Goal: Task Accomplishment & Management: Manage account settings

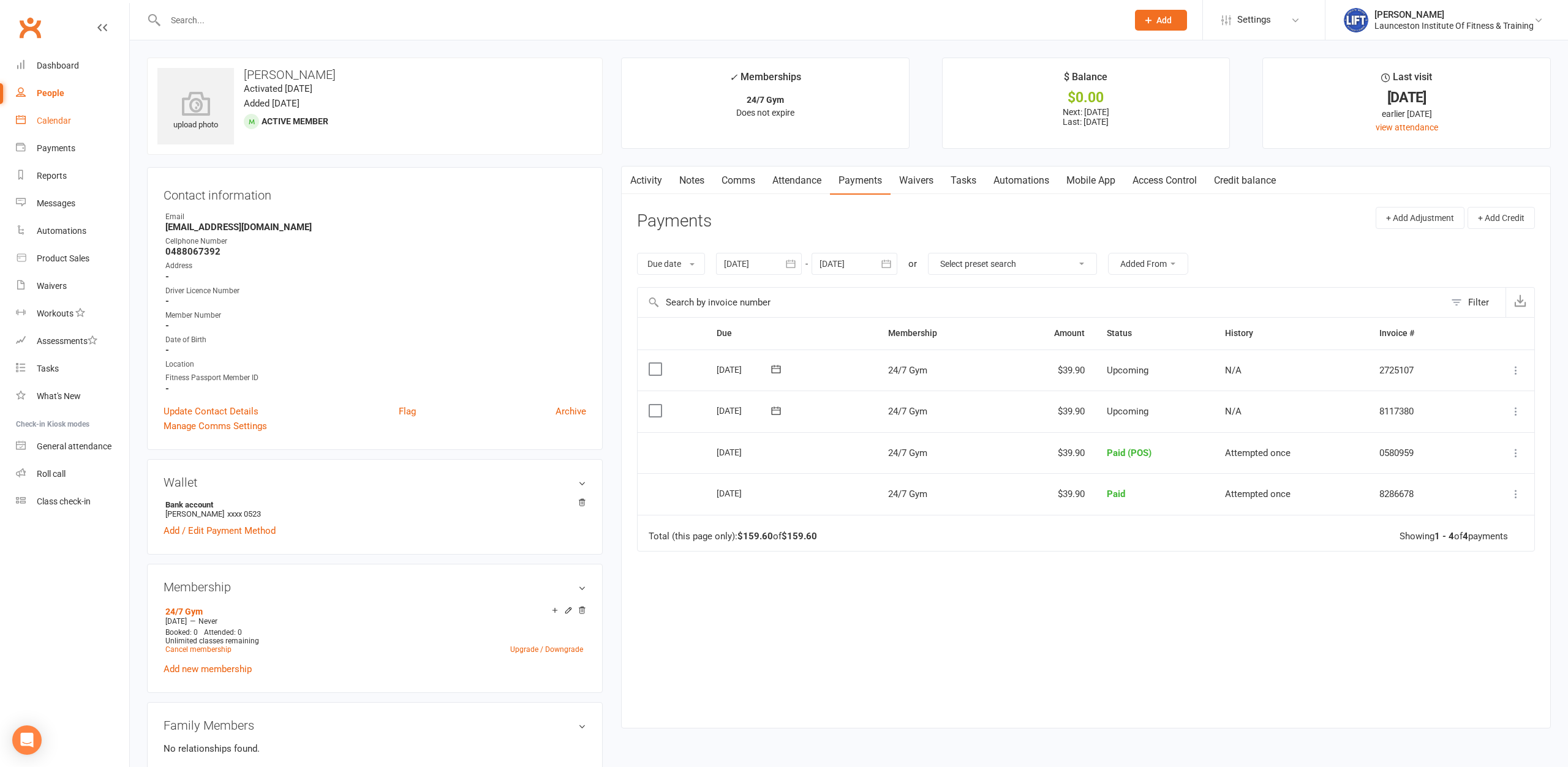
click at [29, 116] on link "Calendar" at bounding box center [72, 120] width 114 height 27
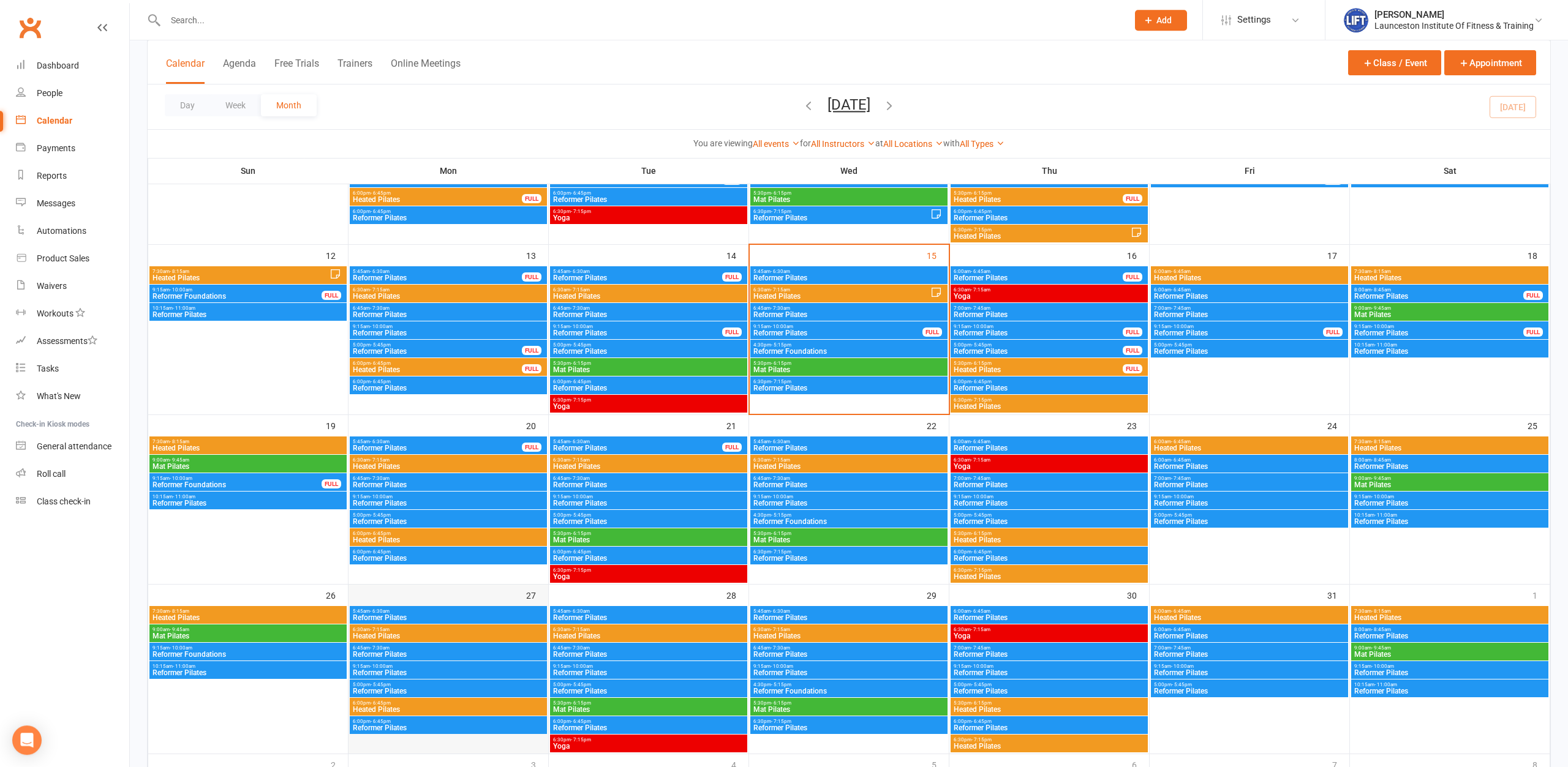
scroll to position [375, 0]
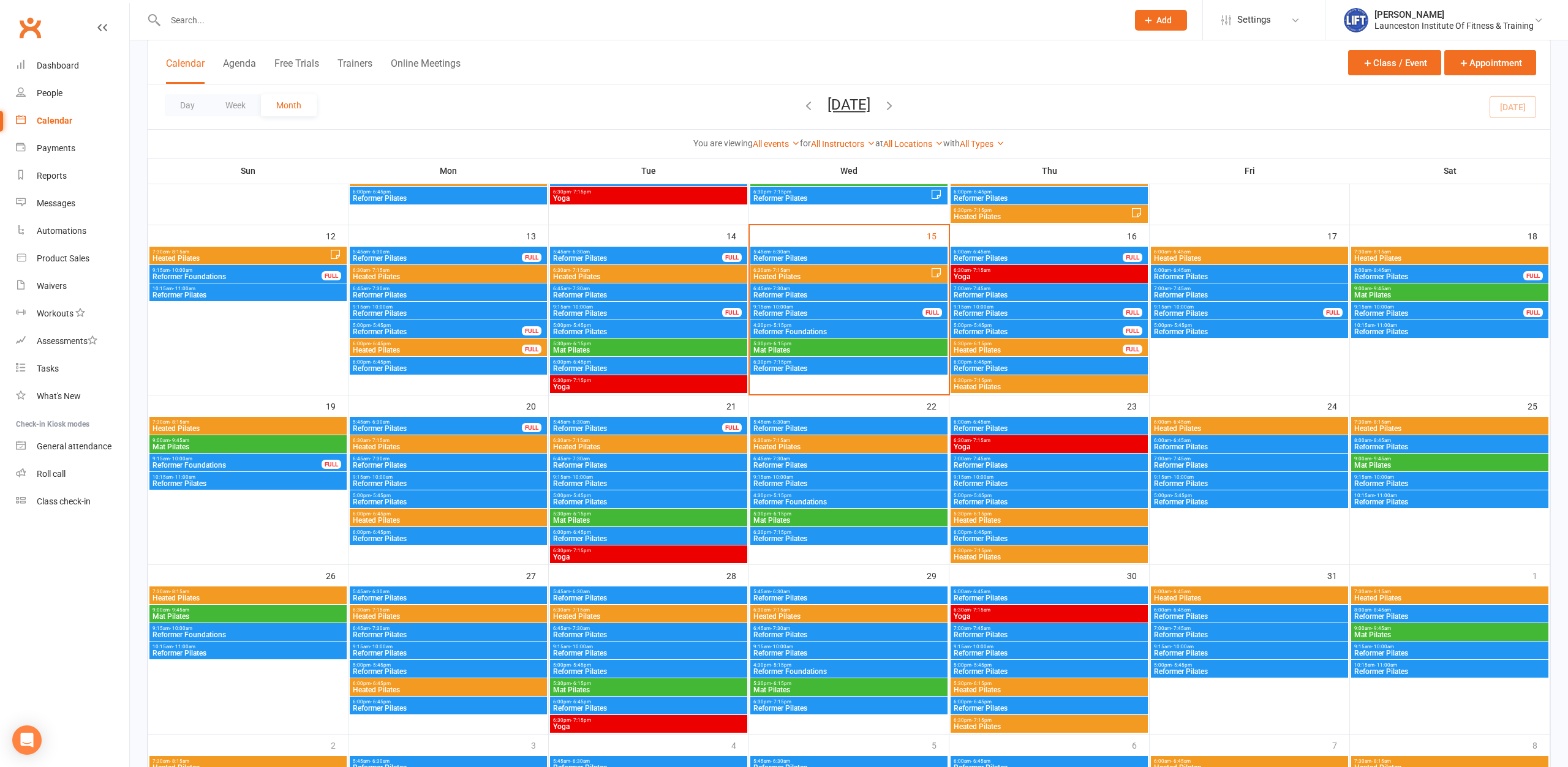
click at [493, 516] on span "6:00pm - 6:45pm" at bounding box center [448, 514] width 192 height 5
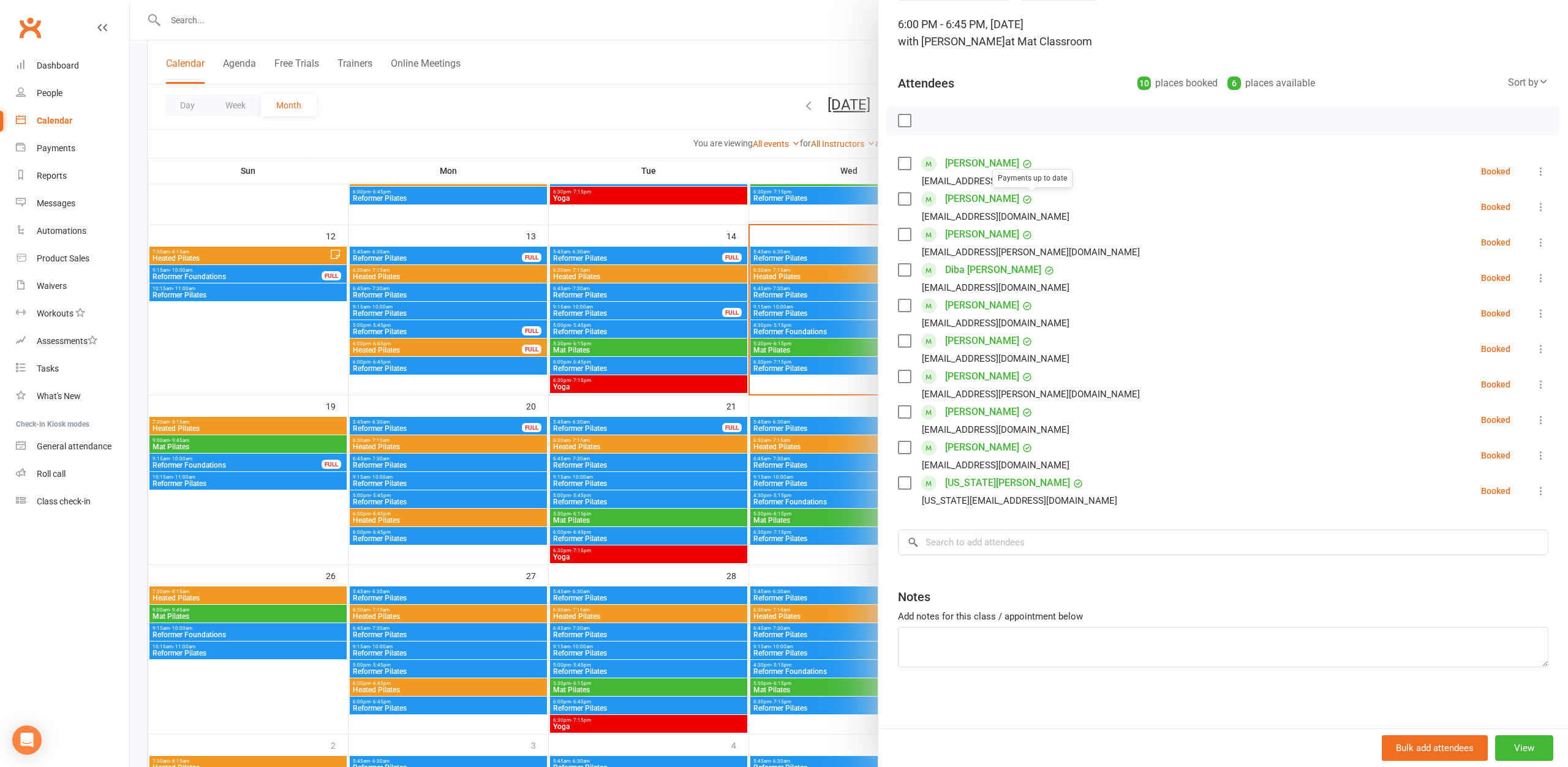
scroll to position [0, 0]
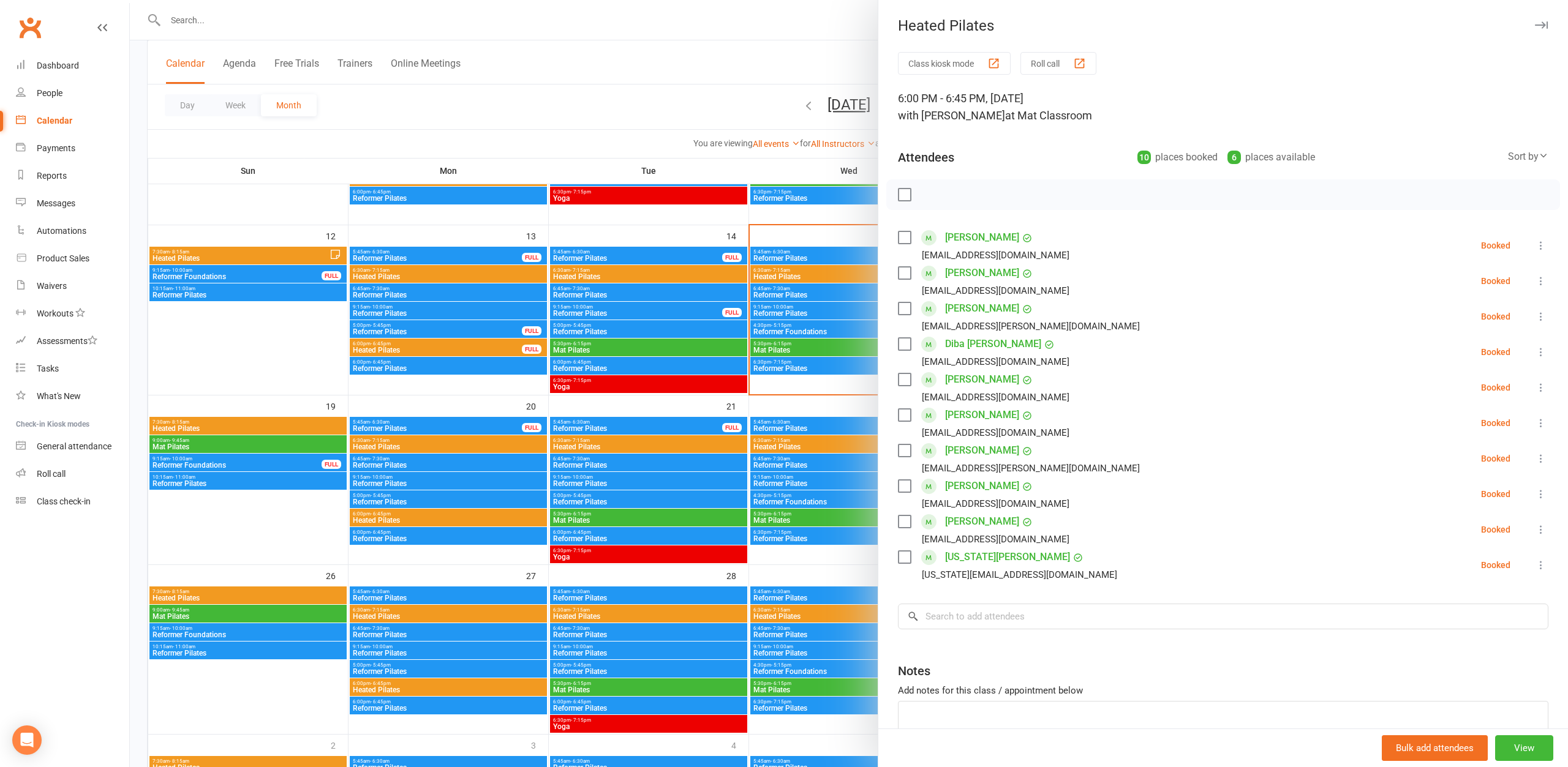
click at [1042, 126] on div "Class kiosk mode Roll call 6:00 PM - 6:45 PM, Monday, October, 20, 2025 with Ni…" at bounding box center [1223, 427] width 690 height 751
drag, startPoint x: 1001, startPoint y: 617, endPoint x: 989, endPoint y: 618, distance: 12.0
click at [989, 617] on input "search" at bounding box center [1223, 616] width 651 height 26
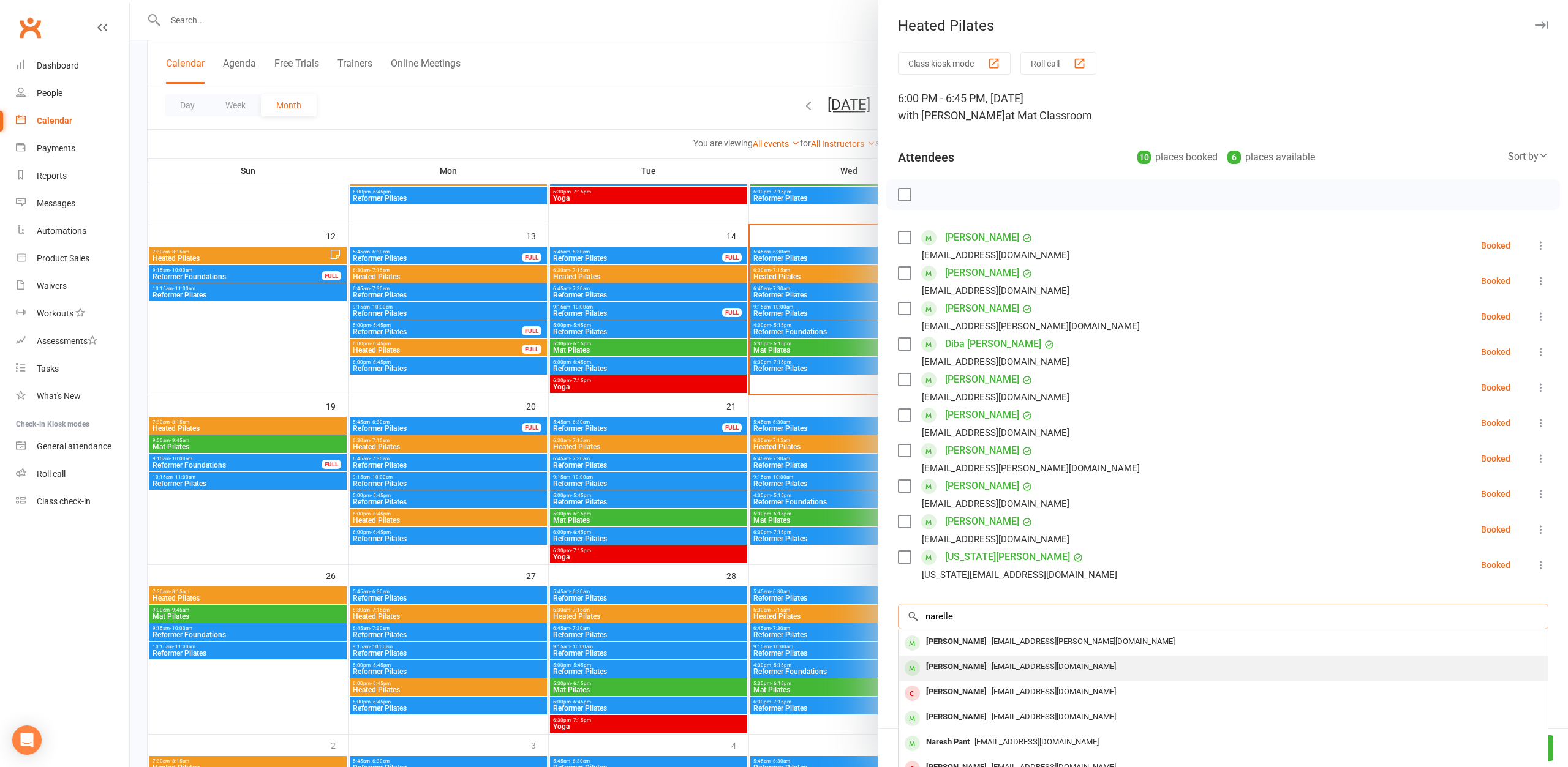
type input "narelle"
click at [1000, 659] on div "Narelle961@gmail.com" at bounding box center [1223, 668] width 640 height 18
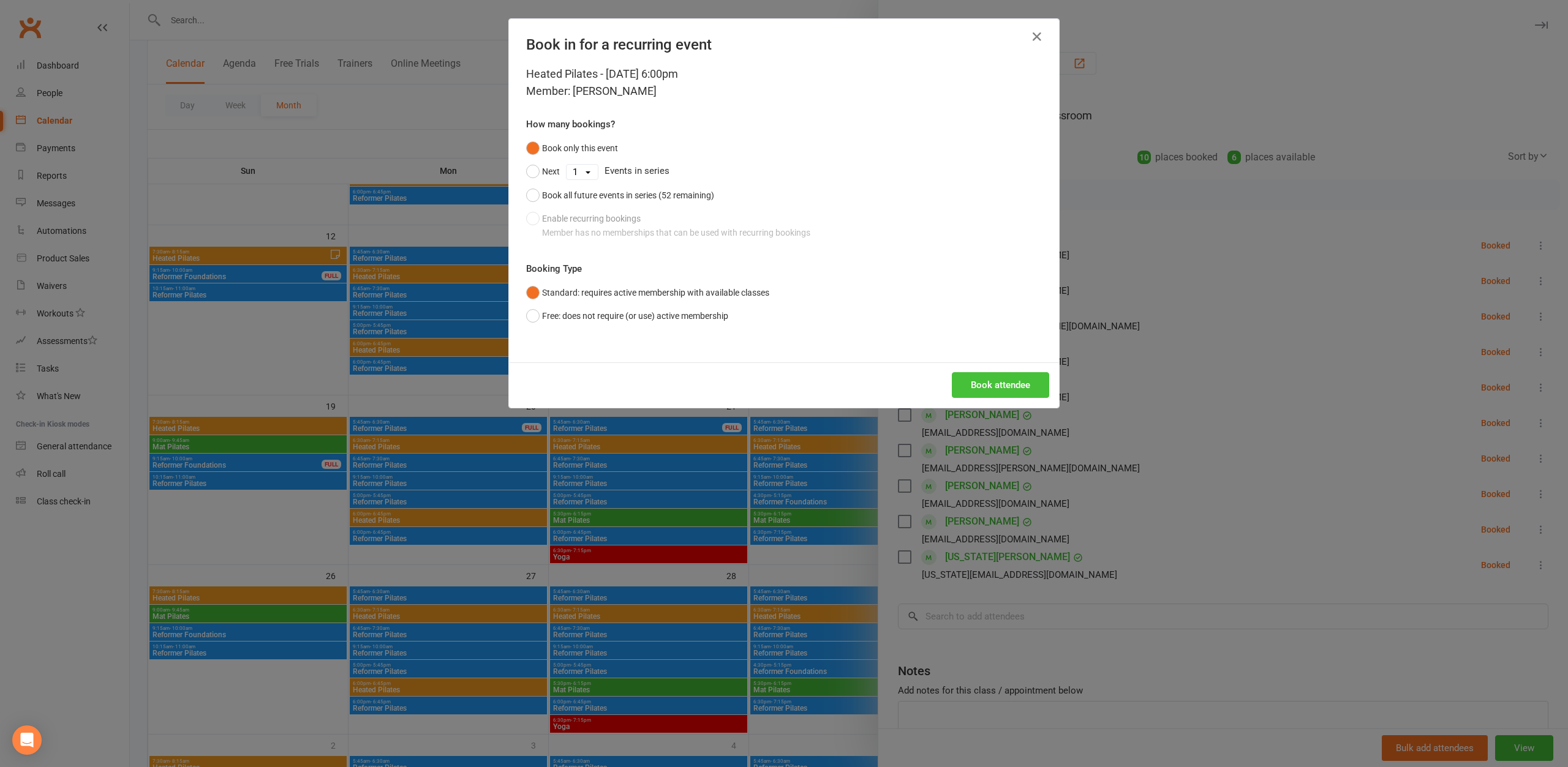
click at [991, 376] on button "Book attendee" at bounding box center [1001, 385] width 97 height 26
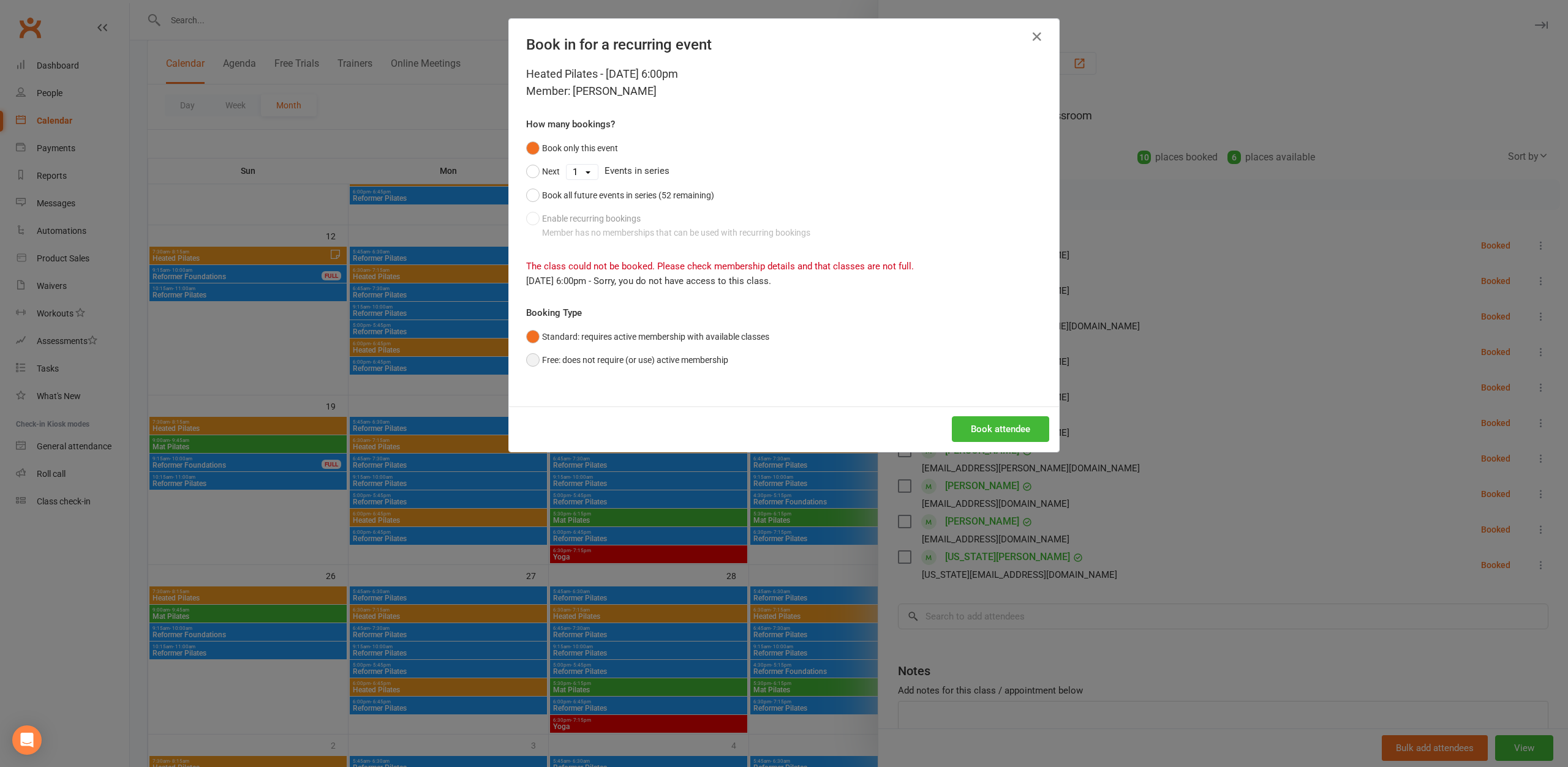
click at [648, 353] on button "Free: does not require (or use) active membership" at bounding box center [627, 359] width 202 height 23
click at [1018, 413] on div "Book attendee" at bounding box center [784, 429] width 550 height 45
click at [1018, 425] on button "Book attendee" at bounding box center [1001, 429] width 97 height 26
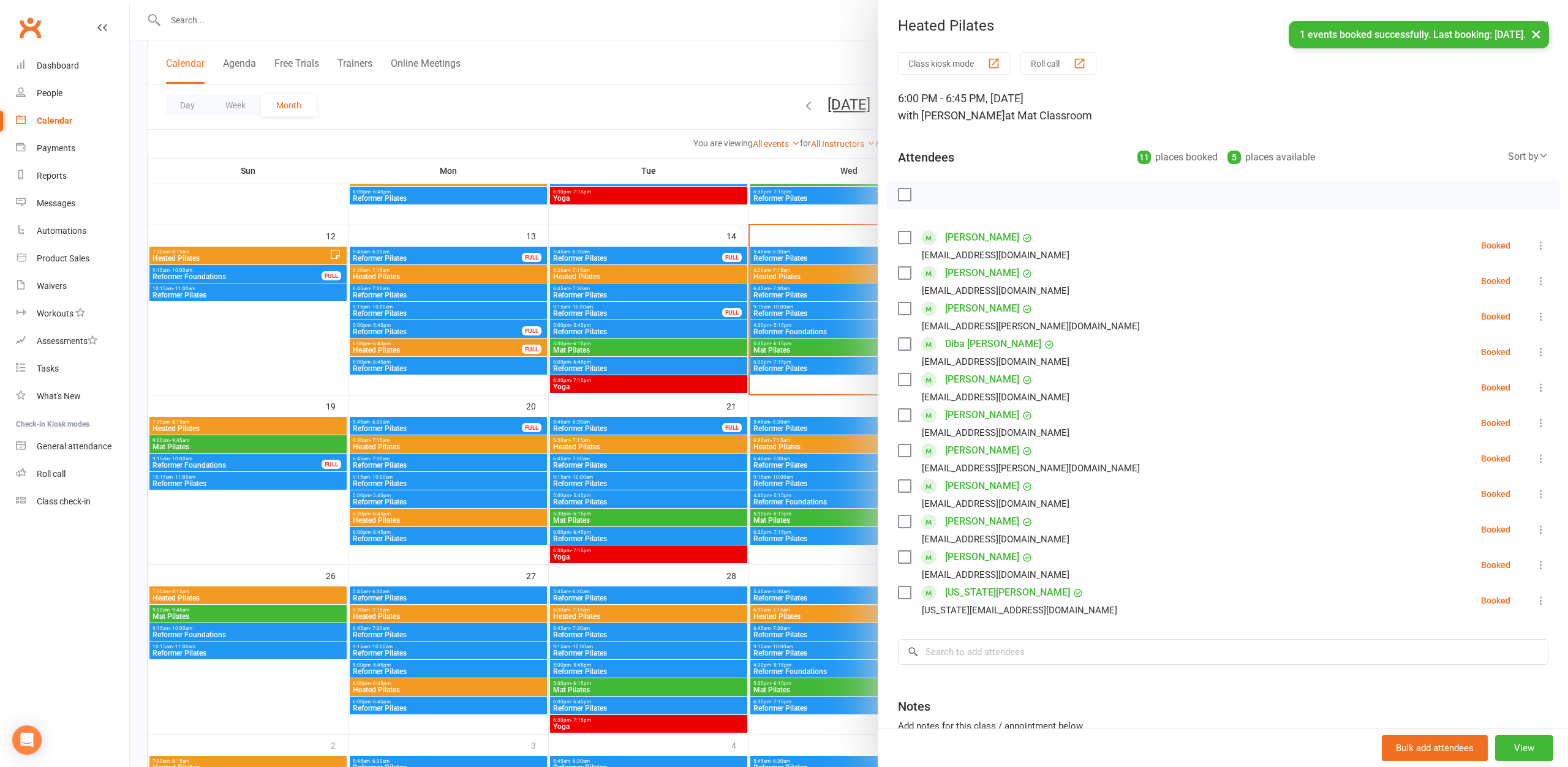
click at [1064, 185] on div at bounding box center [1223, 195] width 674 height 30
click at [607, 125] on div at bounding box center [849, 383] width 1438 height 767
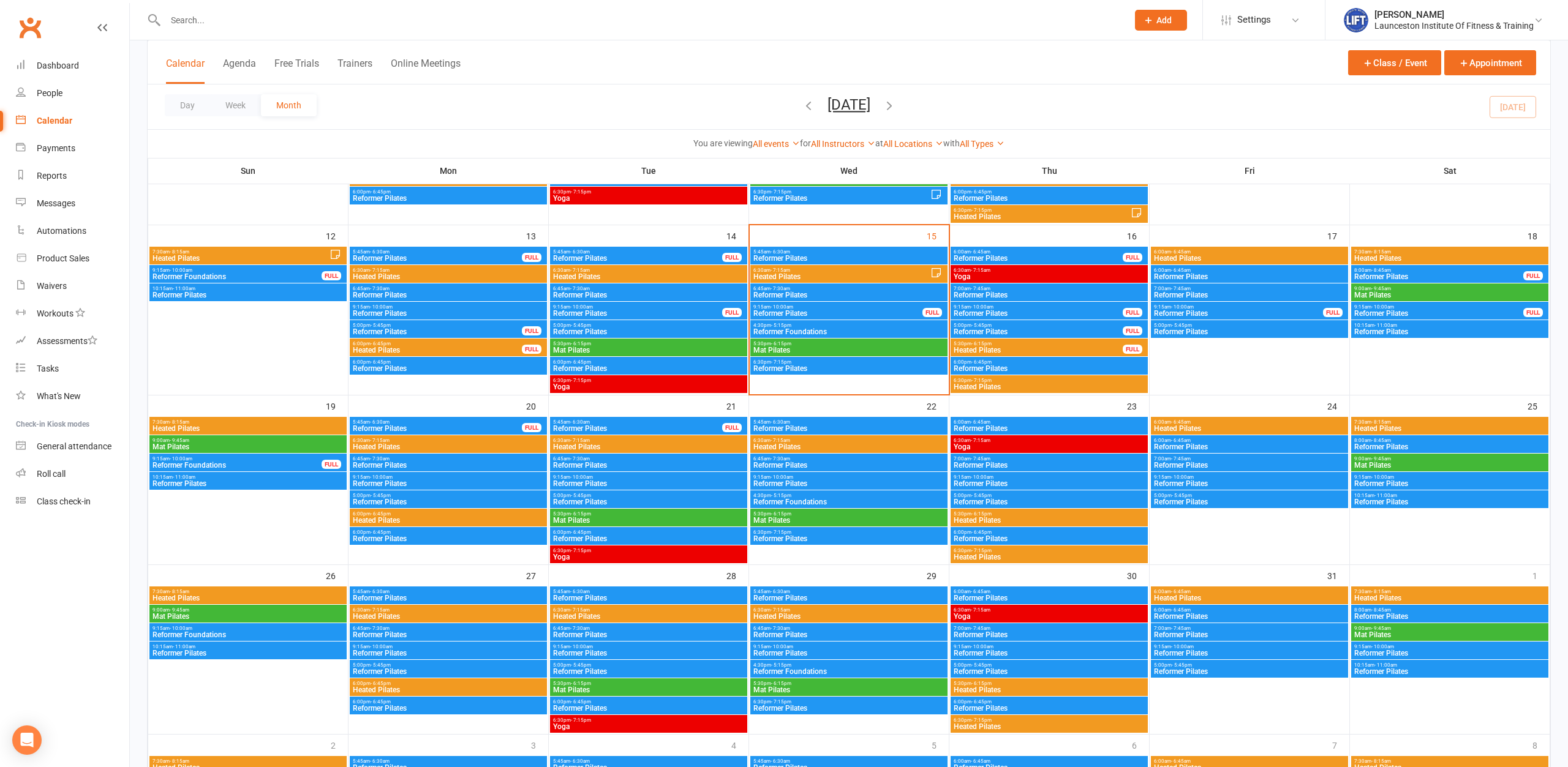
click at [301, 23] on input "text" at bounding box center [640, 20] width 957 height 17
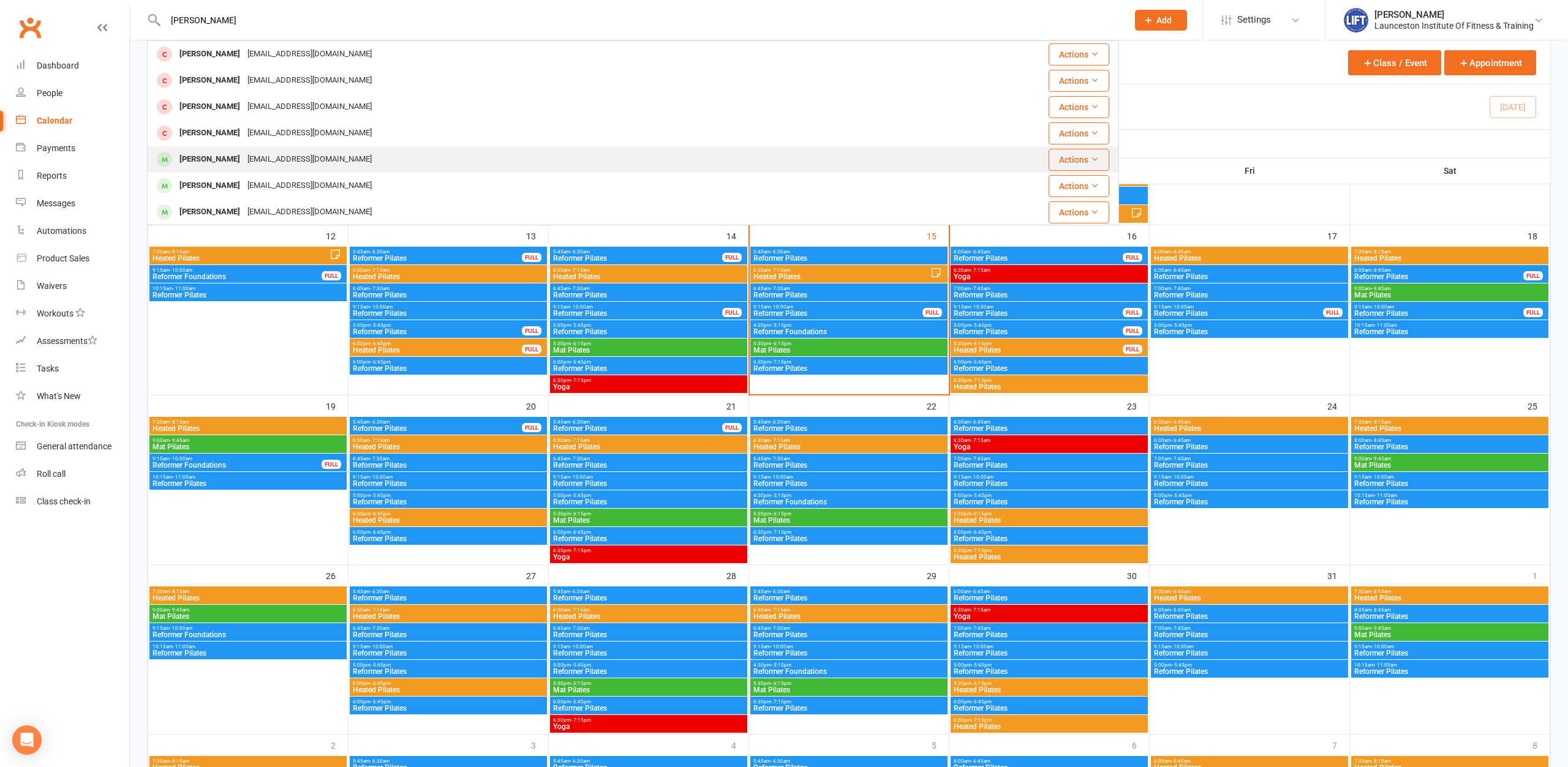
type input "walsh"
click at [255, 163] on div "Lukewash11@icoud.com" at bounding box center [309, 160] width 131 height 18
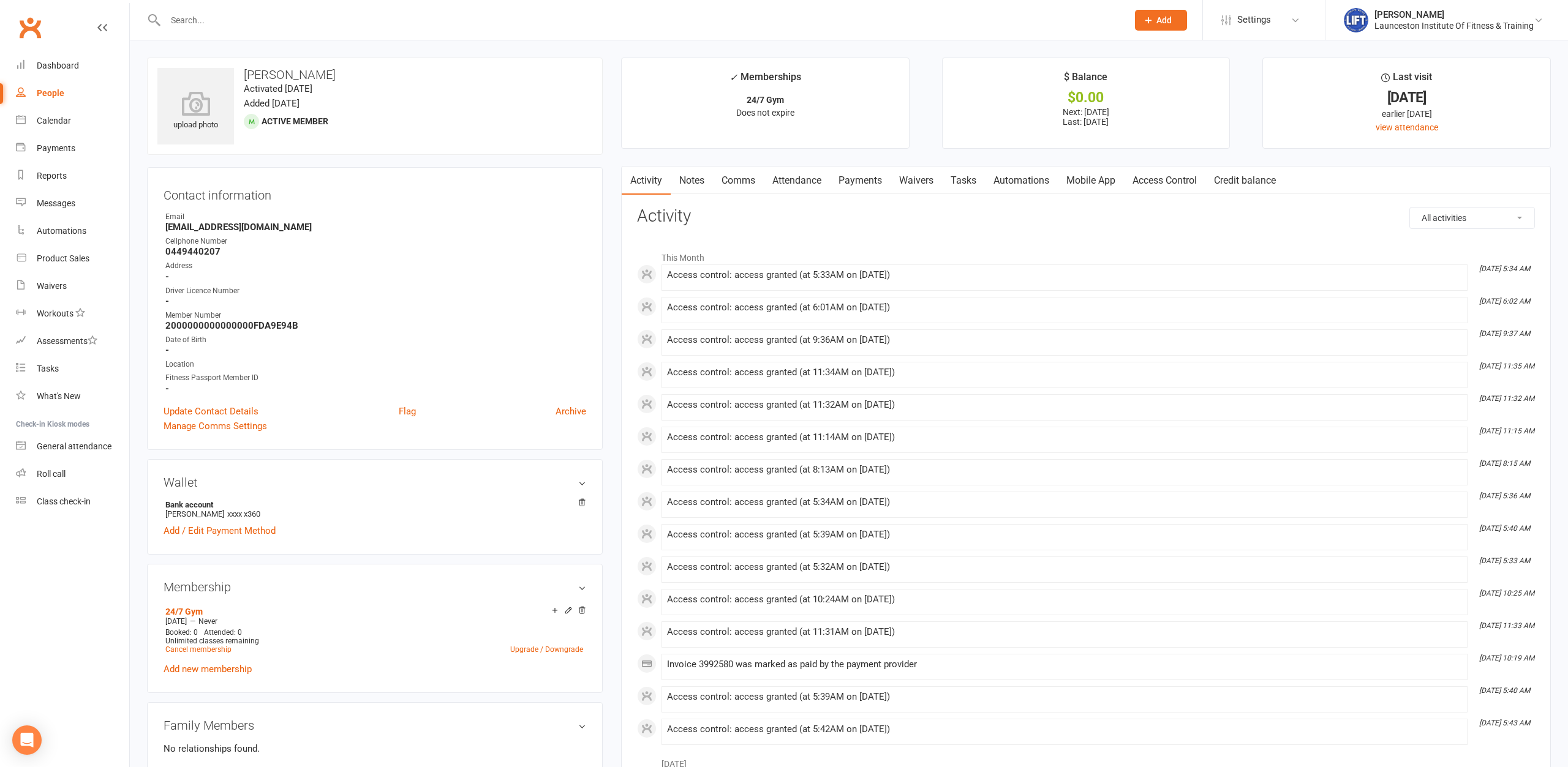
click at [269, 19] on input "text" at bounding box center [640, 20] width 957 height 17
click at [247, 17] on input "text" at bounding box center [640, 20] width 957 height 17
click at [73, 453] on link "General attendance" at bounding box center [72, 446] width 114 height 27
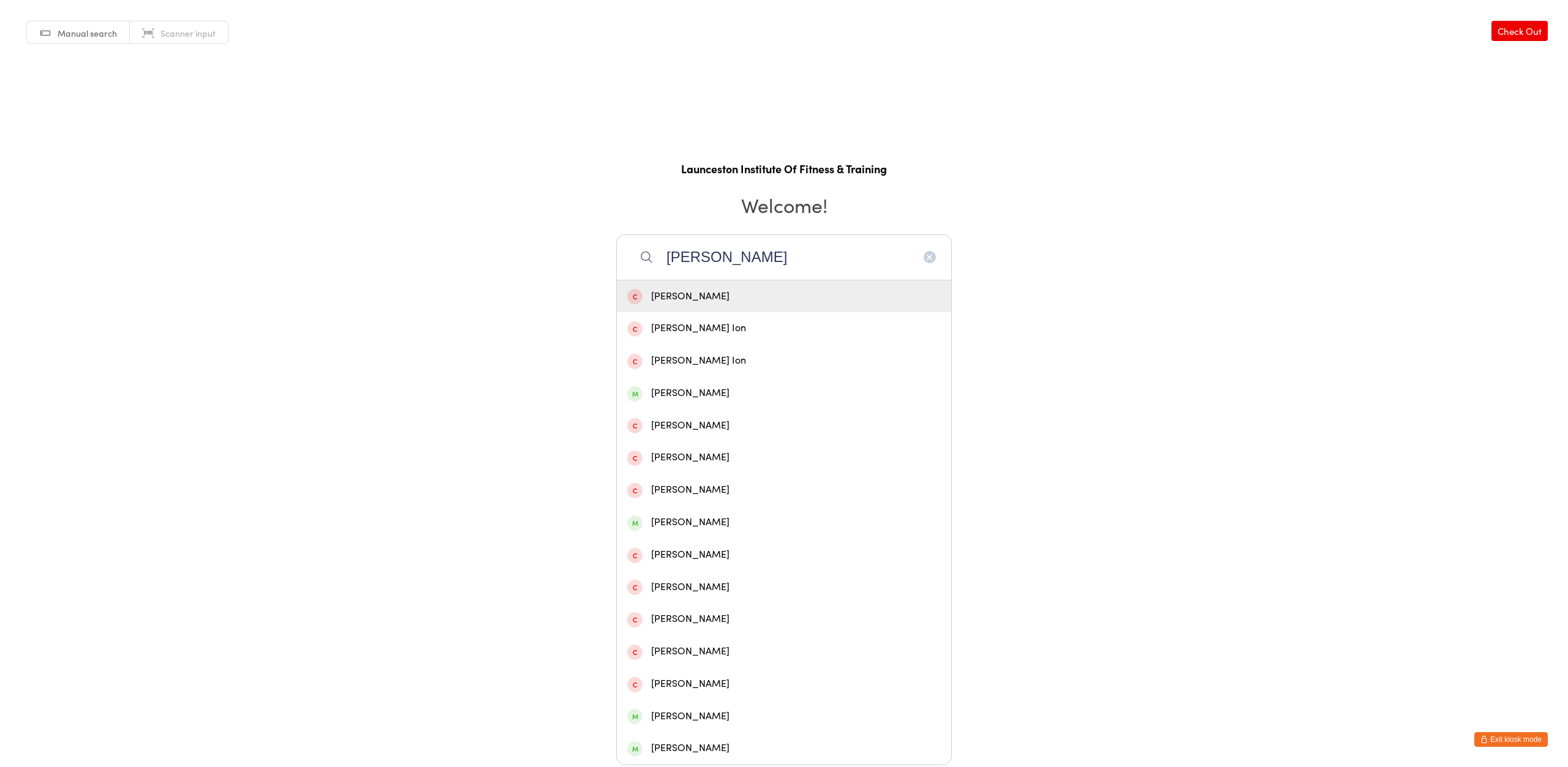
type input "drew glen"
click at [696, 296] on div "Drew Glencross" at bounding box center [784, 296] width 313 height 16
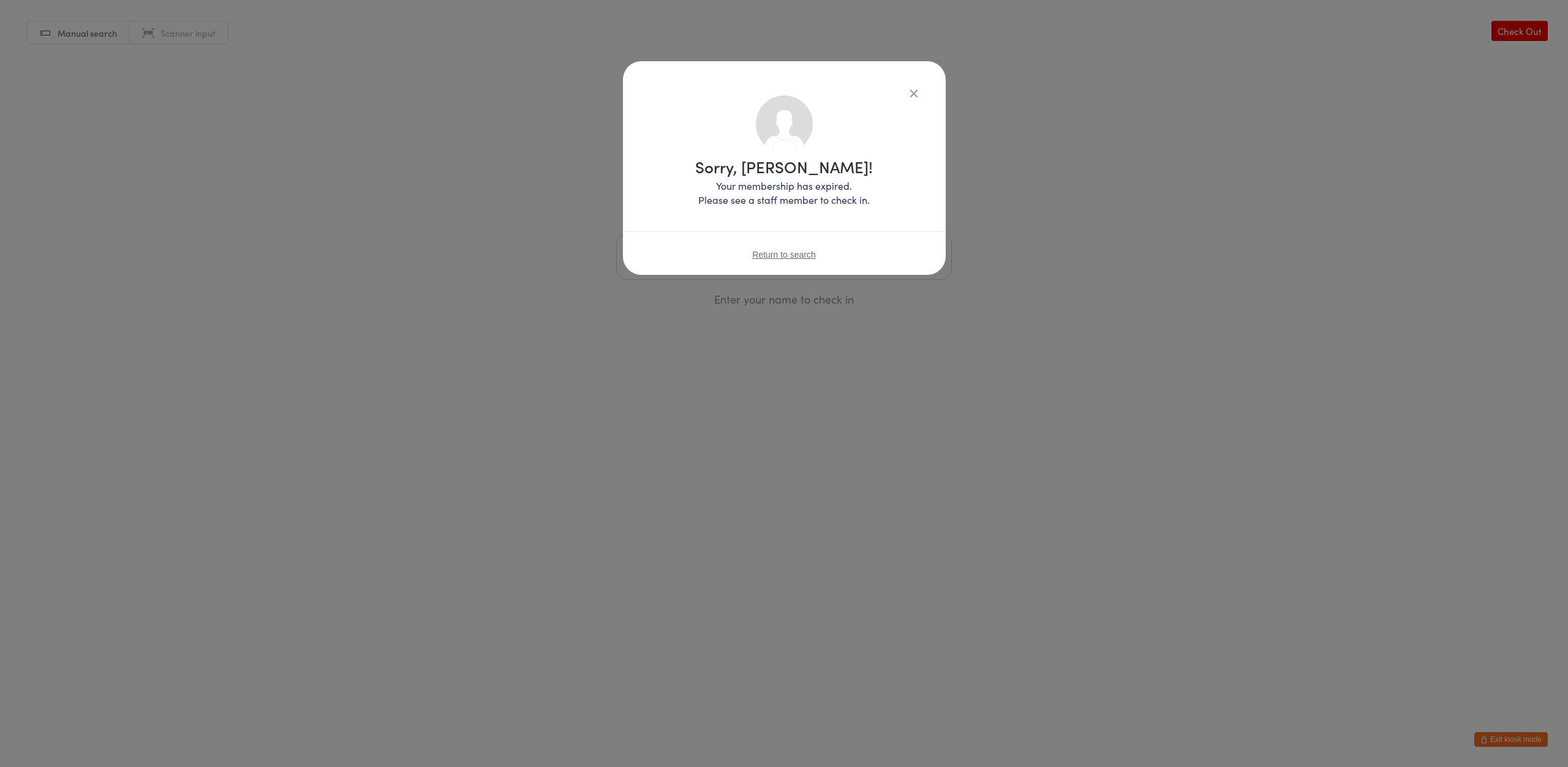
click at [911, 89] on icon "button" at bounding box center [914, 93] width 13 height 13
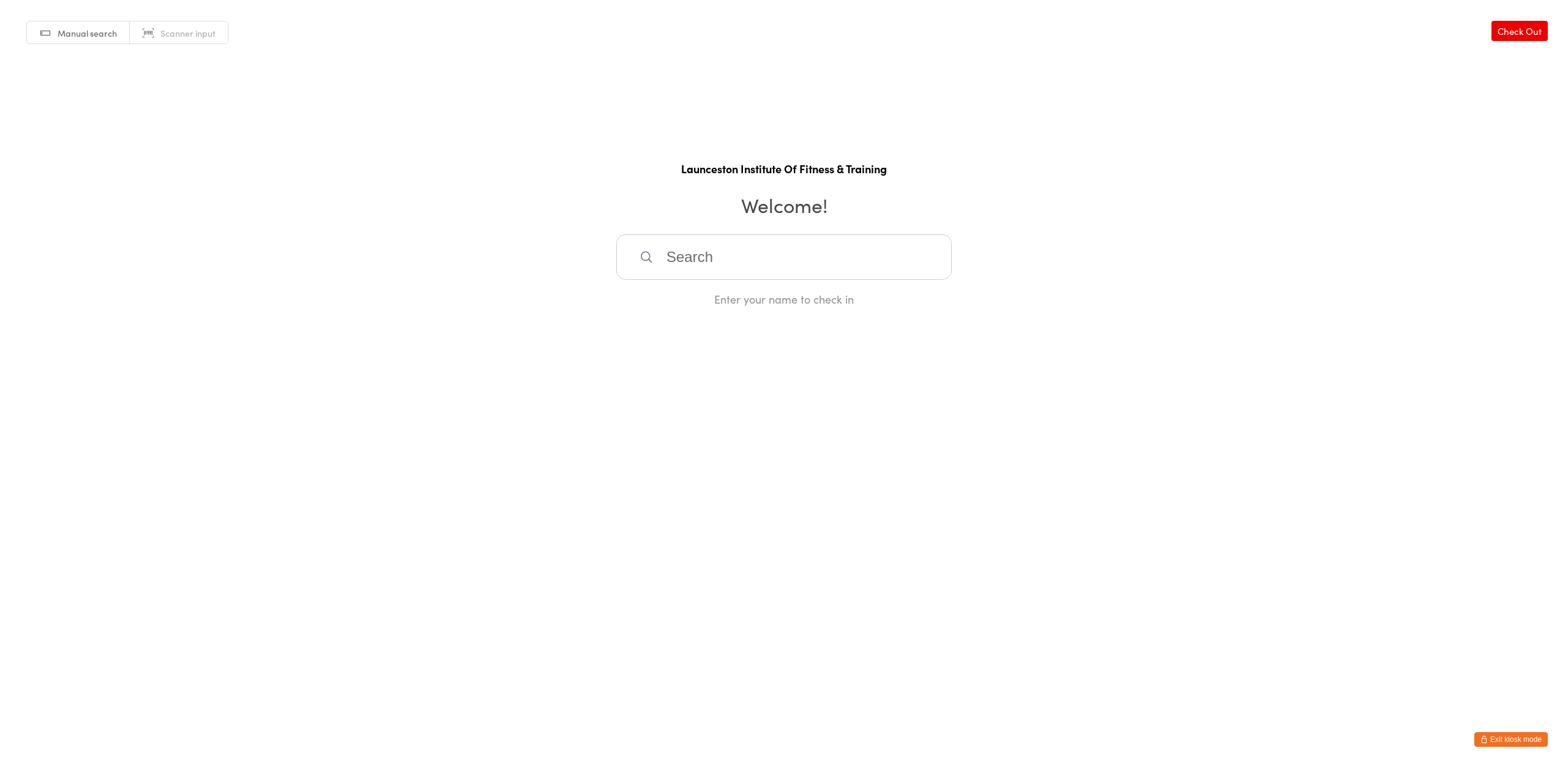
click at [1487, 737] on icon "button" at bounding box center [1484, 740] width 7 height 7
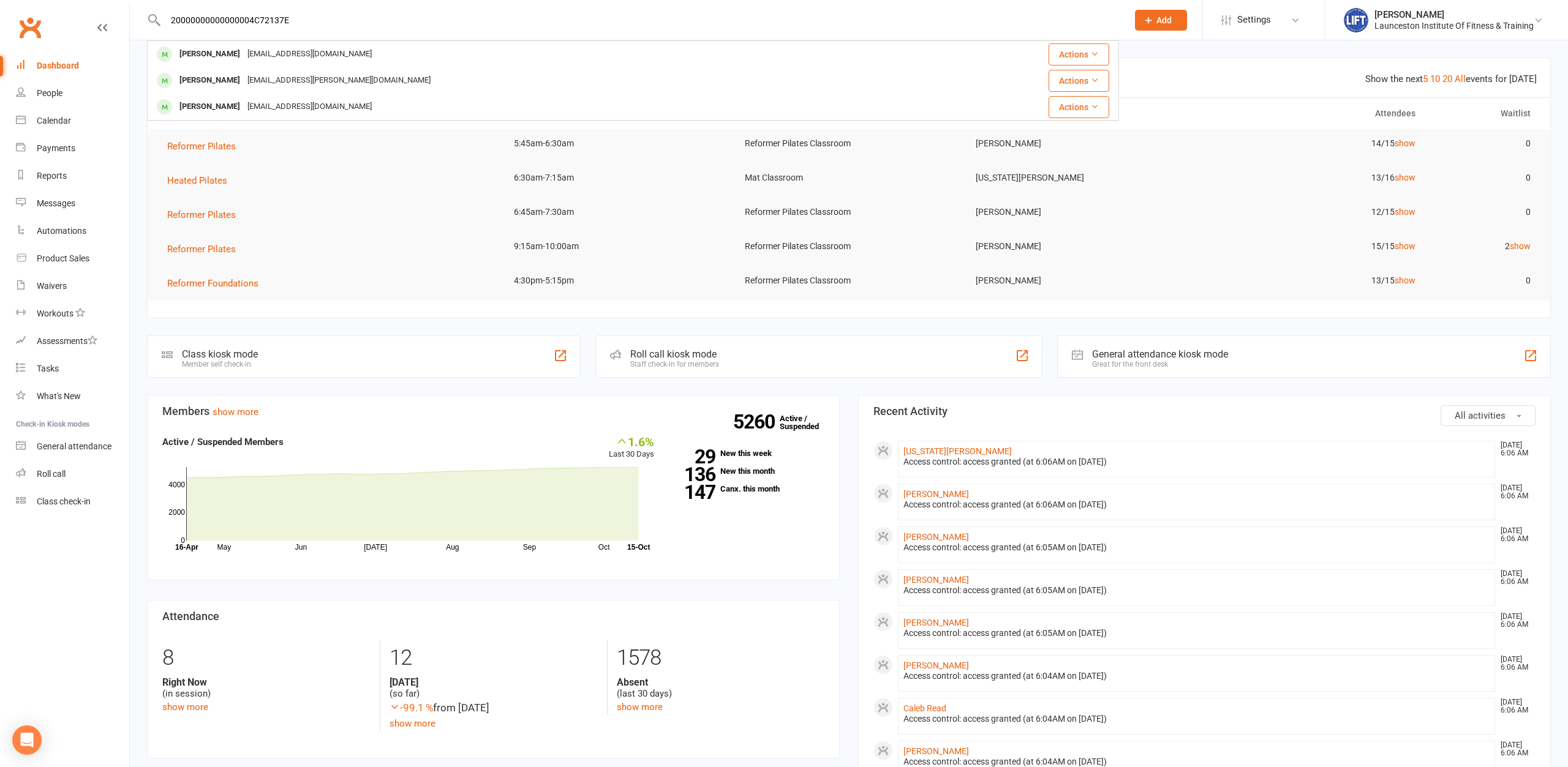
drag, startPoint x: 0, startPoint y: 0, endPoint x: 0, endPoint y: 39, distance: 39.0
click at [162, 29] on input "20000000000000004C72137E" at bounding box center [640, 20] width 957 height 17
type input "drew glencross"
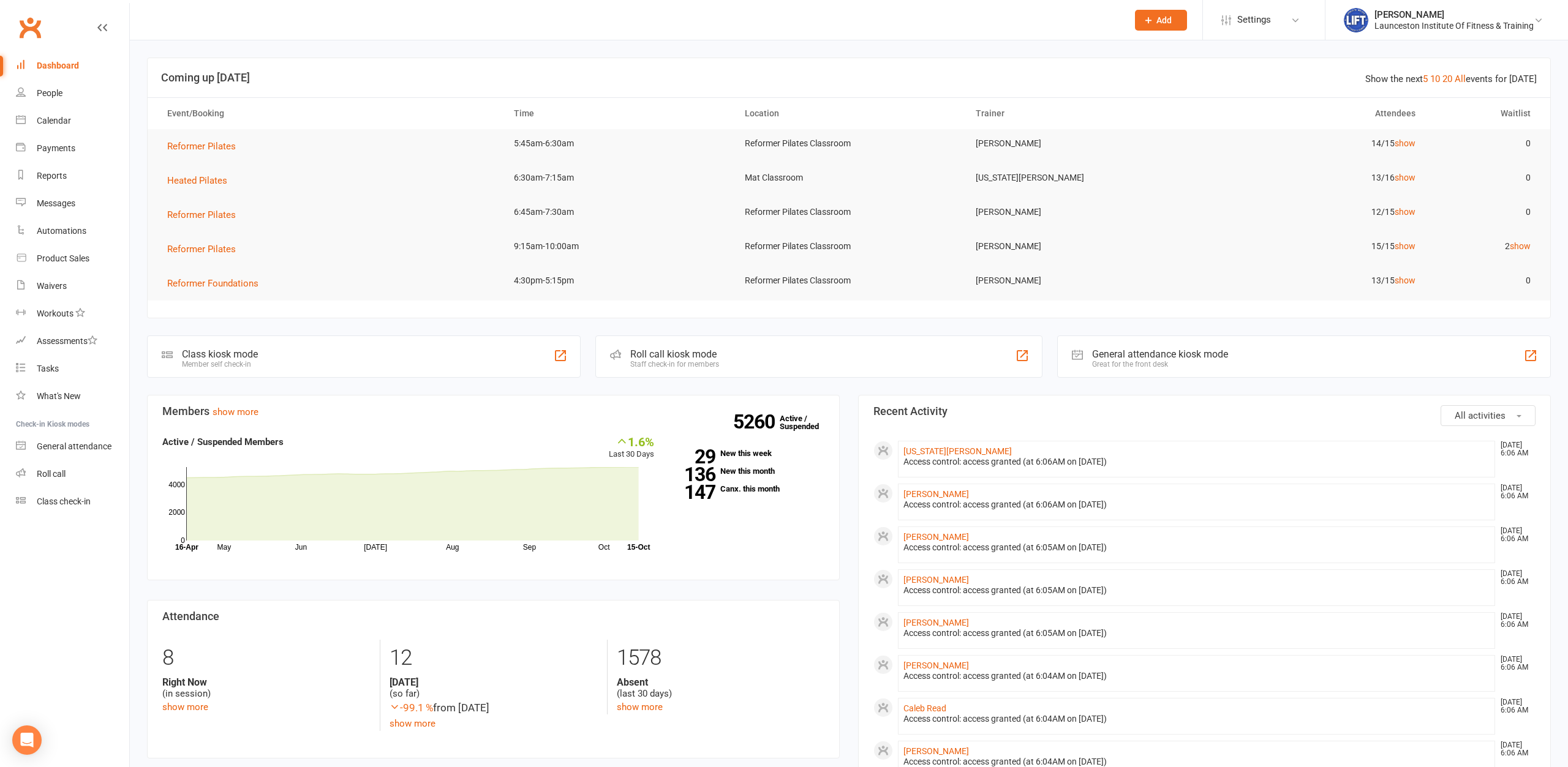
click at [274, 27] on react-component at bounding box center [559, 20] width 1119 height 40
click at [39, 94] on div "People" at bounding box center [49, 93] width 26 height 10
select select "100"
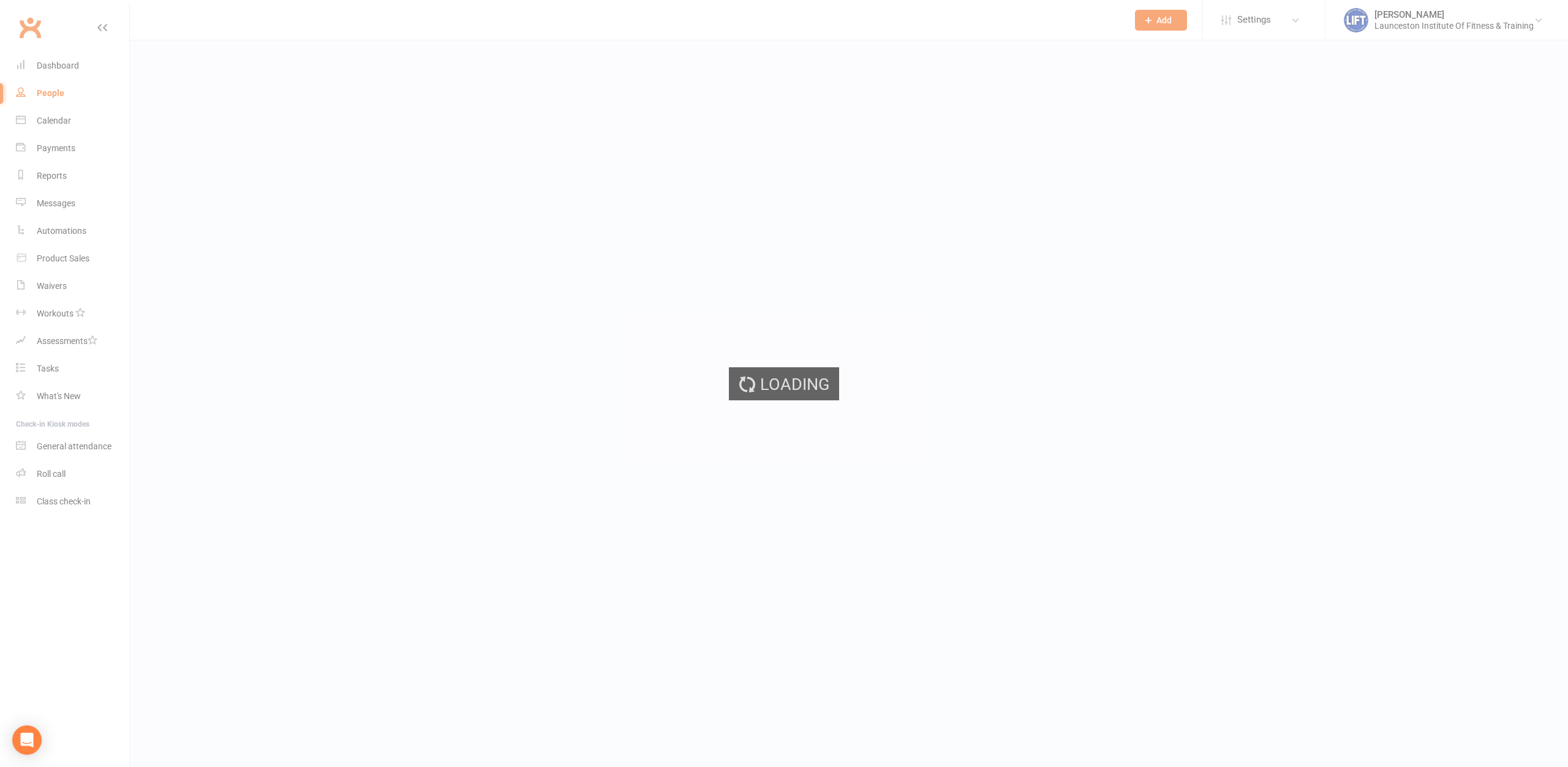
click at [325, 27] on div "Loading" at bounding box center [784, 383] width 1568 height 767
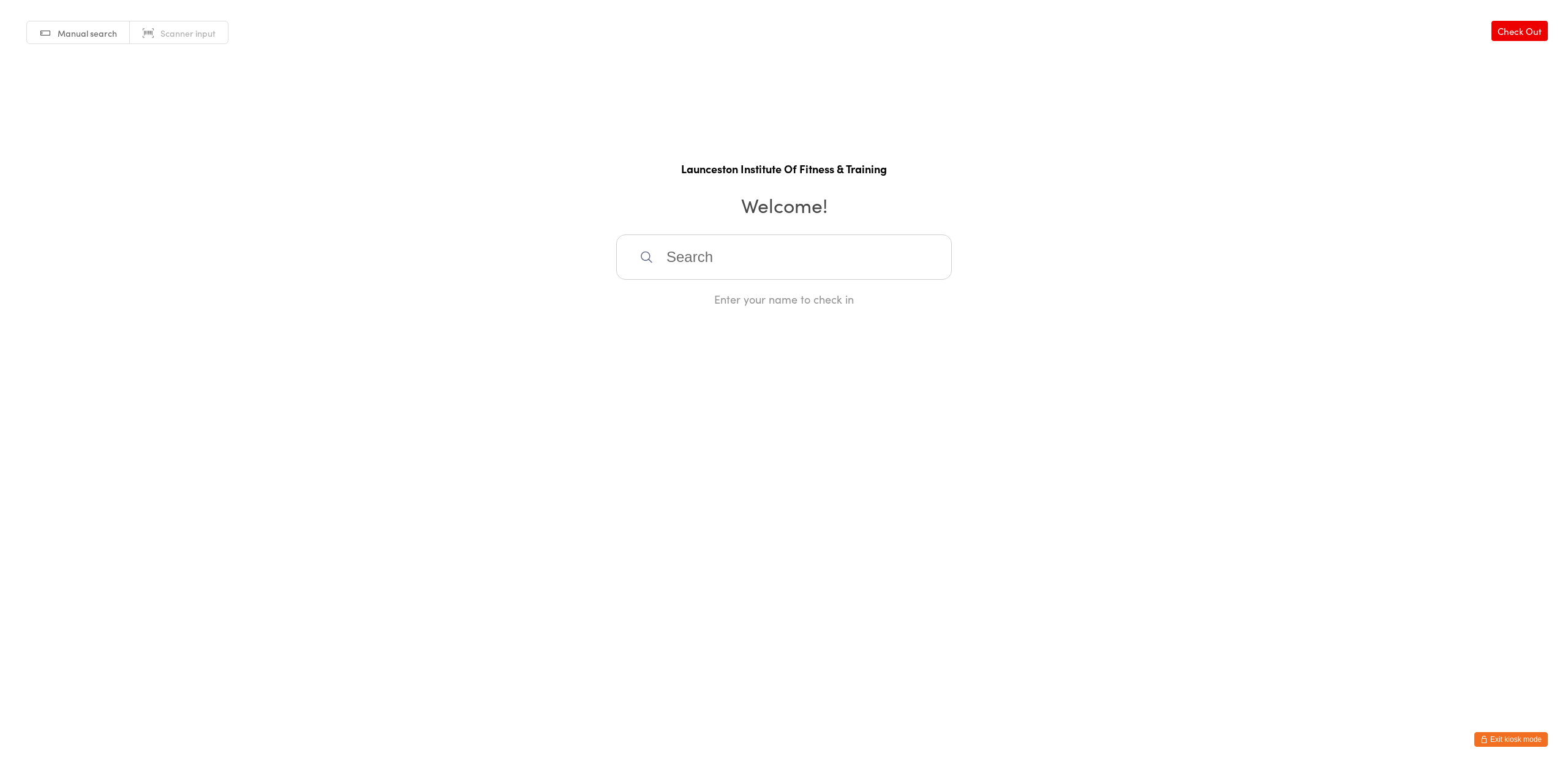
click at [1517, 739] on button "Exit kiosk mode" at bounding box center [1511, 740] width 74 height 15
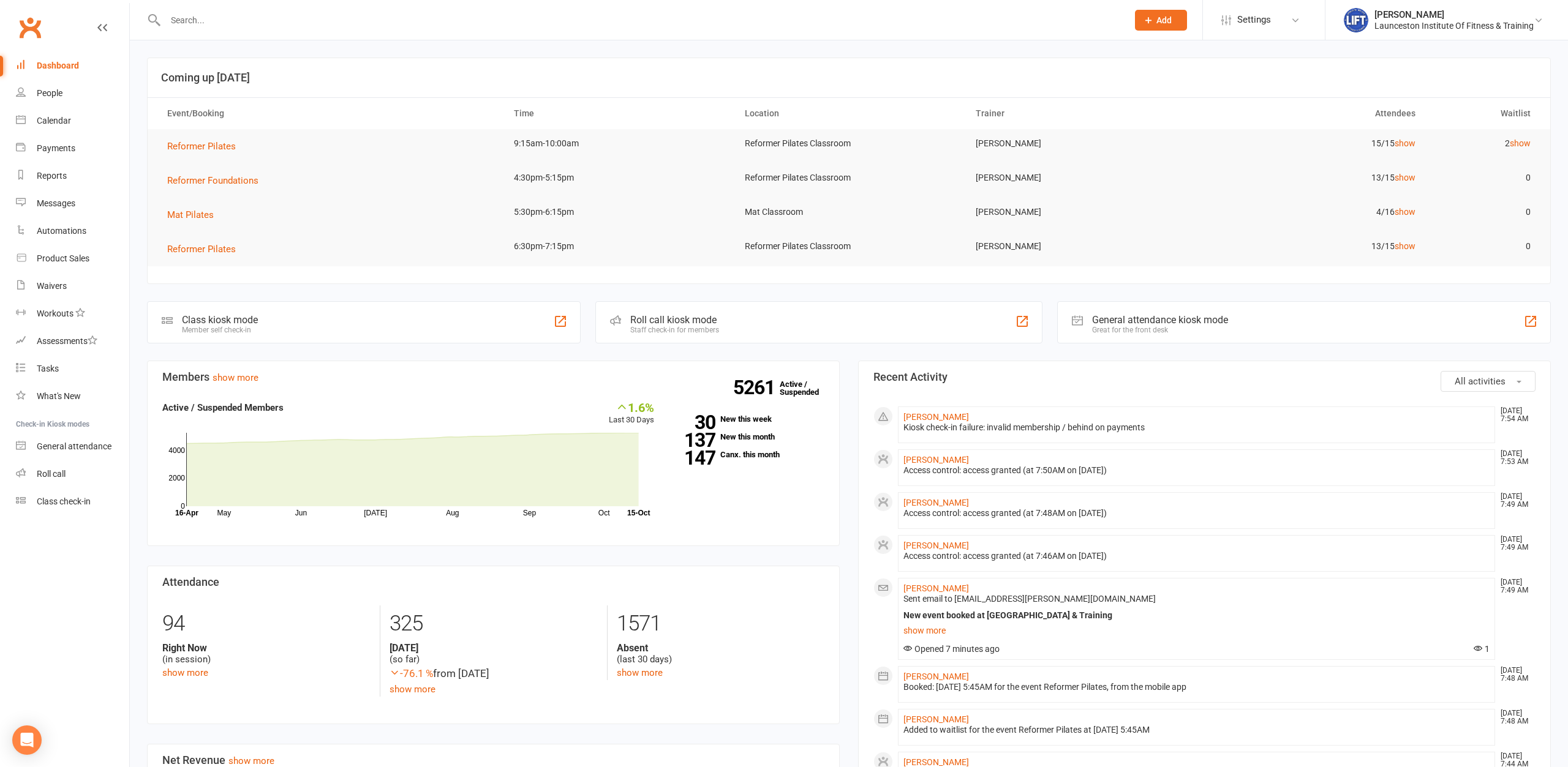
click at [438, 26] on input "text" at bounding box center [640, 20] width 957 height 17
type input "[PERSON_NAME]"
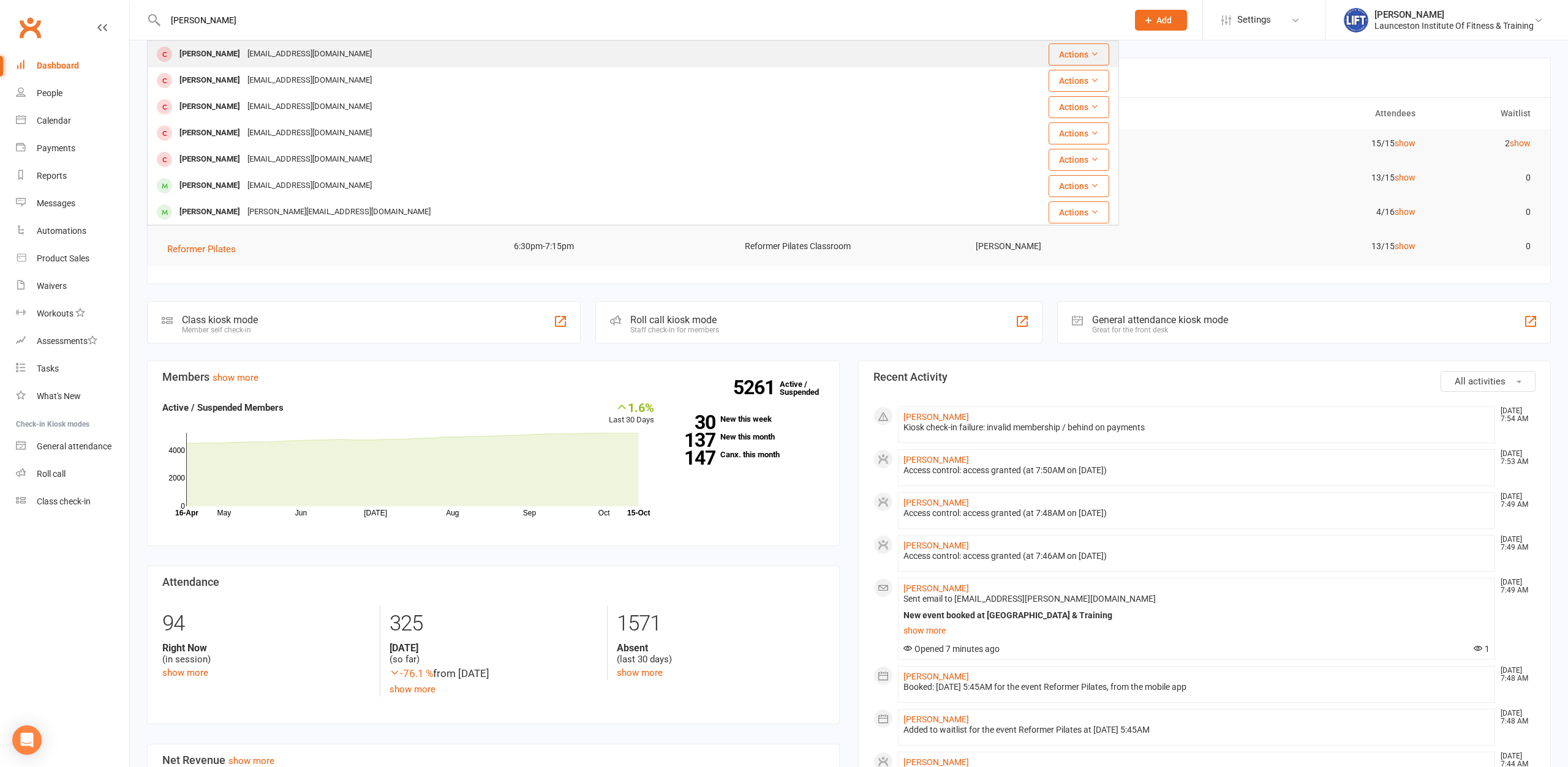
click at [421, 47] on div "Drew Glencross Drew_glencross@hotmail.co.uk" at bounding box center [552, 54] width 807 height 25
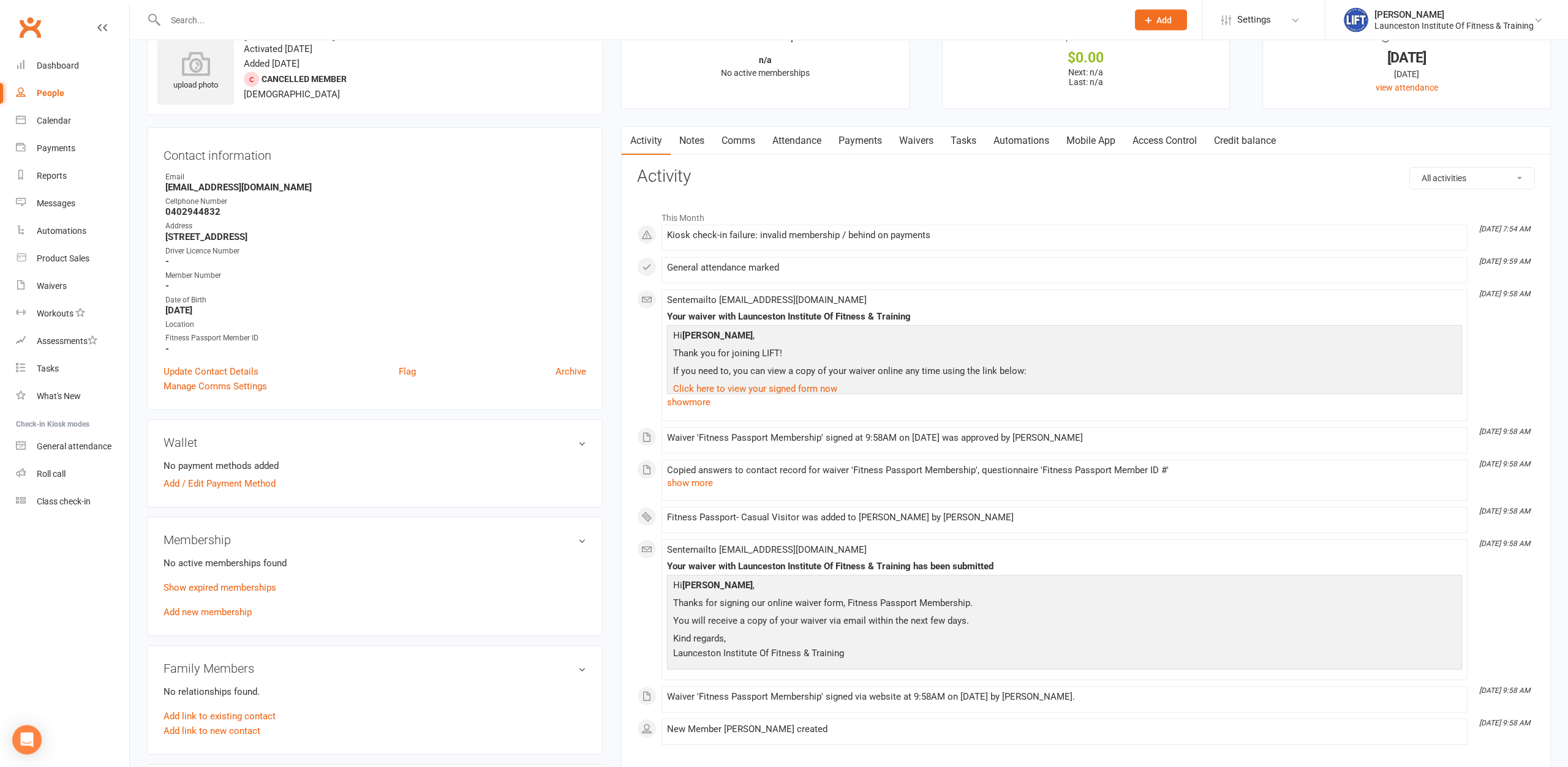
scroll to position [62, 0]
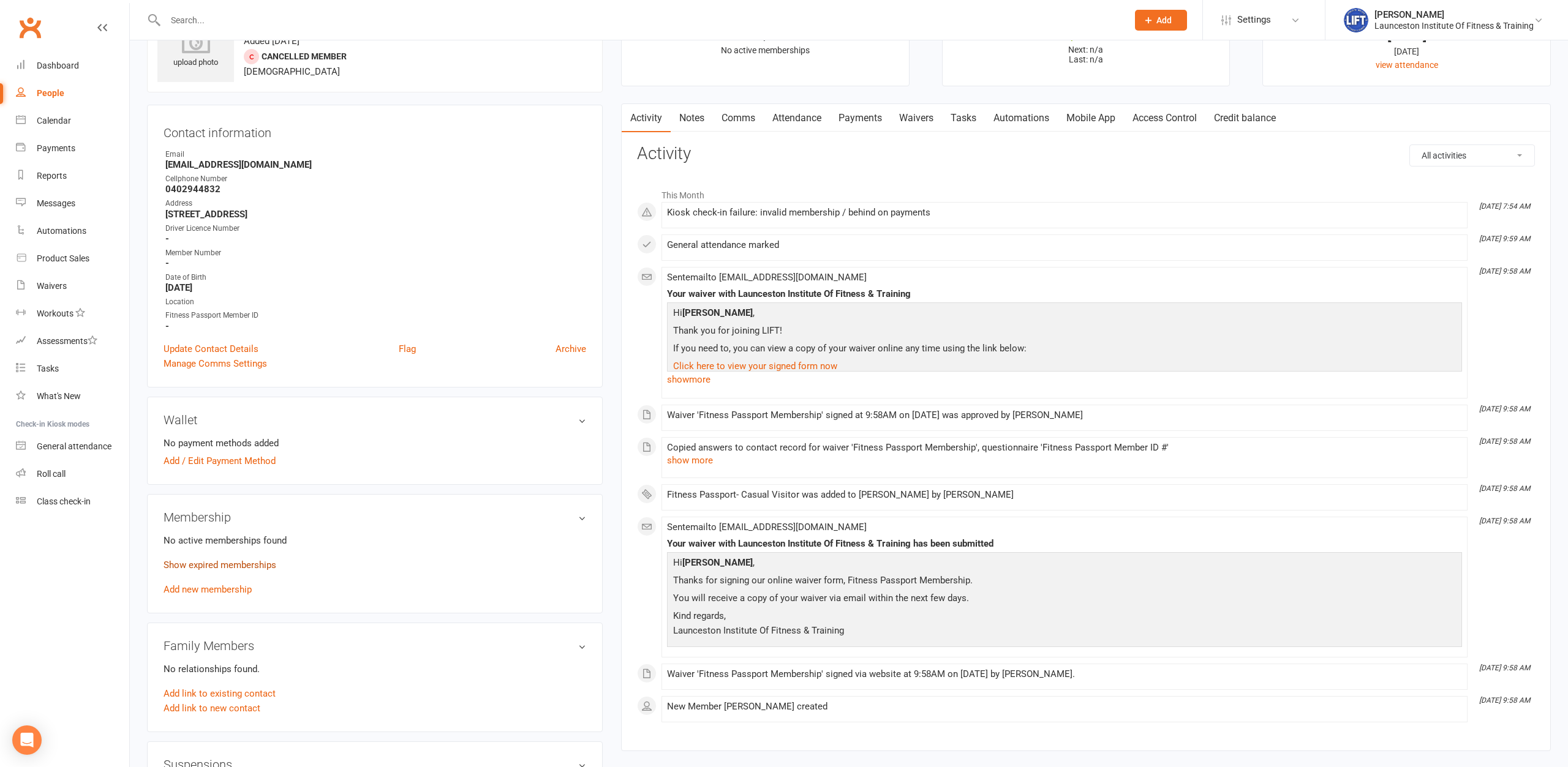
click at [215, 568] on link "Show expired memberships" at bounding box center [220, 565] width 113 height 11
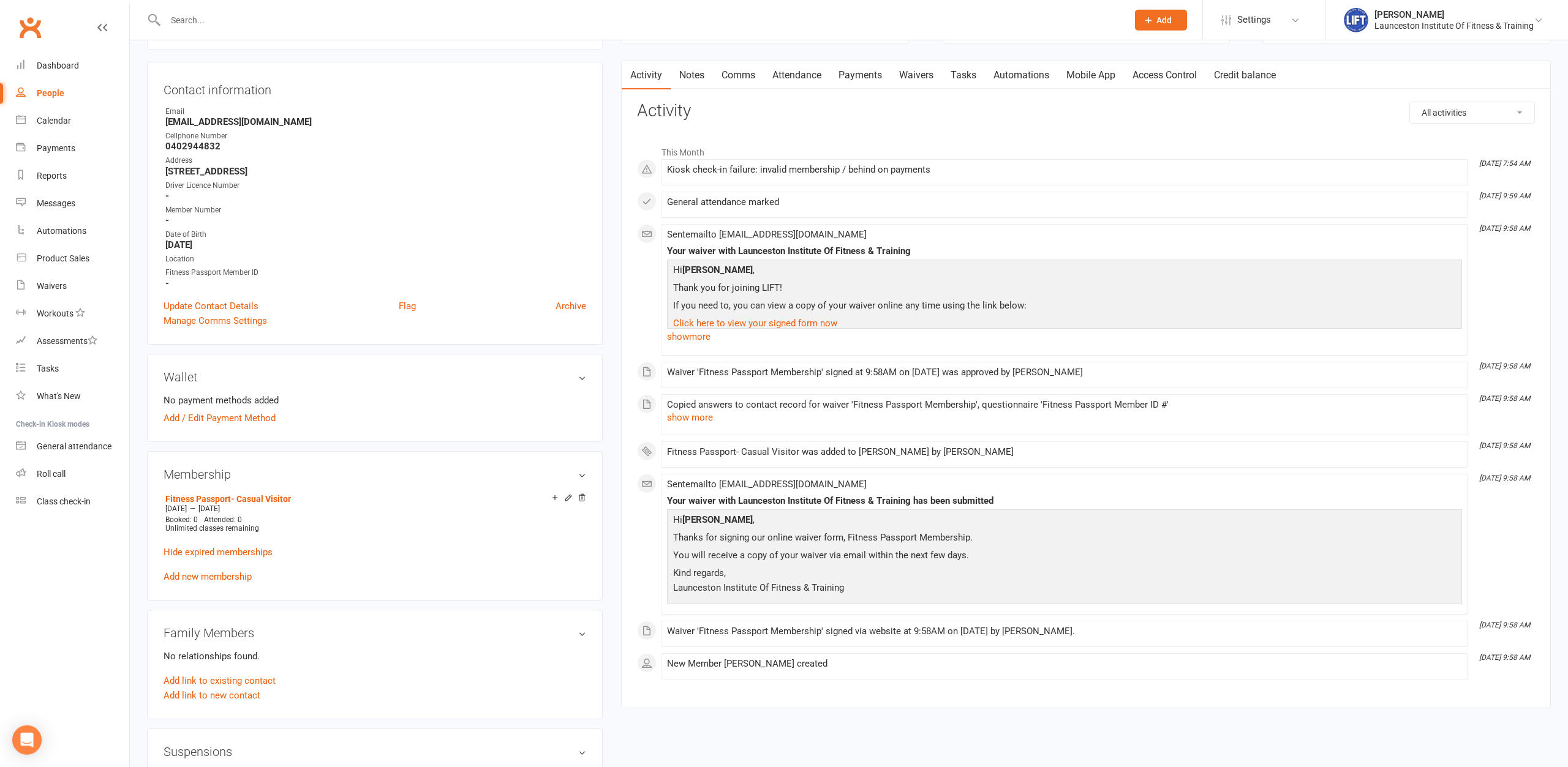
scroll to position [125, 0]
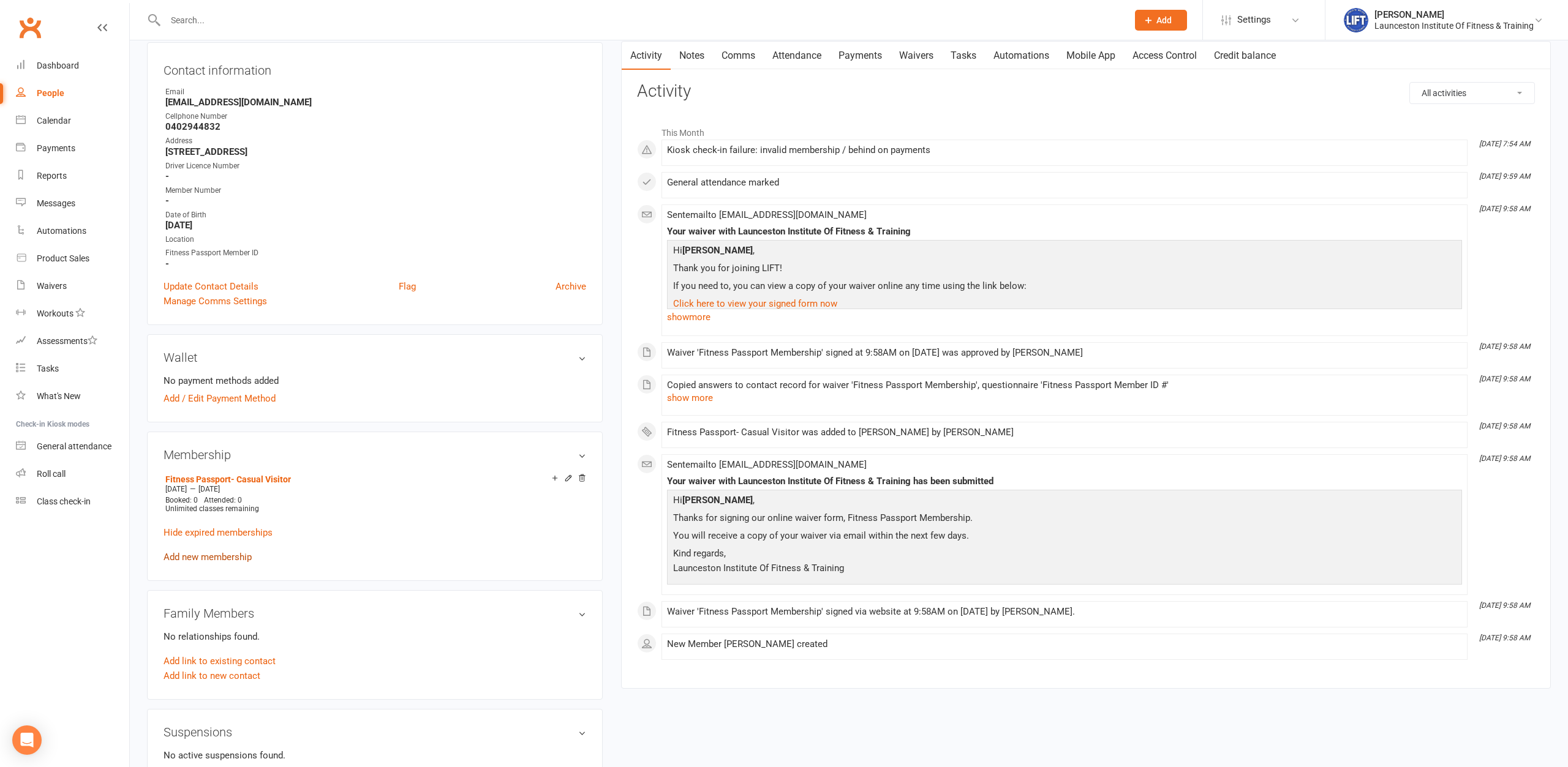
click at [241, 556] on link "Add new membership" at bounding box center [207, 557] width 88 height 11
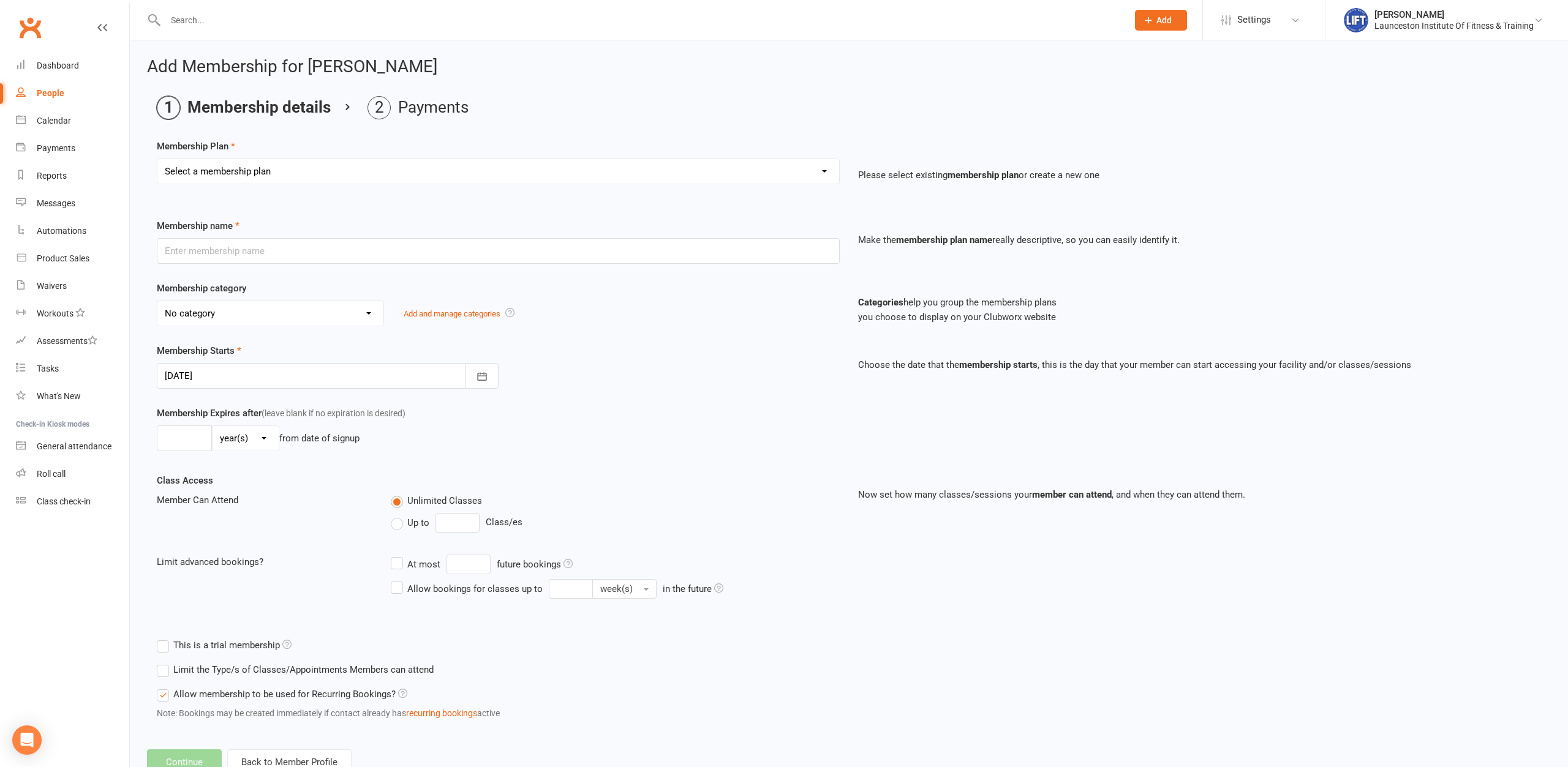
click at [157, 159] on select "Select a membership plan Create new Membership Plan 24/7 Gym Membership Pilates…" at bounding box center [498, 171] width 682 height 25
select select "11"
click option "Fitness Passport- Full Time Member" at bounding box center [0, 0] width 0 height 0
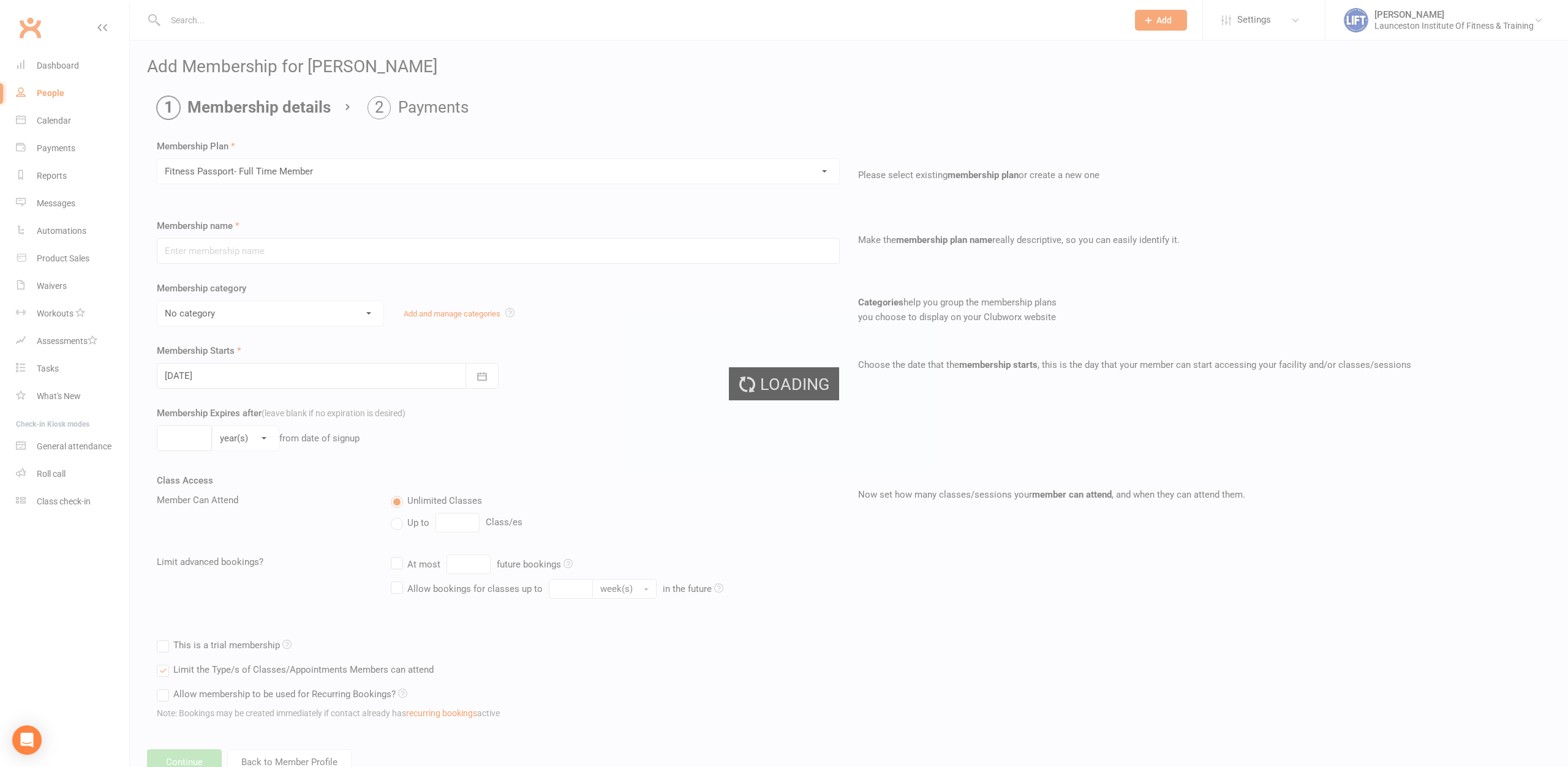
type input "Fitness Passport- Full Time Member"
select select "11"
type input "0"
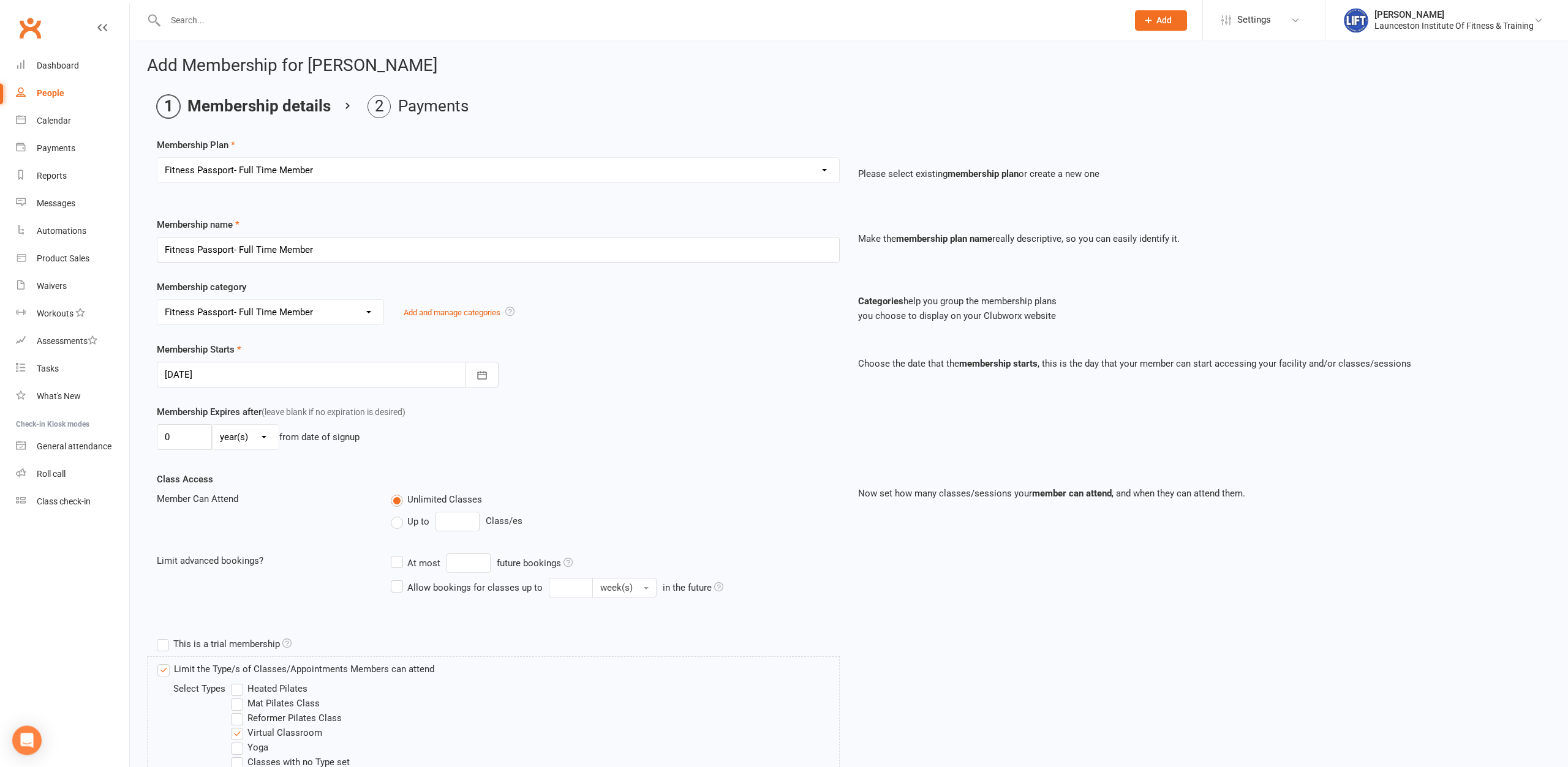
scroll to position [190, 0]
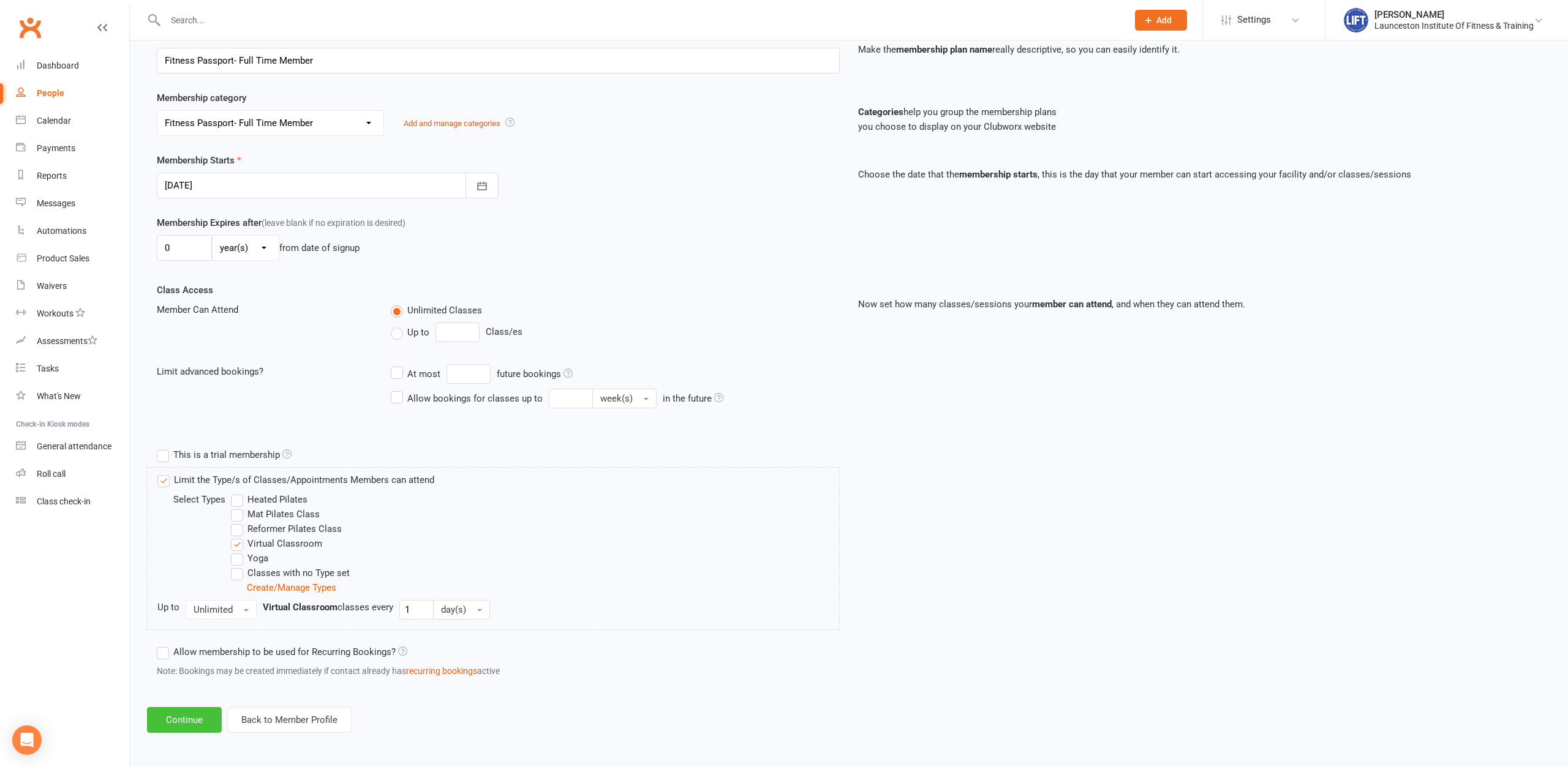
click at [187, 721] on button "Continue" at bounding box center [184, 720] width 75 height 26
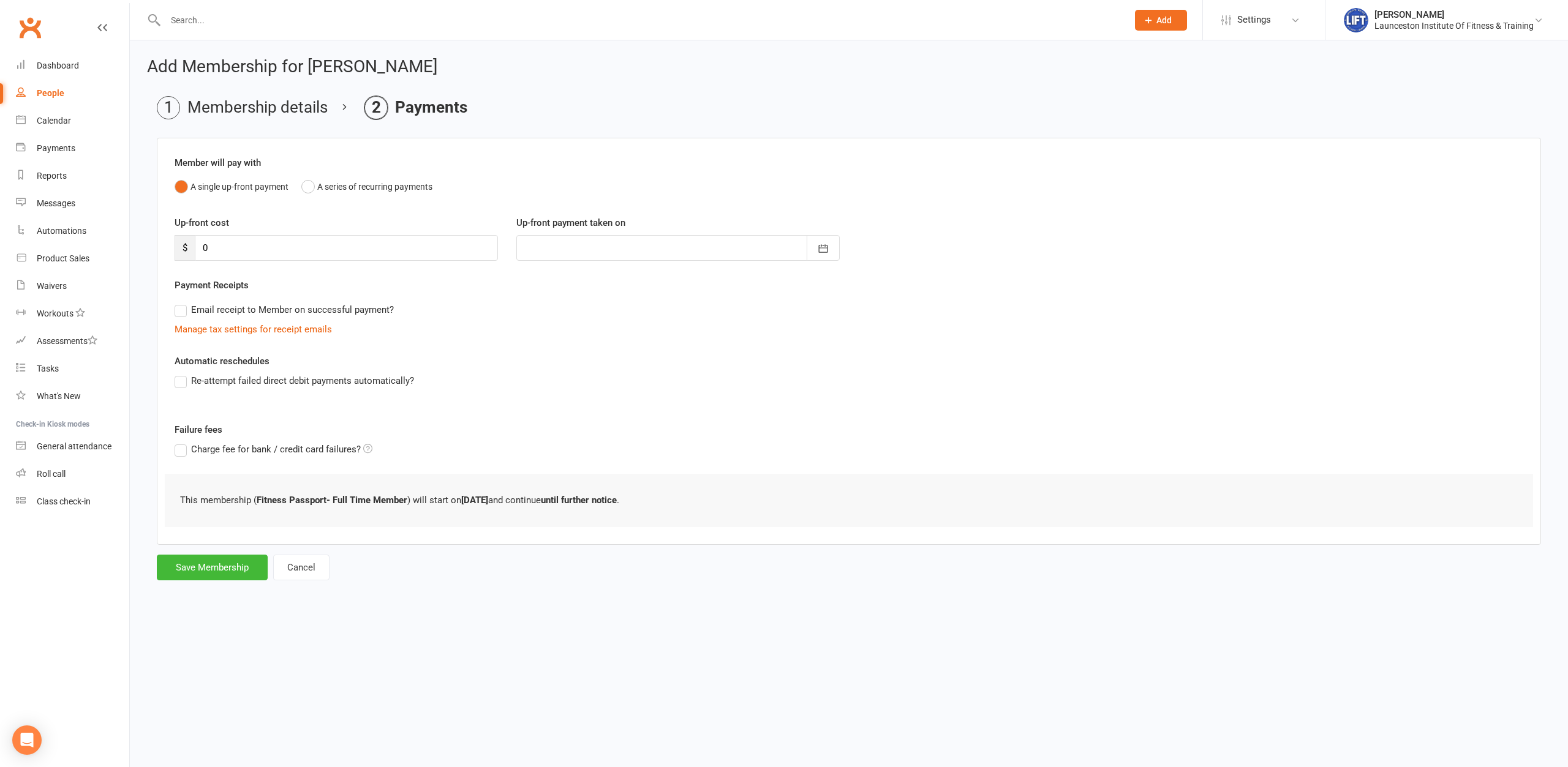
scroll to position [0, 0]
click at [227, 561] on button "Save Membership" at bounding box center [212, 567] width 111 height 26
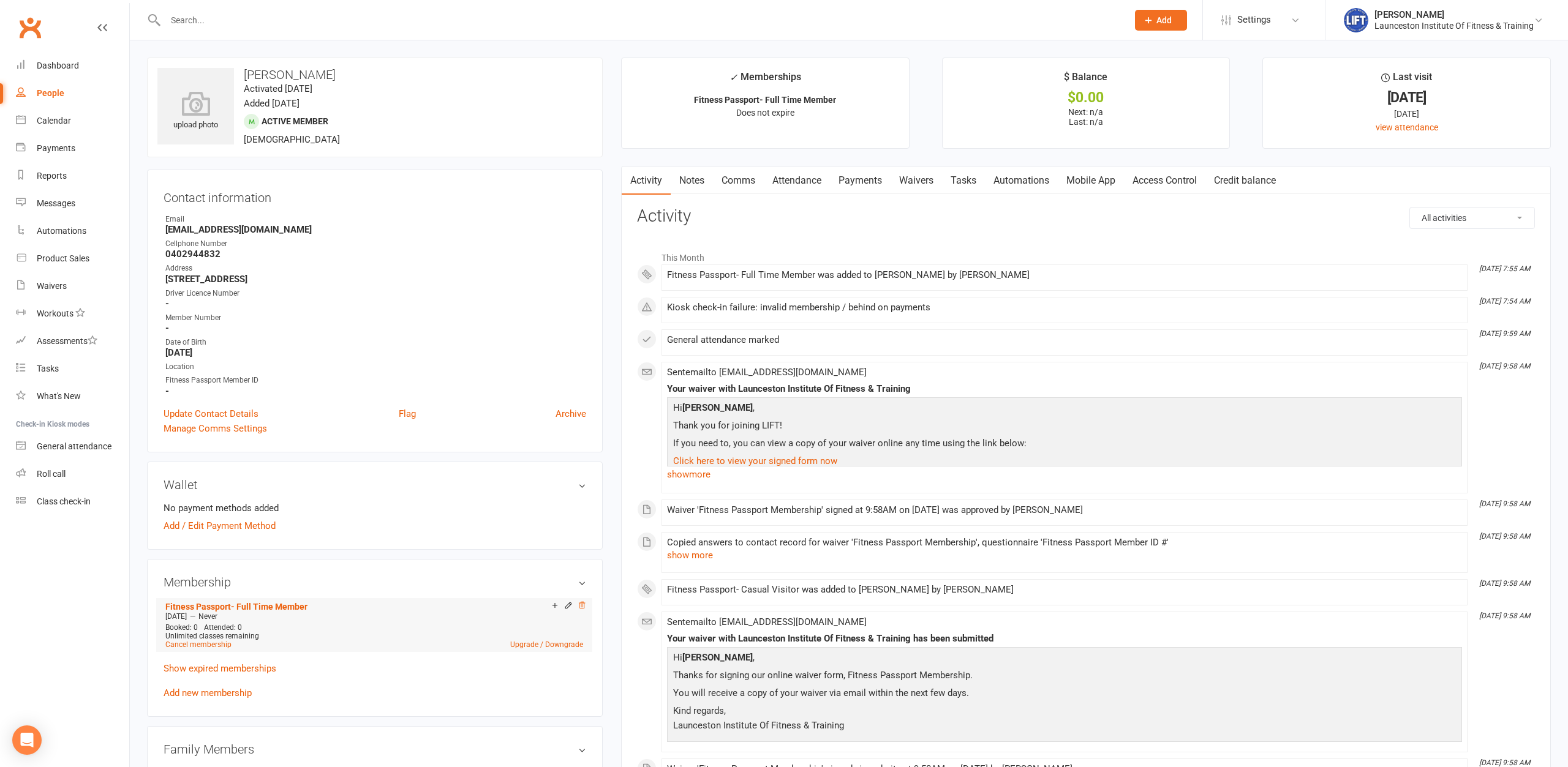
click at [583, 610] on icon at bounding box center [582, 606] width 9 height 9
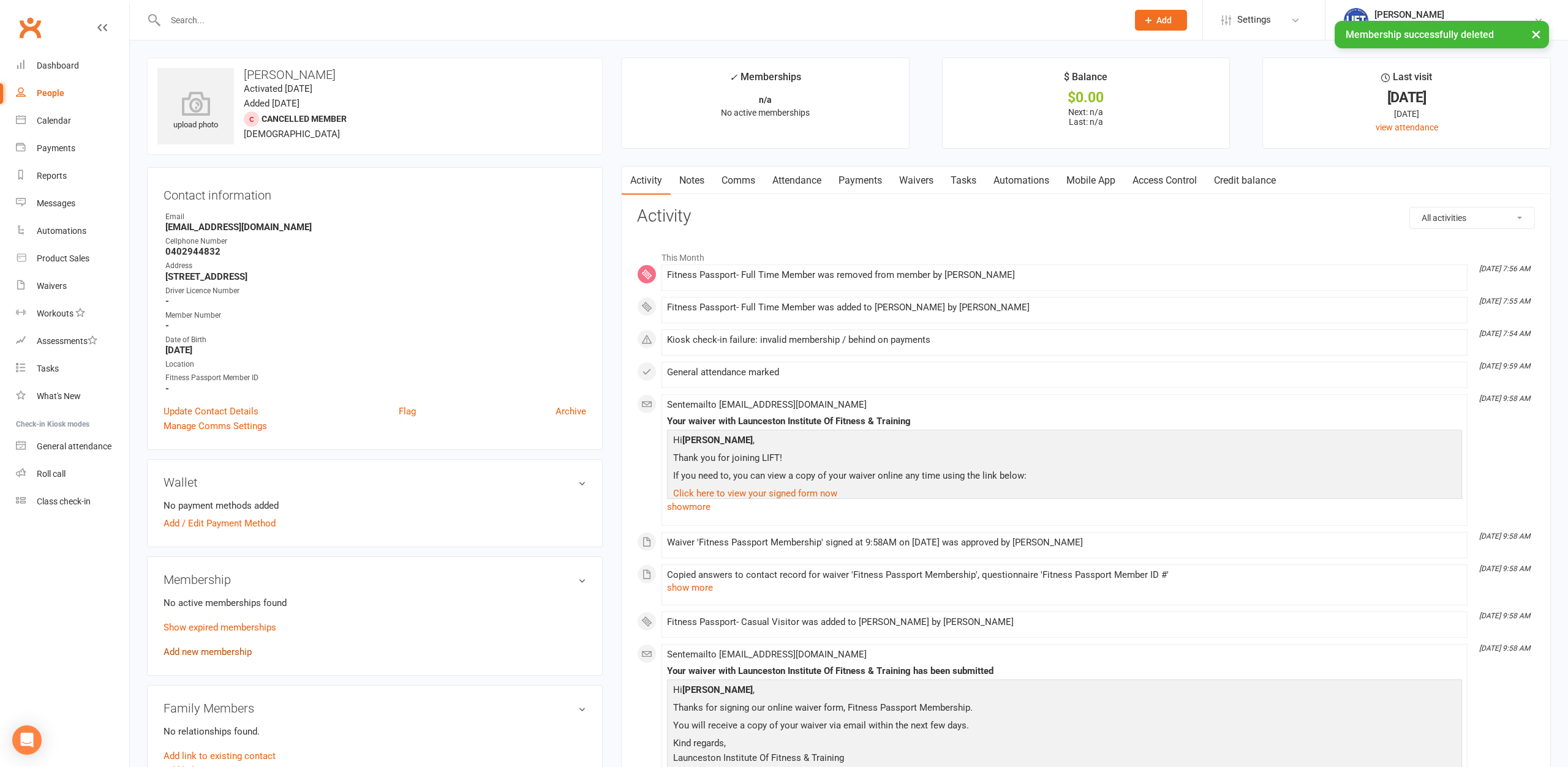
click at [213, 647] on link "Add new membership" at bounding box center [207, 652] width 88 height 11
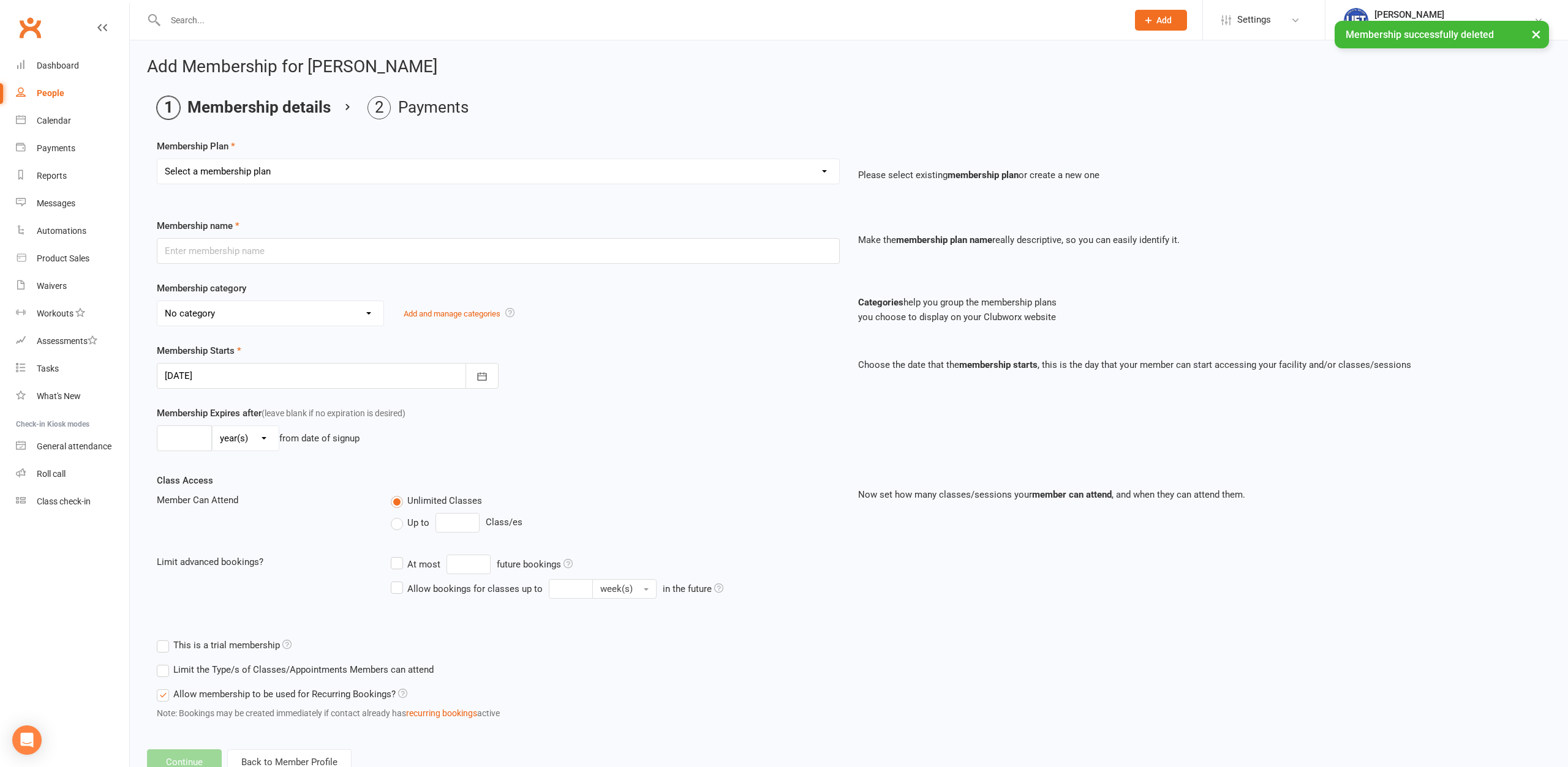
click at [157, 159] on select "Select a membership plan Create new Membership Plan 24/7 Gym Membership Pilates…" at bounding box center [498, 171] width 682 height 25
select select "11"
click option "Fitness Passport- Full Time Member" at bounding box center [0, 0] width 0 height 0
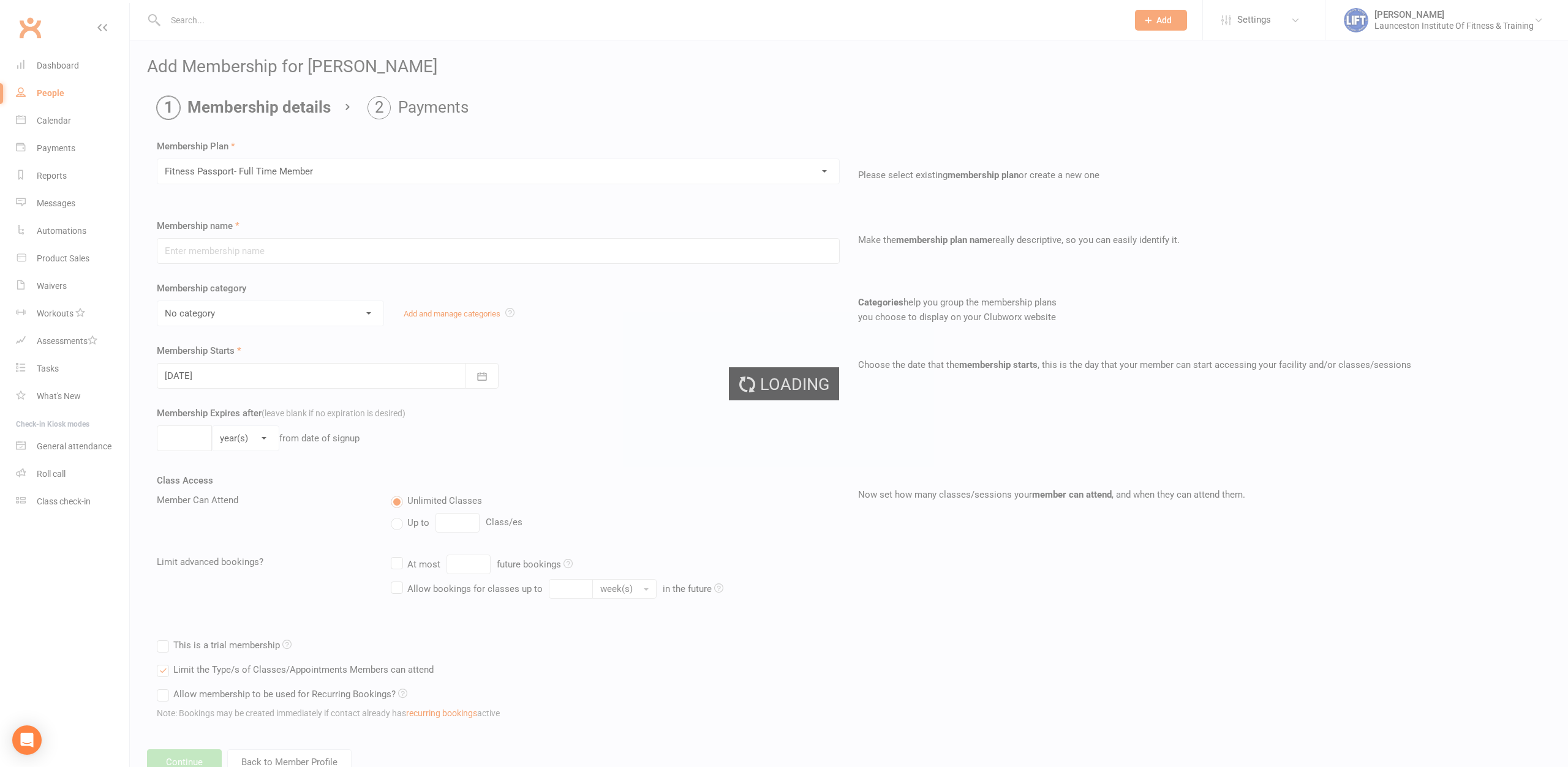
type input "Fitness Passport- Full Time Member"
select select "11"
type input "0"
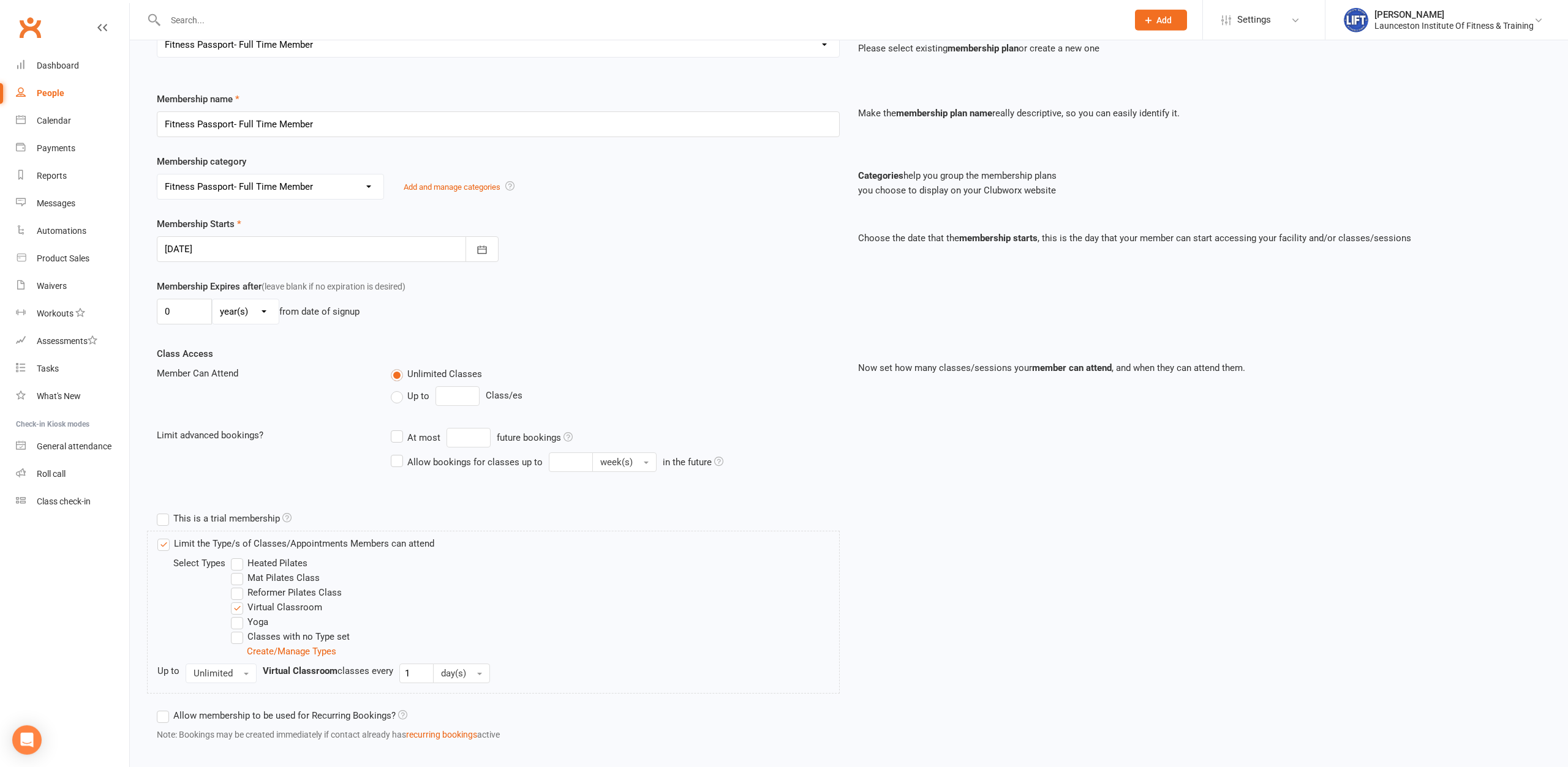
scroll to position [190, 0]
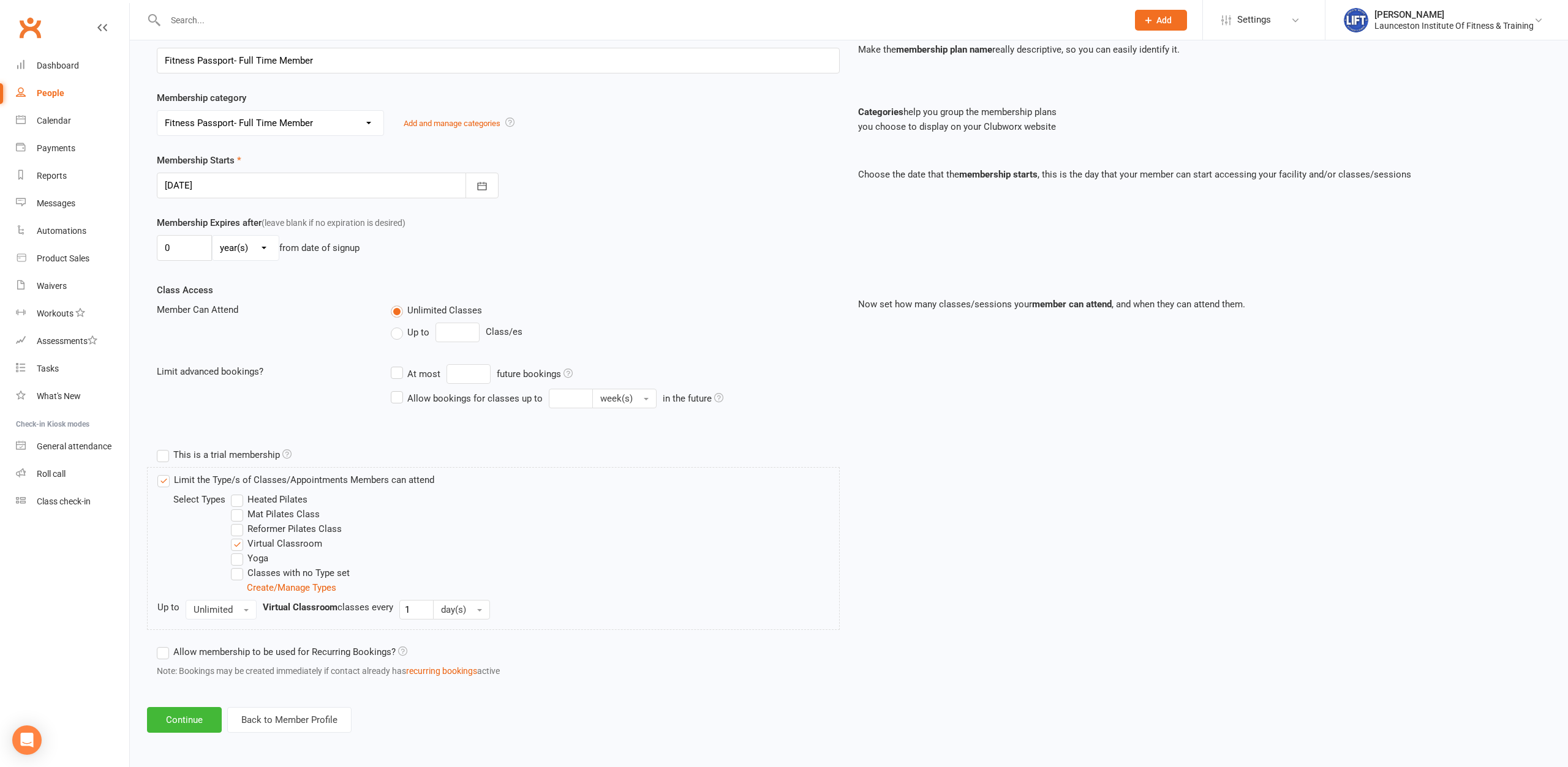
click at [198, 702] on div "Add Membership for Drew Glencross Membership details Payments Membership Plan S…" at bounding box center [849, 300] width 1438 height 900
click at [198, 710] on button "Continue" at bounding box center [184, 720] width 75 height 26
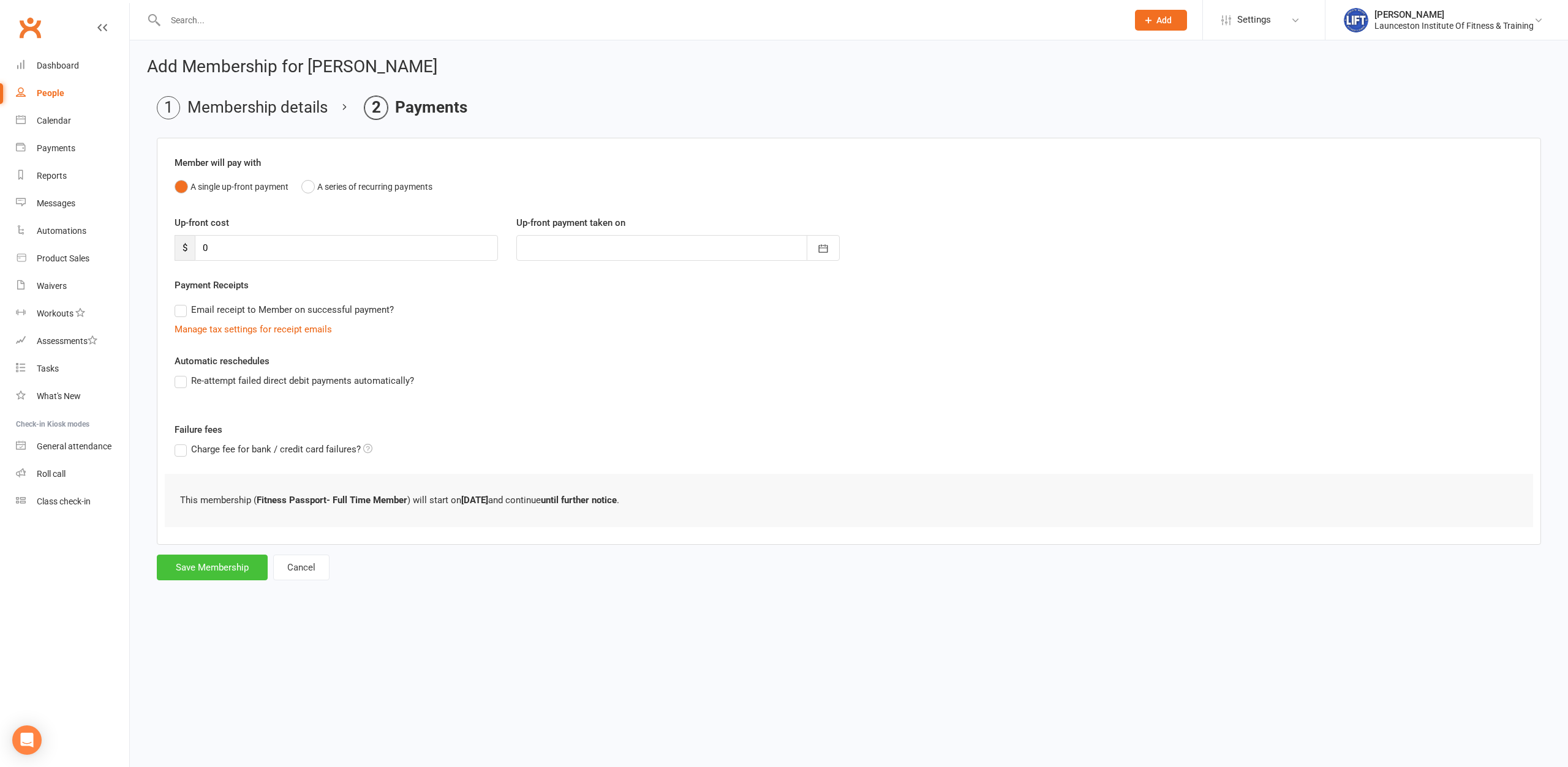
click at [208, 561] on button "Save Membership" at bounding box center [212, 567] width 111 height 26
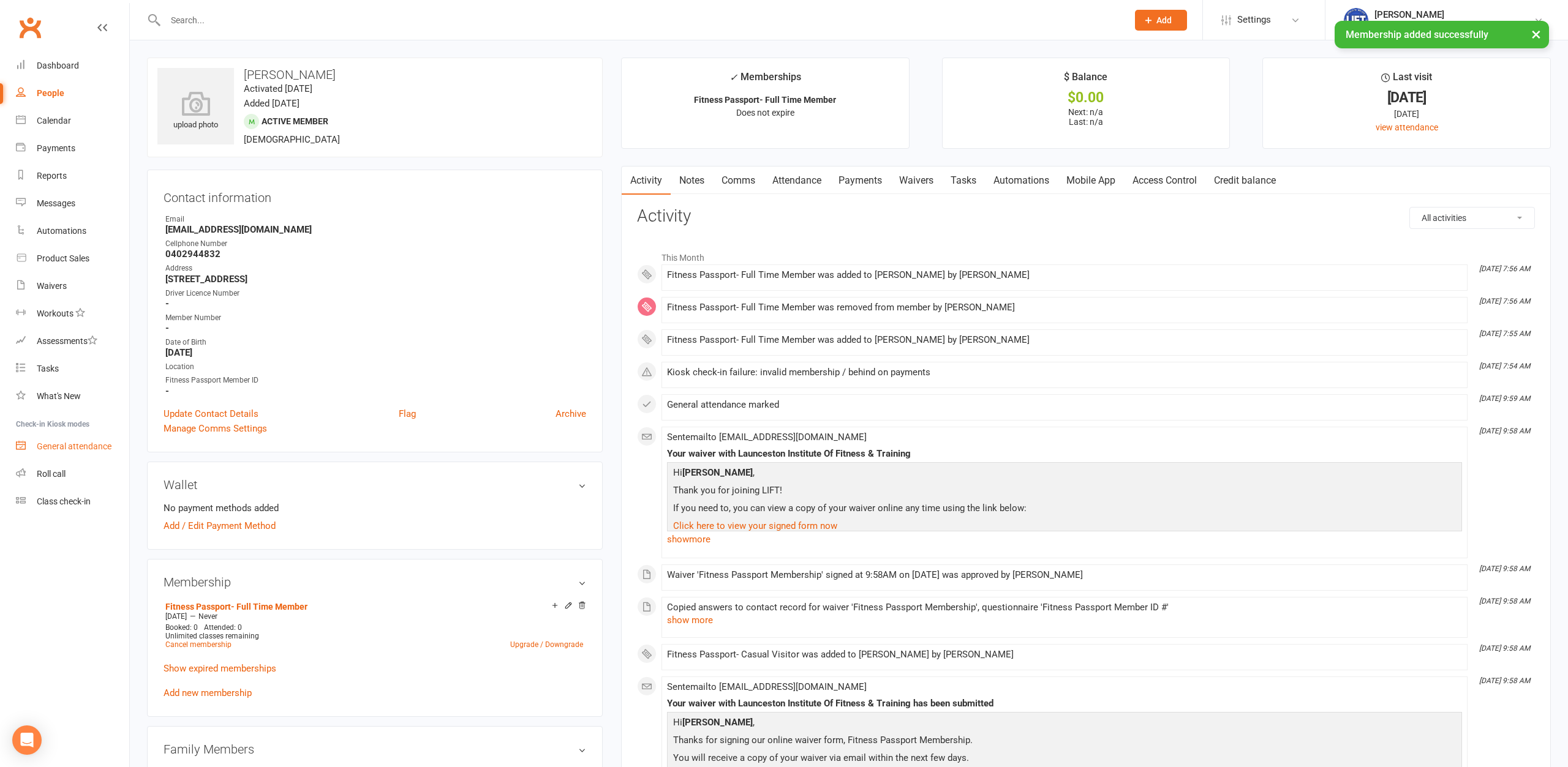
click at [78, 446] on div "General attendance" at bounding box center [74, 446] width 75 height 10
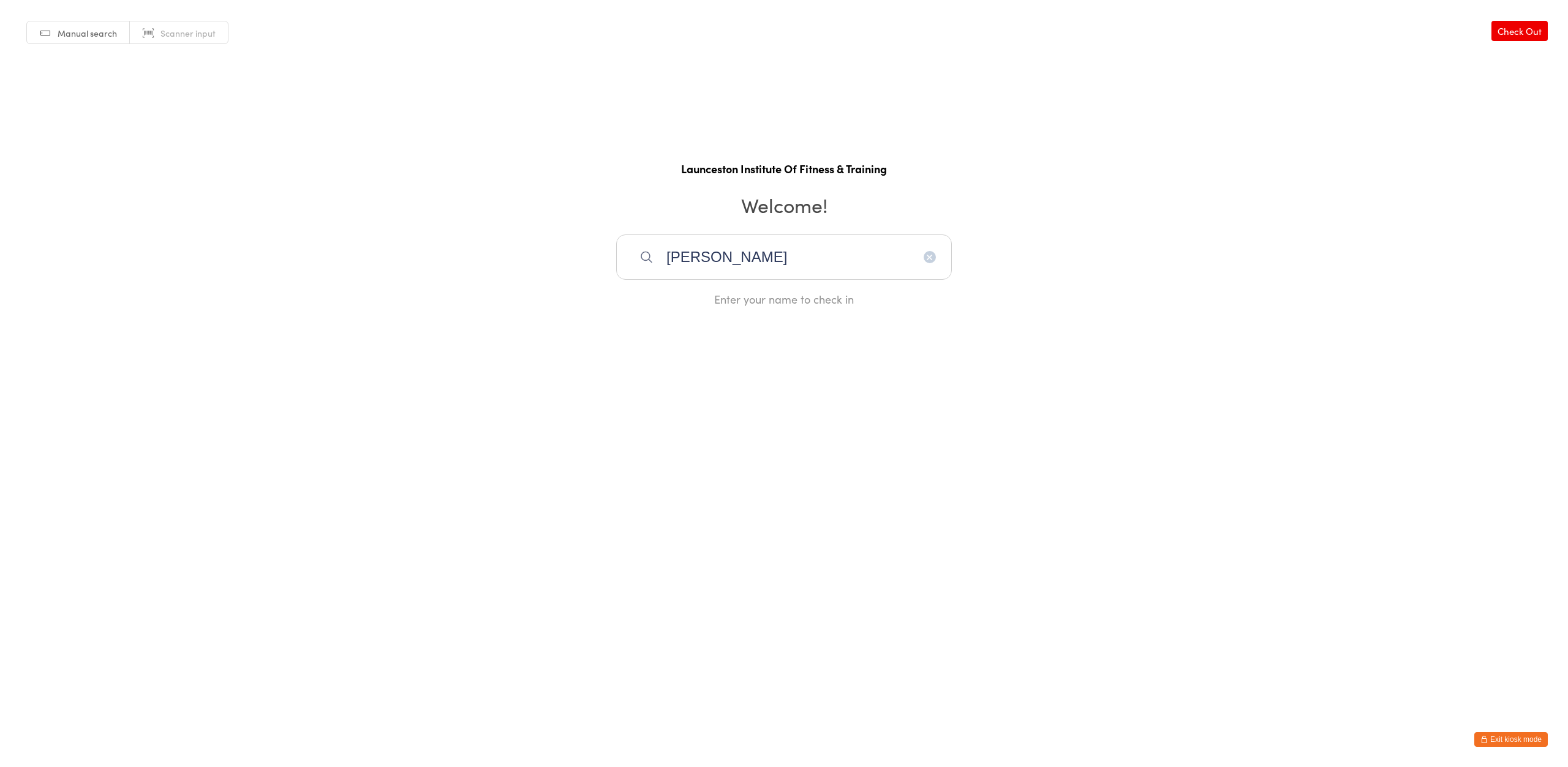
type input "drew glencross"
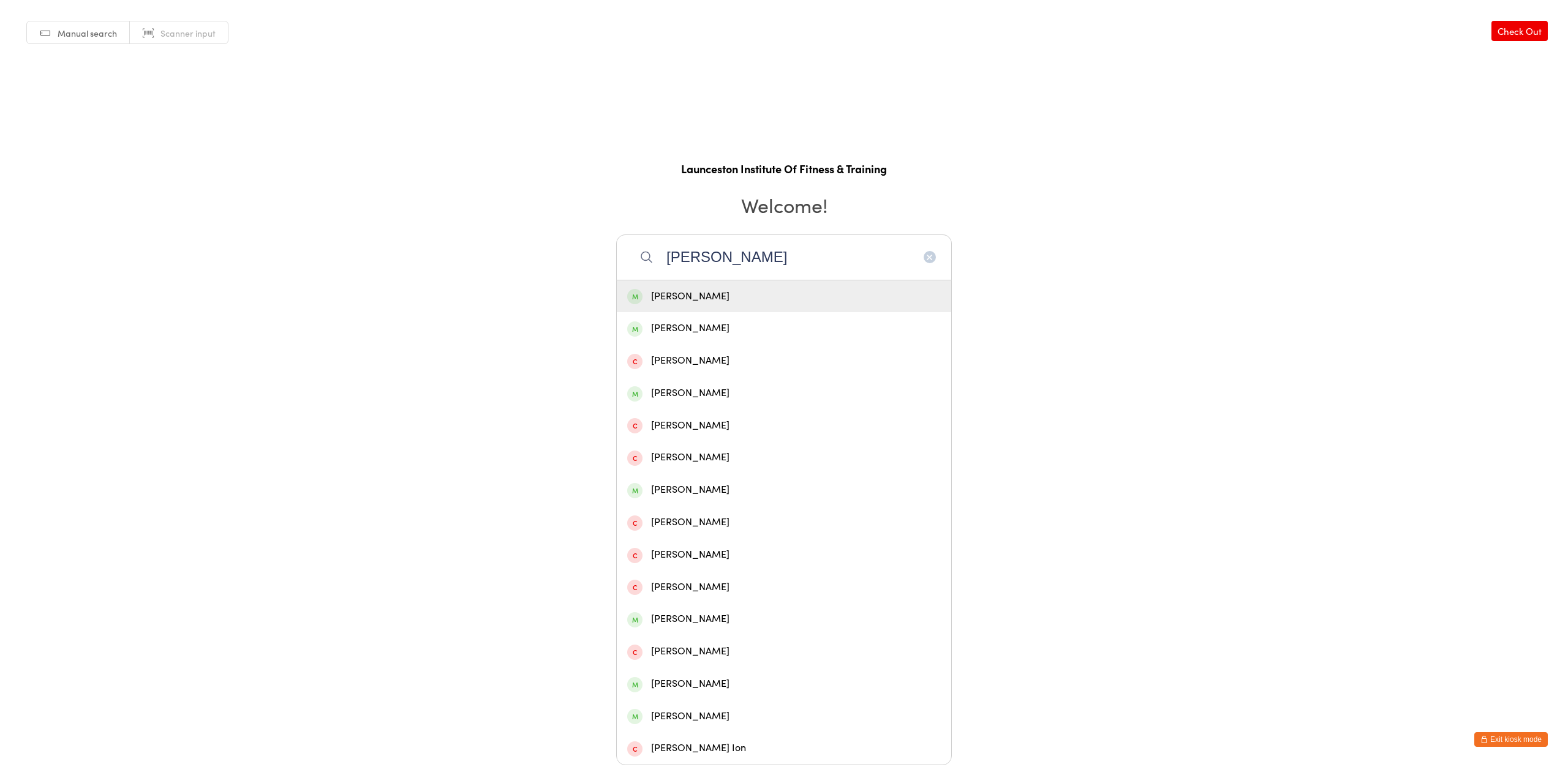
click at [725, 292] on div "[PERSON_NAME]" at bounding box center [784, 296] width 313 height 16
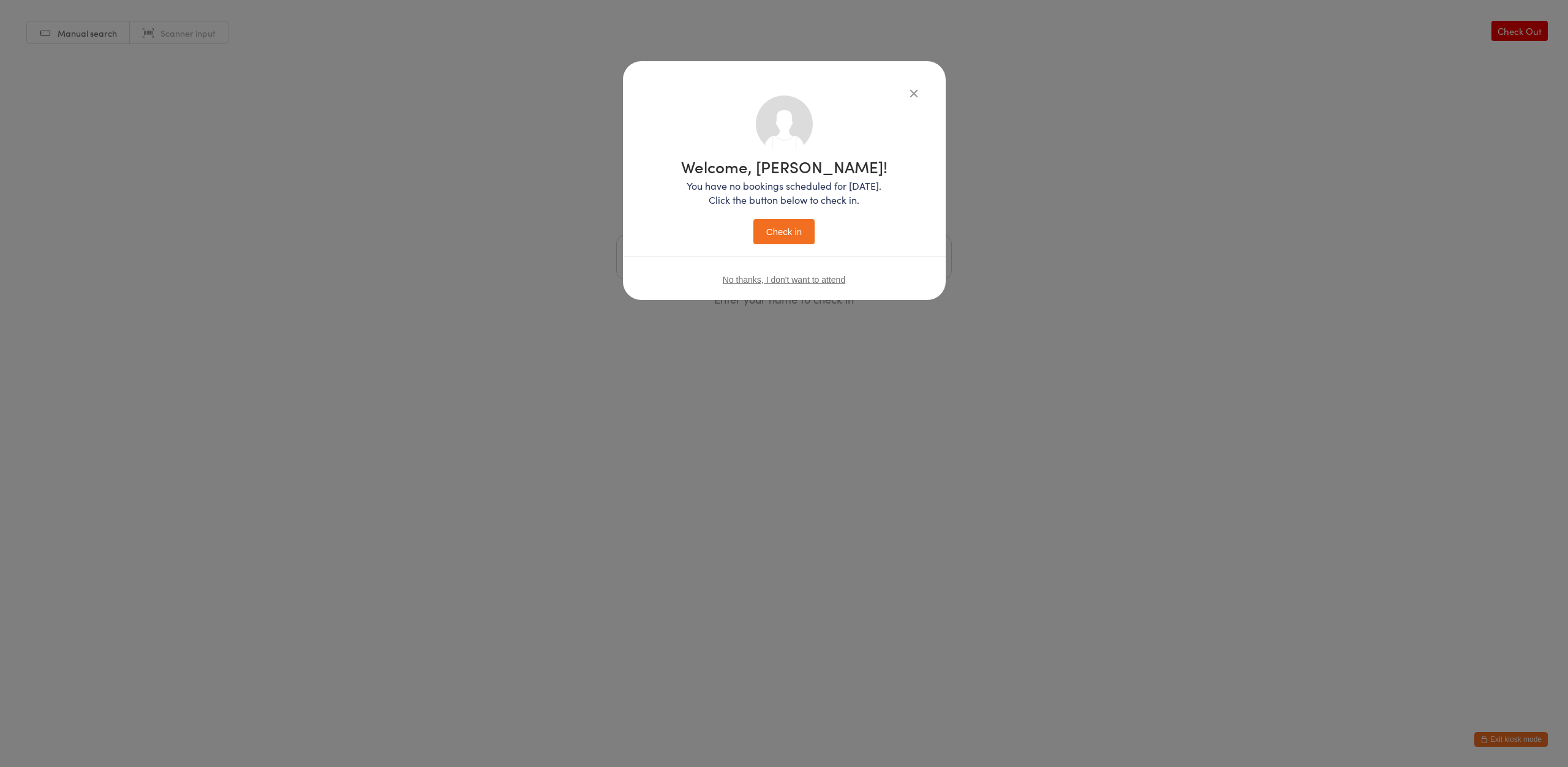
click at [792, 229] on button "Check in" at bounding box center [784, 232] width 61 height 25
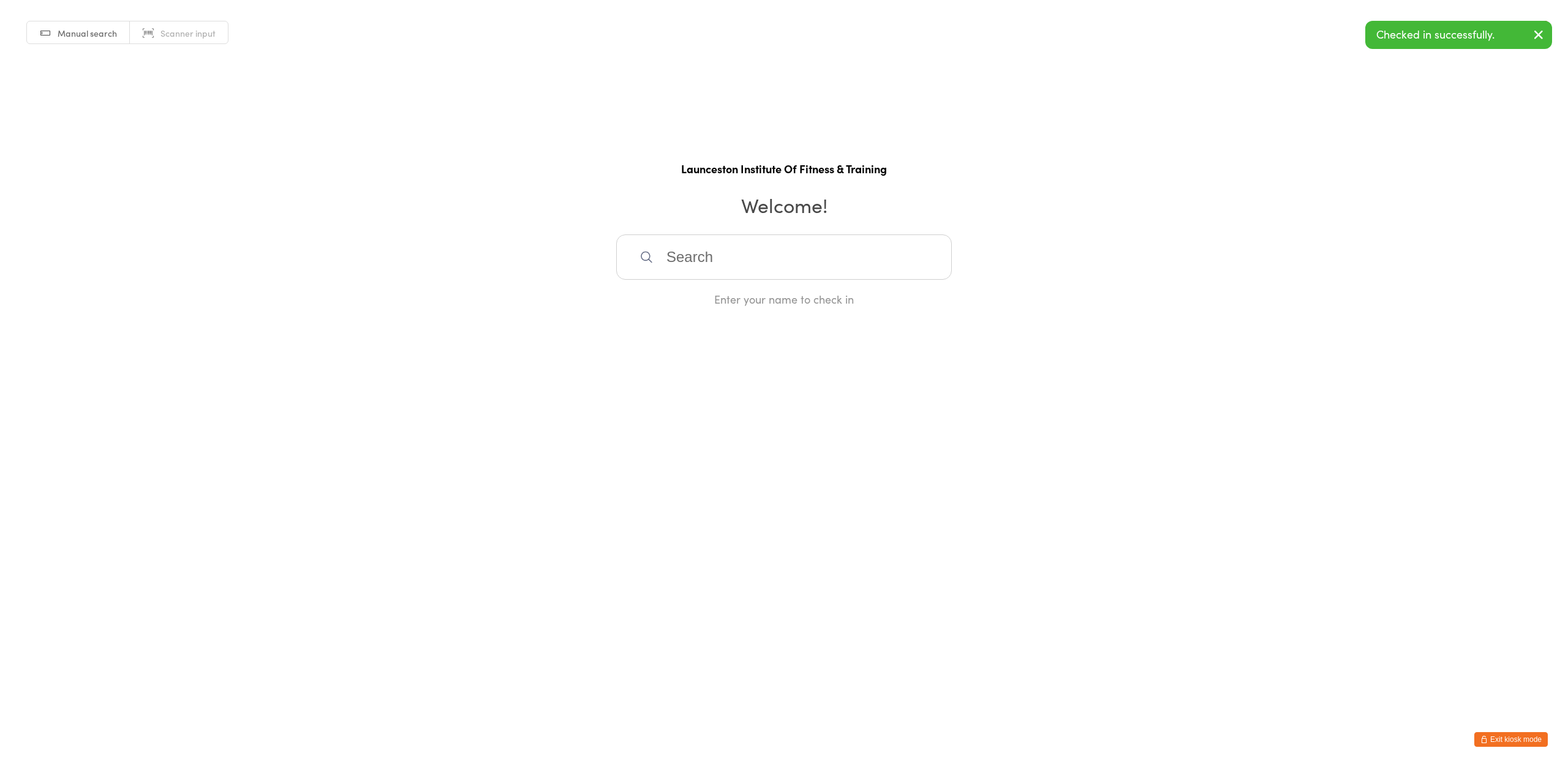
click at [1509, 747] on html "You have now entered Kiosk Mode. Members will be able to check themselves in us…" at bounding box center [784, 383] width 1568 height 767
click at [1506, 738] on button "Exit kiosk mode" at bounding box center [1511, 740] width 74 height 15
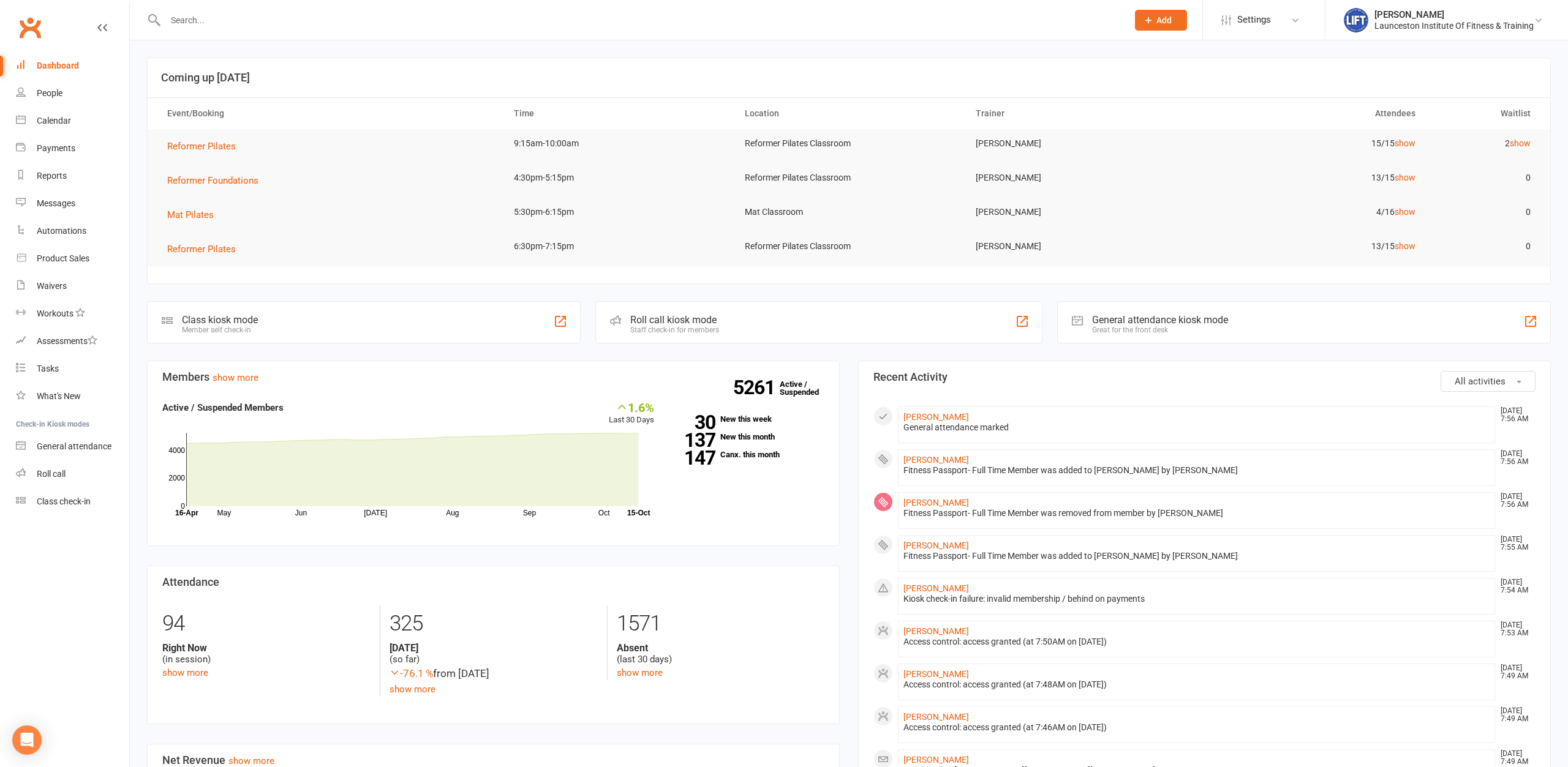
click at [298, 20] on input "text" at bounding box center [640, 20] width 957 height 17
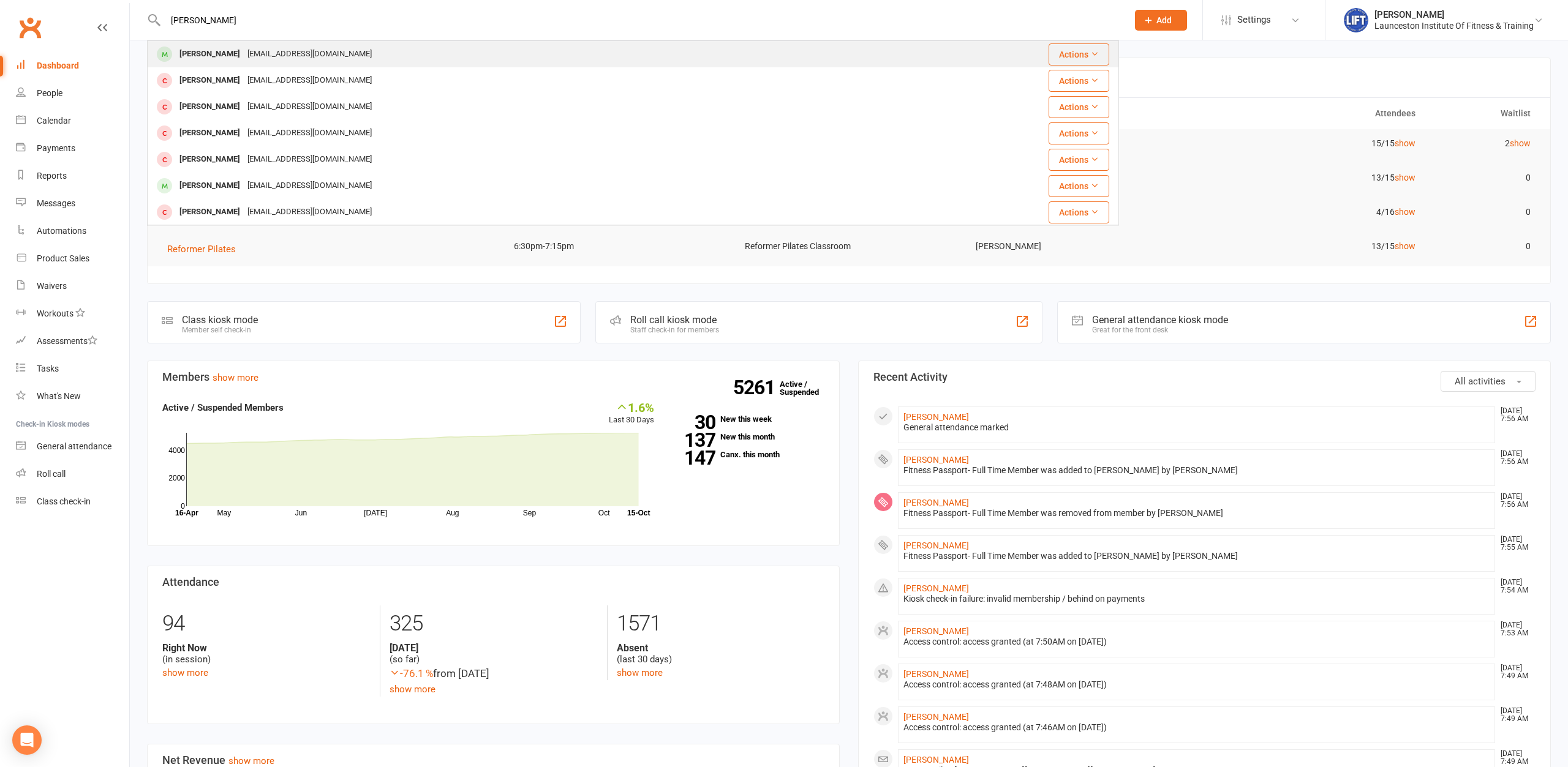
type input "[PERSON_NAME]"
click at [292, 54] on div "[EMAIL_ADDRESS][DOMAIN_NAME]" at bounding box center [309, 54] width 131 height 18
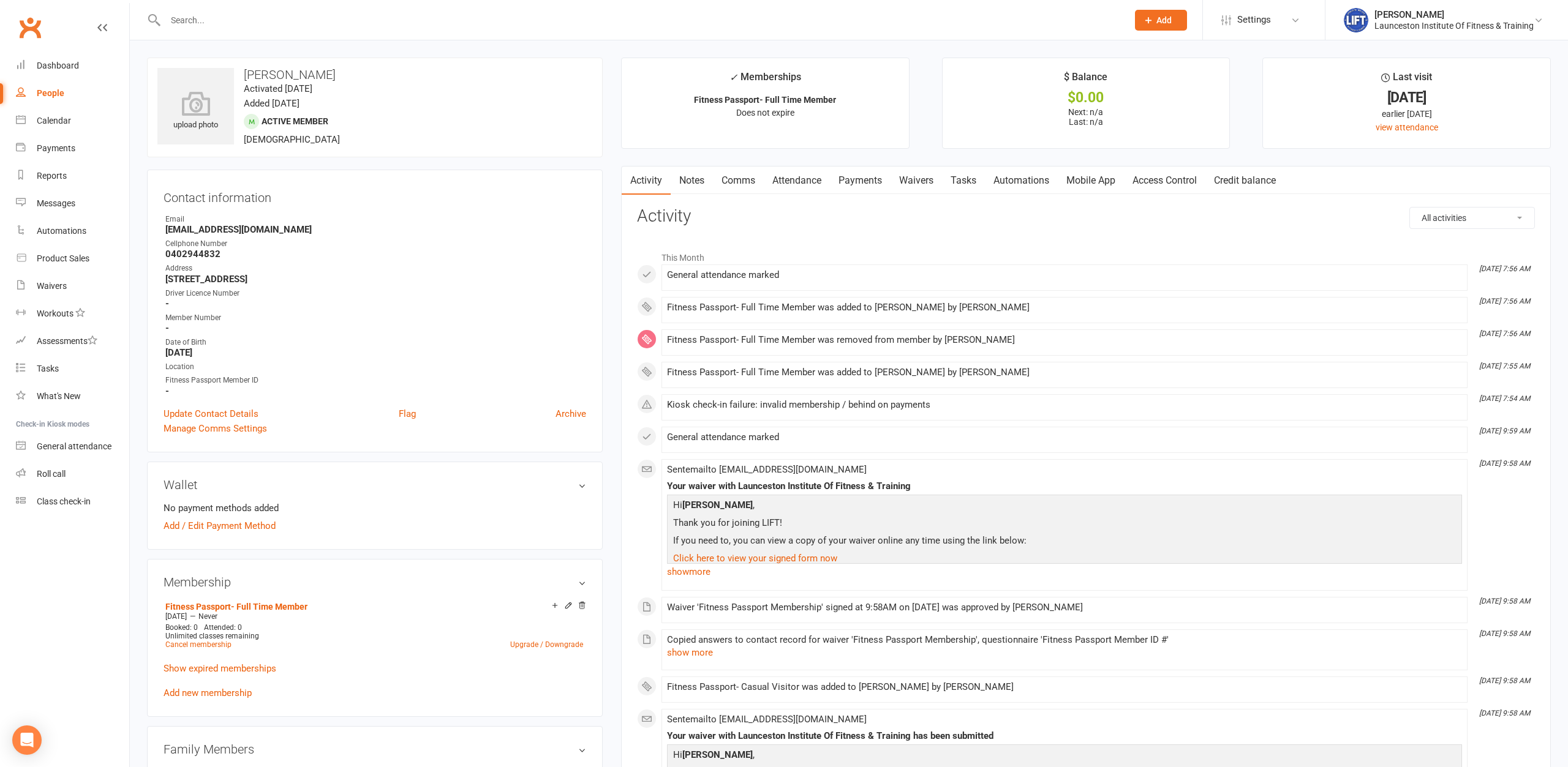
drag, startPoint x: 1191, startPoint y: 180, endPoint x: 1197, endPoint y: 183, distance: 6.7
click at [1193, 182] on link "Access Control" at bounding box center [1165, 180] width 82 height 28
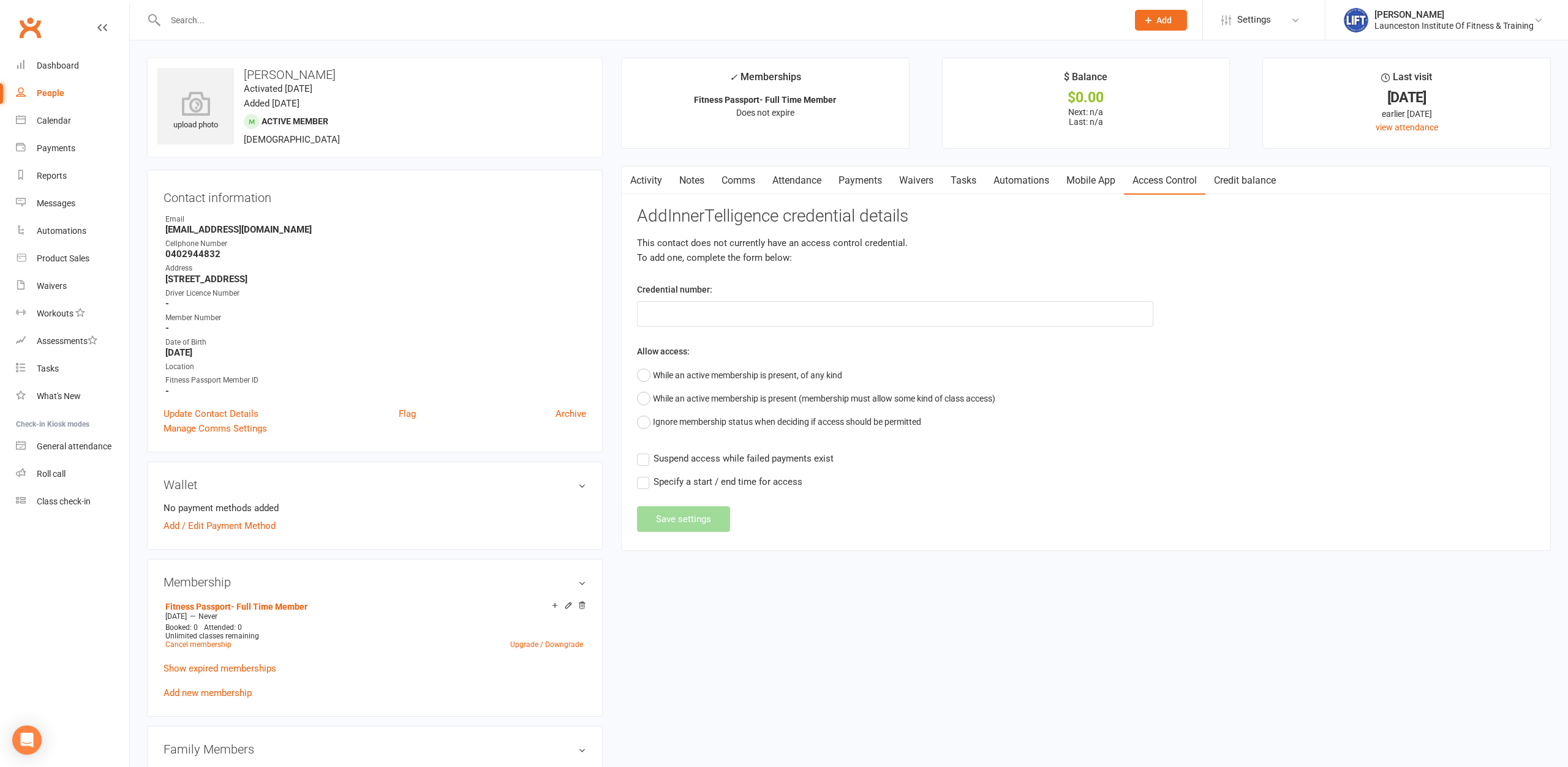
click at [664, 186] on link "Activity" at bounding box center [646, 180] width 49 height 28
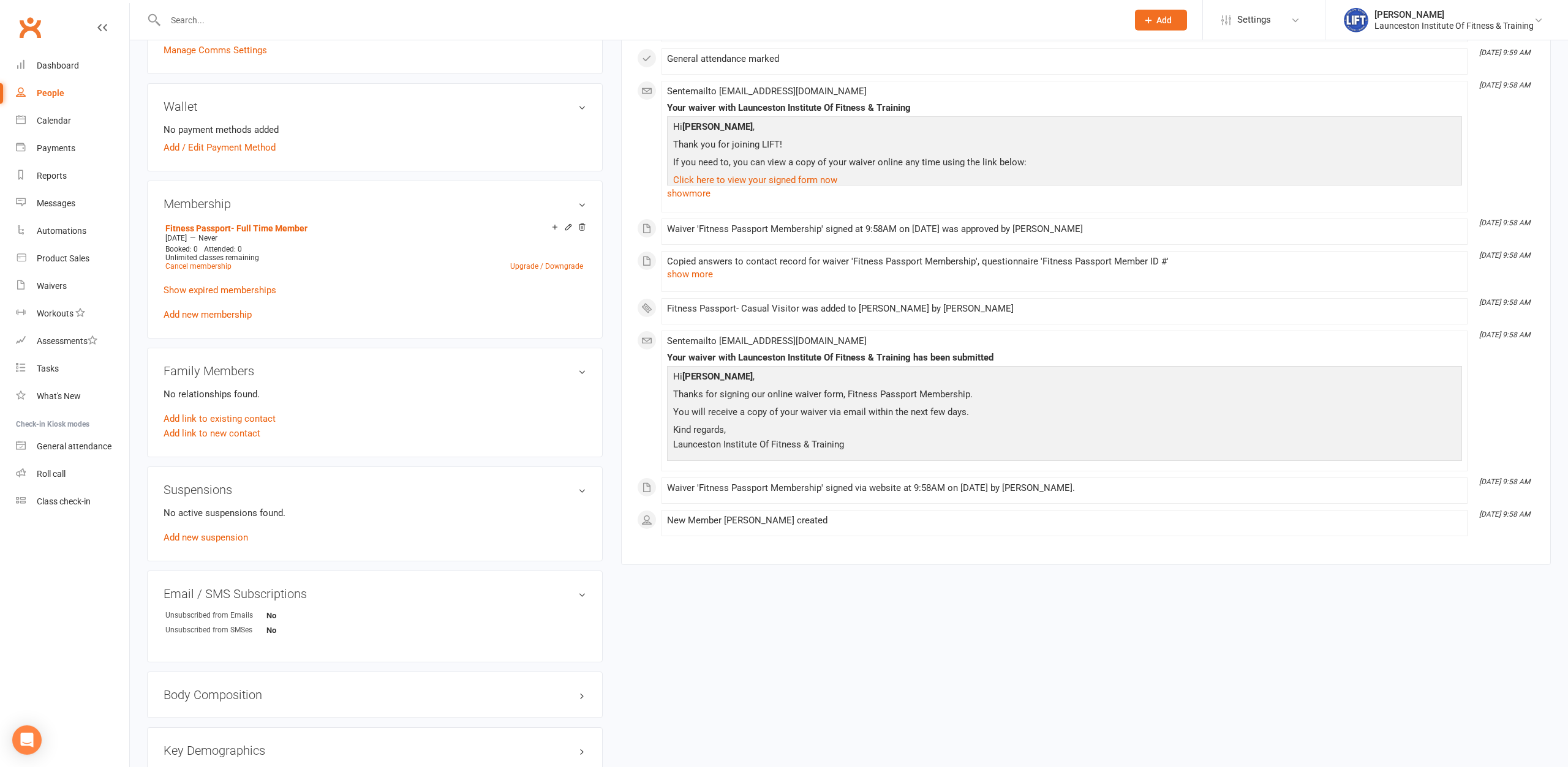
scroll to position [437, 0]
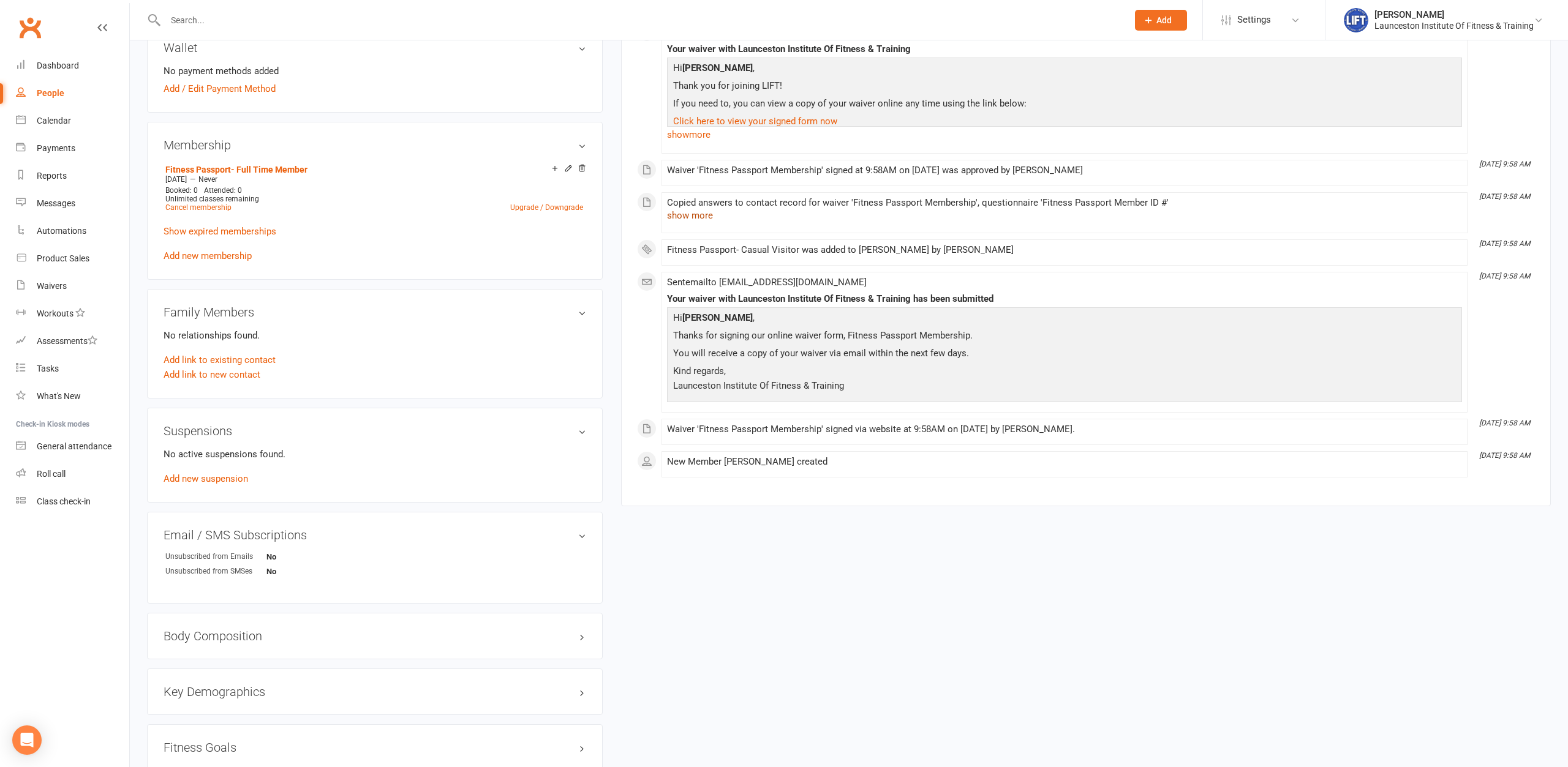
click at [697, 215] on button "show more" at bounding box center [690, 215] width 46 height 15
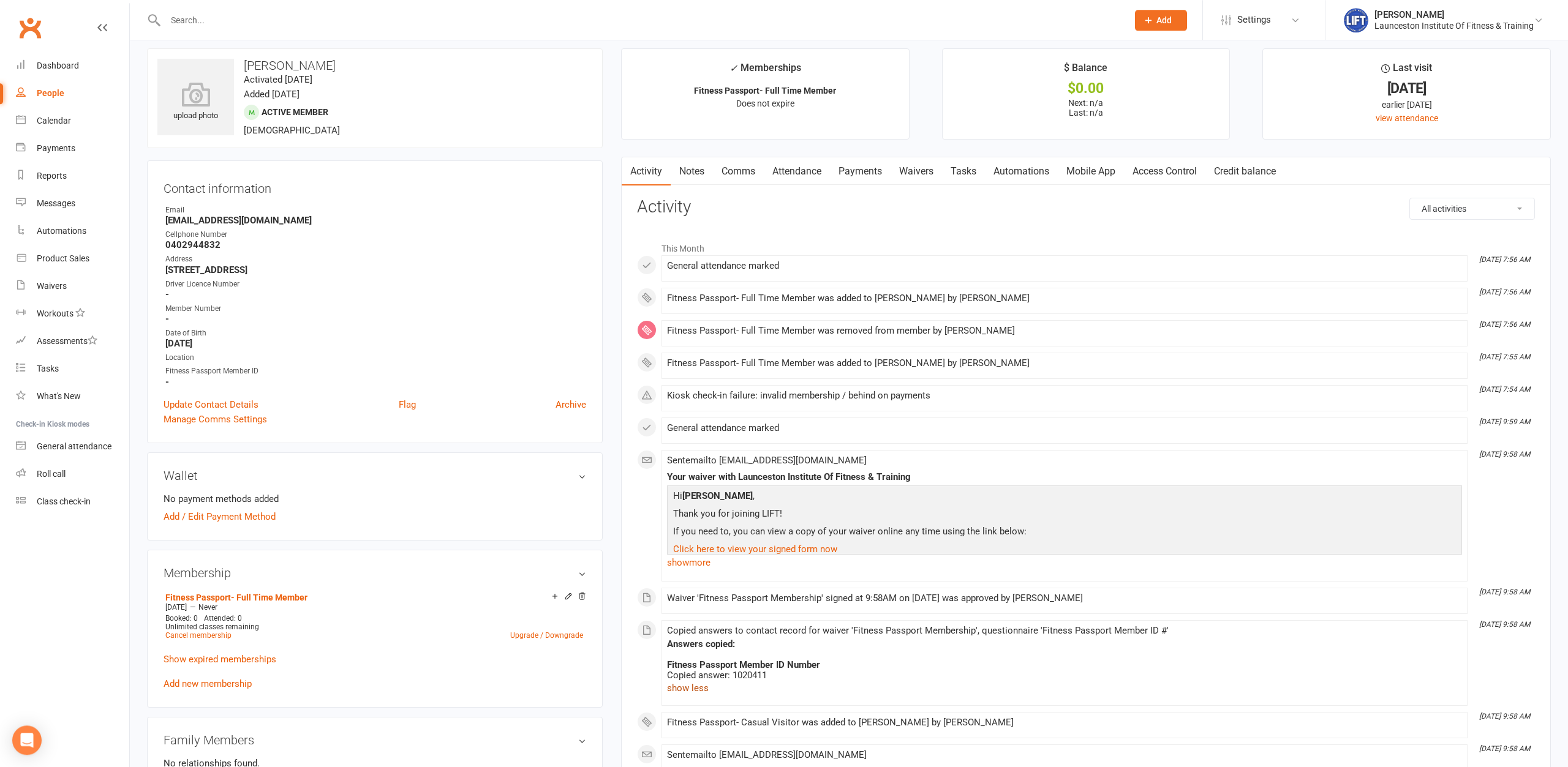
scroll to position [0, 0]
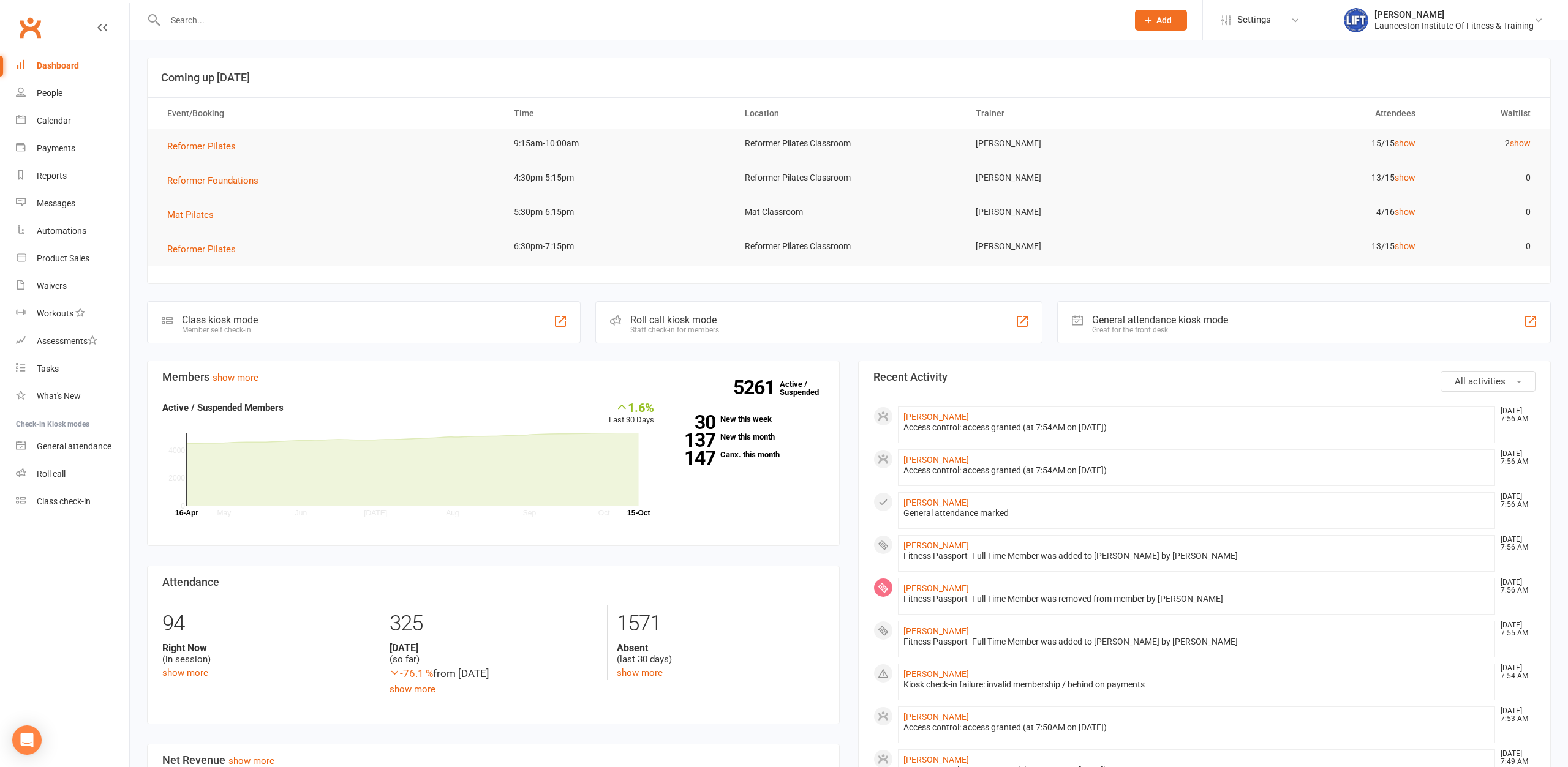
click at [336, 15] on input "text" at bounding box center [640, 20] width 957 height 17
click at [48, 289] on div "Waivers" at bounding box center [51, 286] width 30 height 10
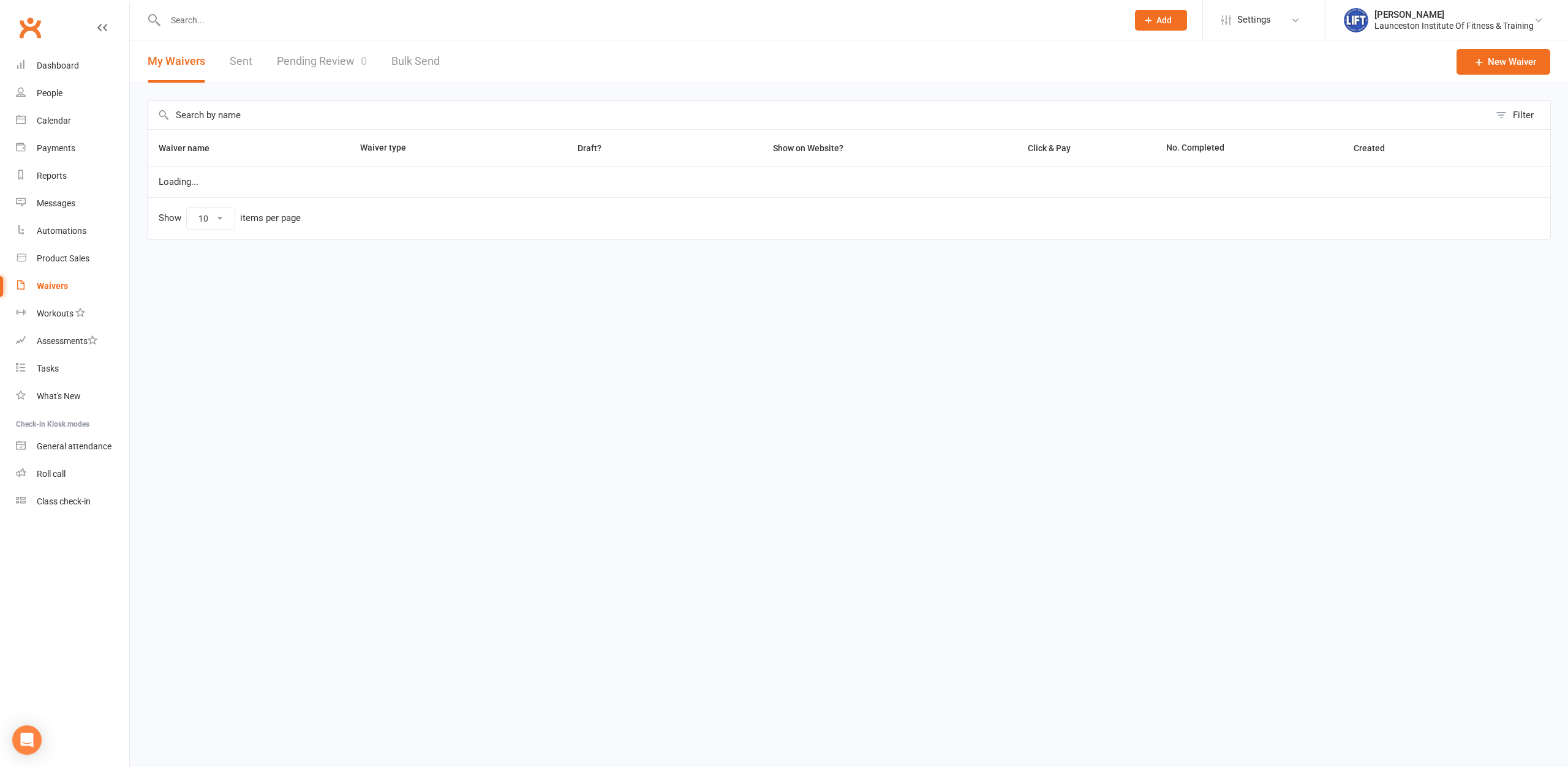
select select "100"
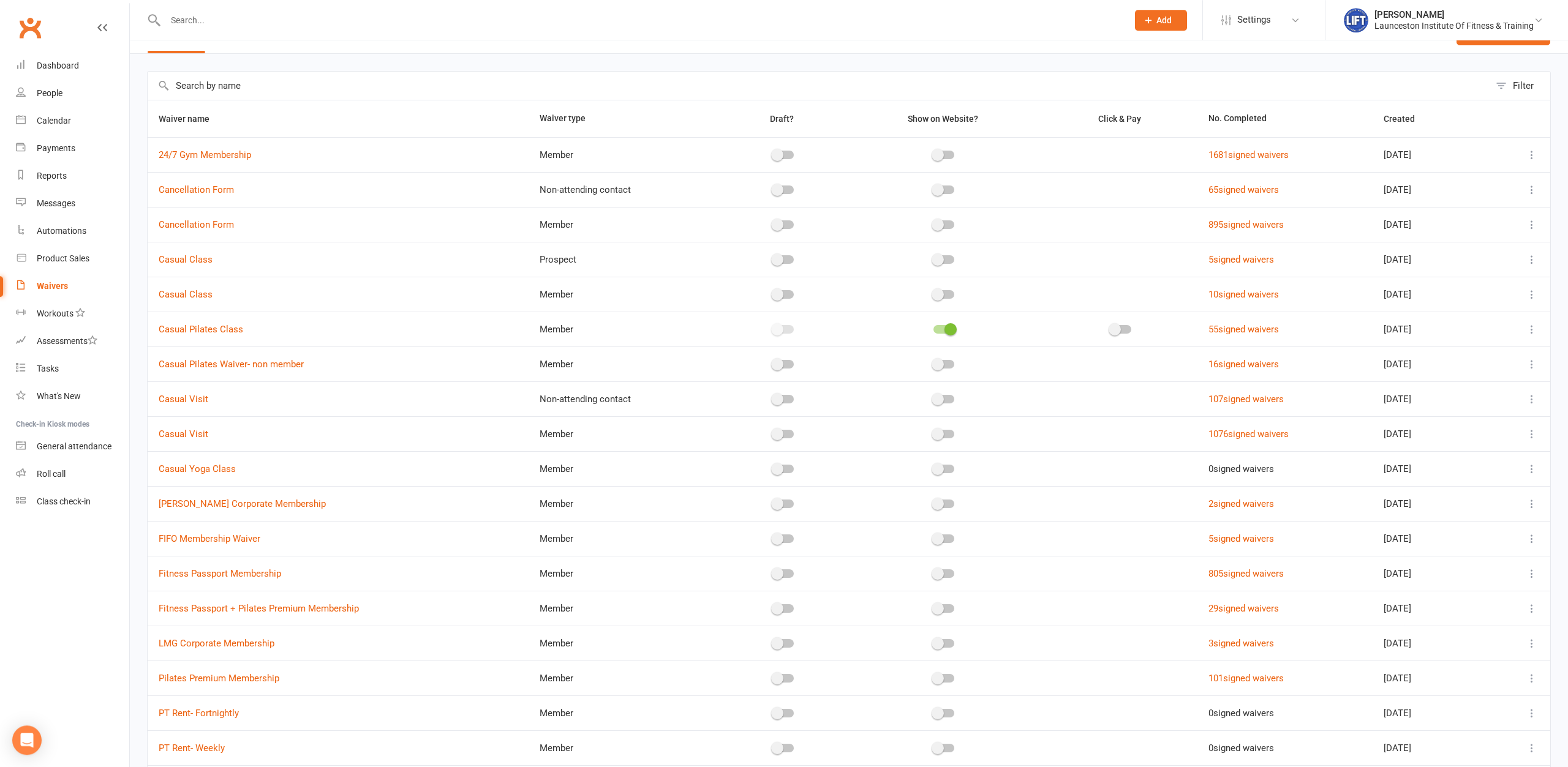
scroll to position [62, 0]
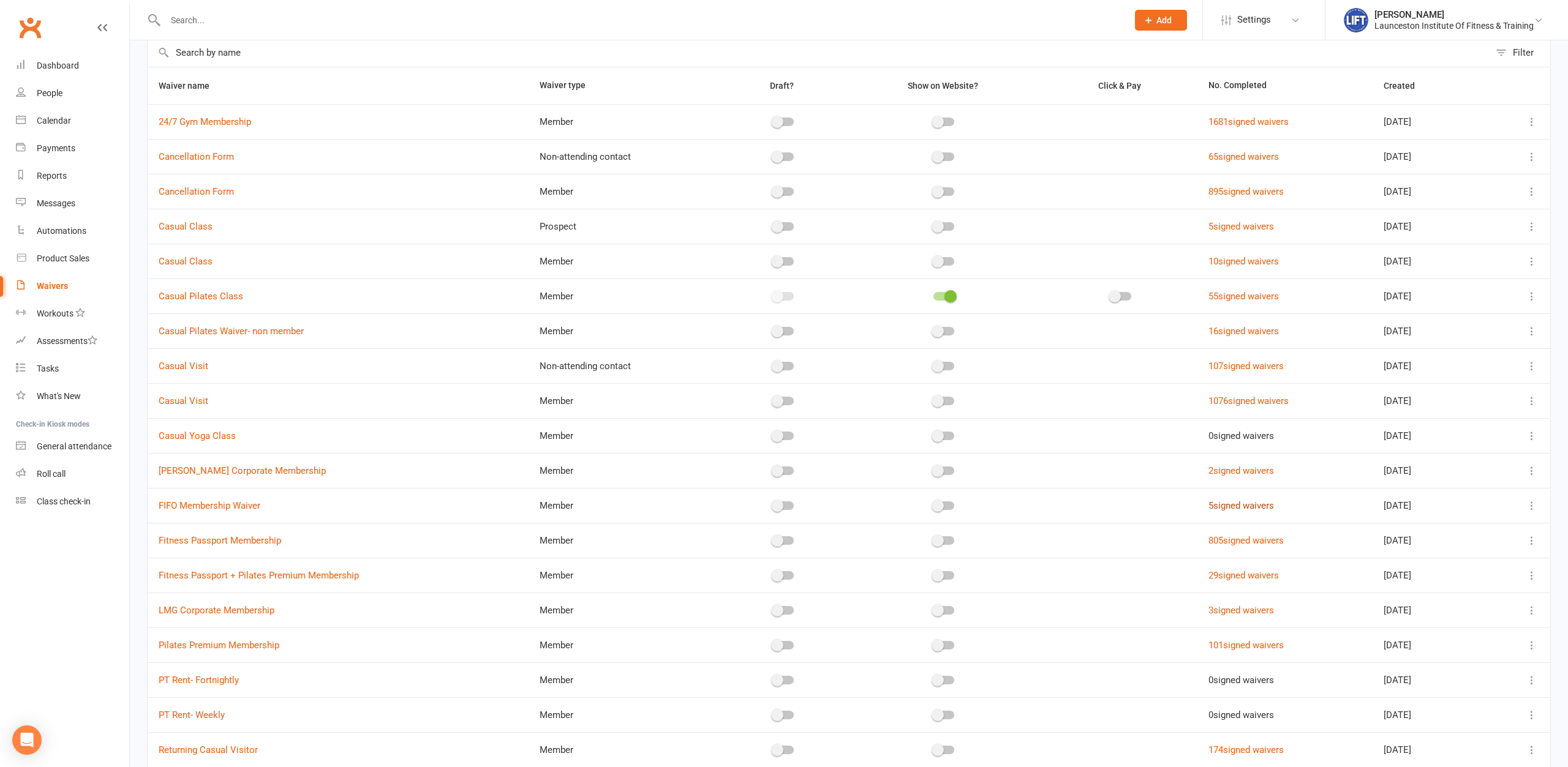
click at [1250, 501] on link "5 signed waivers" at bounding box center [1241, 506] width 65 height 11
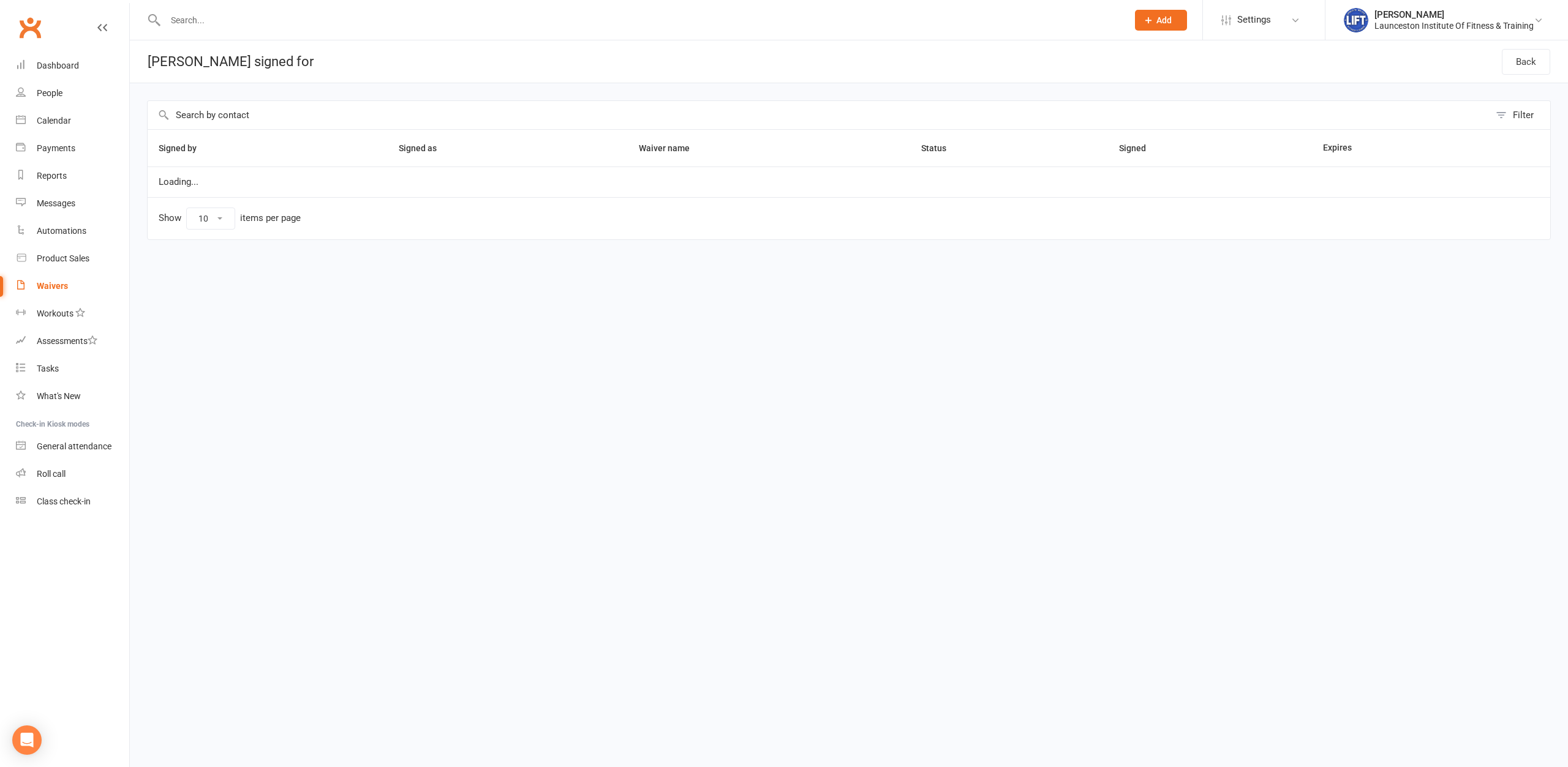
select select "100"
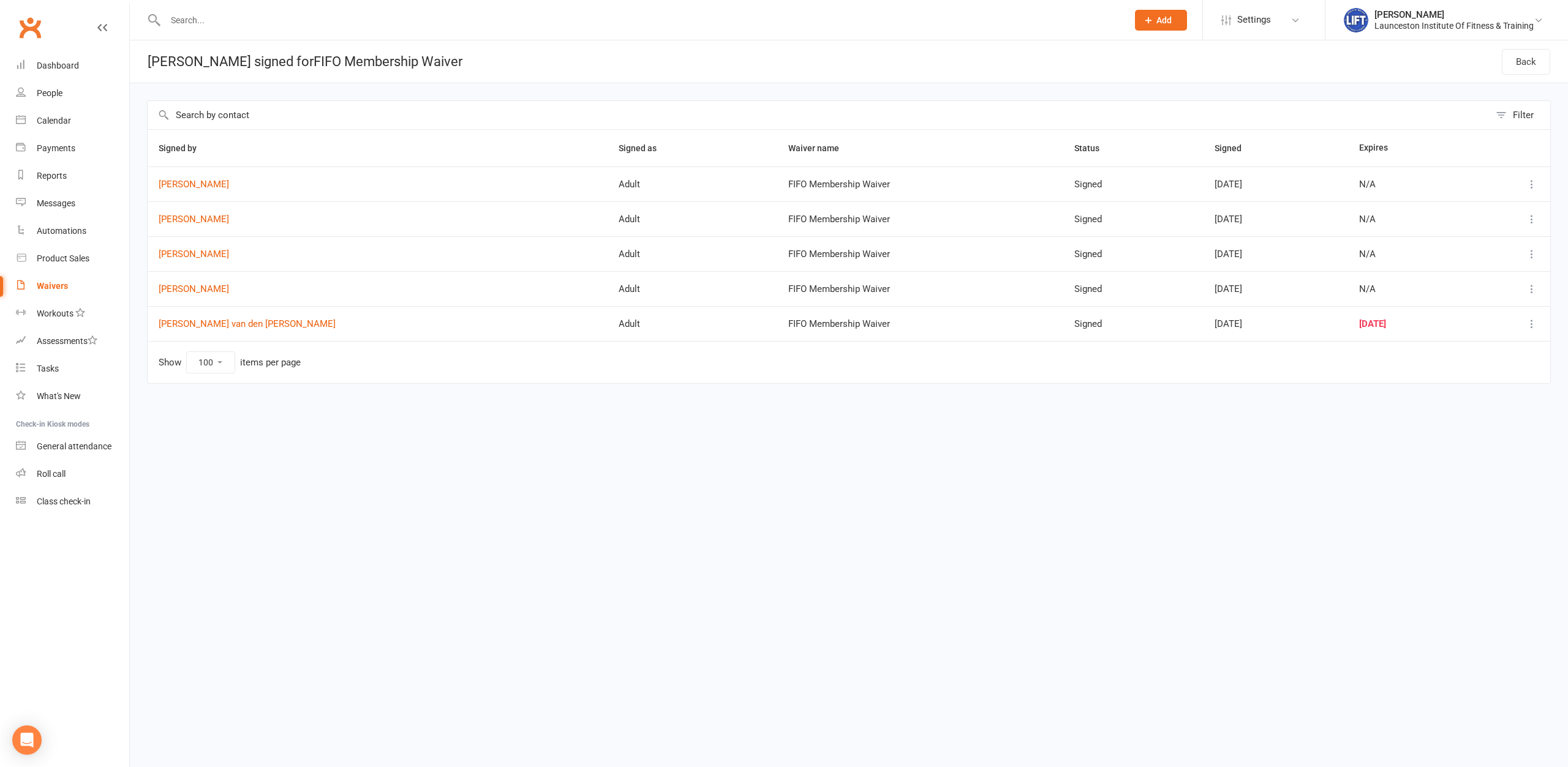
select select "100"
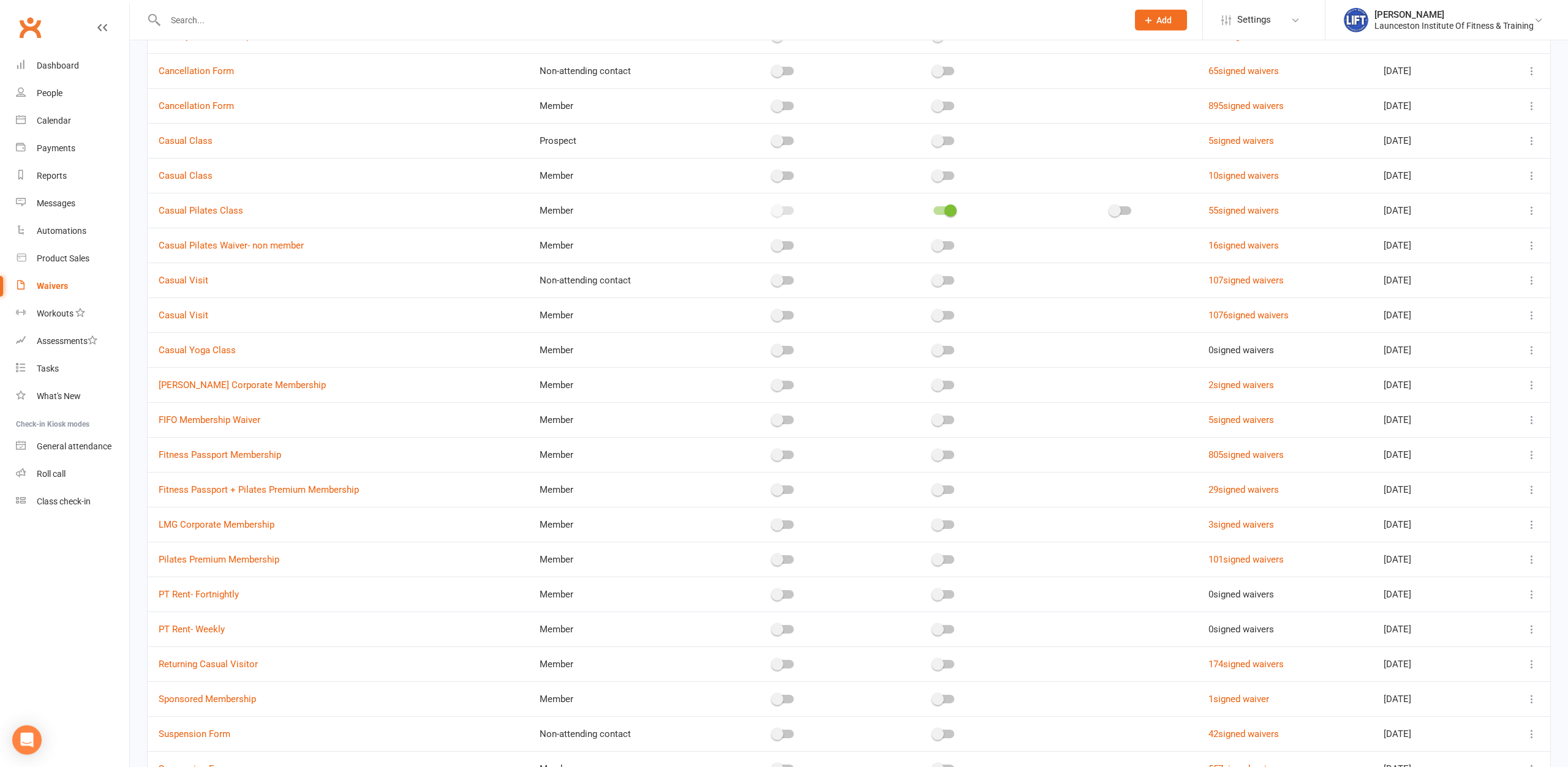
scroll to position [151, 0]
click at [246, 450] on link "Fitness Passport Membership" at bounding box center [220, 451] width 123 height 11
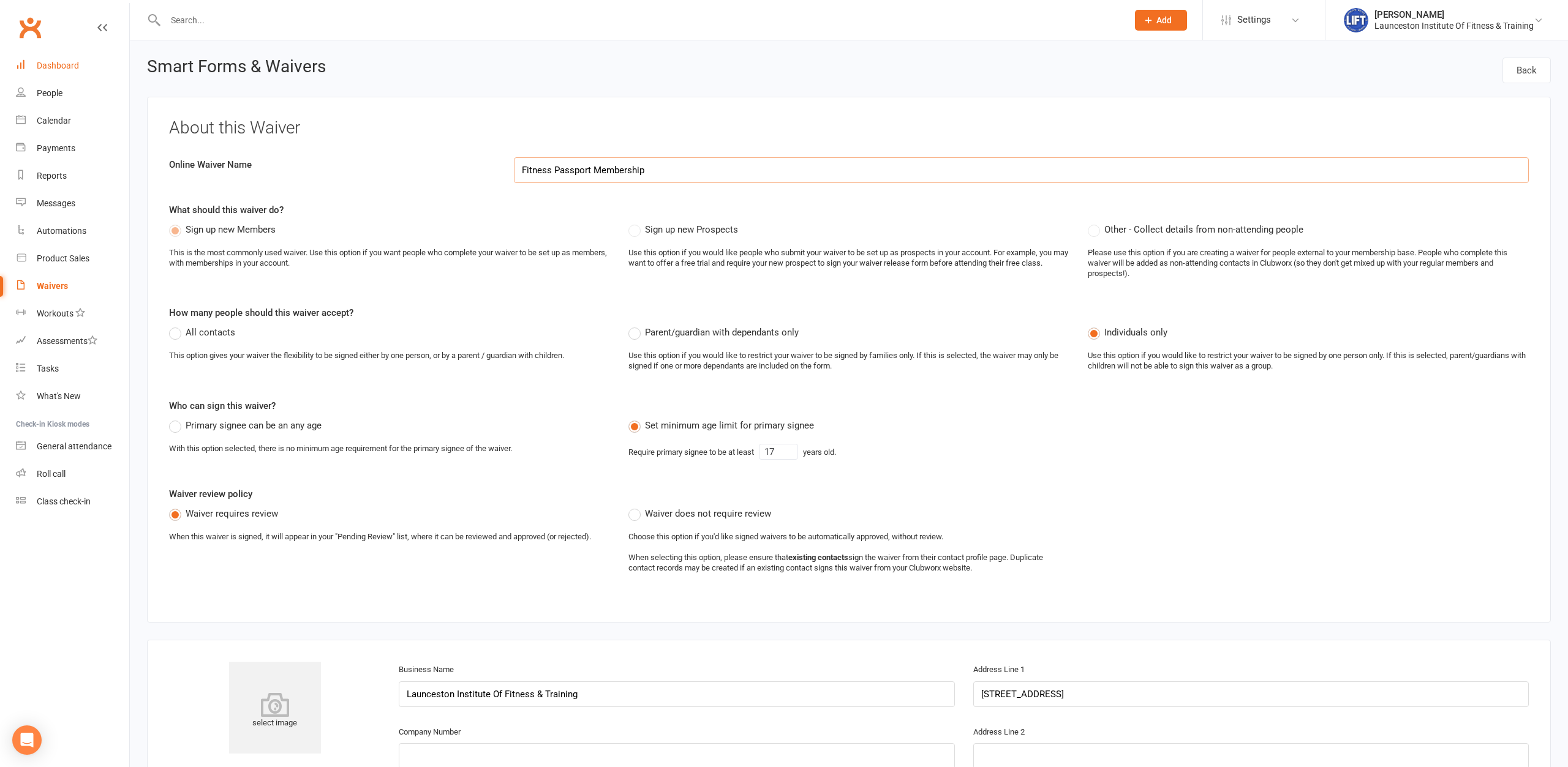
select select "100"
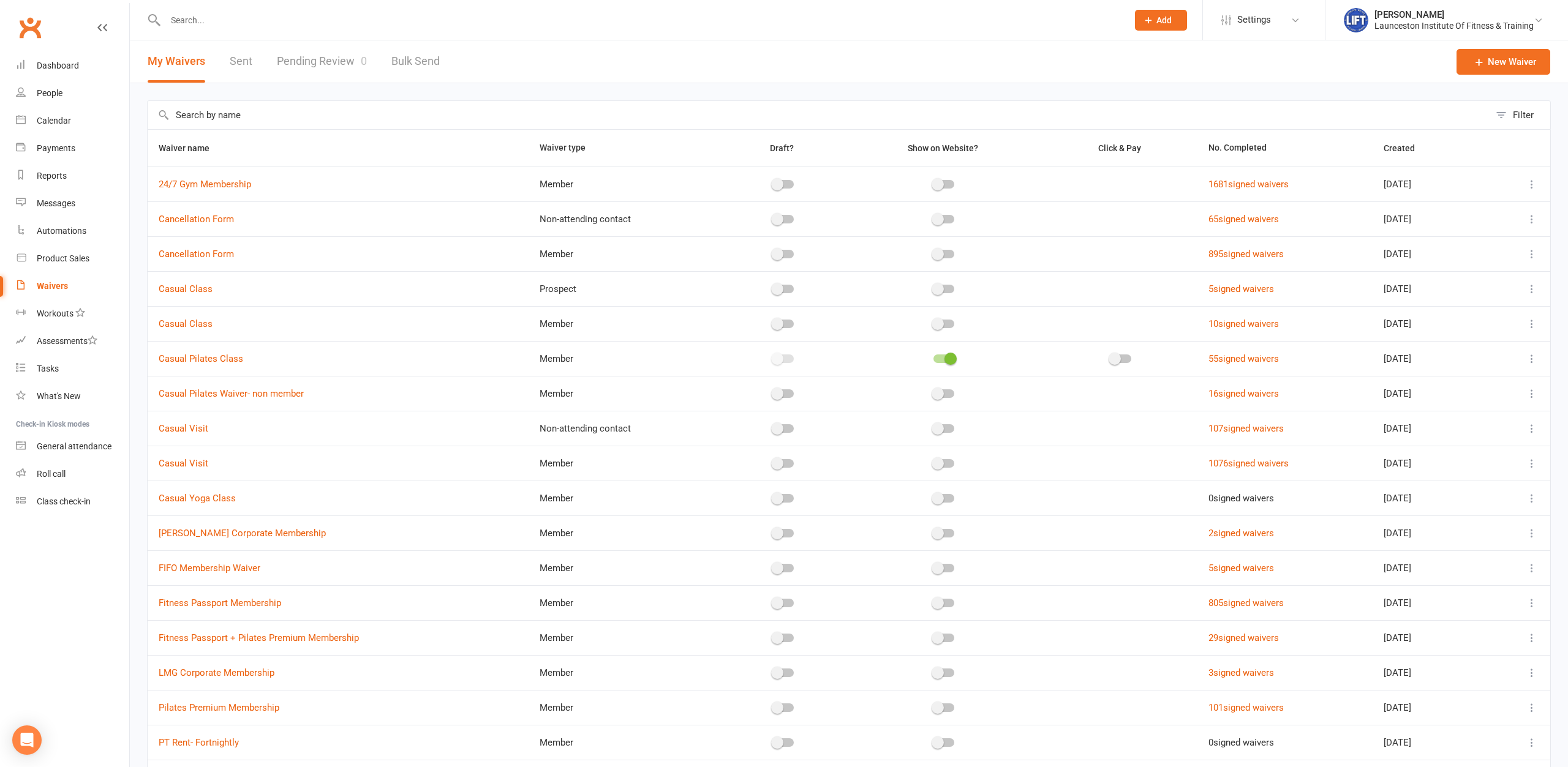
click at [314, 19] on input "text" at bounding box center [640, 20] width 957 height 17
type input "drew glencross"
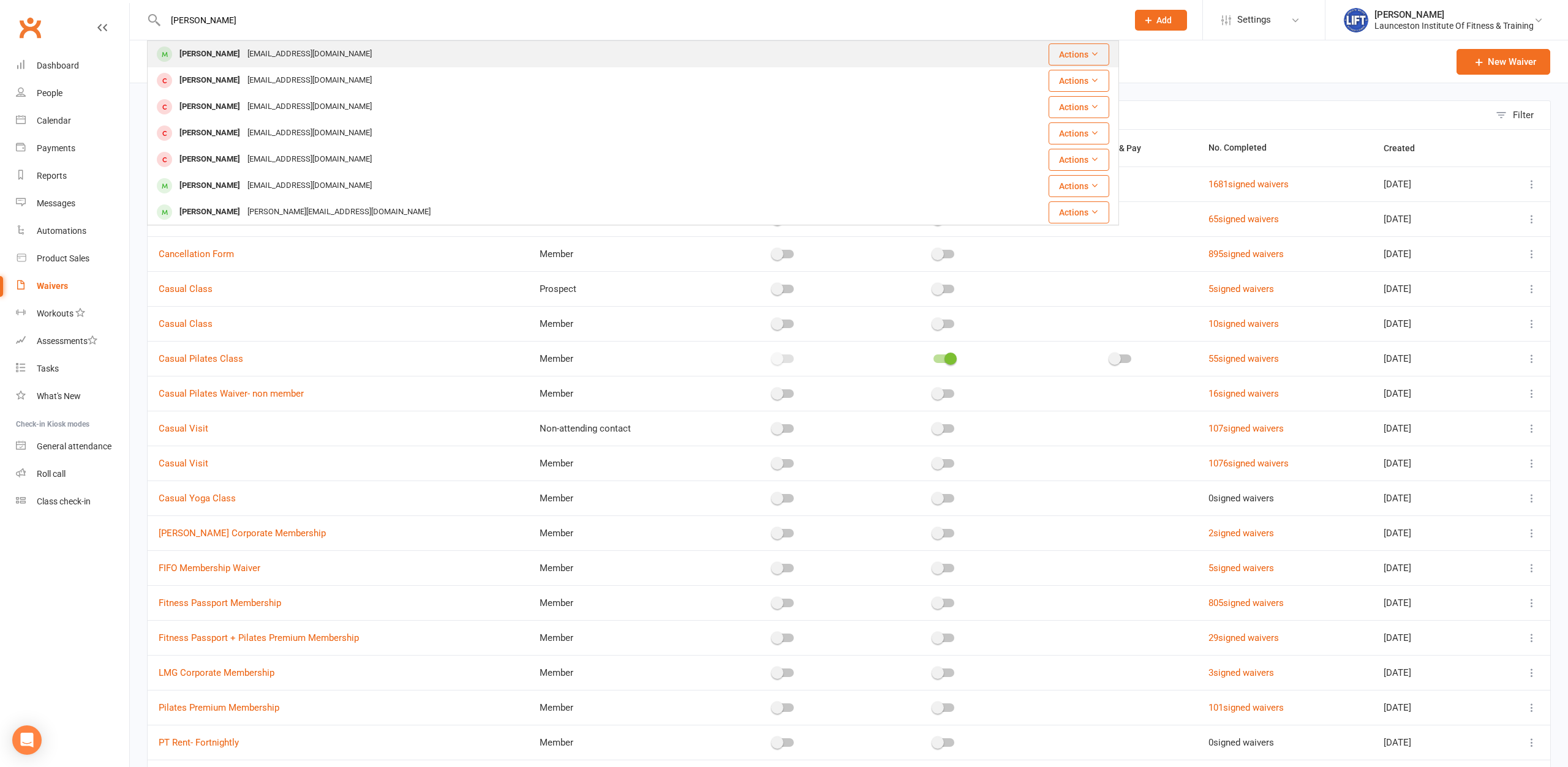
click at [312, 49] on div "[EMAIL_ADDRESS][DOMAIN_NAME]" at bounding box center [309, 54] width 131 height 18
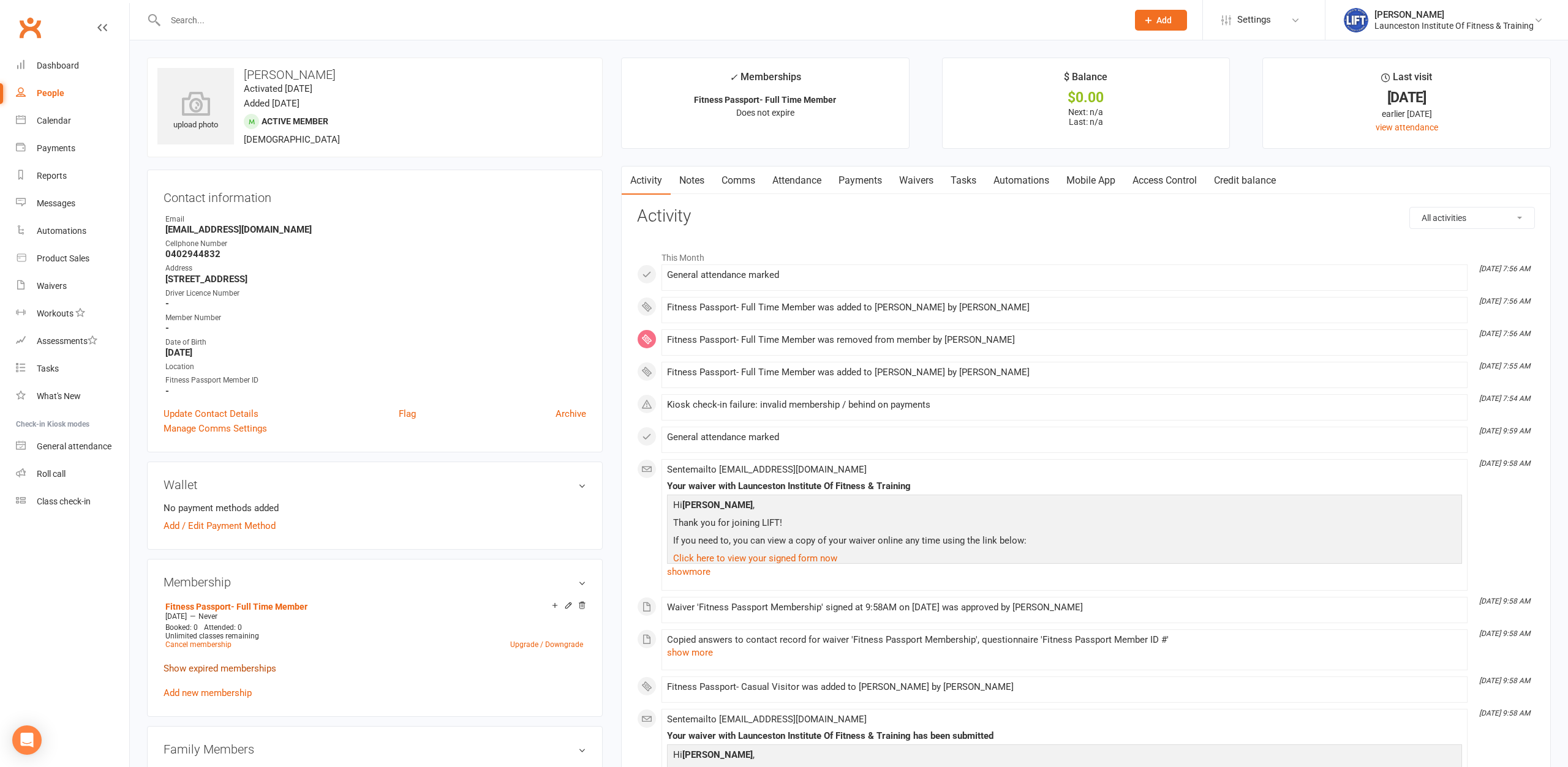
click at [201, 669] on link "Show expired memberships" at bounding box center [220, 668] width 113 height 11
click at [103, 592] on nav "Clubworx Dashboard People Calendar Payments Reports Messages Automations Produc…" at bounding box center [65, 386] width 130 height 767
click at [925, 177] on link "Waivers" at bounding box center [916, 180] width 51 height 28
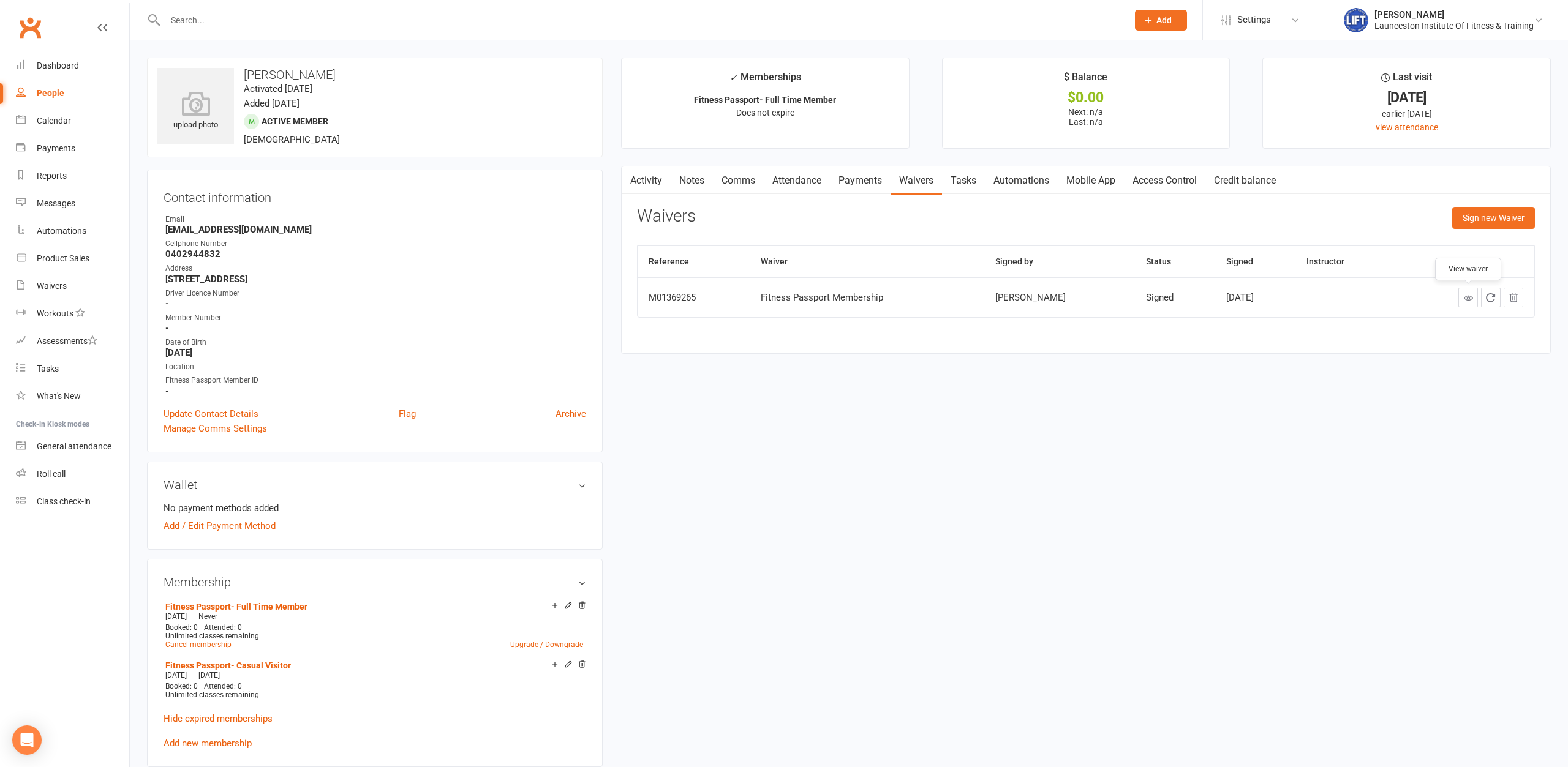
click at [1476, 298] on link at bounding box center [1468, 298] width 19 height 19
click at [212, 411] on link "Update Contact Details" at bounding box center [211, 414] width 95 height 15
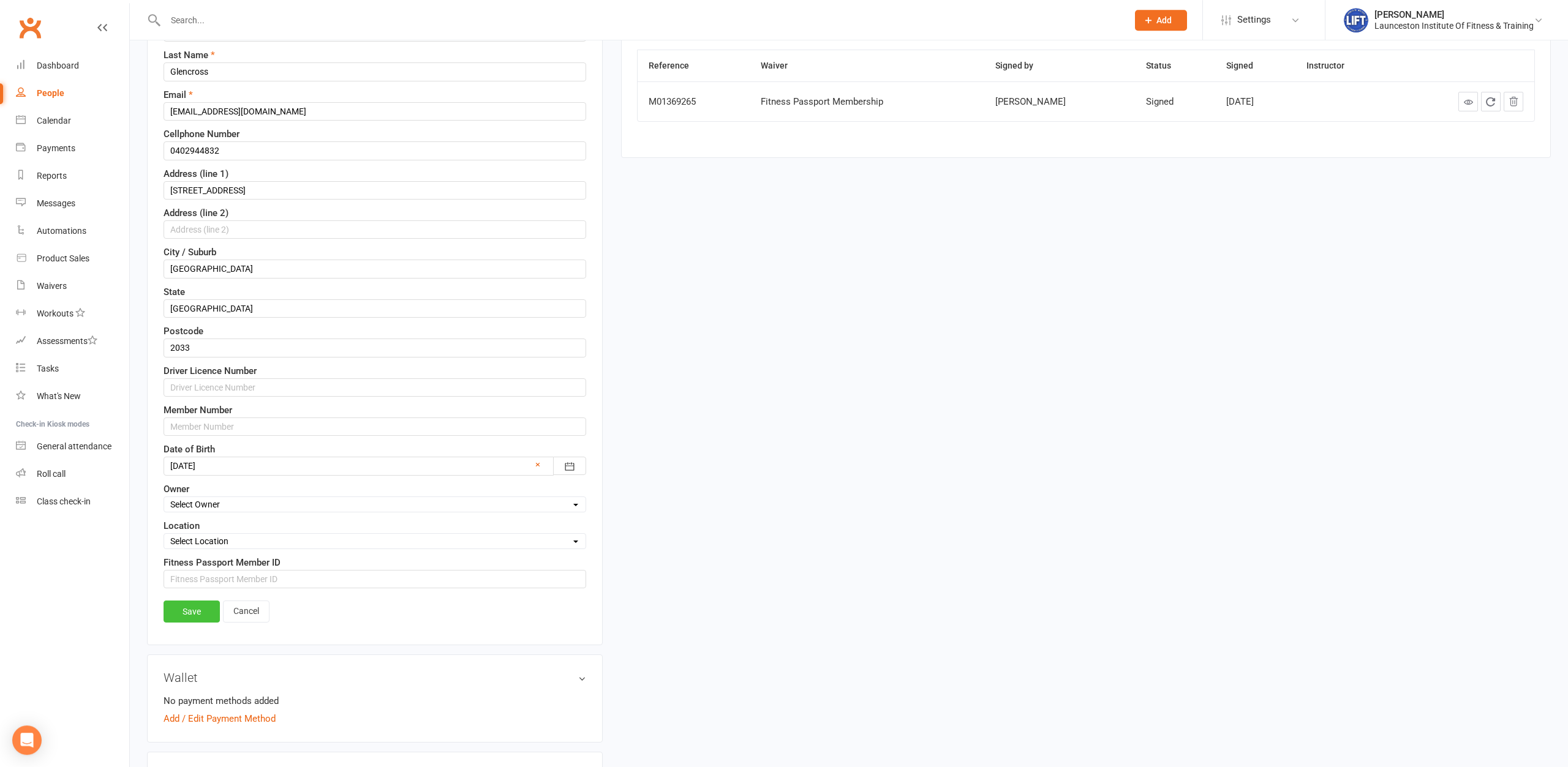
scroll to position [245, 0]
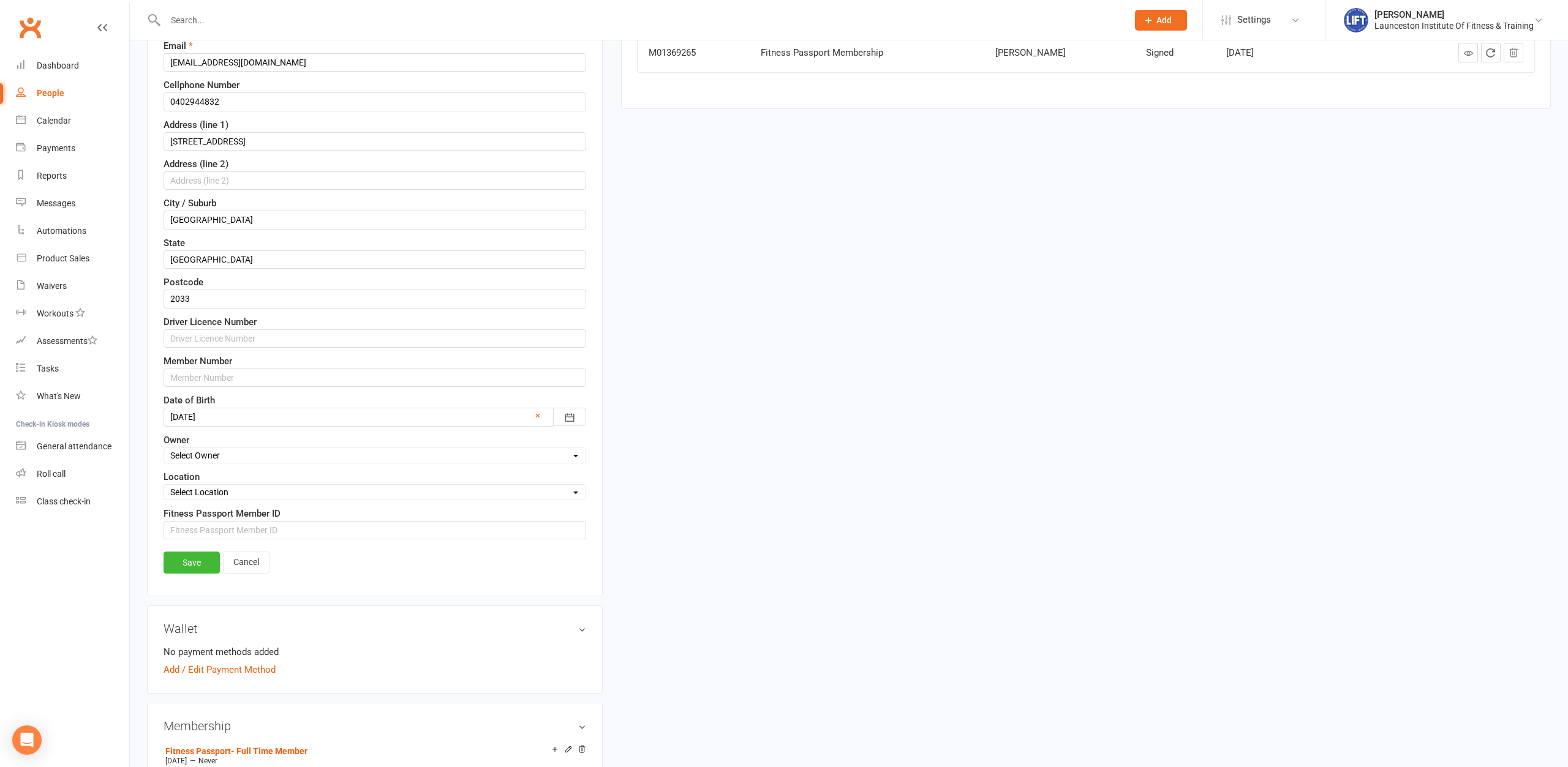
click at [237, 540] on div "Contact information First Name Drew Last Name Glencross Email Drew_glencross@ho…" at bounding box center [375, 261] width 456 height 672
click at [229, 533] on input "string" at bounding box center [374, 530] width 423 height 19
paste input "1020411"
type input "1020411"
click at [192, 556] on link "Save" at bounding box center [192, 563] width 56 height 22
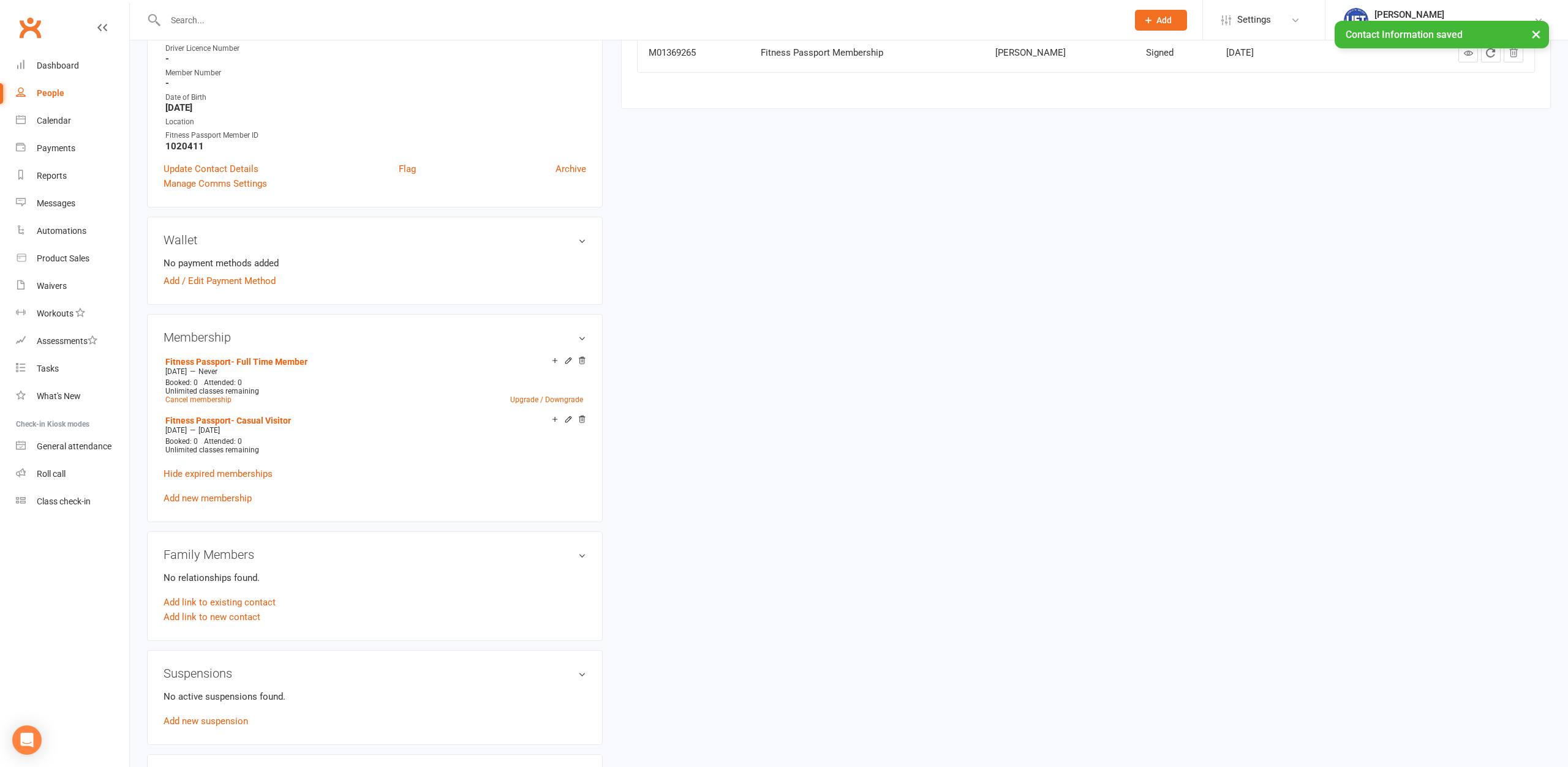
scroll to position [0, 0]
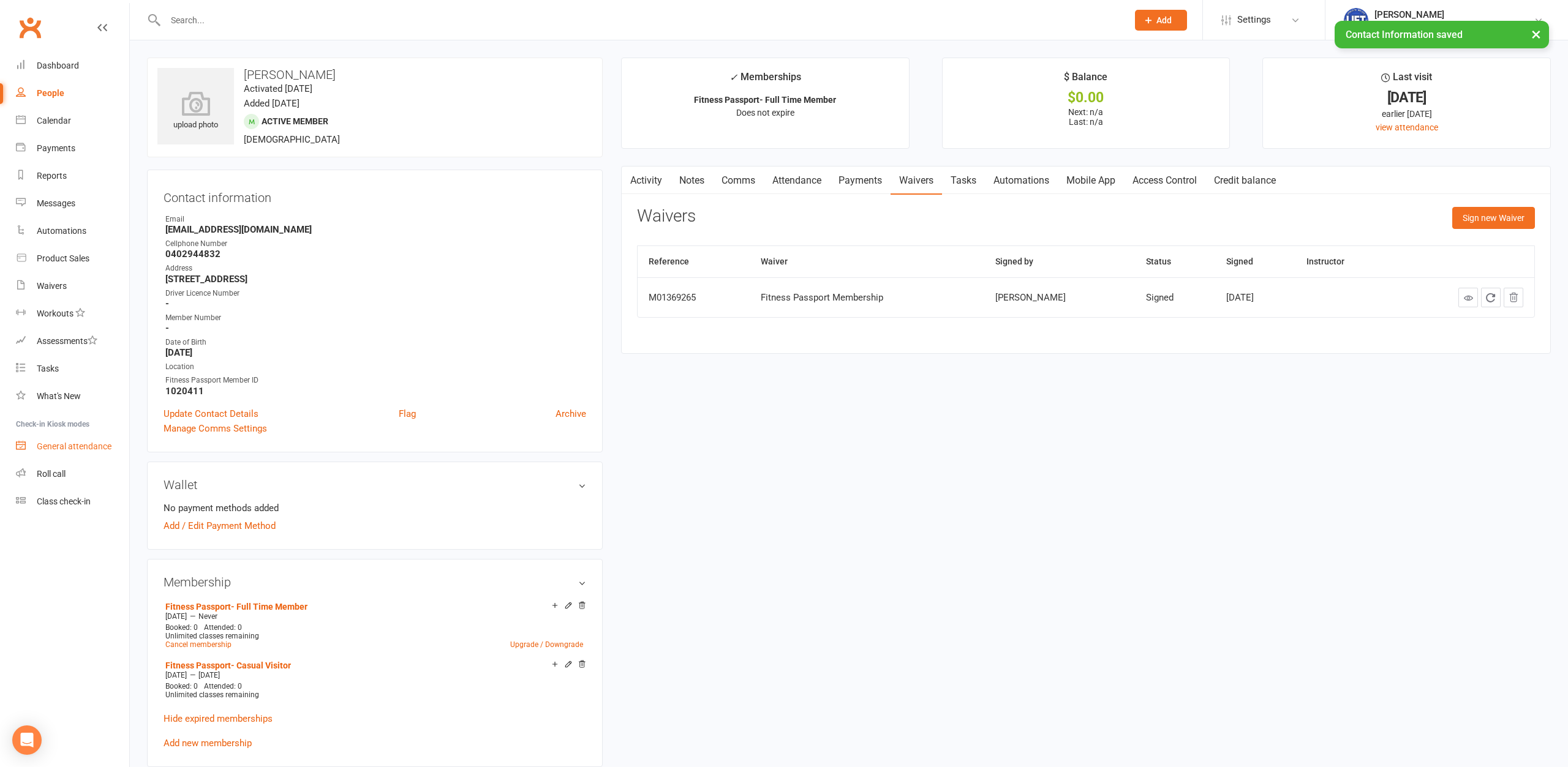
click at [62, 442] on div "General attendance" at bounding box center [74, 446] width 75 height 10
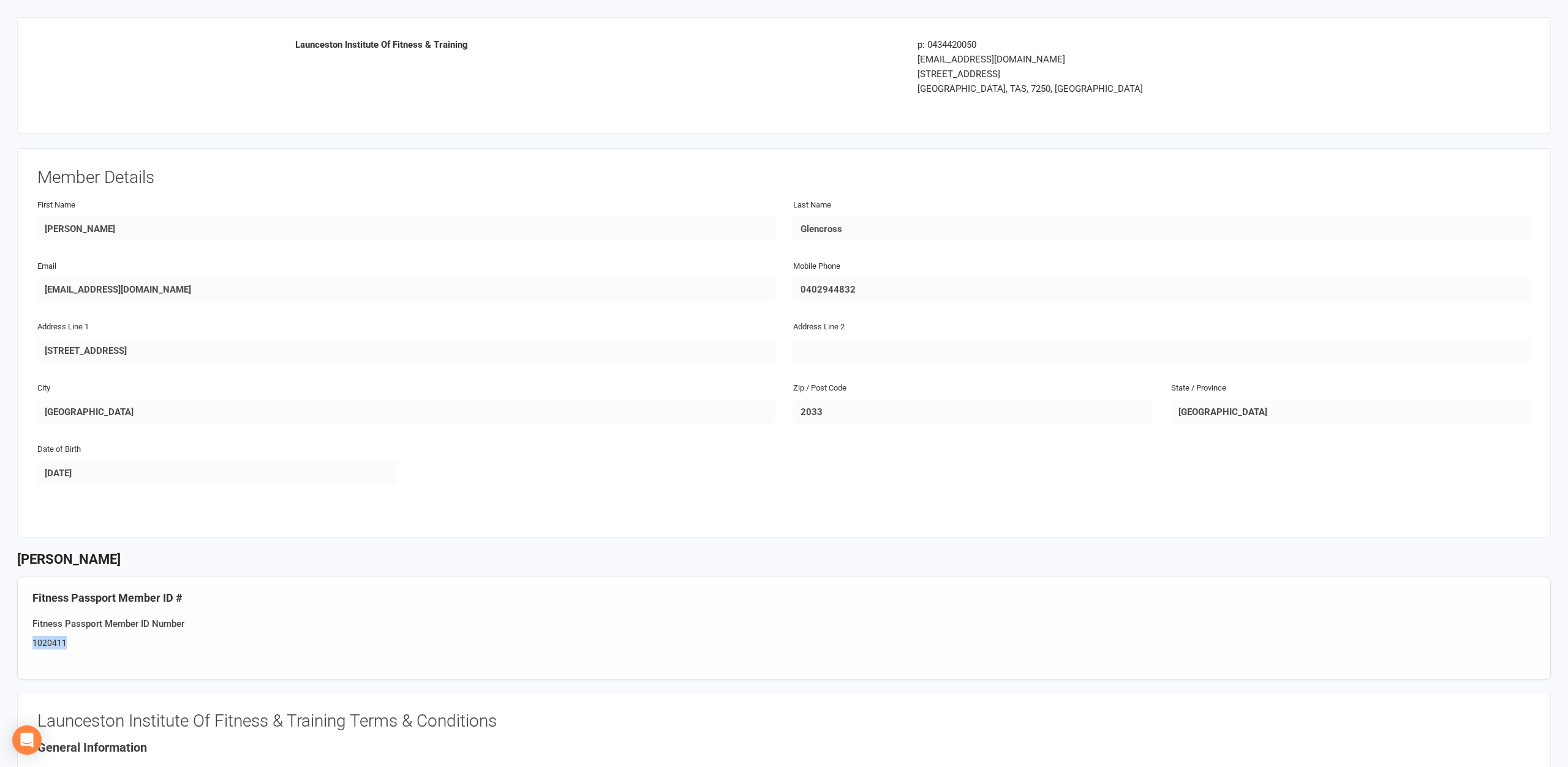
drag, startPoint x: 118, startPoint y: 631, endPoint x: 15, endPoint y: 633, distance: 103.0
click at [15, 633] on div "Launceston Institute Of Fitness & Training p: 0434420050 [EMAIL_ADDRESS][DOMAIN…" at bounding box center [784, 754] width 1568 height 1507
copy div "1020411"
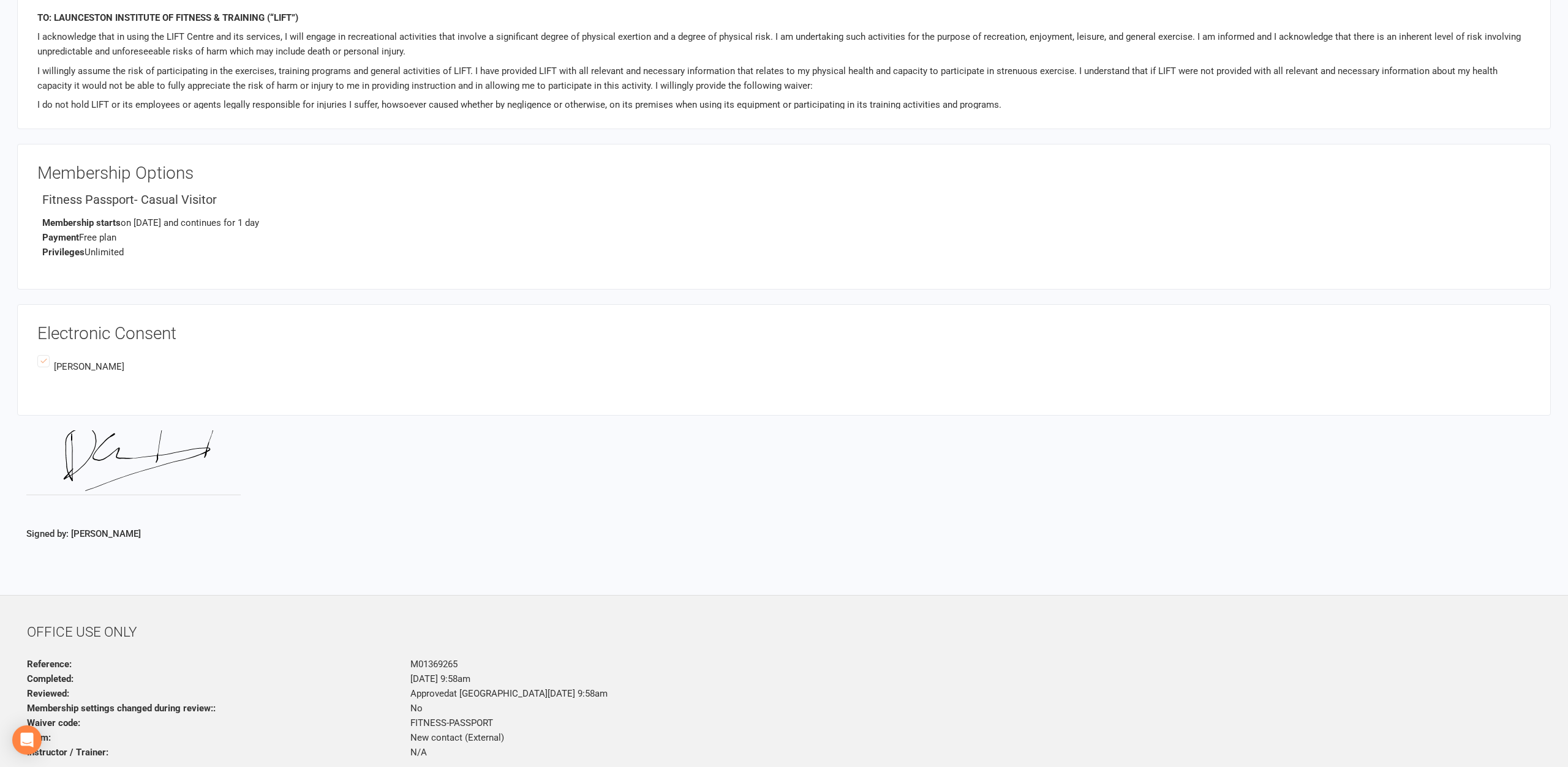
scroll to position [977, 0]
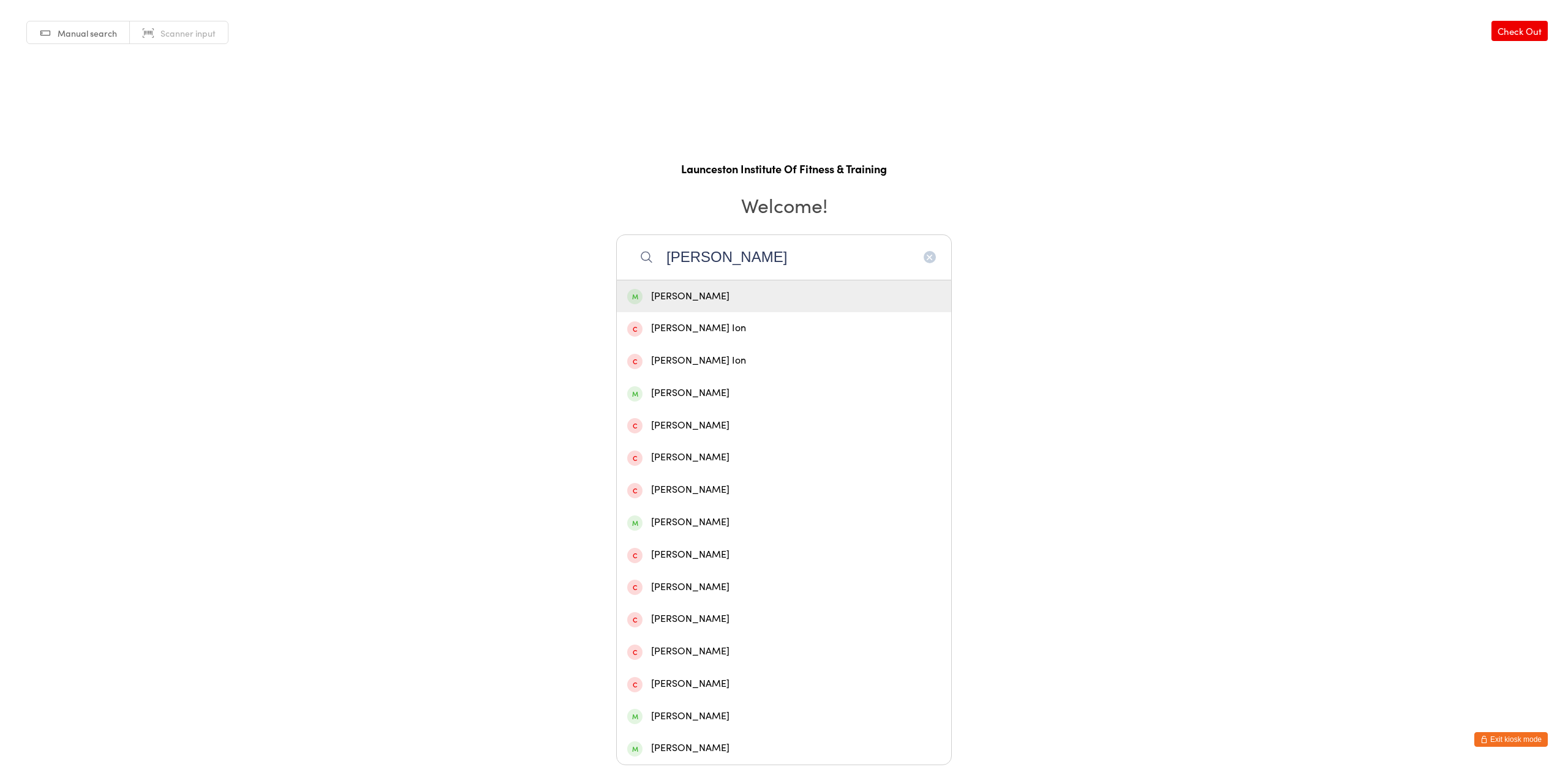
type input "[PERSON_NAME]"
click at [718, 300] on div "[PERSON_NAME]" at bounding box center [784, 296] width 313 height 16
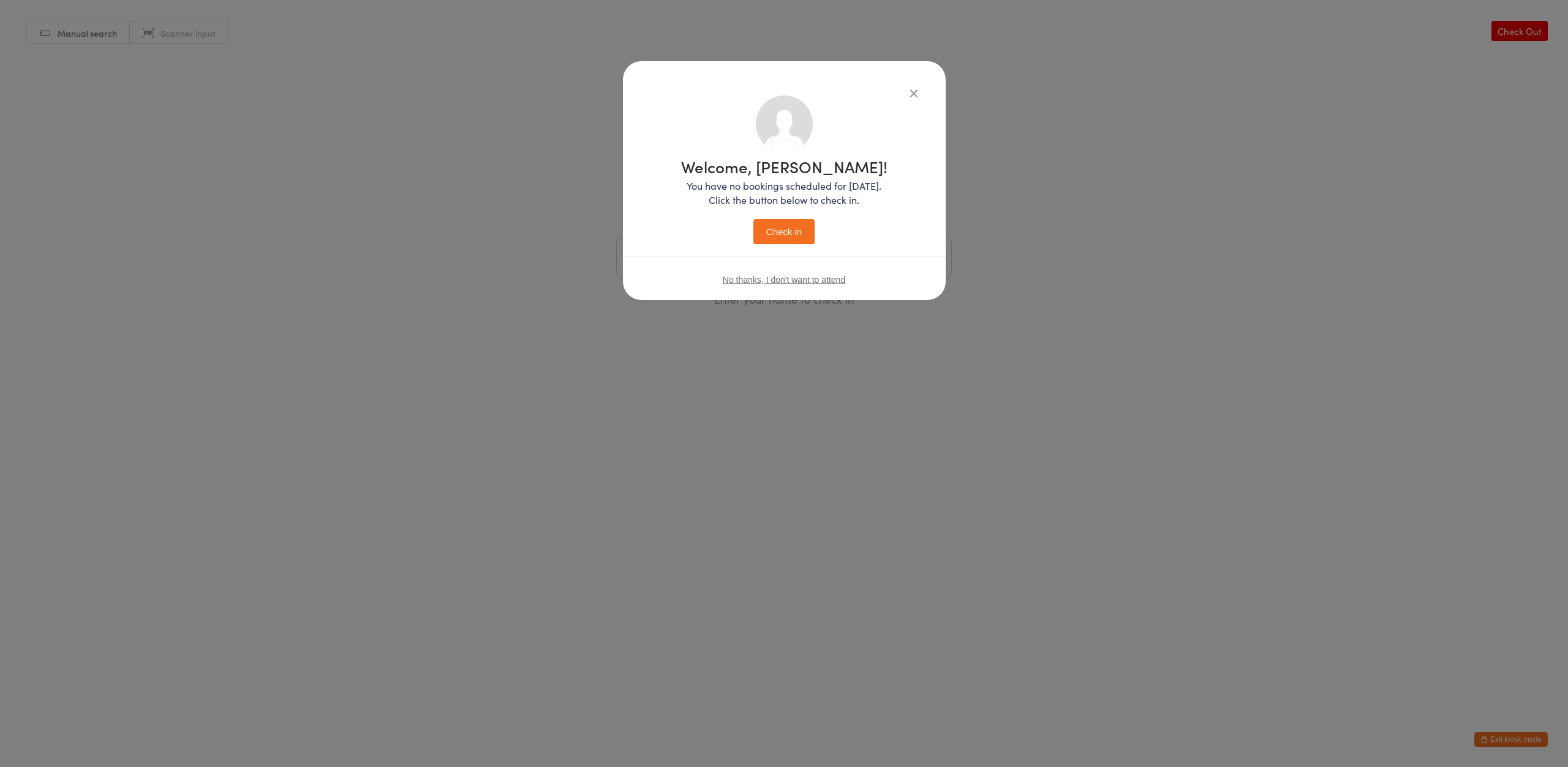
click at [788, 238] on button "Check in" at bounding box center [784, 232] width 61 height 25
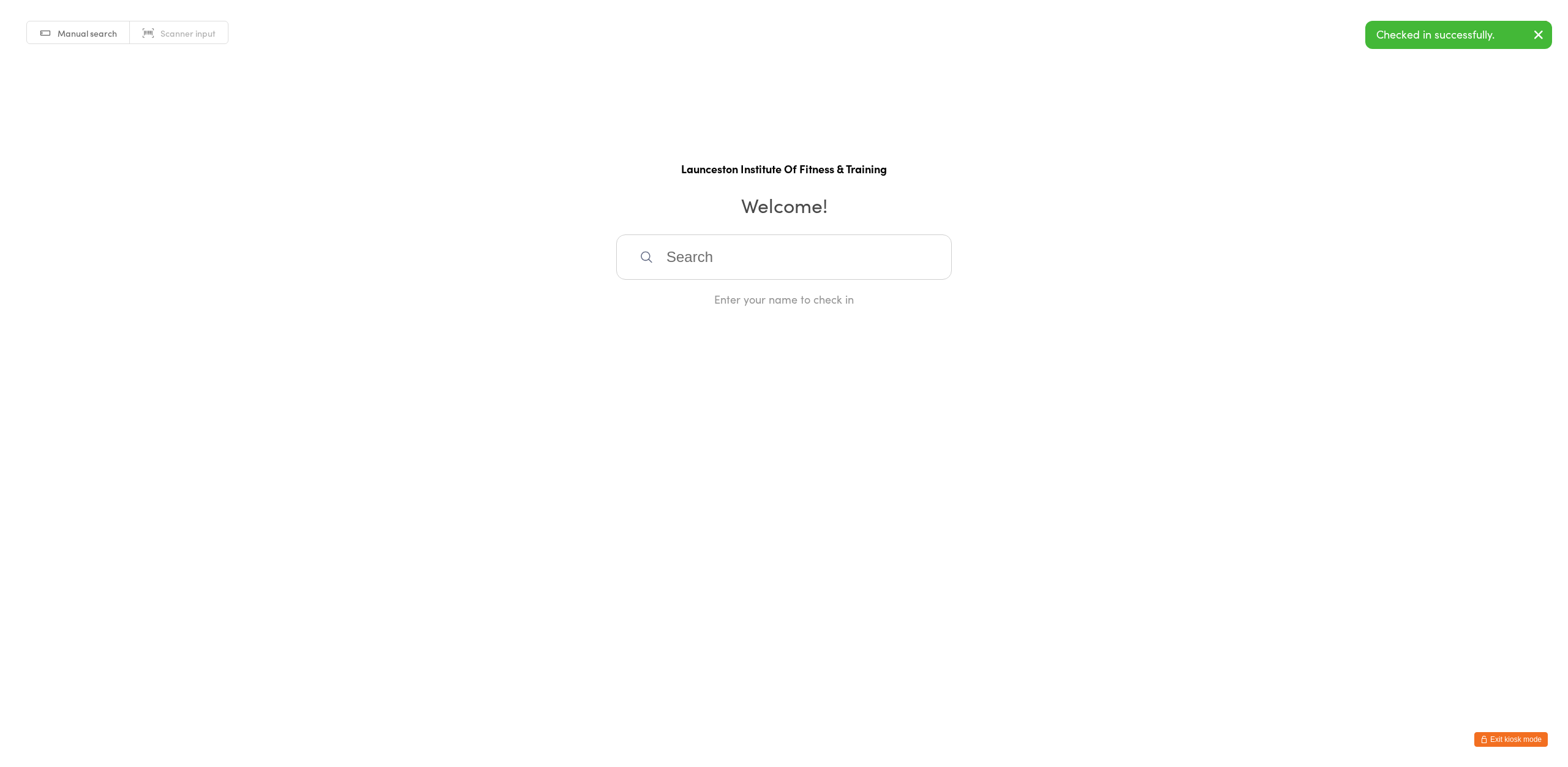
click at [1506, 739] on button "Exit kiosk mode" at bounding box center [1511, 740] width 74 height 15
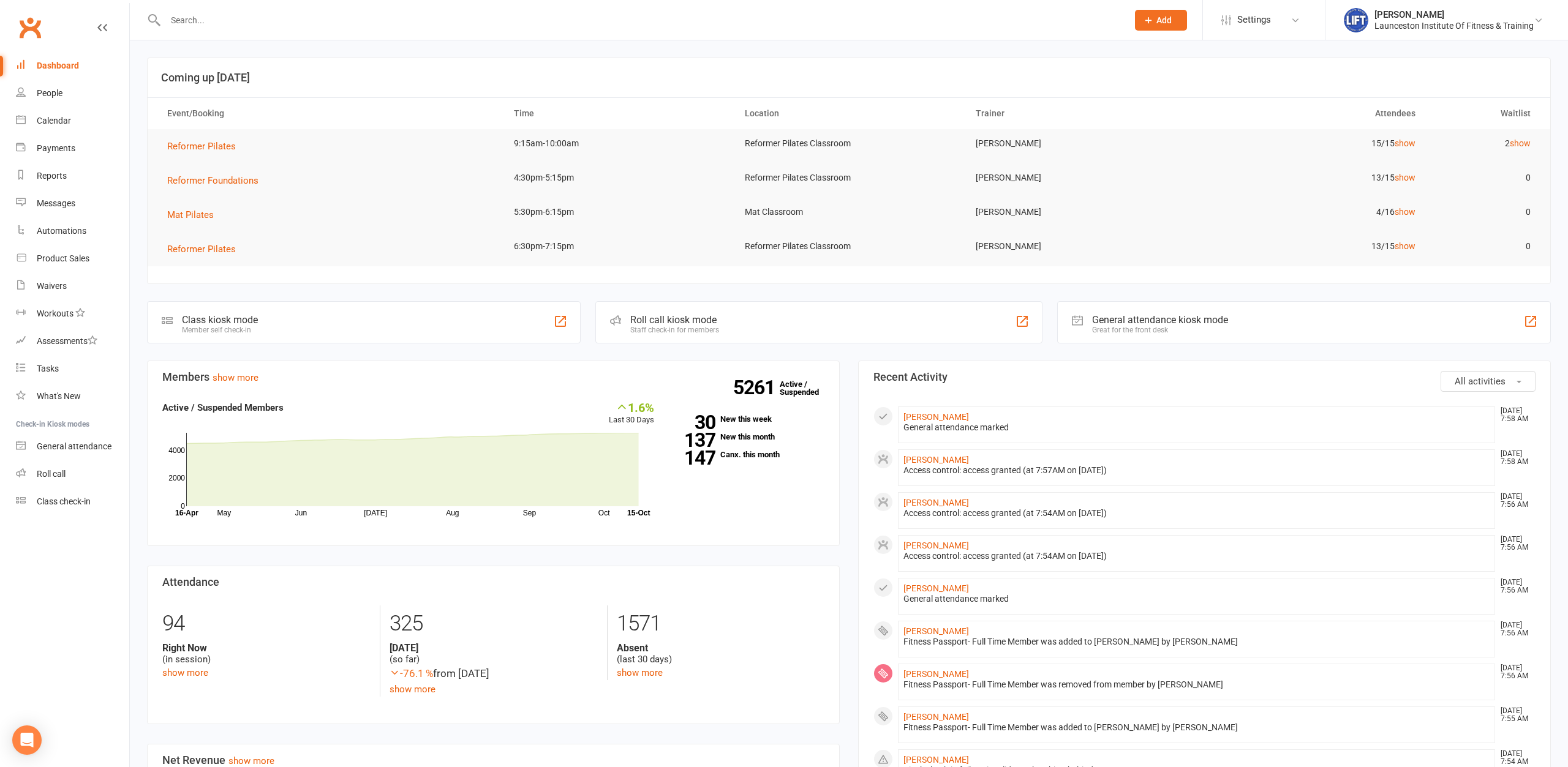
click at [257, 23] on input "text" at bounding box center [640, 20] width 957 height 17
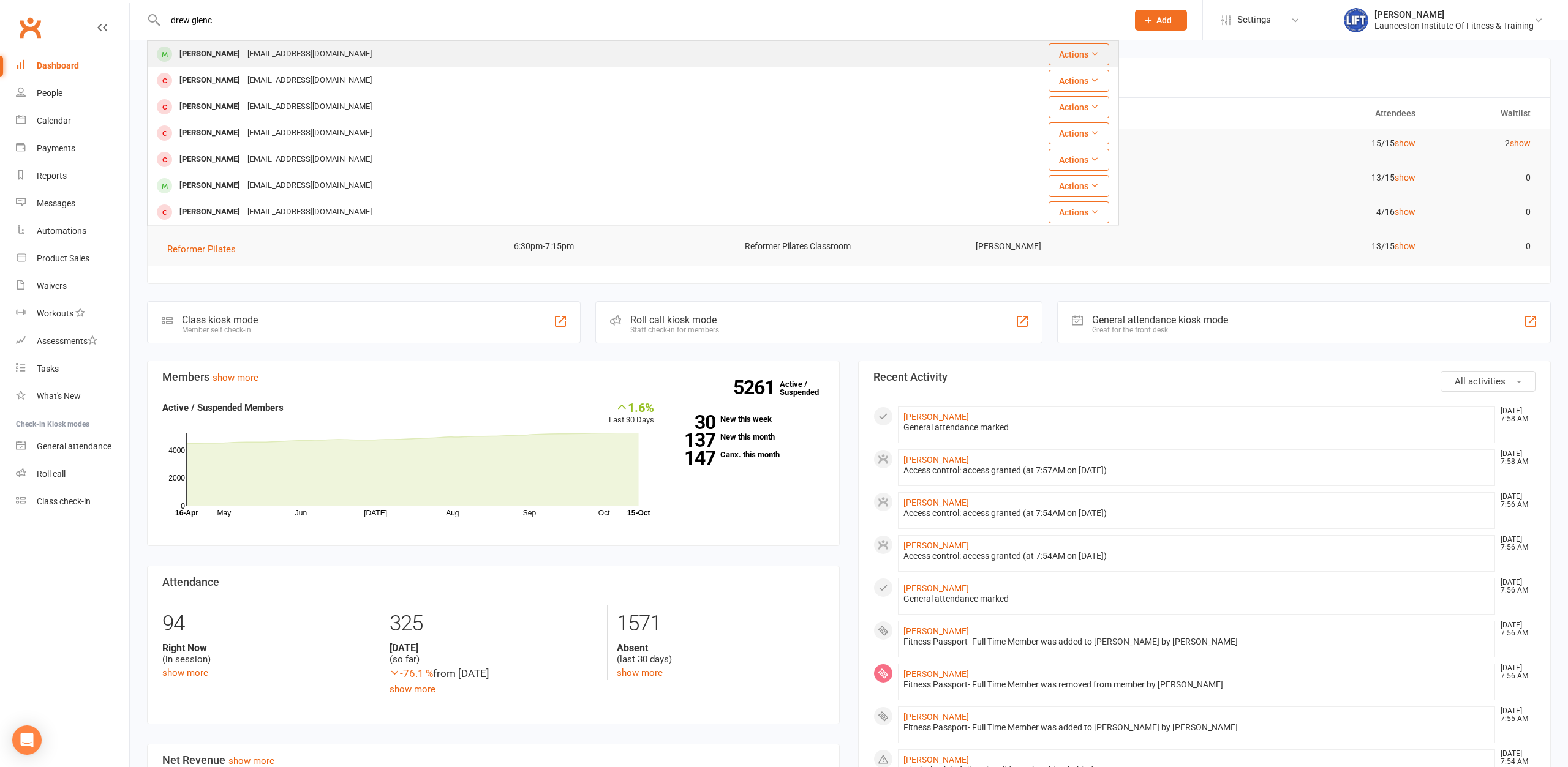
type input "drew glenc"
click at [269, 56] on div "[EMAIL_ADDRESS][DOMAIN_NAME]" at bounding box center [309, 54] width 131 height 18
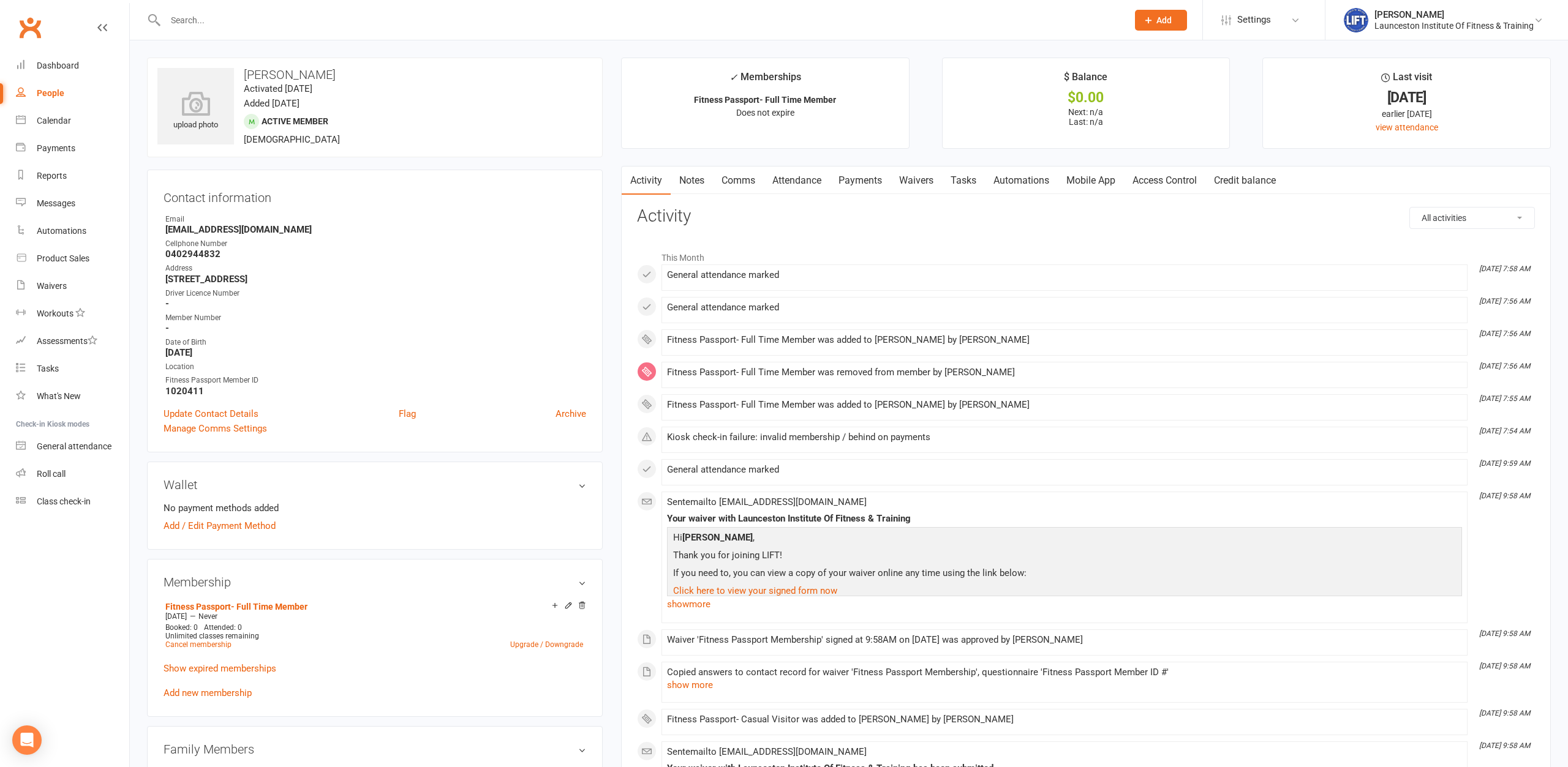
click at [374, 157] on contact-information "upload photo [PERSON_NAME] Activated [DATE] Added [DATE] Active member [DEMOGRA…" at bounding box center [375, 255] width 456 height 395
drag, startPoint x: 798, startPoint y: 442, endPoint x: 963, endPoint y: 451, distance: 165.2
click at [963, 451] on li "[DATE] 7:54 AM Kiosk check-in failure: invalid membership / behind on payments" at bounding box center [1064, 440] width 806 height 26
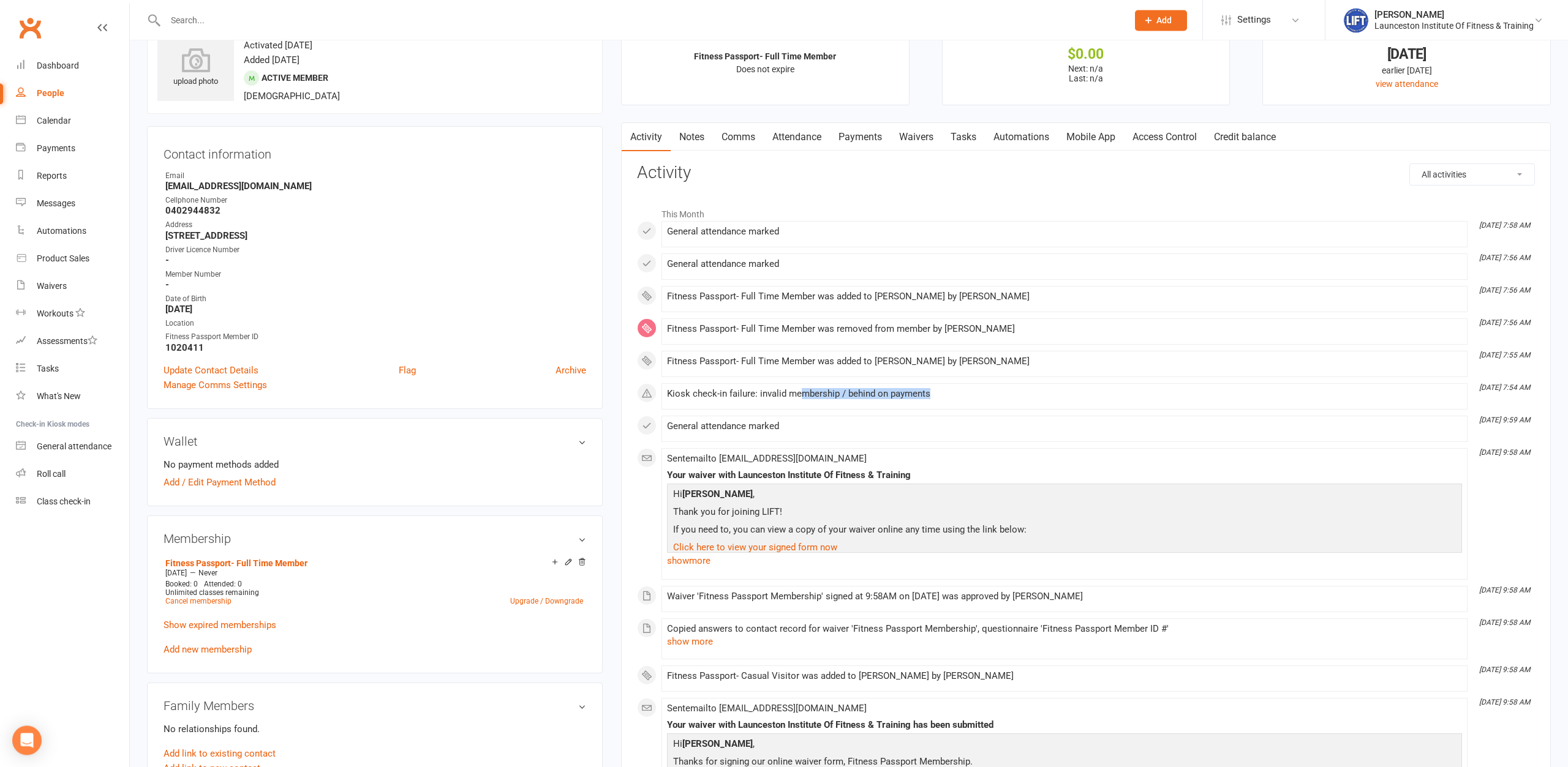
scroll to position [62, 0]
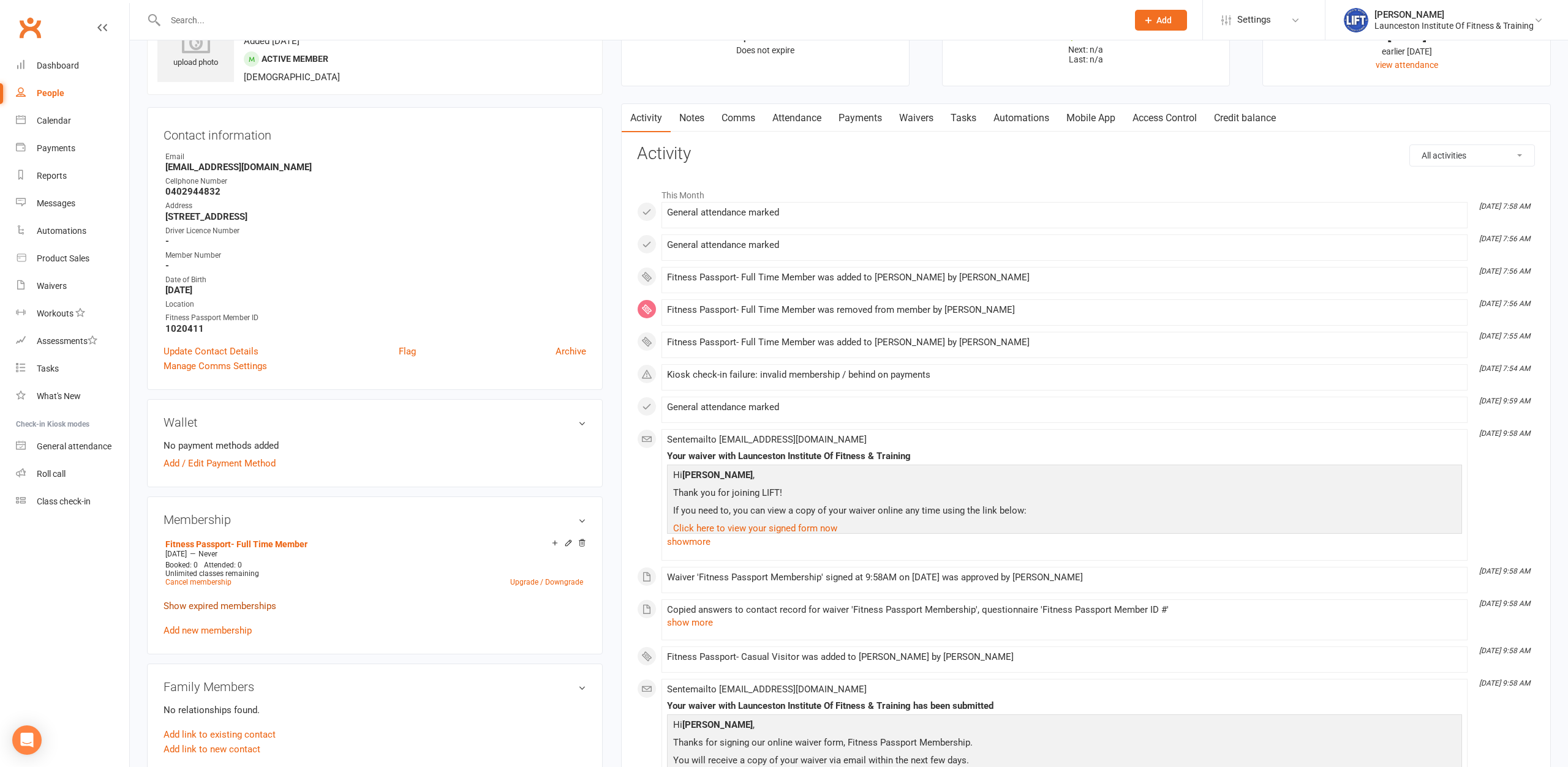
click at [206, 605] on link "Show expired memberships" at bounding box center [220, 606] width 113 height 11
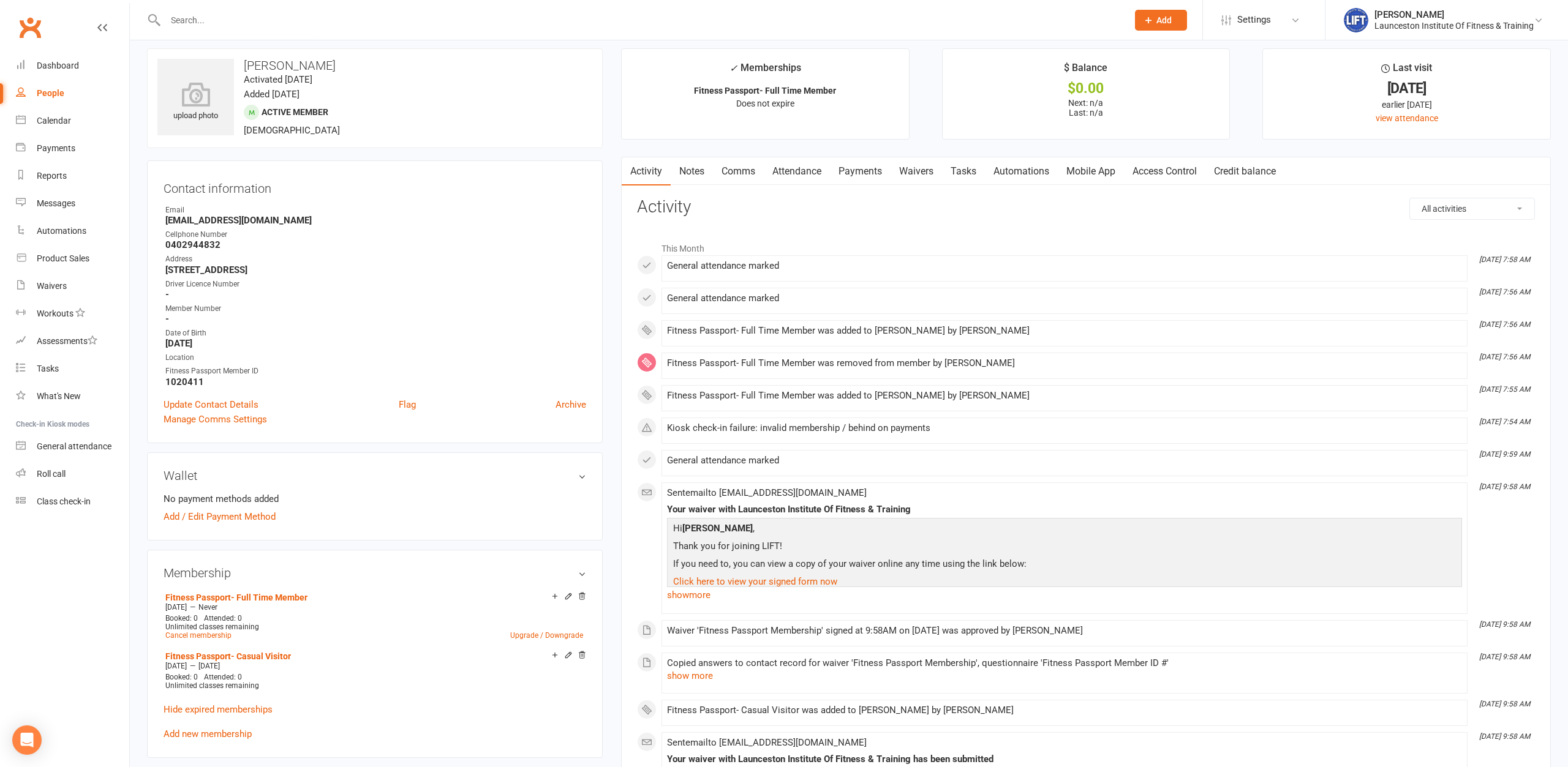
scroll to position [0, 0]
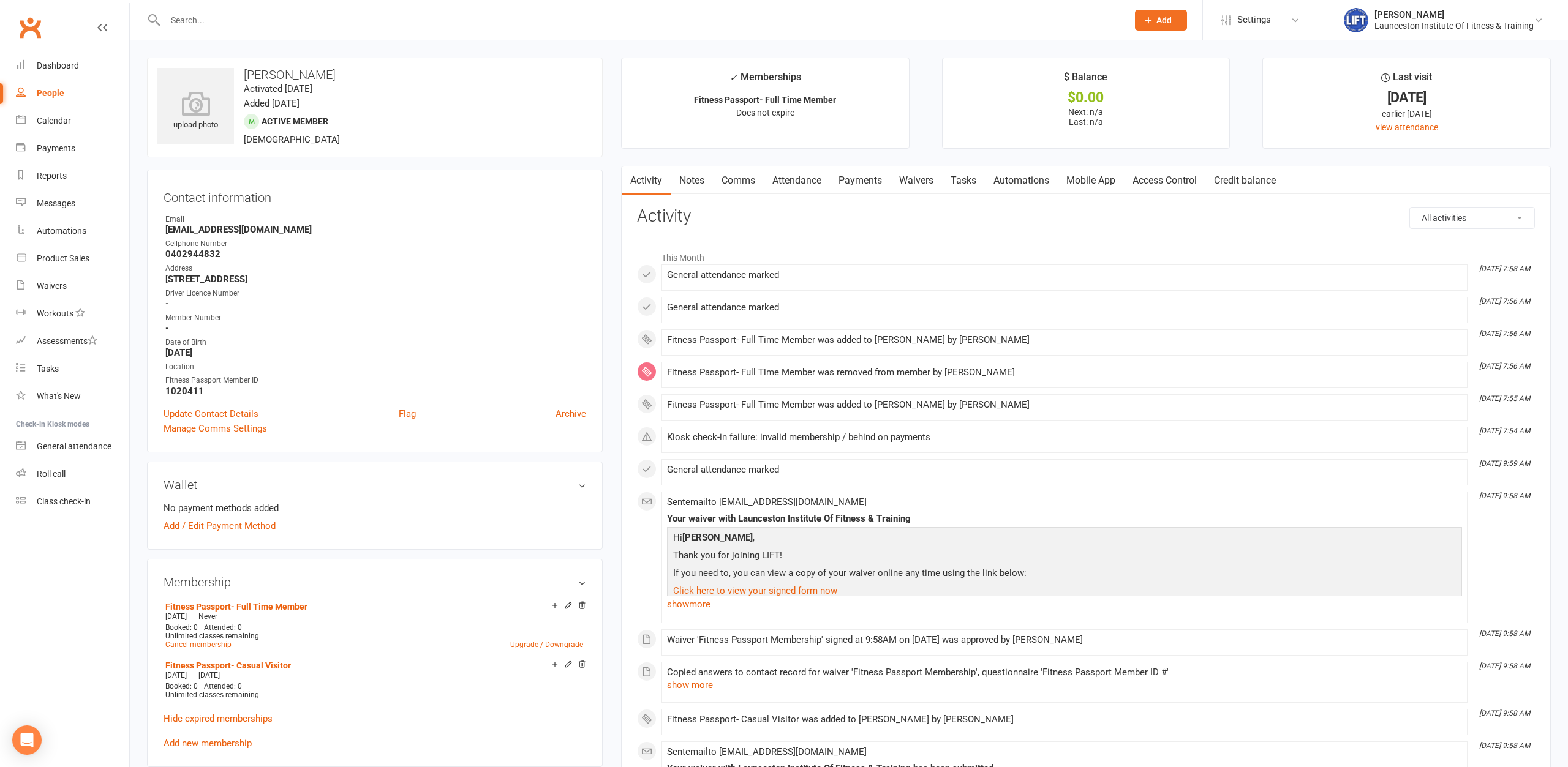
drag, startPoint x: 331, startPoint y: 72, endPoint x: 243, endPoint y: 66, distance: 88.2
click at [243, 66] on div "upload photo Drew Glencross Activated 14 October, 2025 Added 14 October, 2025 A…" at bounding box center [375, 108] width 456 height 99
click at [336, 46] on div "upload photo Drew Glencross Activated 14 October, 2025 Added 14 October, 2025 A…" at bounding box center [849, 780] width 1438 height 1479
drag, startPoint x: 192, startPoint y: 386, endPoint x: 166, endPoint y: 376, distance: 27.9
click at [166, 376] on li "Fitness Passport Member ID 1020411" at bounding box center [374, 385] width 423 height 22
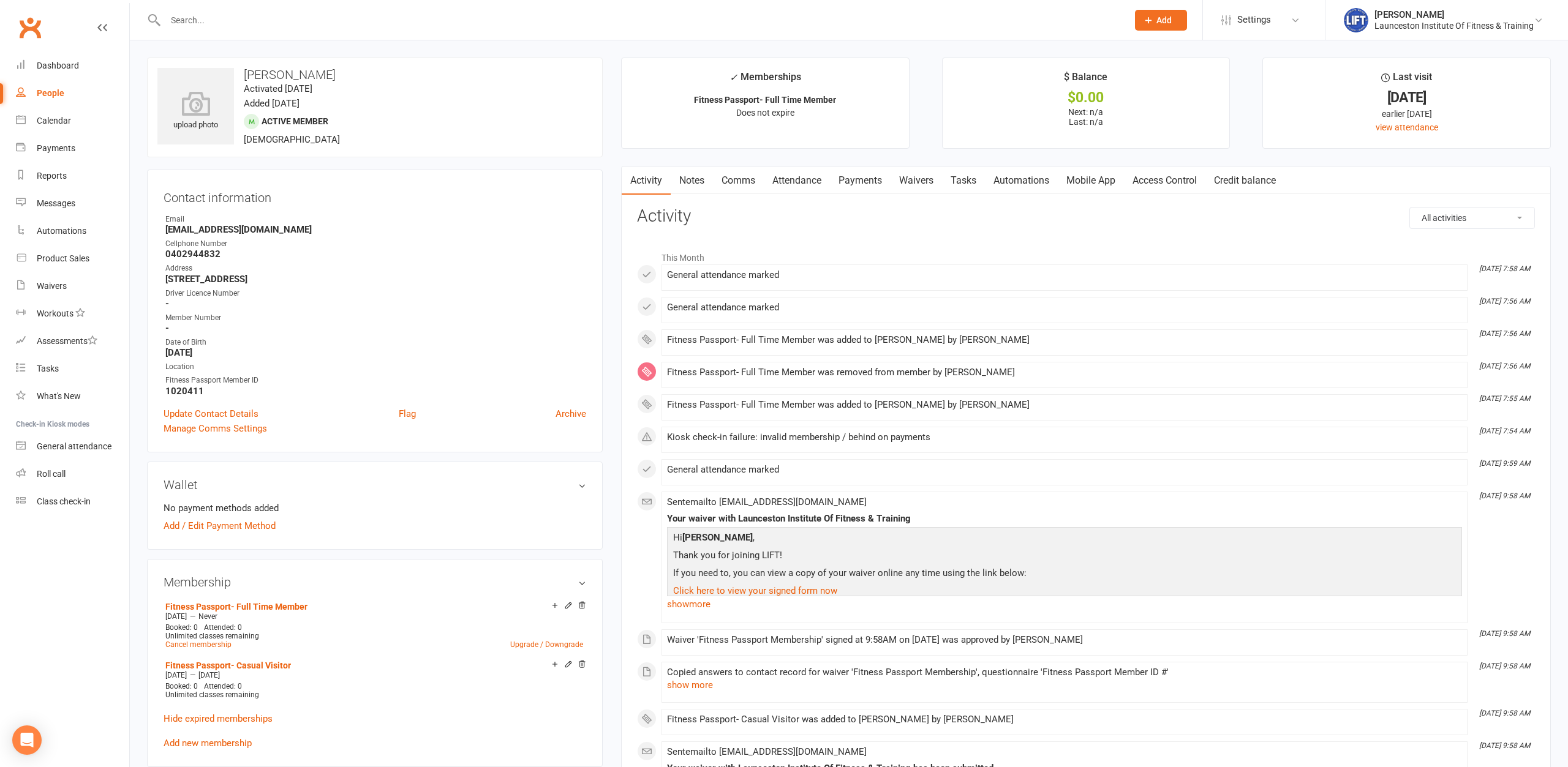
click at [149, 385] on div "Contact information Owner Email Drew_glencross@hotmail.co.uk Cellphone Number 0…" at bounding box center [375, 310] width 456 height 283
drag, startPoint x: 199, startPoint y: 390, endPoint x: 154, endPoint y: 383, distance: 45.5
click at [154, 383] on div "Contact information Owner Email Drew_glencross@hotmail.co.uk Cellphone Number 0…" at bounding box center [375, 310] width 456 height 283
click at [1003, 226] on div "All activities Bookings / Attendances Communications Notes Failed SMSes Grading…" at bounding box center [1086, 582] width 898 height 750
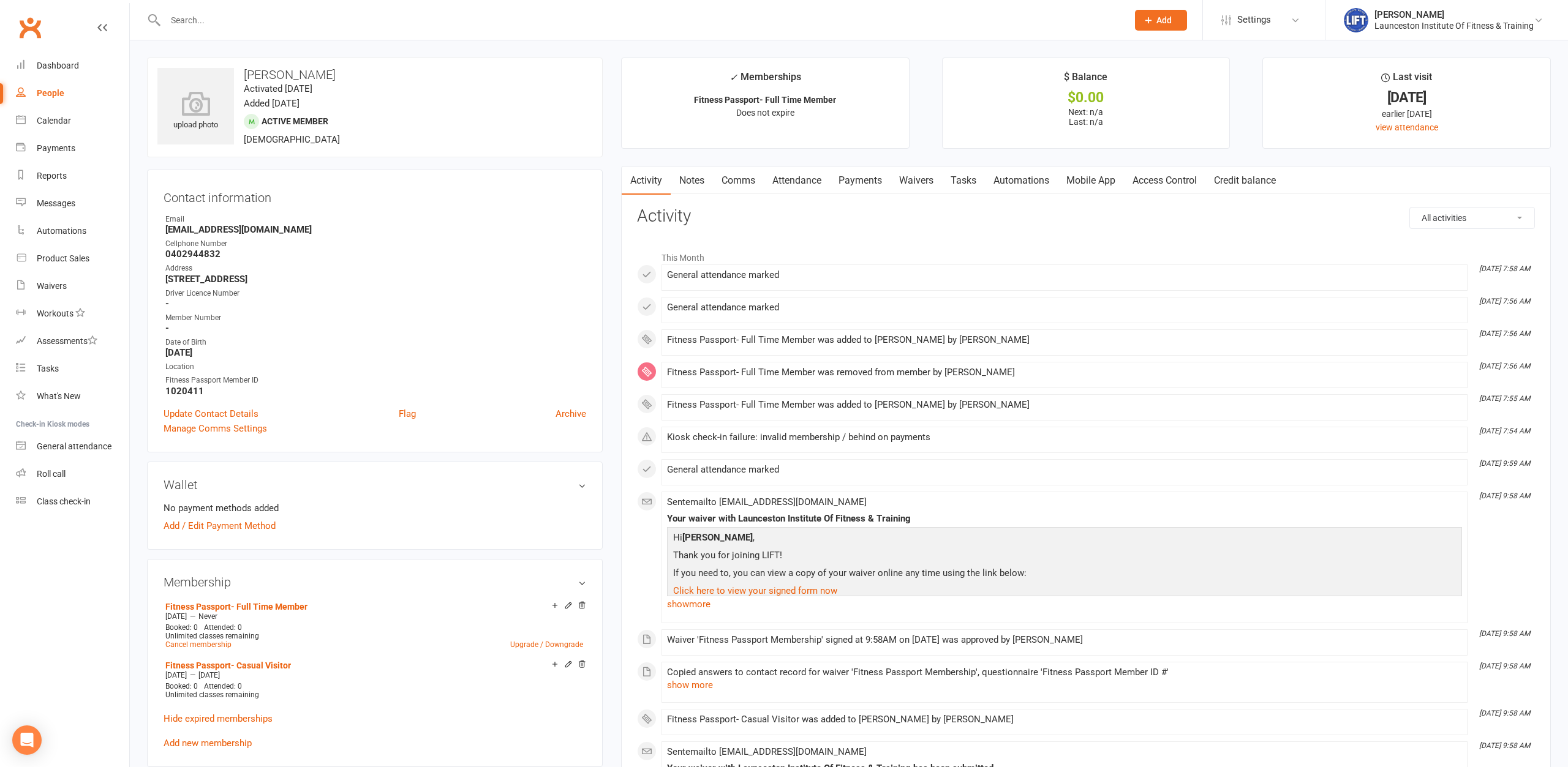
click at [905, 299] on li "Oct 15, 7:56 AM General attendance marked" at bounding box center [1064, 310] width 806 height 26
click at [266, 376] on div "Fitness Passport Member ID" at bounding box center [376, 381] width 421 height 12
click at [1024, 234] on div "All activities Bookings / Attendances Communications Notes Failed SMSes Grading…" at bounding box center [1086, 582] width 898 height 750
click at [1186, 190] on link "Access Control" at bounding box center [1165, 180] width 82 height 28
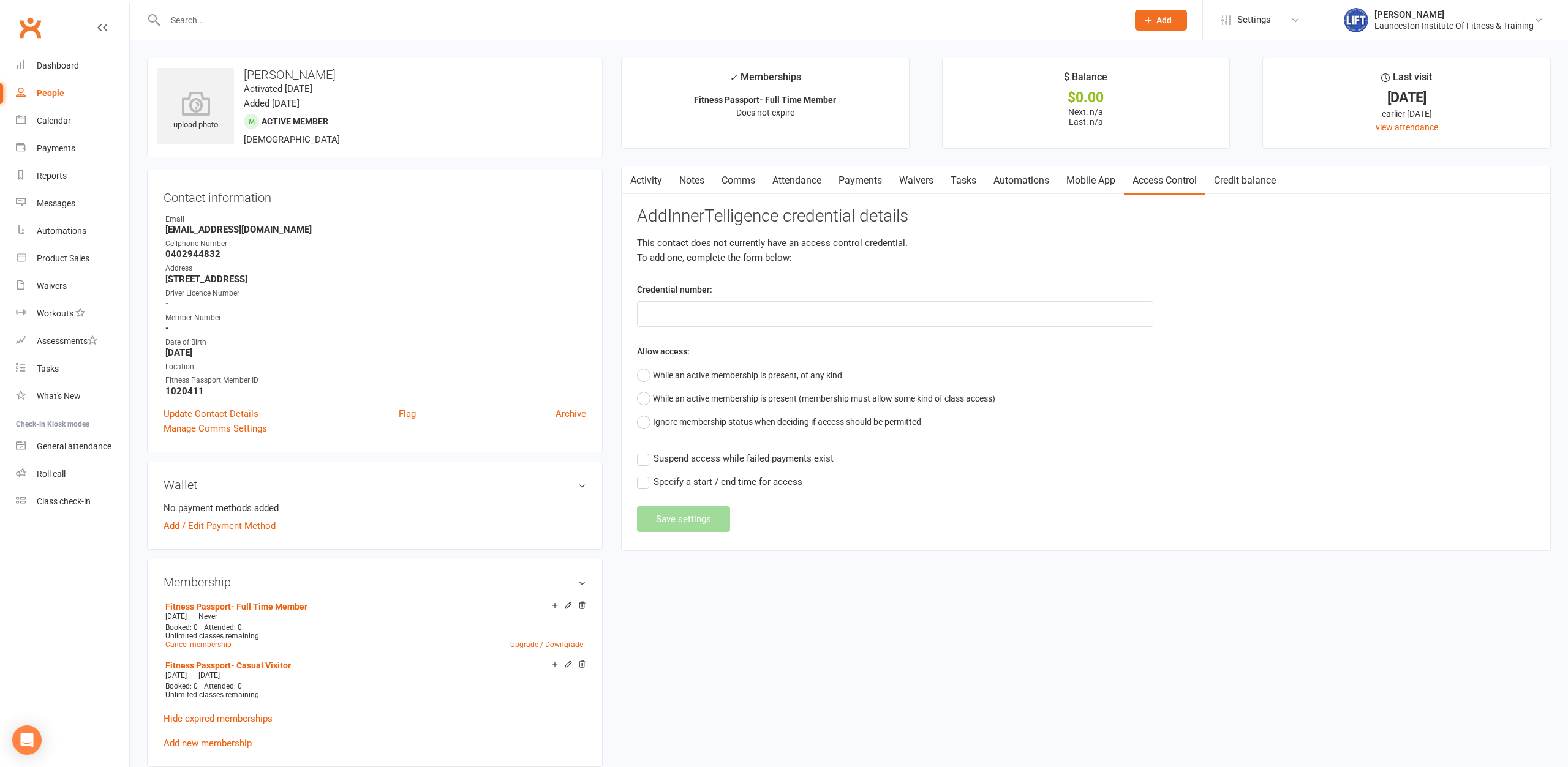
click at [646, 178] on link "Activity" at bounding box center [646, 180] width 49 height 28
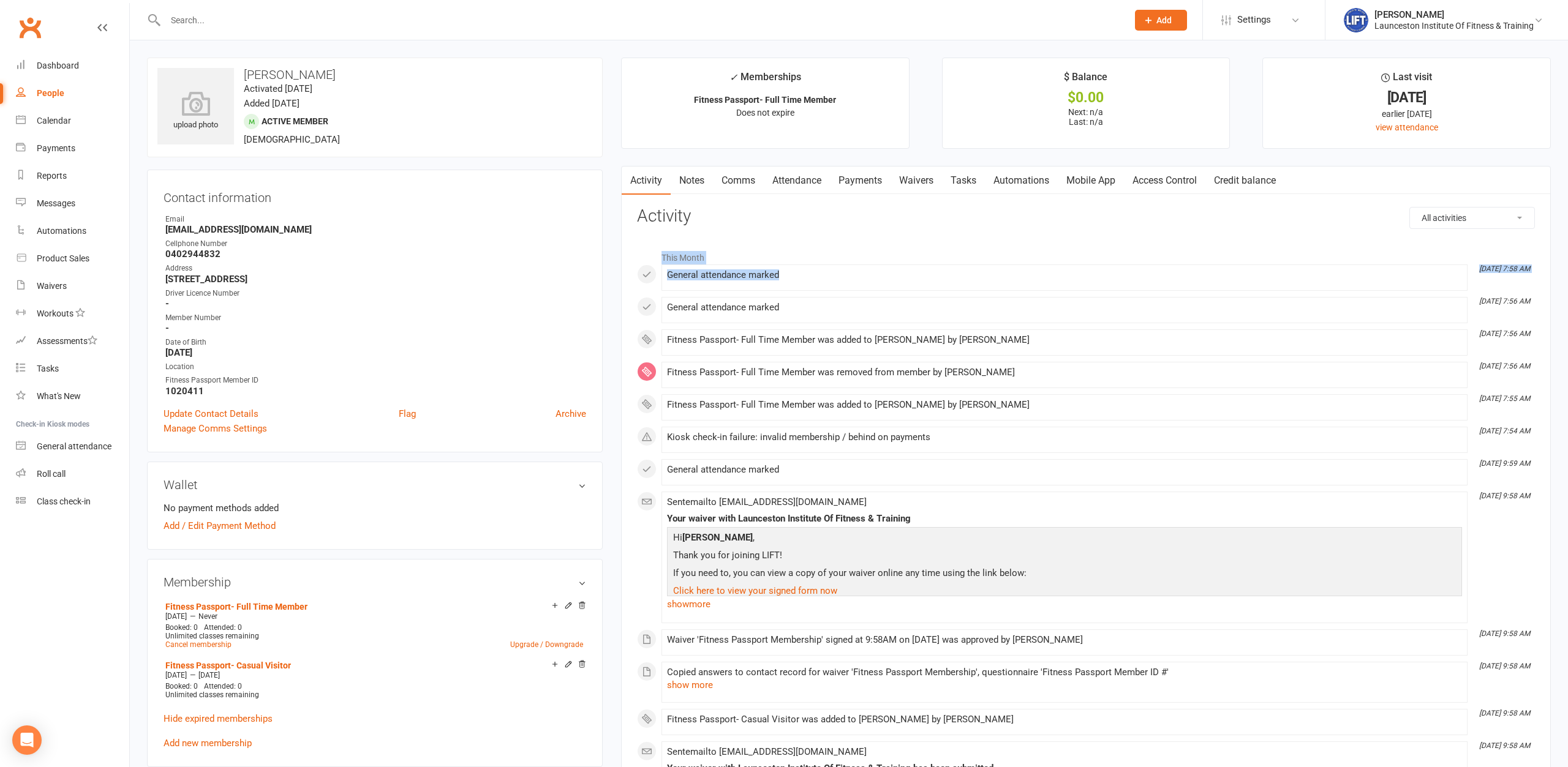
drag, startPoint x: 803, startPoint y: 266, endPoint x: 648, endPoint y: 260, distance: 155.1
click at [648, 260] on div "This Month Oct 15, 7:58 AM General attendance marked Oct 15, 7:56 AM General at…" at bounding box center [1086, 596] width 898 height 702
click at [519, 224] on div "Email" at bounding box center [376, 220] width 421 height 12
click at [364, 161] on contact-information "upload photo Drew Glencross Activated 14 October, 2025 Added 14 October, 2025 A…" at bounding box center [375, 255] width 456 height 395
click at [57, 120] on div "Calendar" at bounding box center [53, 120] width 34 height 10
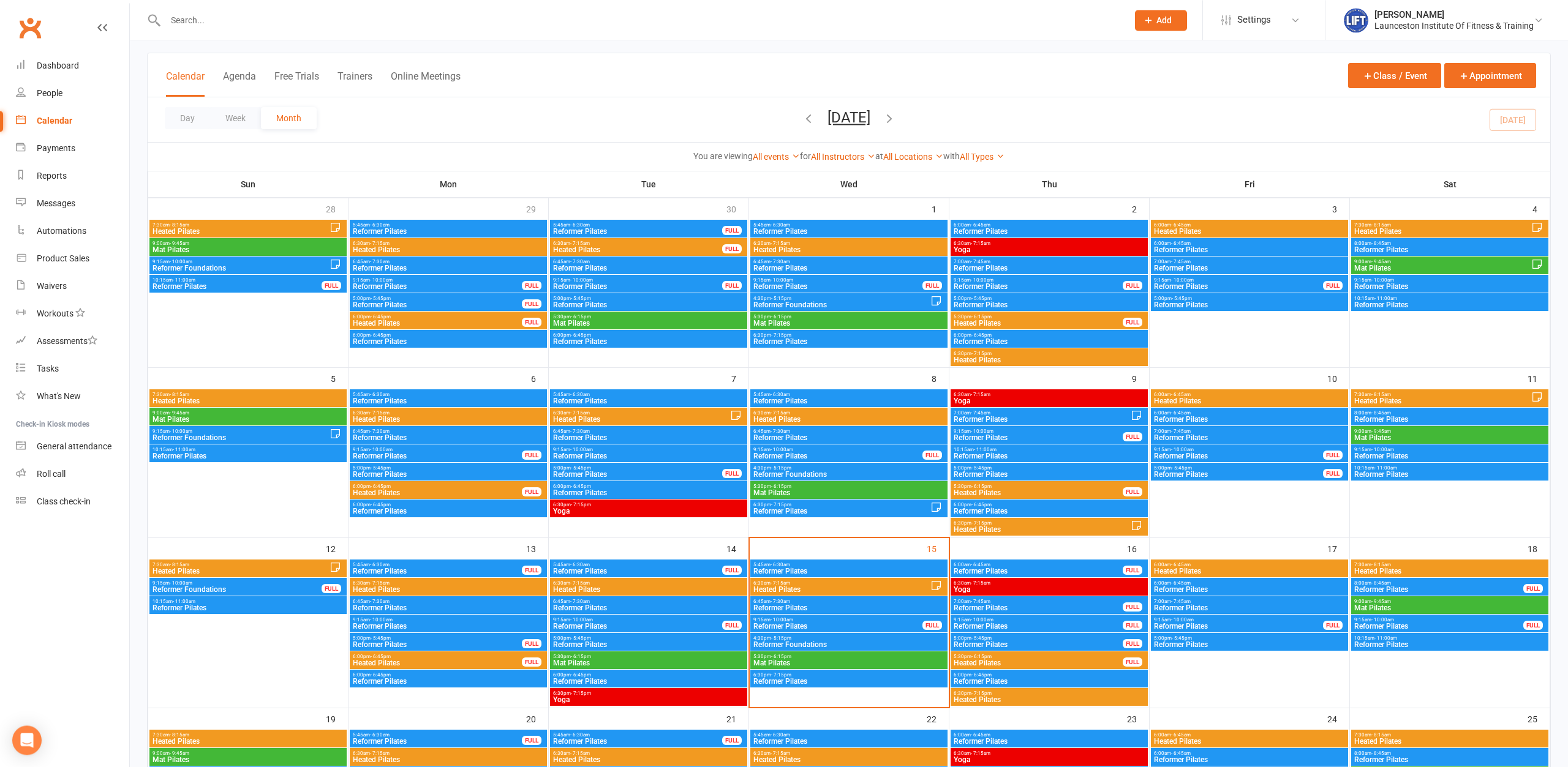
scroll to position [62, 0]
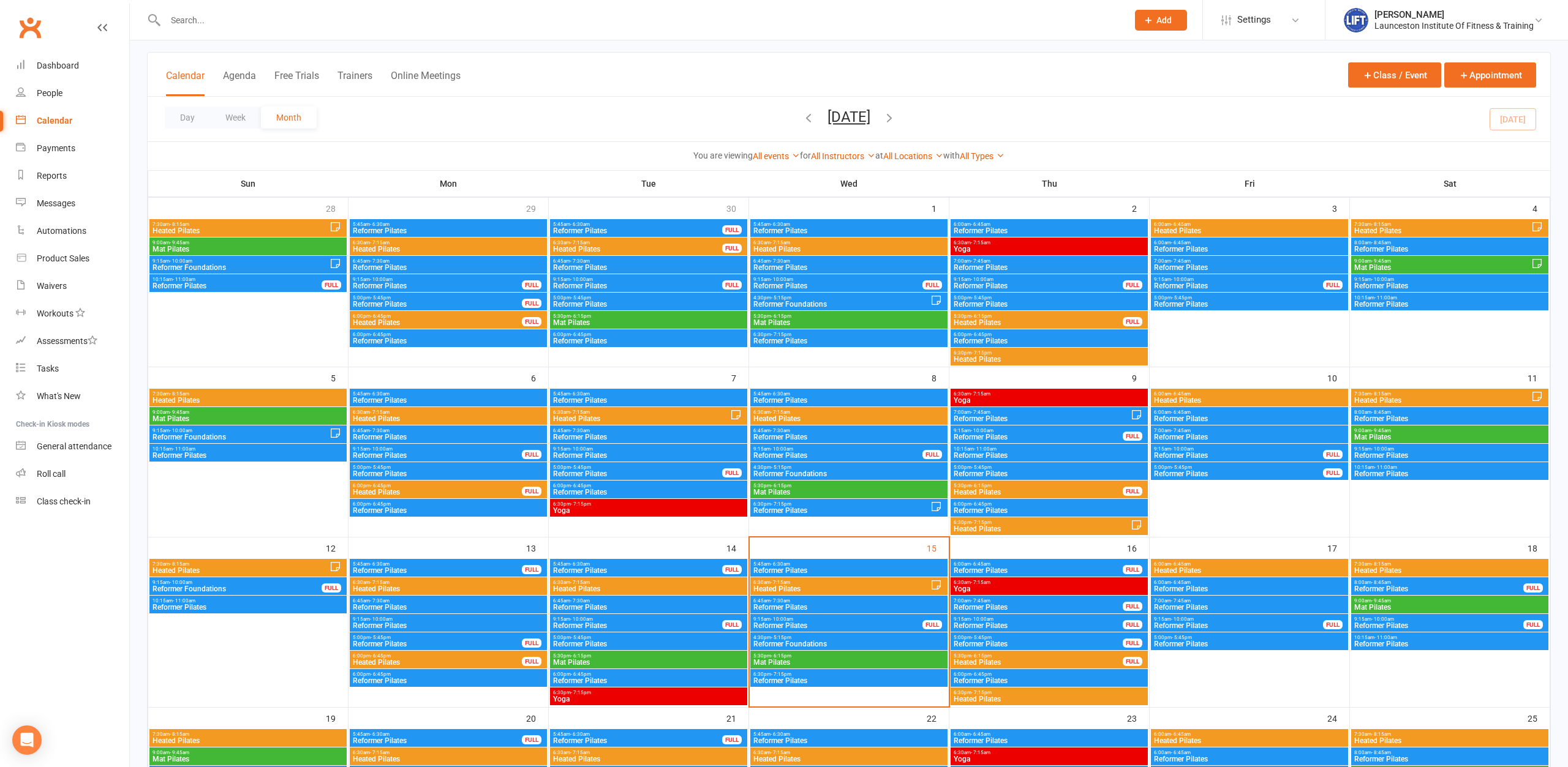
click at [1411, 641] on span "Reformer Pilates" at bounding box center [1450, 644] width 192 height 7
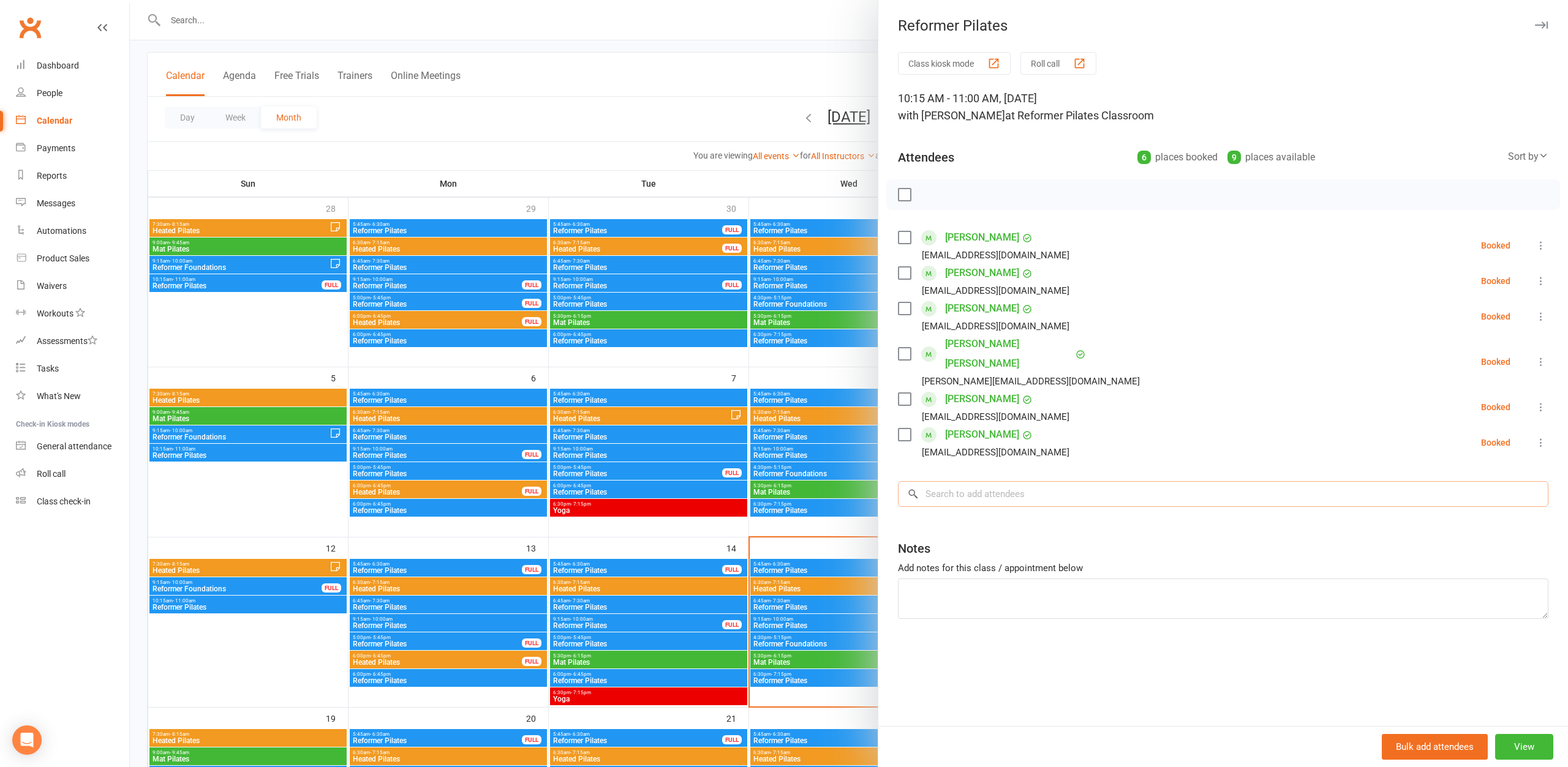
click at [1064, 481] on input "search" at bounding box center [1223, 494] width 651 height 26
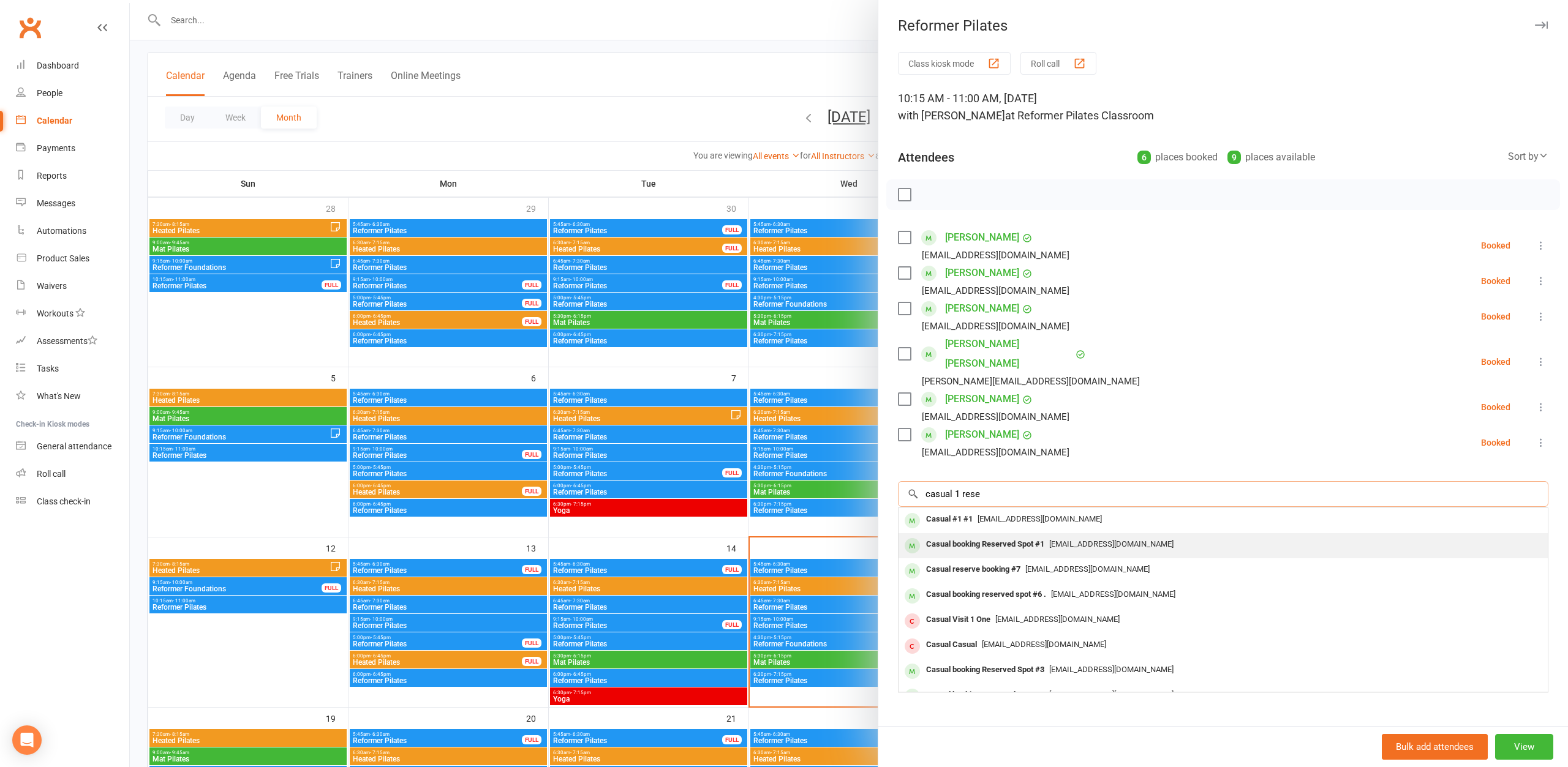
type input "casual 1 rese"
click at [1053, 540] on span "pilates@liftcentre.com.au" at bounding box center [1111, 544] width 124 height 9
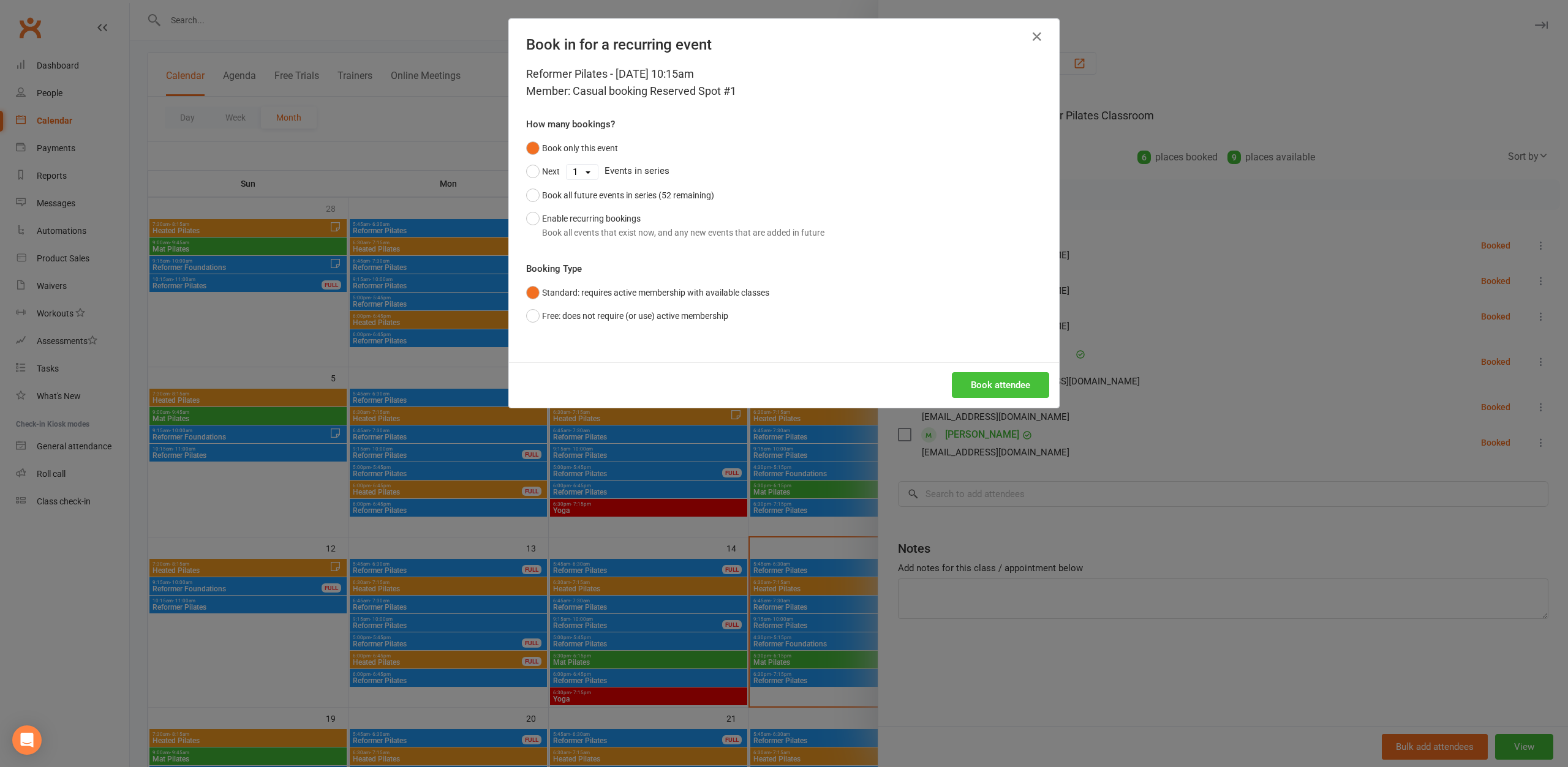
click at [993, 379] on button "Book attendee" at bounding box center [1001, 385] width 97 height 26
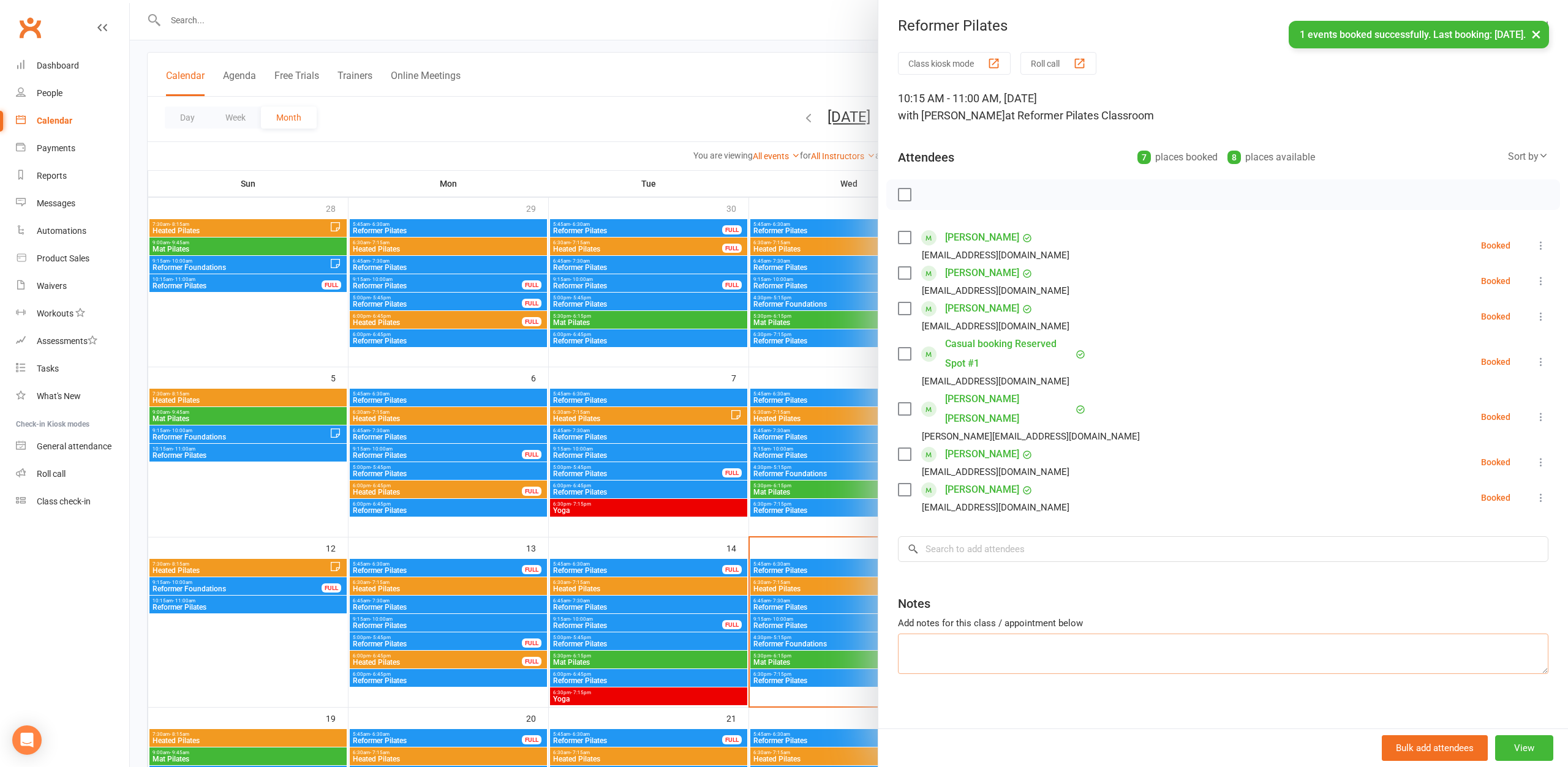
click at [990, 634] on textarea at bounding box center [1223, 654] width 651 height 40
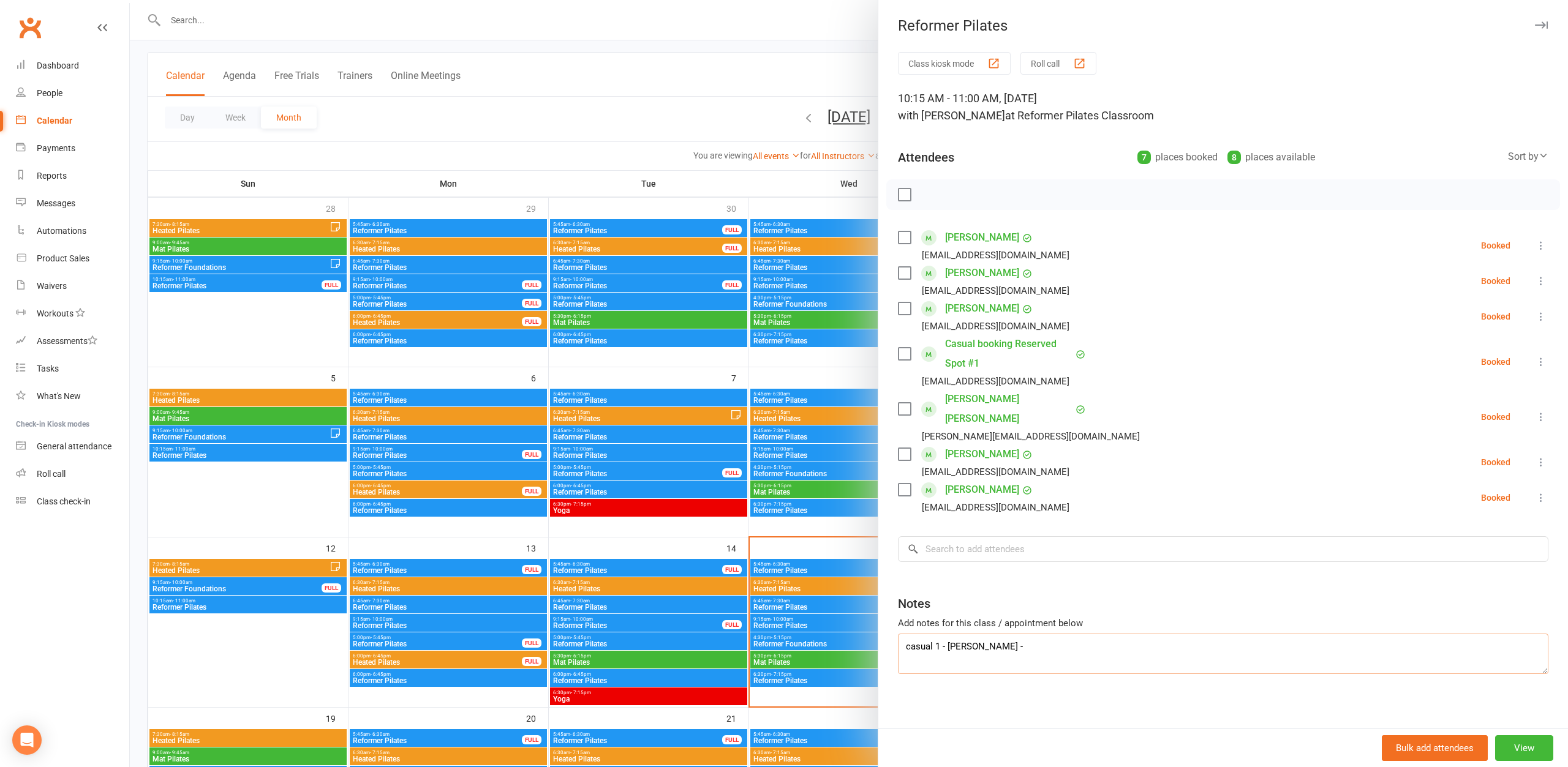
click at [993, 634] on textarea "casual 1 - paige rainbird -" at bounding box center [1223, 654] width 651 height 40
drag, startPoint x: 969, startPoint y: 623, endPoint x: 961, endPoint y: 624, distance: 8.1
click at [966, 634] on textarea "casual 1 - paige rain-bird -" at bounding box center [1223, 654] width 651 height 40
click at [958, 634] on textarea "casual 1 - paige rain-bird -" at bounding box center [1223, 654] width 651 height 40
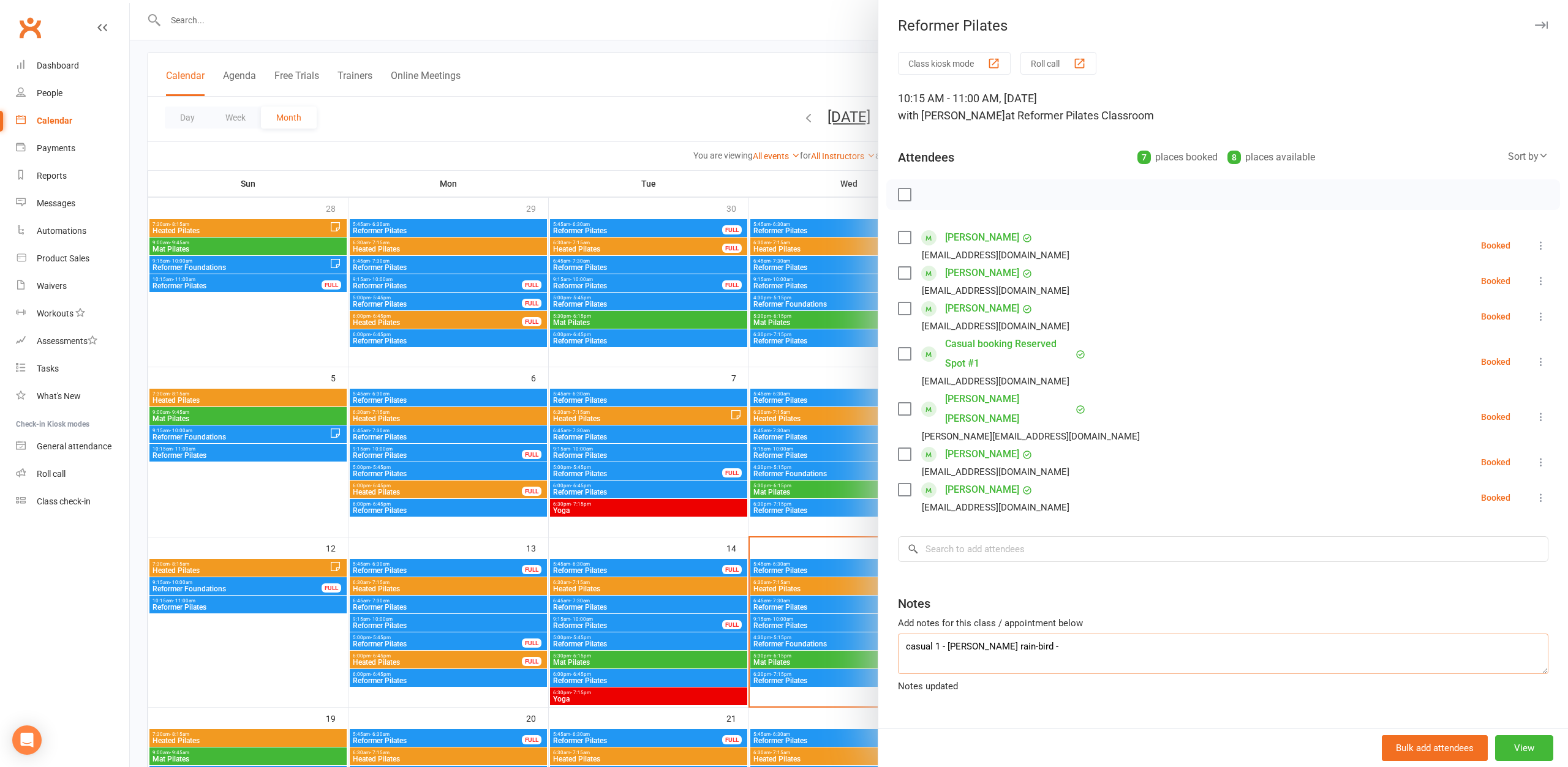
click at [958, 634] on textarea "casual 1 - paige rain-bird -" at bounding box center [1223, 654] width 651 height 40
click at [1043, 634] on textarea "casual 1 - paige rain-bird -" at bounding box center [1223, 654] width 651 height 40
type textarea "casual 1 - paige rain-bird - needs to pay, done pilates before"
click at [571, 73] on div at bounding box center [849, 383] width 1438 height 767
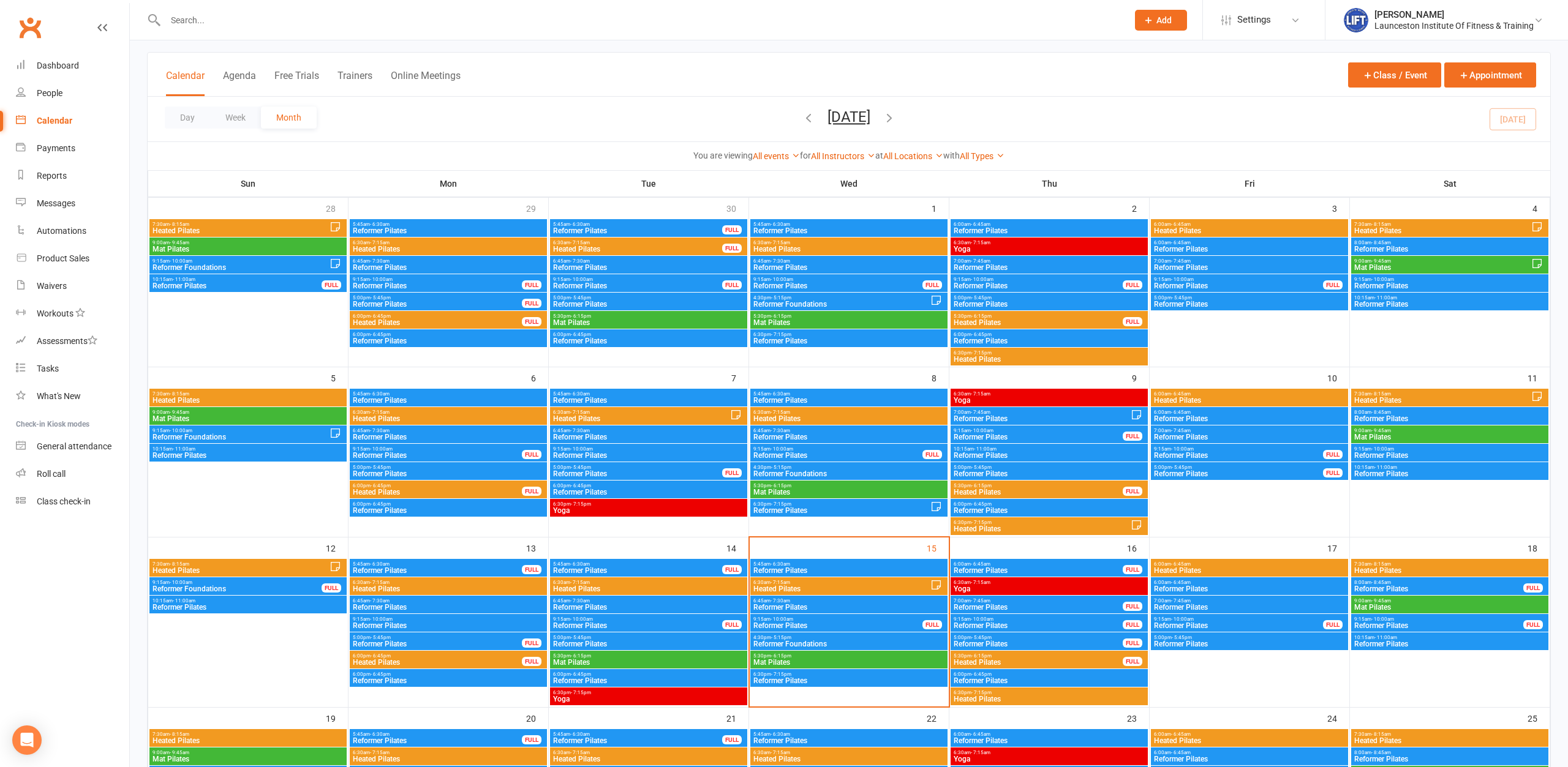
click at [1425, 626] on span "Reformer Pilates" at bounding box center [1439, 626] width 170 height 7
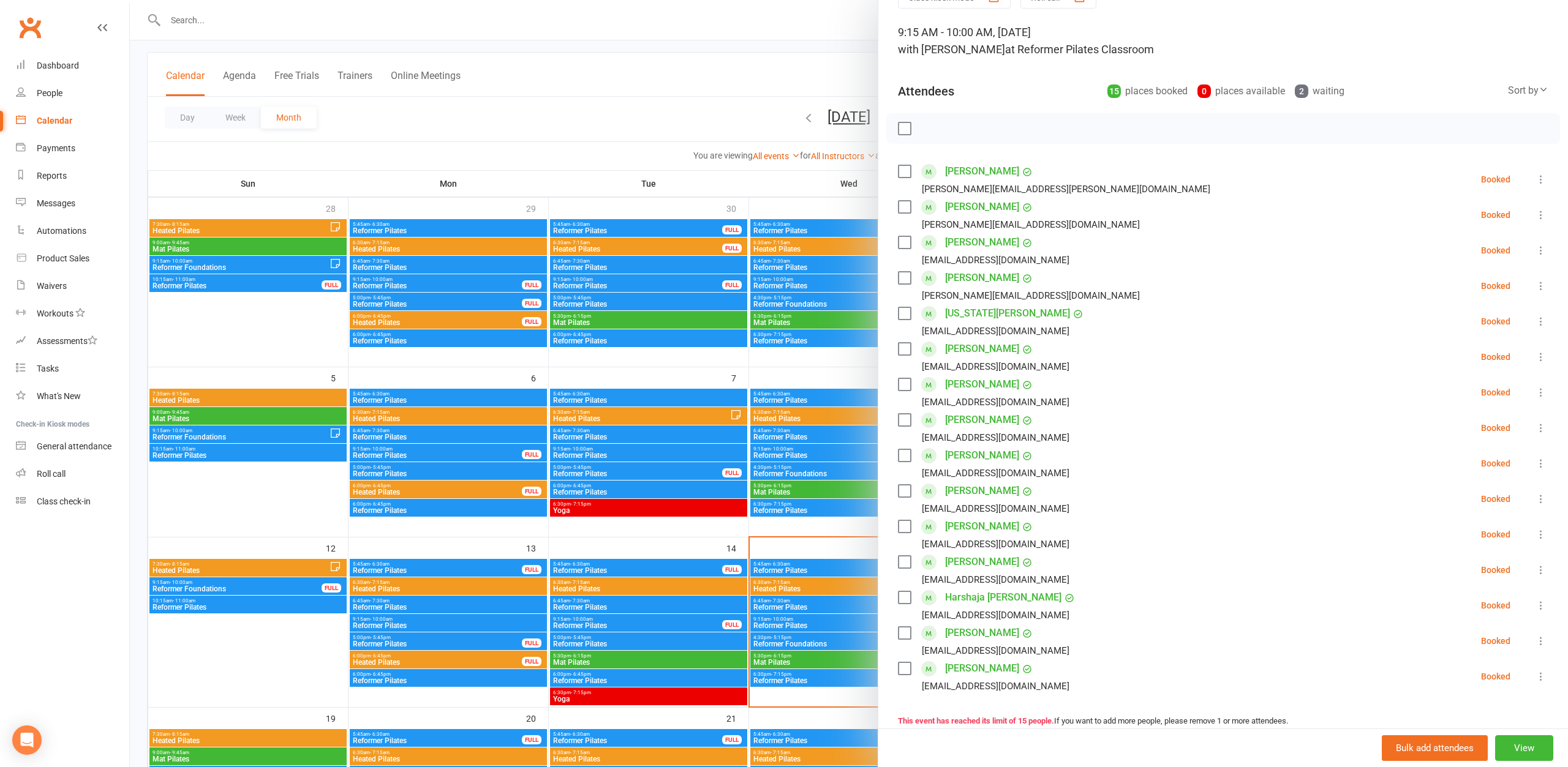
scroll to position [0, 0]
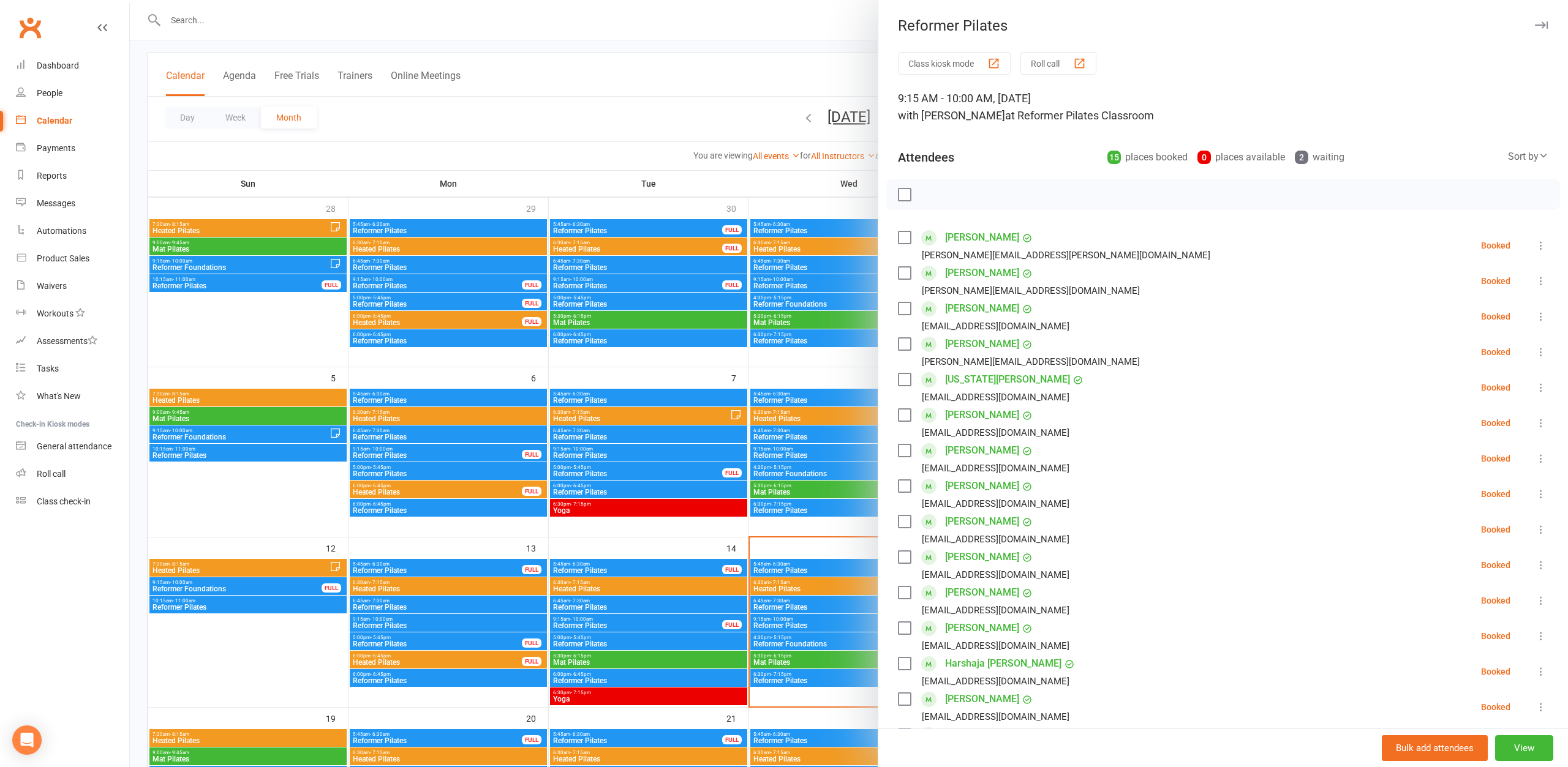
click at [725, 80] on div at bounding box center [849, 383] width 1438 height 767
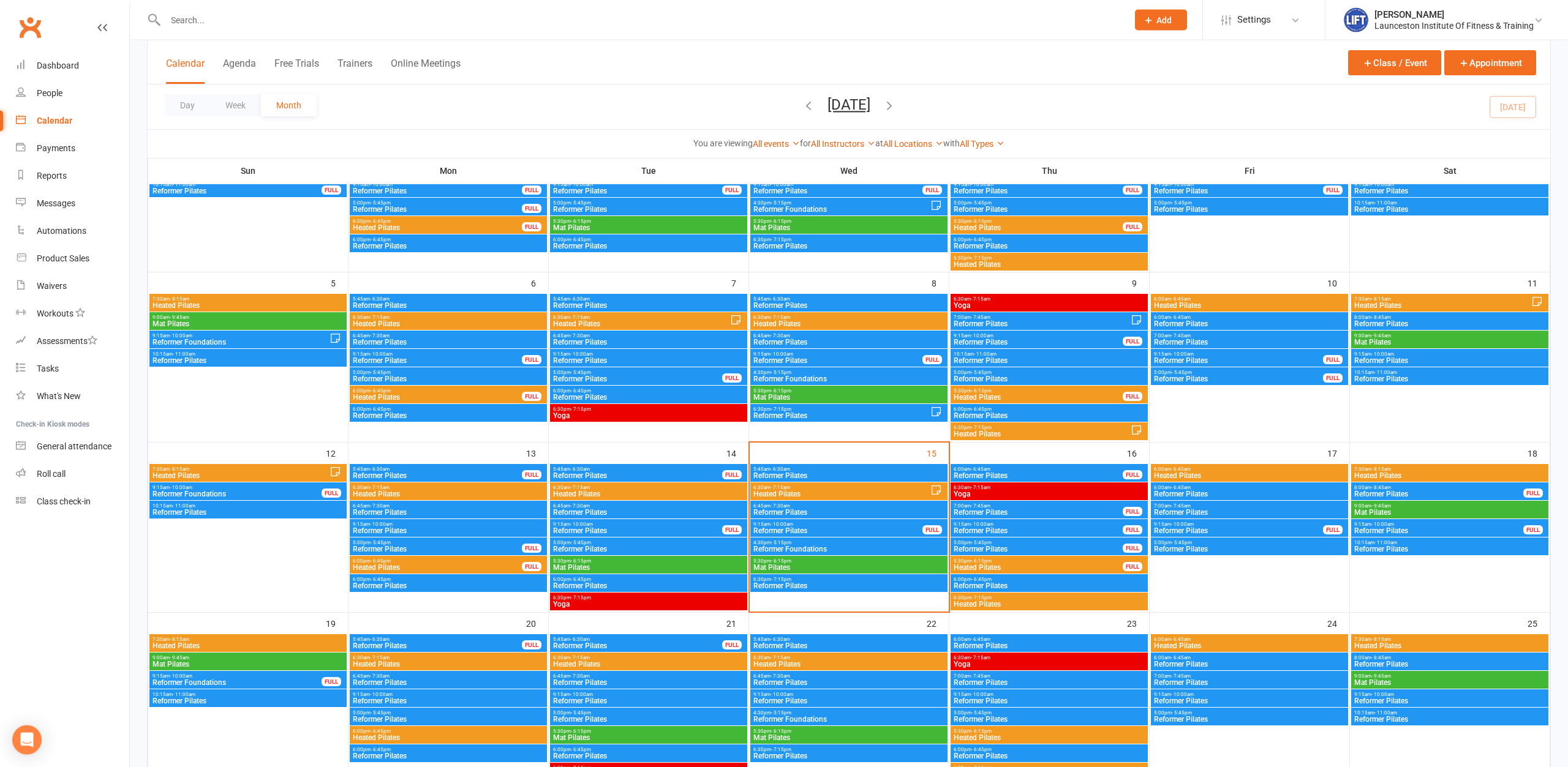
scroll to position [249, 0]
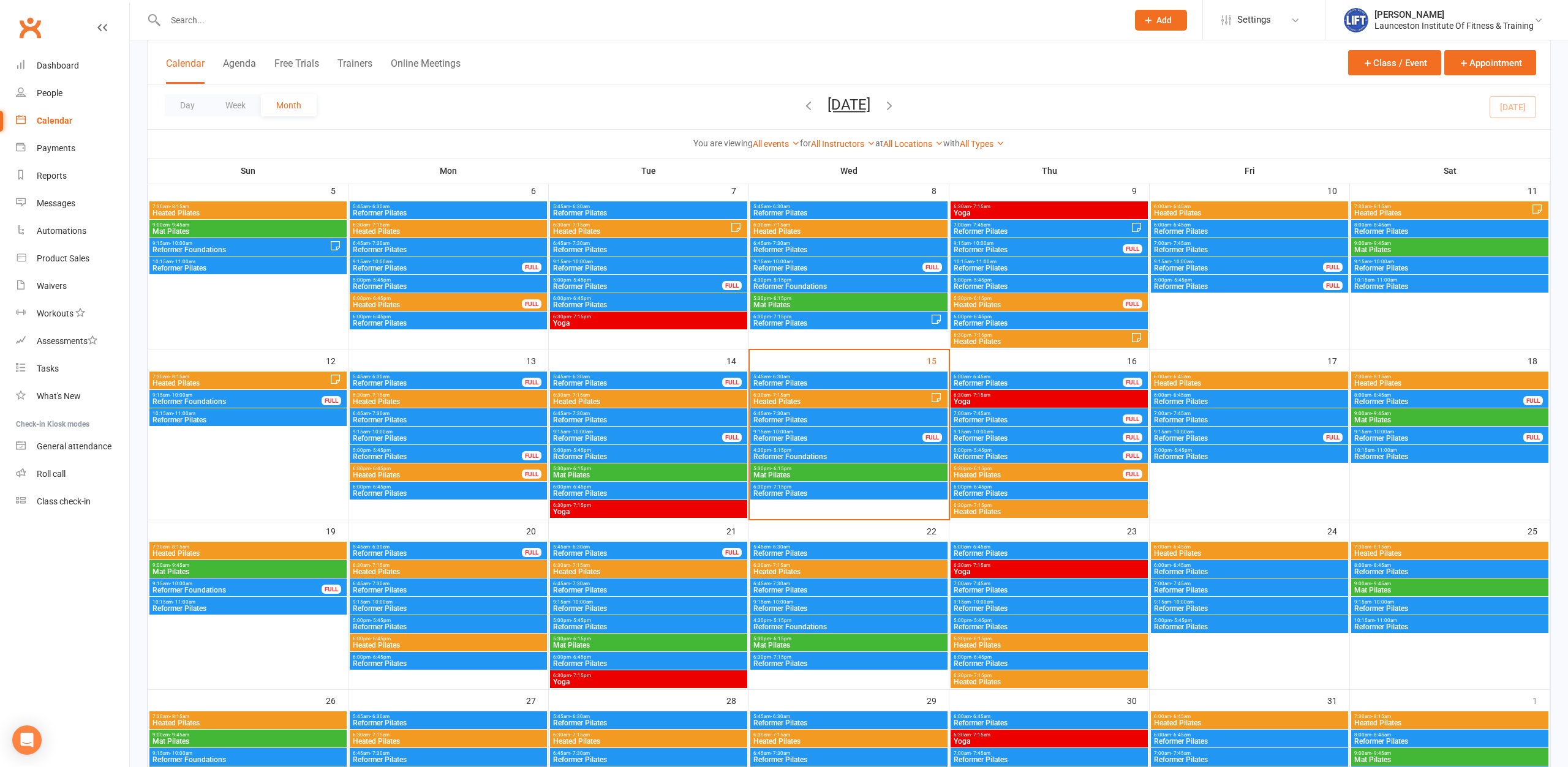
click at [239, 589] on span "Reformer Foundations" at bounding box center [237, 590] width 170 height 7
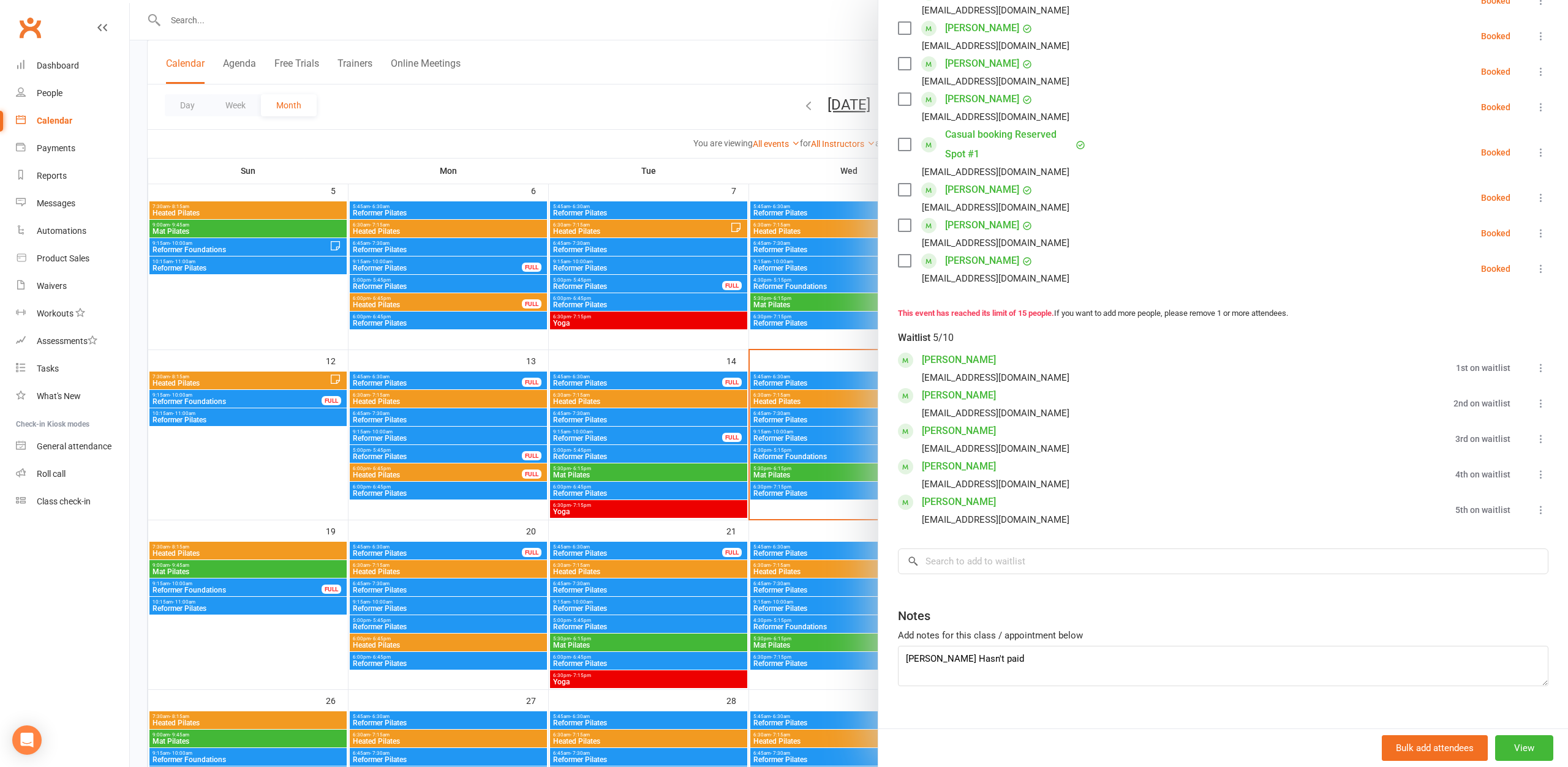
scroll to position [514, 0]
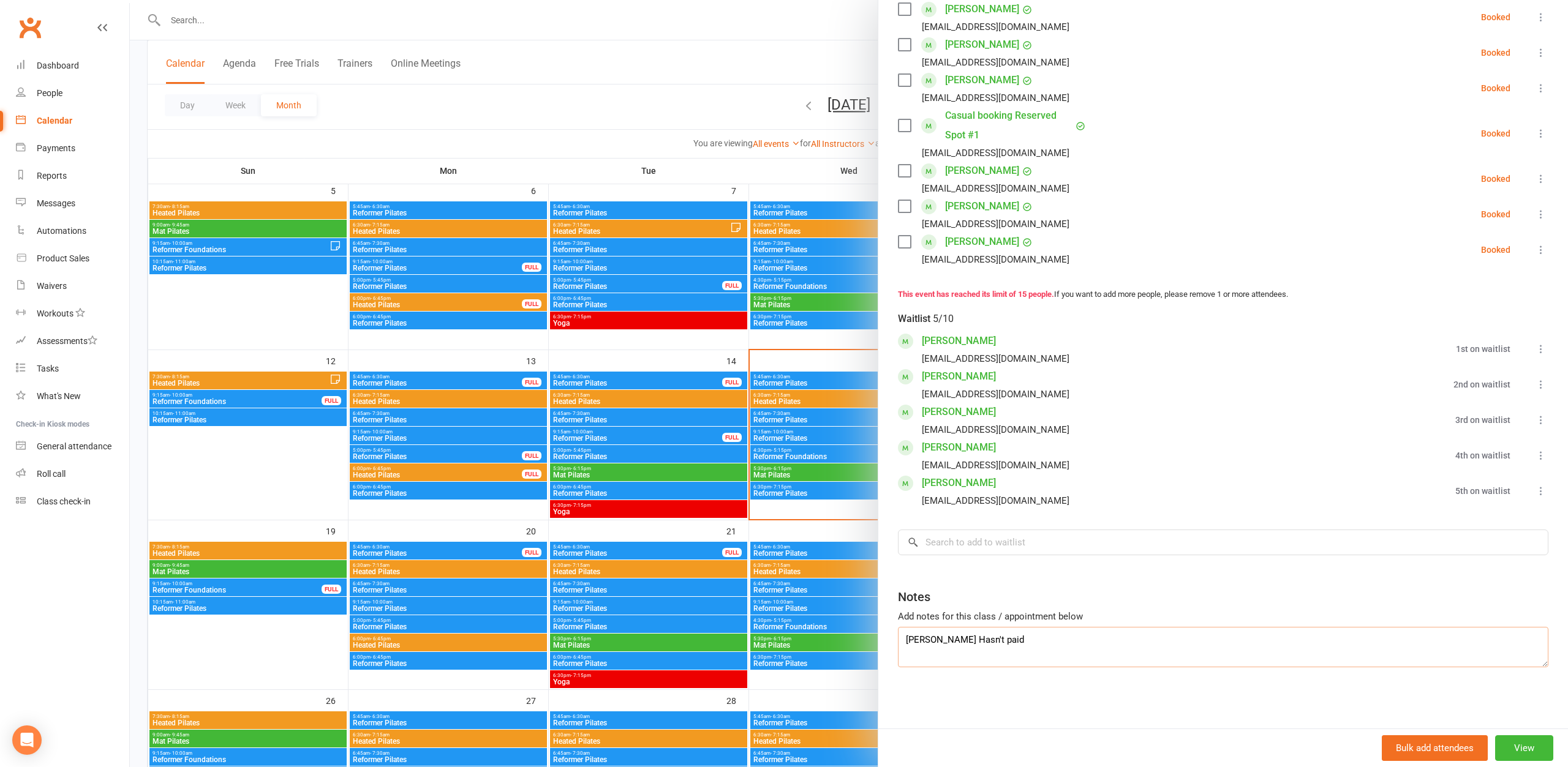
click at [907, 642] on textarea "Paige Duncan Hasn't paid" at bounding box center [1223, 647] width 651 height 40
click at [1023, 648] on textarea "Paige Duncan Hasn't paid" at bounding box center [1223, 647] width 651 height 40
click at [907, 641] on textarea "Paige Duncan Hasn't paid" at bounding box center [1223, 647] width 651 height 40
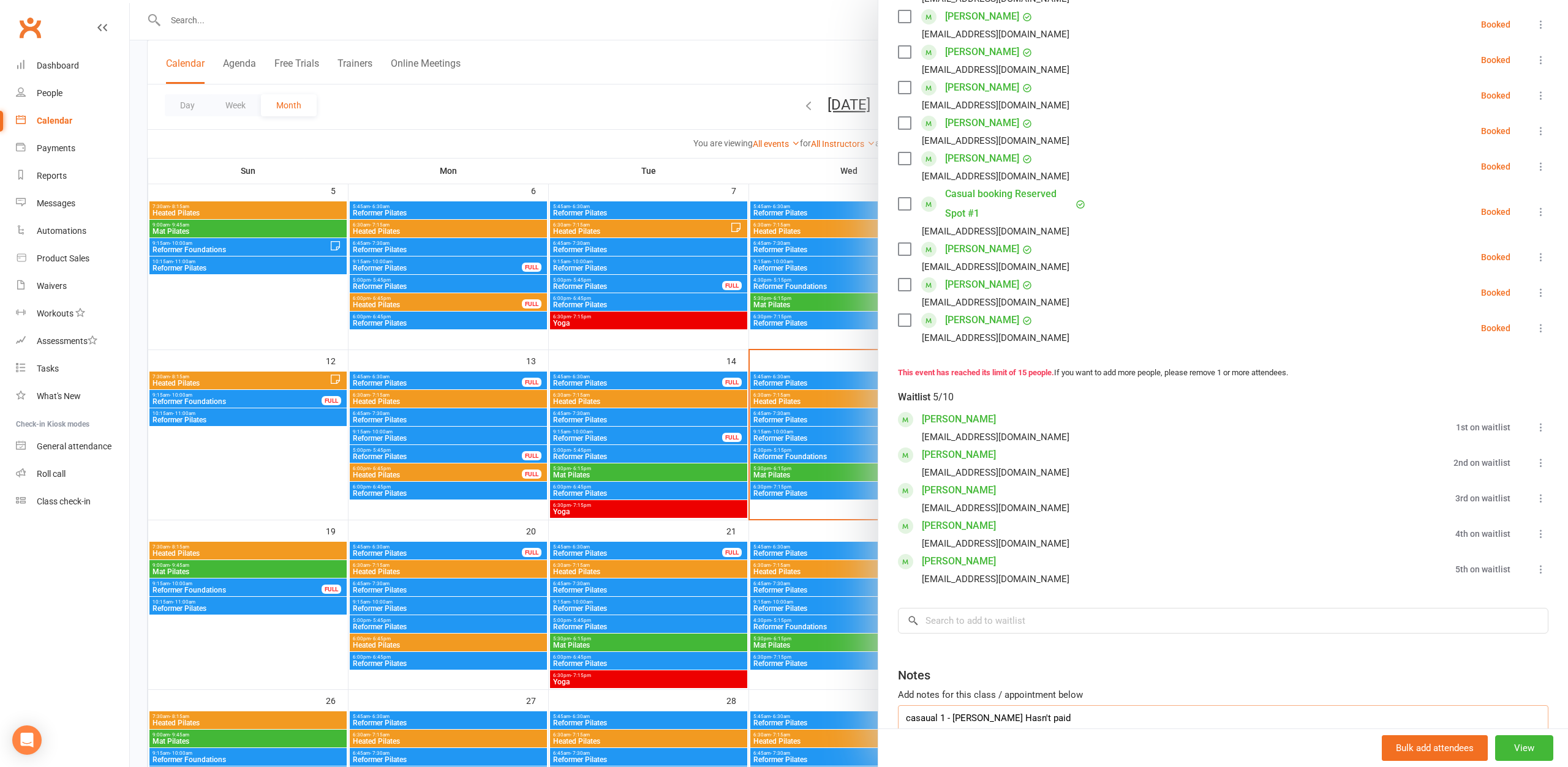
scroll to position [382, 0]
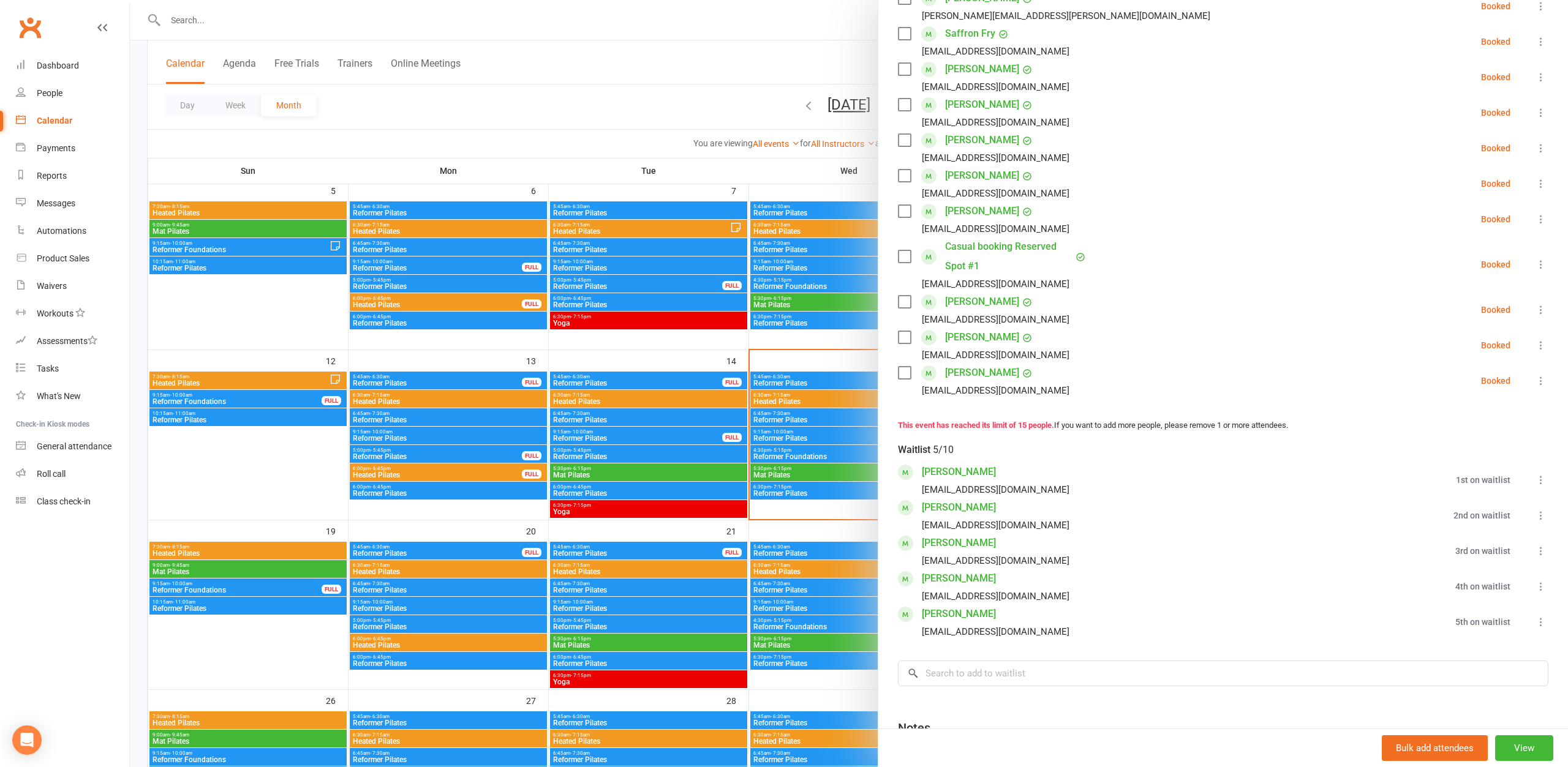
type textarea "casaual 1 - Paige Duncan Hasn't paid"
click at [683, 106] on div at bounding box center [849, 383] width 1438 height 767
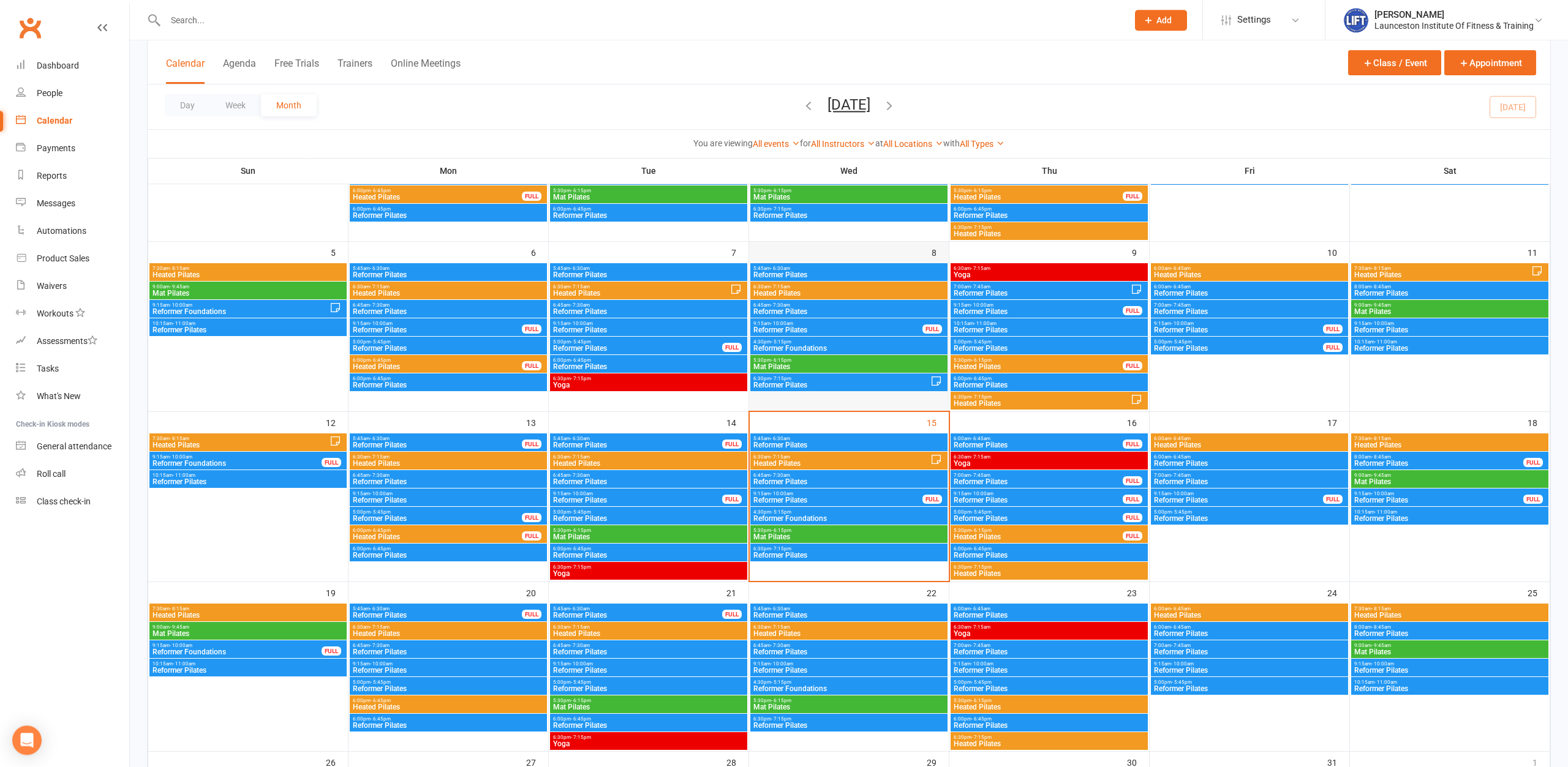
scroll to position [187, 0]
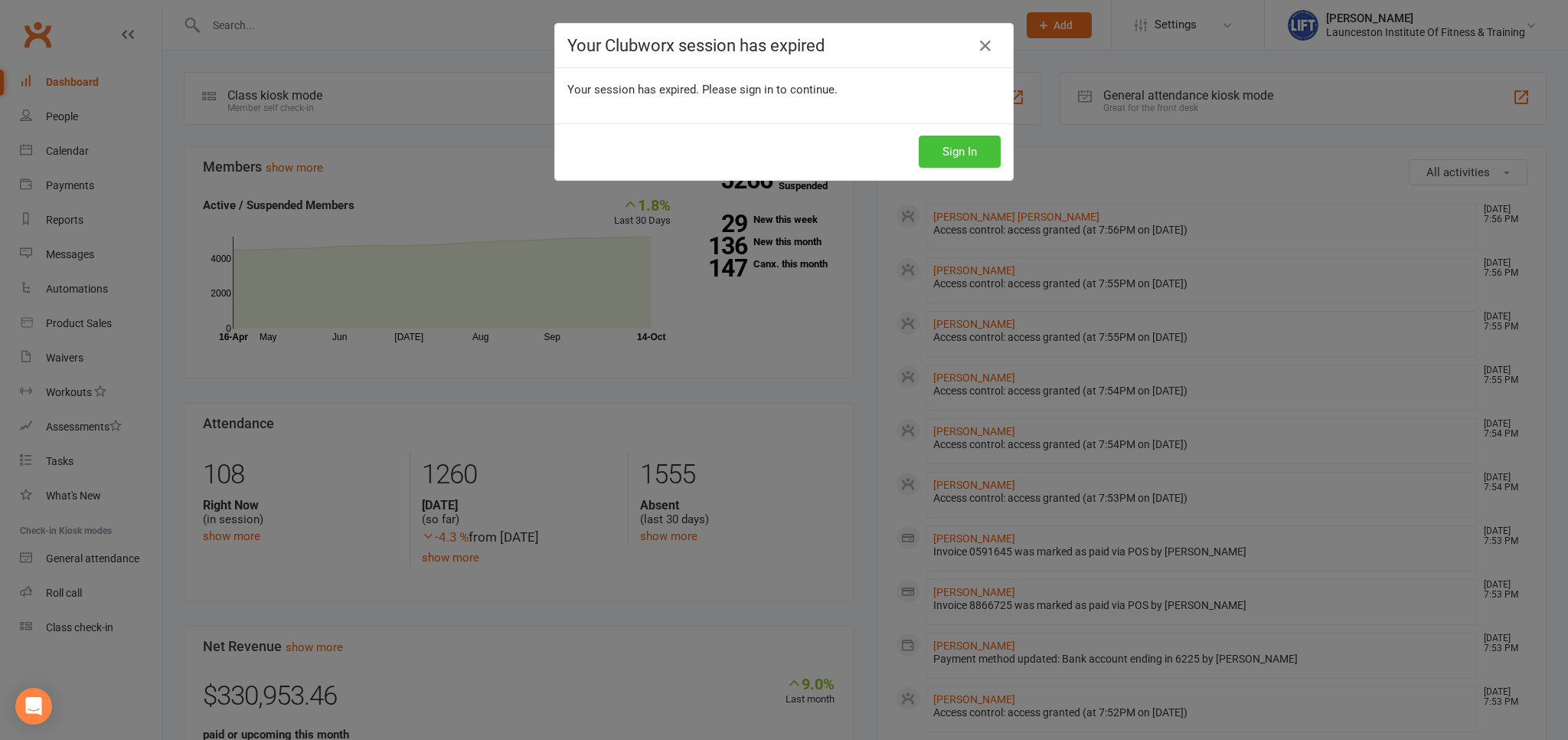
click at [945, 150] on button "Sign In" at bounding box center [960, 151] width 82 height 32
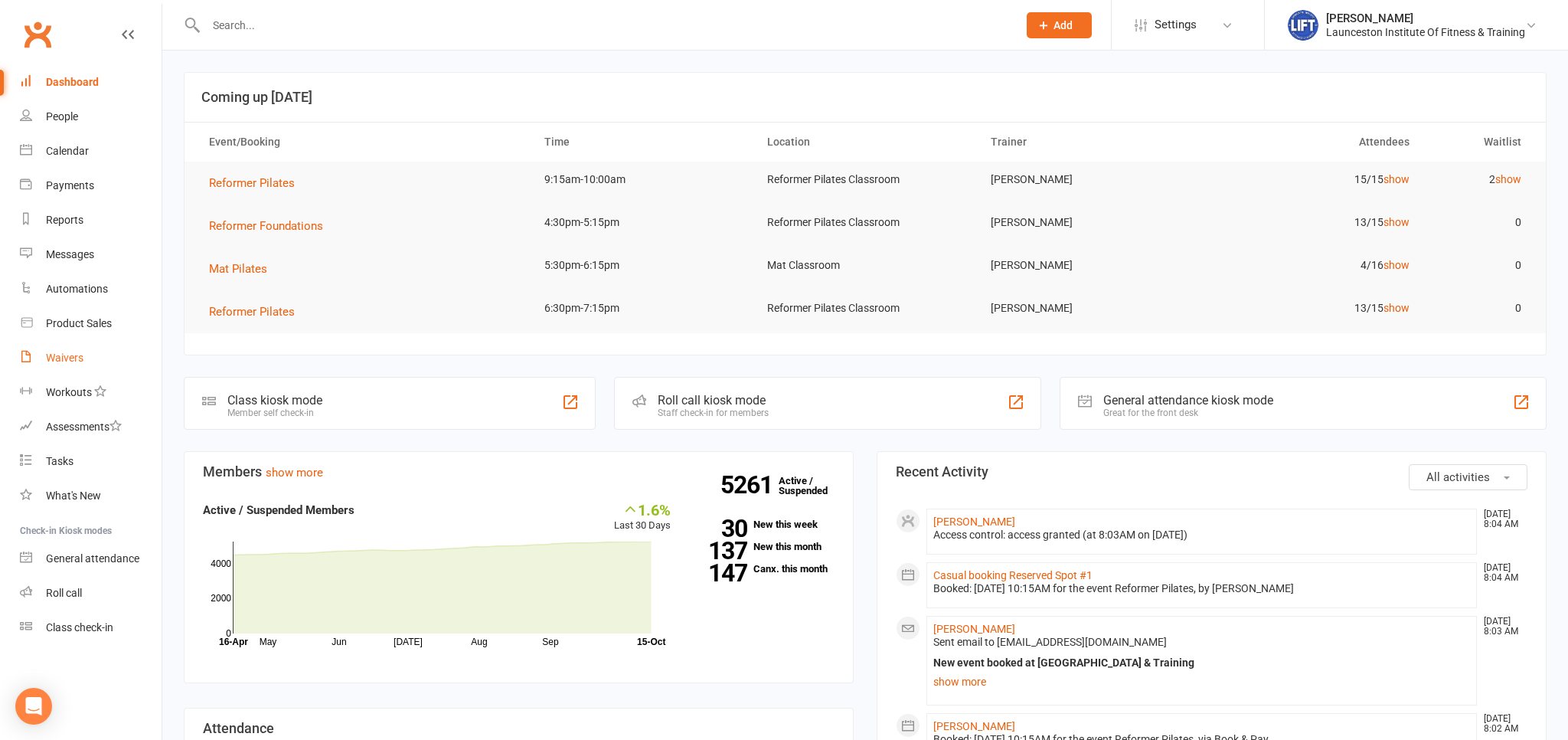
click at [62, 357] on div "Waivers" at bounding box center [64, 357] width 37 height 12
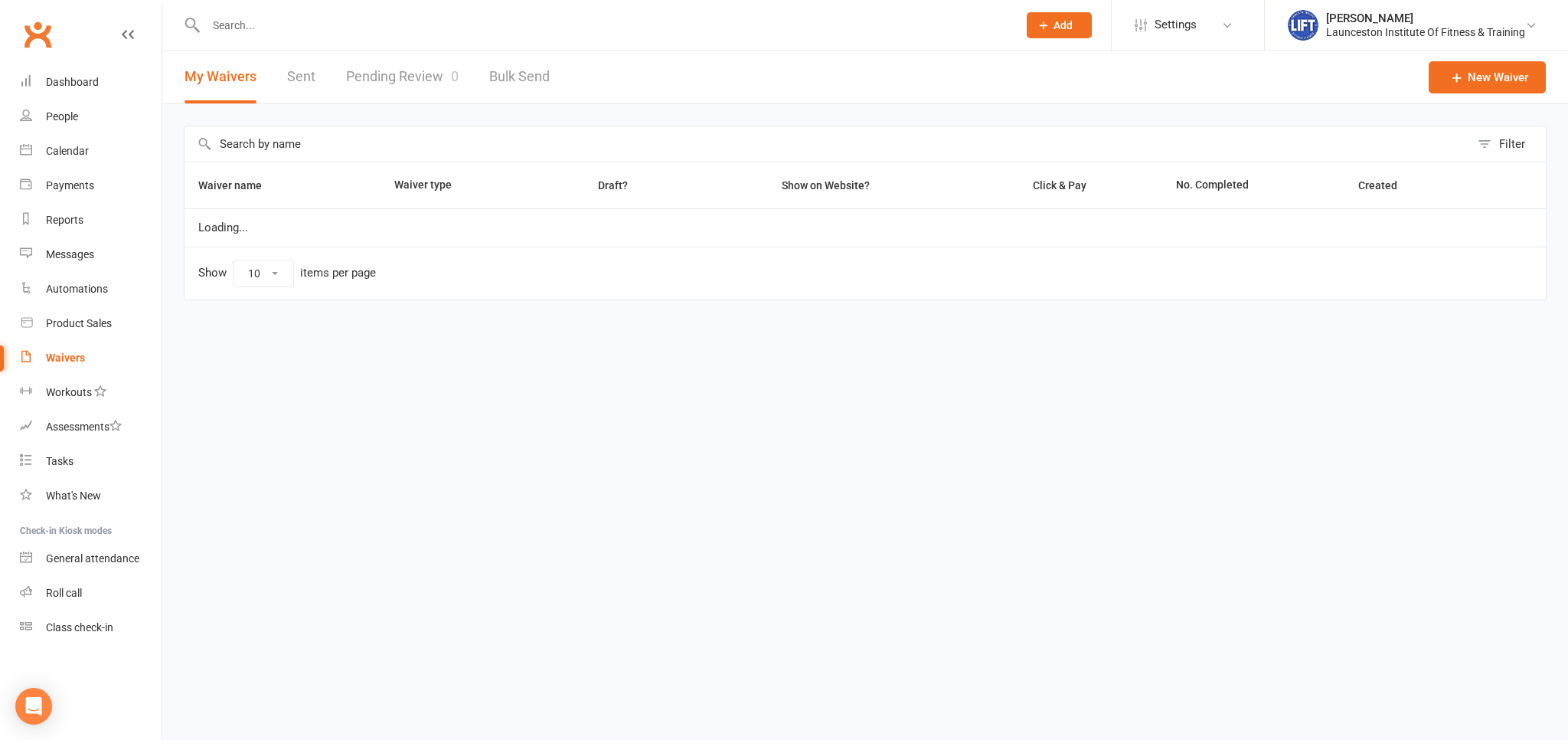
select select "100"
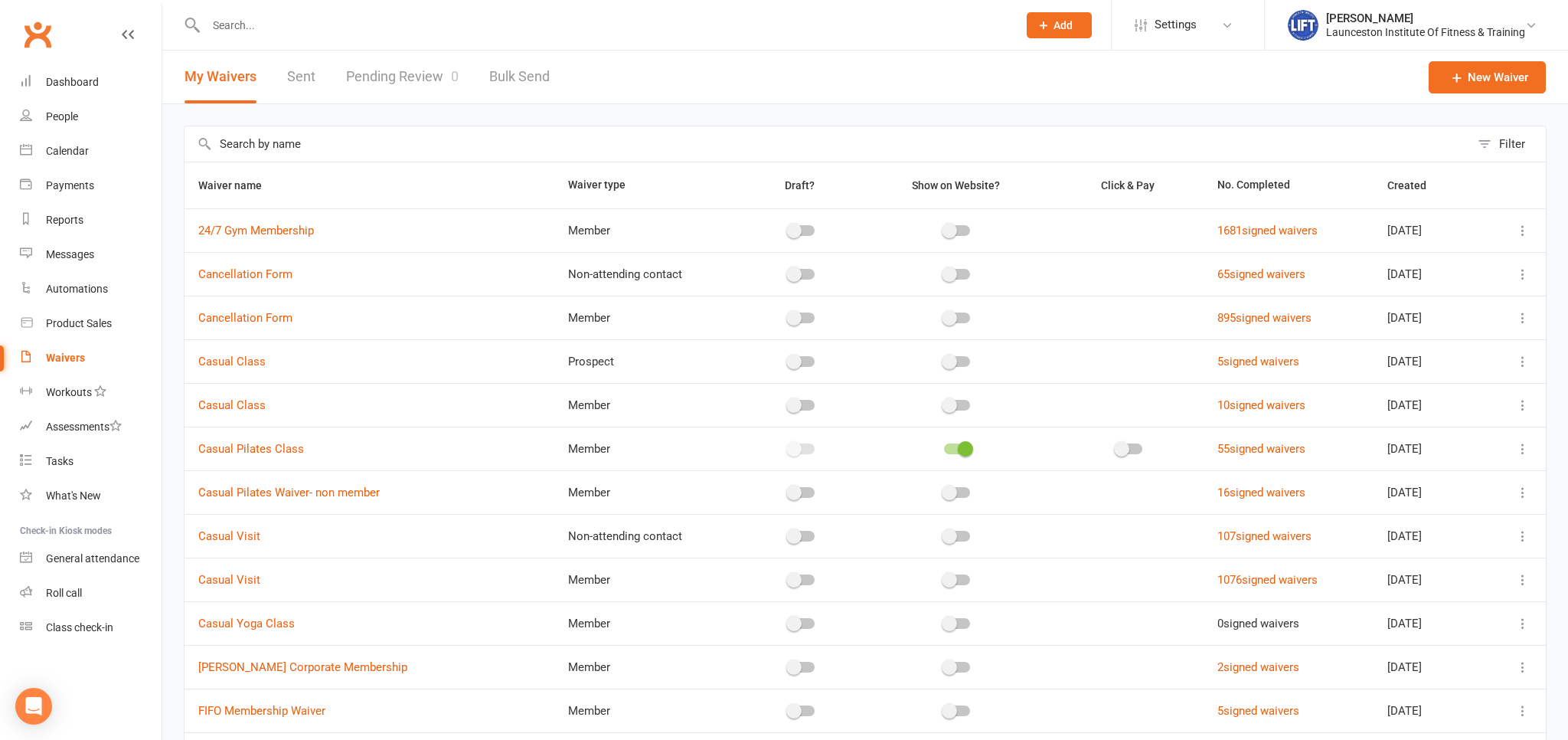
click at [416, 73] on link "Pending Review 0" at bounding box center [402, 76] width 112 height 53
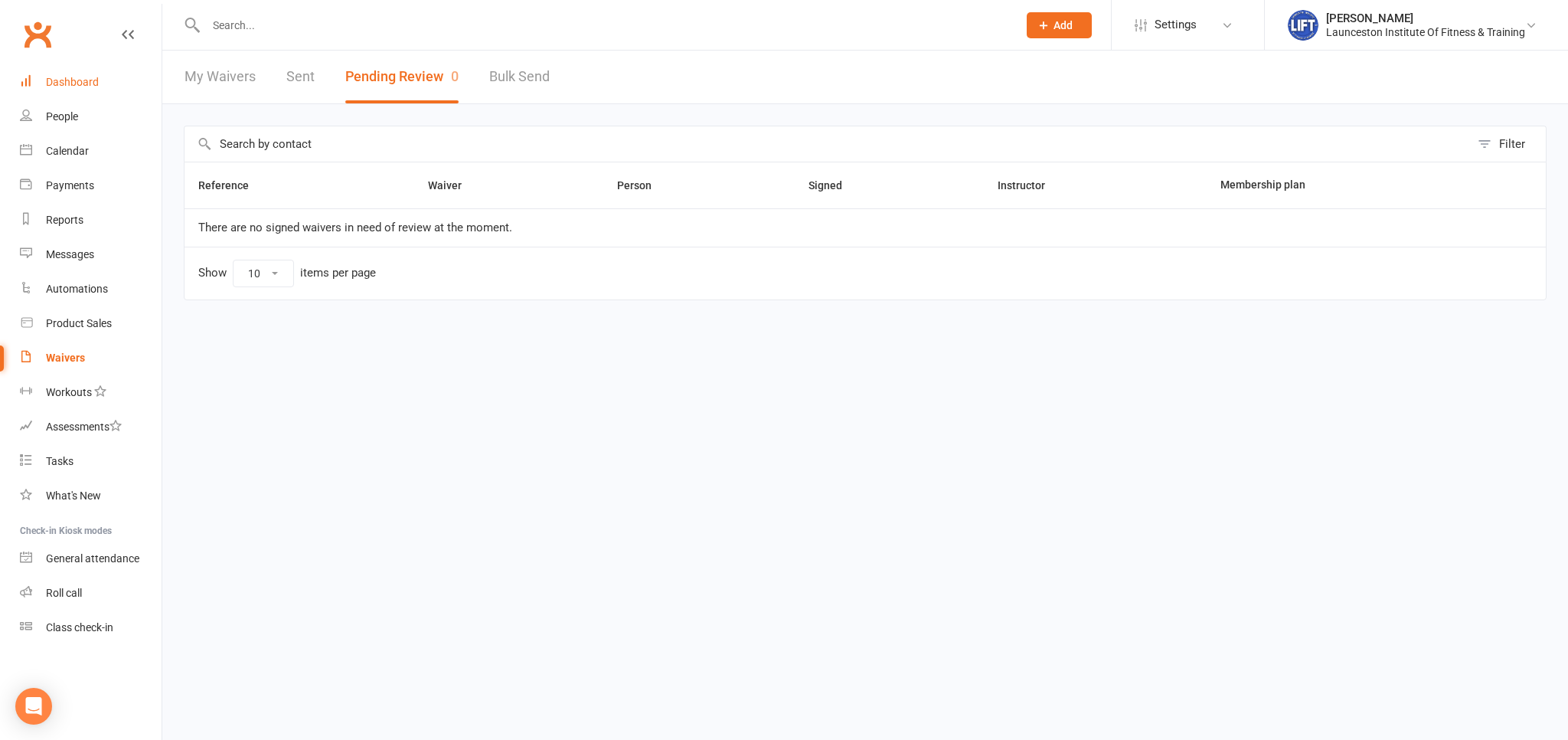
click at [81, 82] on div "Dashboard" at bounding box center [71, 82] width 53 height 12
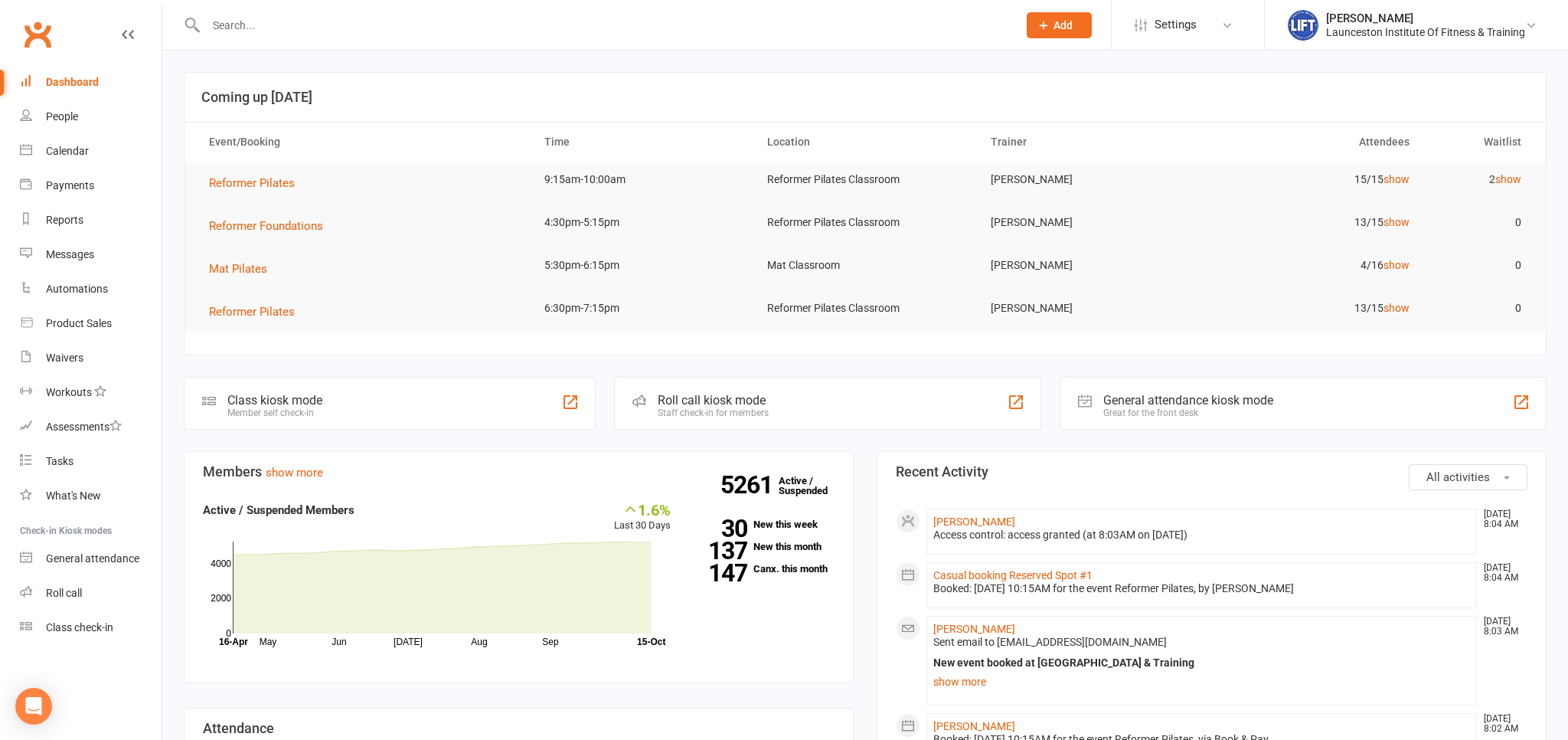
click at [339, 19] on input "text" at bounding box center [604, 25] width 806 height 21
click at [40, 544] on link "General attendance" at bounding box center [90, 558] width 142 height 34
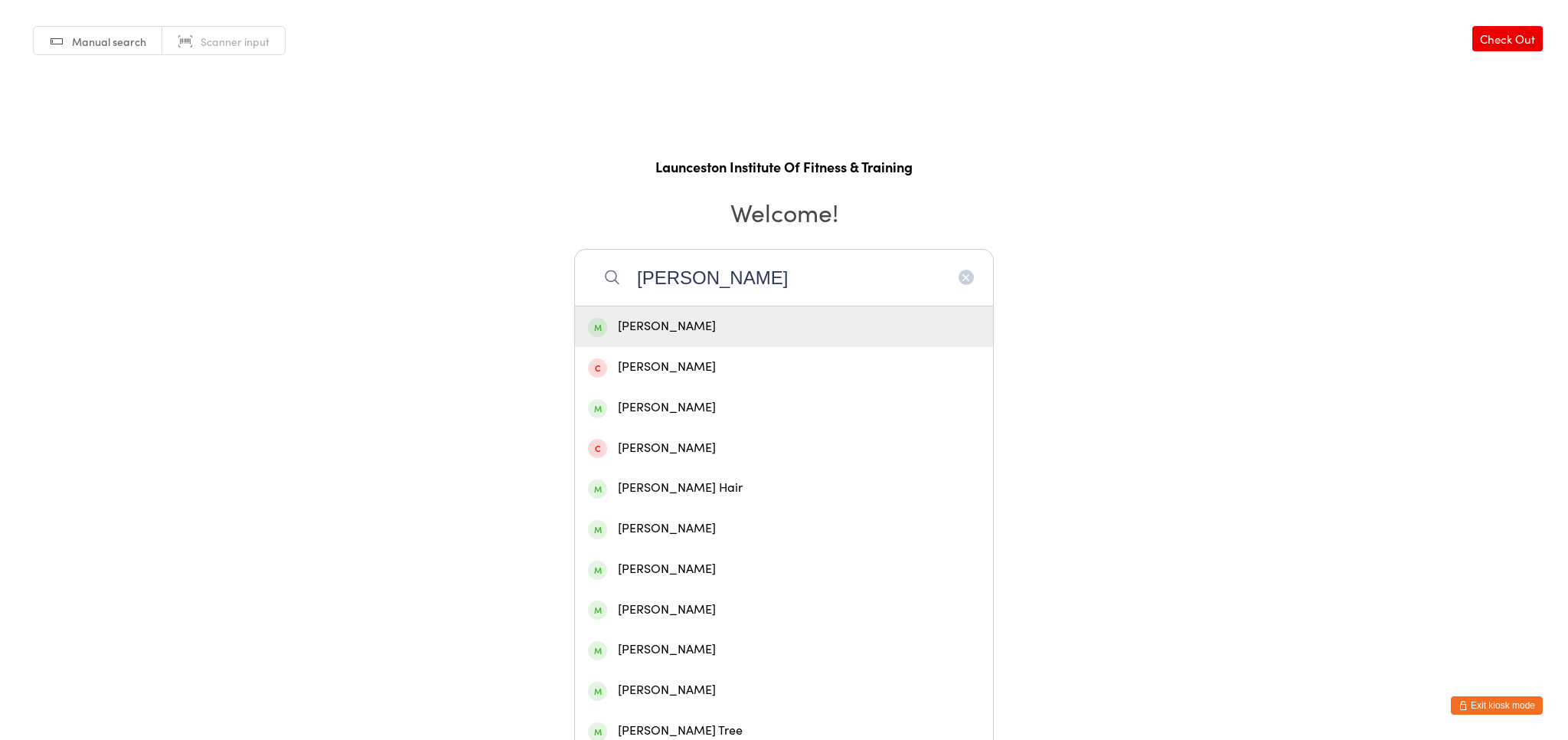
type input "[PERSON_NAME]"
click at [706, 320] on div "[PERSON_NAME]" at bounding box center [784, 327] width 392 height 20
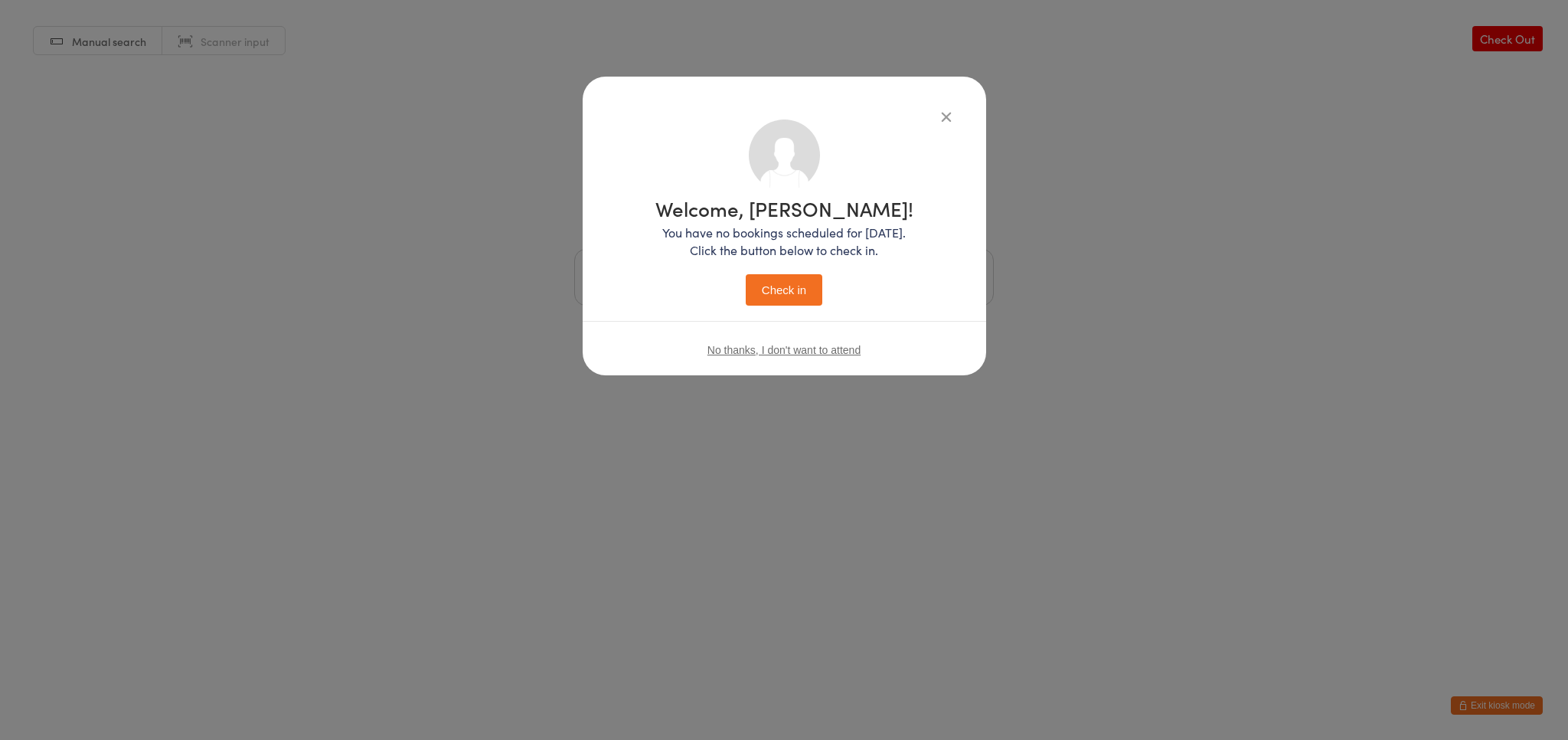
click at [795, 270] on div "Welcome, Daniel! You have no bookings scheduled for today. Click the button bel…" at bounding box center [784, 252] width 258 height 107
click at [793, 295] on button "Check in" at bounding box center [784, 290] width 76 height 32
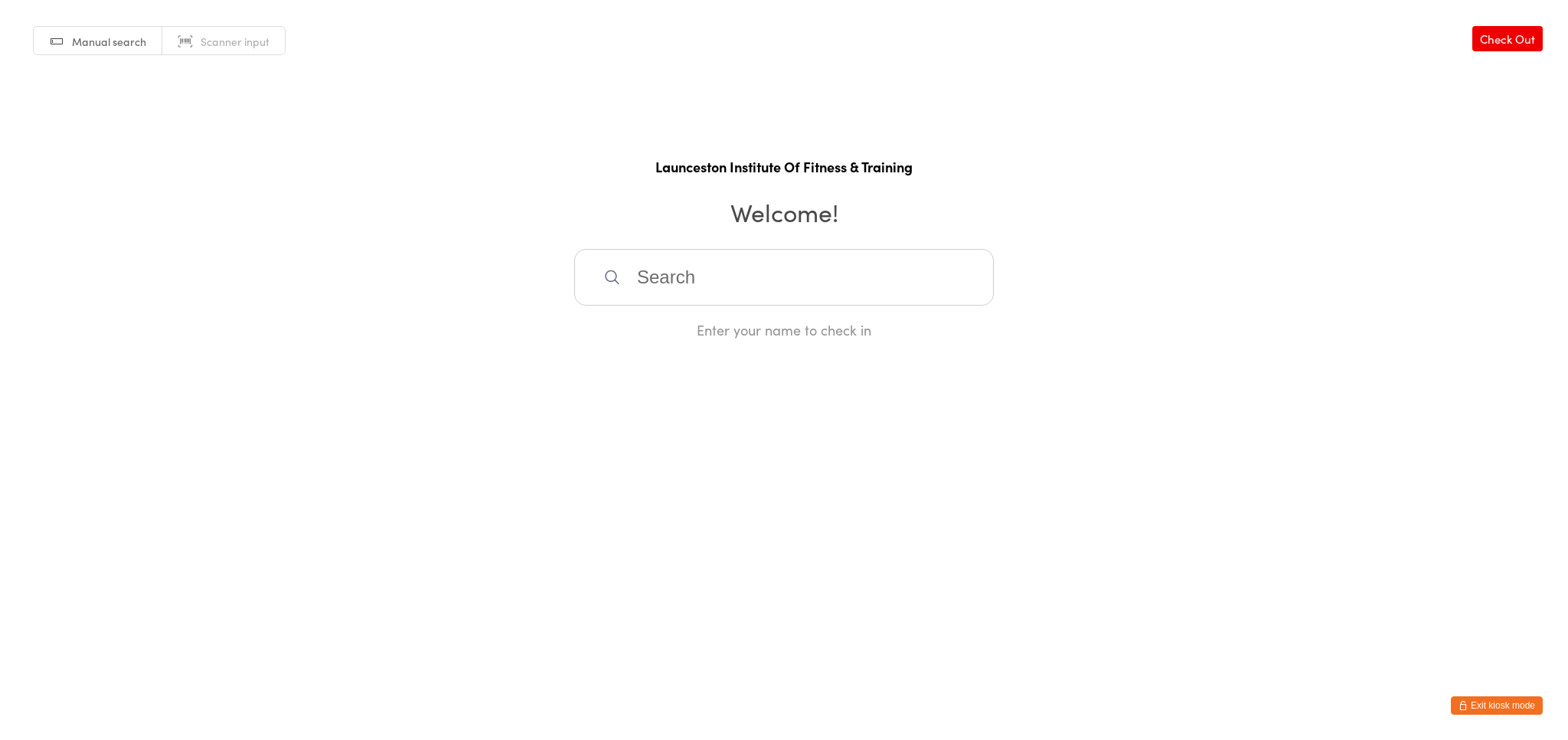
click at [1500, 699] on button "Exit kiosk mode" at bounding box center [1497, 706] width 92 height 19
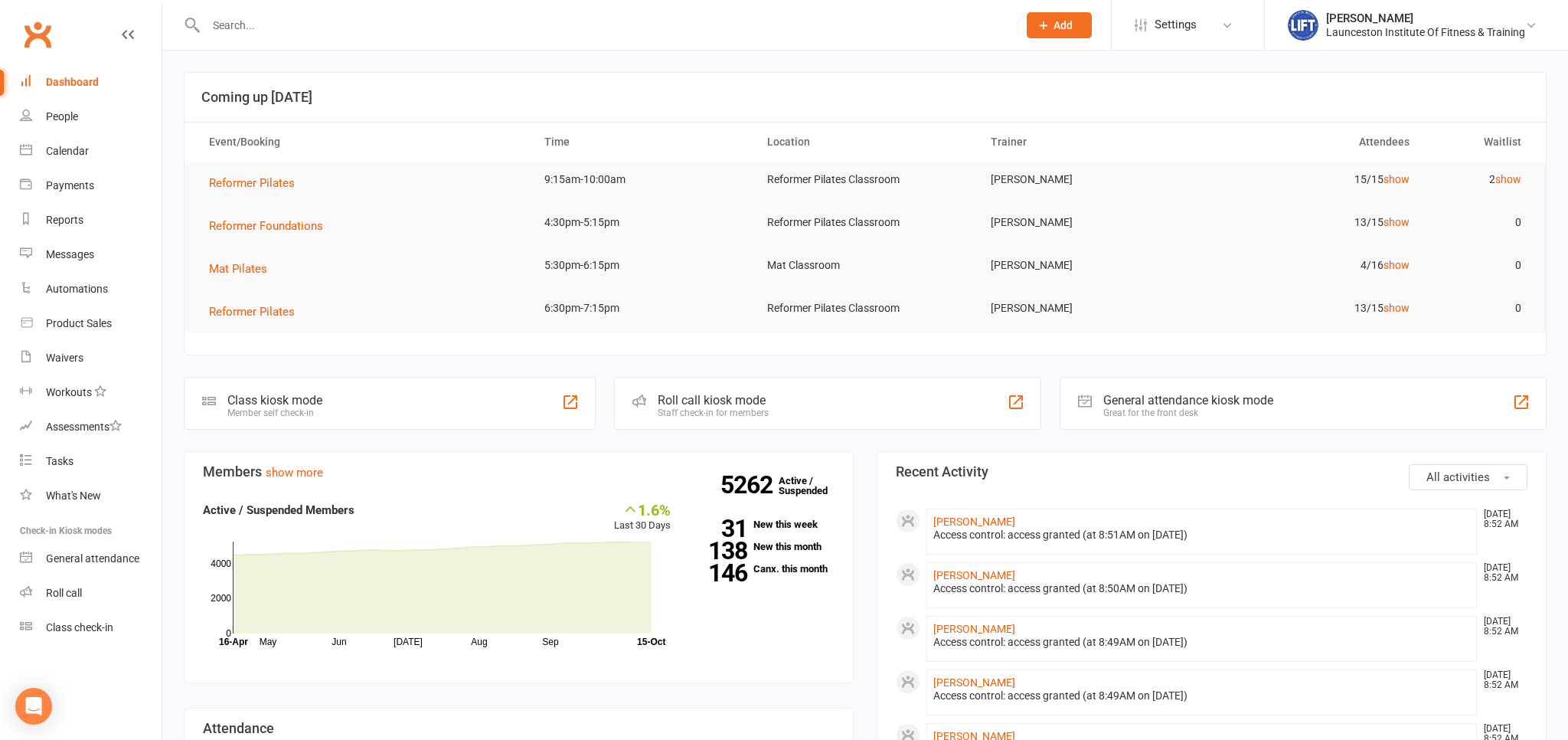
drag, startPoint x: 265, startPoint y: 49, endPoint x: 266, endPoint y: 32, distance: 17.0
click at [265, 47] on div at bounding box center [595, 25] width 823 height 50
click at [266, 32] on input "text" at bounding box center [604, 25] width 806 height 21
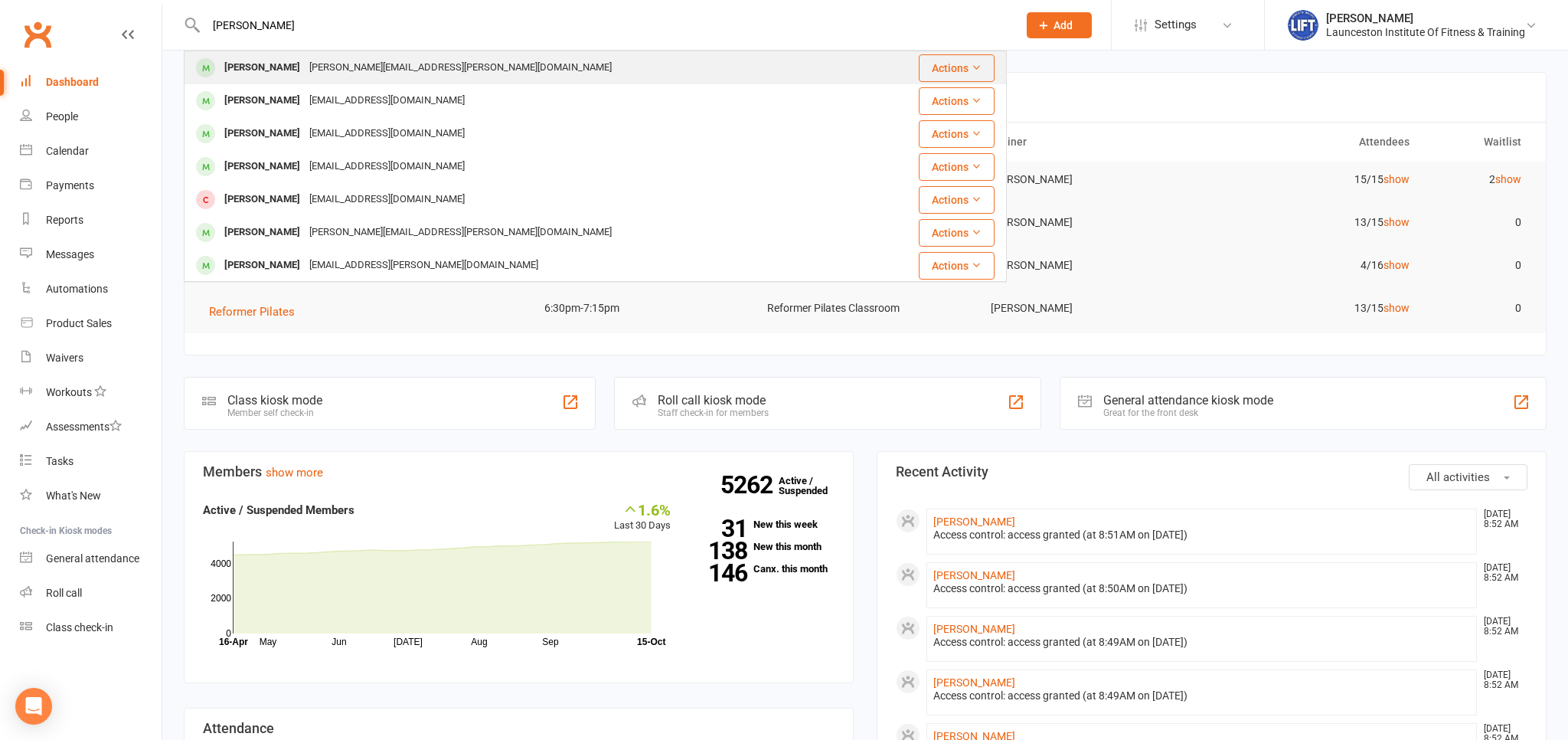
type input "brodie morgan"
click at [305, 77] on div "[PERSON_NAME][EMAIL_ADDRESS][PERSON_NAME][DOMAIN_NAME]" at bounding box center [460, 68] width 312 height 22
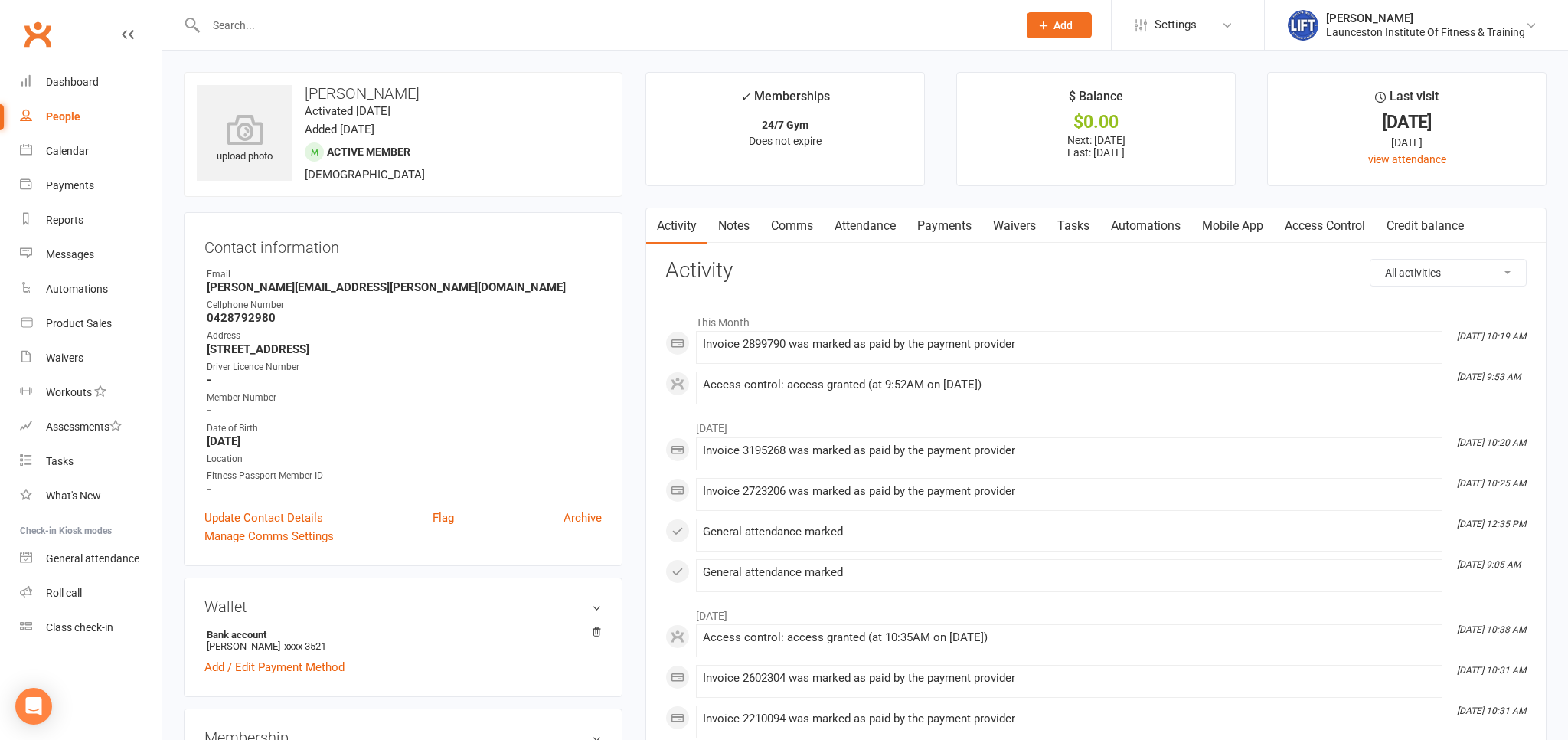
click at [959, 239] on link "Payments" at bounding box center [944, 226] width 76 height 35
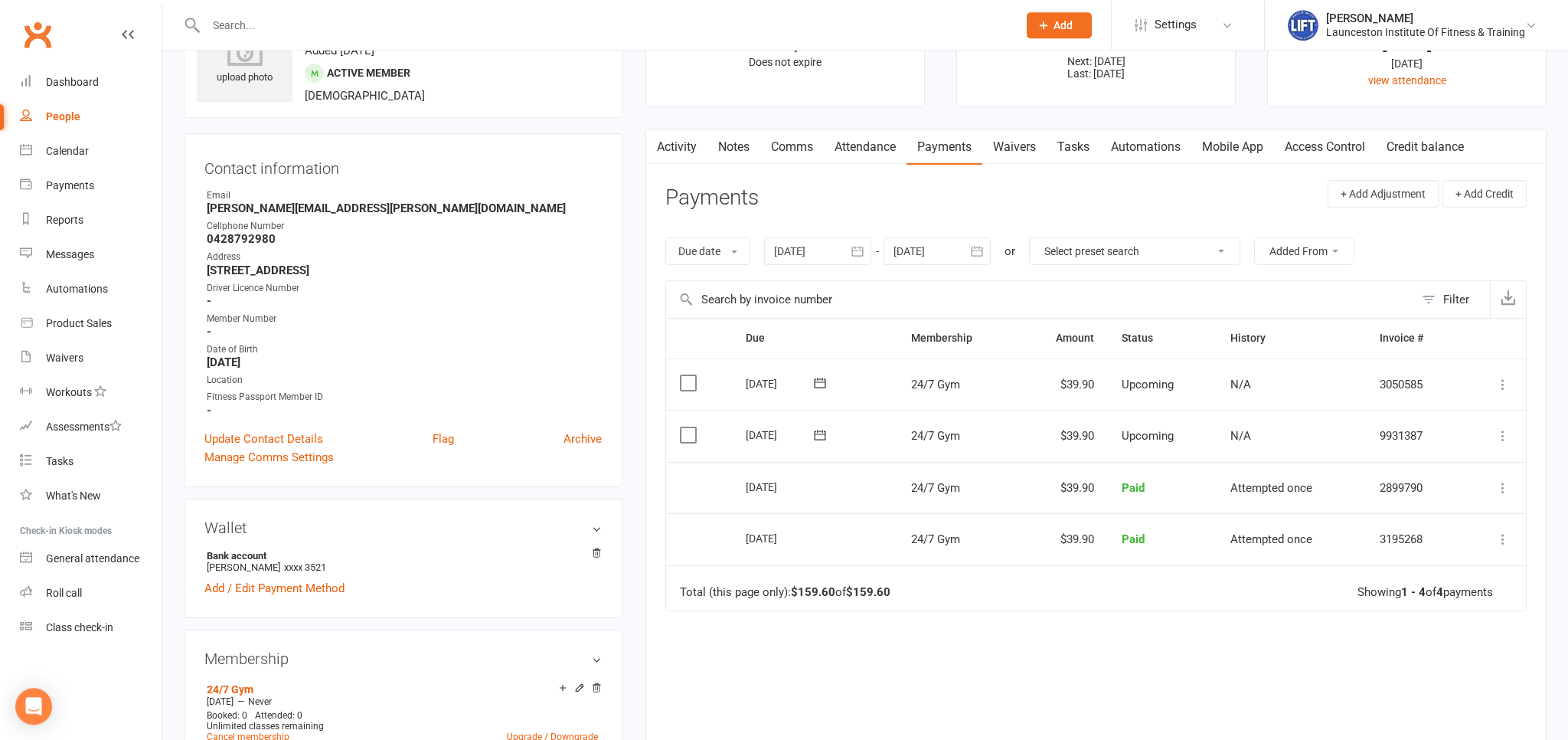
scroll to position [162, 0]
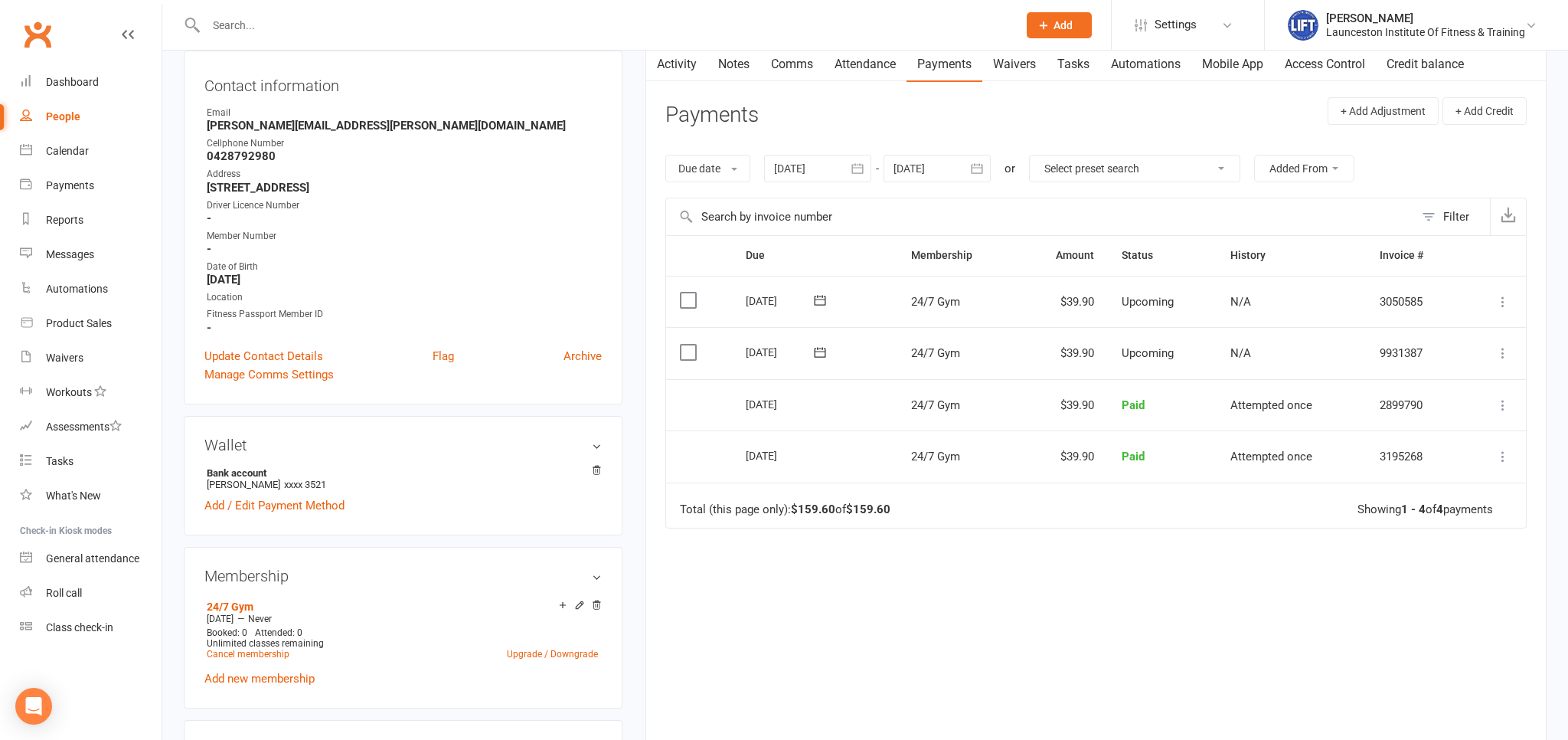
click at [985, 155] on div "Due date Due date Date paid Date failed Date settled 14 Sep 2025 September 2025…" at bounding box center [1096, 168] width 862 height 58
click at [981, 170] on icon "button" at bounding box center [977, 168] width 15 height 15
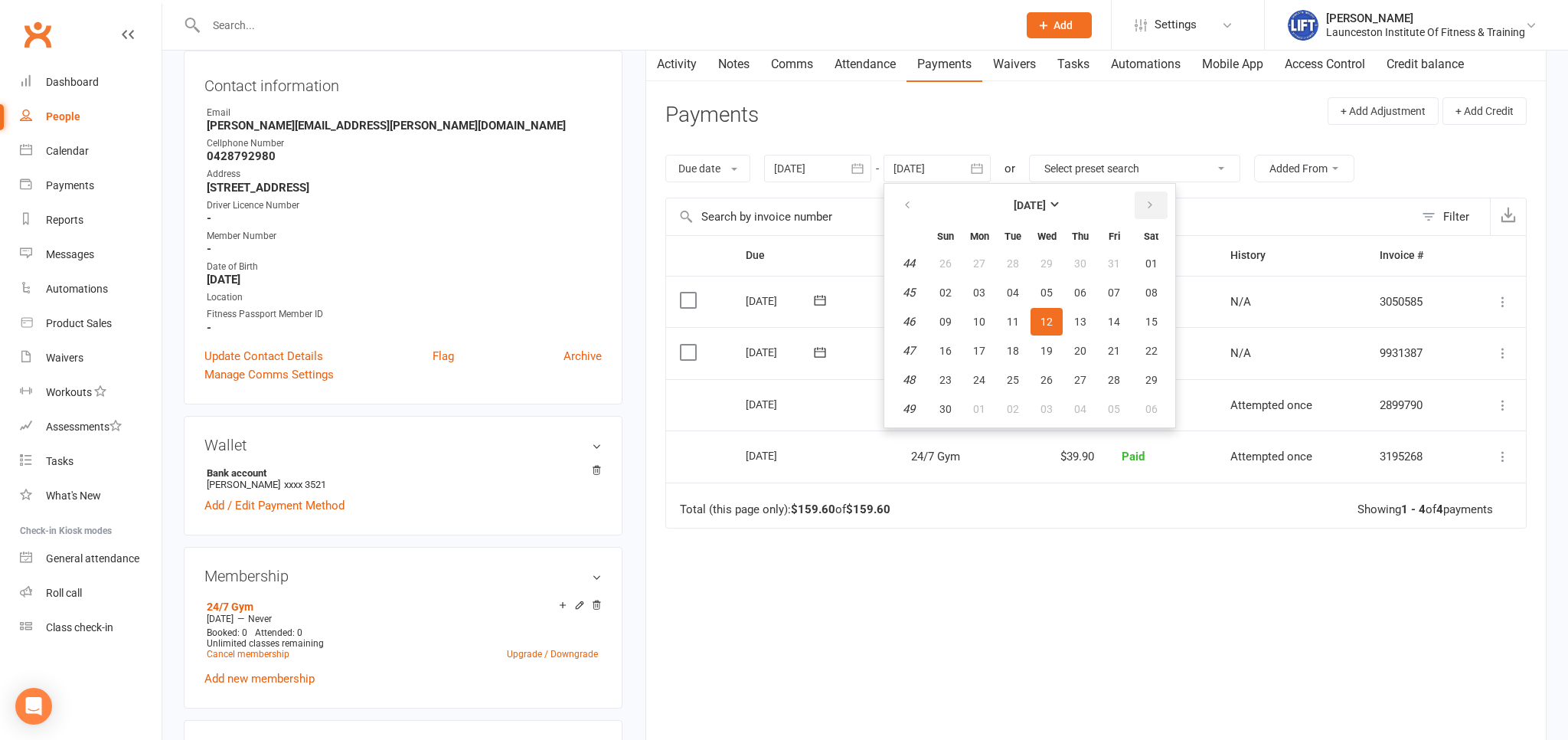
click at [1147, 212] on button "button" at bounding box center [1150, 205] width 32 height 28
click at [1145, 216] on button "button" at bounding box center [1150, 205] width 32 height 28
click at [1008, 269] on button "03" at bounding box center [1013, 264] width 32 height 28
type input "03 Feb 2026"
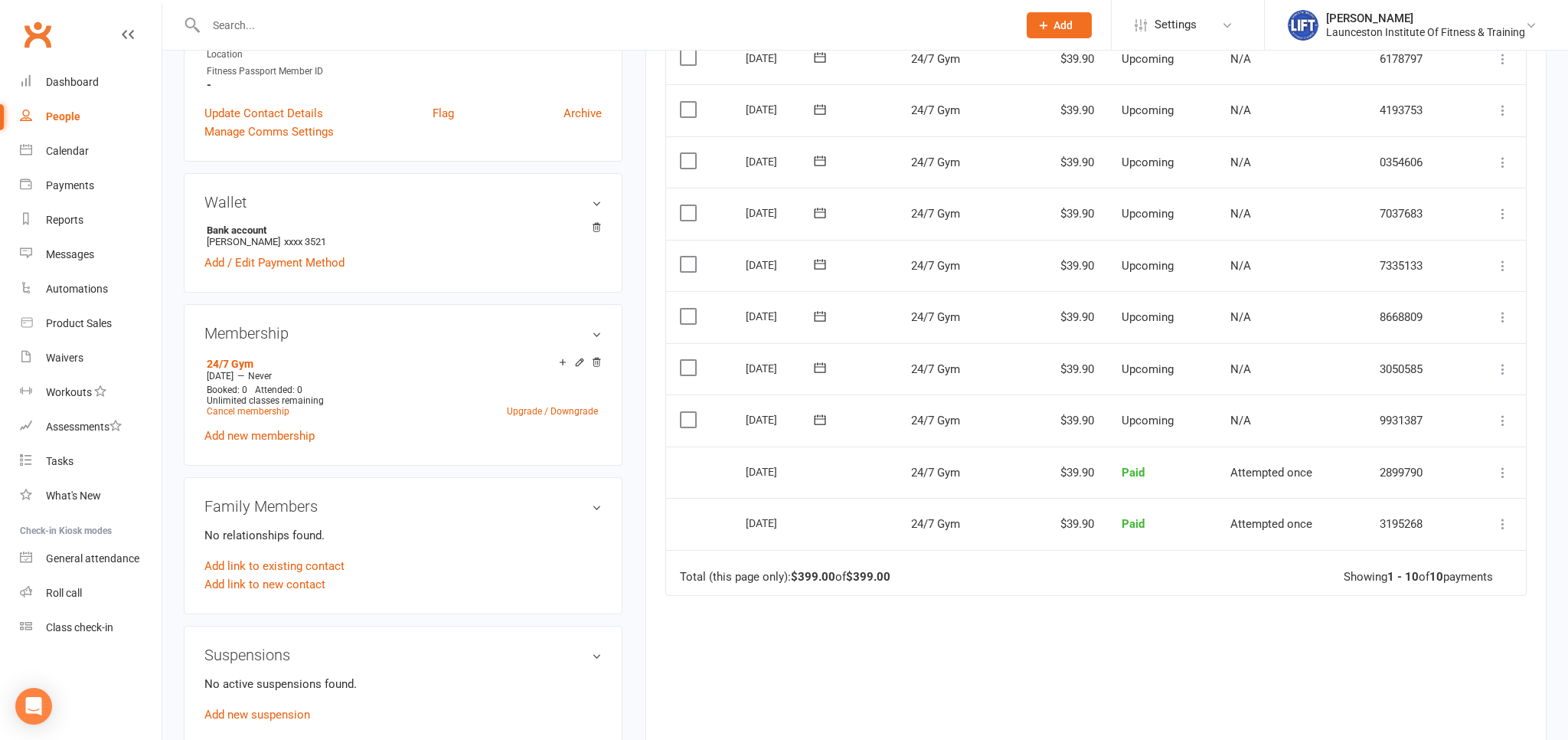
scroll to position [485, 0]
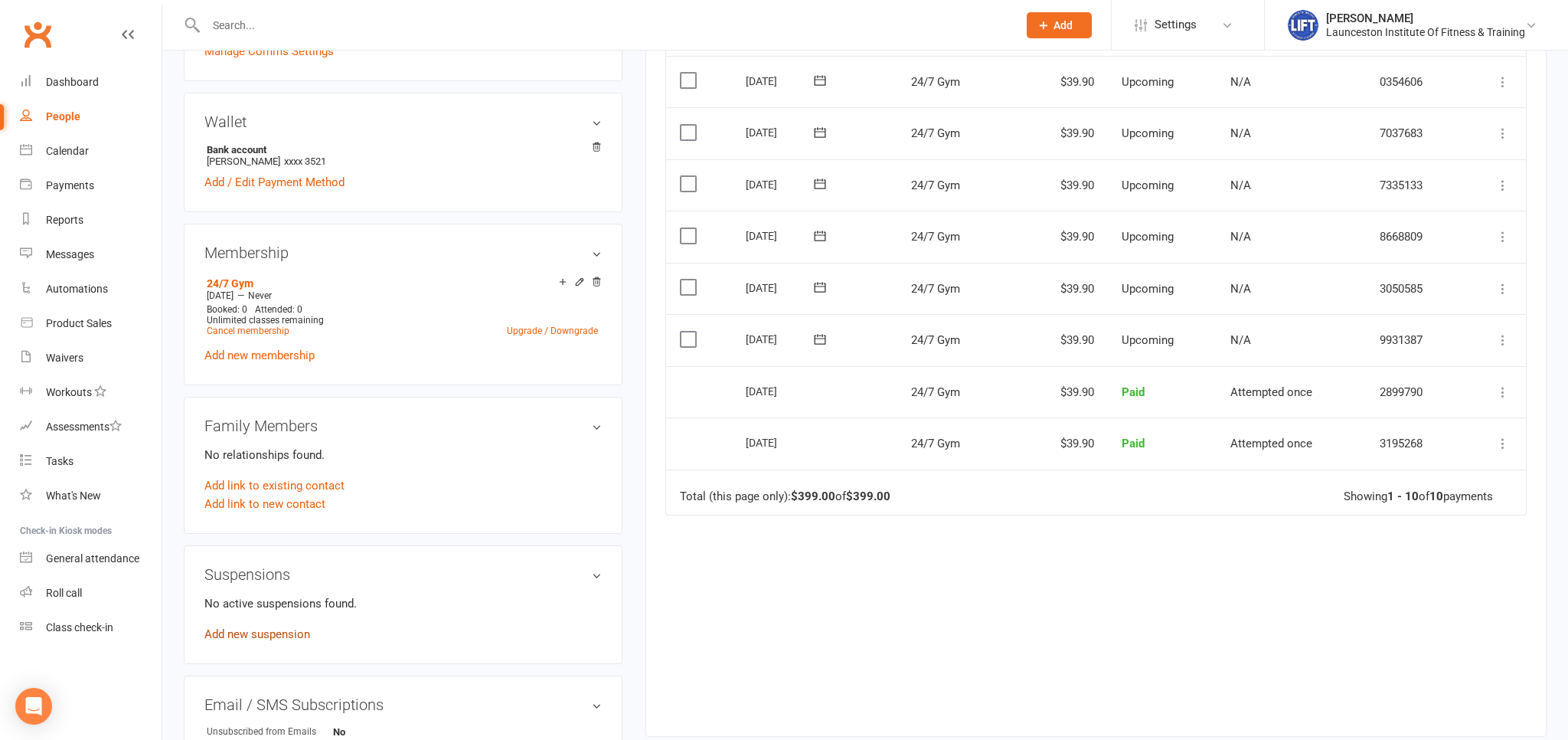
click at [265, 639] on link "Add new suspension" at bounding box center [257, 633] width 106 height 14
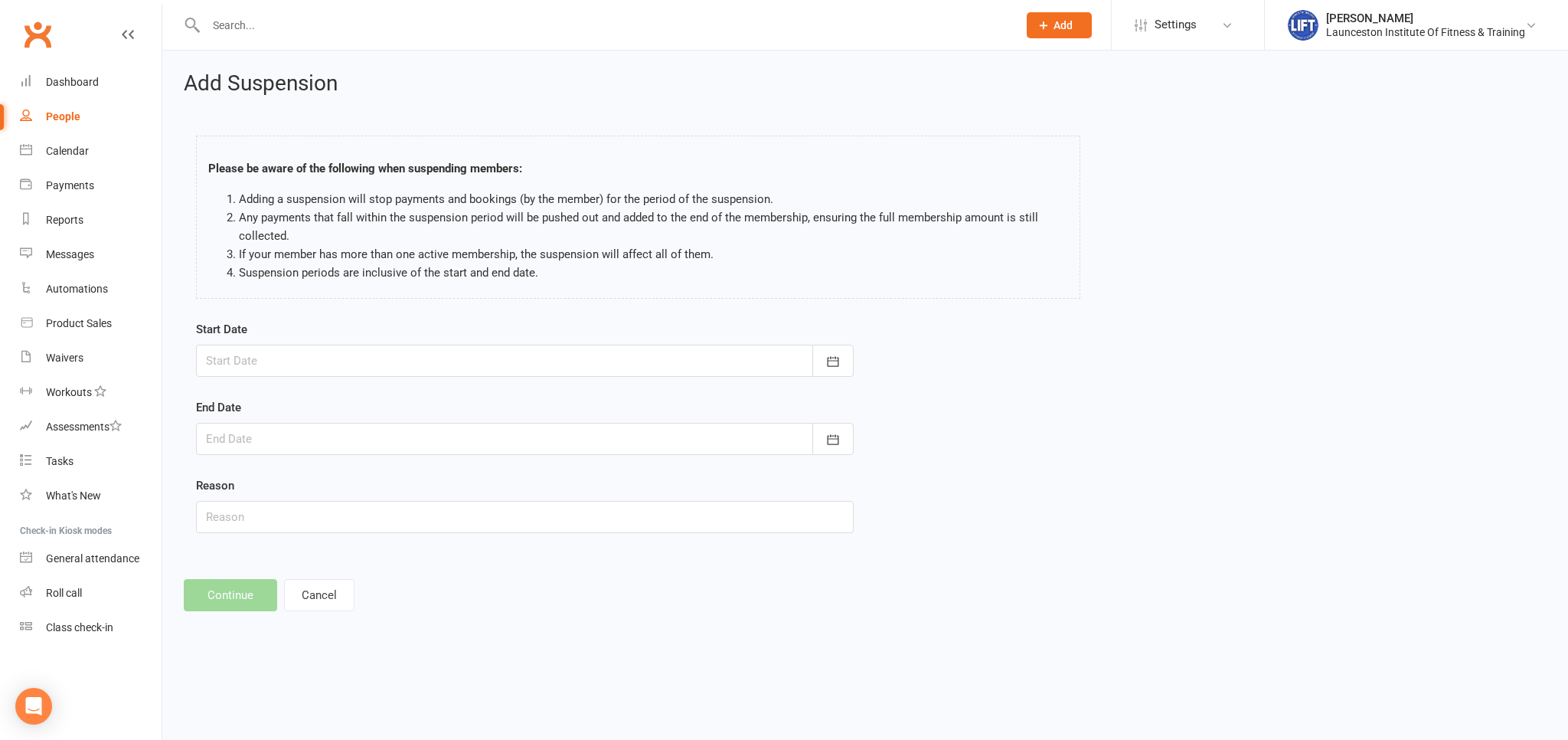
click at [228, 365] on div at bounding box center [525, 360] width 657 height 32
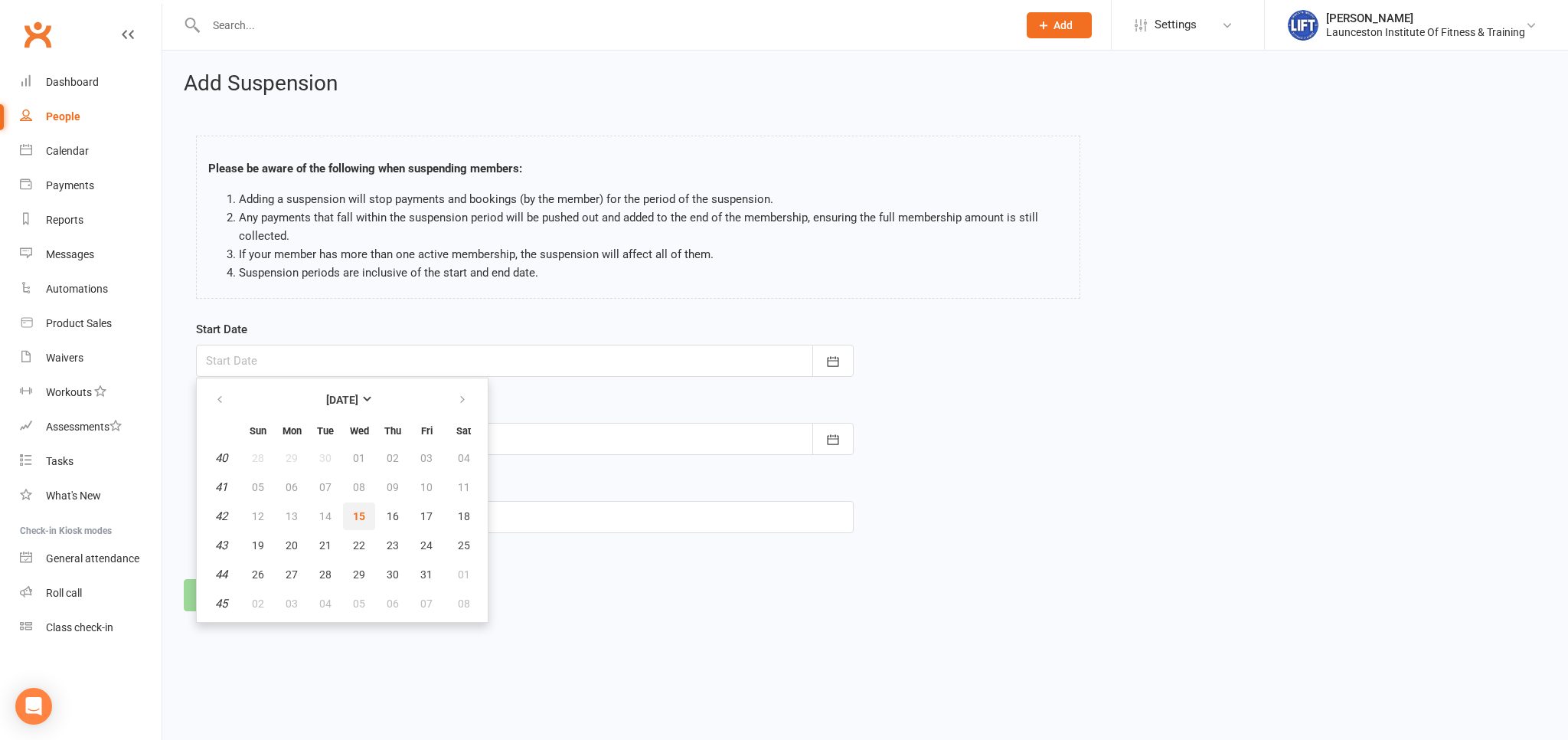
click at [356, 518] on span "15" at bounding box center [358, 515] width 12 height 12
type input "[DATE]"
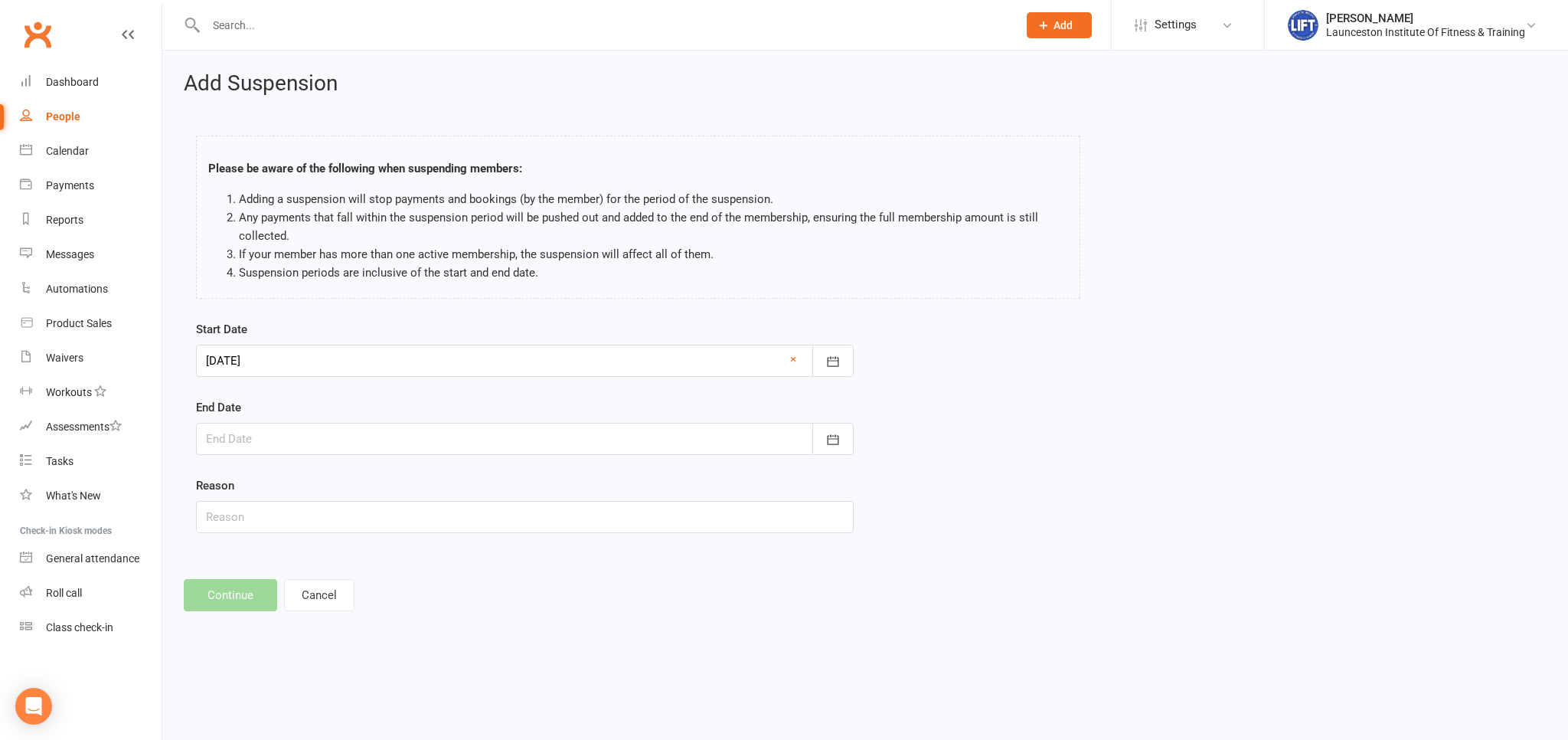
click at [360, 458] on form "Start Date 15 Oct 2025 October 2025 Sun Mon Tue Wed Thu Fri Sat 40 28 29 30 01 …" at bounding box center [525, 426] width 657 height 213
click at [360, 435] on div at bounding box center [525, 438] width 657 height 32
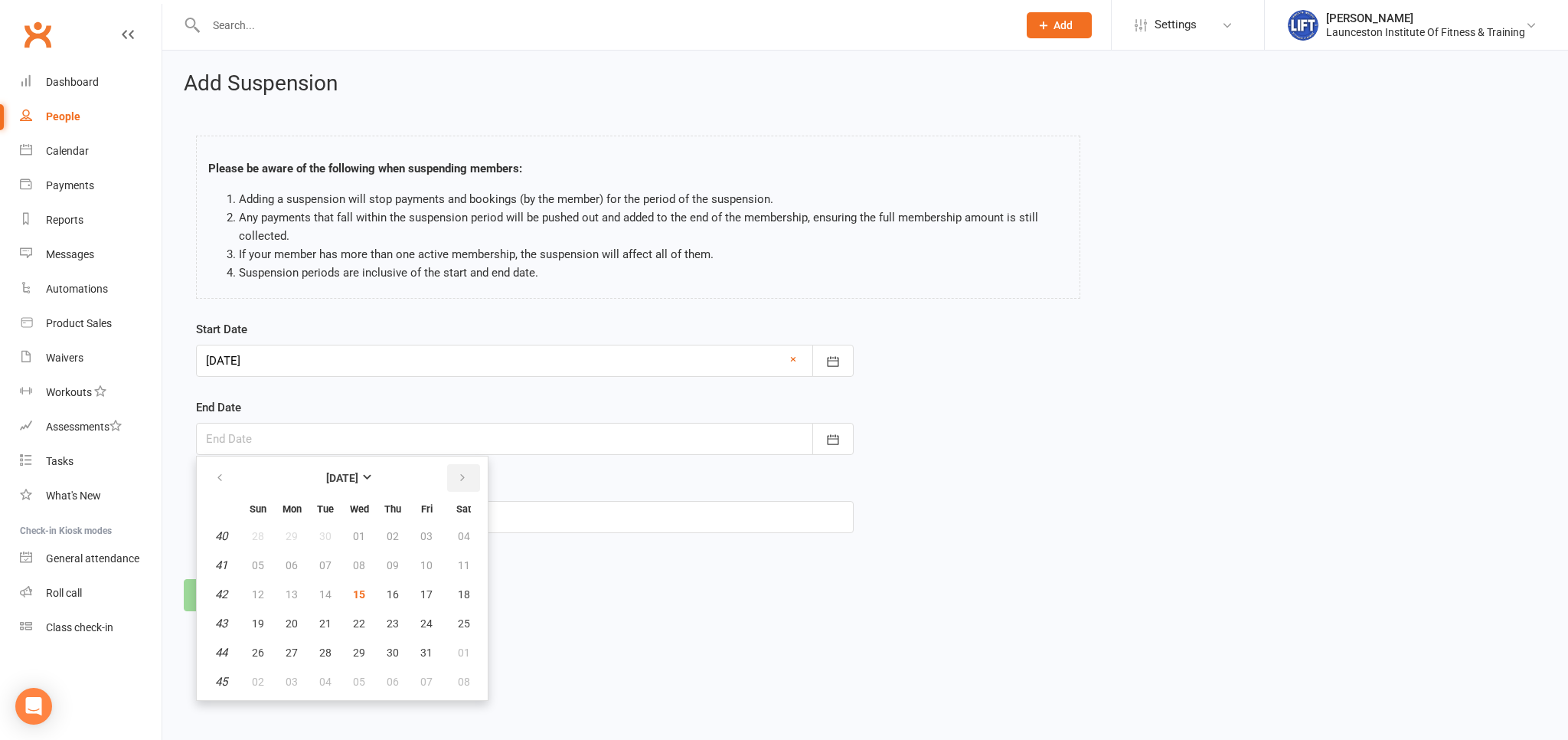
click at [455, 476] on button "button" at bounding box center [463, 478] width 32 height 28
click at [369, 617] on button "24" at bounding box center [358, 623] width 32 height 28
type input "24 Dec 2025"
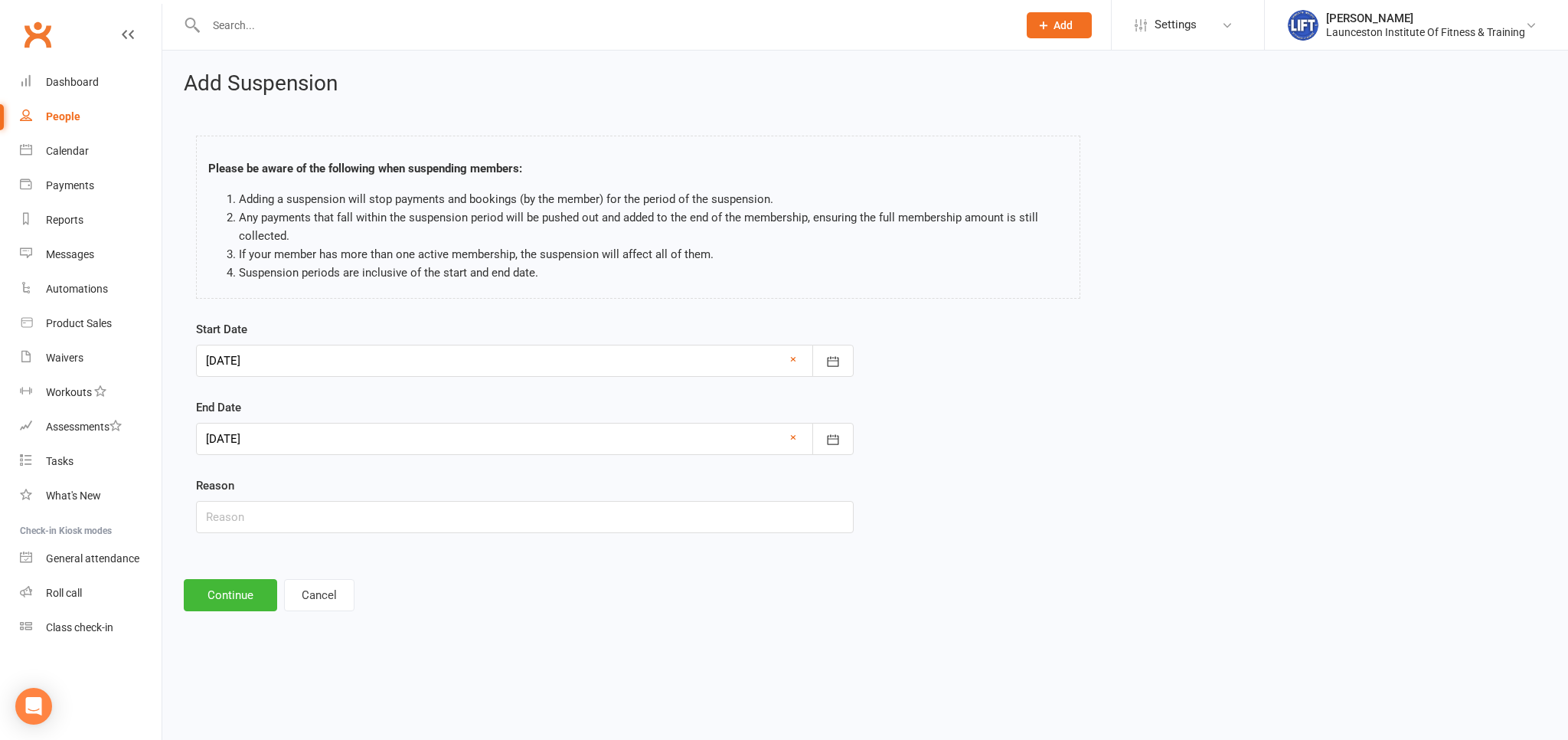
click at [247, 578] on div "Add Suspension Please be aware of the following when suspending members: Adding…" at bounding box center [865, 341] width 1406 height 582
click at [250, 599] on button "Continue" at bounding box center [230, 594] width 94 height 32
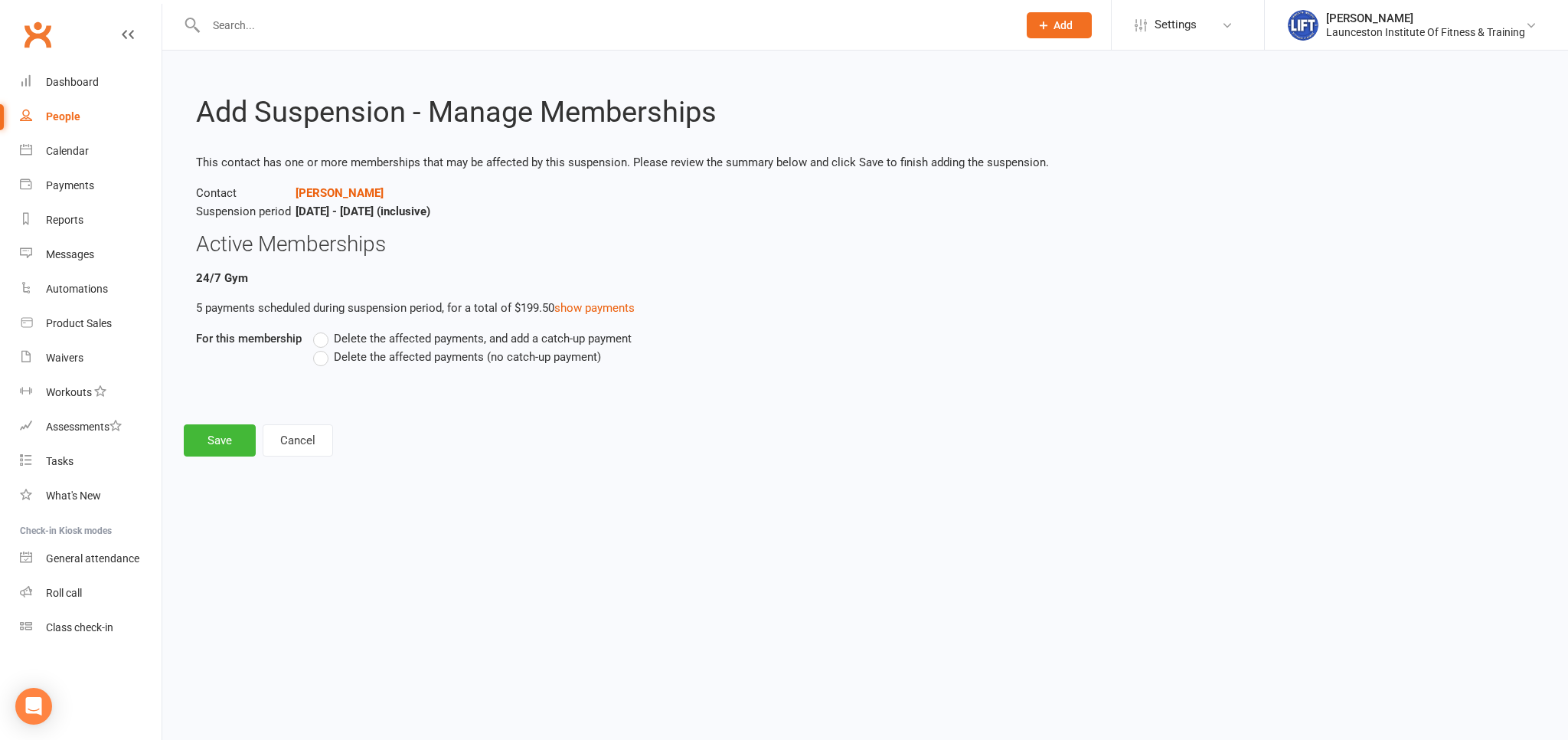
click at [317, 363] on label "Delete the affected payments (no catch-up payment)" at bounding box center [457, 357] width 288 height 19
click at [317, 347] on input "Delete the affected payments (no catch-up payment)" at bounding box center [317, 347] width 10 height 0
click at [218, 439] on button "Save" at bounding box center [220, 440] width 72 height 32
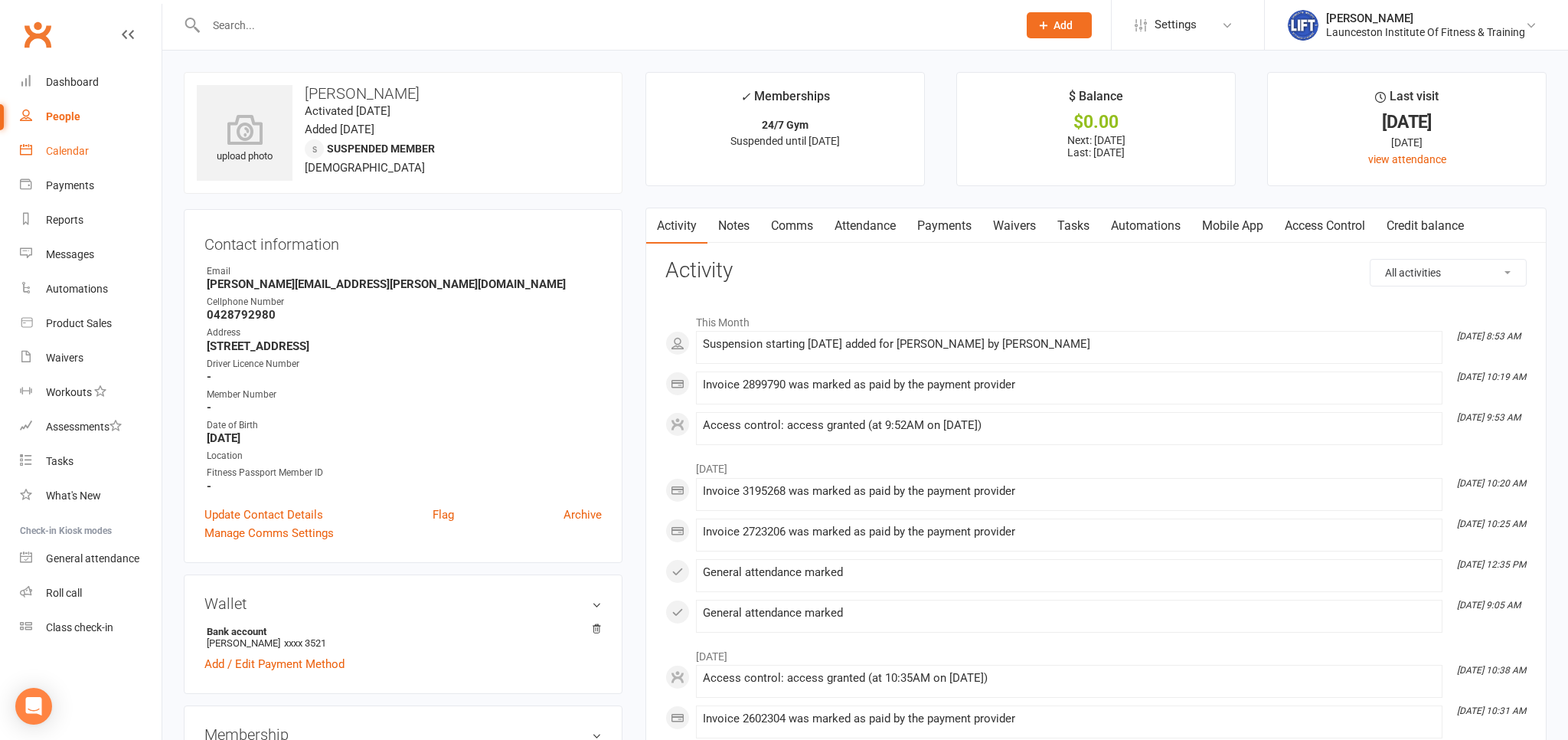
click at [76, 150] on div "Calendar" at bounding box center [67, 150] width 43 height 12
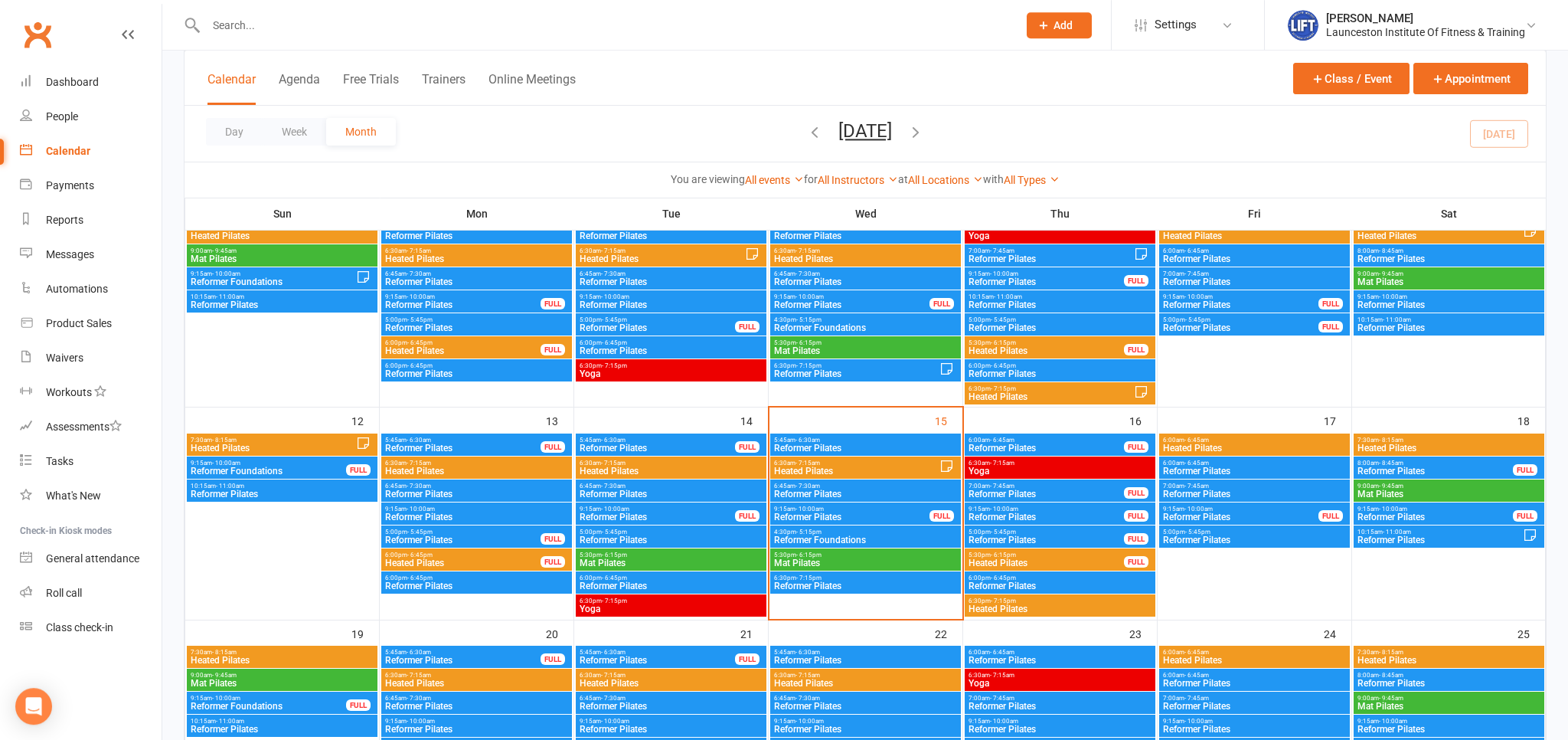
scroll to position [404, 0]
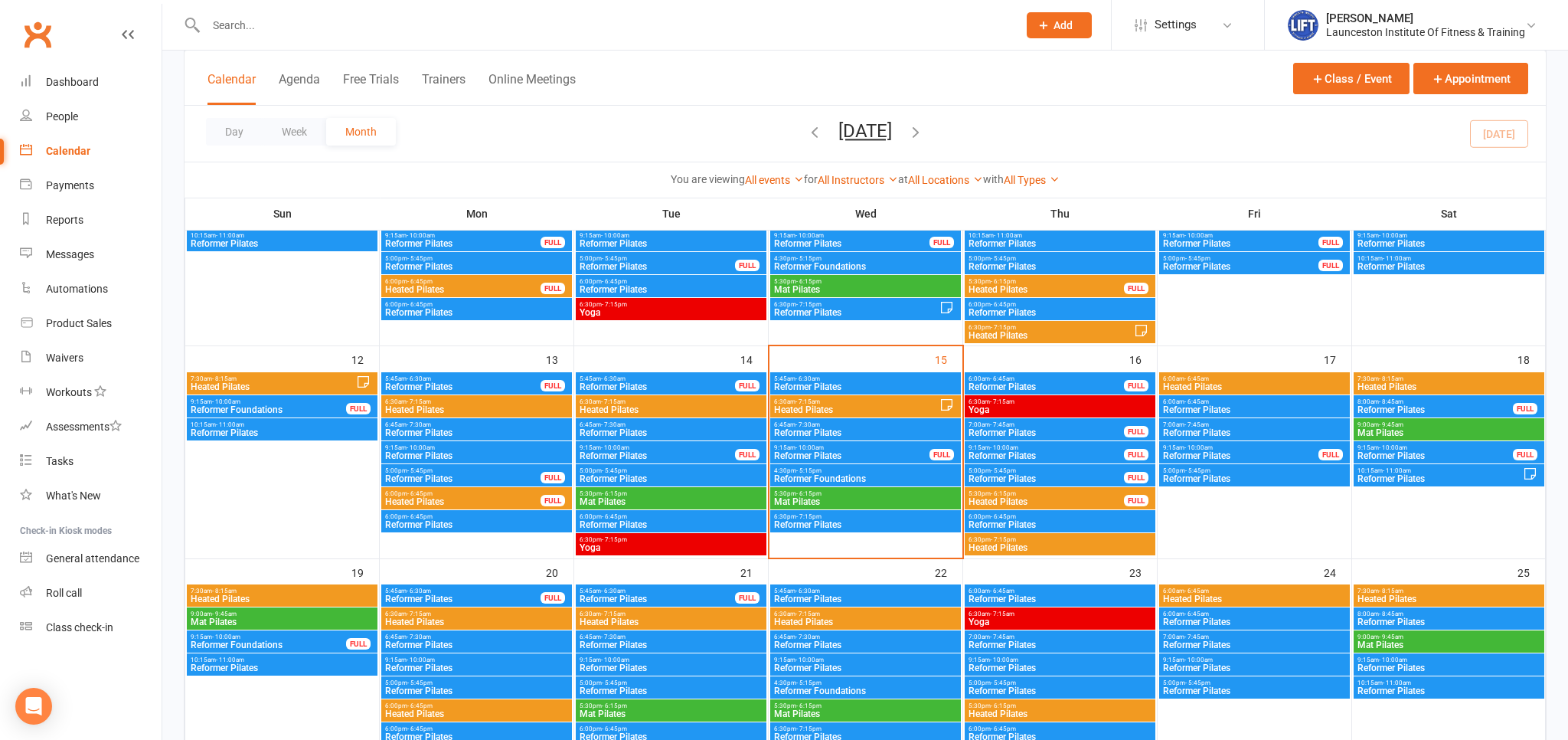
click at [833, 474] on span "Reformer Foundations" at bounding box center [865, 478] width 185 height 9
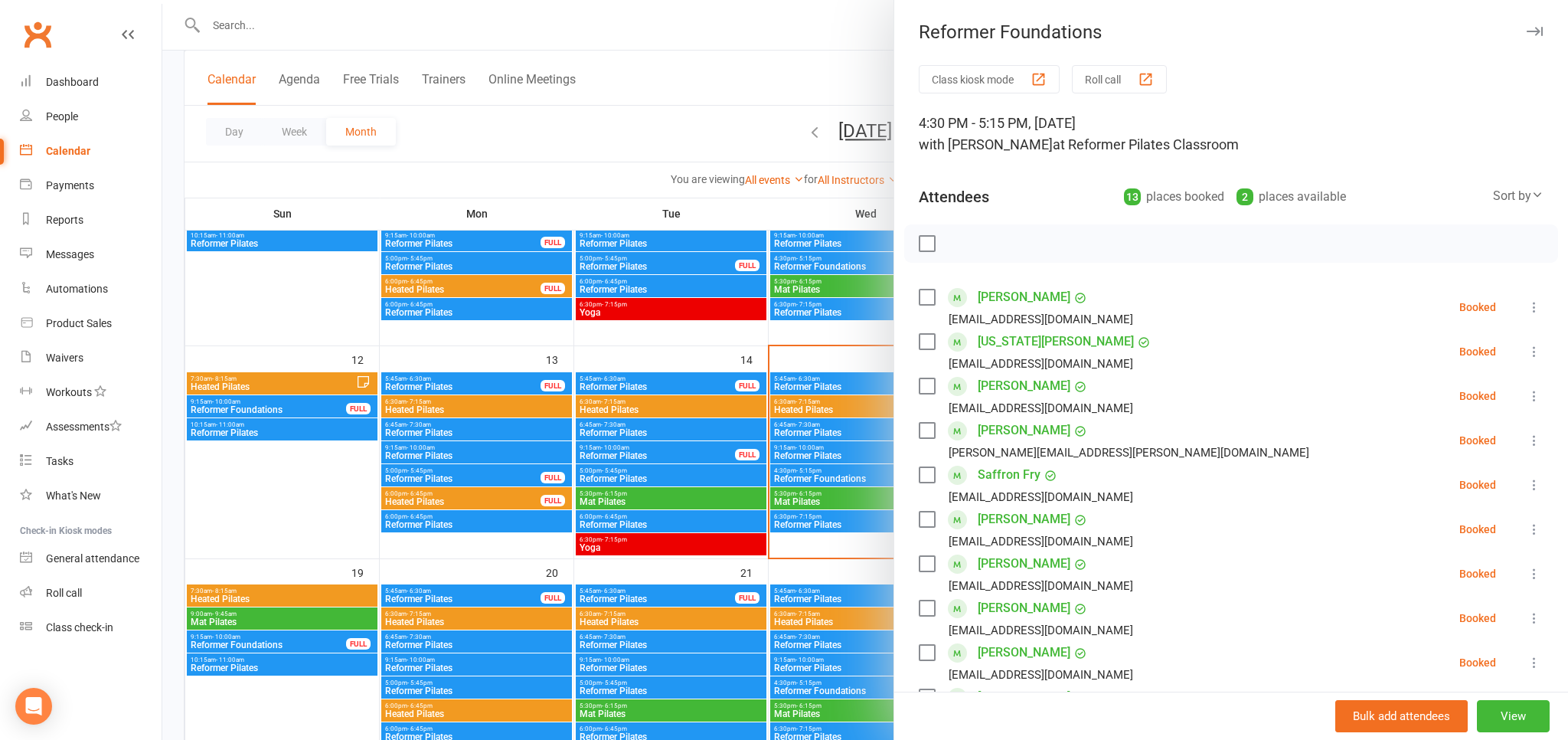
drag, startPoint x: 1535, startPoint y: 350, endPoint x: 1533, endPoint y: 391, distance: 41.0
click at [1535, 349] on icon at bounding box center [1534, 351] width 15 height 15
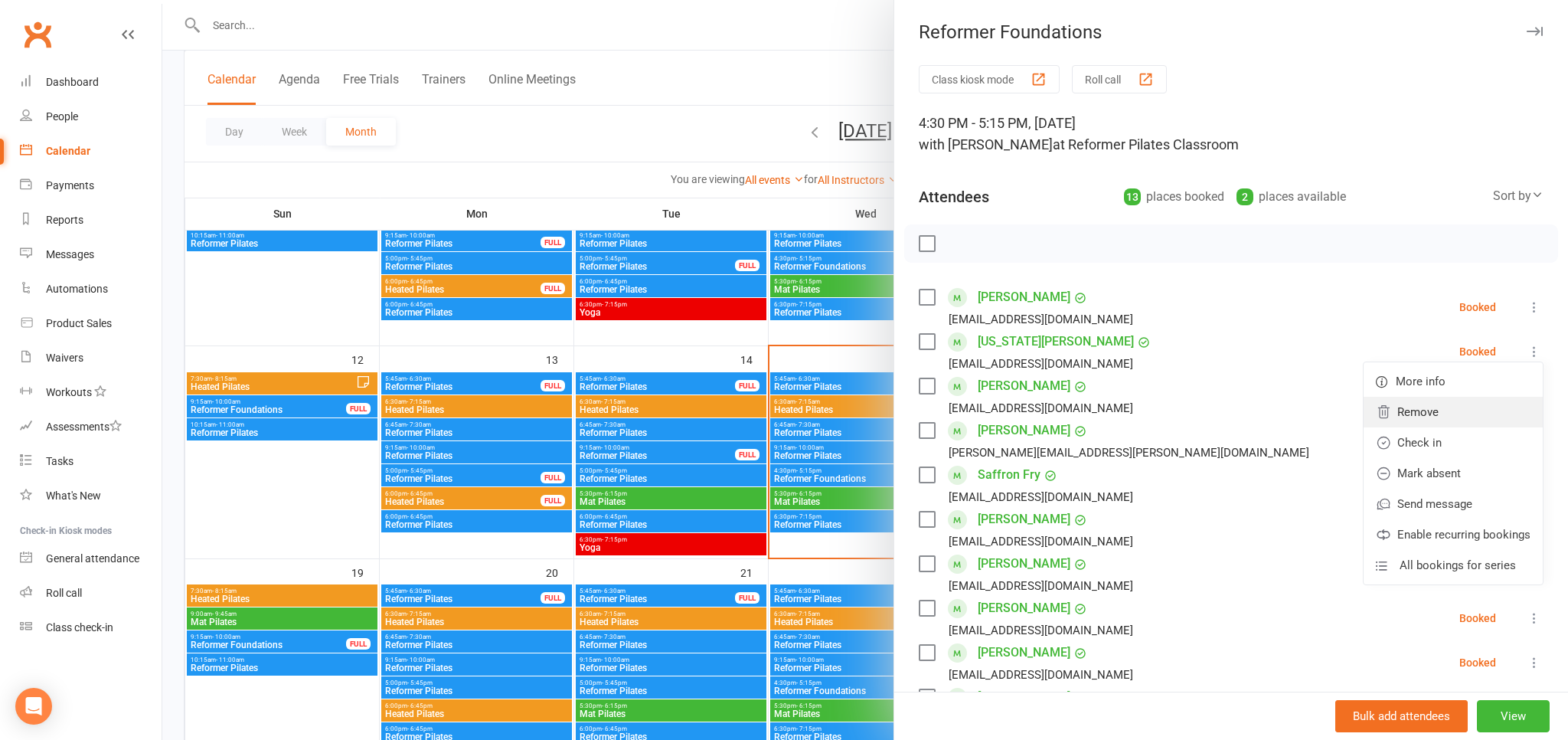
click at [1424, 411] on link "Remove" at bounding box center [1453, 411] width 179 height 31
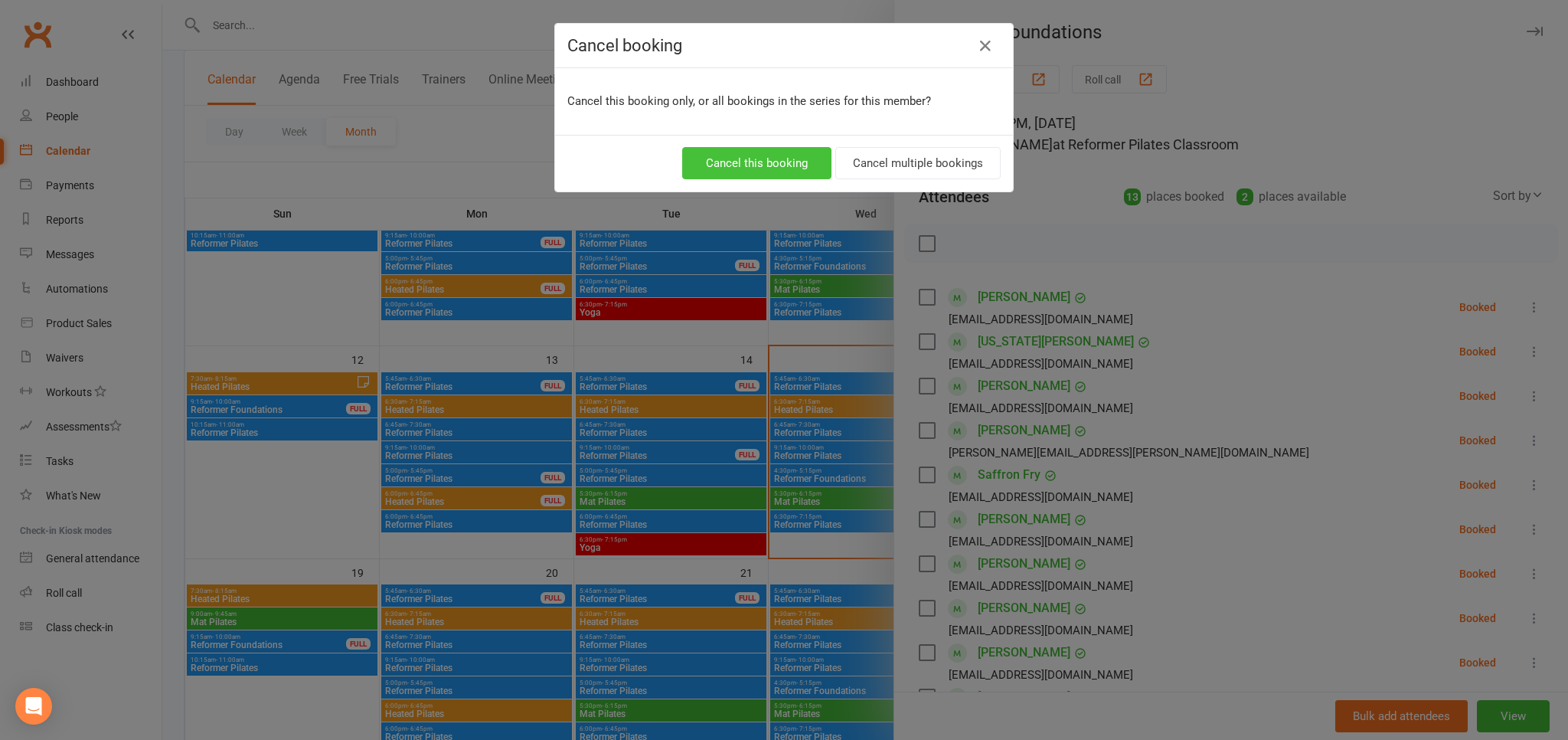
click at [754, 163] on button "Cancel this booking" at bounding box center [757, 162] width 149 height 32
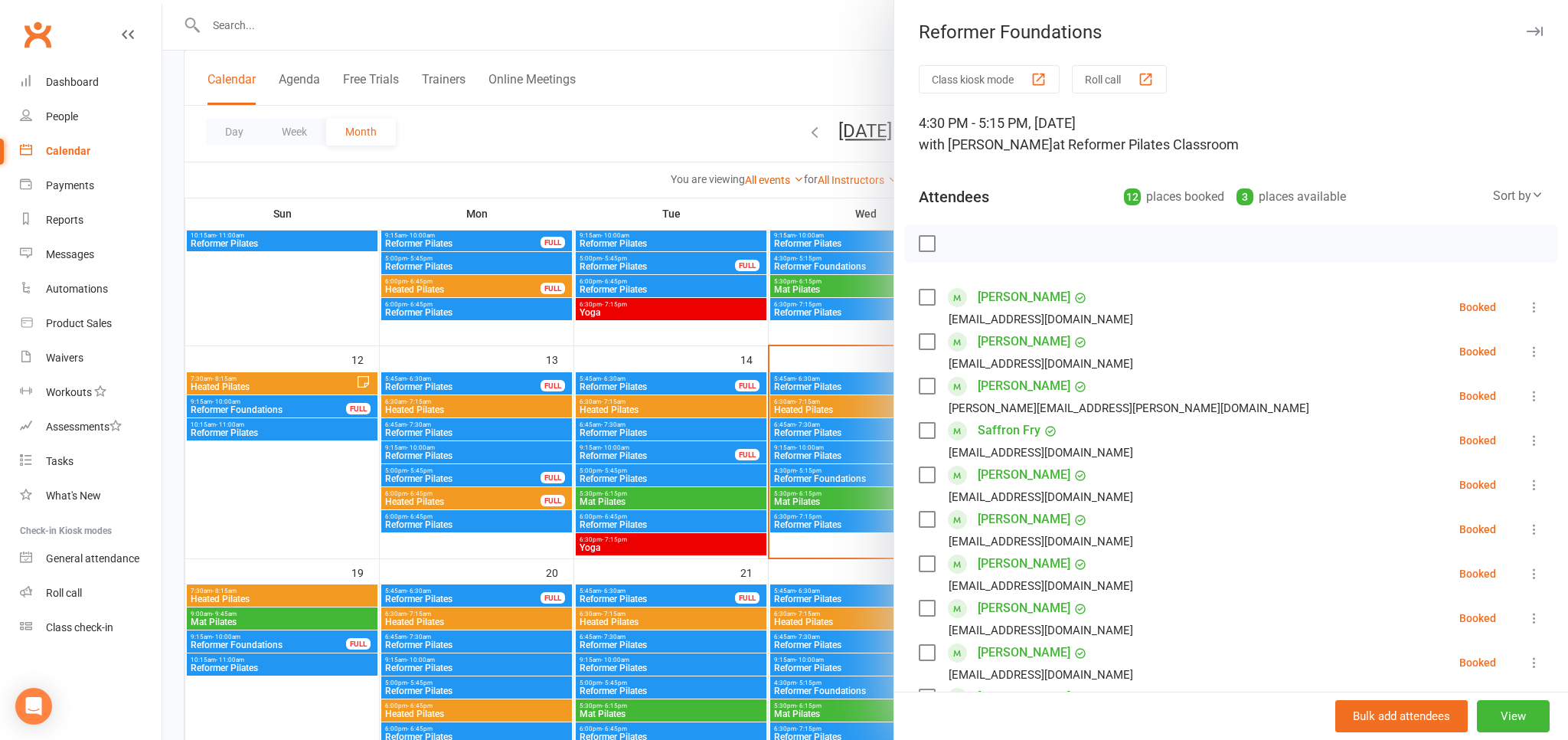
click at [859, 55] on div at bounding box center [865, 370] width 1406 height 740
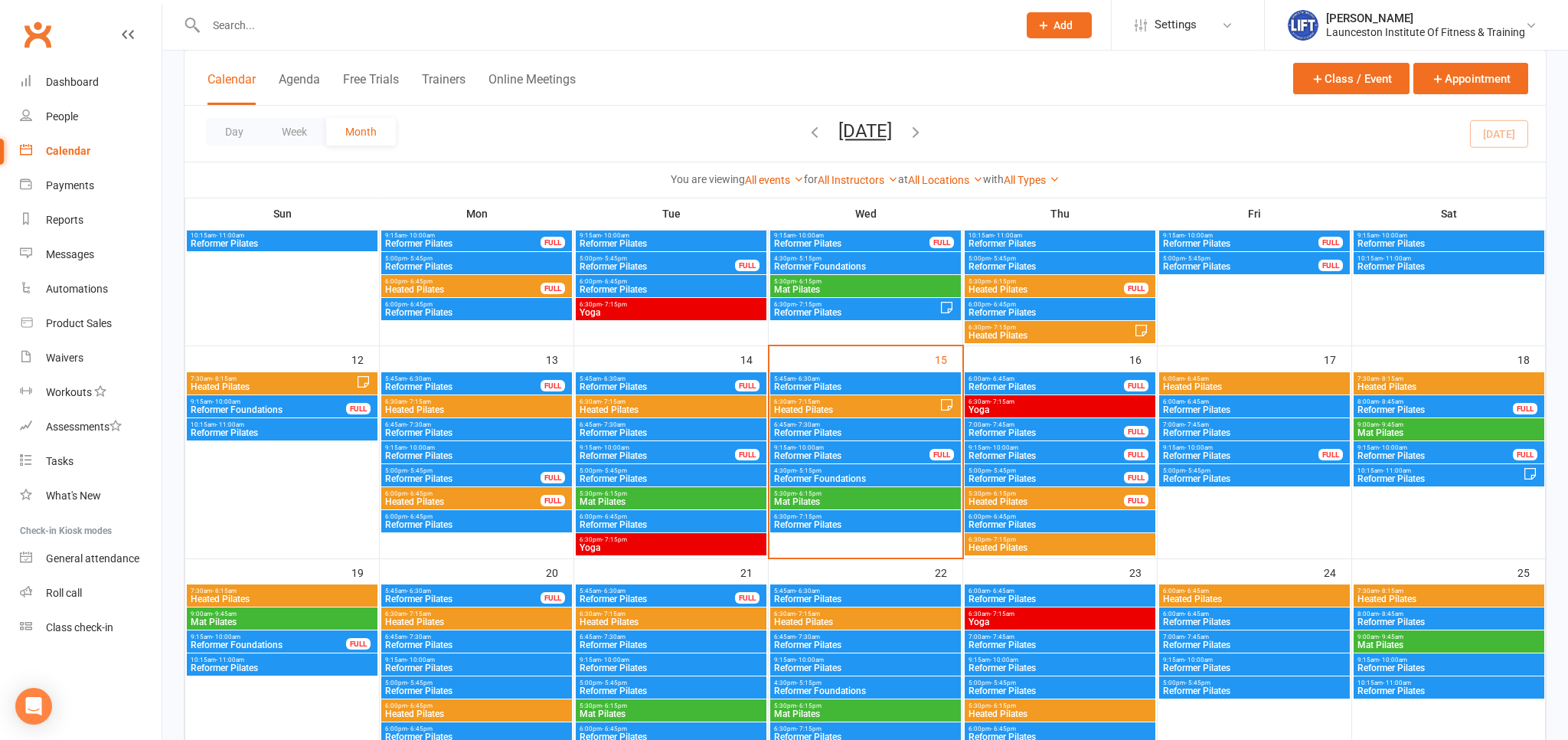
click at [883, 401] on span "6:30am - 7:15am" at bounding box center [856, 401] width 166 height 6
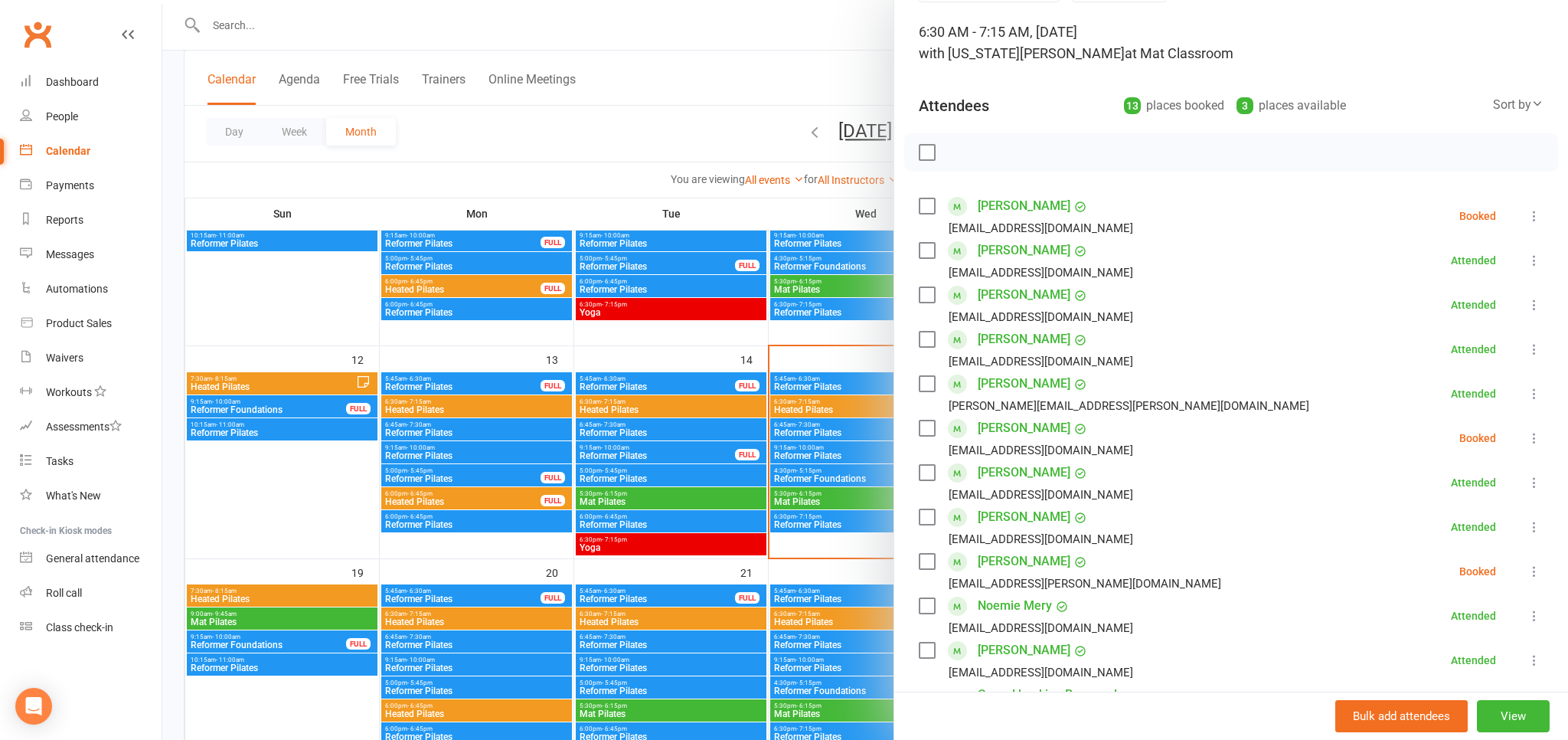
scroll to position [0, 0]
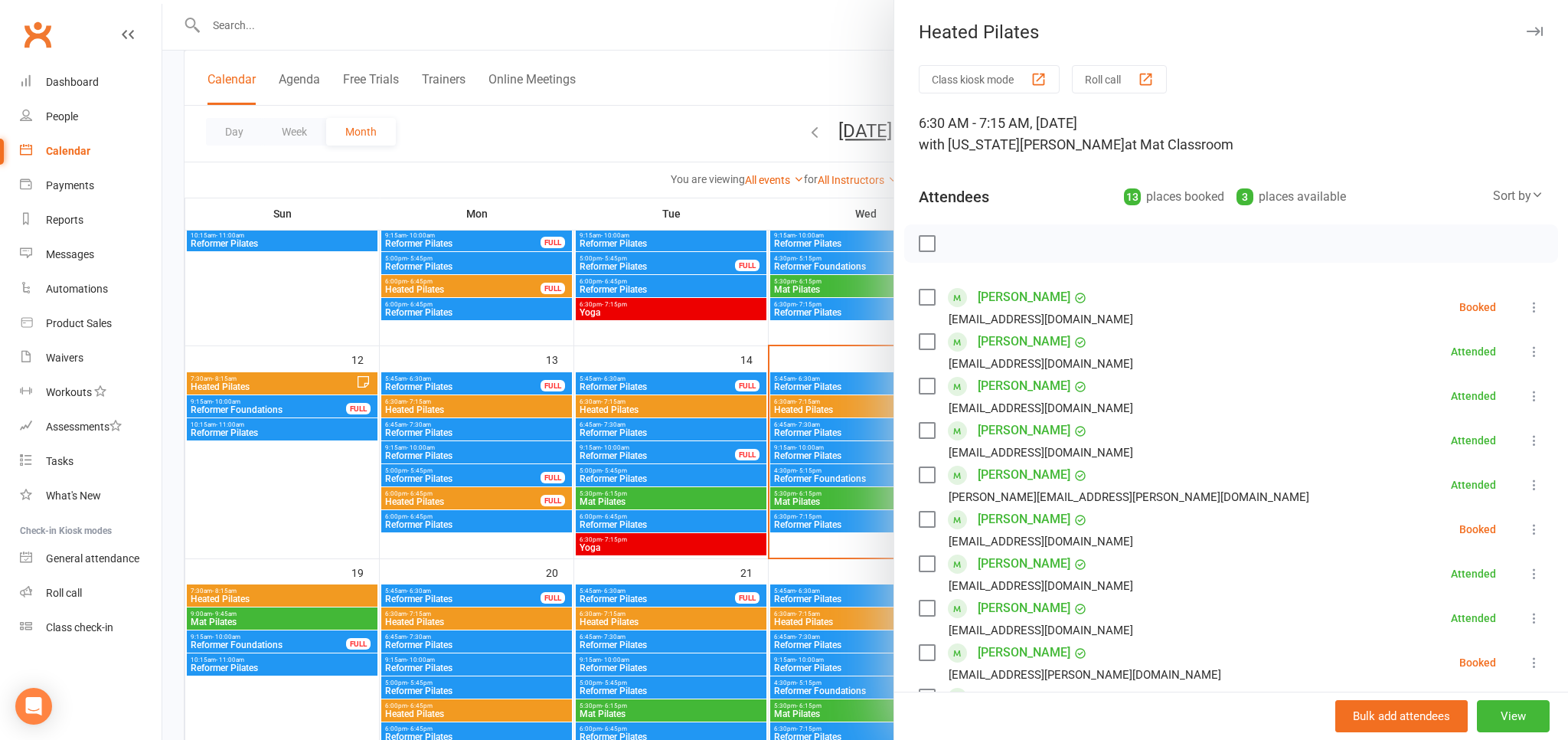
click at [866, 81] on div at bounding box center [865, 370] width 1406 height 740
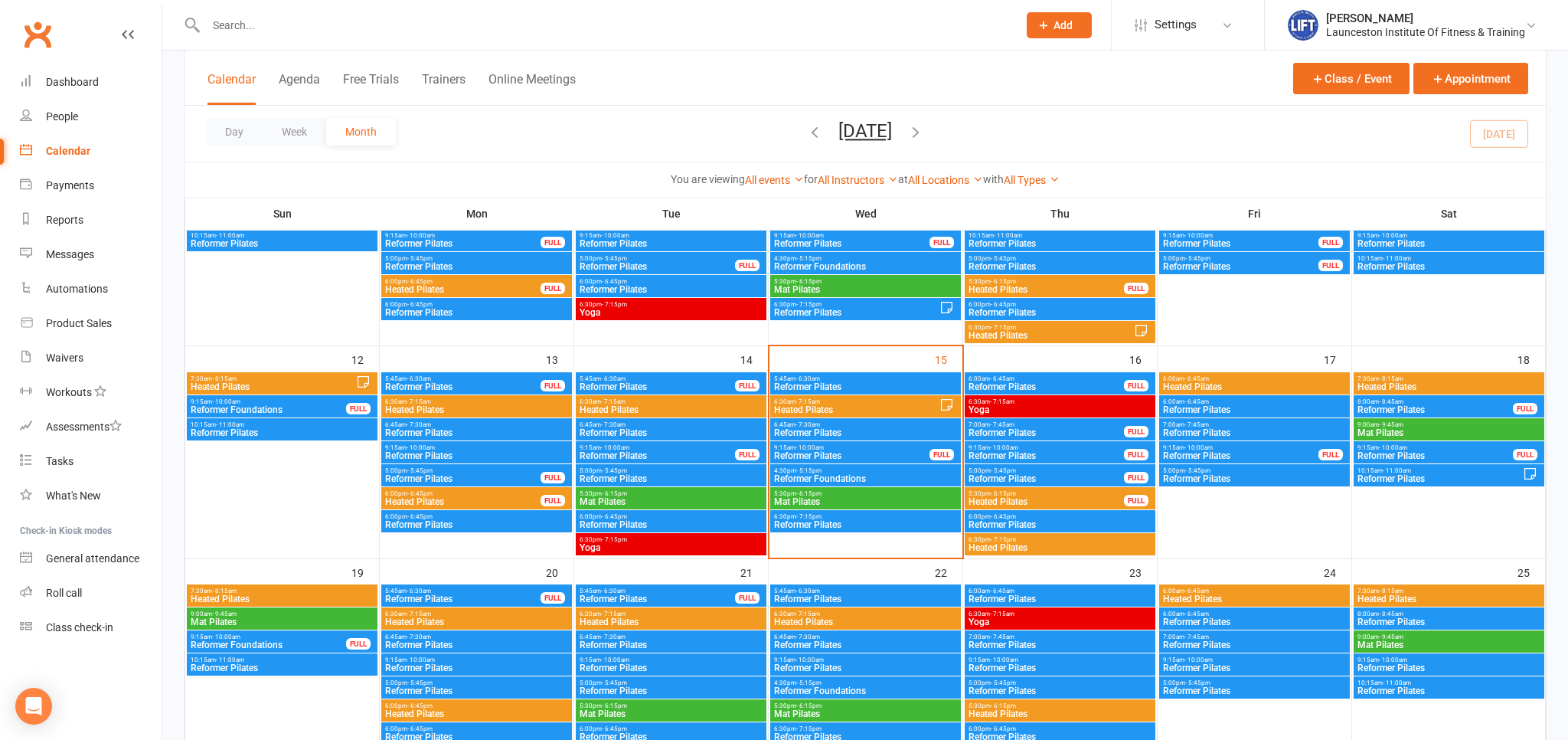
click at [817, 448] on span "- 10:00am" at bounding box center [810, 447] width 29 height 6
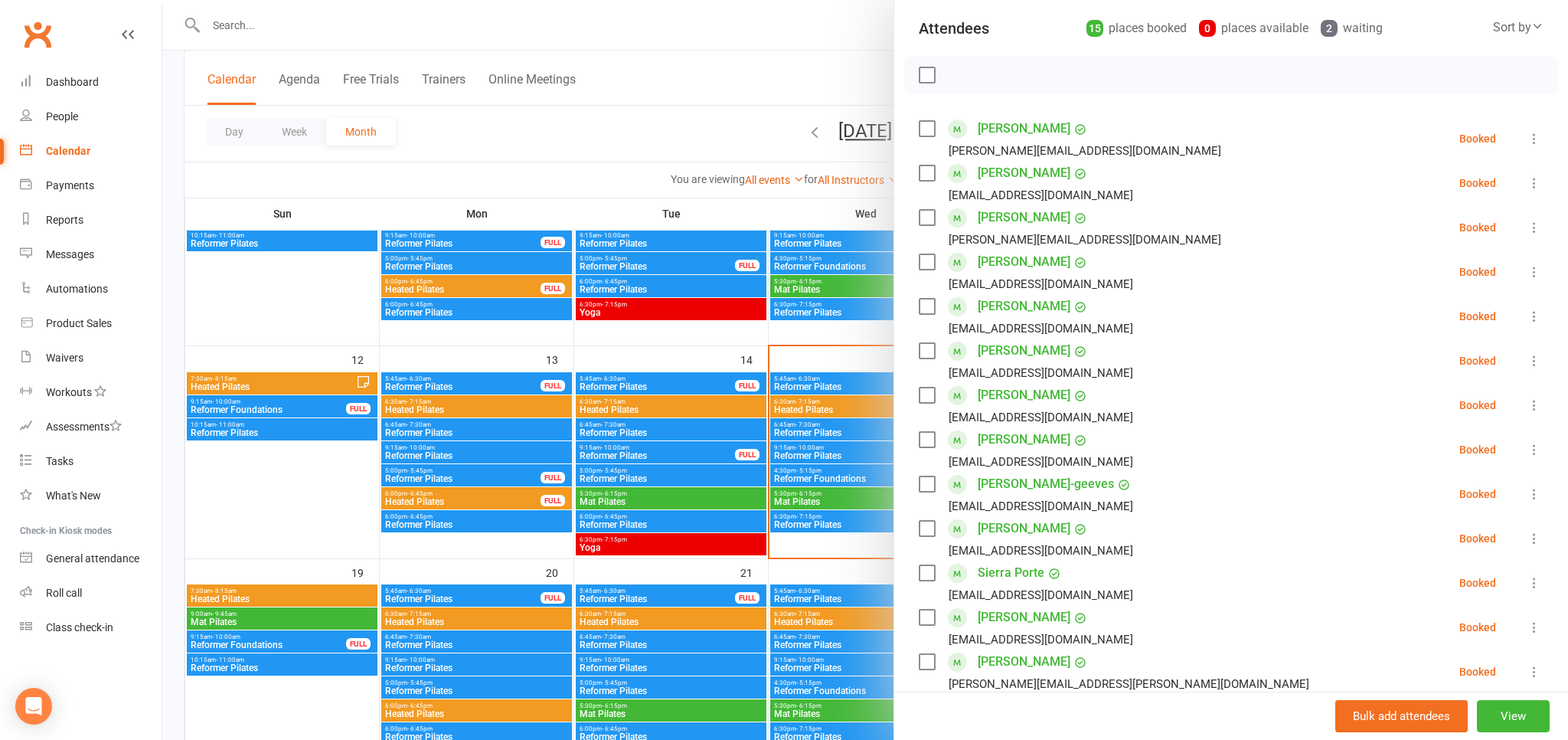
scroll to position [253, 0]
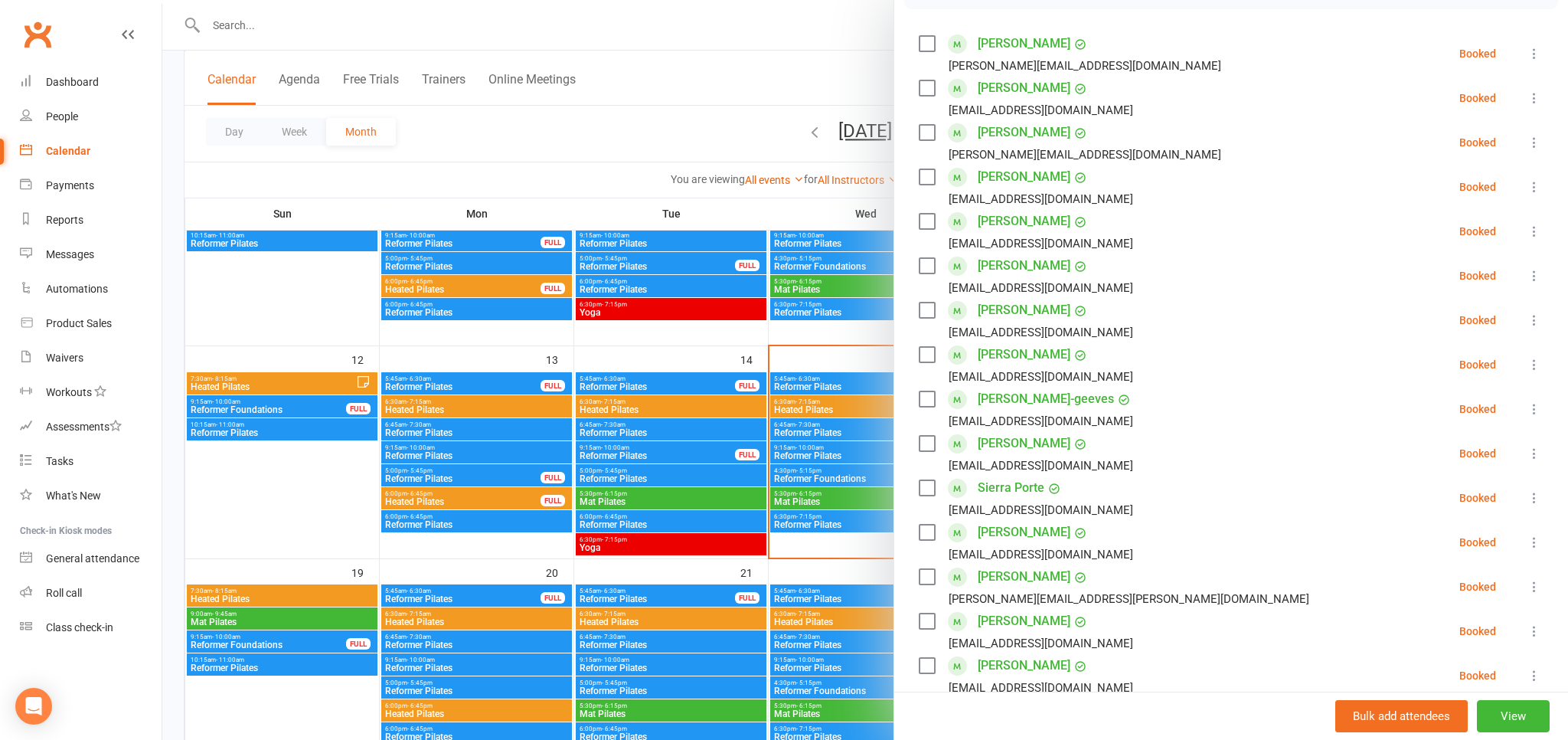
click at [837, 84] on div at bounding box center [865, 370] width 1406 height 740
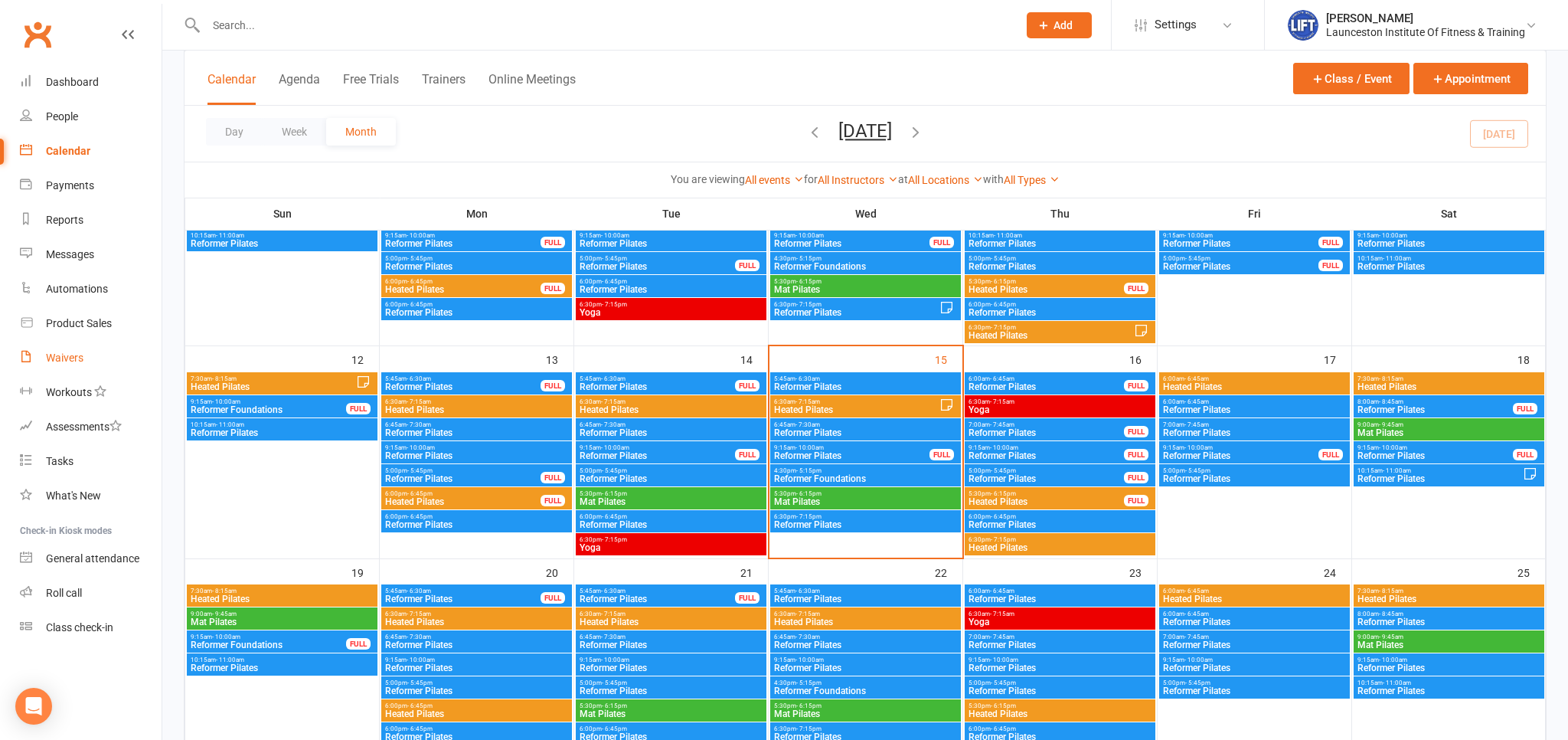
click at [66, 357] on div "Waivers" at bounding box center [64, 357] width 37 height 12
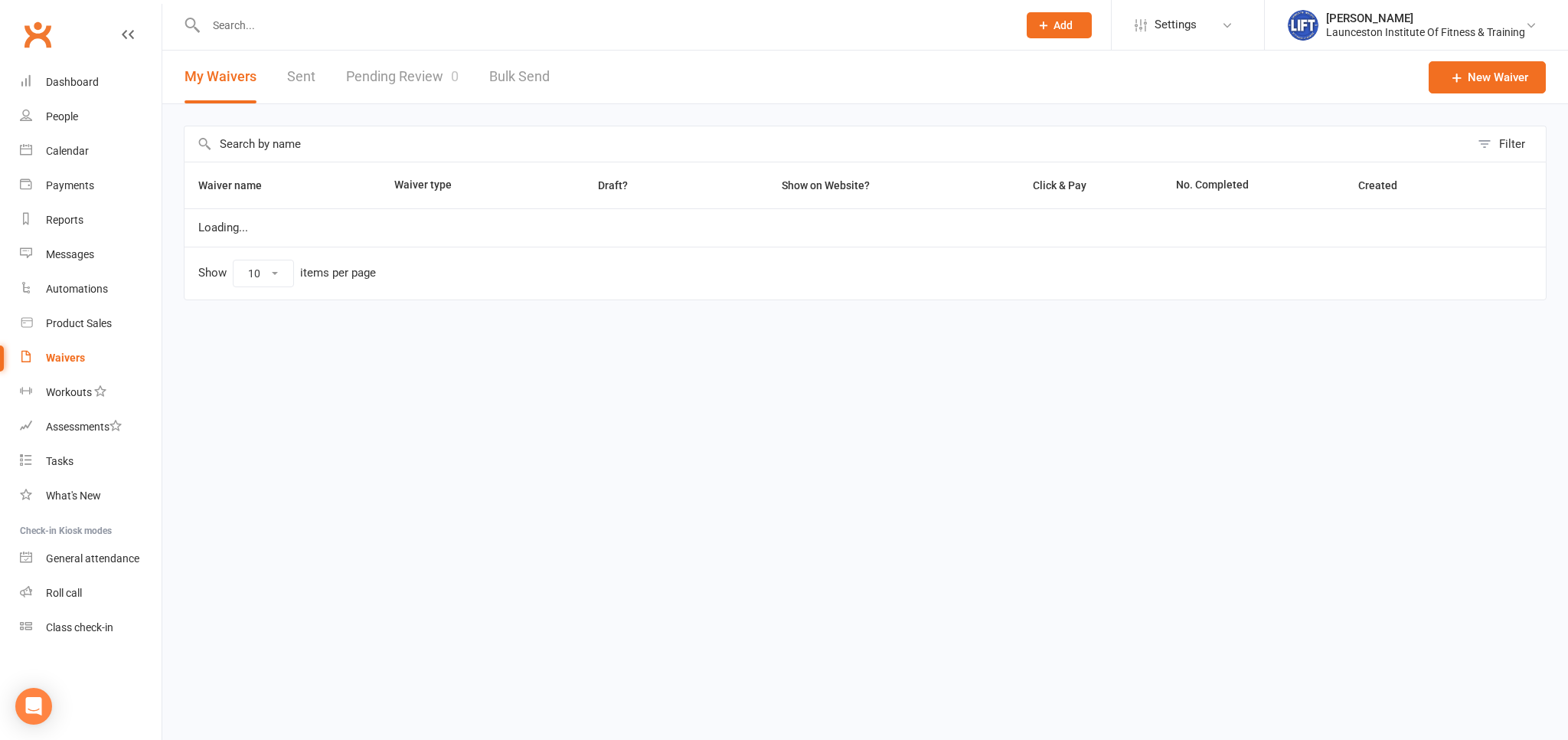
select select "100"
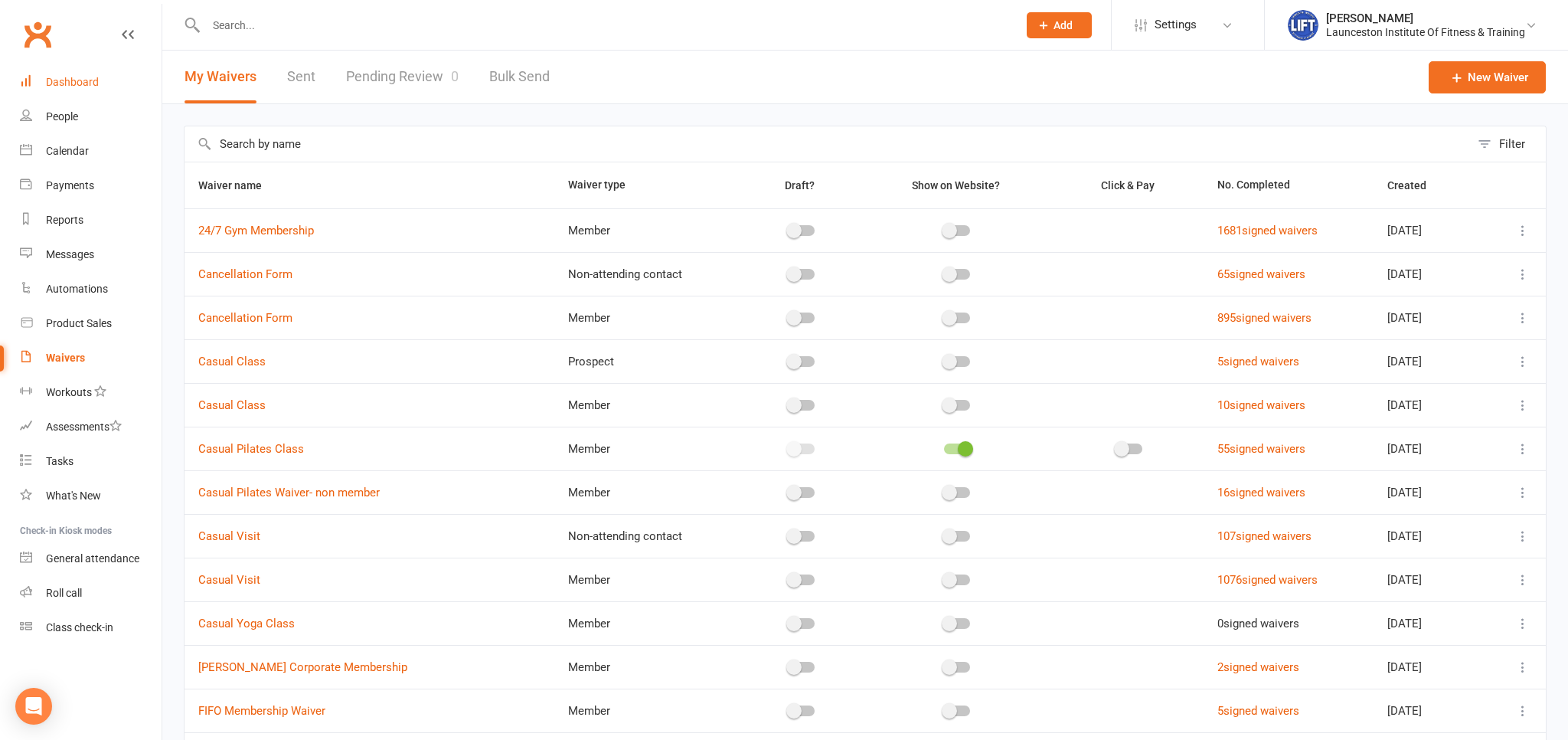
click at [80, 84] on div "Dashboard" at bounding box center [71, 82] width 53 height 12
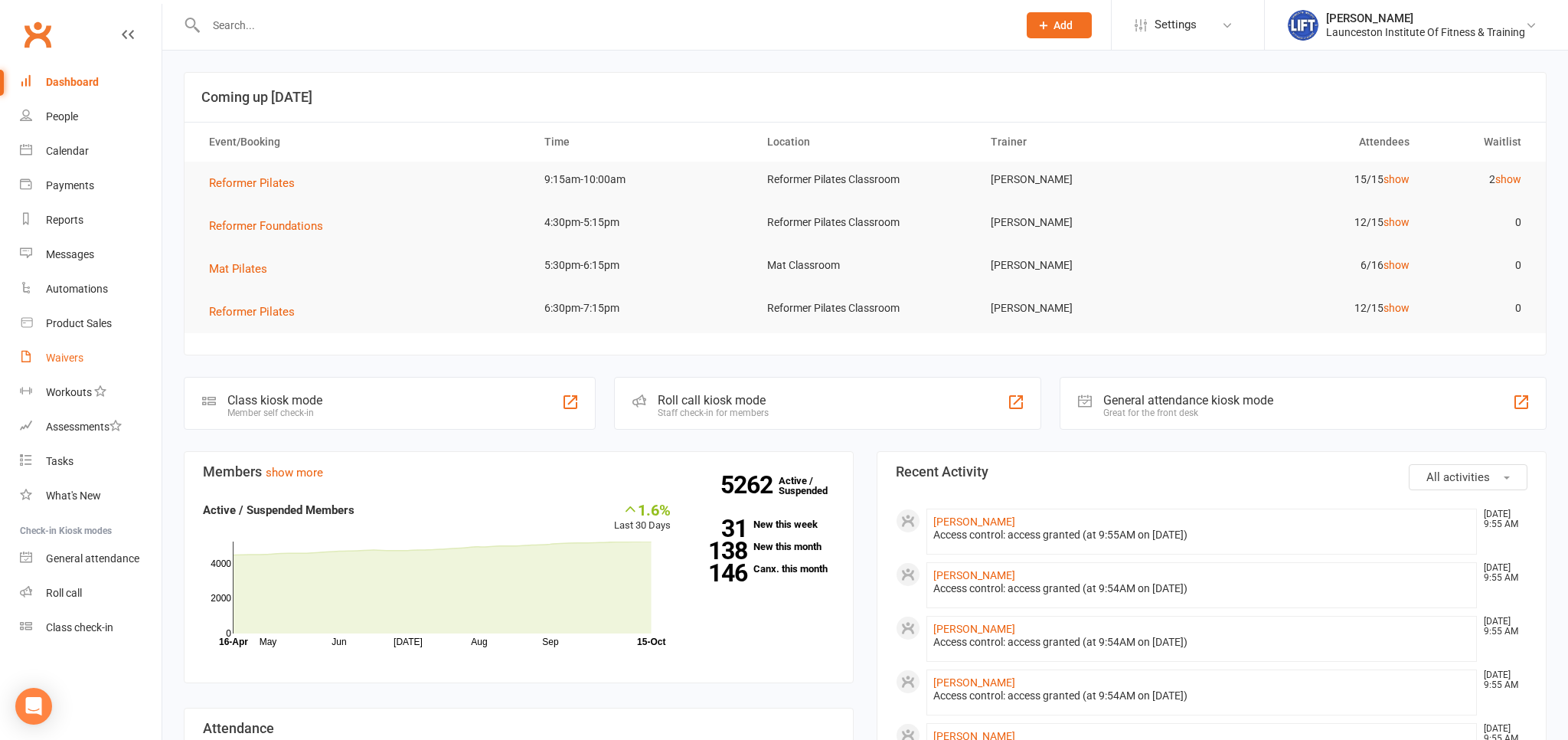
click at [64, 356] on div "Waivers" at bounding box center [64, 357] width 37 height 12
select select "100"
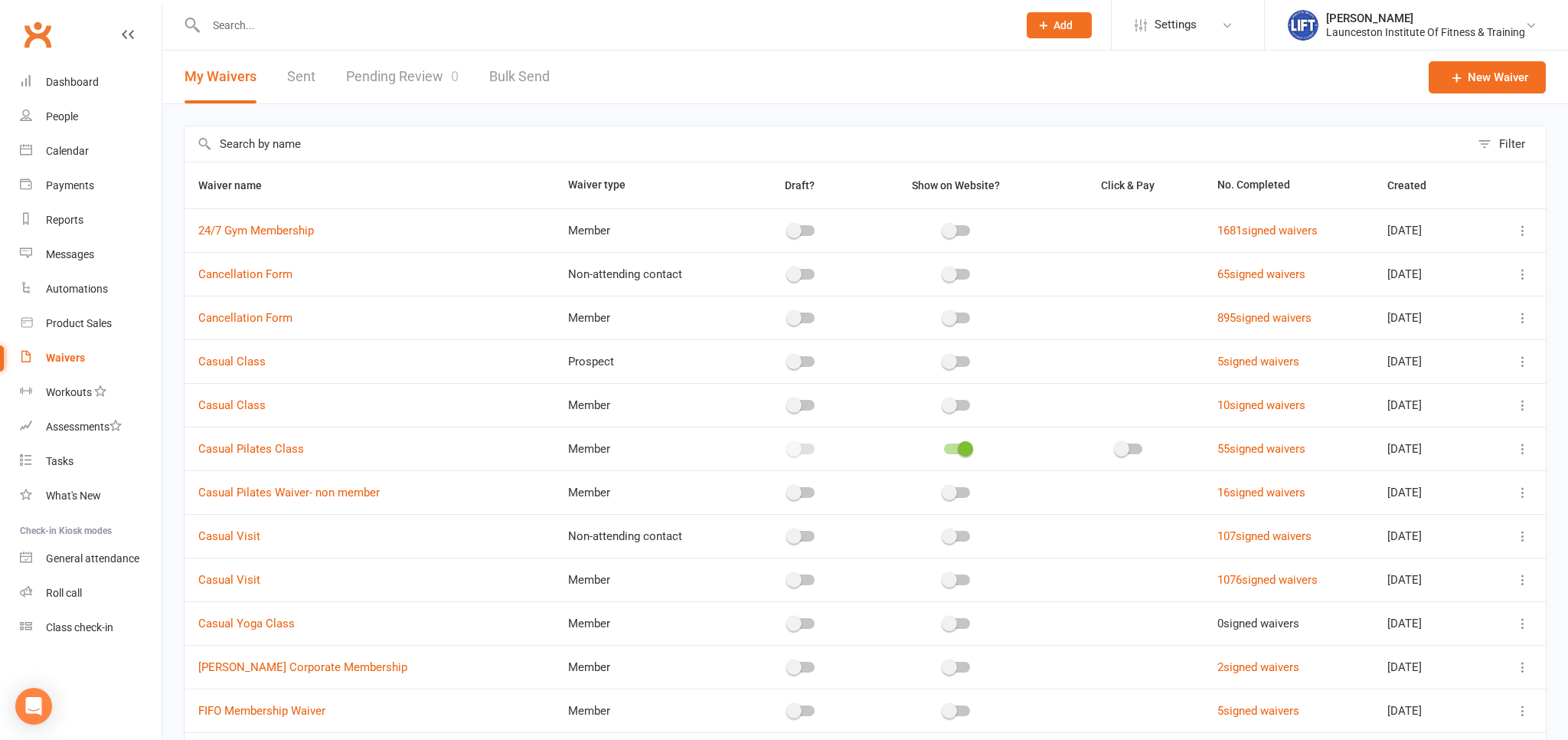
drag, startPoint x: 253, startPoint y: 32, endPoint x: 265, endPoint y: 30, distance: 12.2
click at [253, 32] on input "text" at bounding box center [604, 25] width 806 height 21
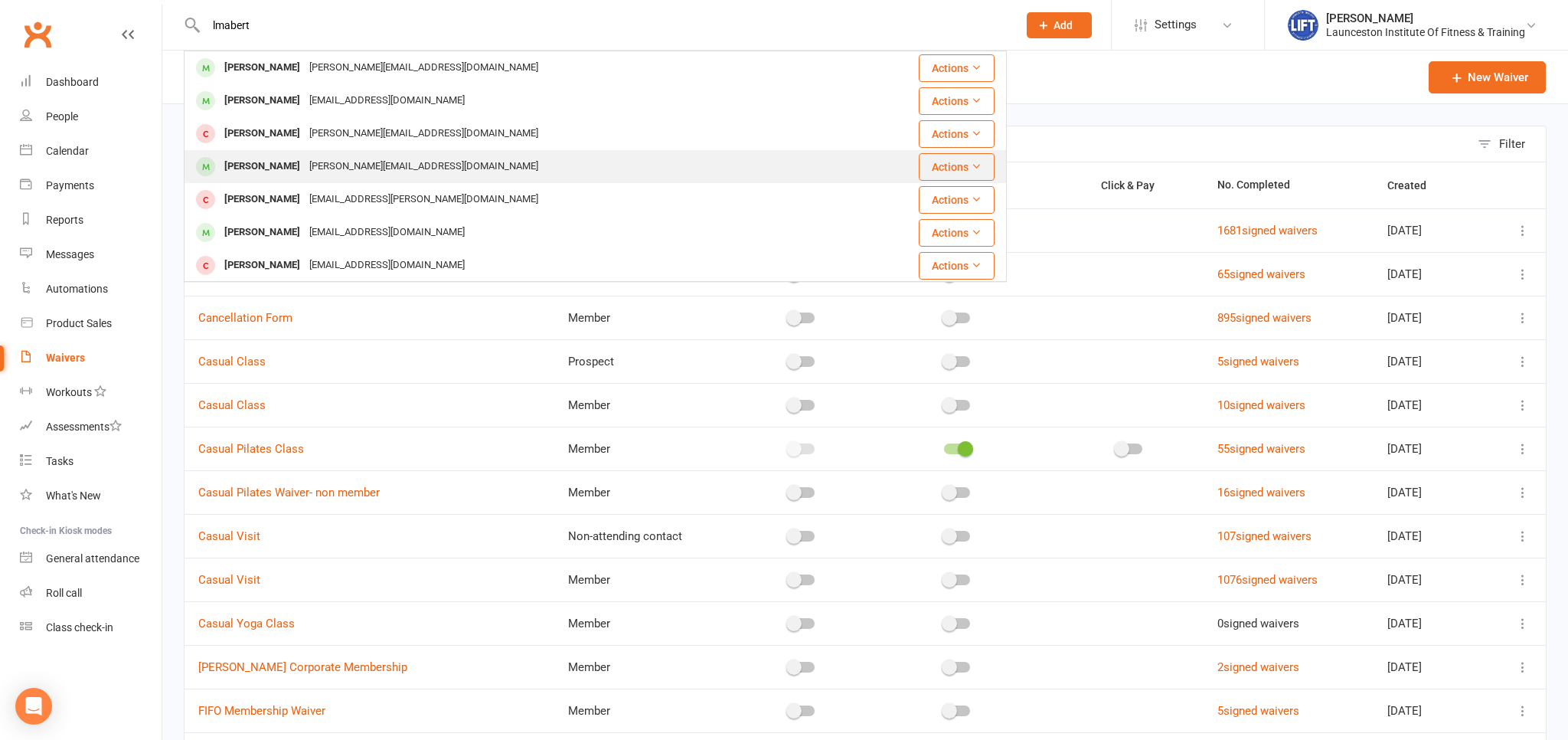
type input "lmabert"
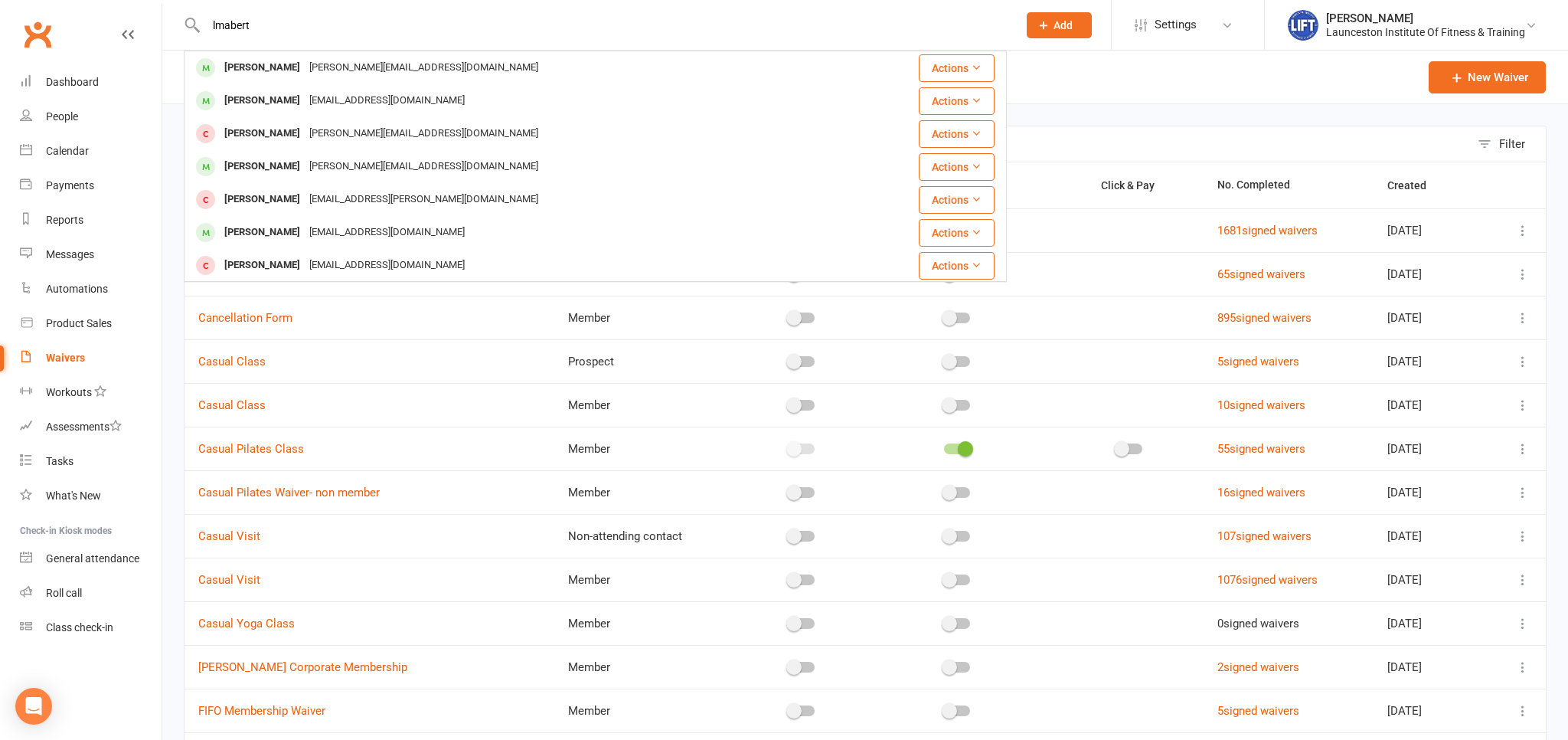
click at [305, 167] on div "Shannon Lambert" at bounding box center [263, 166] width 85 height 22
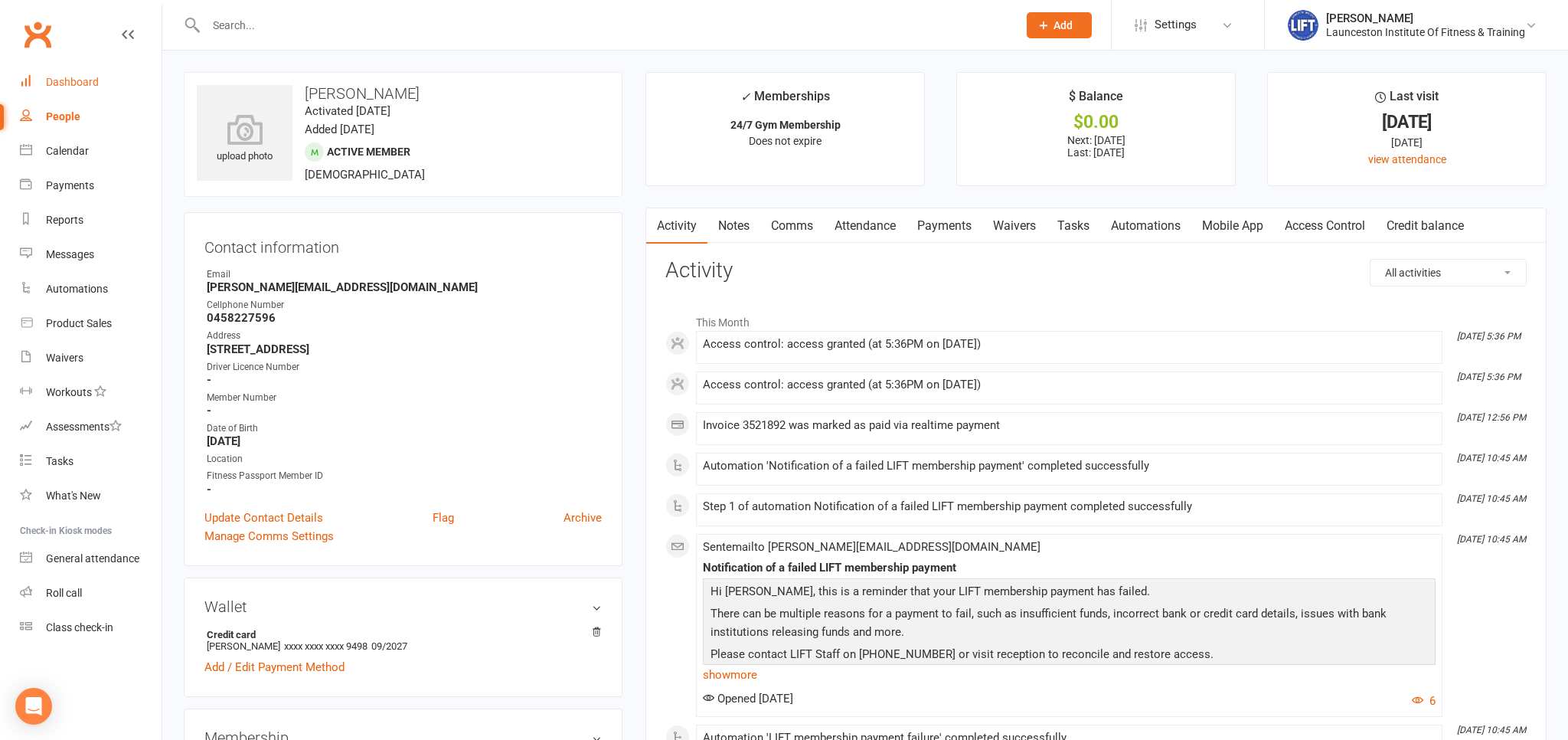
click at [79, 82] on div "Dashboard" at bounding box center [71, 82] width 53 height 12
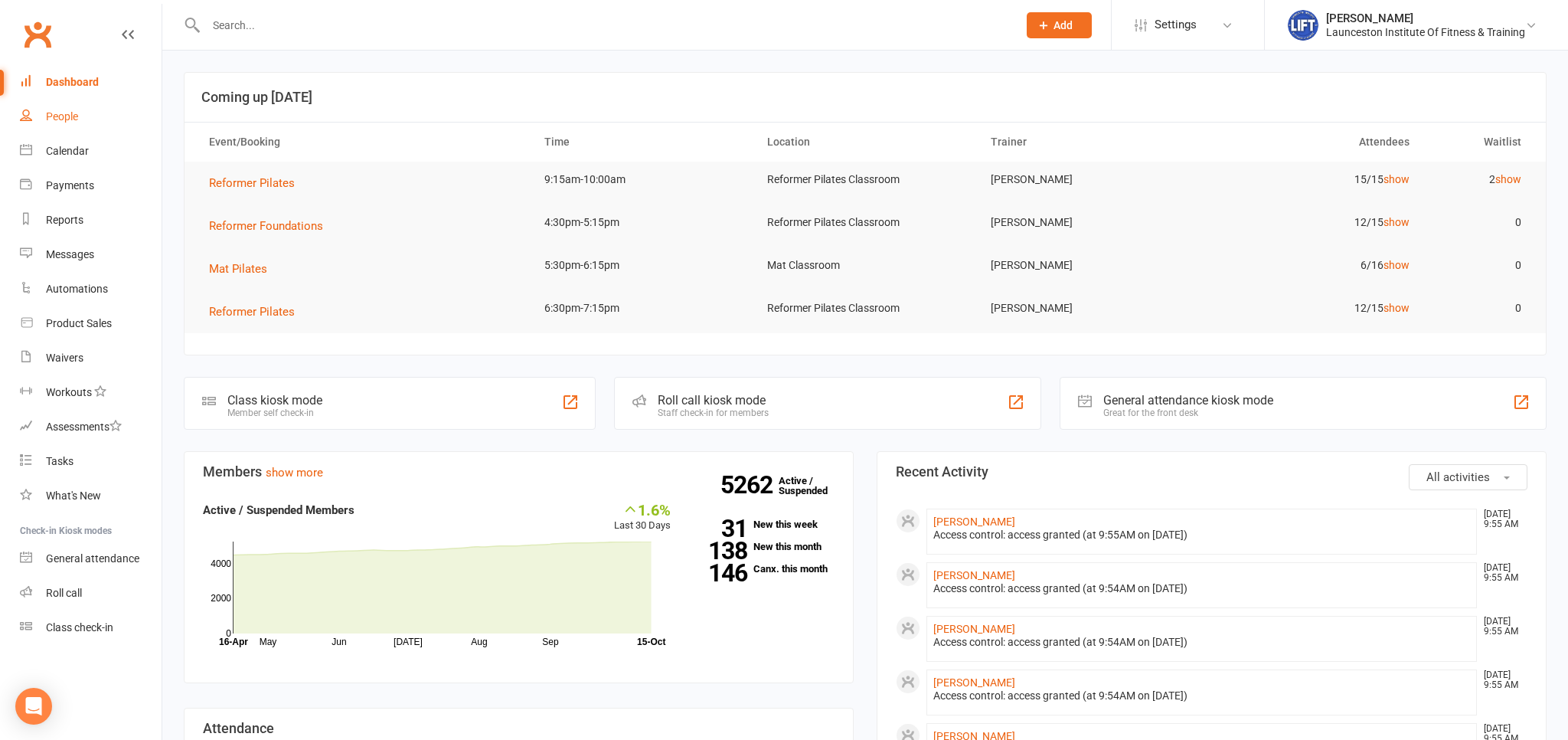
click at [63, 118] on div "People" at bounding box center [61, 116] width 32 height 12
select select "100"
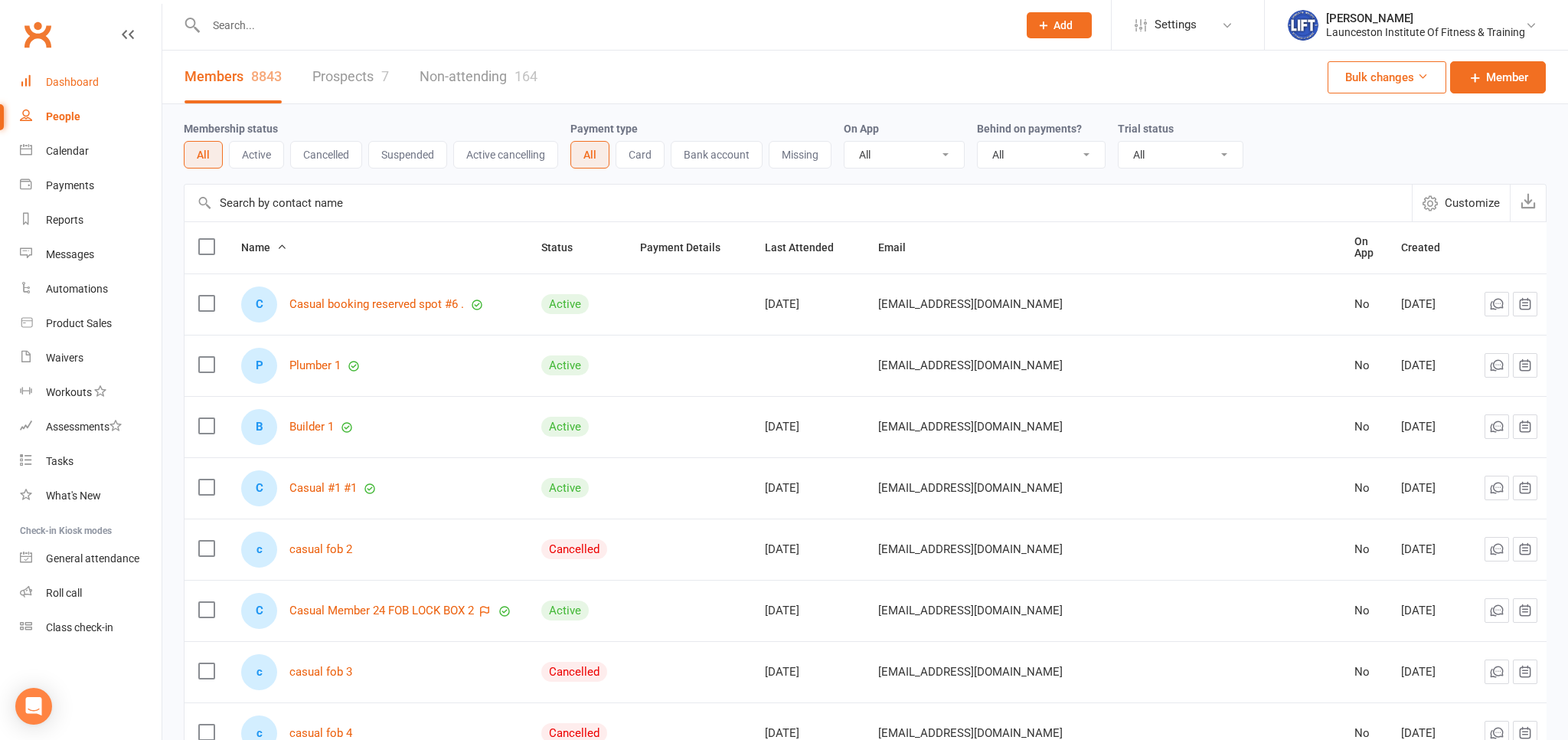
click at [78, 84] on div "Dashboard" at bounding box center [71, 82] width 53 height 12
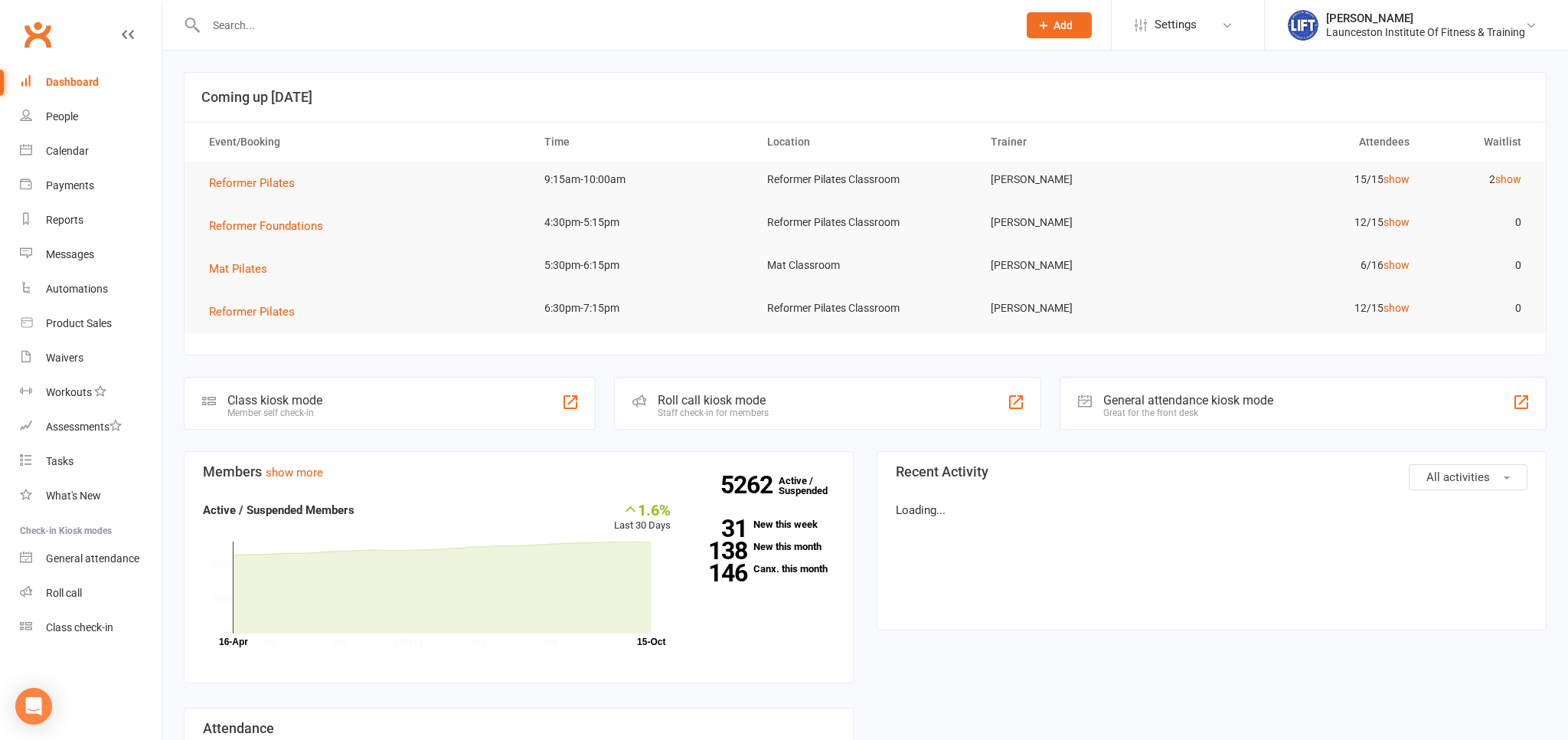
click at [255, 23] on input "text" at bounding box center [604, 25] width 806 height 21
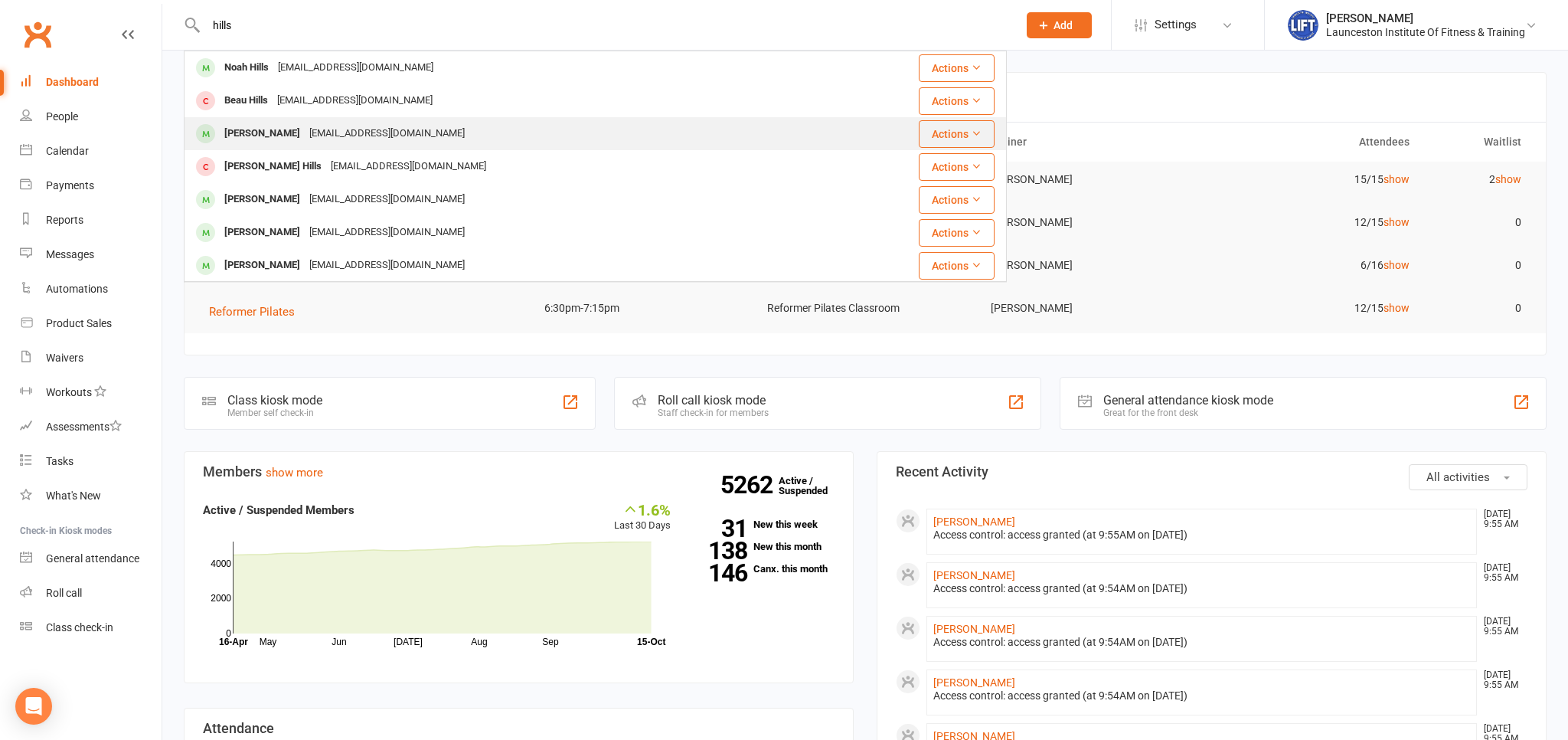
type input "hills"
click at [327, 125] on div "matthewj.hills@outlook.com" at bounding box center [386, 134] width 164 height 22
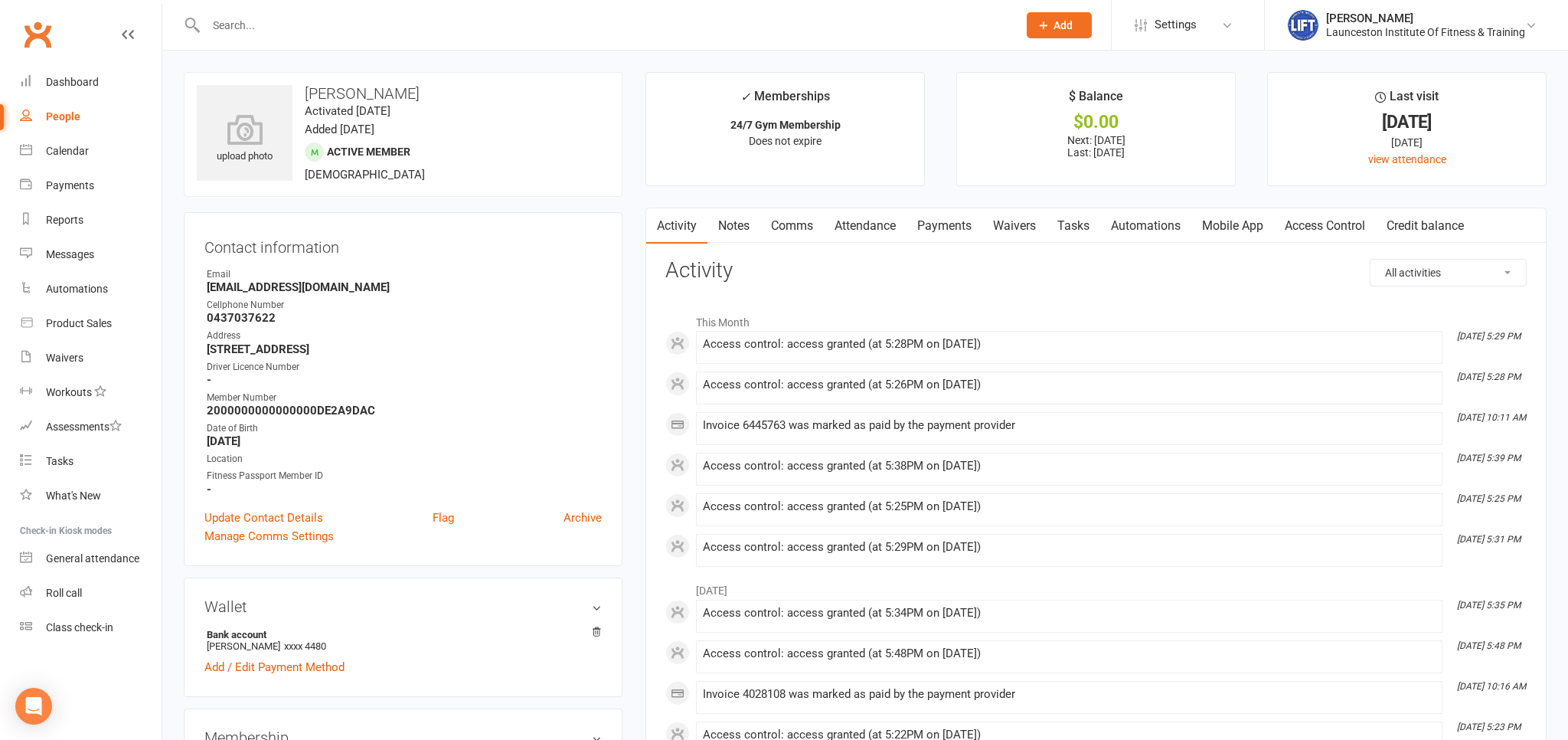
click at [291, 17] on input "text" at bounding box center [604, 25] width 806 height 21
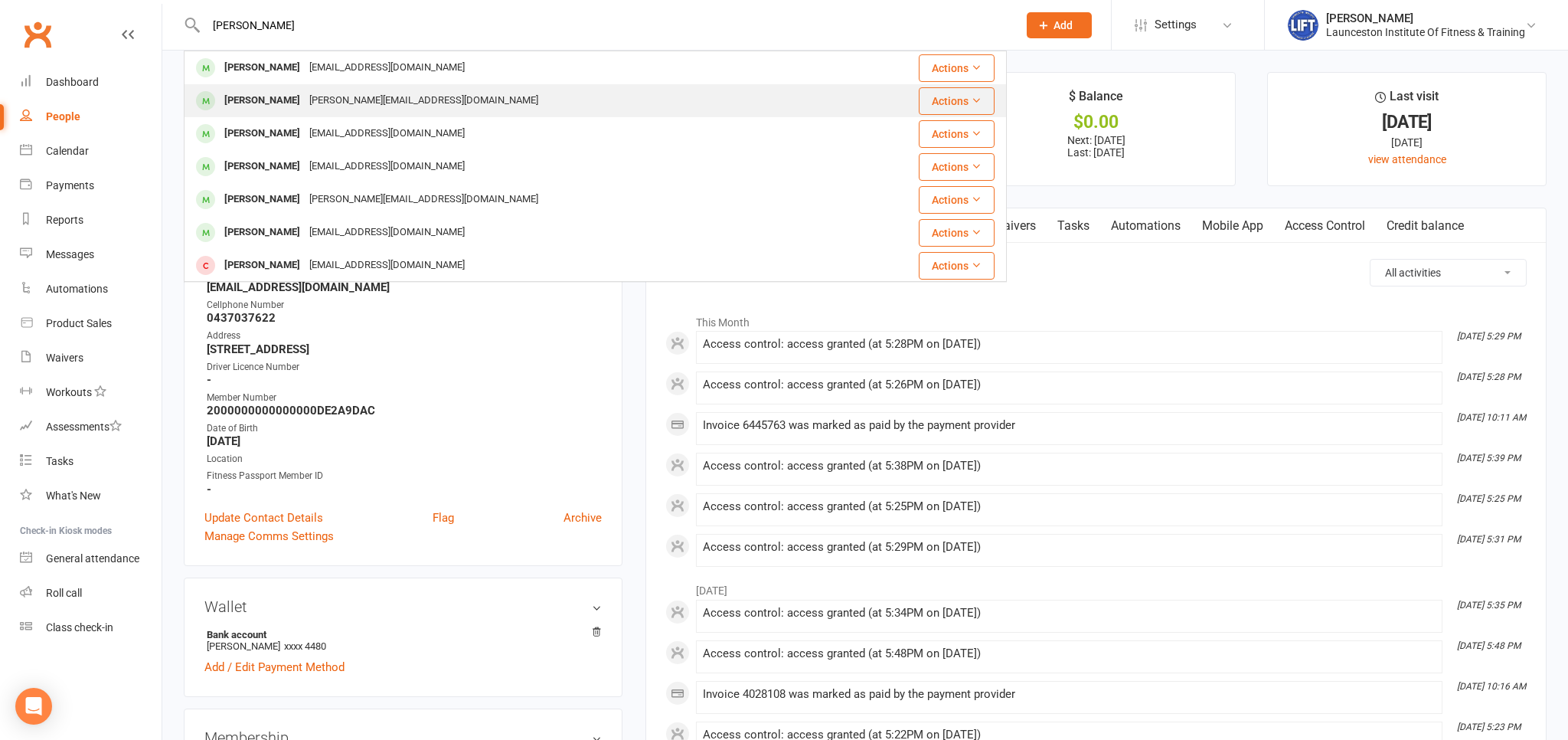
type input "lambert"
click at [310, 87] on div "Shannon Lambert Shannon.lambert1997@hotmail.com" at bounding box center [527, 101] width 683 height 32
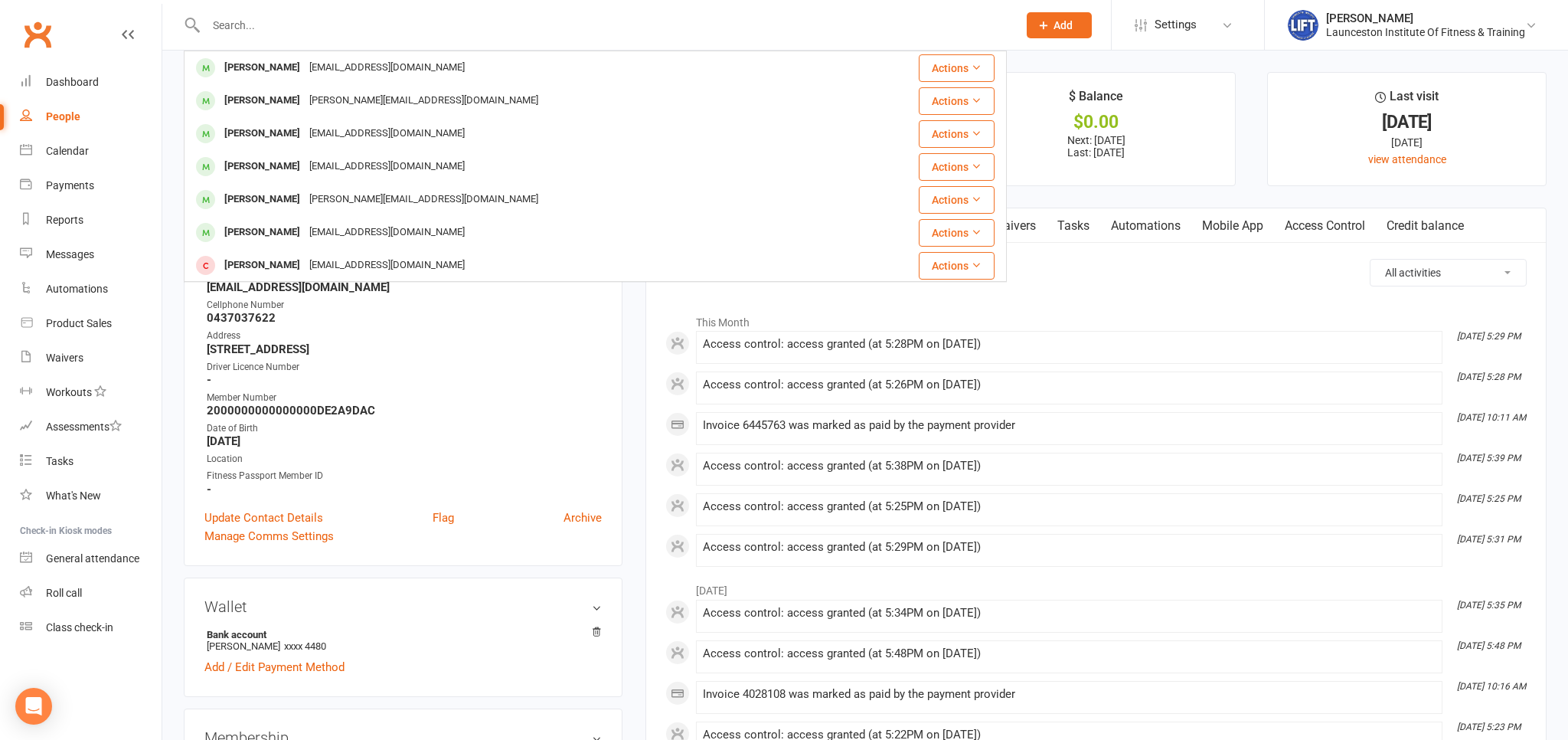
click at [0, 0] on div "Loading" at bounding box center [0, 0] width 0 height 0
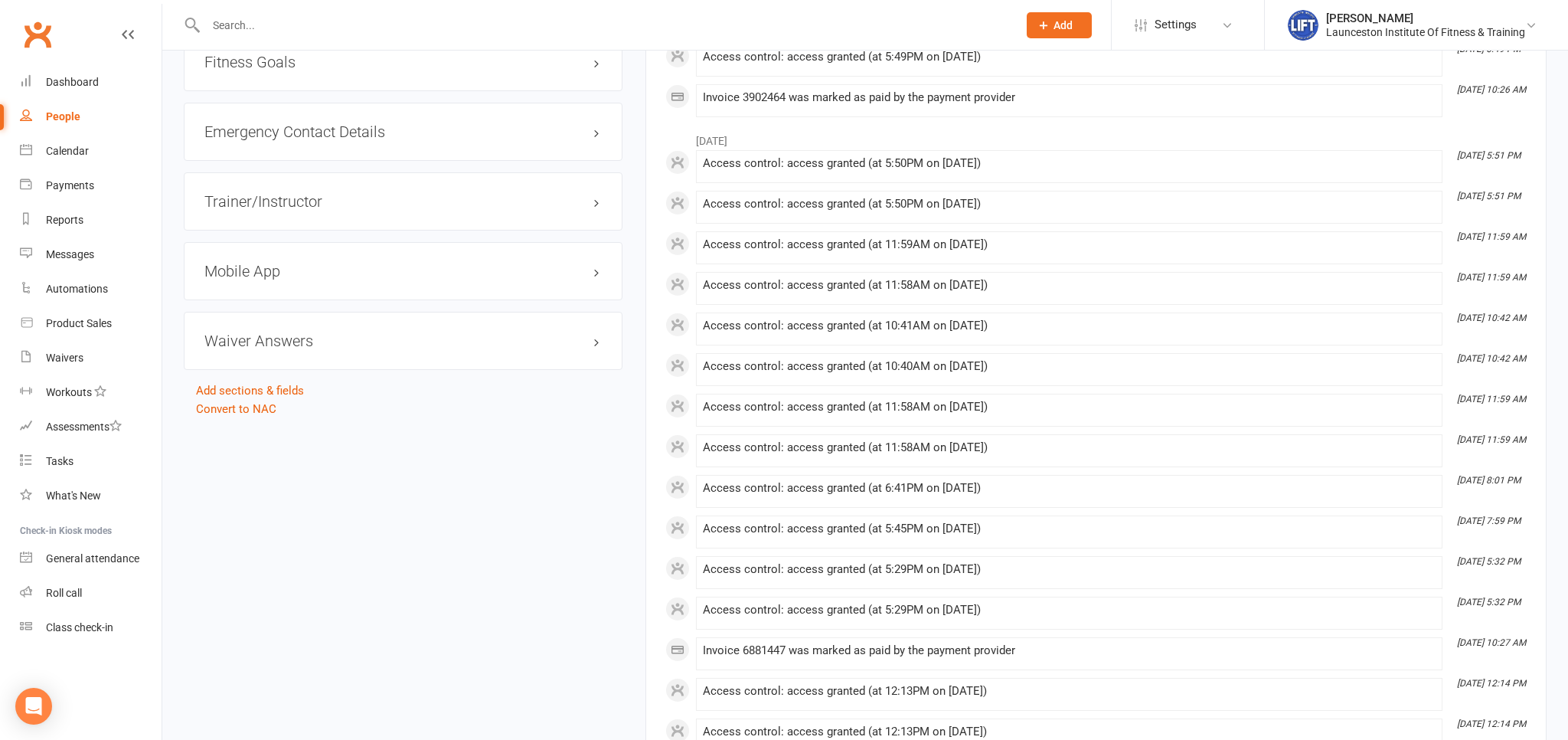
scroll to position [1455, 0]
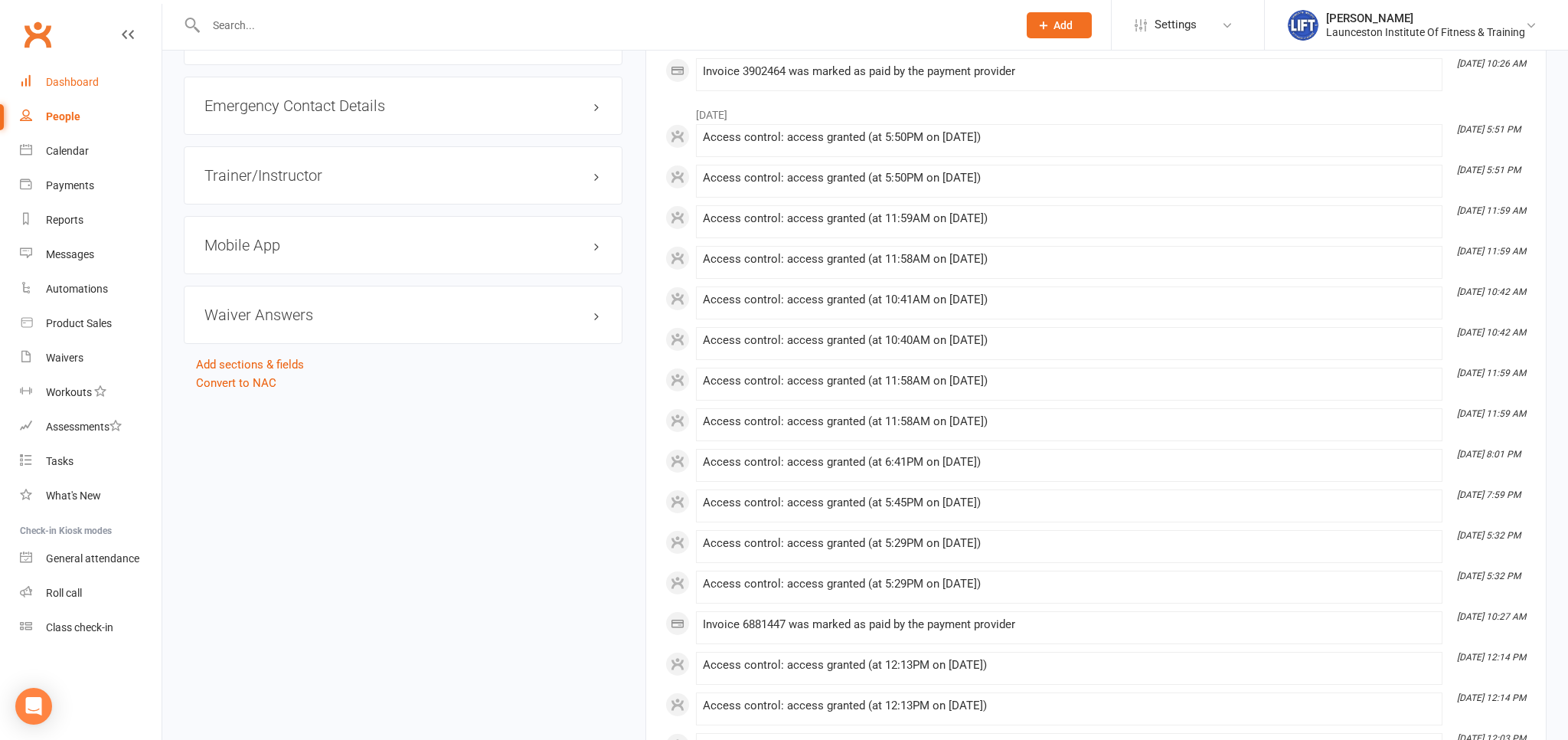
click at [80, 85] on div "Dashboard" at bounding box center [71, 82] width 53 height 12
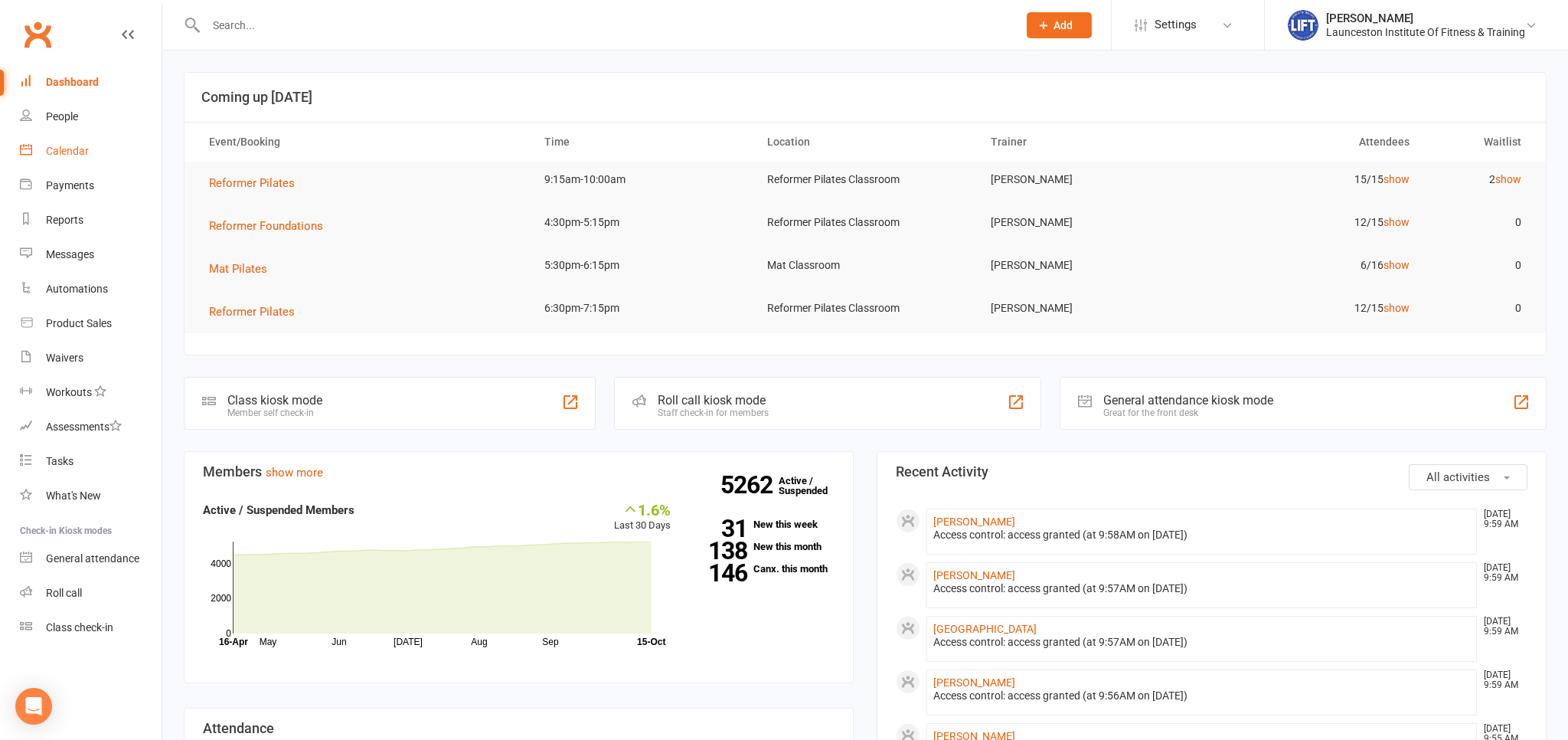
click at [77, 151] on div "Calendar" at bounding box center [67, 150] width 43 height 12
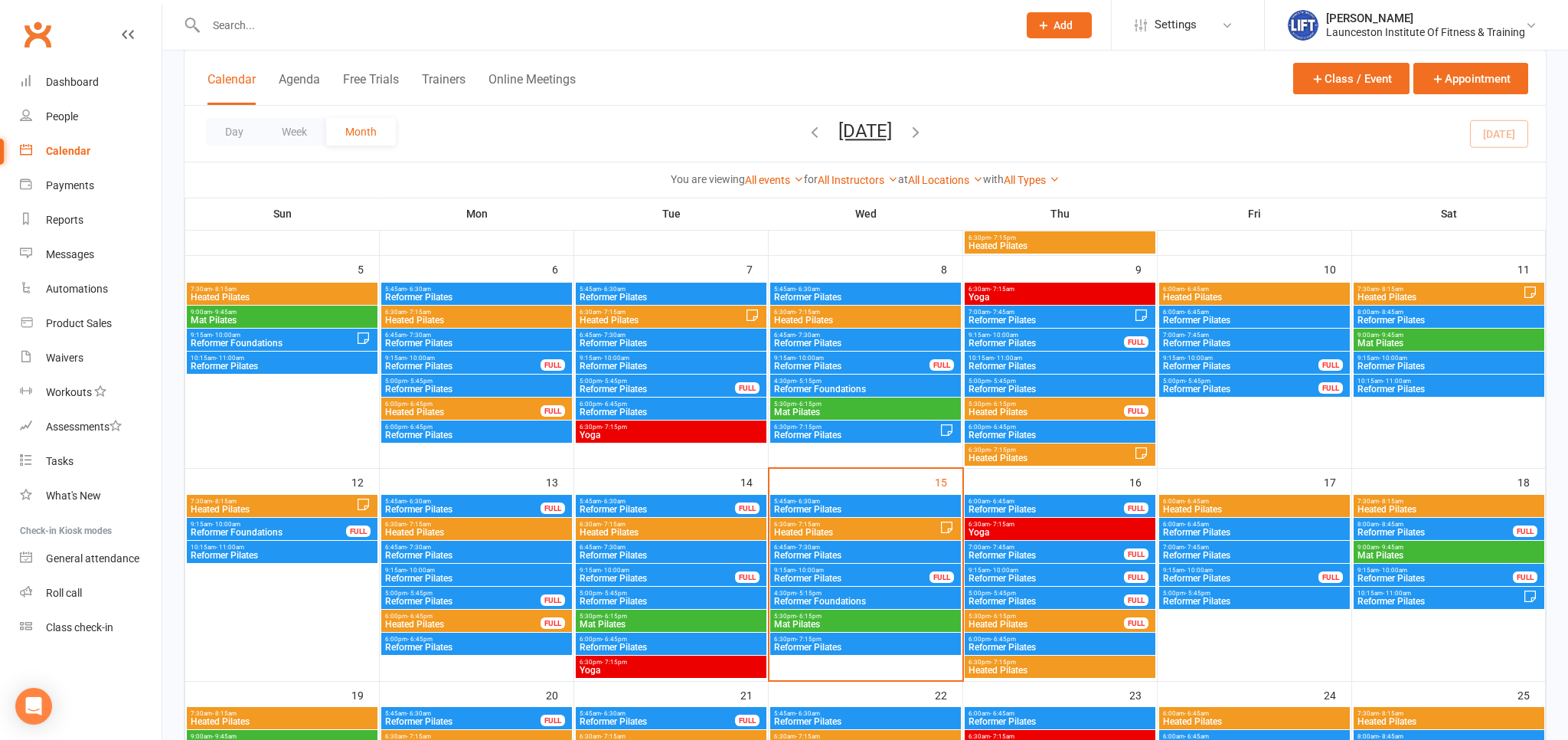
scroll to position [323, 0]
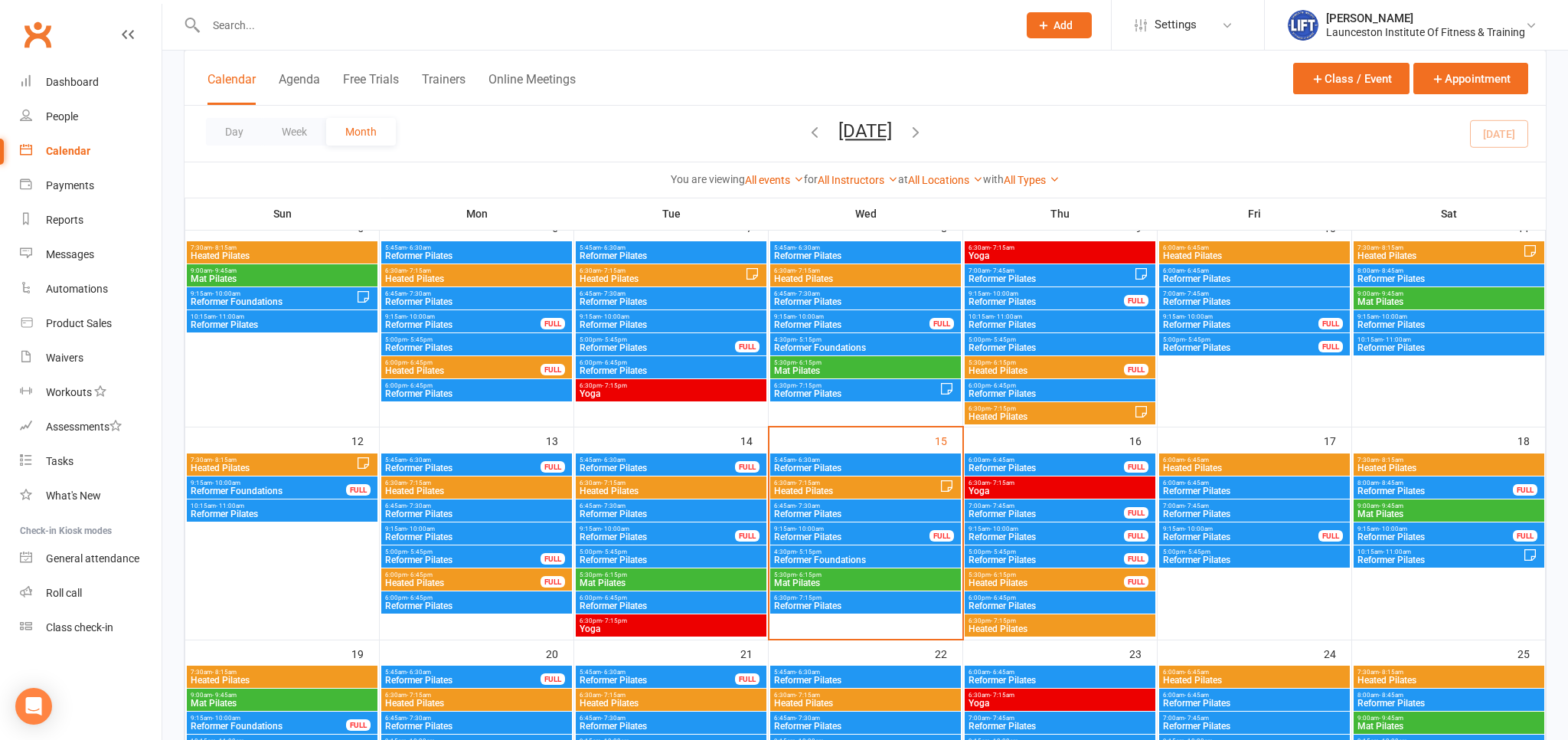
click at [1270, 468] on span "Heated Pilates" at bounding box center [1254, 468] width 185 height 9
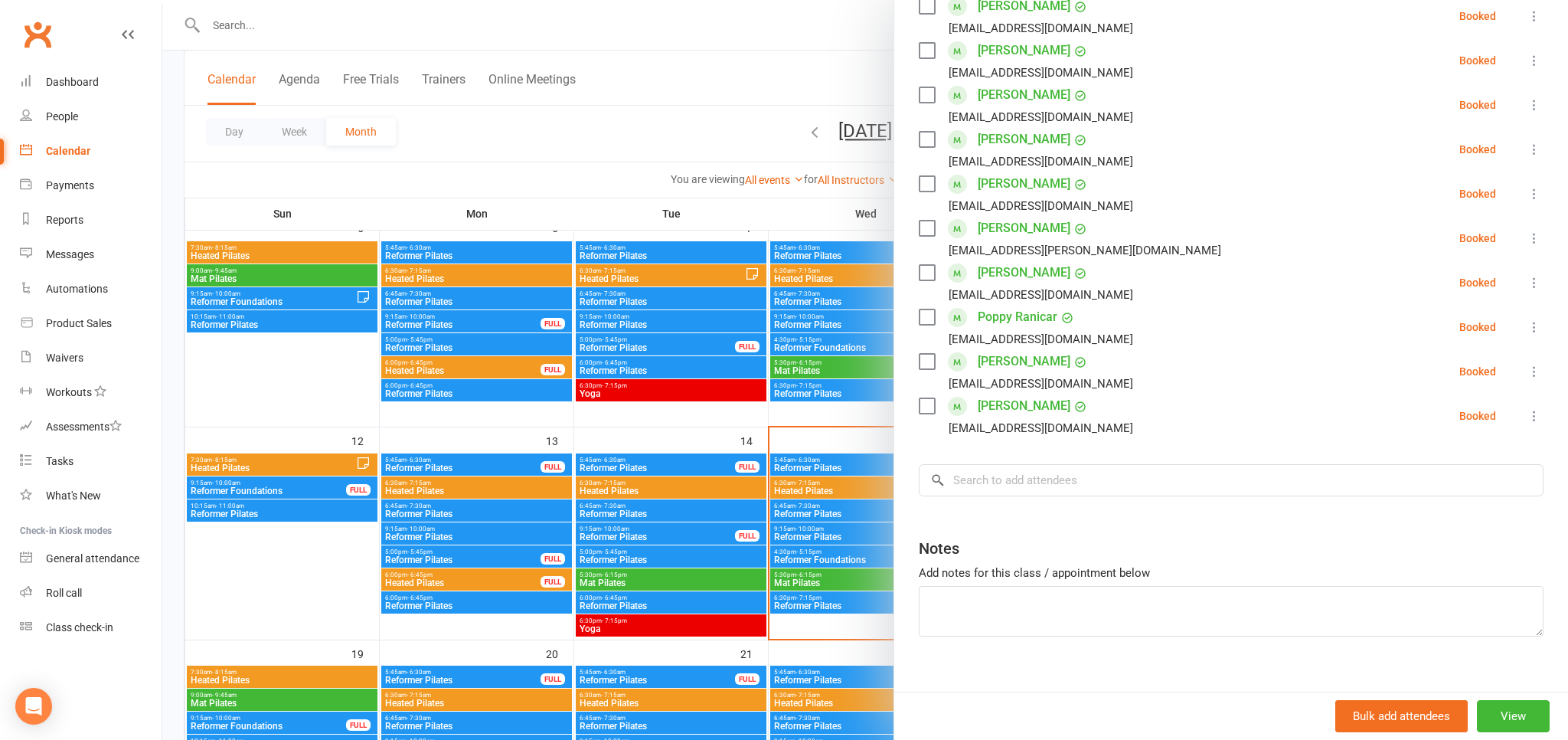
scroll to position [312, 0]
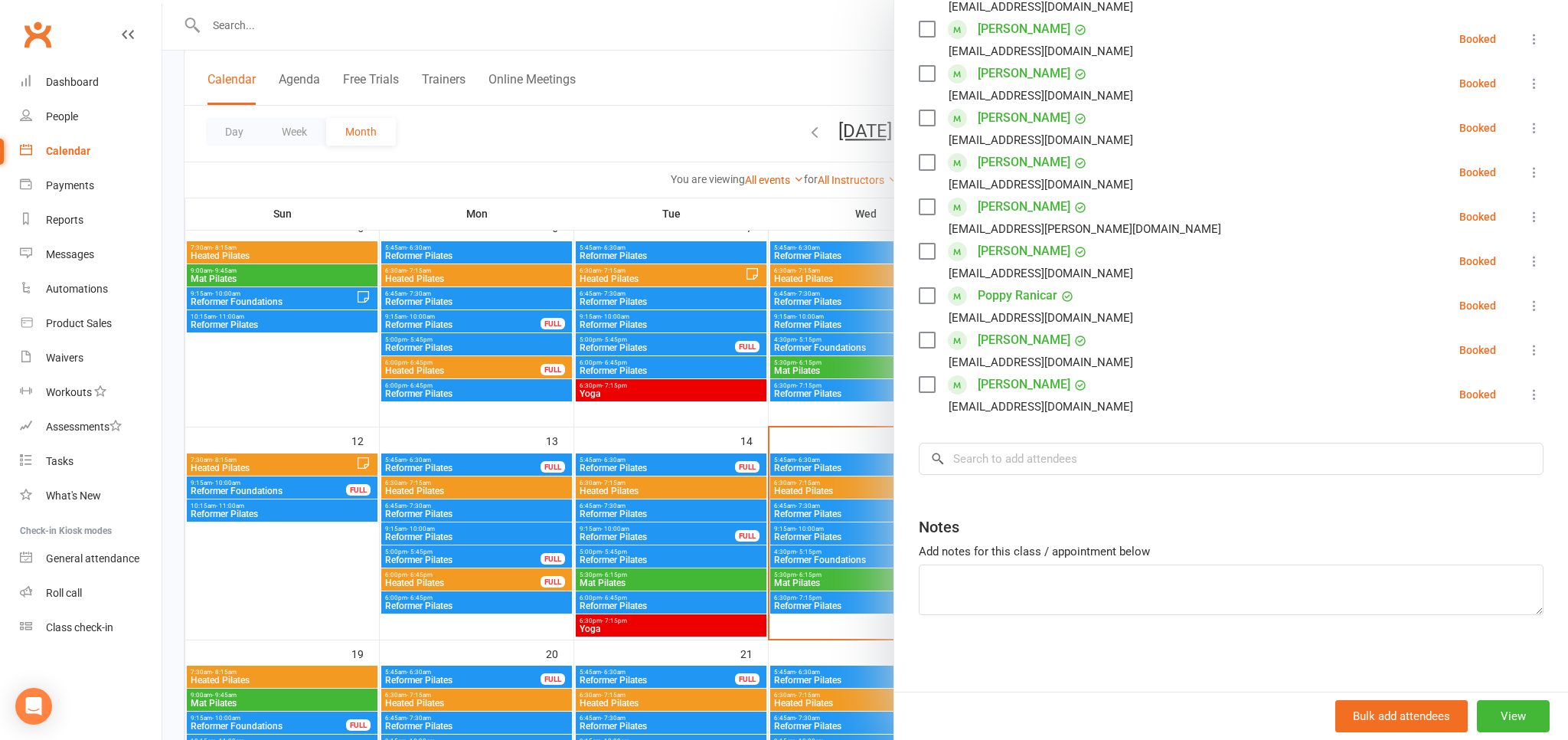
click at [1052, 492] on div "Class kiosk mode Roll call 6:00 AM - 6:45 AM, Friday, October, 17, 2025 with As…" at bounding box center [1231, 222] width 674 height 939
drag, startPoint x: 1000, startPoint y: 441, endPoint x: 1000, endPoint y: 459, distance: 18.0
click at [1000, 443] on div "Class kiosk mode Roll call 6:00 AM - 6:45 AM, Friday, October, 17, 2025 with As…" at bounding box center [1231, 222] width 674 height 939
click at [1000, 459] on input "search" at bounding box center [1231, 459] width 625 height 32
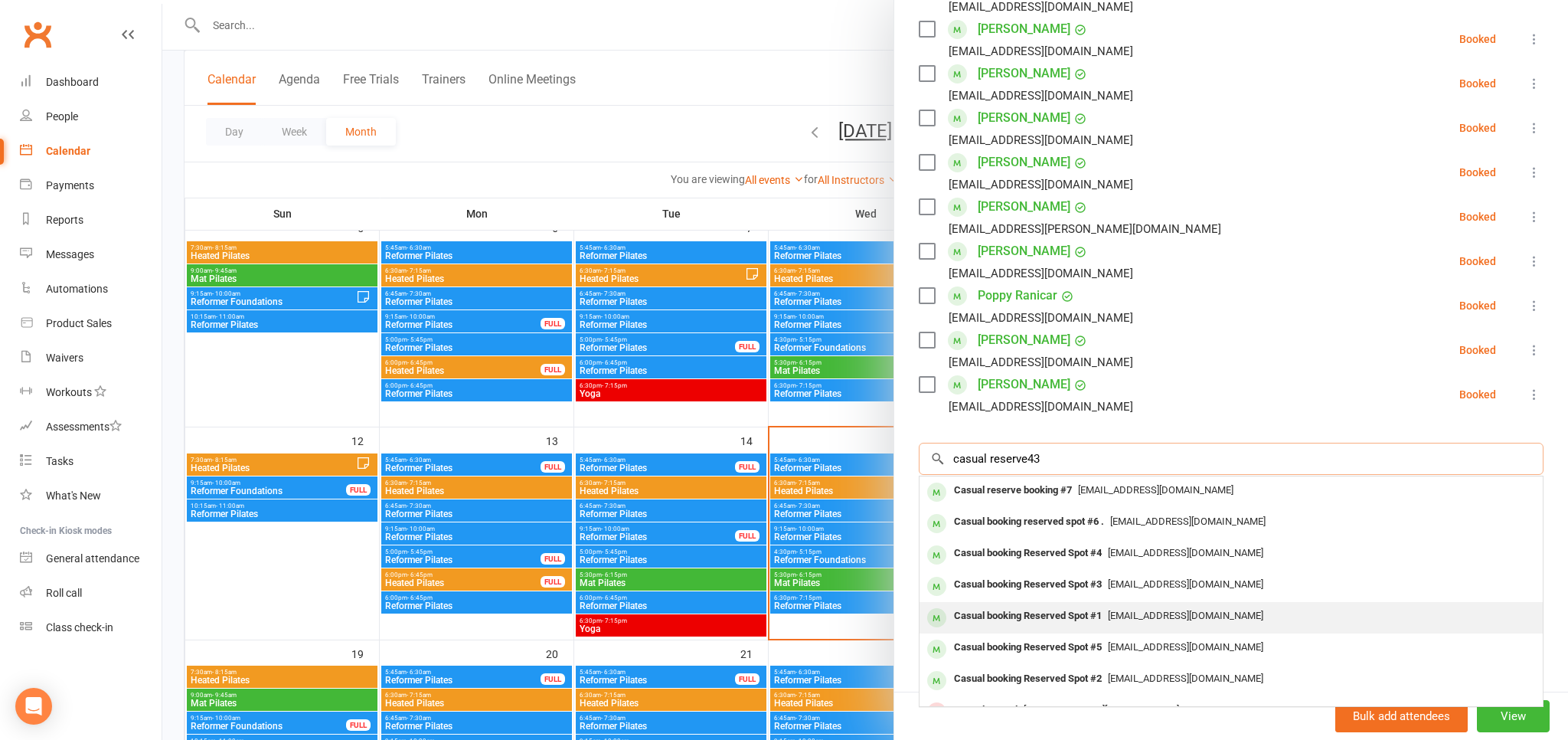
type input "casual reserve43"
click at [1199, 617] on span "pilates@liftcentre.com.au" at bounding box center [1185, 615] width 155 height 11
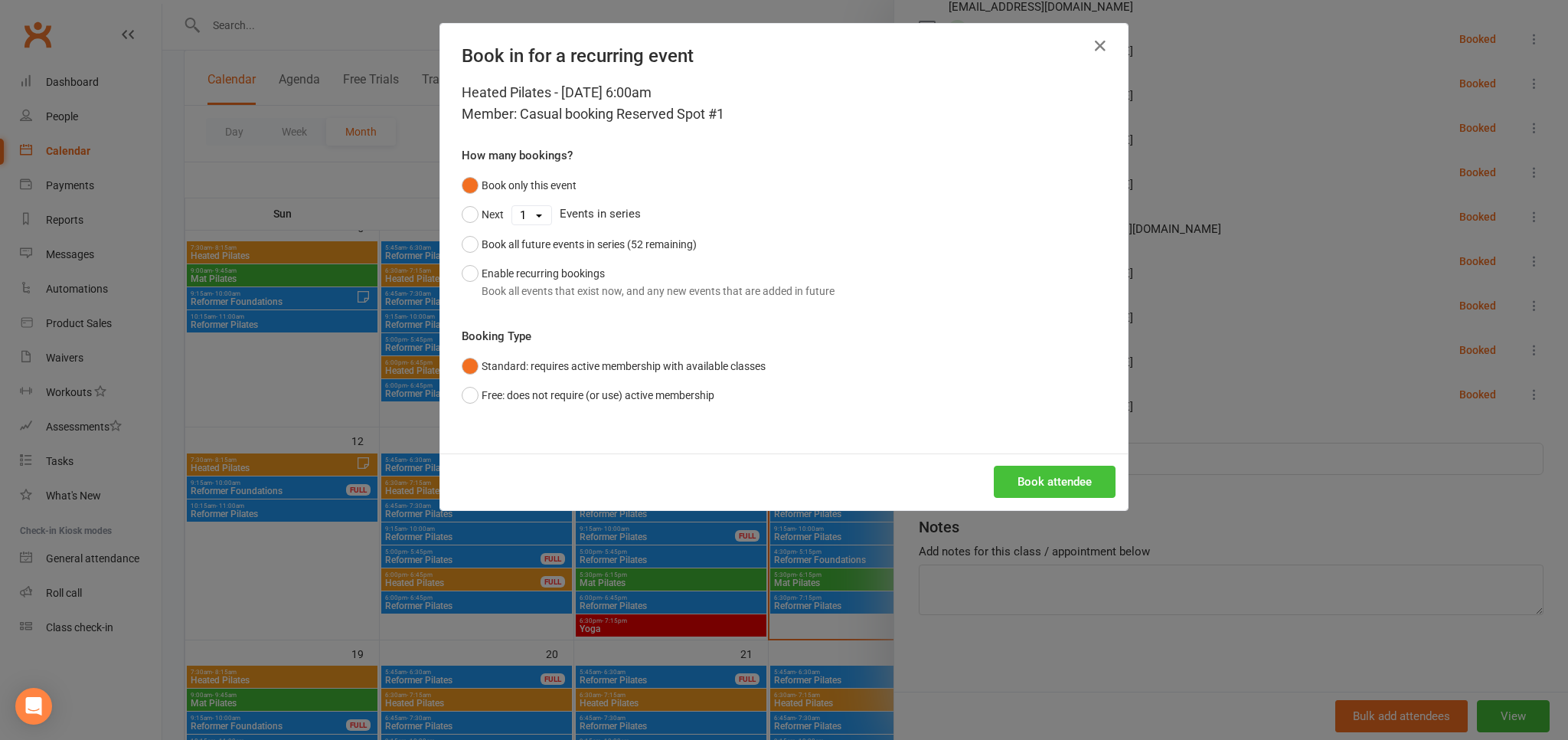
click at [1061, 483] on button "Book attendee" at bounding box center [1054, 481] width 122 height 32
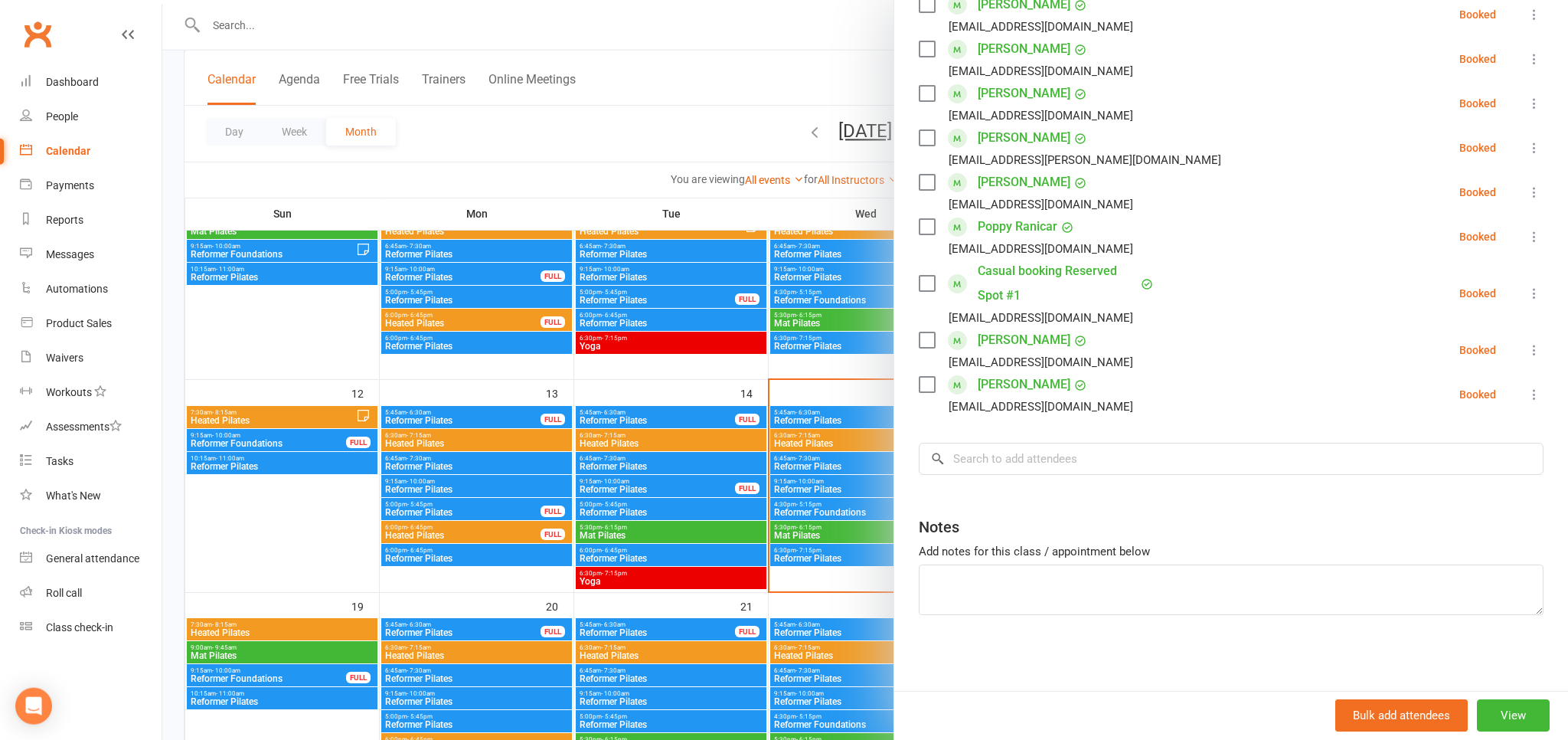
scroll to position [404, 0]
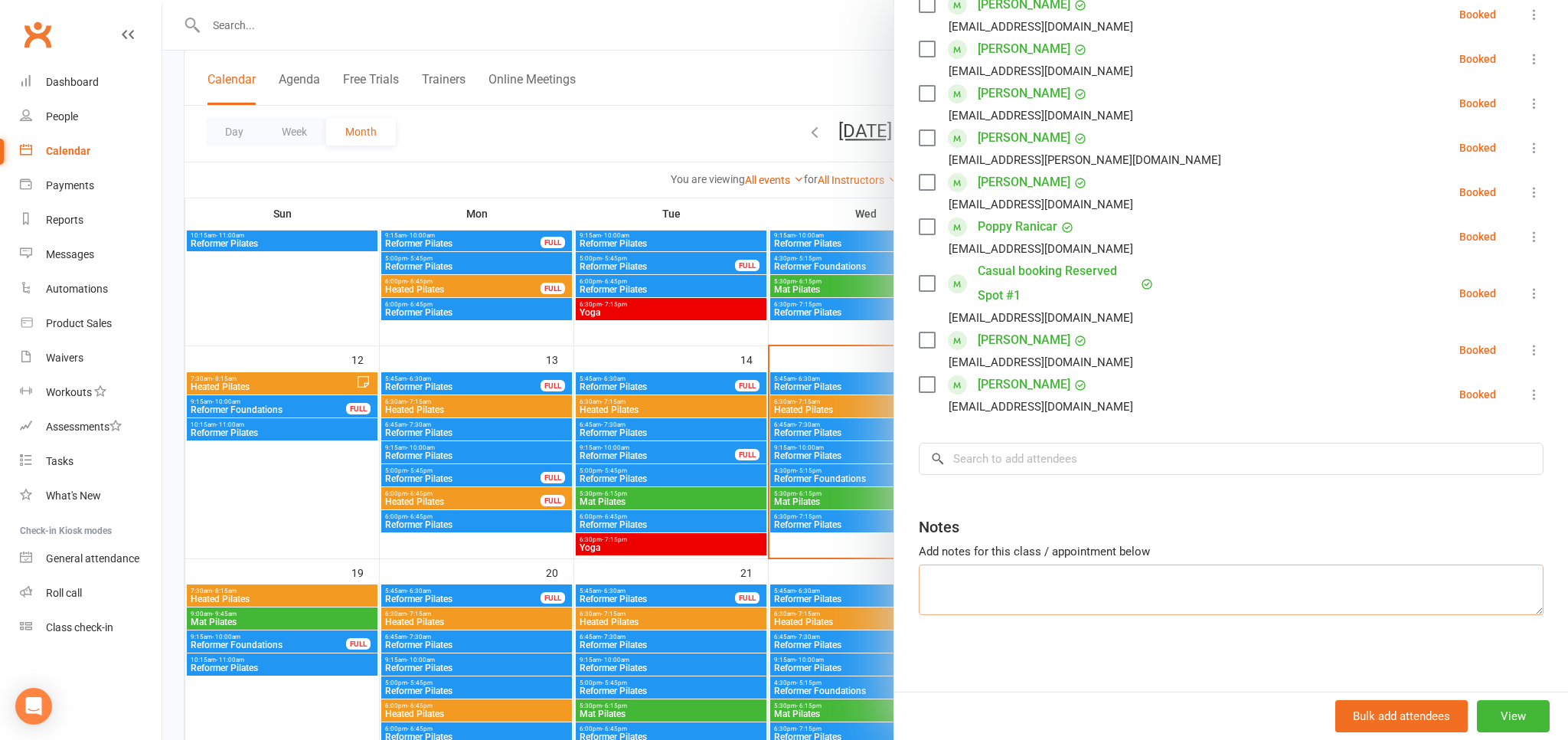
click at [1035, 594] on textarea at bounding box center [1231, 590] width 625 height 50
click at [1084, 578] on textarea "casual 1 - tommy glover - hasnt paid" at bounding box center [1231, 590] width 625 height 50
click at [1079, 578] on textarea "casual 1 - tommy glover - hasnt paid" at bounding box center [1231, 590] width 625 height 50
click at [1082, 580] on textarea "casual 1 - tommy glover - hasnt paid" at bounding box center [1231, 590] width 625 height 50
click at [1144, 575] on textarea "casual 1 - tommy glover - hasn't paid" at bounding box center [1231, 590] width 625 height 50
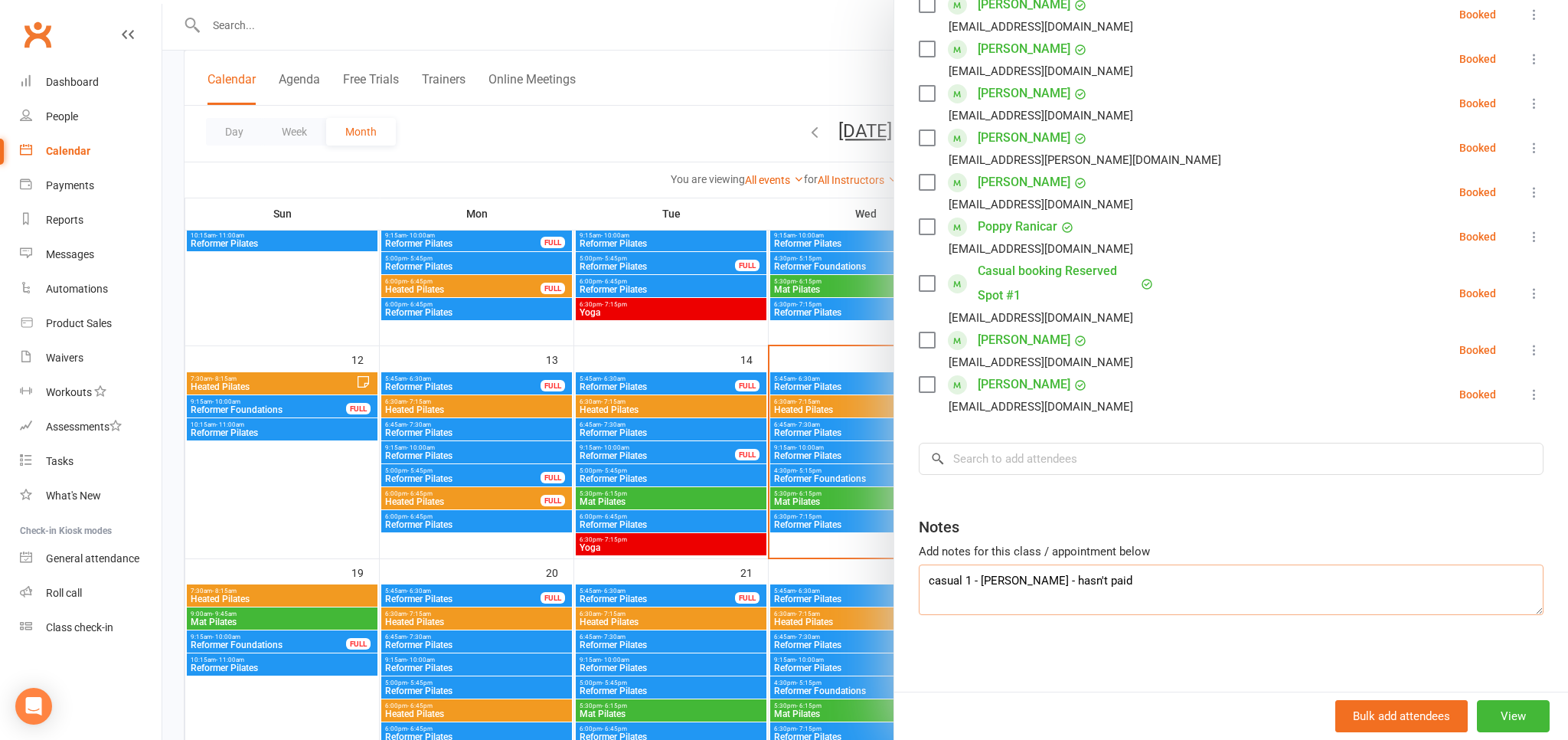
click at [1029, 579] on textarea "casual 1 - tommy glover - hasn't paid" at bounding box center [1231, 590] width 625 height 50
click at [1174, 591] on textarea "casual 1 - tommy glover - hasn't paid" at bounding box center [1231, 590] width 625 height 50
click at [1165, 588] on textarea "casual 1 - tommy glover - hasn't paid" at bounding box center [1231, 590] width 625 height 50
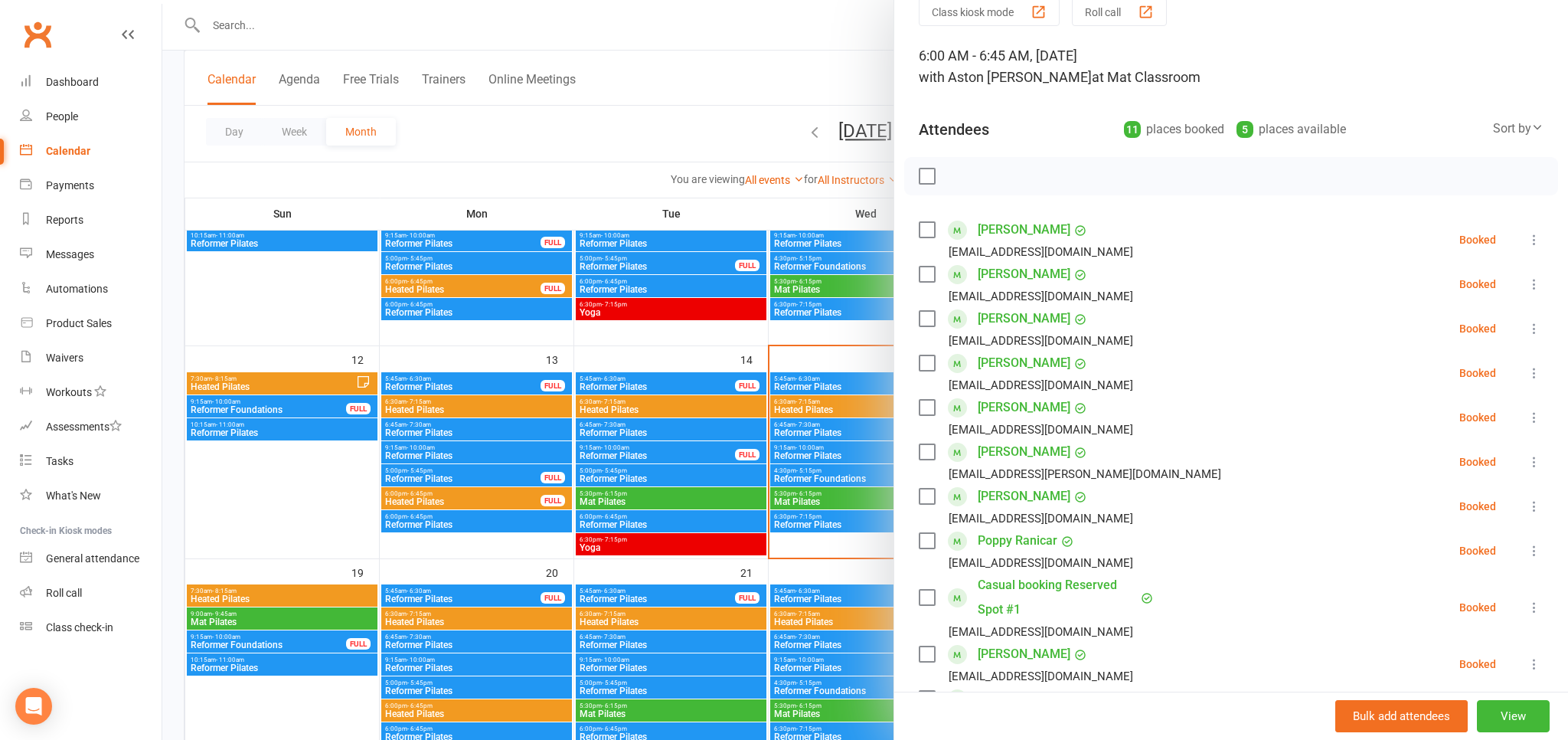
scroll to position [0, 0]
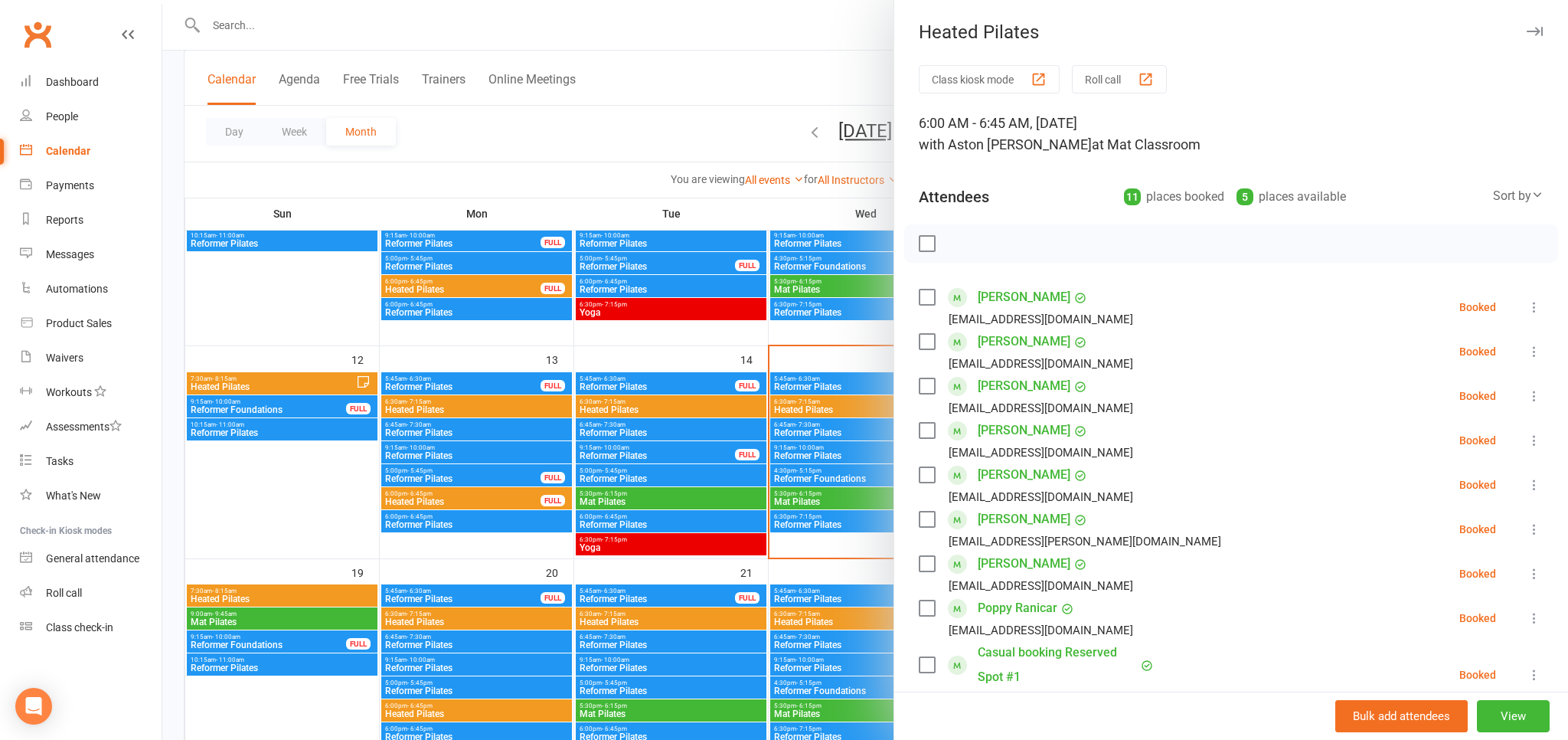
type textarea "casual 1 - tommy glover - hasn't paid"
click at [862, 86] on div at bounding box center [865, 370] width 1406 height 740
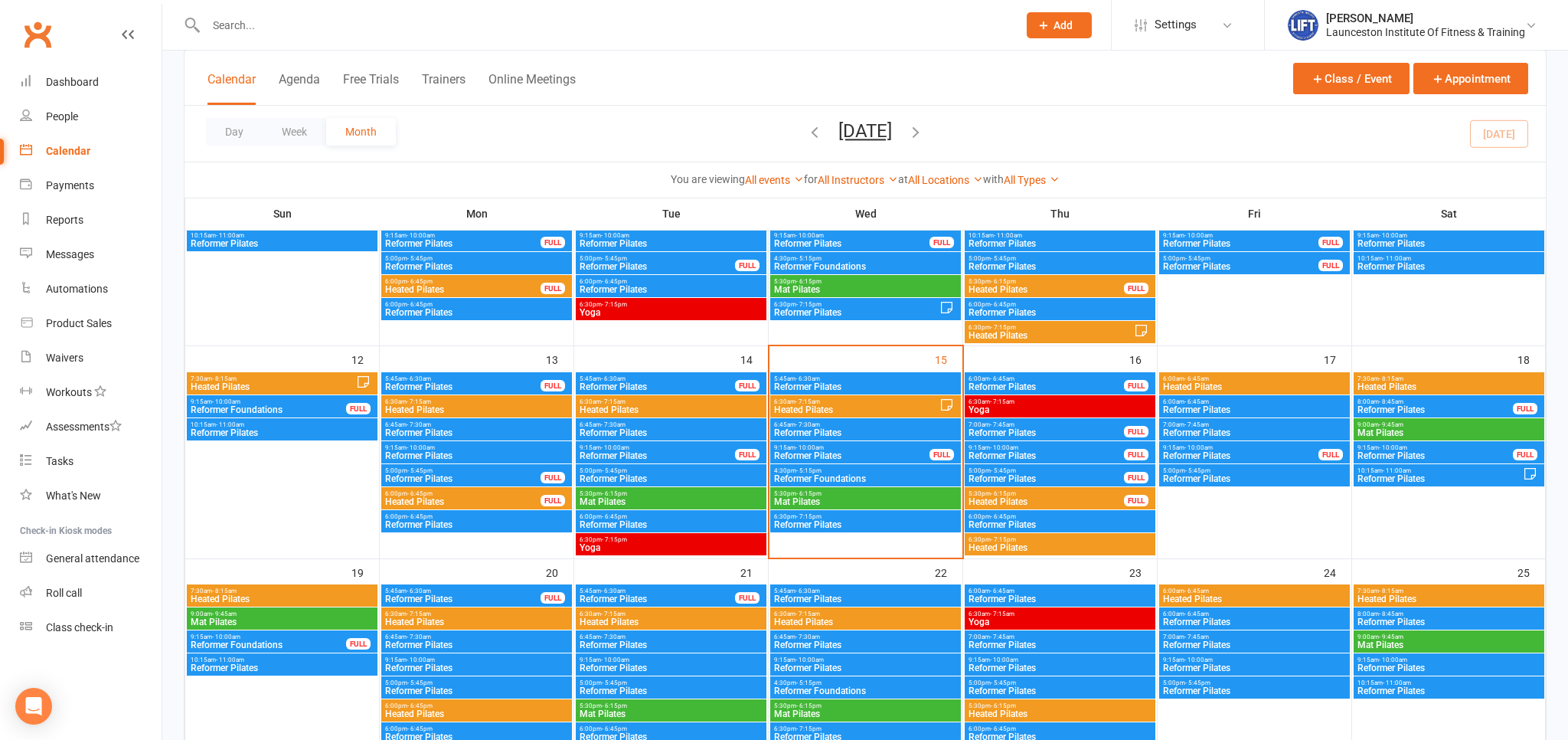
click at [1250, 384] on span "Heated Pilates" at bounding box center [1254, 387] width 185 height 9
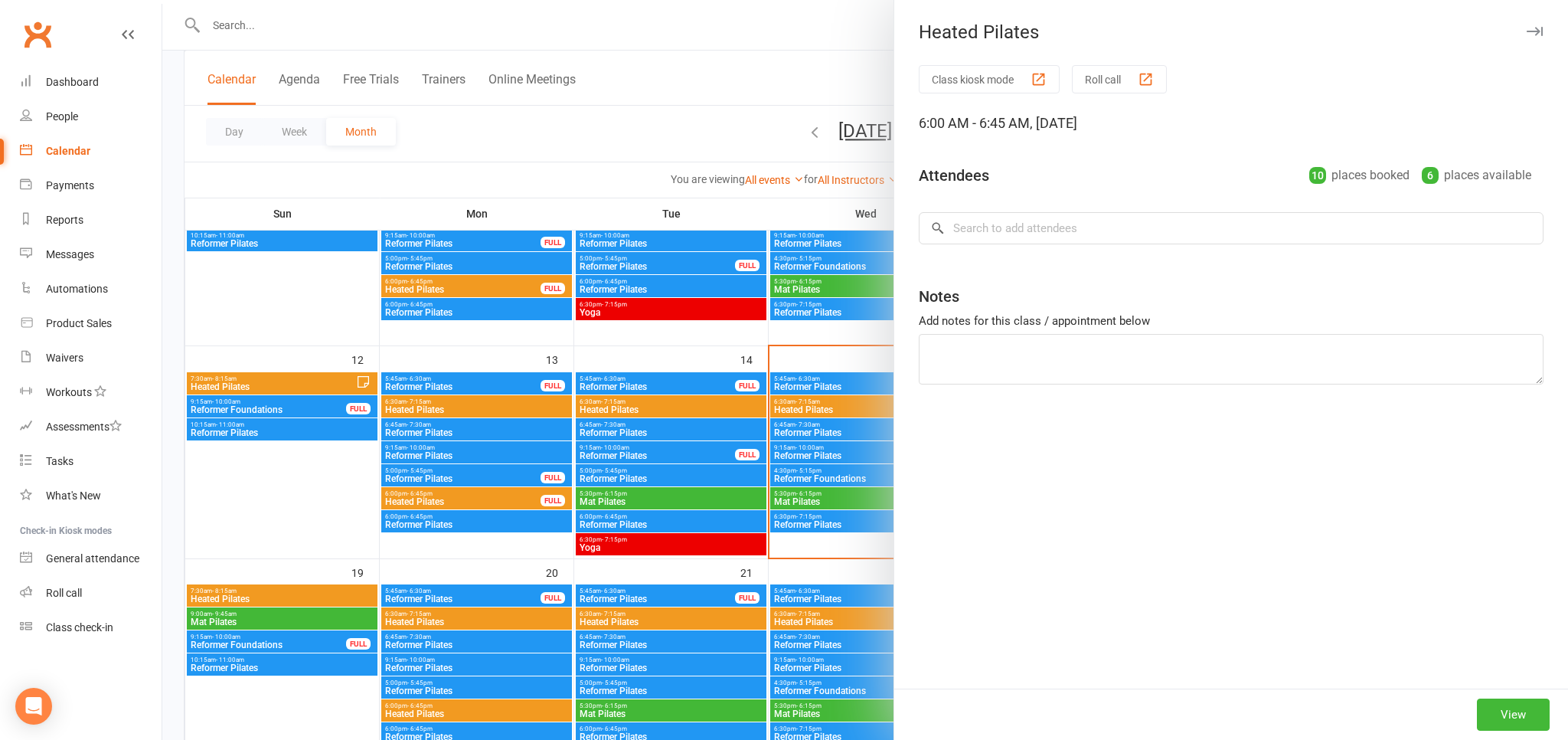
type textarea "casual 1 - tommy glover - hasn't paid"
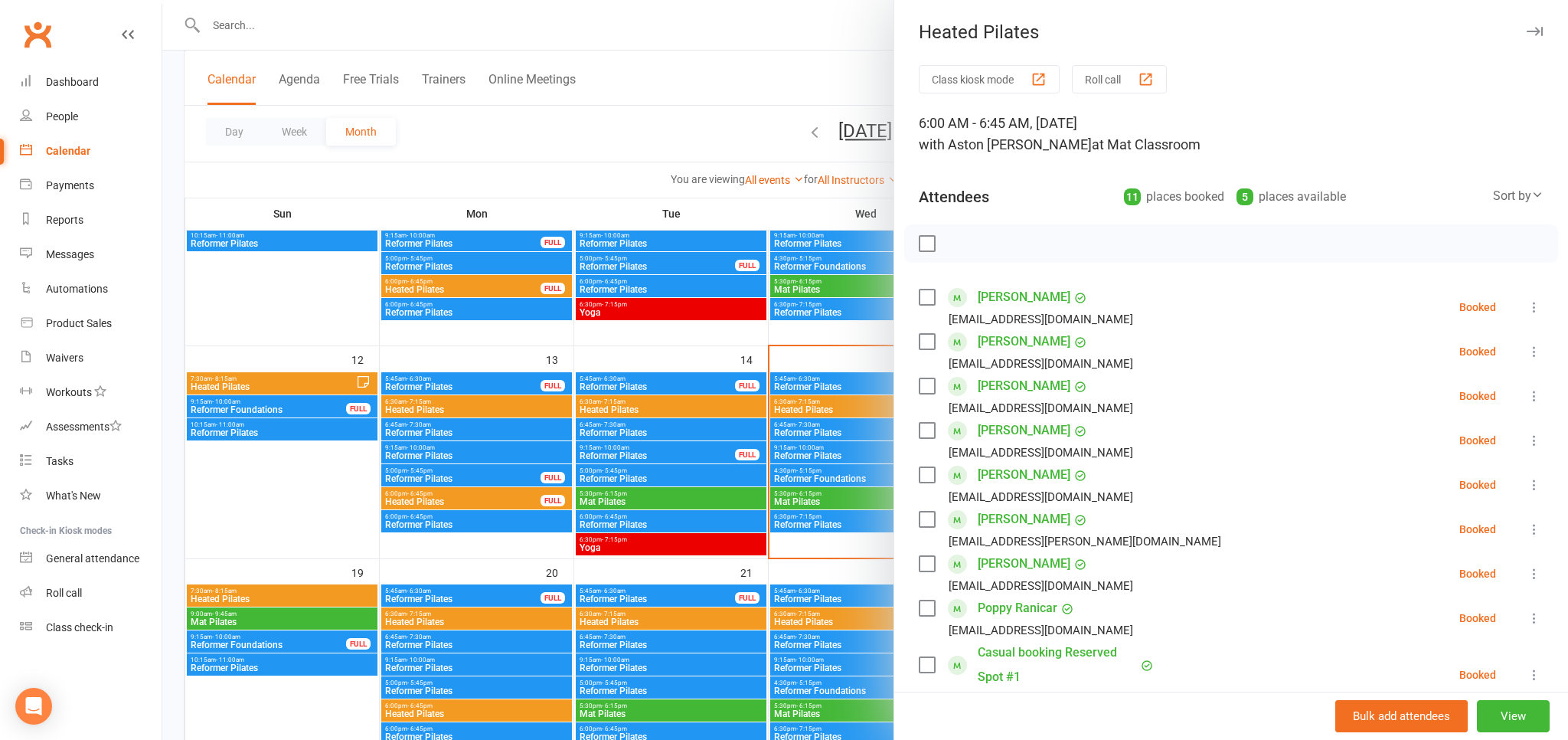
click at [829, 72] on div at bounding box center [865, 370] width 1406 height 740
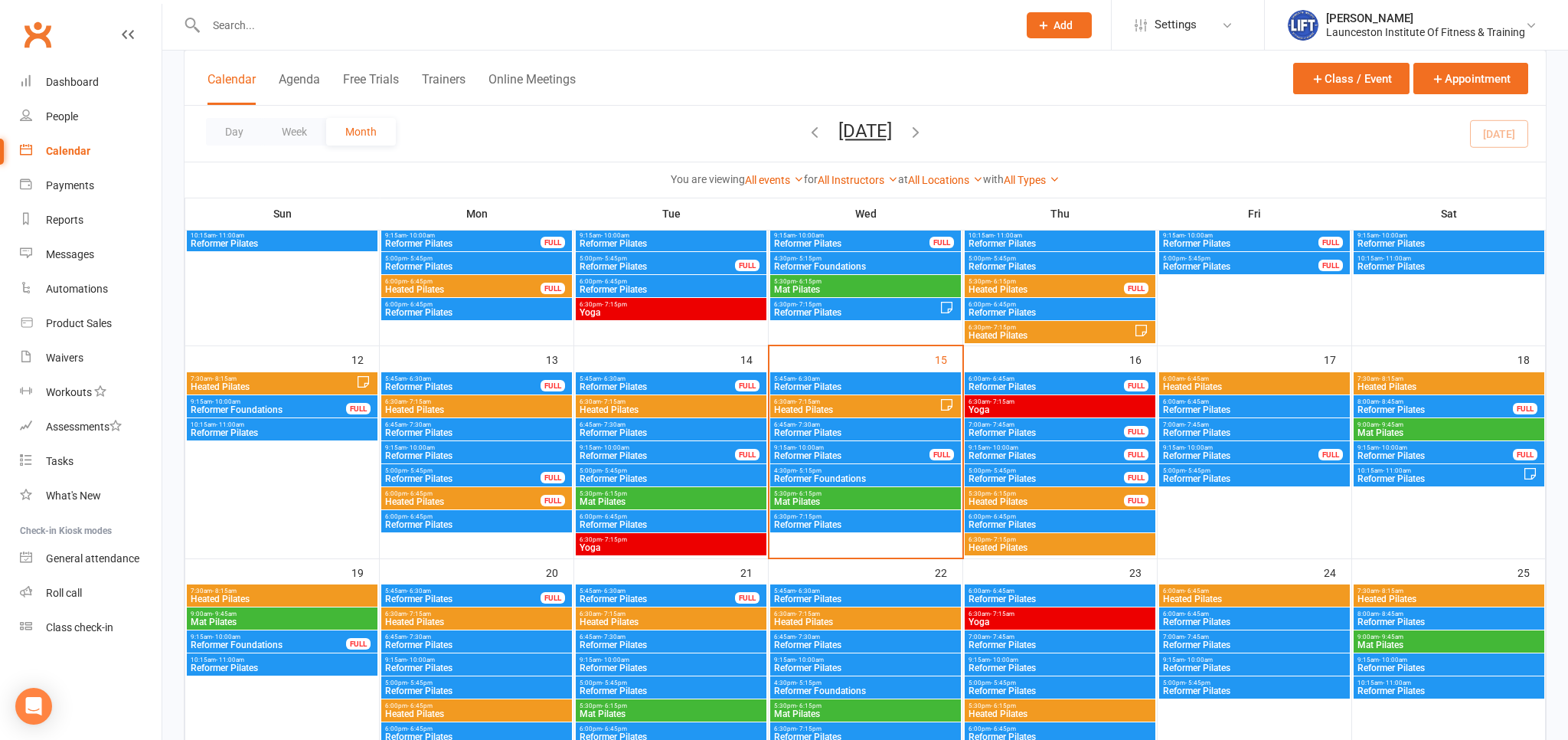
click at [1190, 384] on span "Heated Pilates" at bounding box center [1254, 387] width 185 height 9
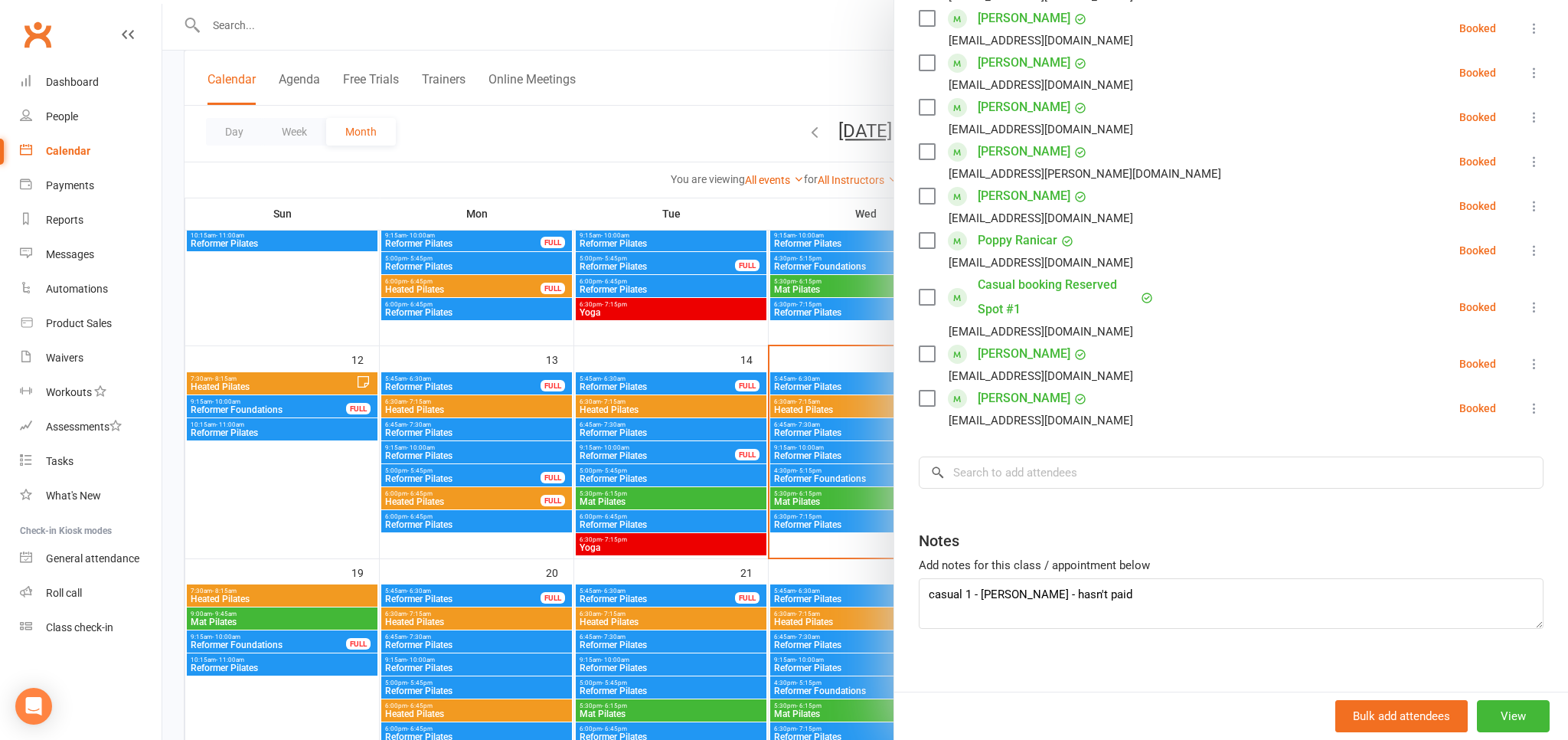
scroll to position [382, 0]
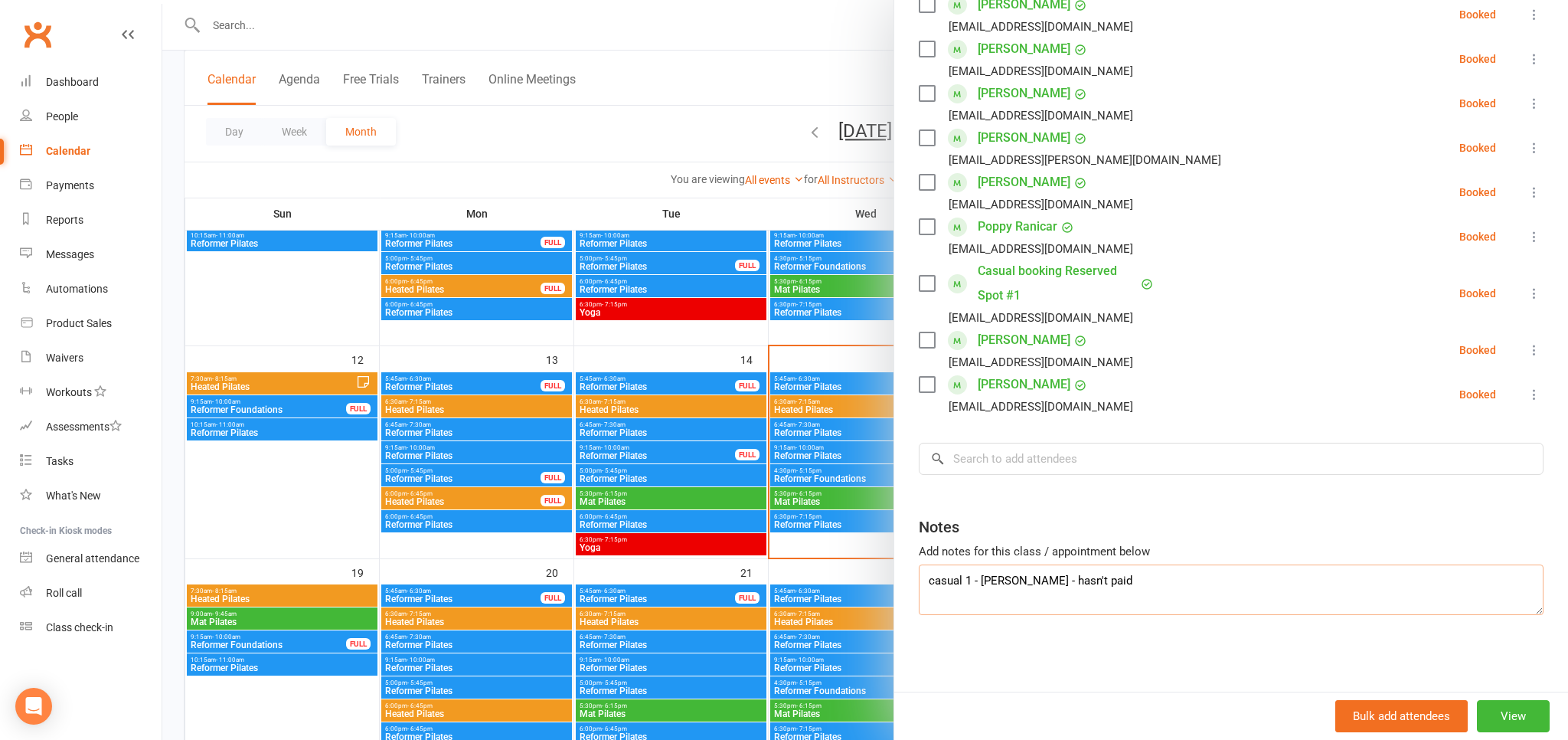
drag, startPoint x: 1125, startPoint y: 568, endPoint x: 1129, endPoint y: 576, distance: 8.9
click at [1125, 568] on textarea "casual 1 - tommy glover - hasn't paid" at bounding box center [1231, 590] width 625 height 50
click at [1153, 580] on textarea "casual 1 - tommy glover - hasn't paid, done pilates before" at bounding box center [1231, 590] width 625 height 50
click at [980, 578] on textarea "casual 1 - tommy glover - hasn't paid, done Pilates before" at bounding box center [1231, 590] width 625 height 50
click at [985, 583] on textarea "casual 1 - tommy glover - hasn't paid, done Pilates before" at bounding box center [1231, 590] width 625 height 50
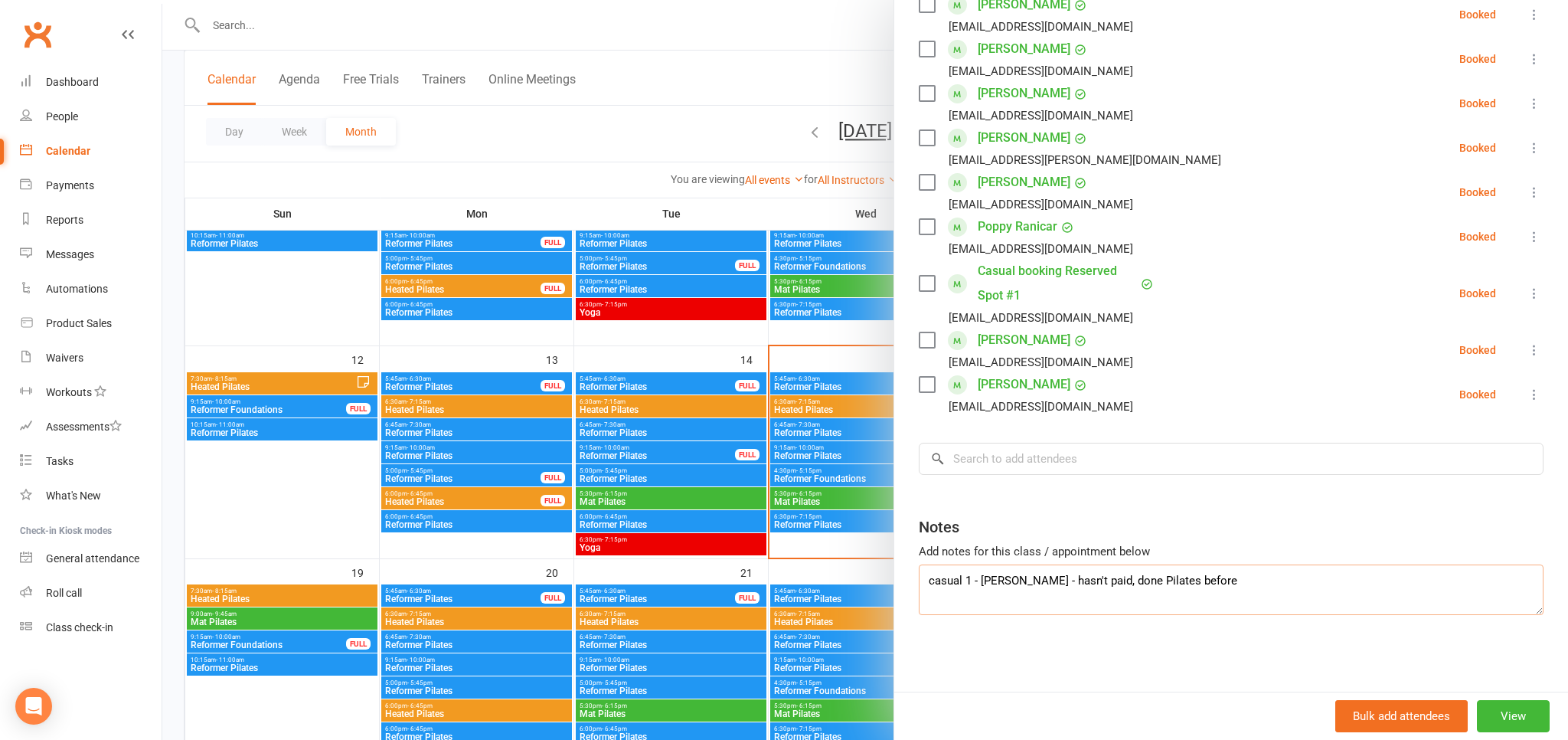
click at [1027, 583] on textarea "casual 1 - Tommy glover - hasn't paid, done Pilates before" at bounding box center [1231, 590] width 625 height 50
type textarea "casual 1 - Tommy Glover - hasn't paid, done Pilates before"
click at [839, 61] on div at bounding box center [865, 370] width 1406 height 740
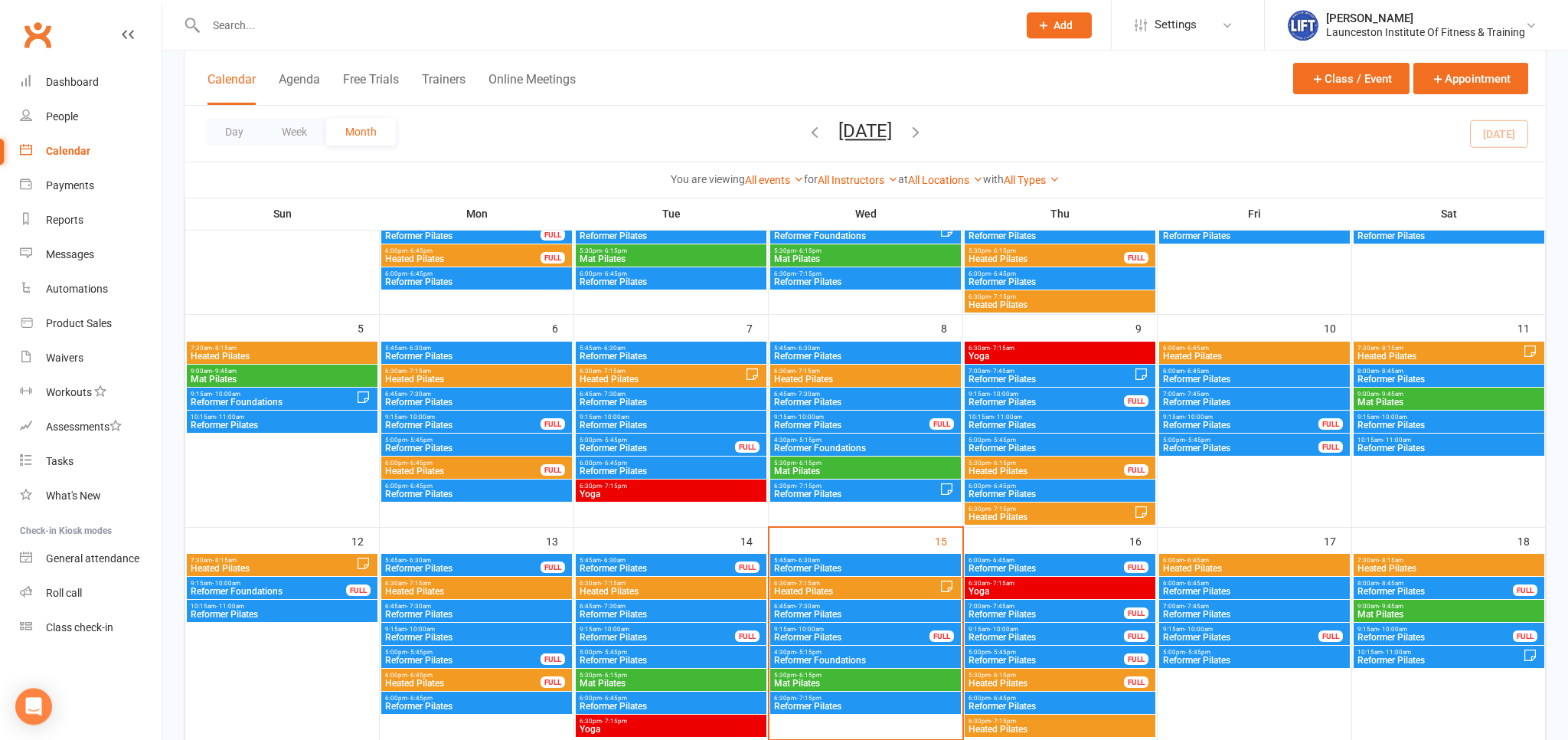
scroll to position [323, 0]
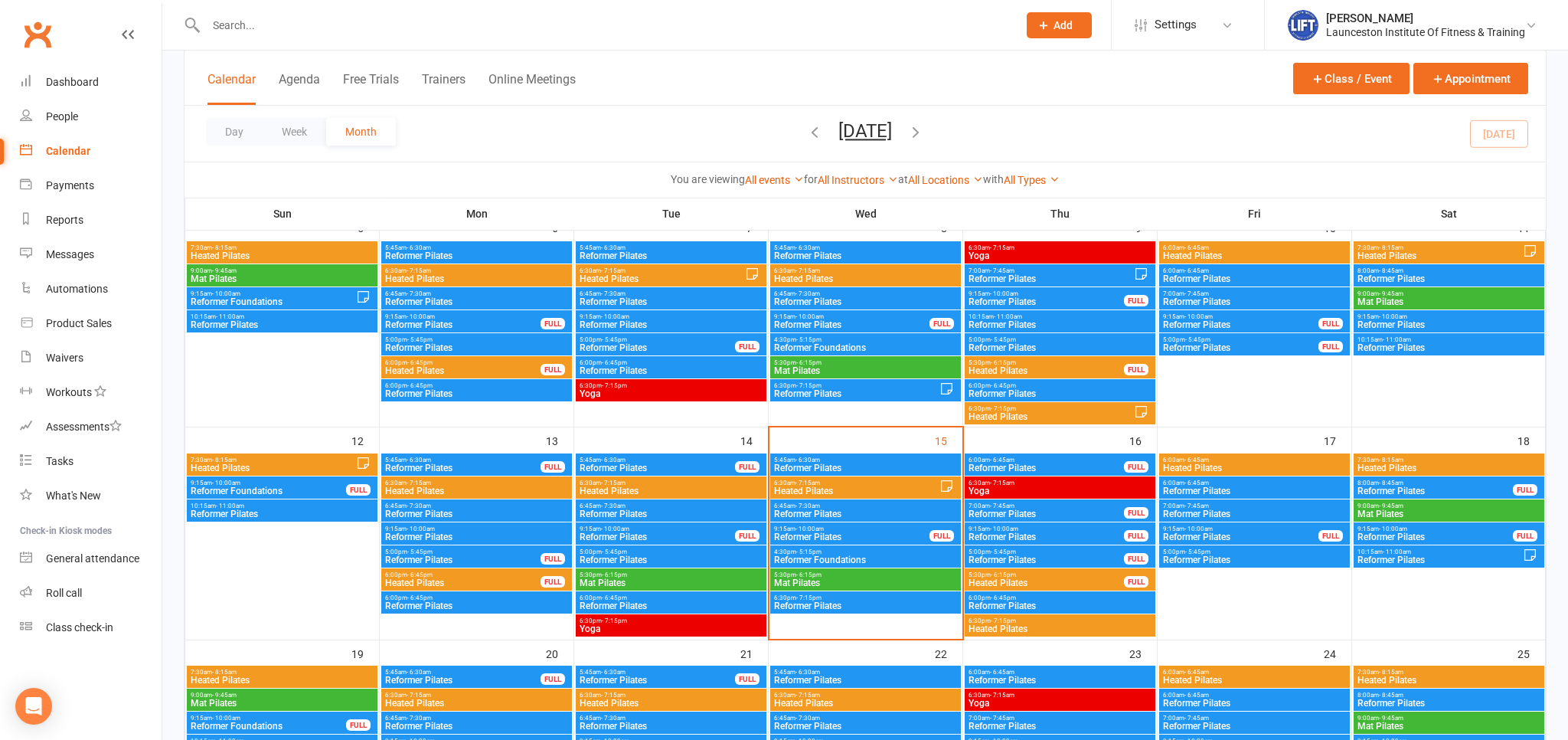
click at [519, 19] on input "text" at bounding box center [604, 25] width 806 height 21
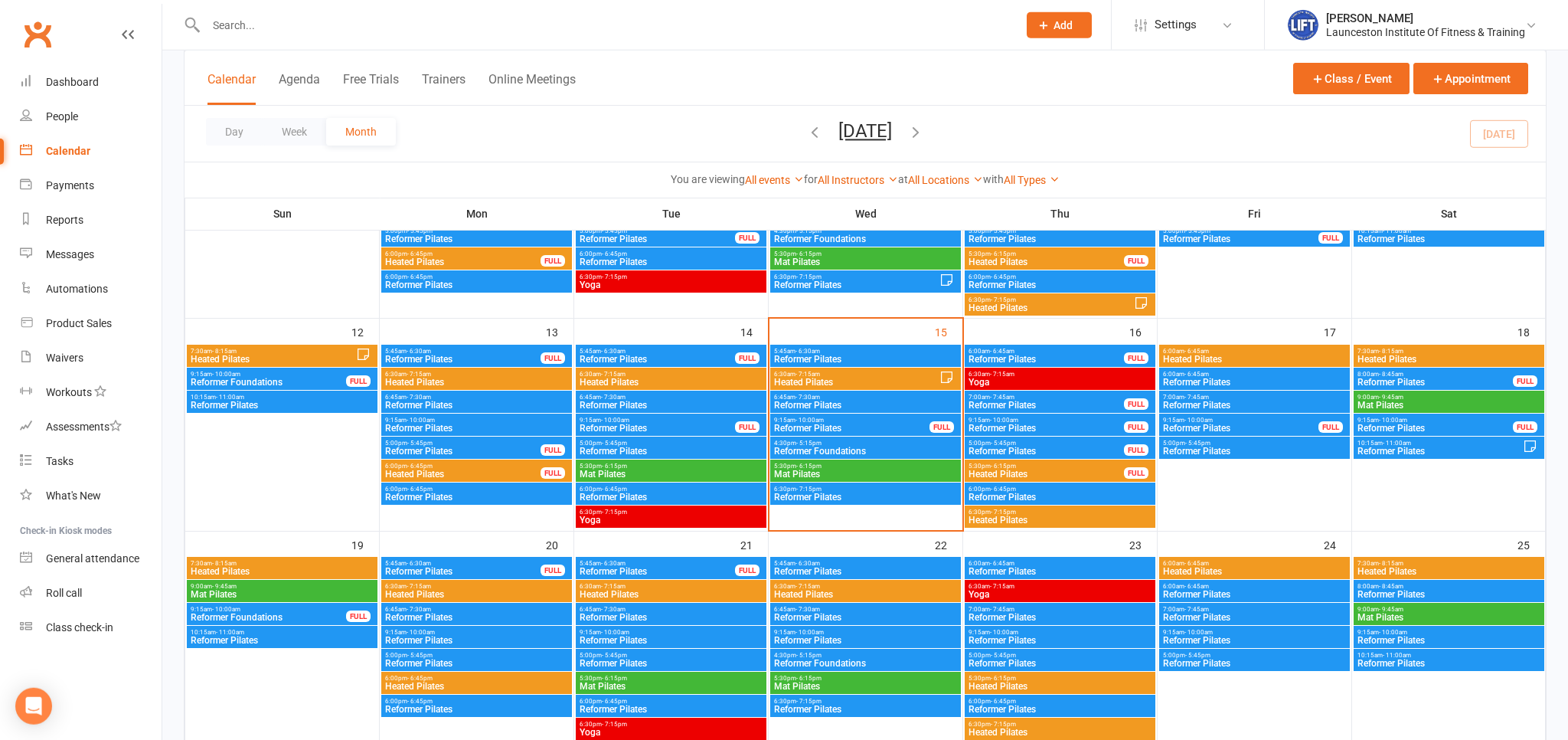
scroll to position [485, 0]
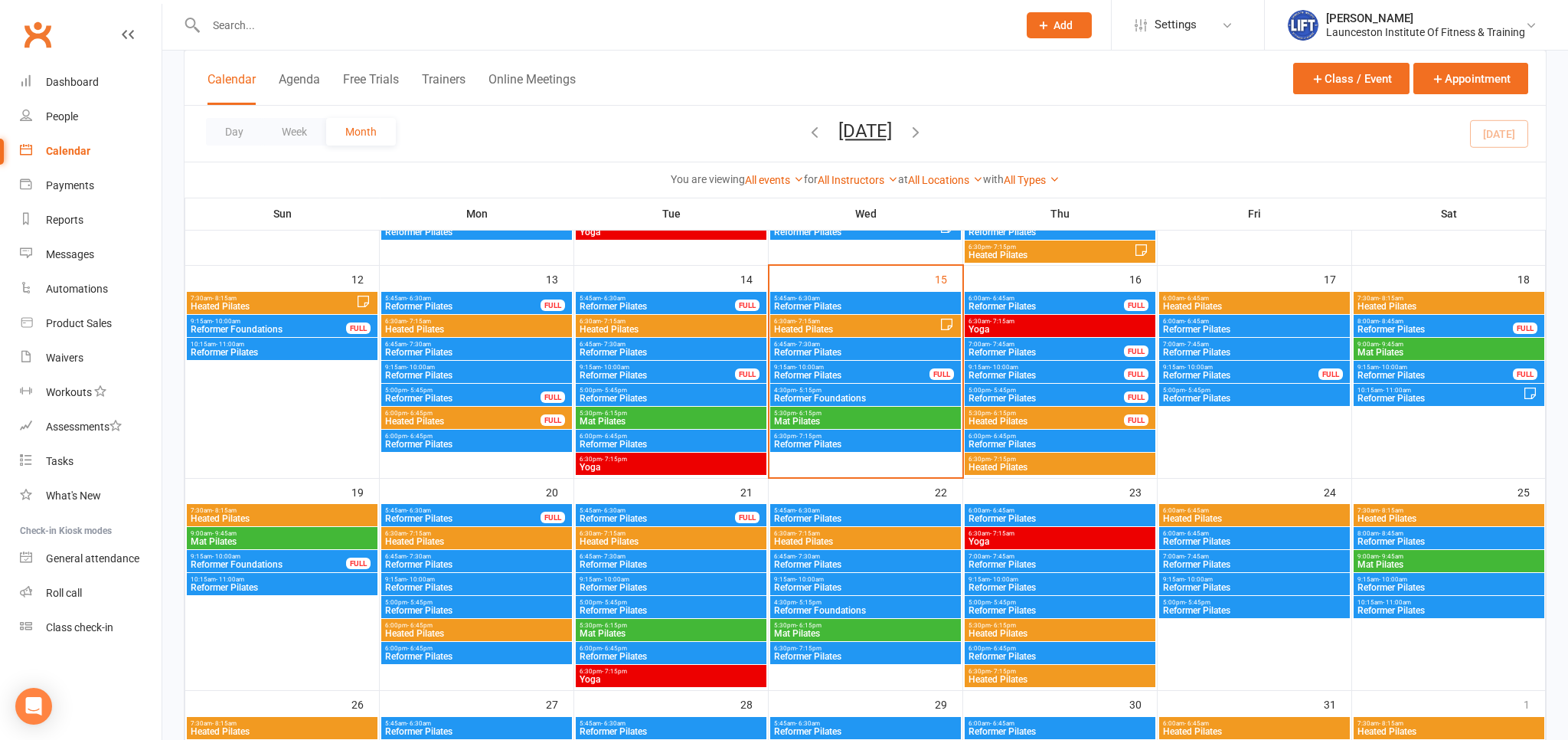
click at [283, 562] on span "Reformer Foundations" at bounding box center [268, 565] width 157 height 9
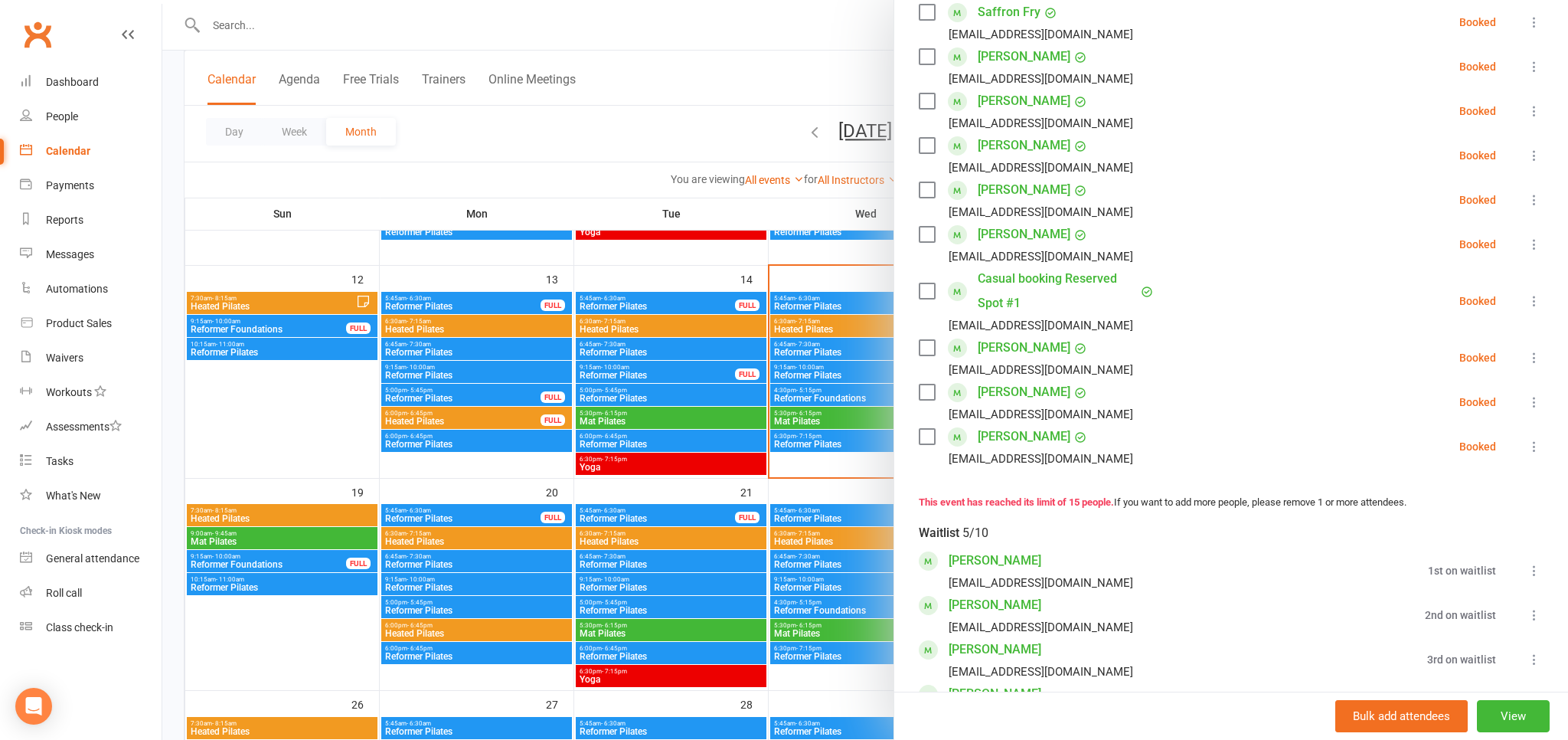
scroll to position [760, 0]
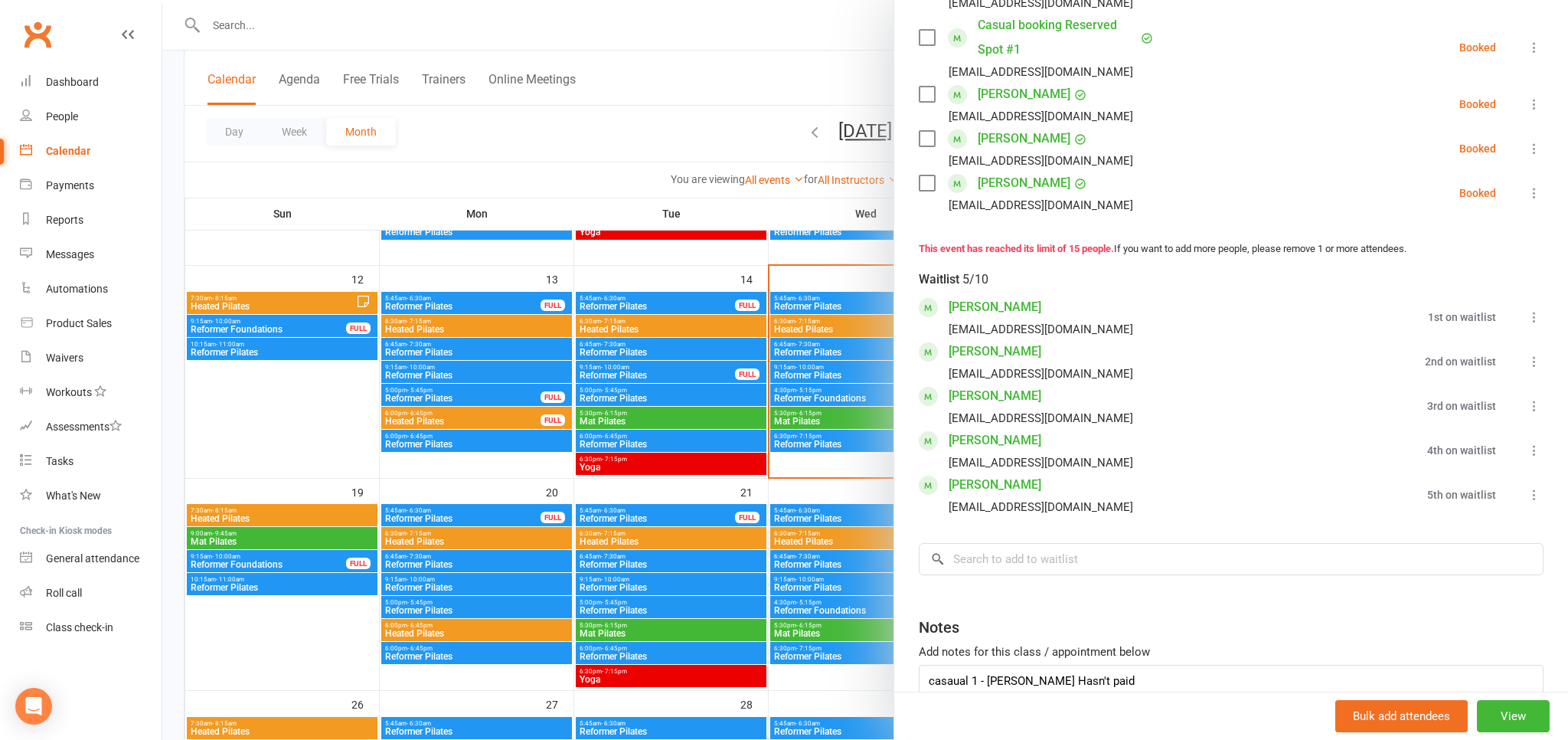
click at [262, 583] on div at bounding box center [865, 370] width 1406 height 740
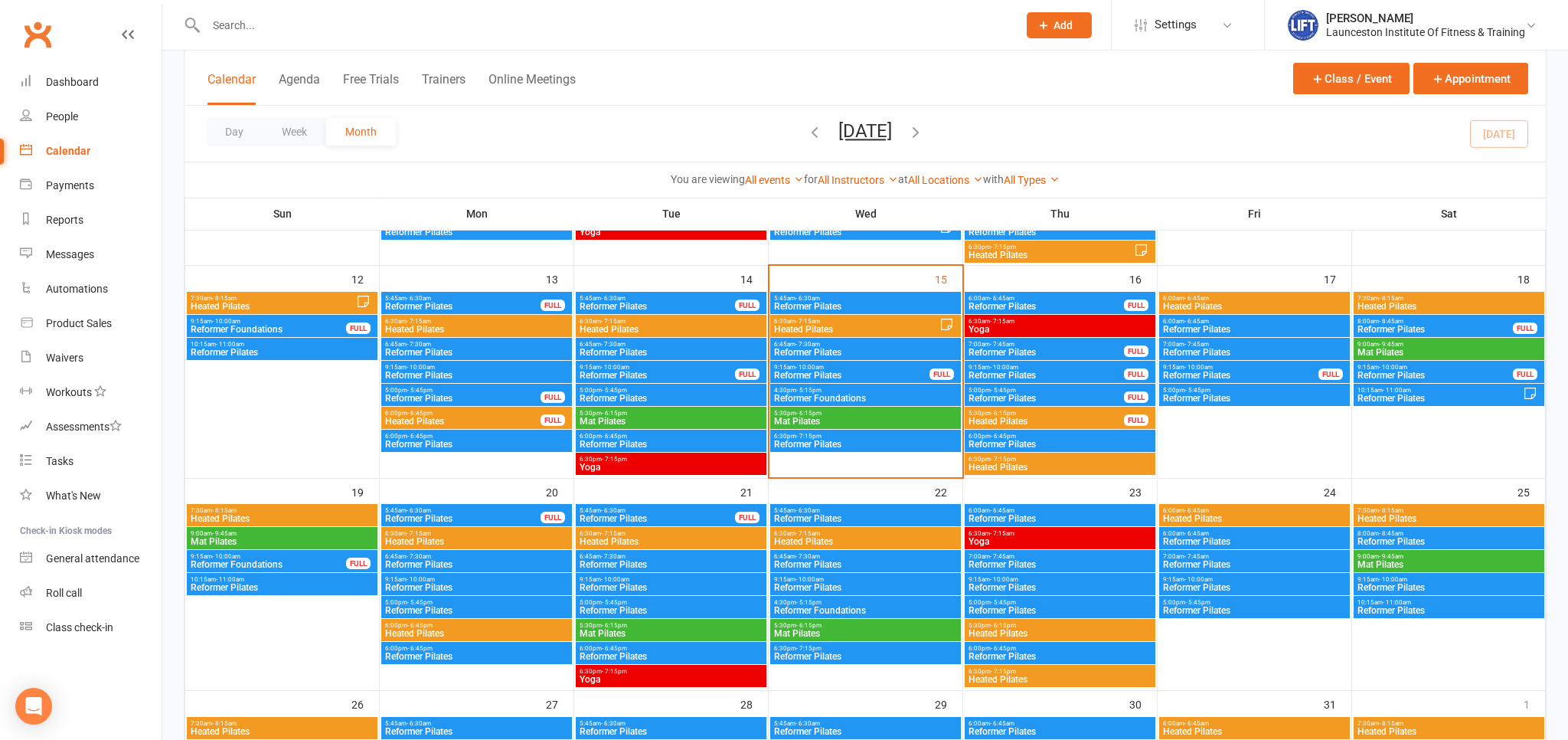
click at [262, 583] on div at bounding box center [865, 370] width 1406 height 740
click at [262, 583] on span "Reformer Pilates" at bounding box center [282, 588] width 185 height 9
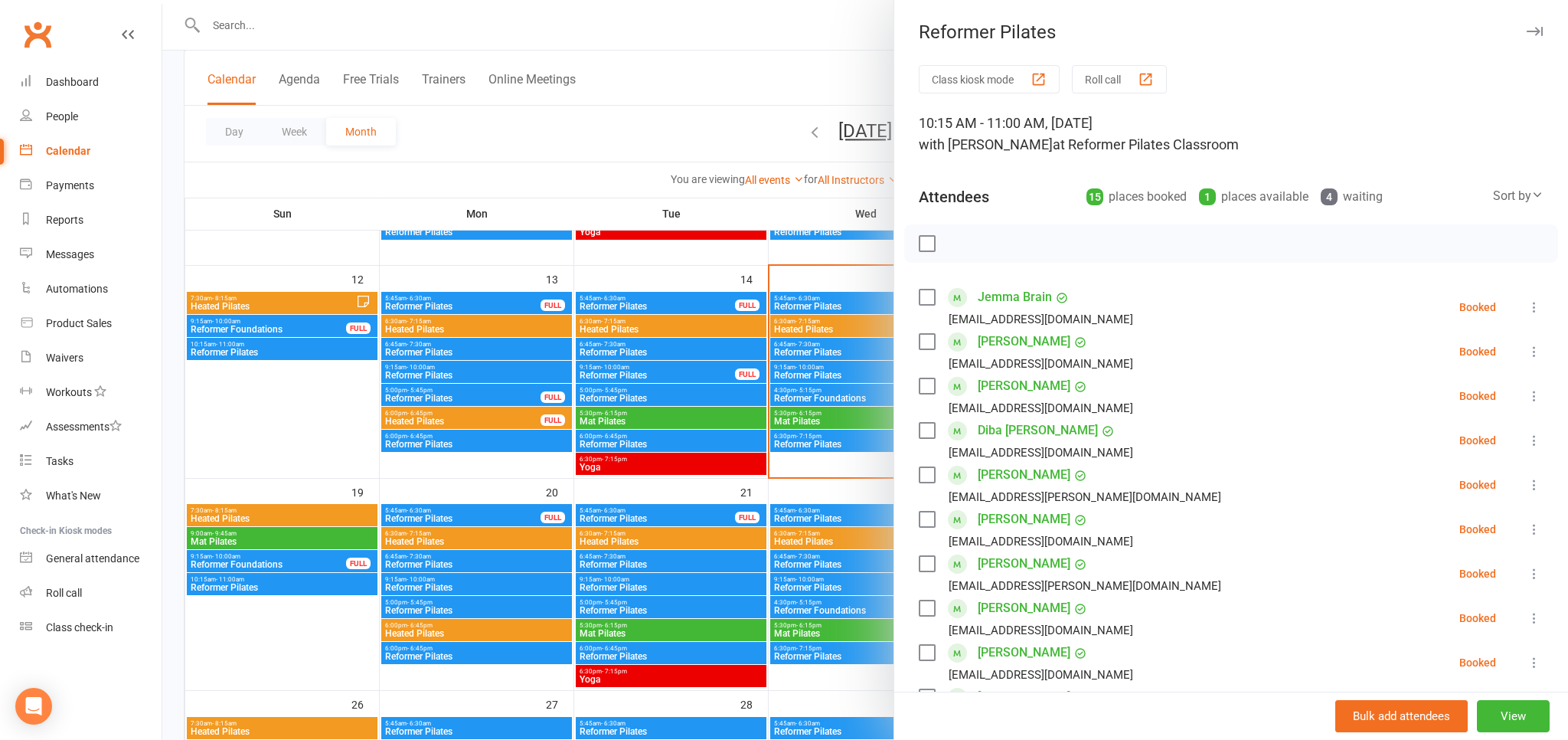
scroll to position [84, 0]
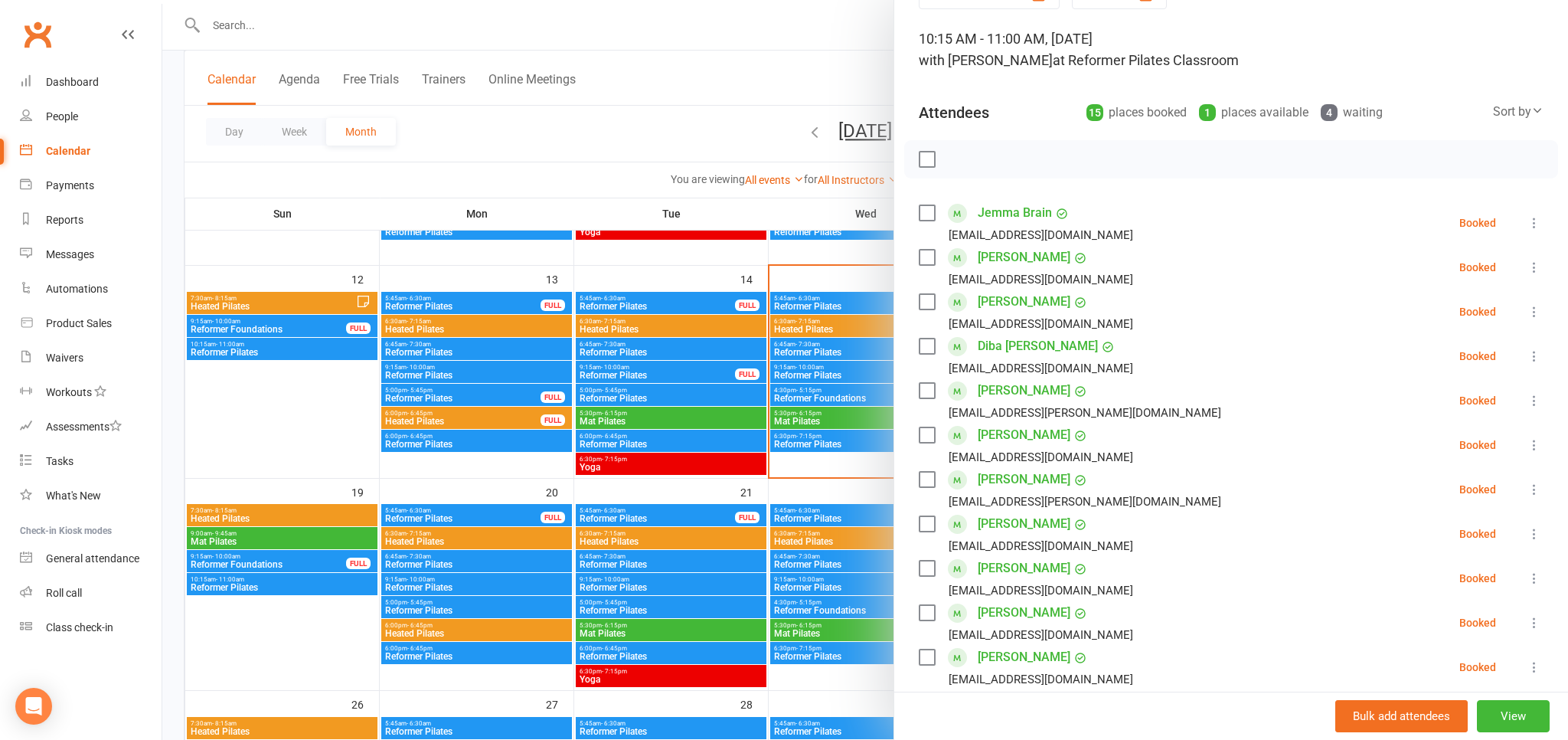
click at [271, 544] on div at bounding box center [865, 370] width 1406 height 740
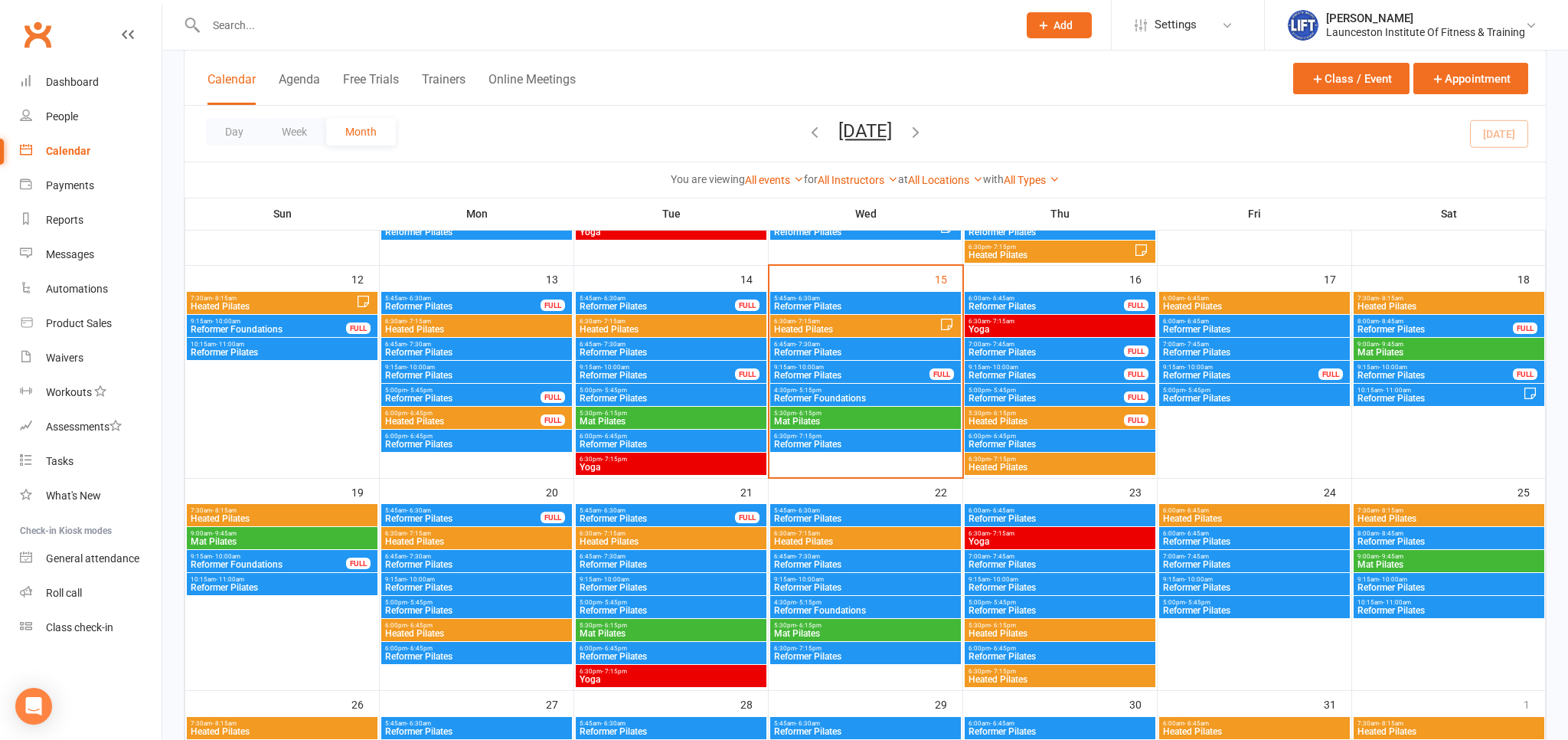
click at [270, 543] on span "Mat Pilates" at bounding box center [282, 541] width 185 height 9
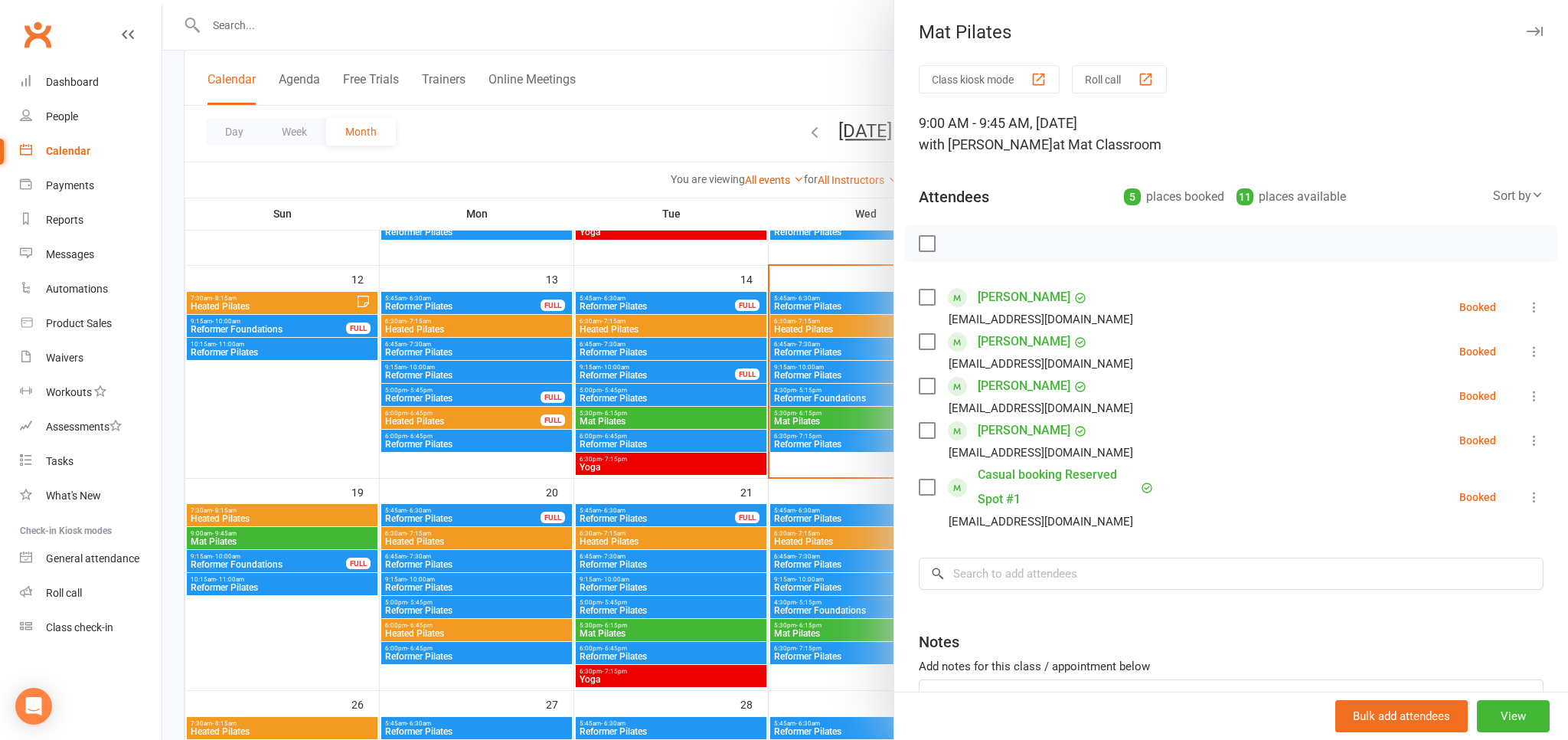
click at [277, 518] on div at bounding box center [865, 370] width 1406 height 740
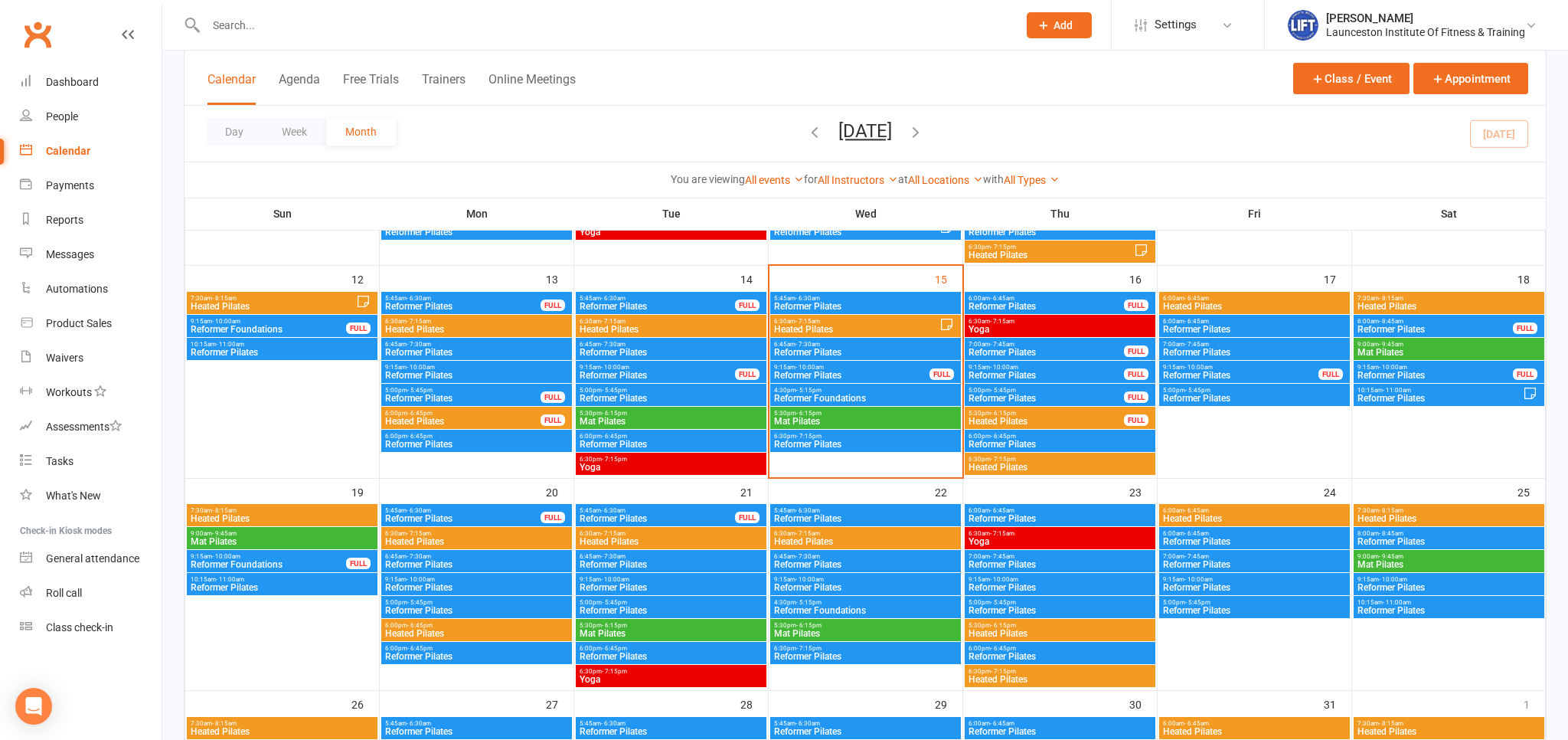
click at [277, 518] on span "Heated Pilates" at bounding box center [282, 518] width 185 height 9
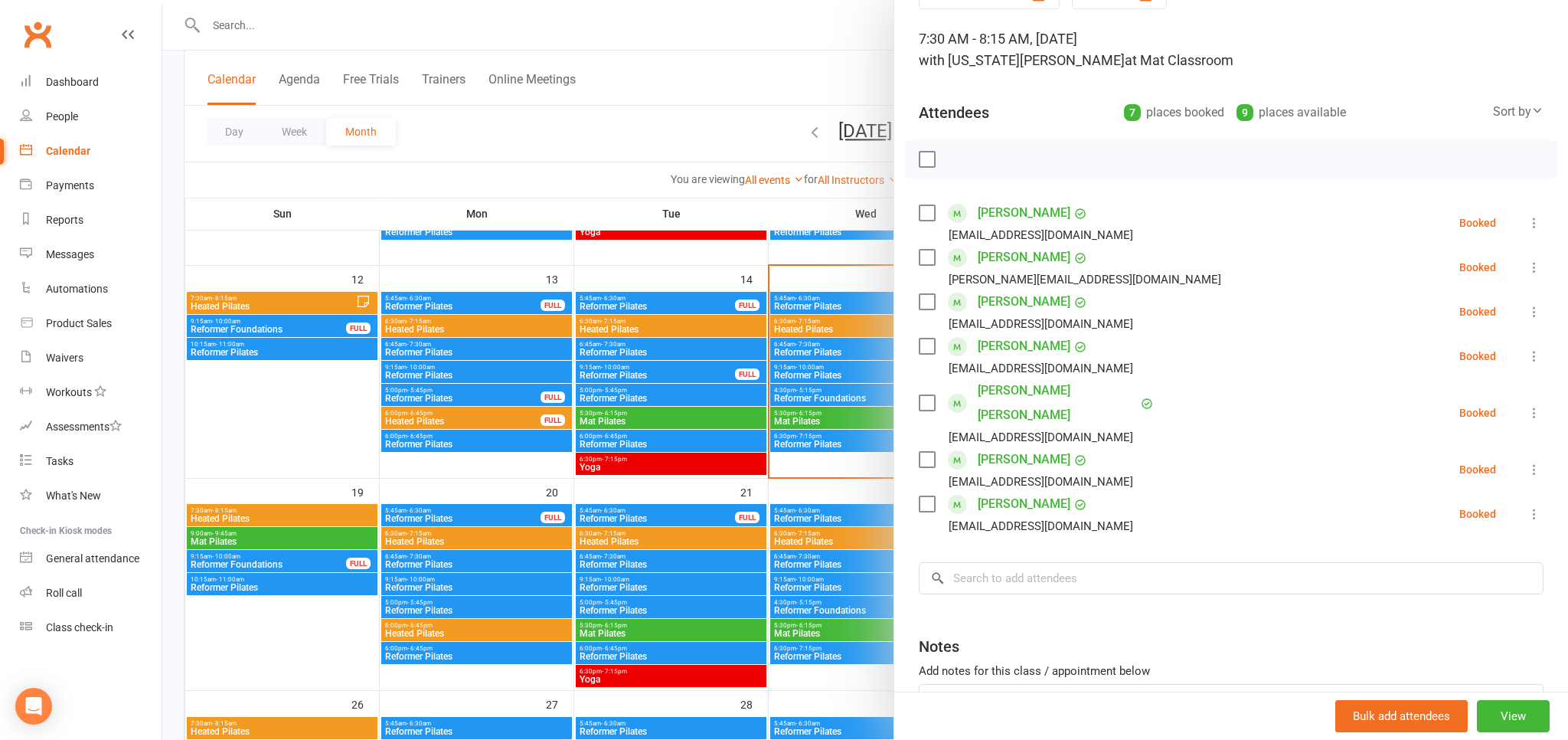
click at [311, 473] on div at bounding box center [865, 370] width 1406 height 740
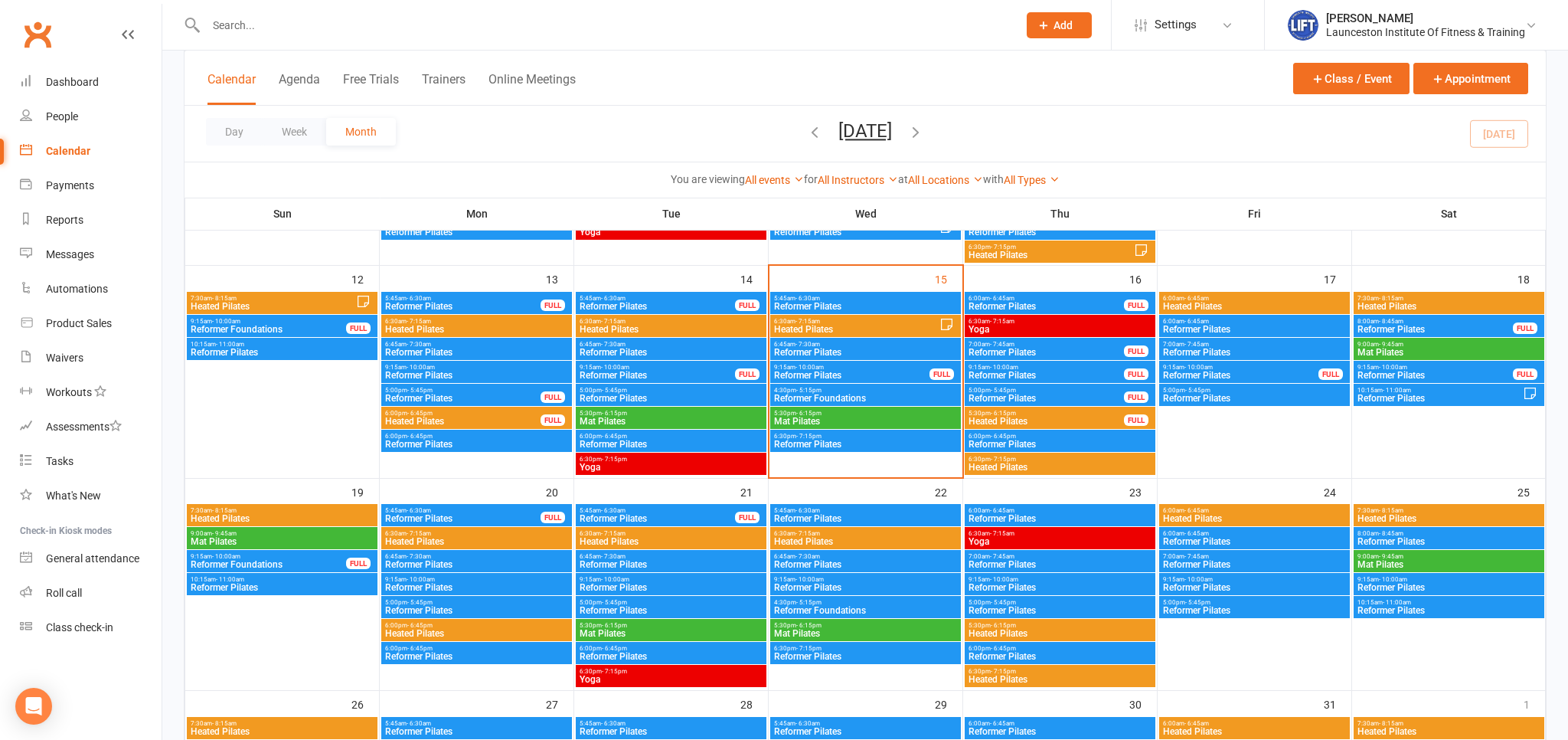
click at [1439, 394] on span "Reformer Pilates" at bounding box center [1439, 398] width 166 height 9
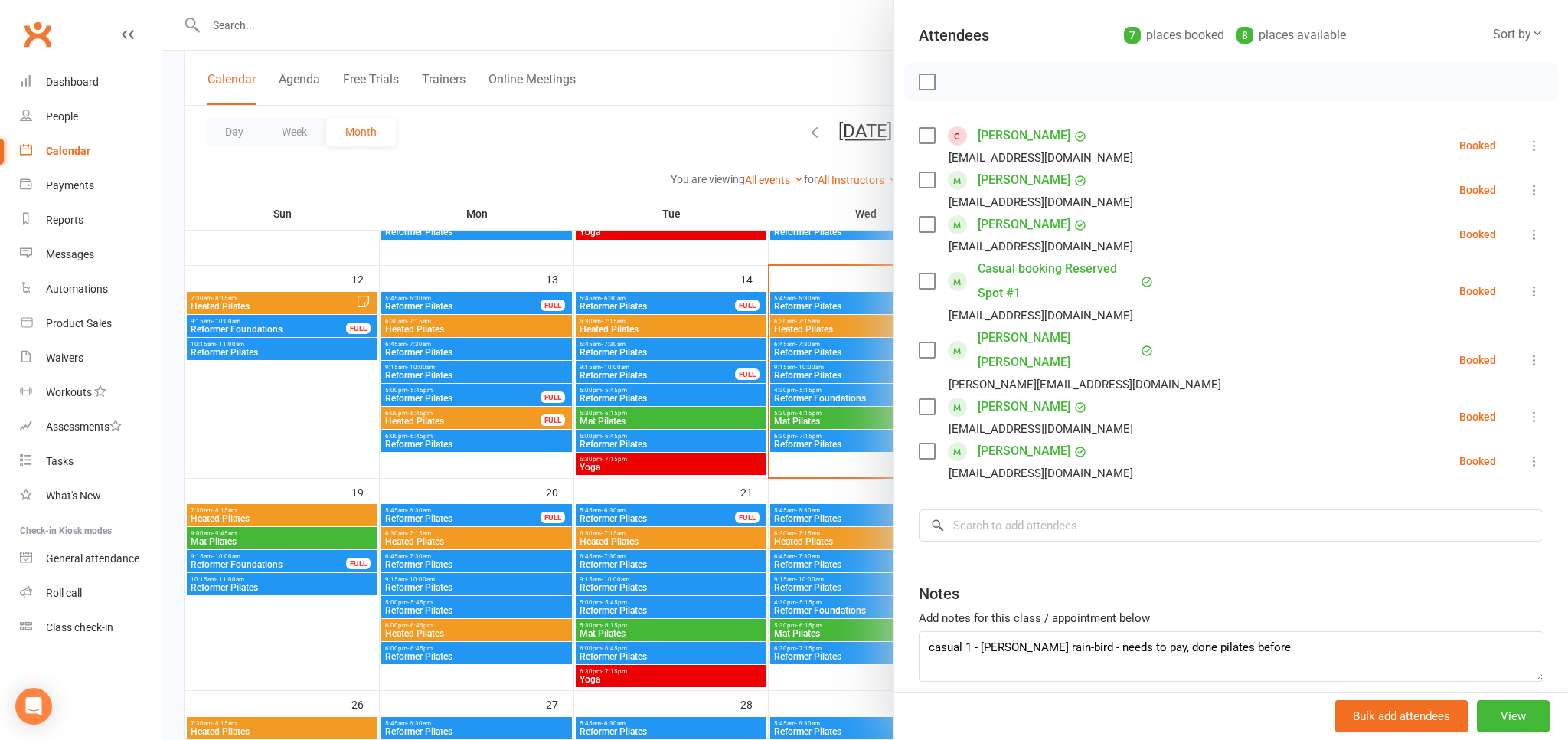
scroll to position [203, 0]
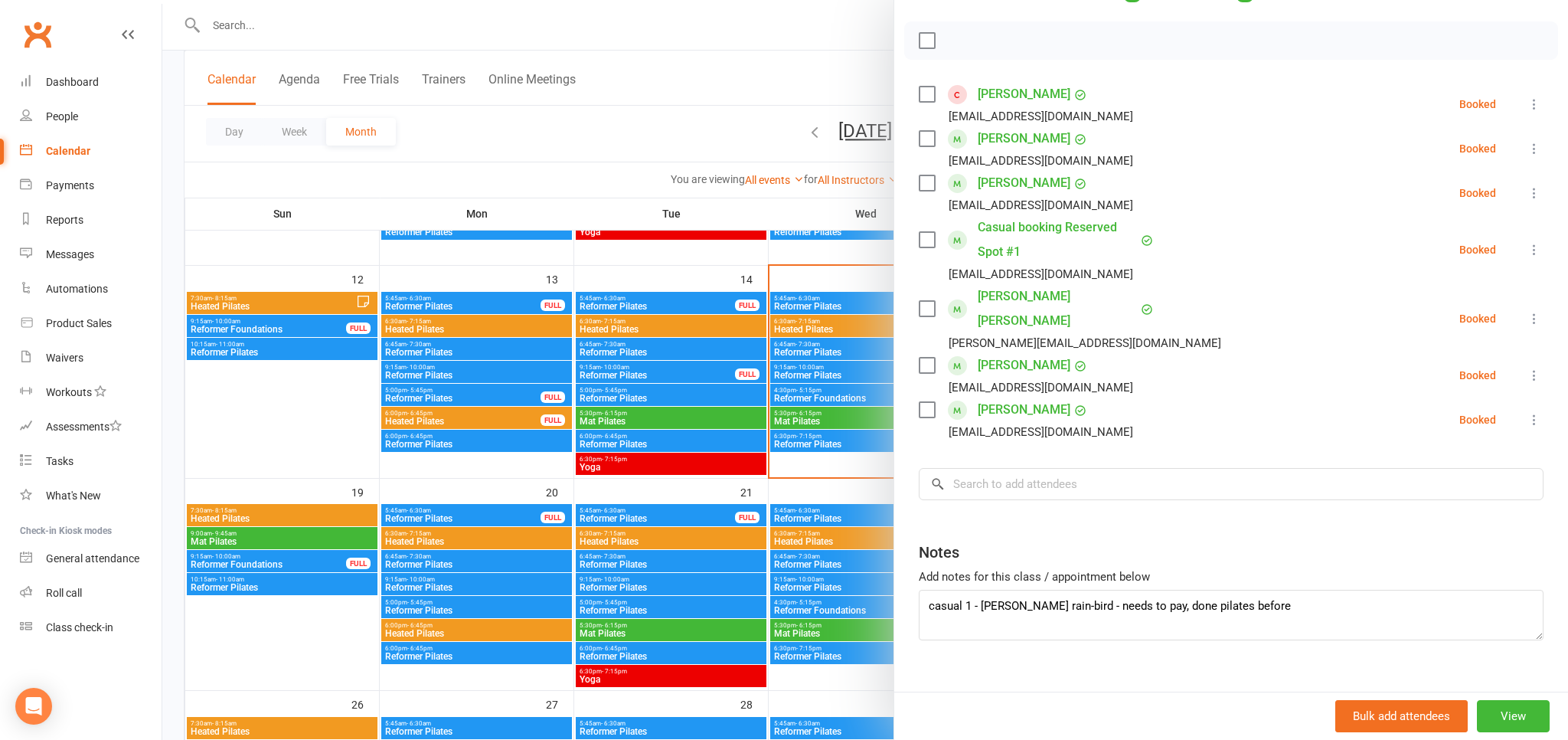
click at [740, 141] on div at bounding box center [865, 370] width 1406 height 740
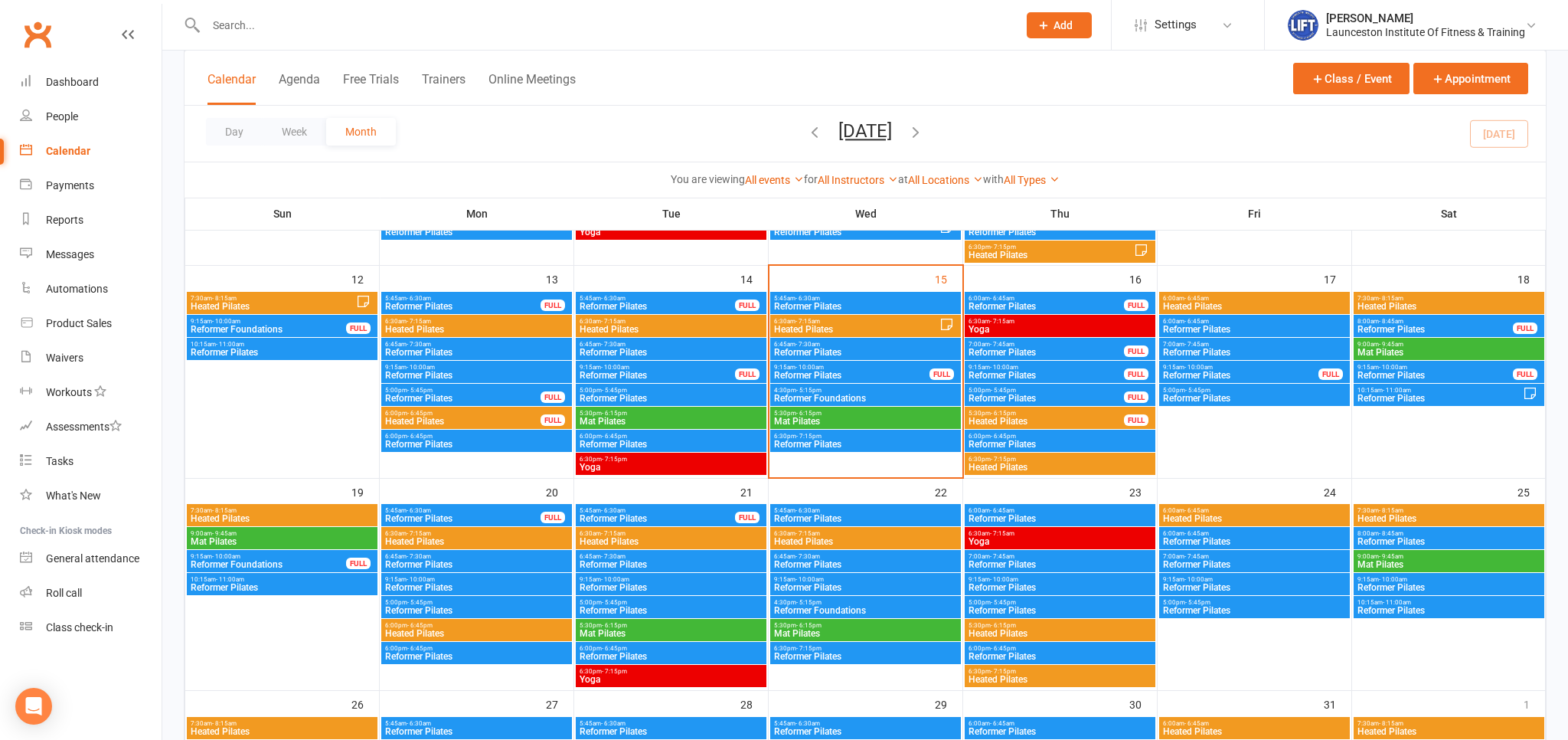
click at [1432, 399] on span "Reformer Pilates" at bounding box center [1439, 398] width 166 height 9
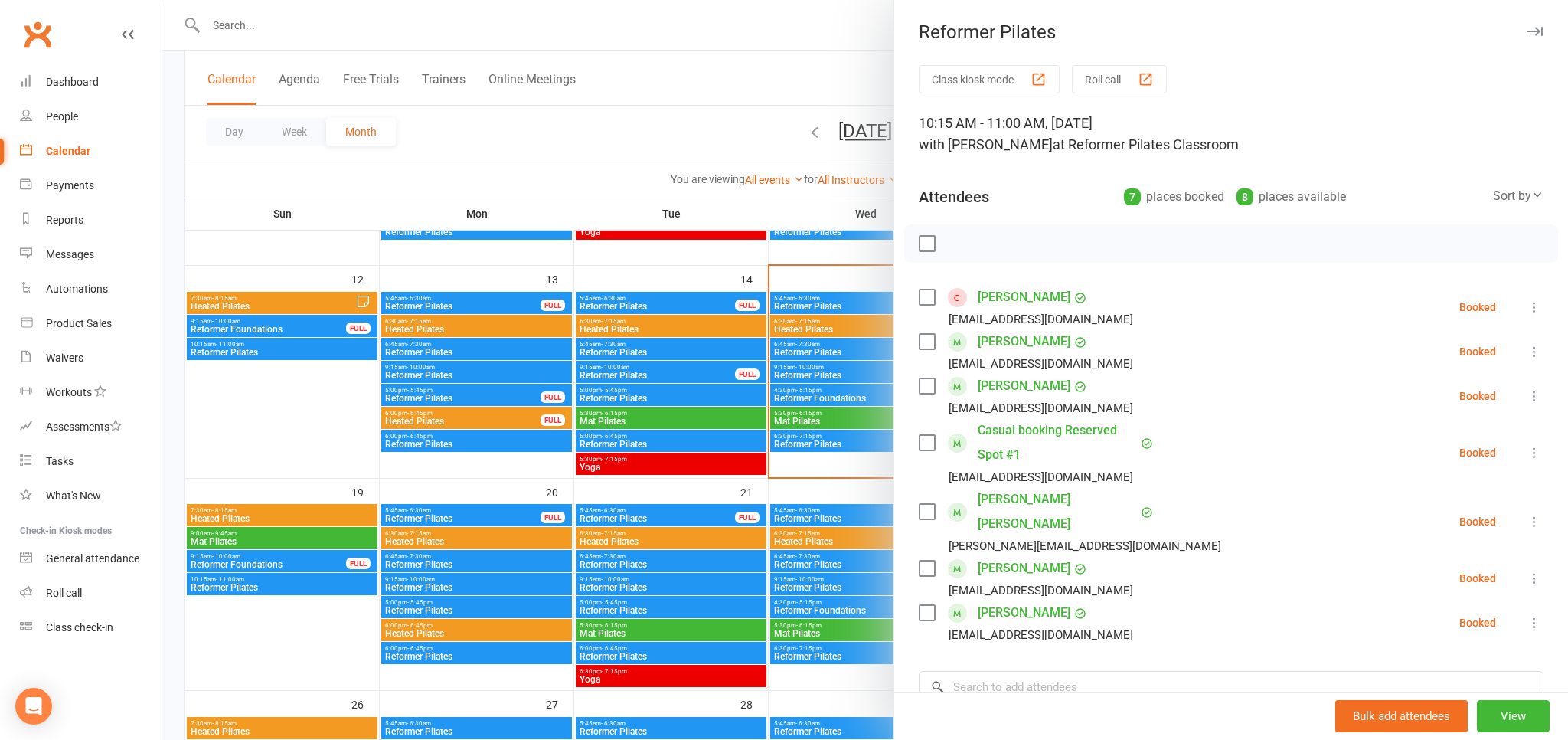
click at [831, 82] on div at bounding box center [865, 370] width 1406 height 740
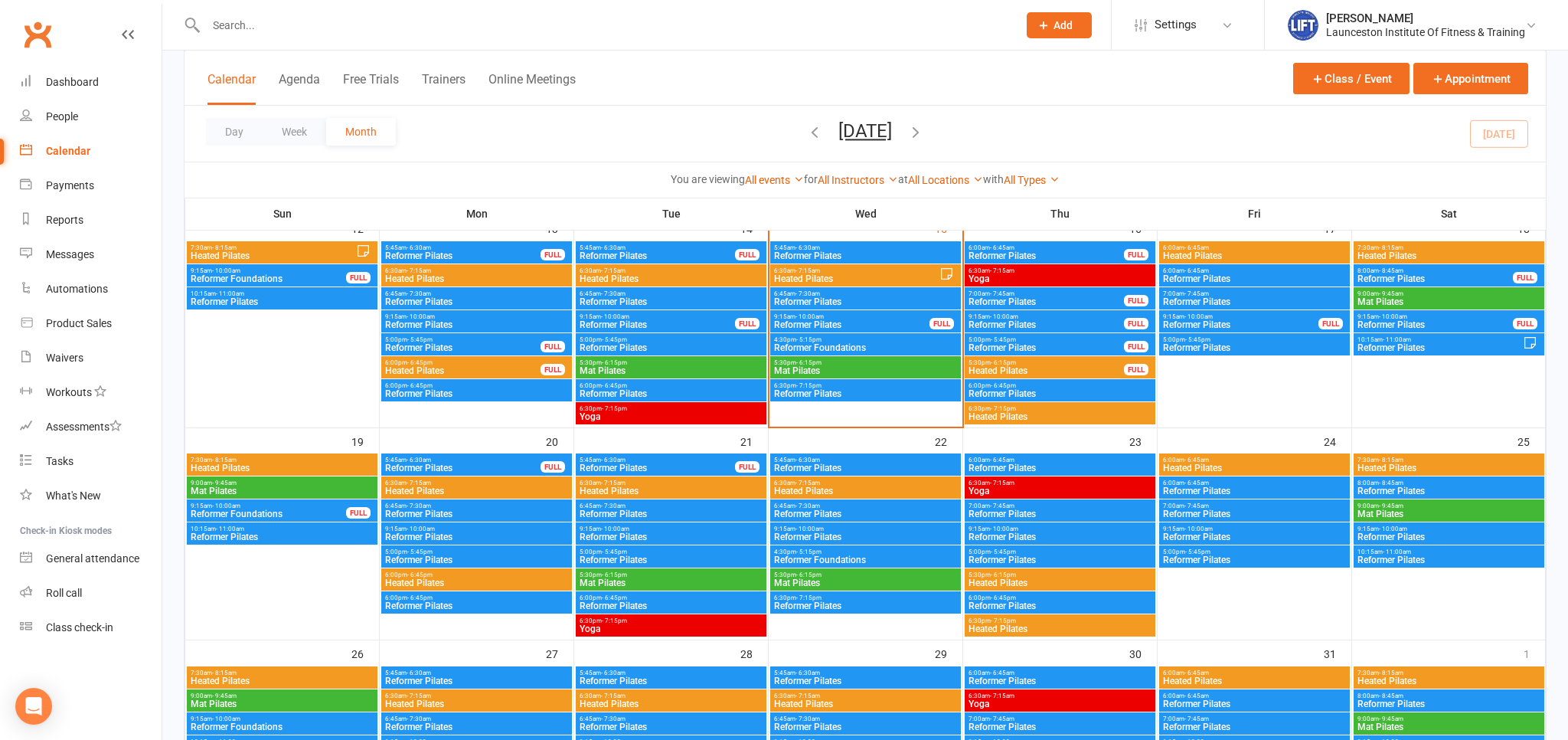
scroll to position [565, 0]
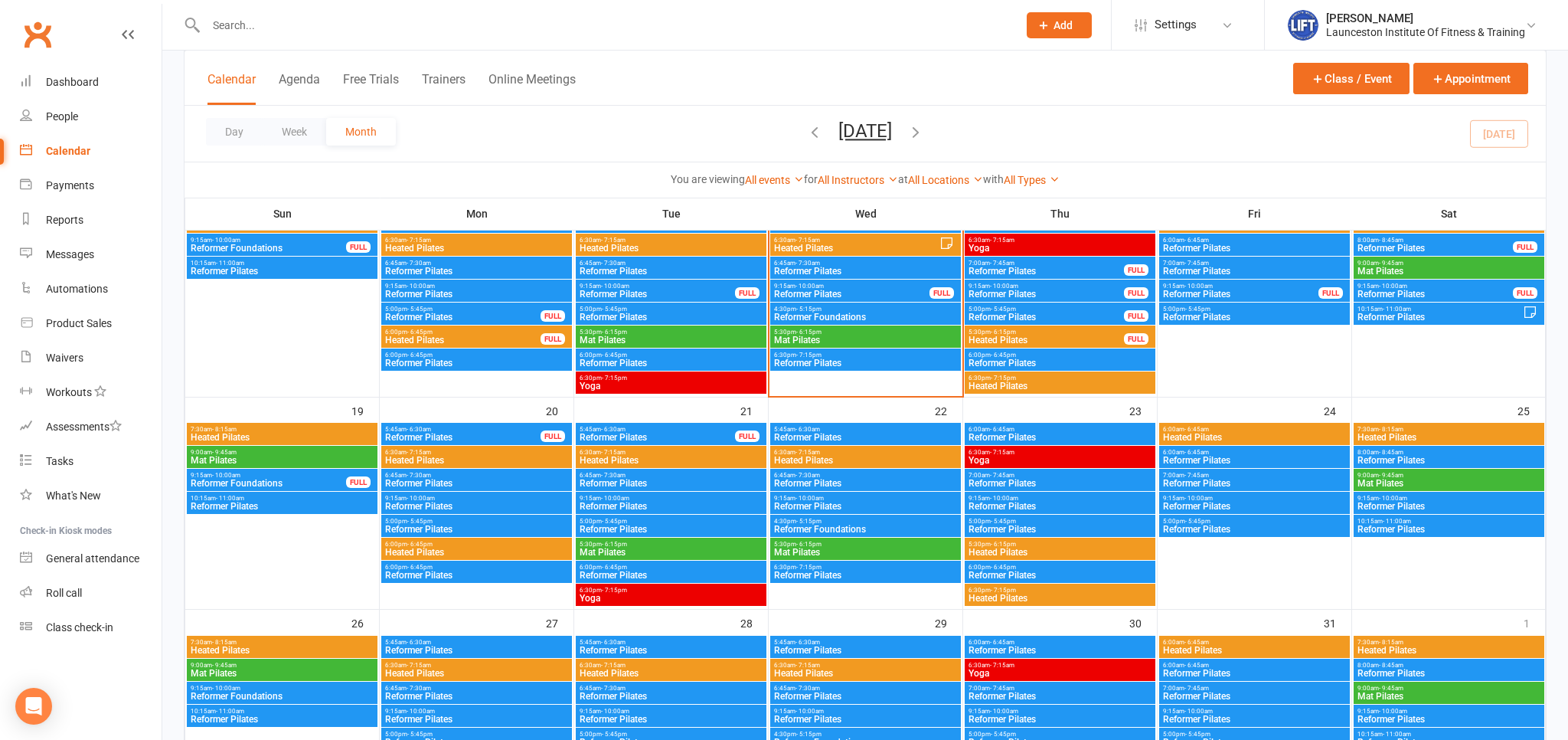
click at [305, 509] on span "Reformer Pilates" at bounding box center [282, 506] width 185 height 9
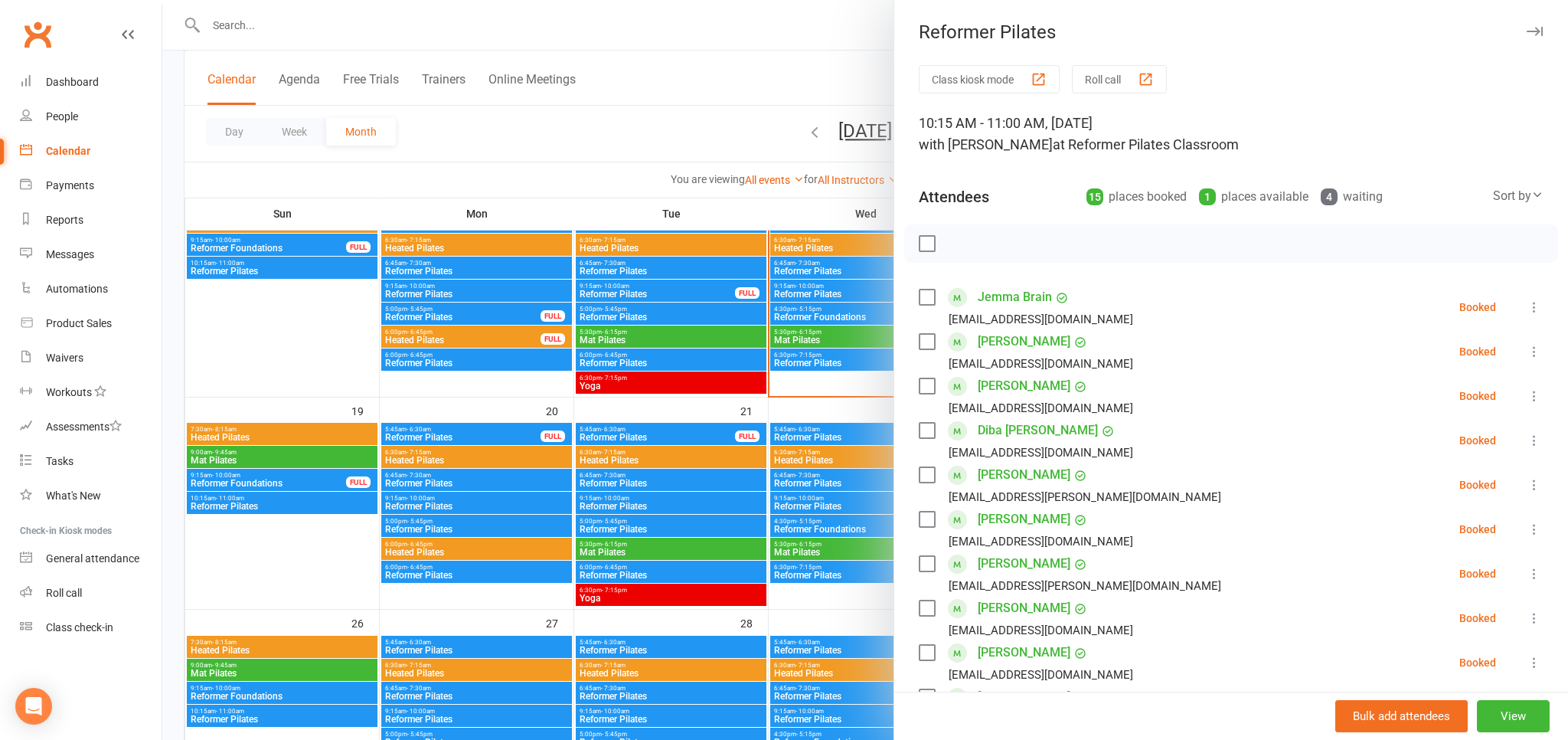
scroll to position [404, 0]
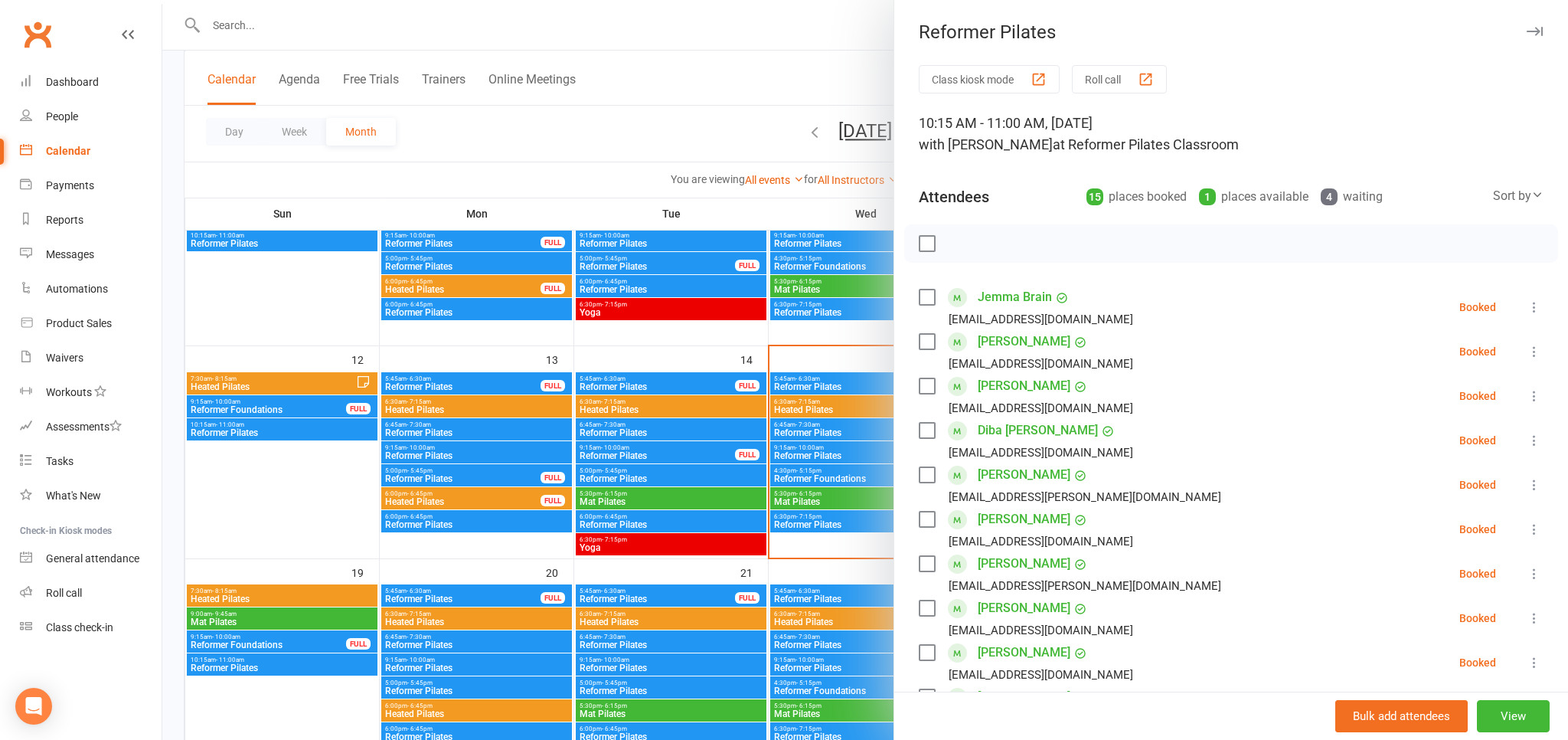
click at [583, 133] on div at bounding box center [865, 370] width 1406 height 740
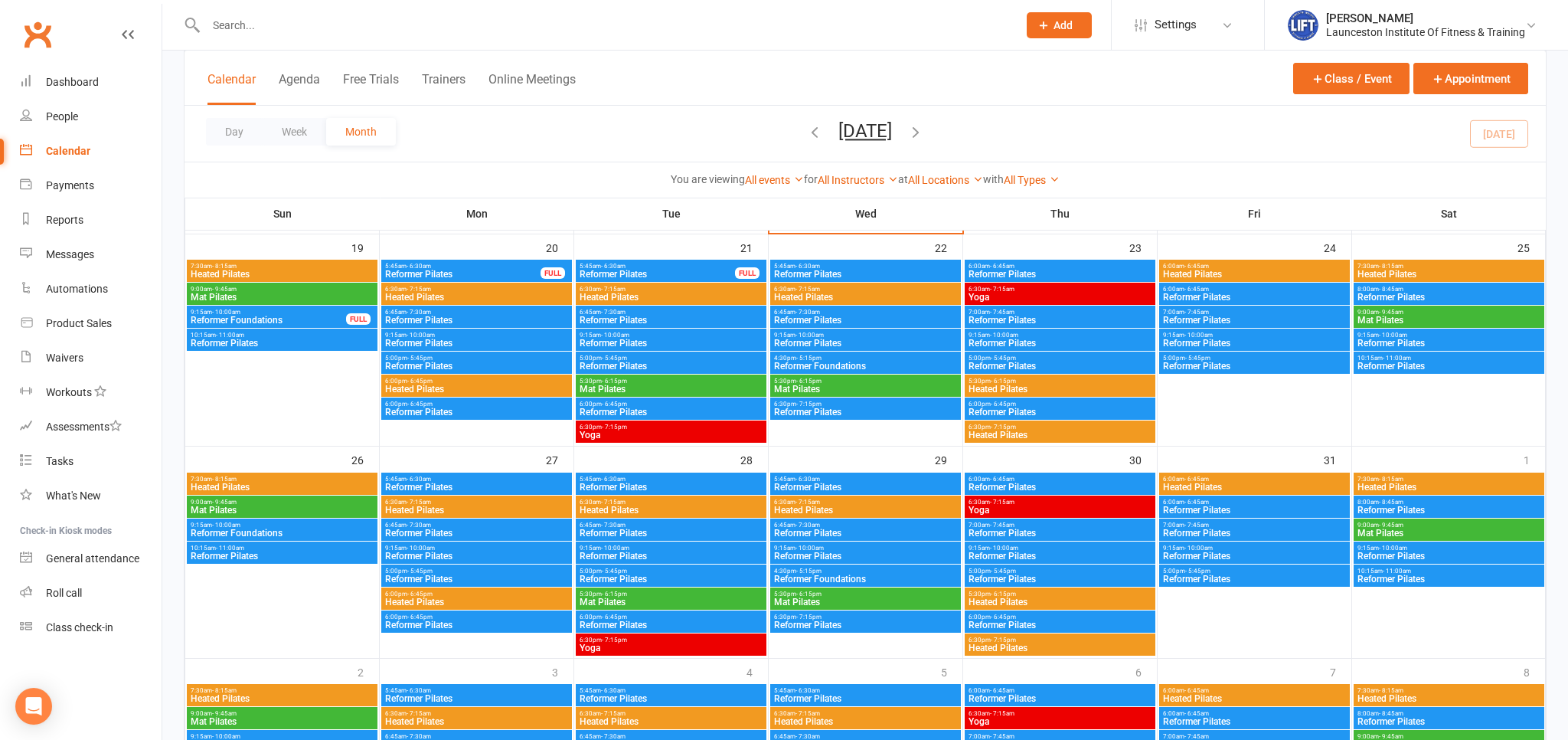
scroll to position [646, 0]
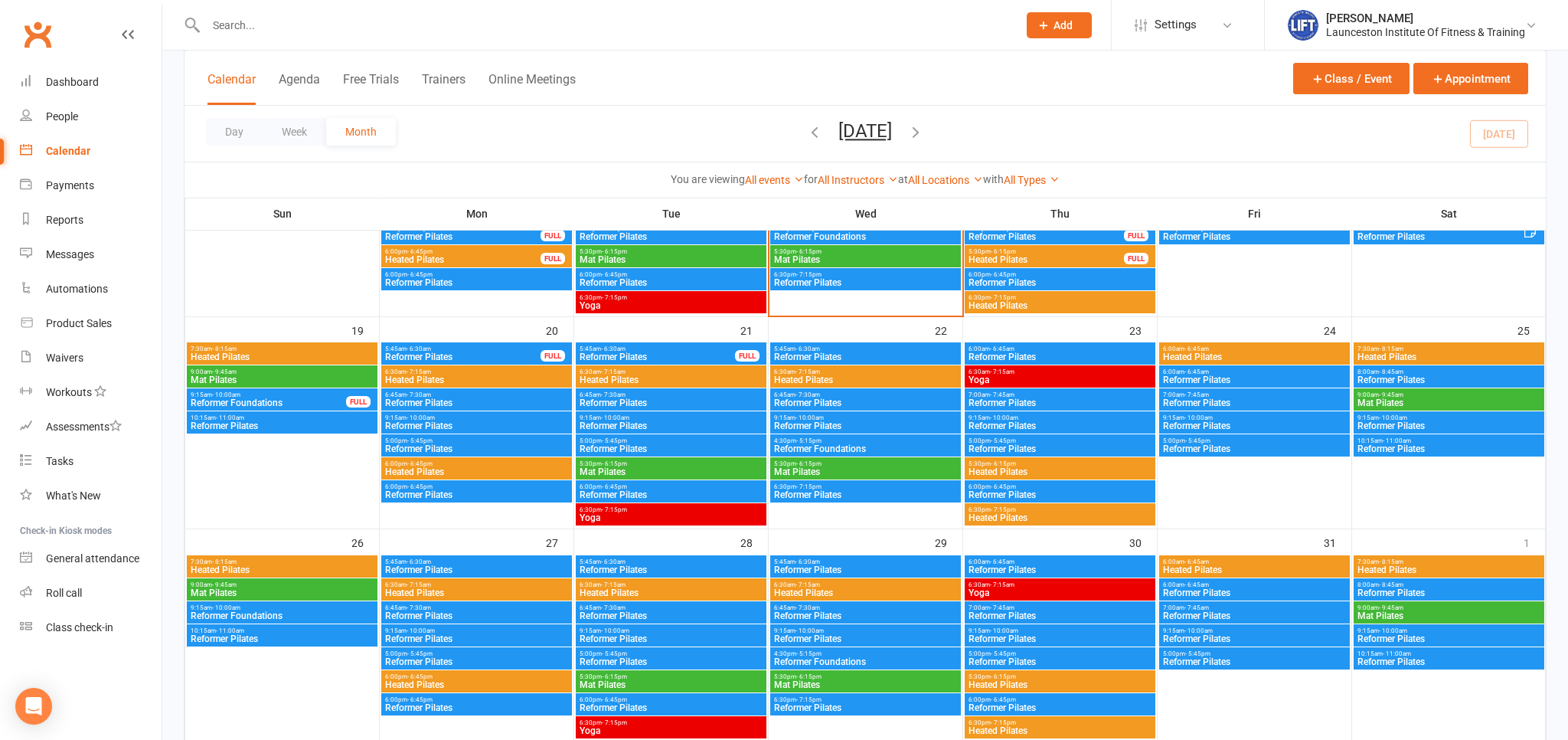
click at [292, 427] on span "Reformer Pilates" at bounding box center [282, 426] width 185 height 9
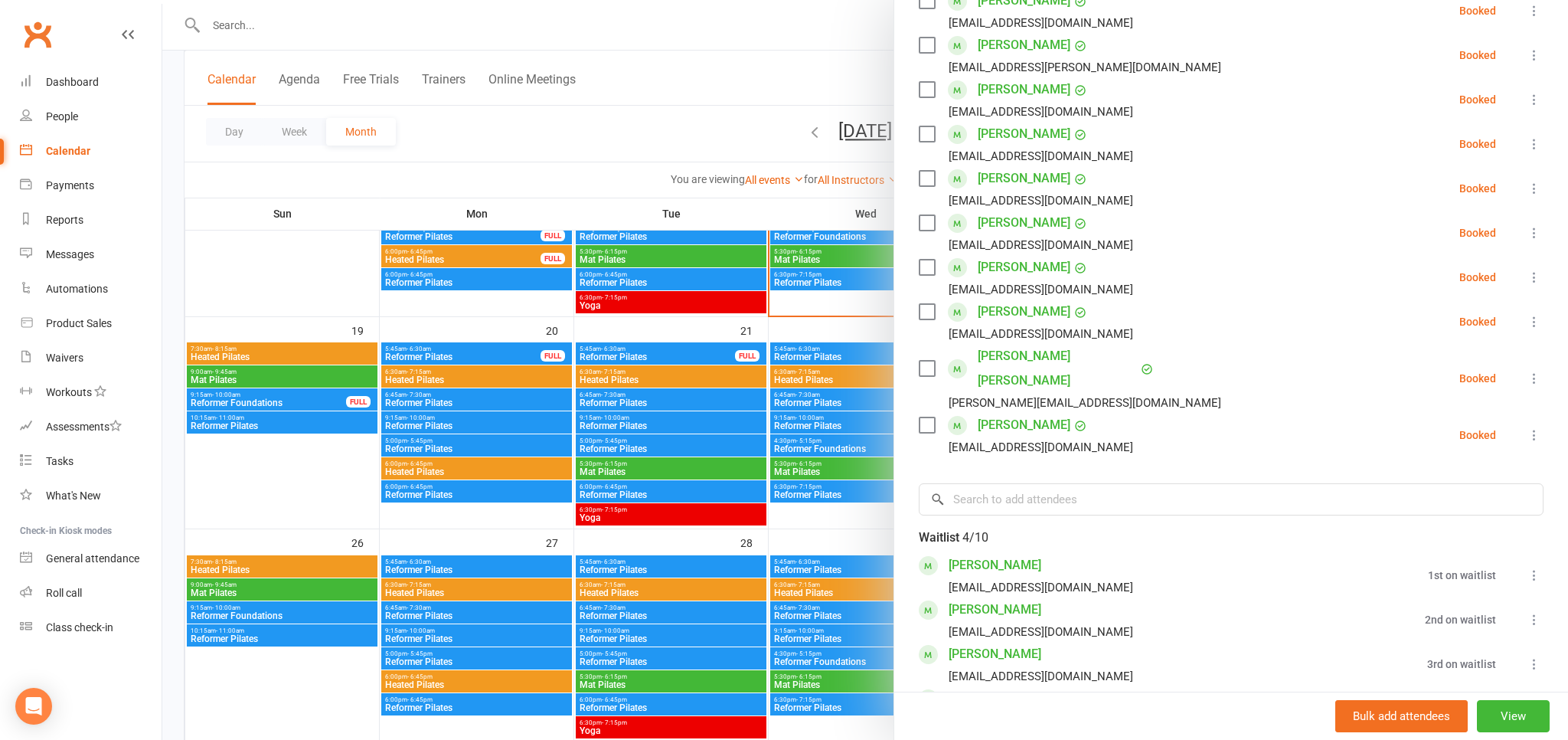
scroll to position [591, 0]
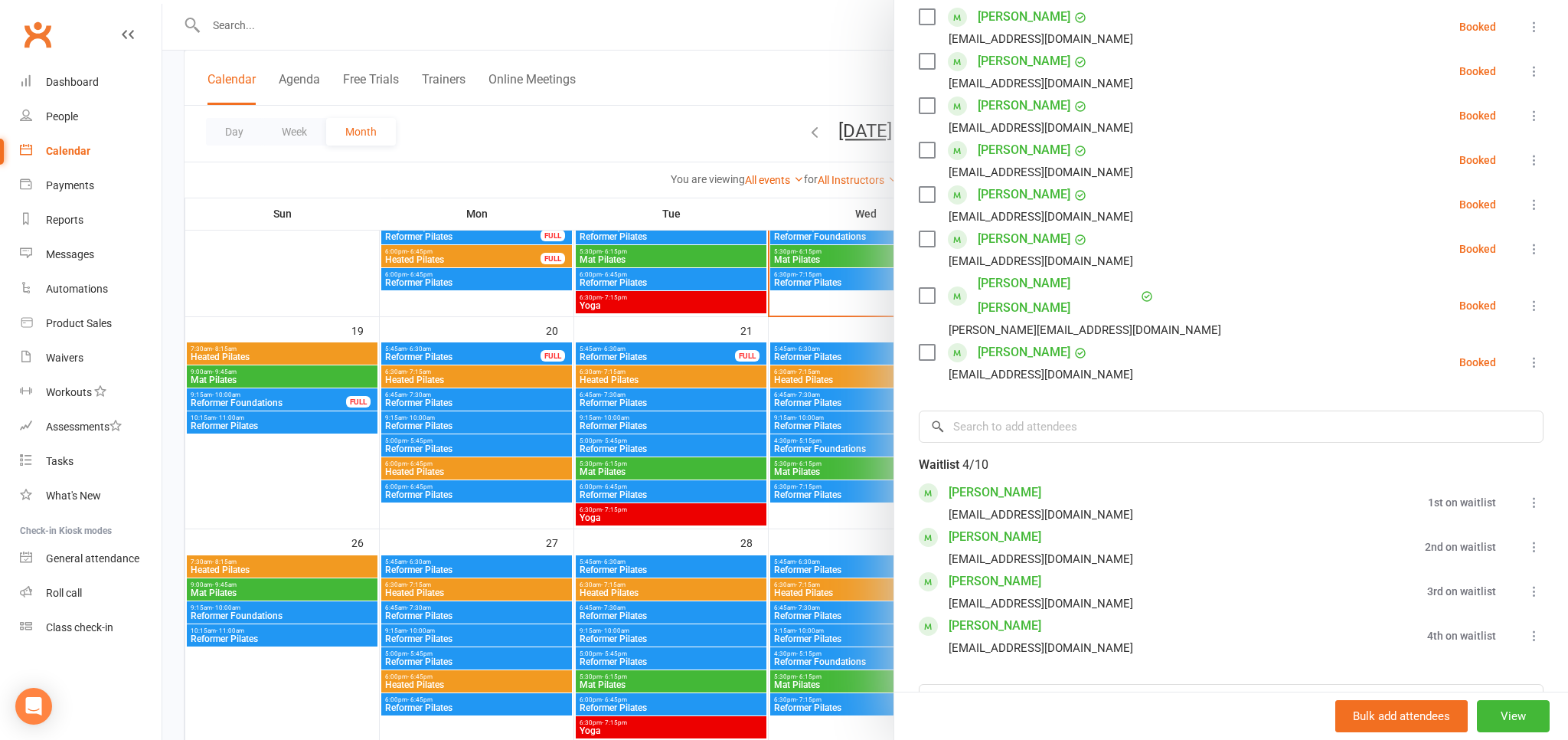
click at [282, 392] on div at bounding box center [865, 370] width 1406 height 740
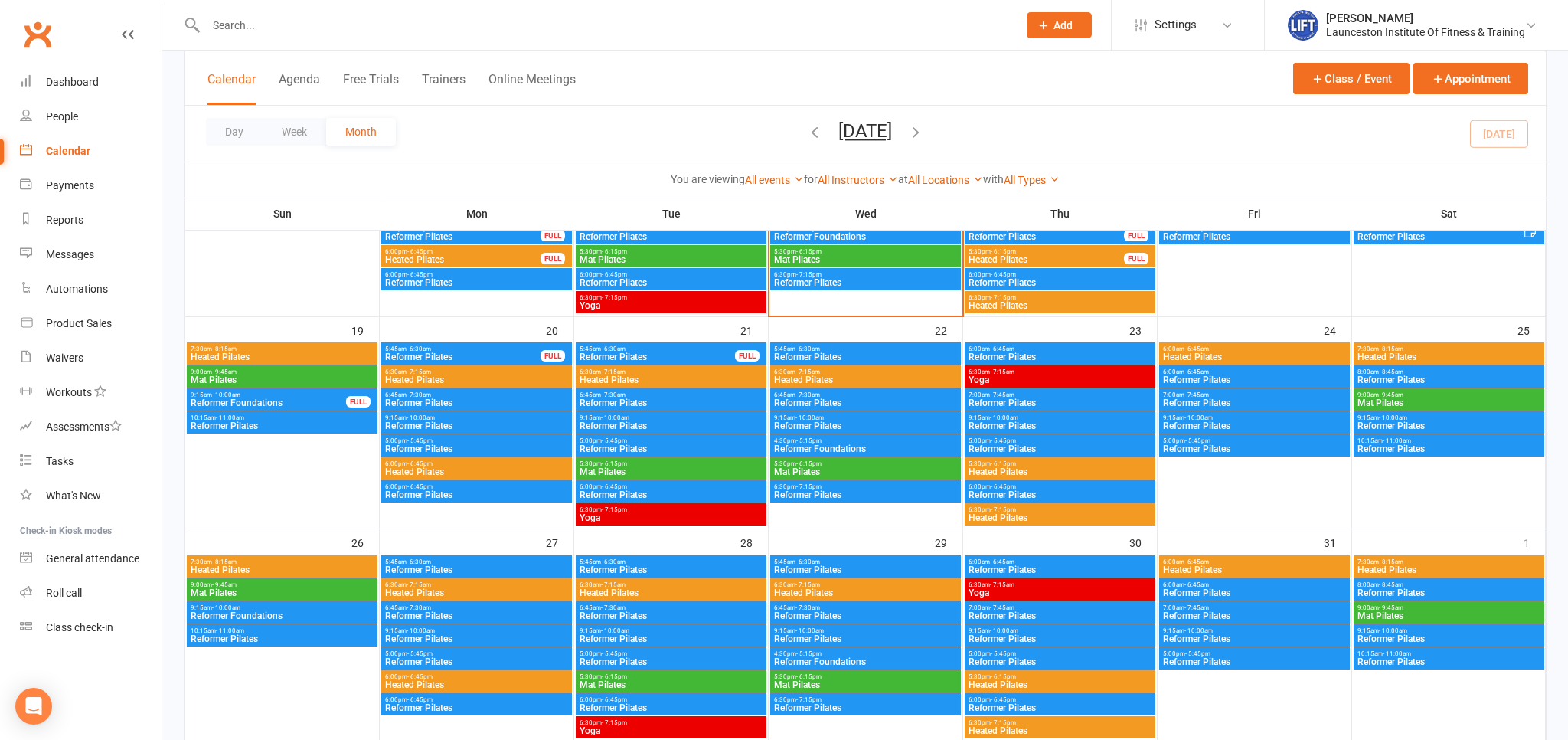
click at [282, 396] on span "9:15am - 10:00am" at bounding box center [268, 394] width 157 height 6
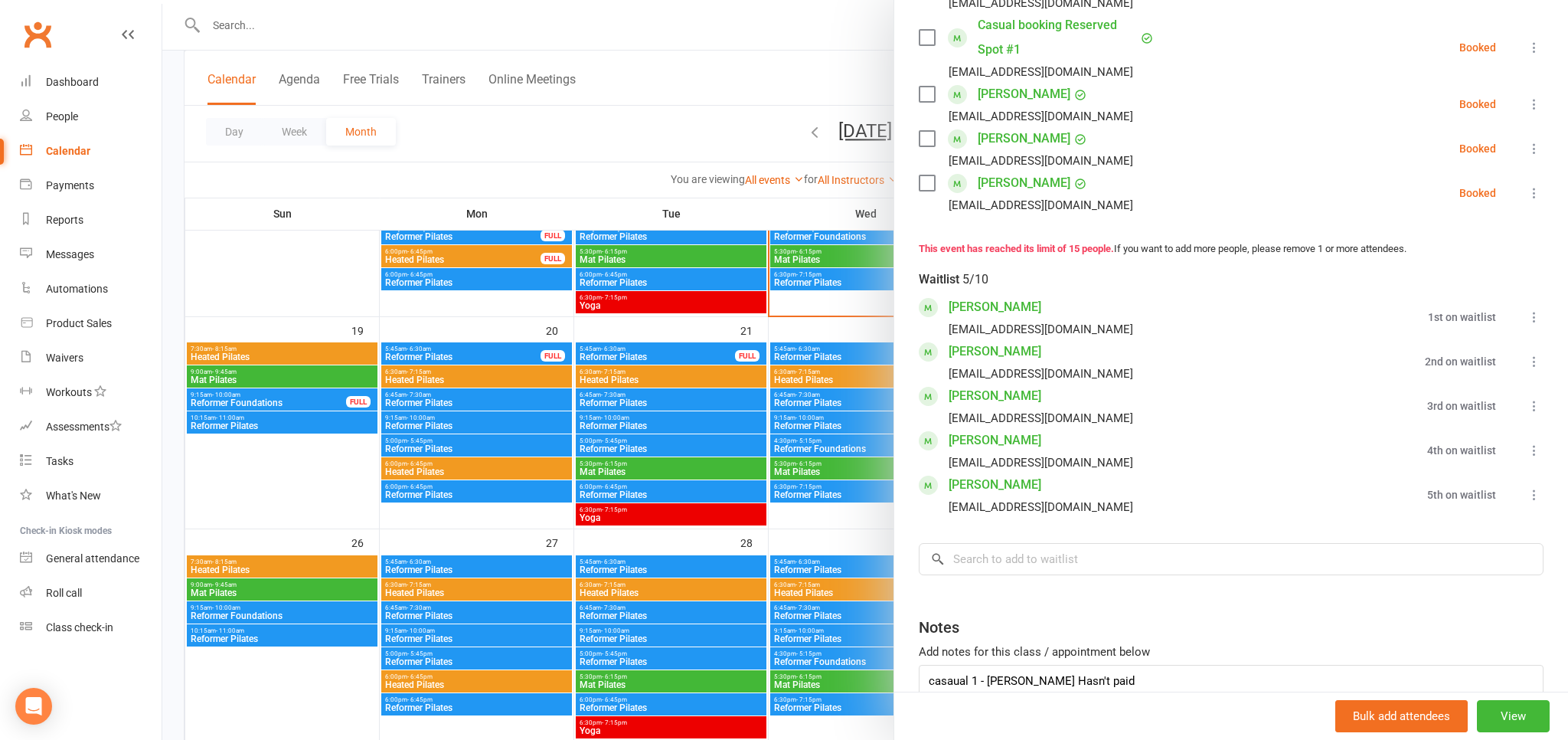
scroll to position [845, 0]
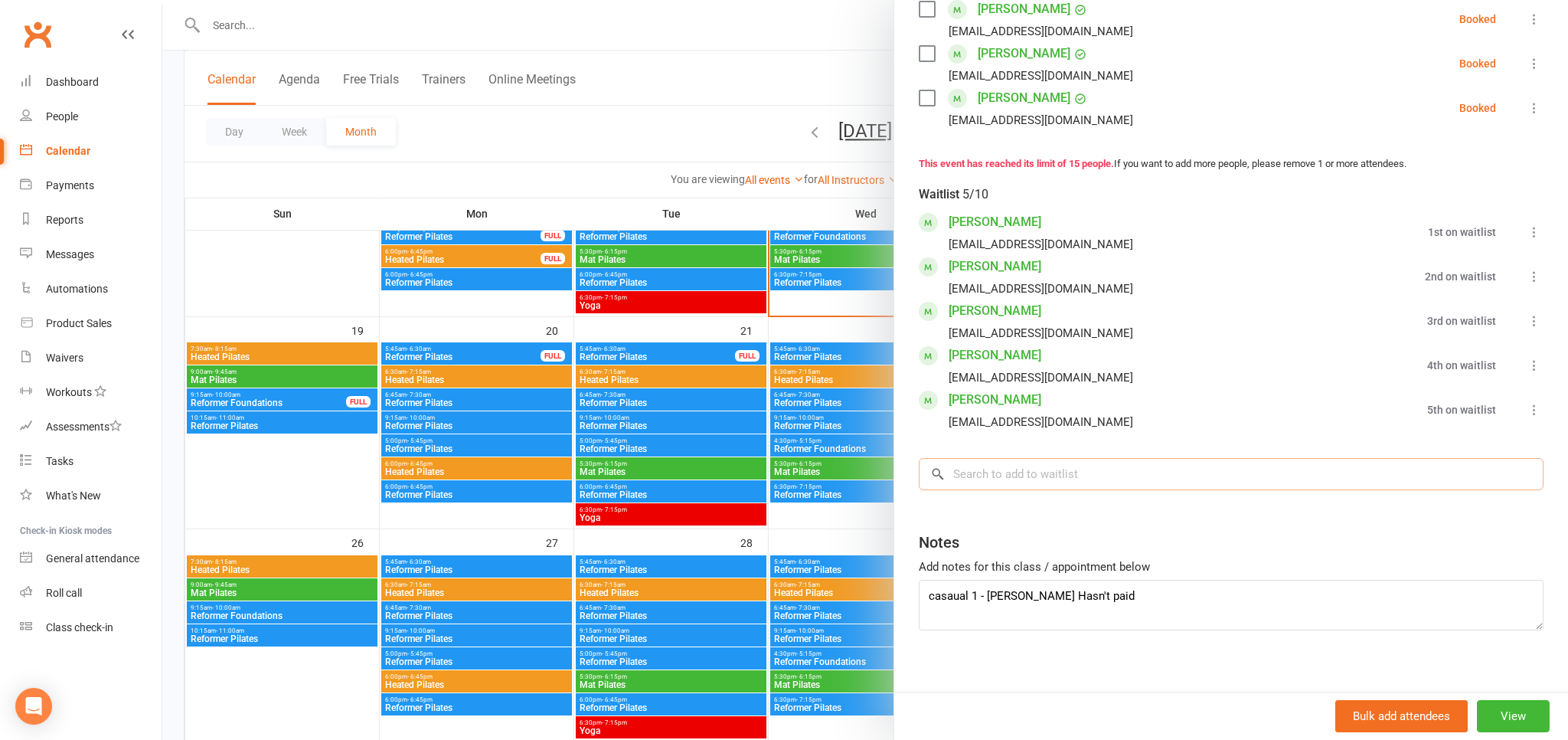
click at [1056, 484] on input "search" at bounding box center [1231, 474] width 625 height 32
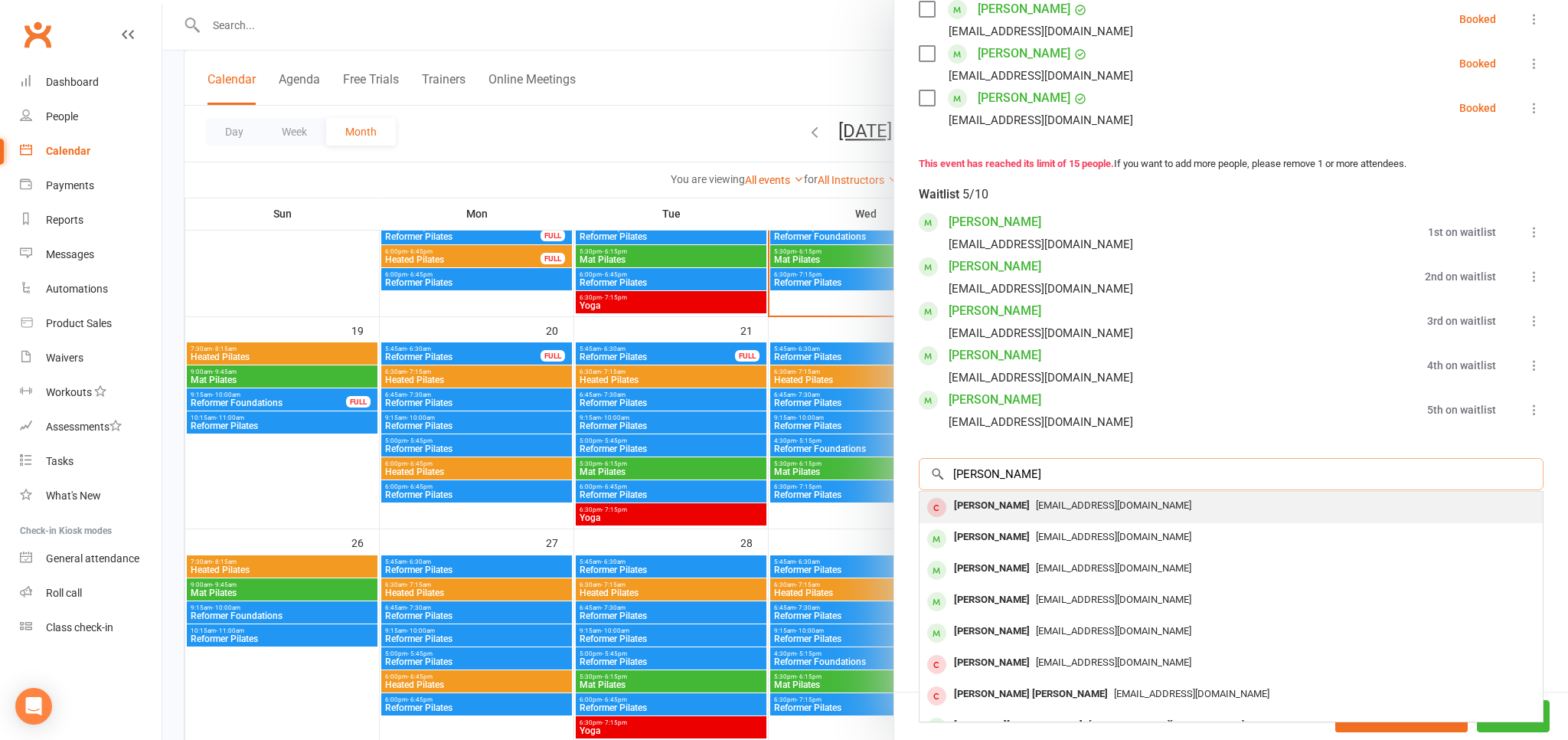
type input "anita kidd"
click at [1036, 511] on span "missanitam@hotmail.com" at bounding box center [1113, 505] width 155 height 11
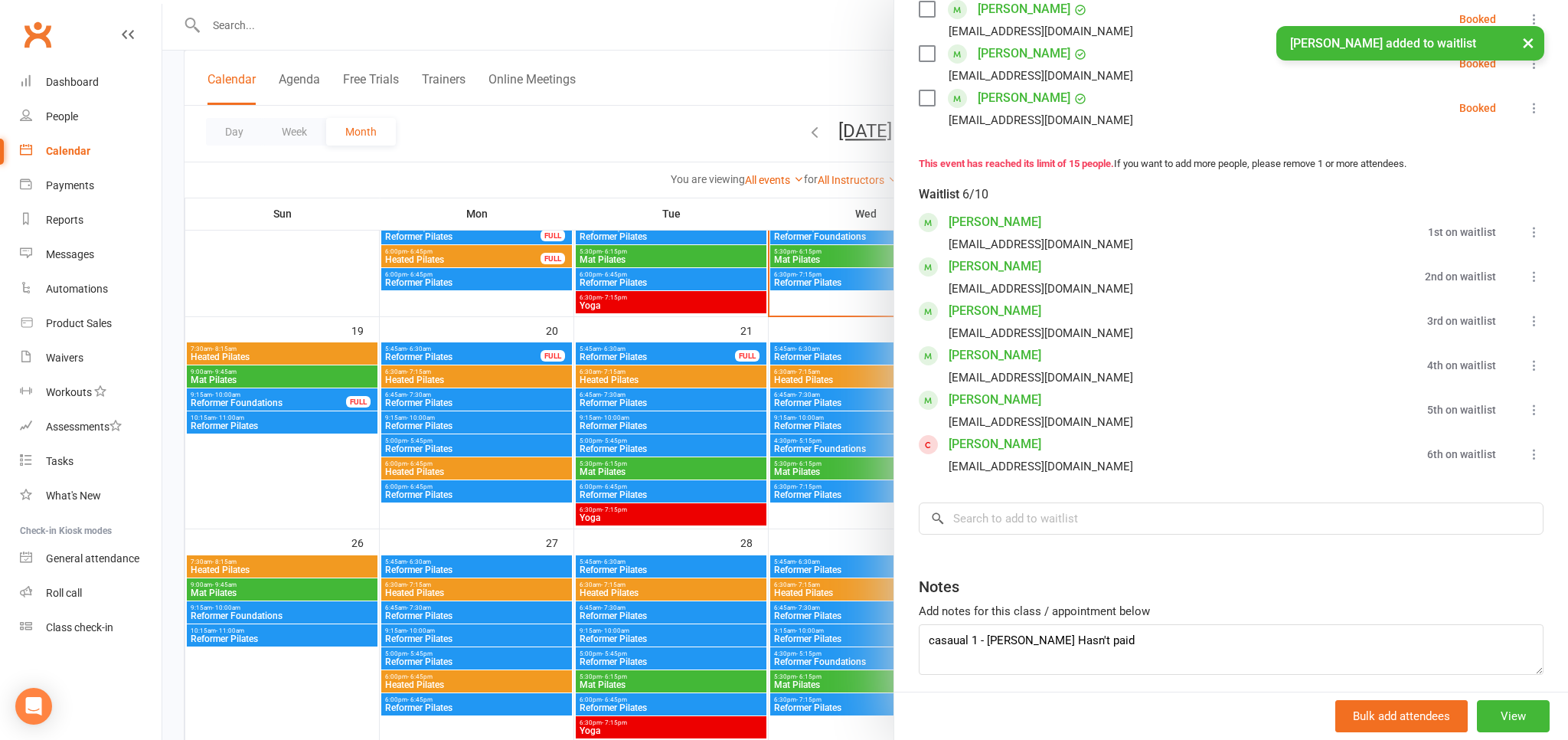
click at [957, 448] on link "Anita Kidd" at bounding box center [995, 444] width 93 height 24
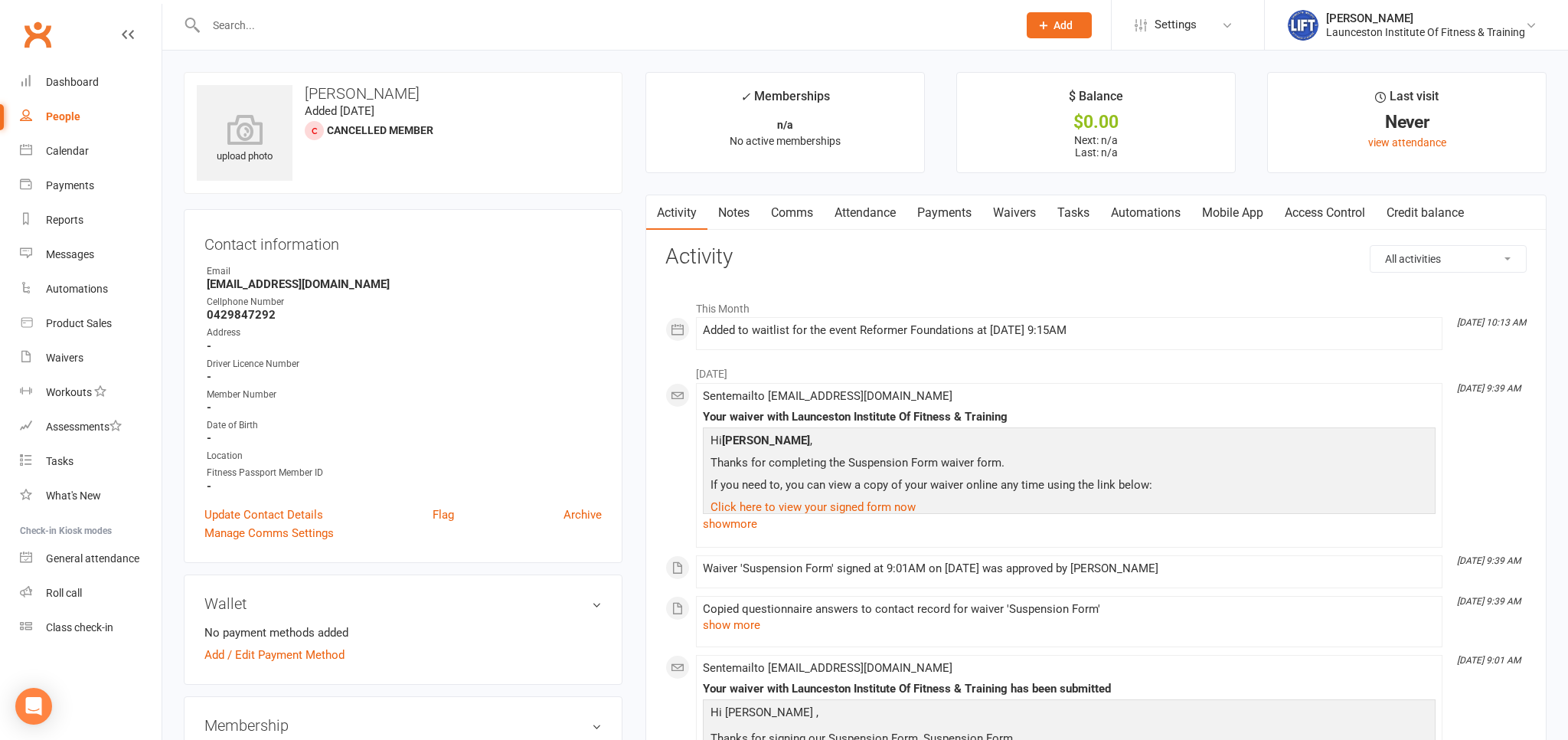
click at [763, 209] on link "Comms" at bounding box center [792, 213] width 63 height 35
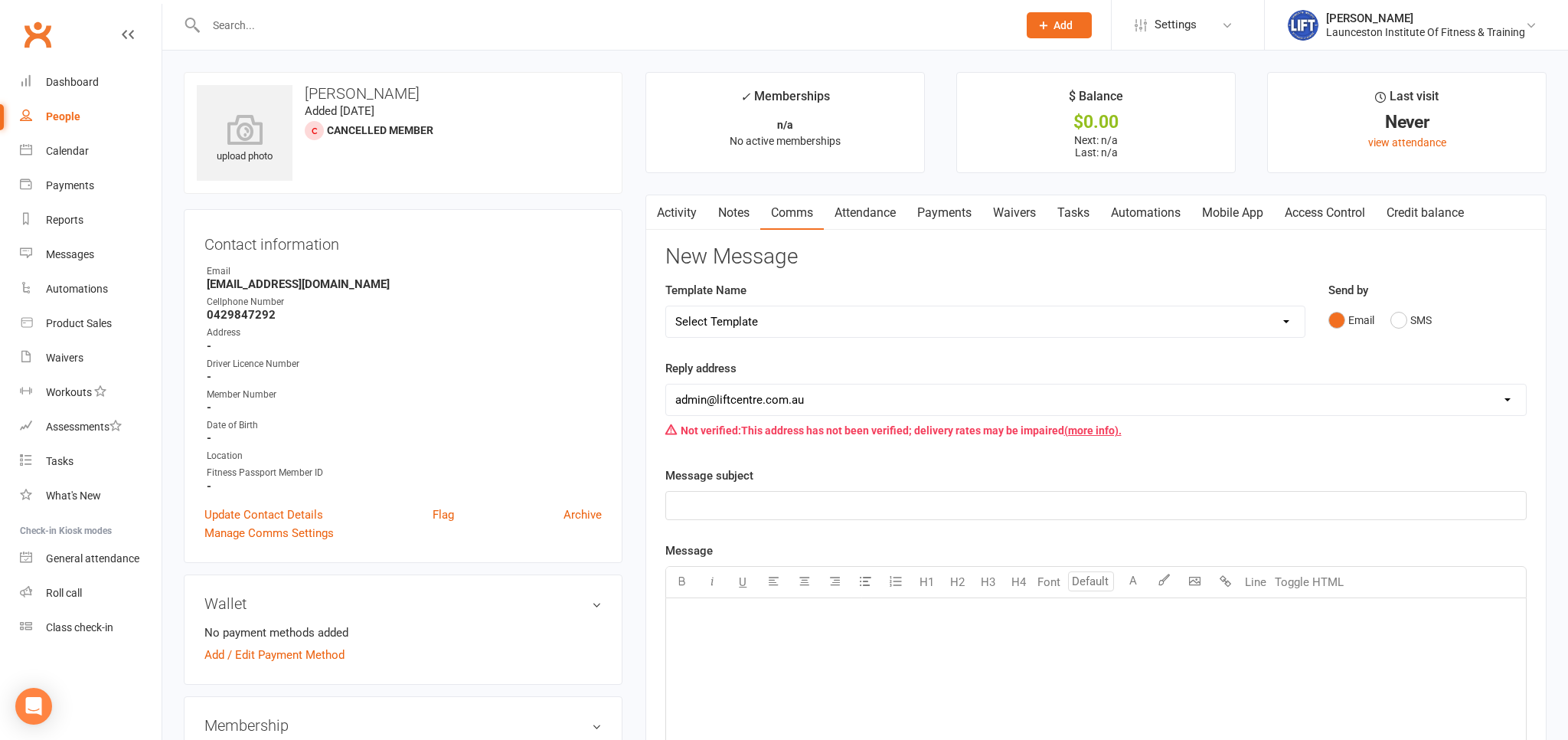
click at [849, 211] on link "Attendance" at bounding box center [864, 213] width 83 height 35
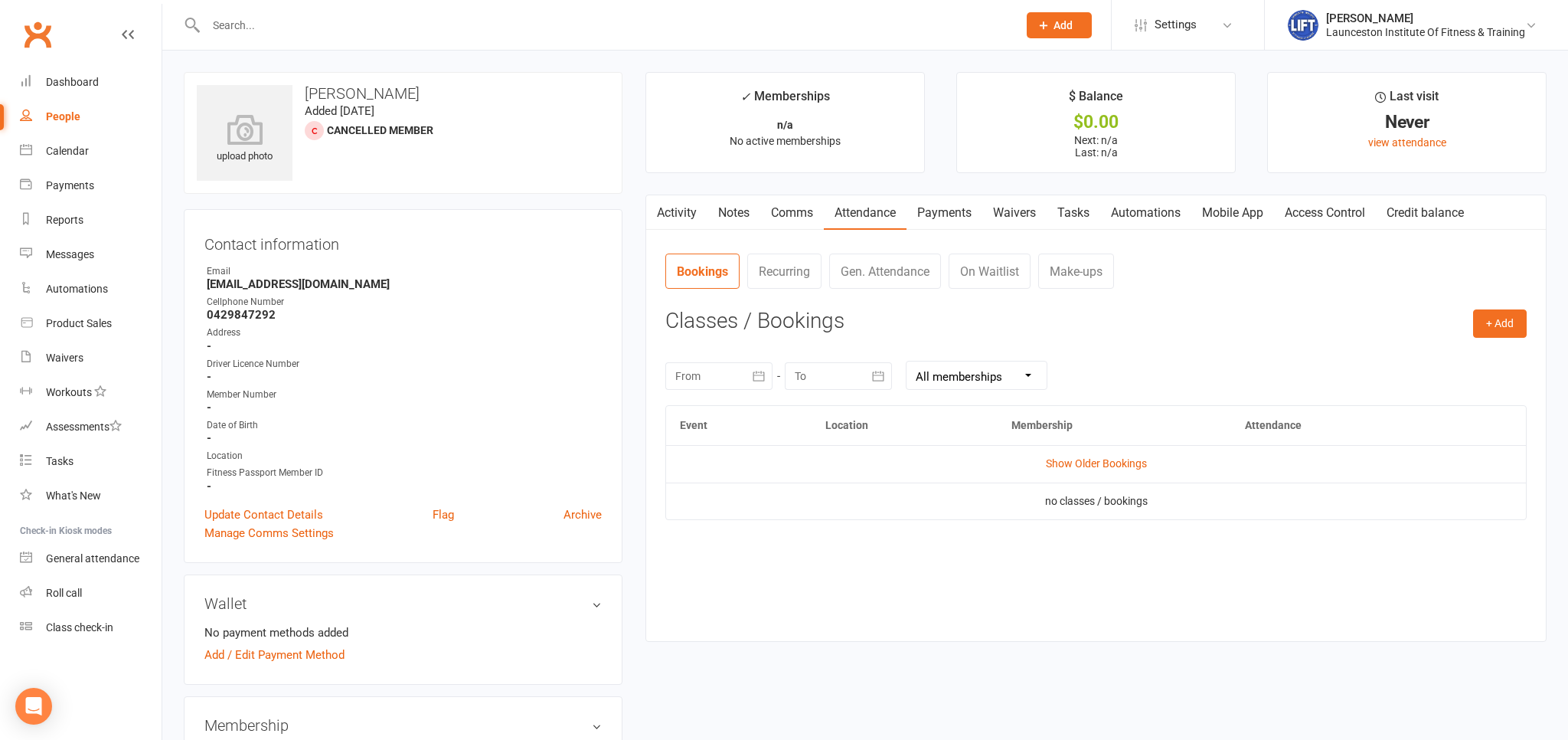
click at [972, 221] on link "Payments" at bounding box center [944, 213] width 76 height 35
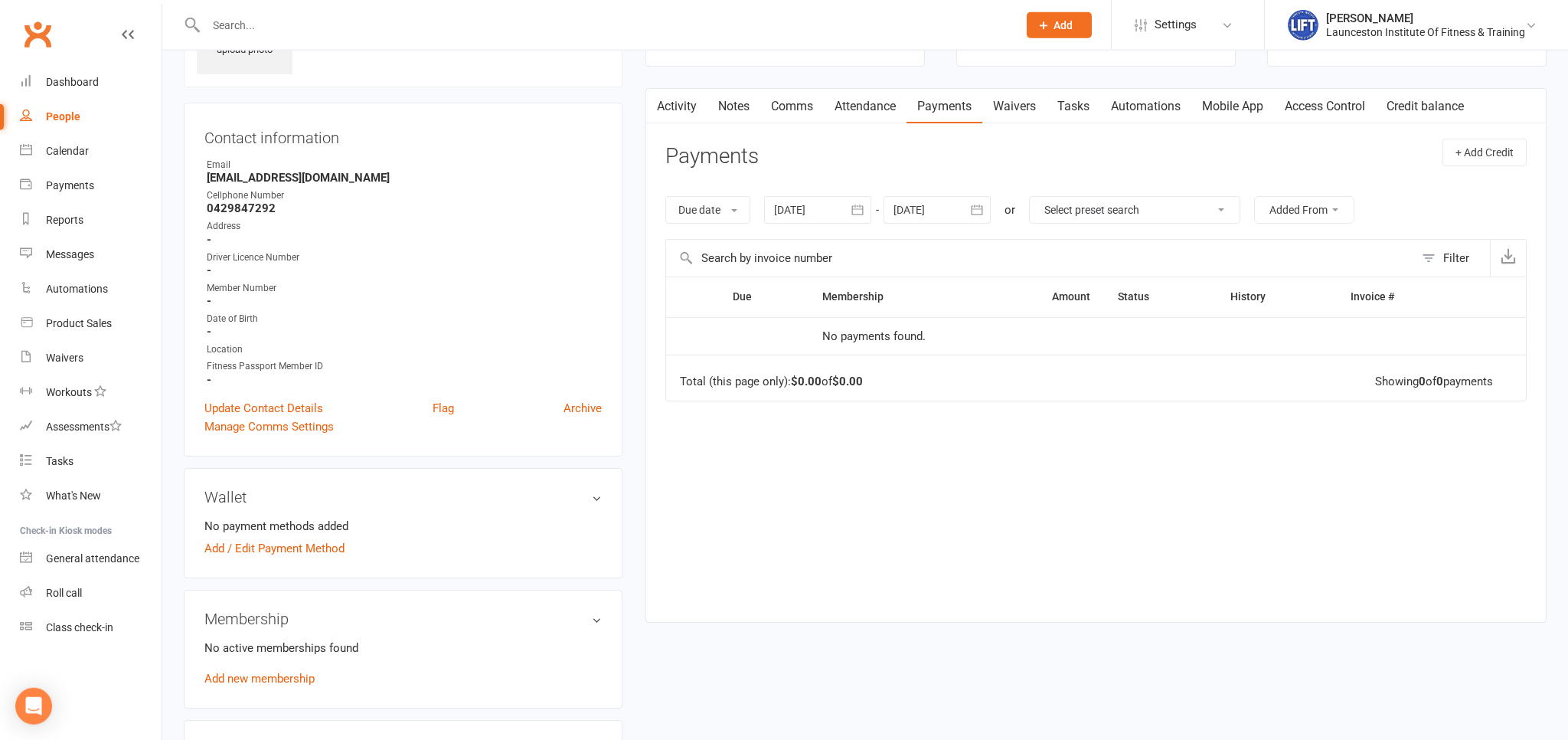
scroll to position [162, 0]
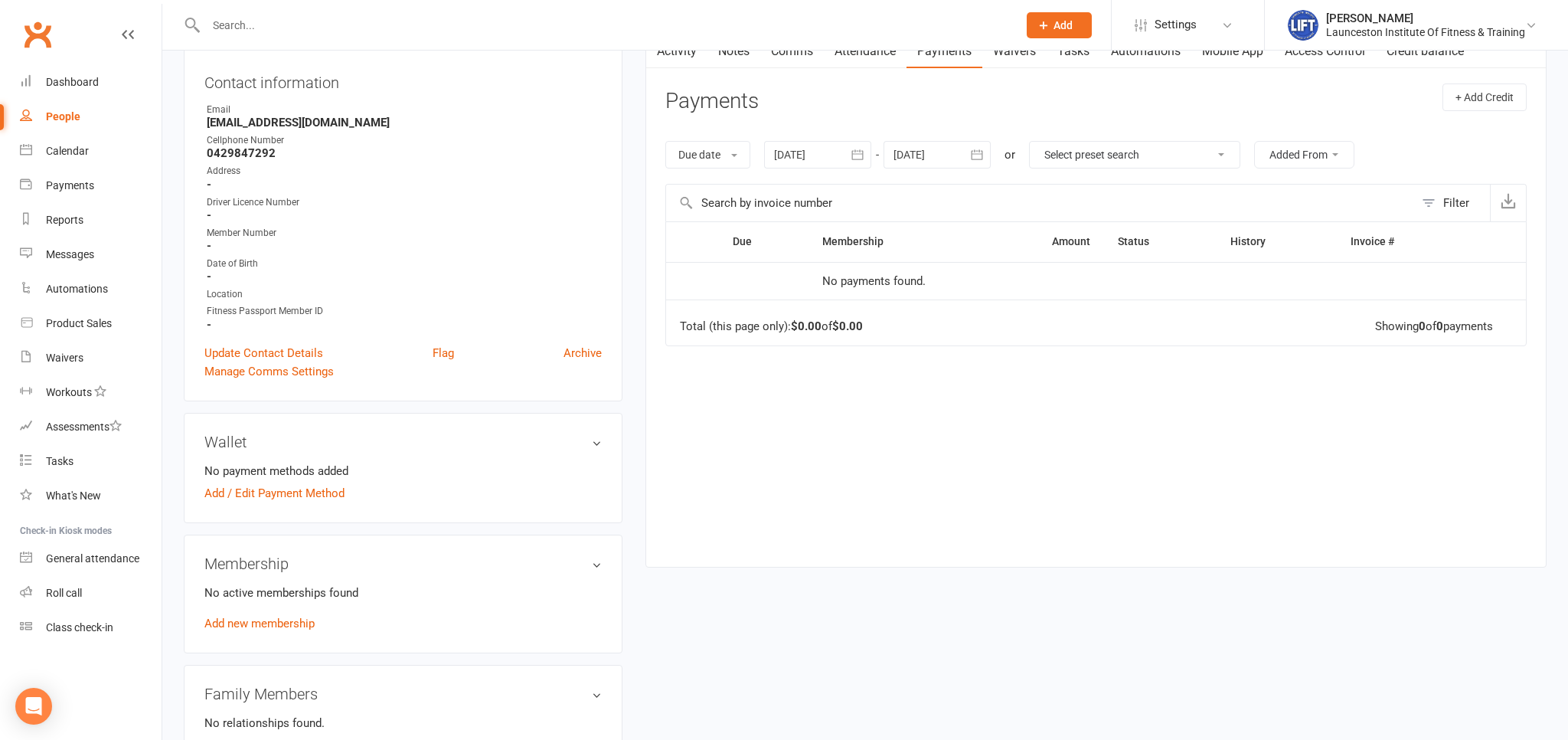
click at [884, 148] on div "14 Sep 2025 September 2025 Sun Mon Tue Wed Thu Fri Sat 36 31 01 02 03 04 05 06 …" at bounding box center [877, 155] width 227 height 28
click at [868, 155] on button "button" at bounding box center [858, 155] width 28 height 28
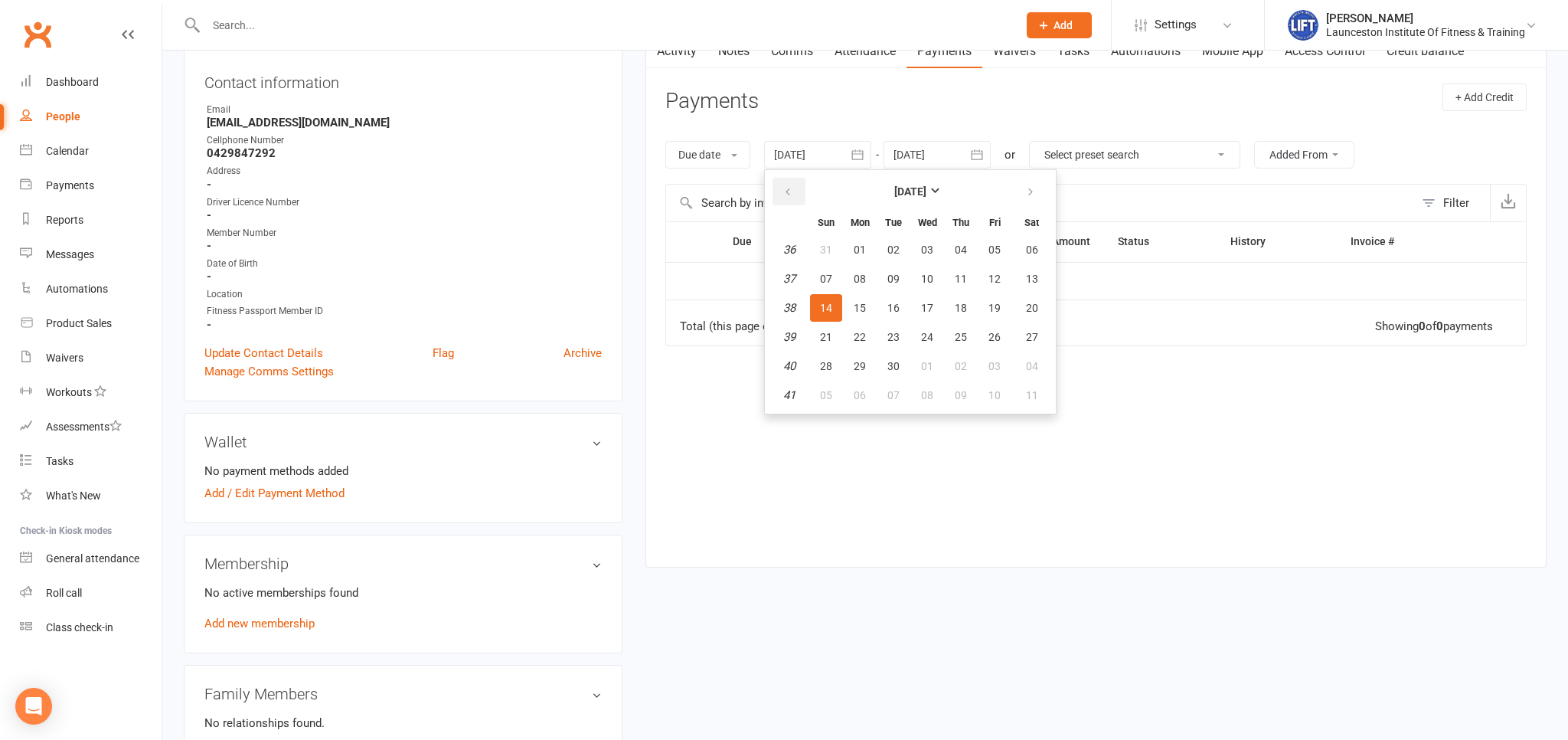
click at [780, 196] on button "button" at bounding box center [788, 191] width 32 height 28
click at [875, 286] on button "05" at bounding box center [860, 279] width 32 height 28
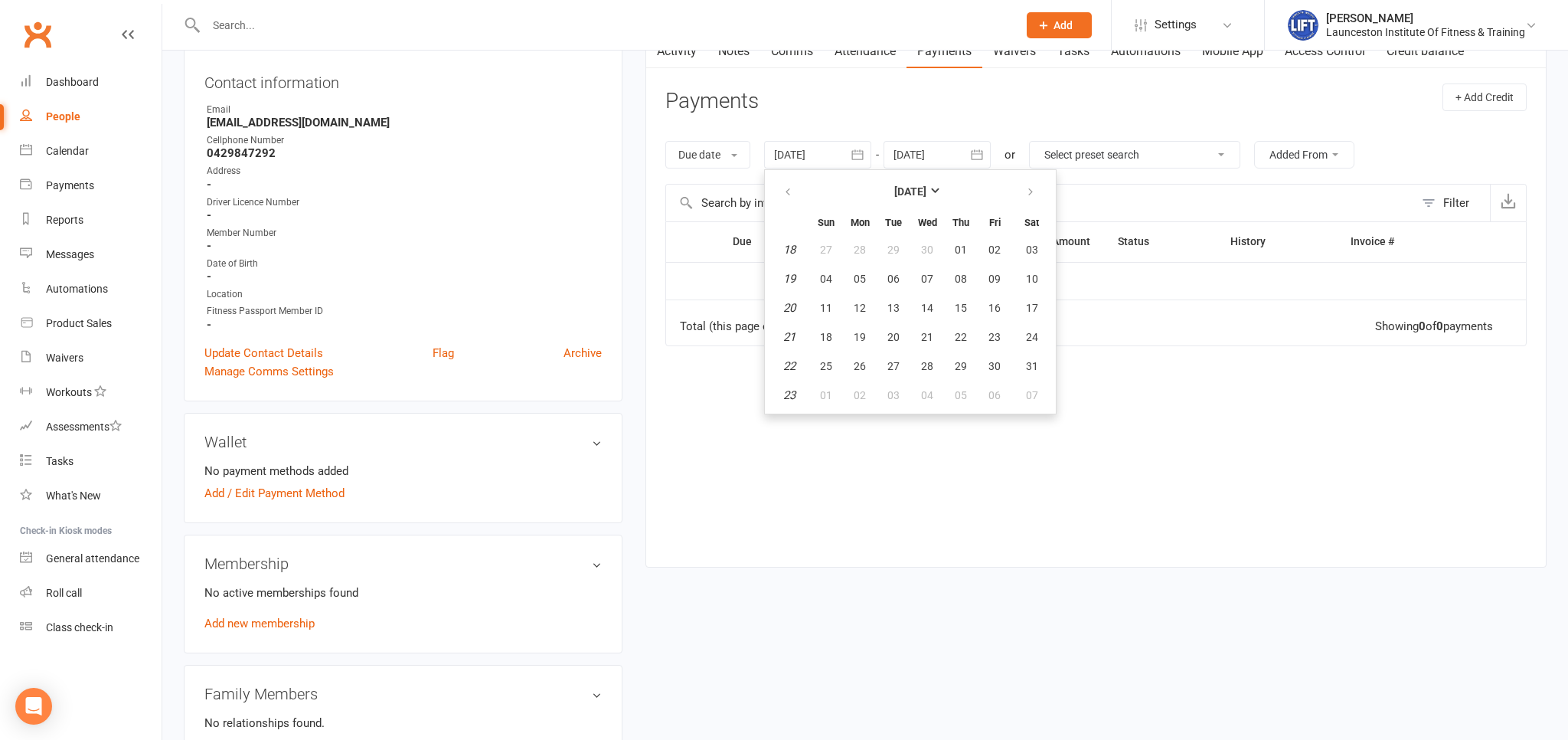
type input "05 May 2025"
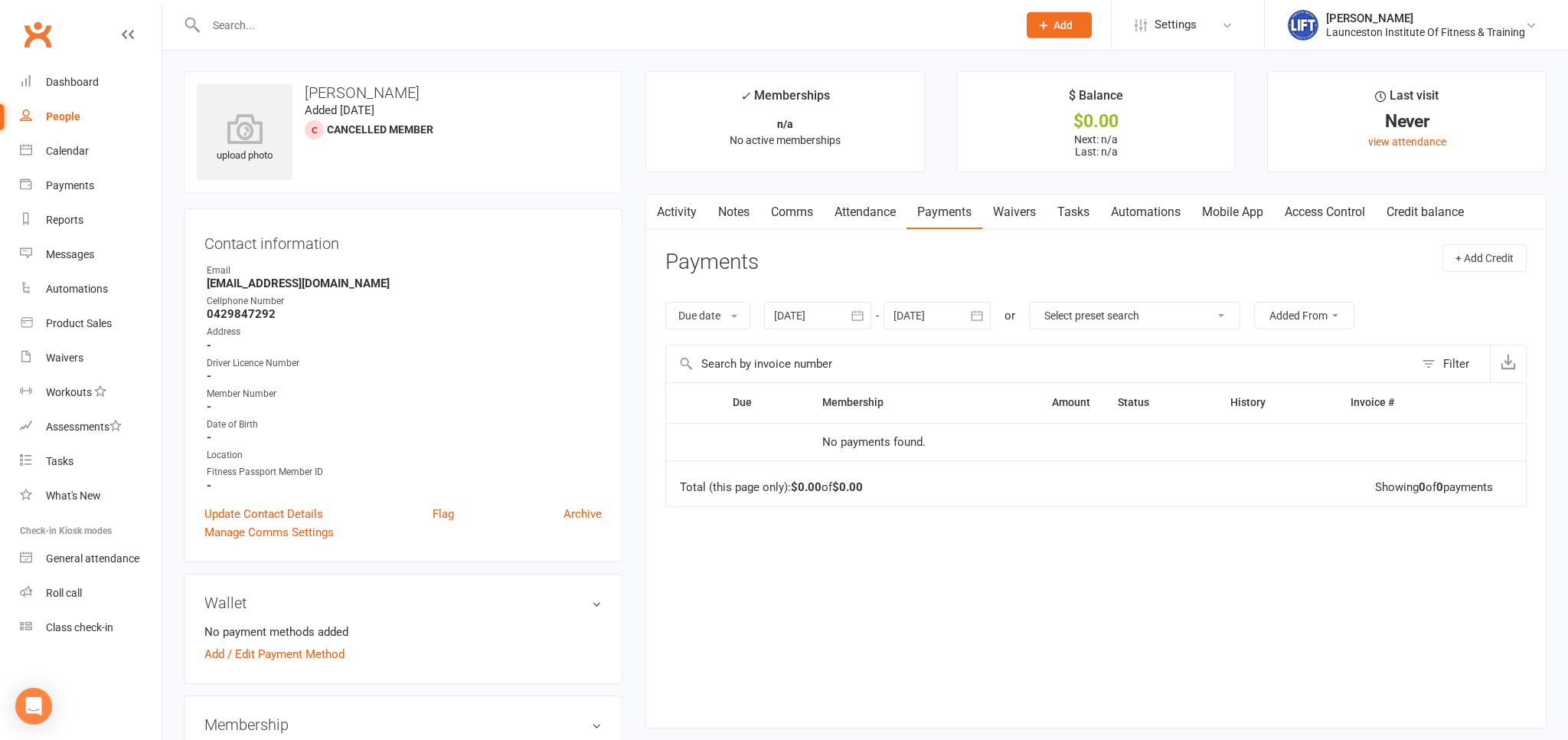
scroll to position [0, 0]
click at [247, 32] on input "text" at bounding box center [604, 25] width 806 height 21
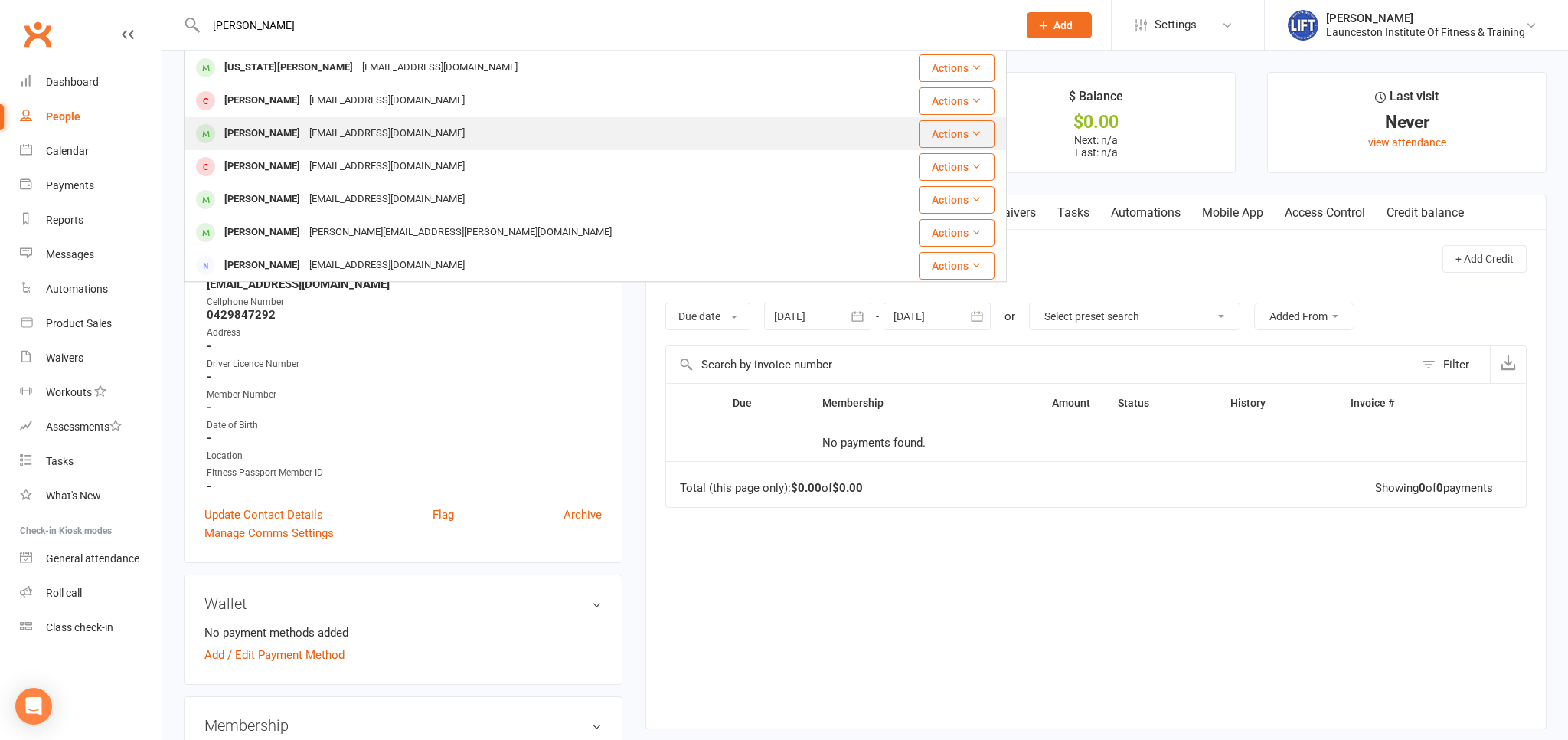
type input "kidd"
click at [413, 148] on div "Anita Kidd missanitam@hotmail.com" at bounding box center [527, 134] width 683 height 32
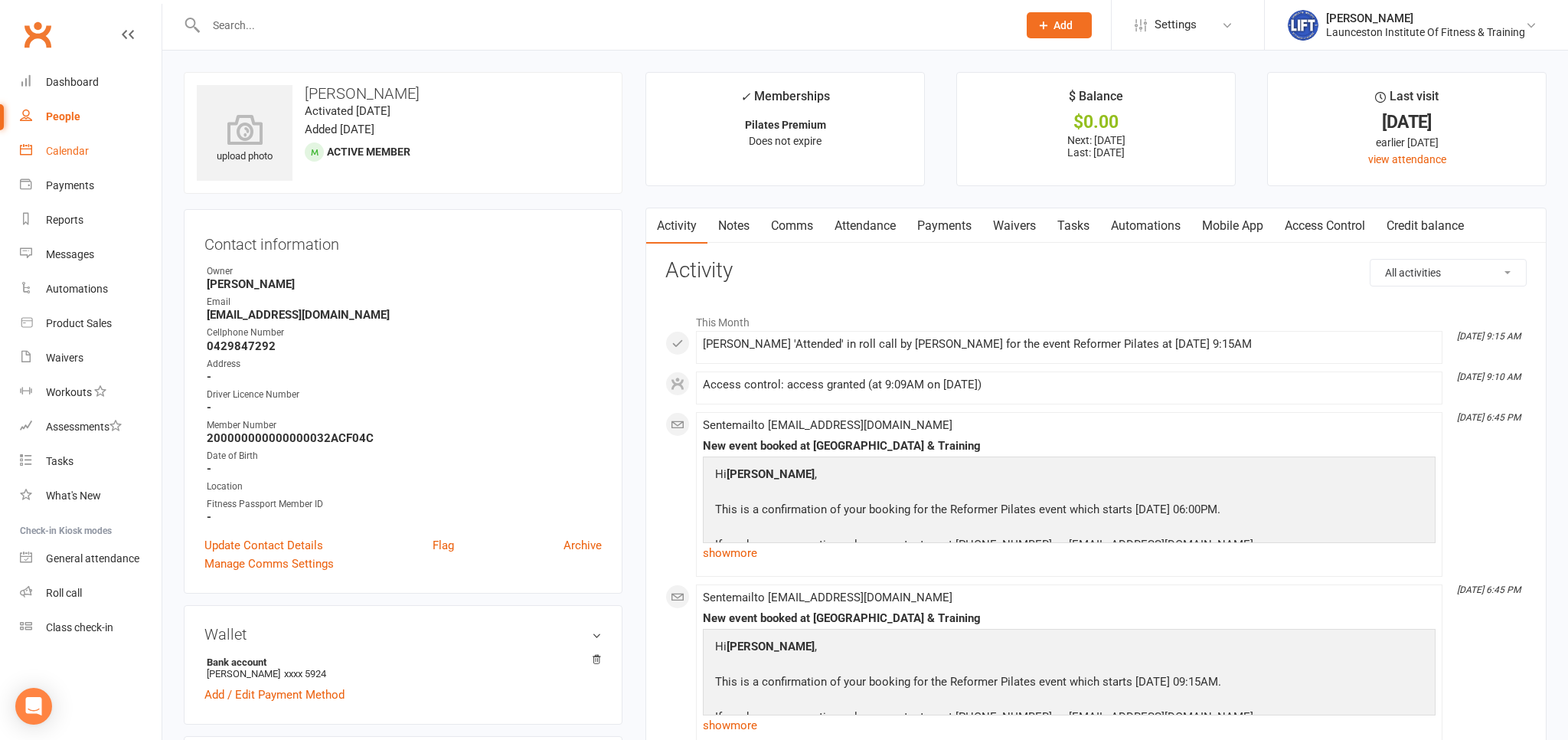
click at [72, 154] on div "Calendar" at bounding box center [67, 150] width 43 height 12
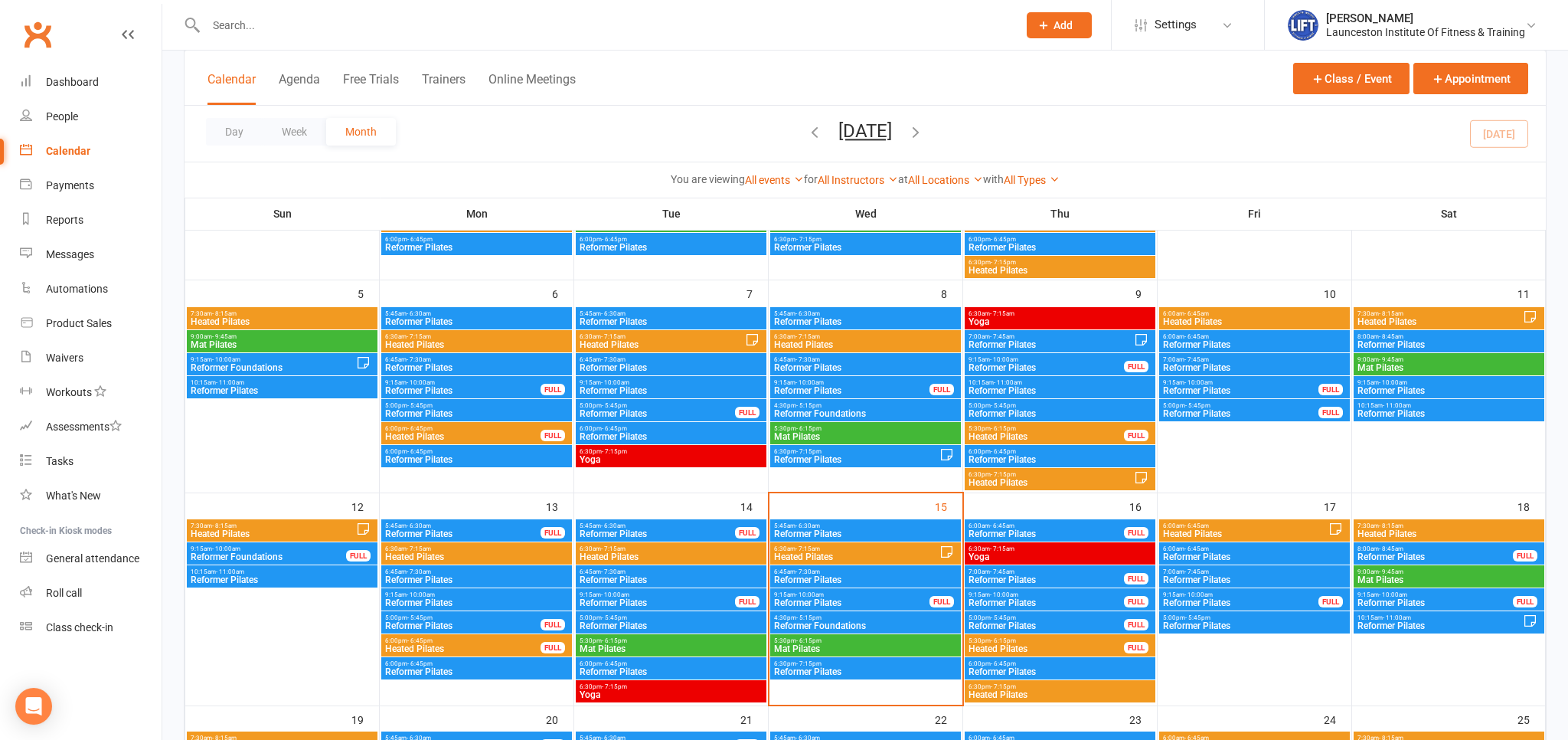
scroll to position [323, 0]
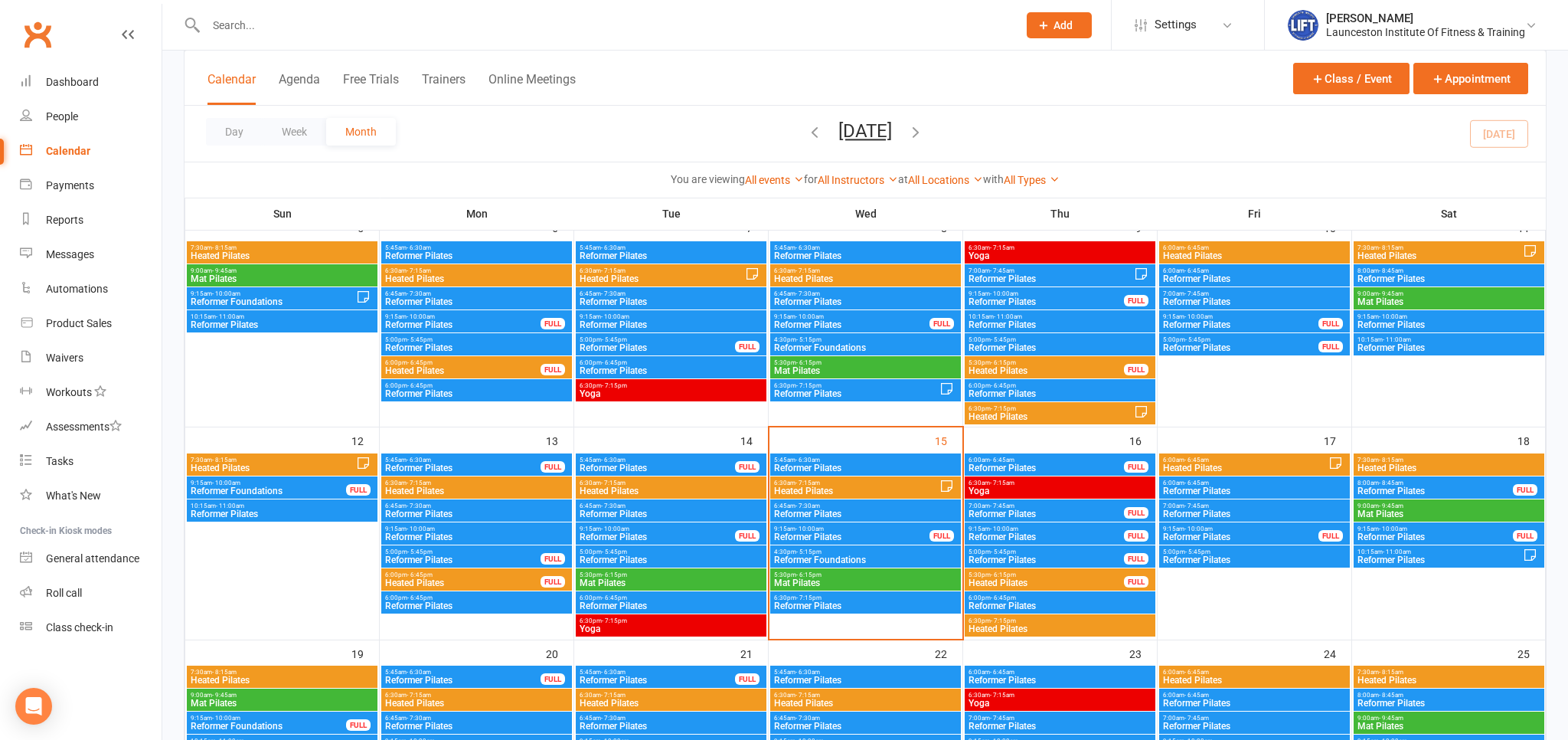
click at [278, 504] on span "10:15am - 11:00am" at bounding box center [282, 505] width 185 height 6
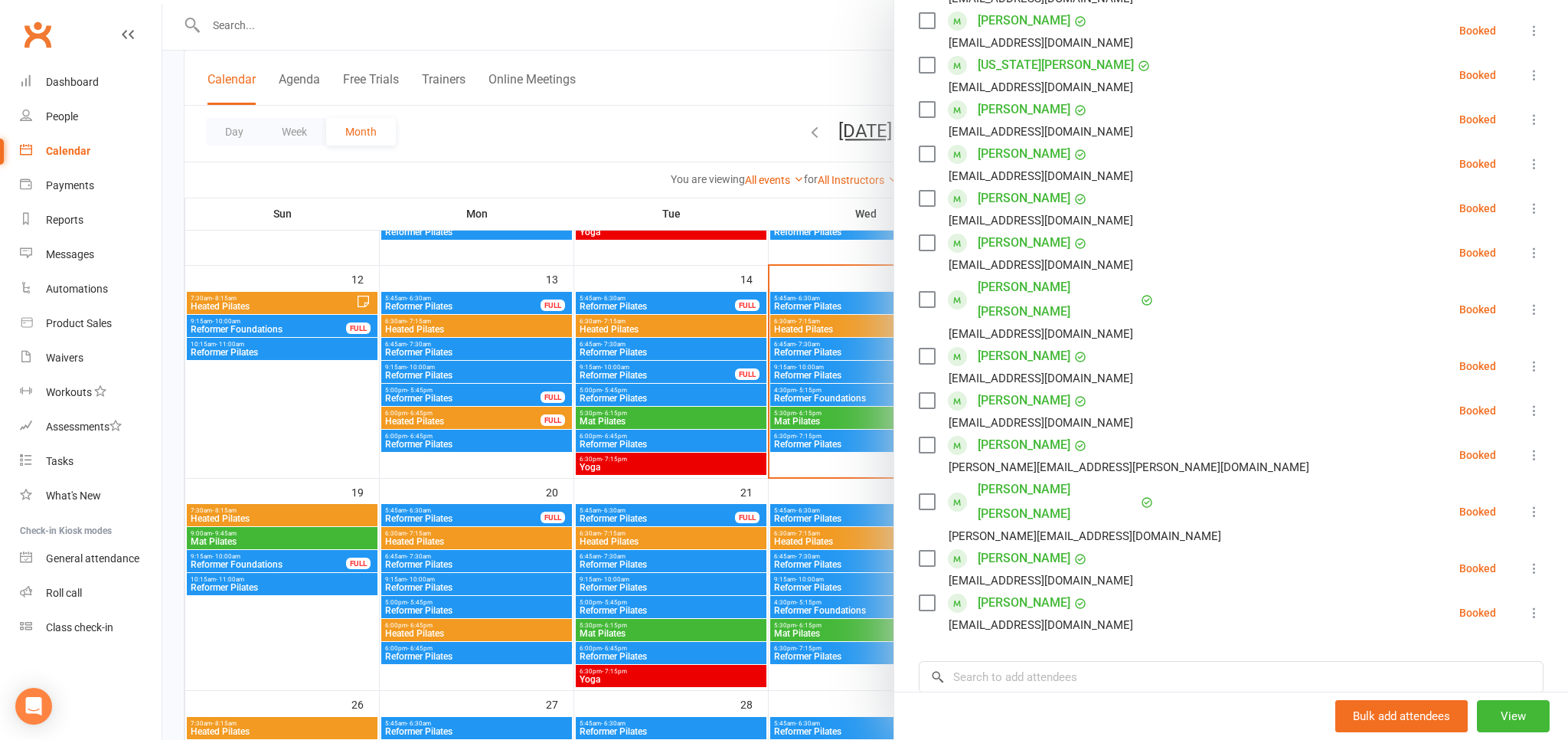
scroll to position [0, 0]
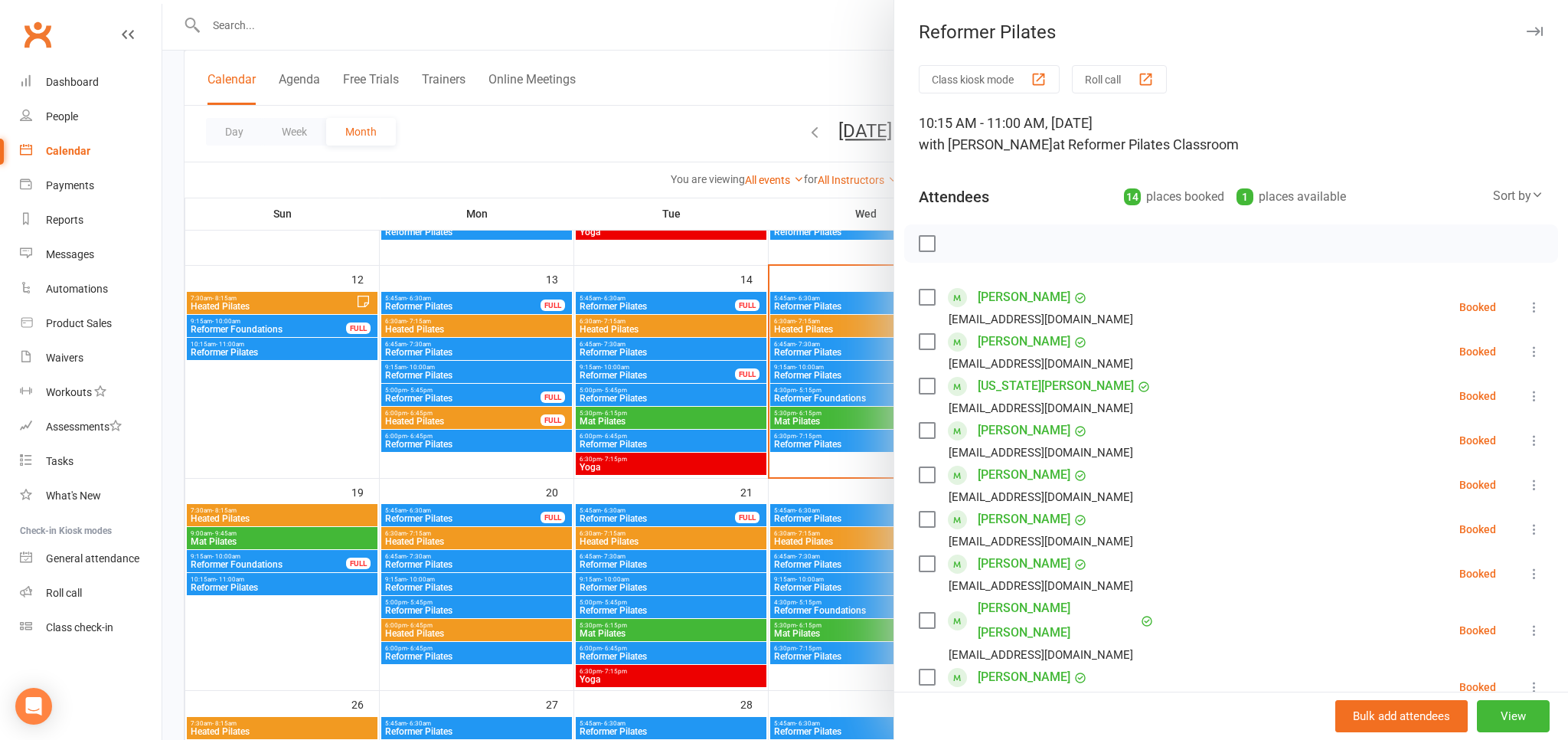
click at [404, 205] on div at bounding box center [865, 370] width 1406 height 740
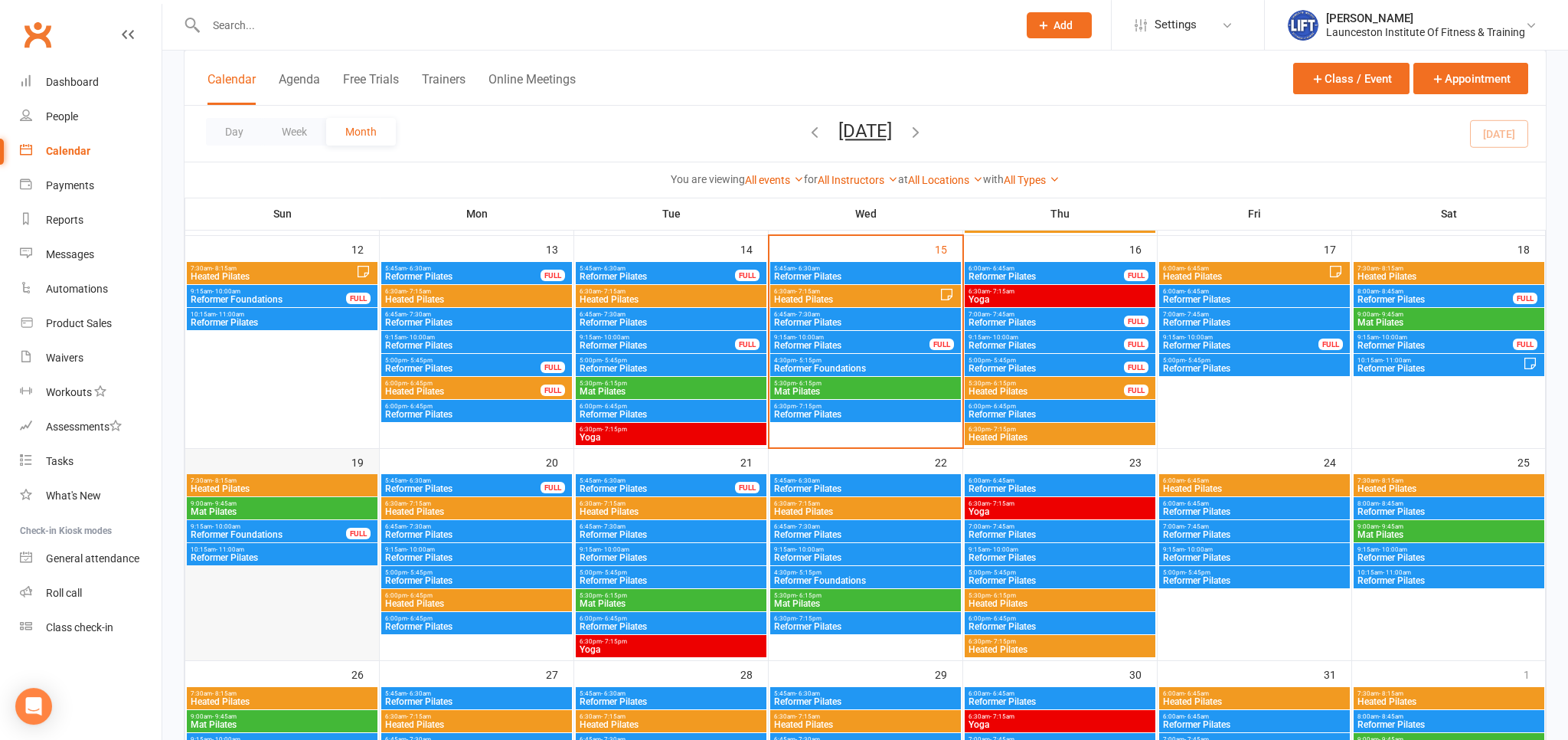
scroll to position [565, 0]
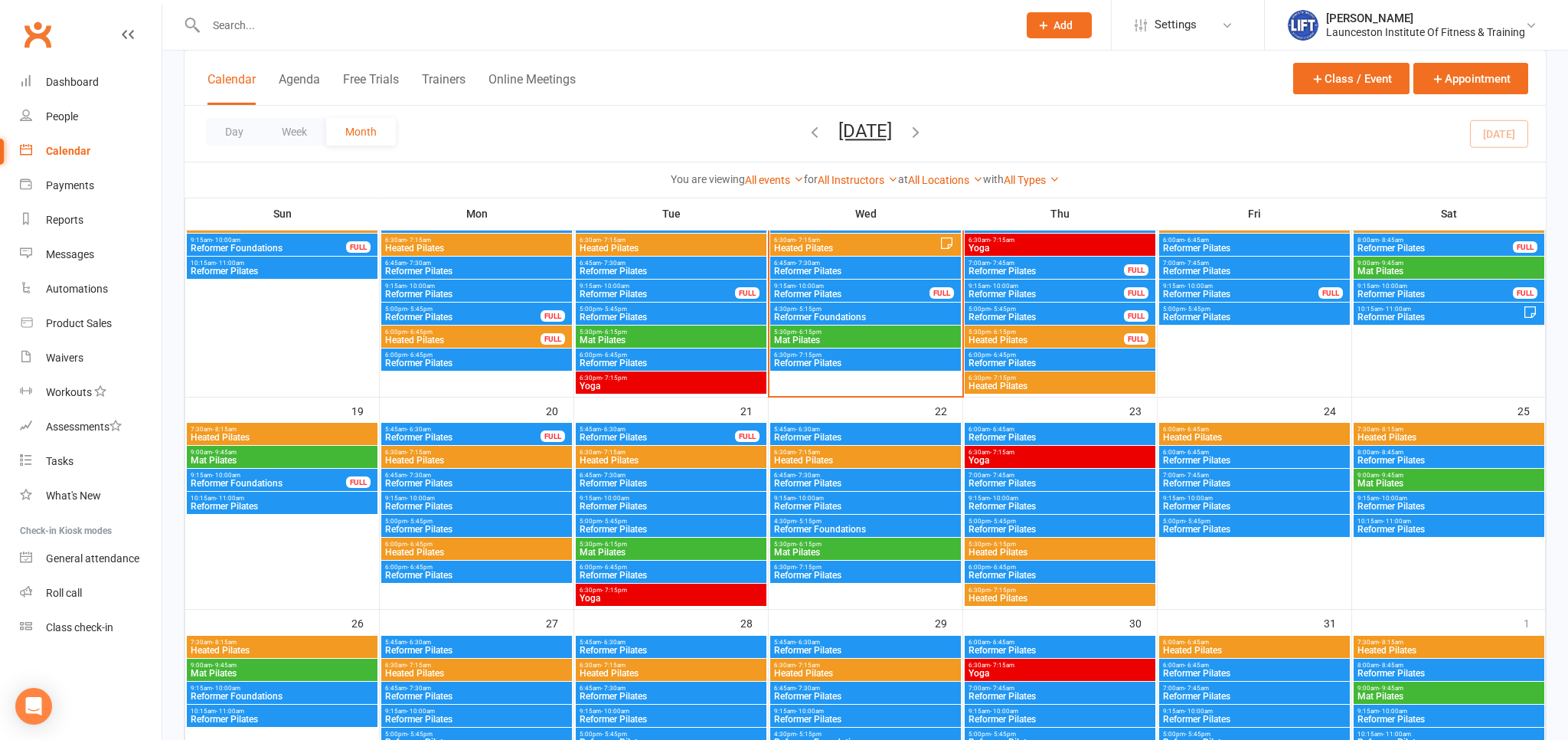
click at [309, 504] on span "Reformer Pilates" at bounding box center [282, 506] width 185 height 9
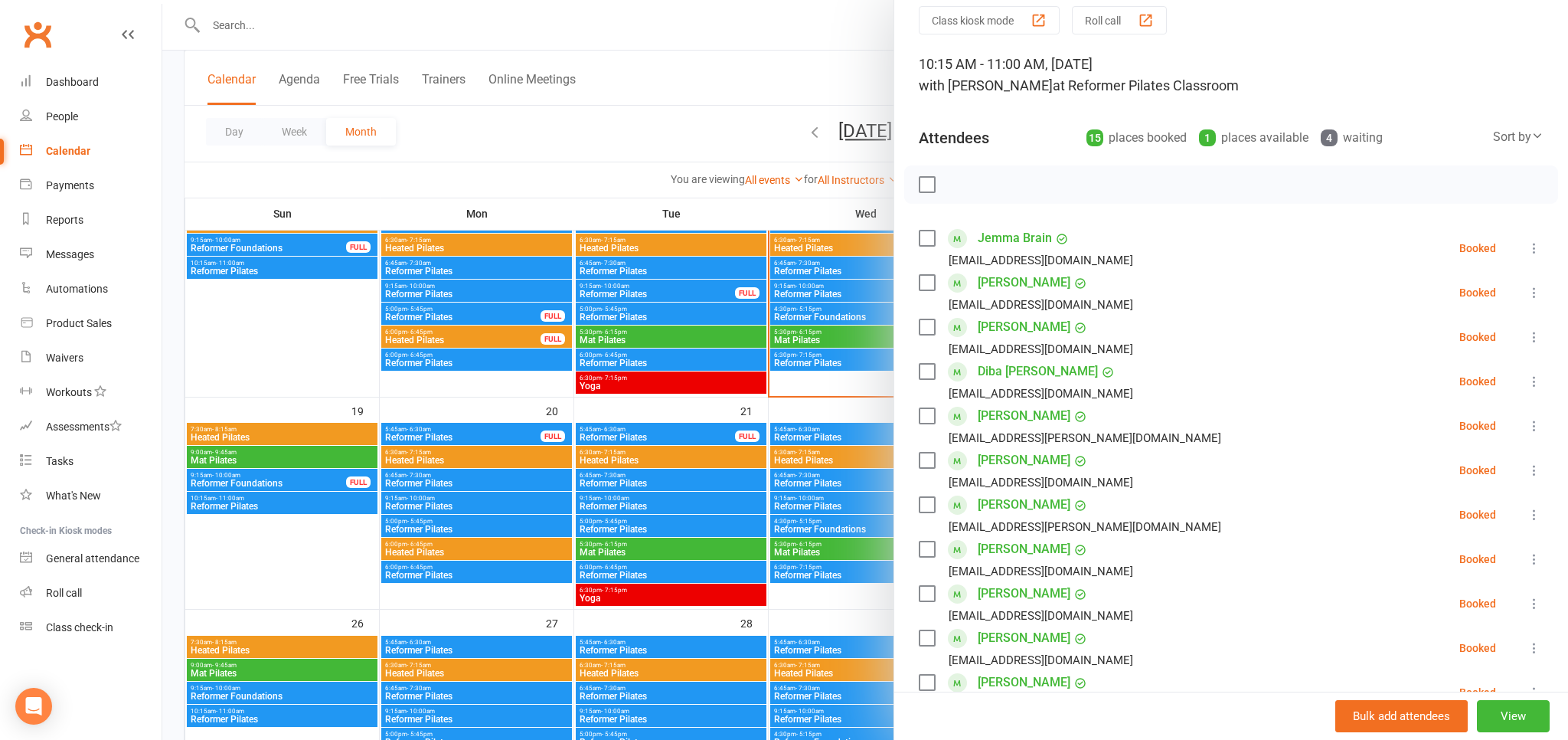
scroll to position [46, 0]
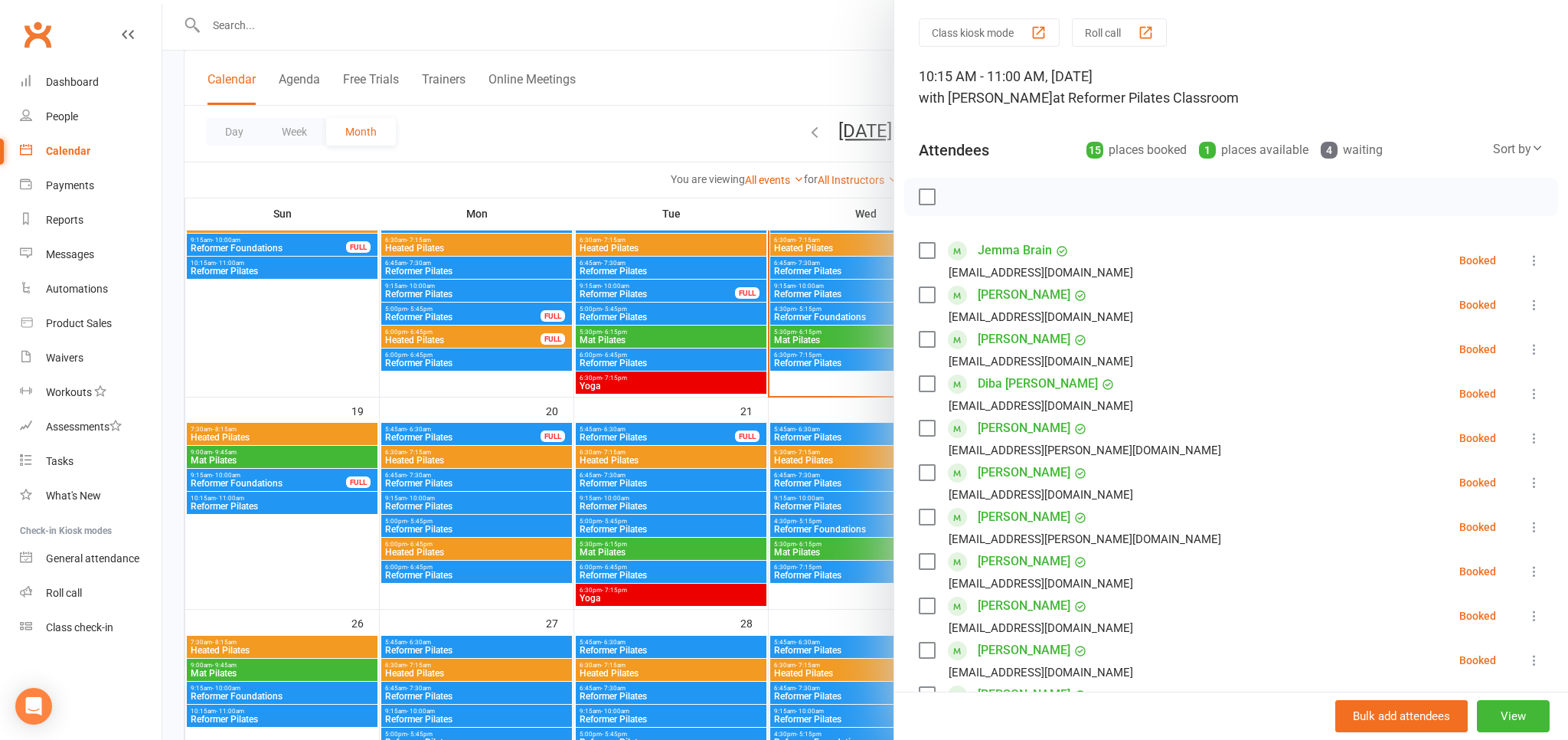
click at [255, 483] on div at bounding box center [865, 370] width 1406 height 740
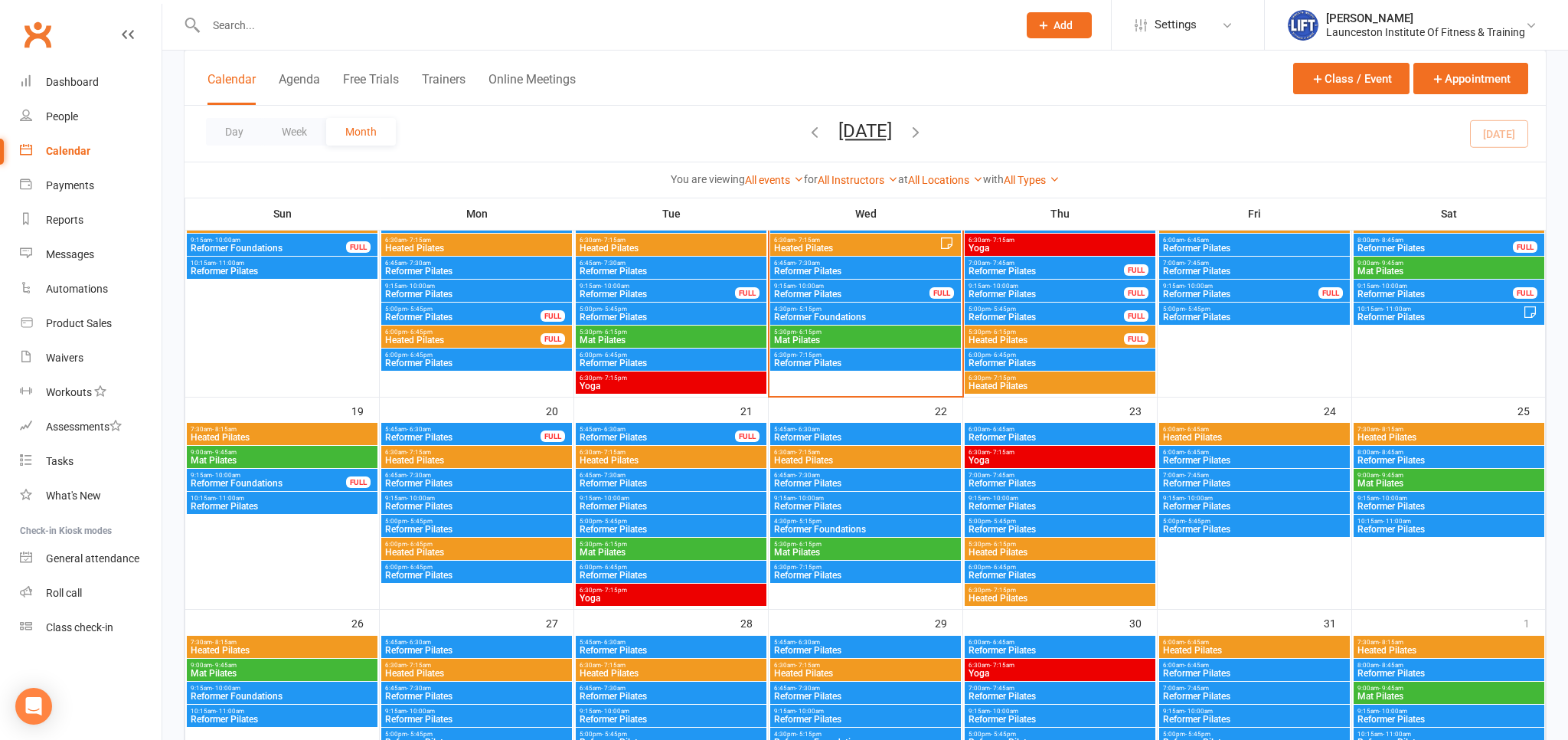
click at [258, 483] on span "Reformer Foundations" at bounding box center [268, 483] width 157 height 9
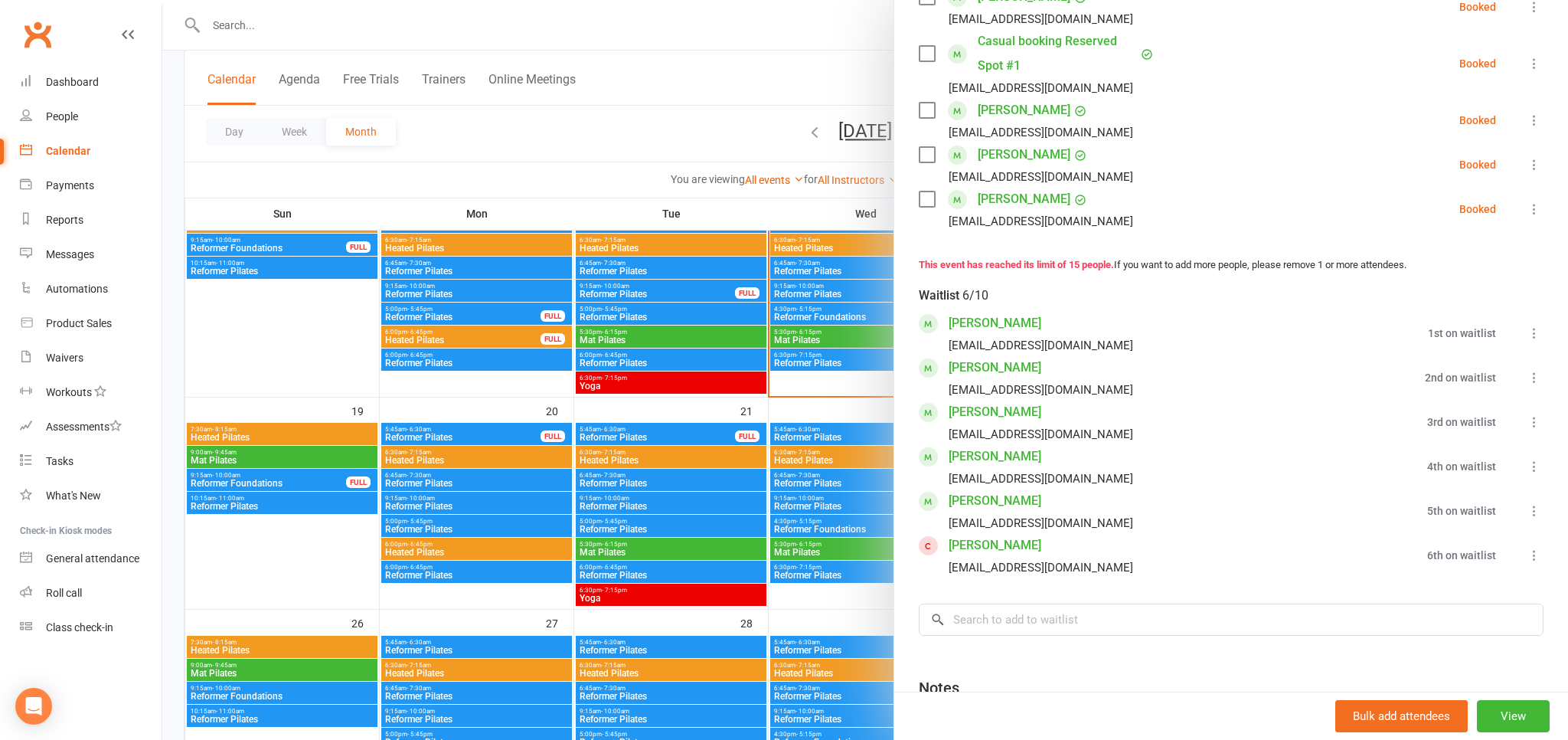
scroll to position [760, 0]
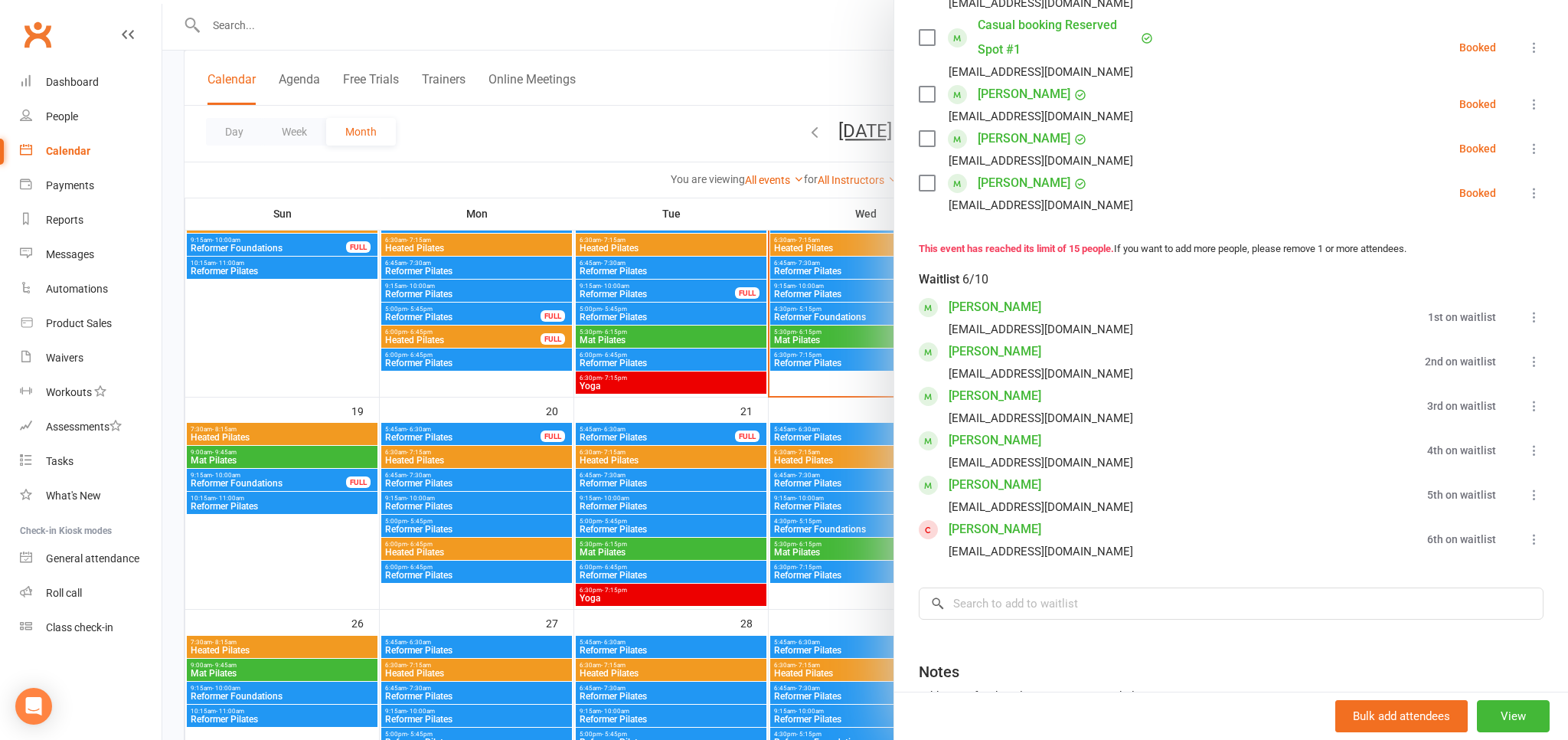
click at [1539, 539] on icon at bounding box center [1534, 539] width 15 height 15
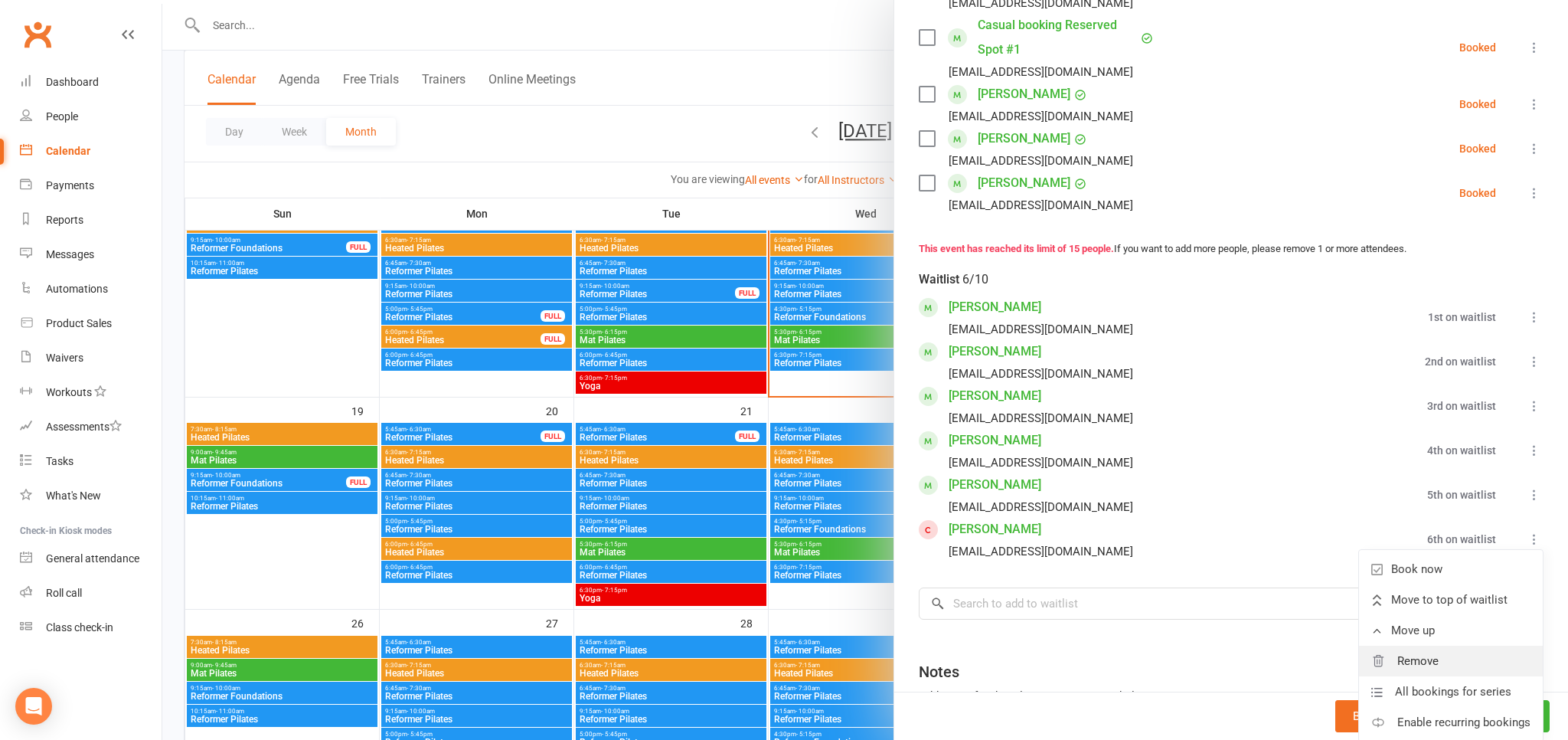
click at [1449, 665] on link "Remove" at bounding box center [1451, 660] width 184 height 31
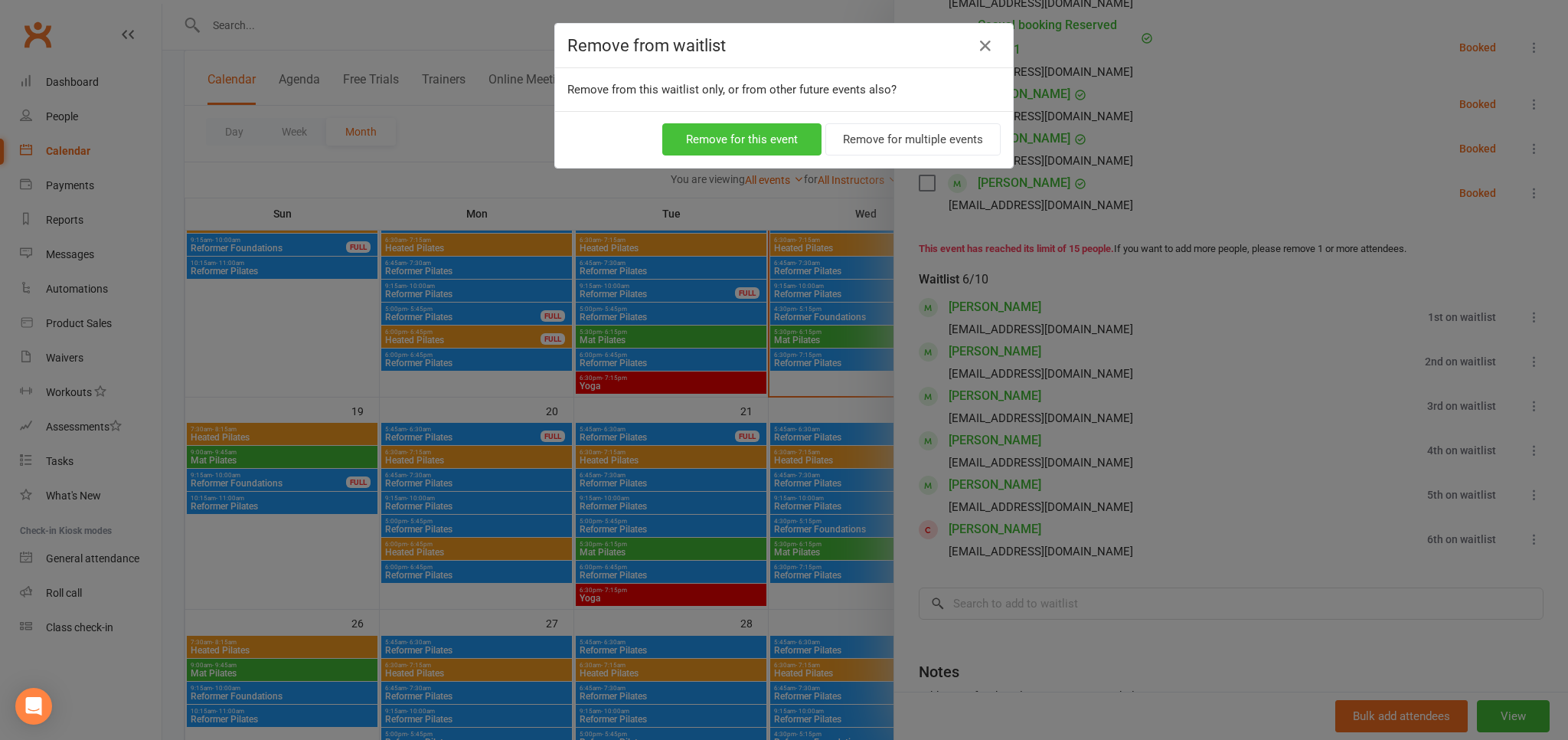
click at [758, 140] on button "Remove for this event" at bounding box center [742, 139] width 160 height 32
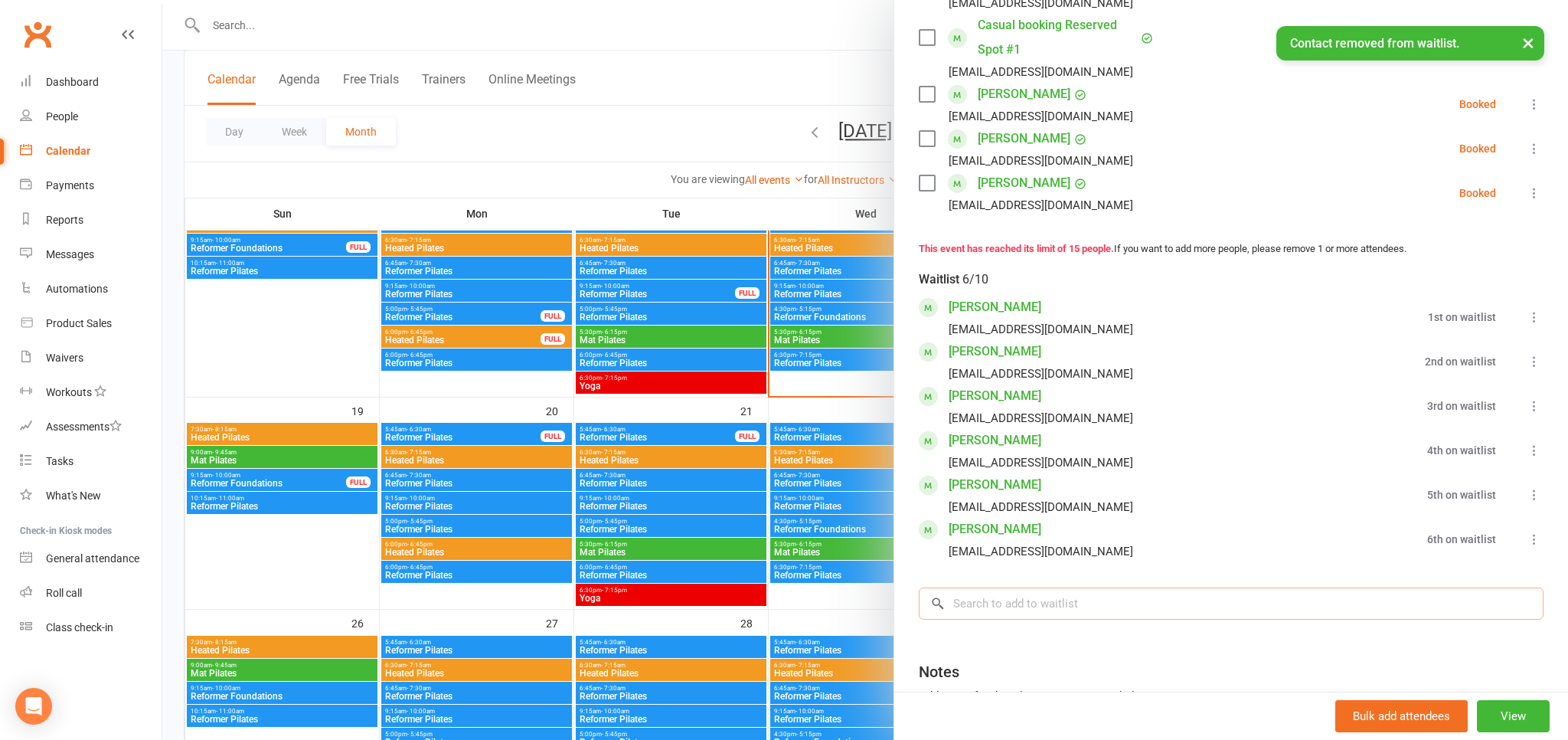
click at [1065, 614] on input "search" at bounding box center [1231, 604] width 625 height 32
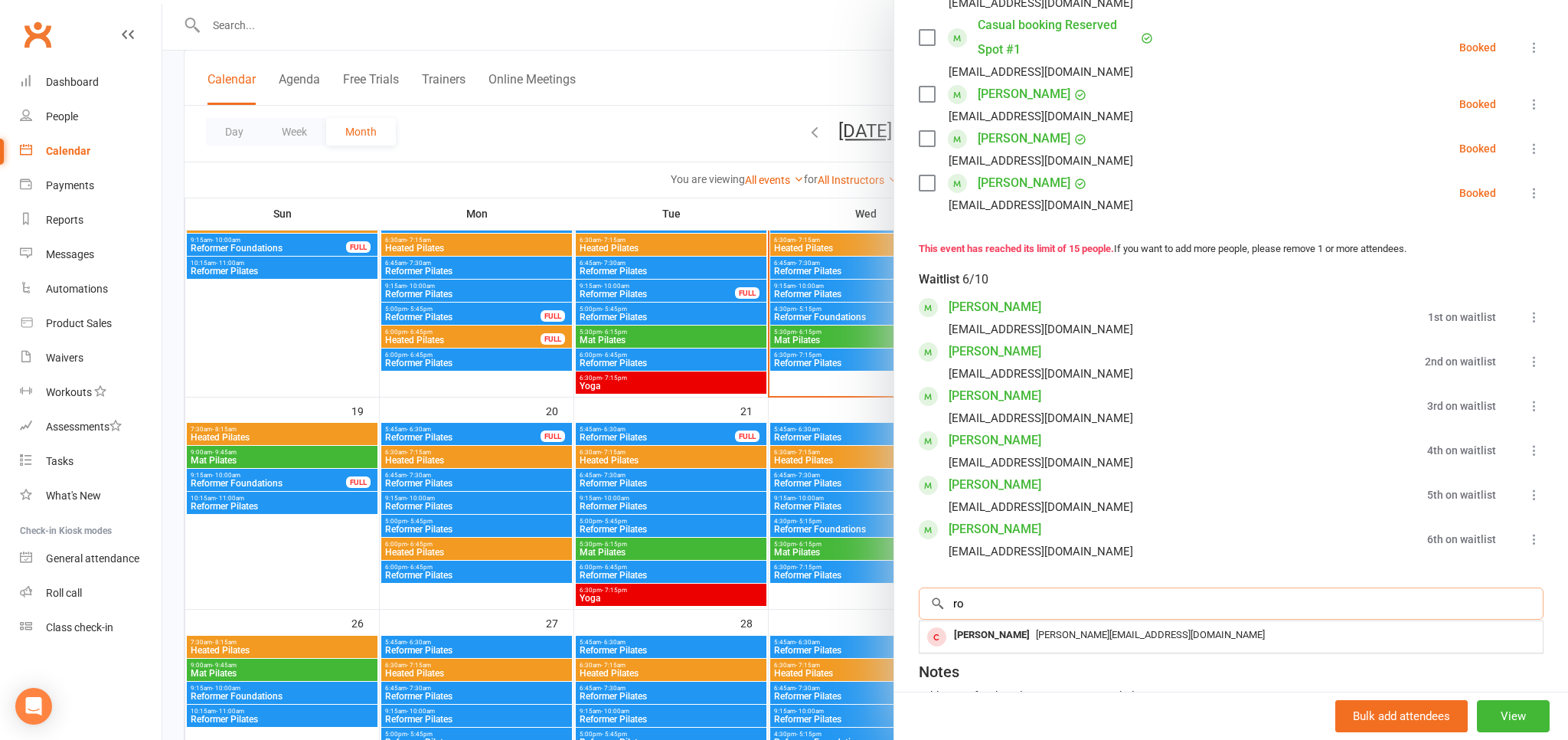
type input "r"
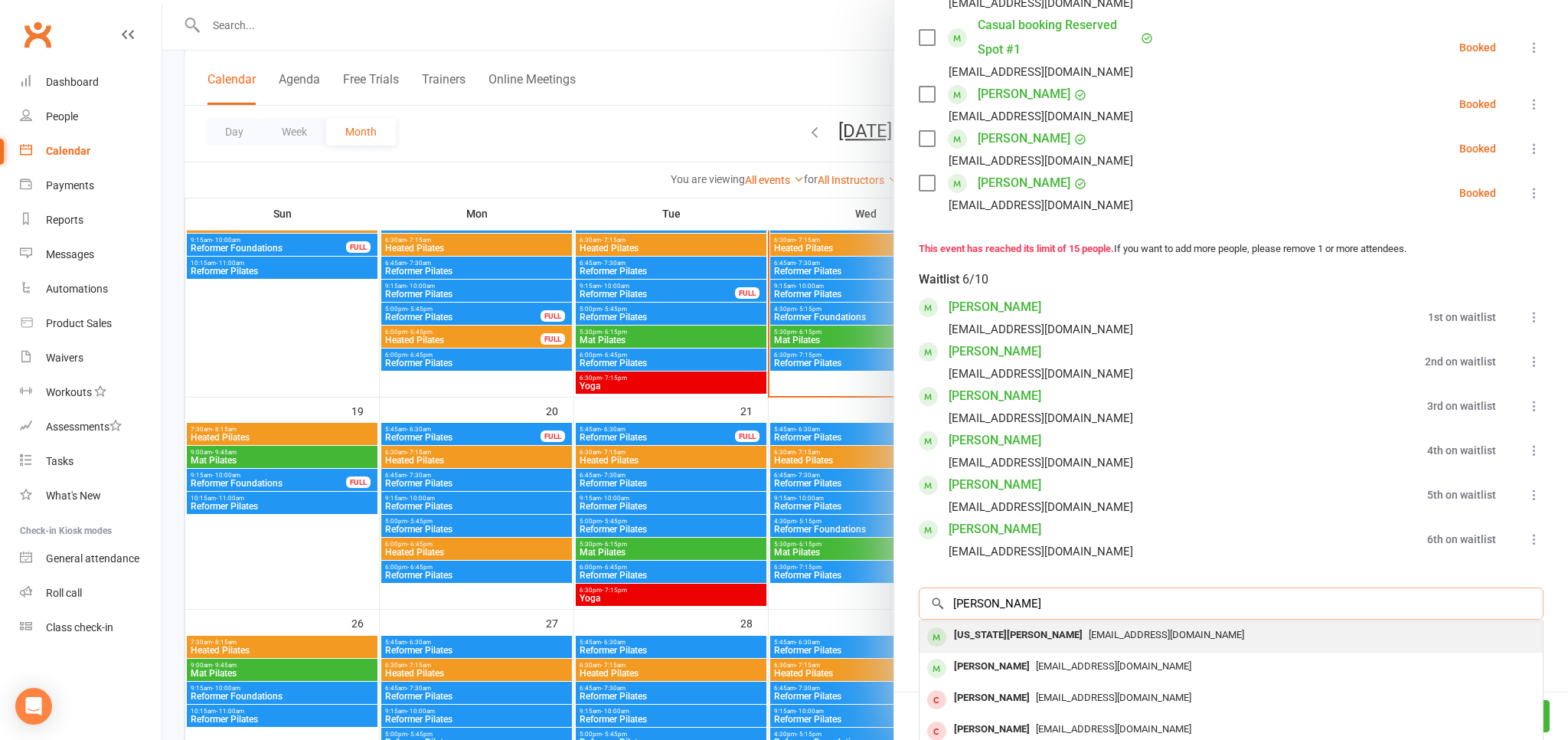
scroll to position [845, 0]
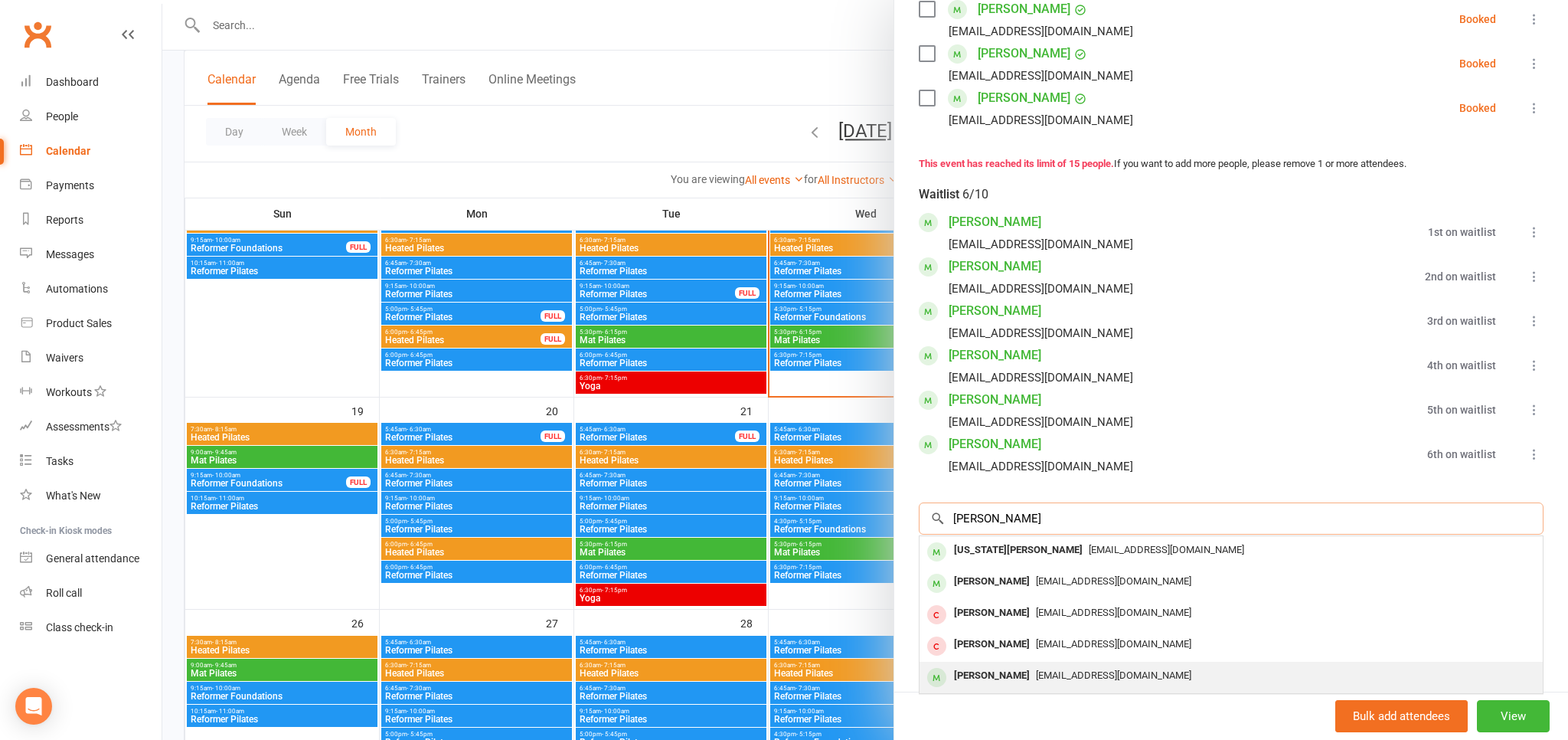
type input "kidd"
click at [1063, 676] on span "missanitam@hotmail.com" at bounding box center [1113, 675] width 155 height 11
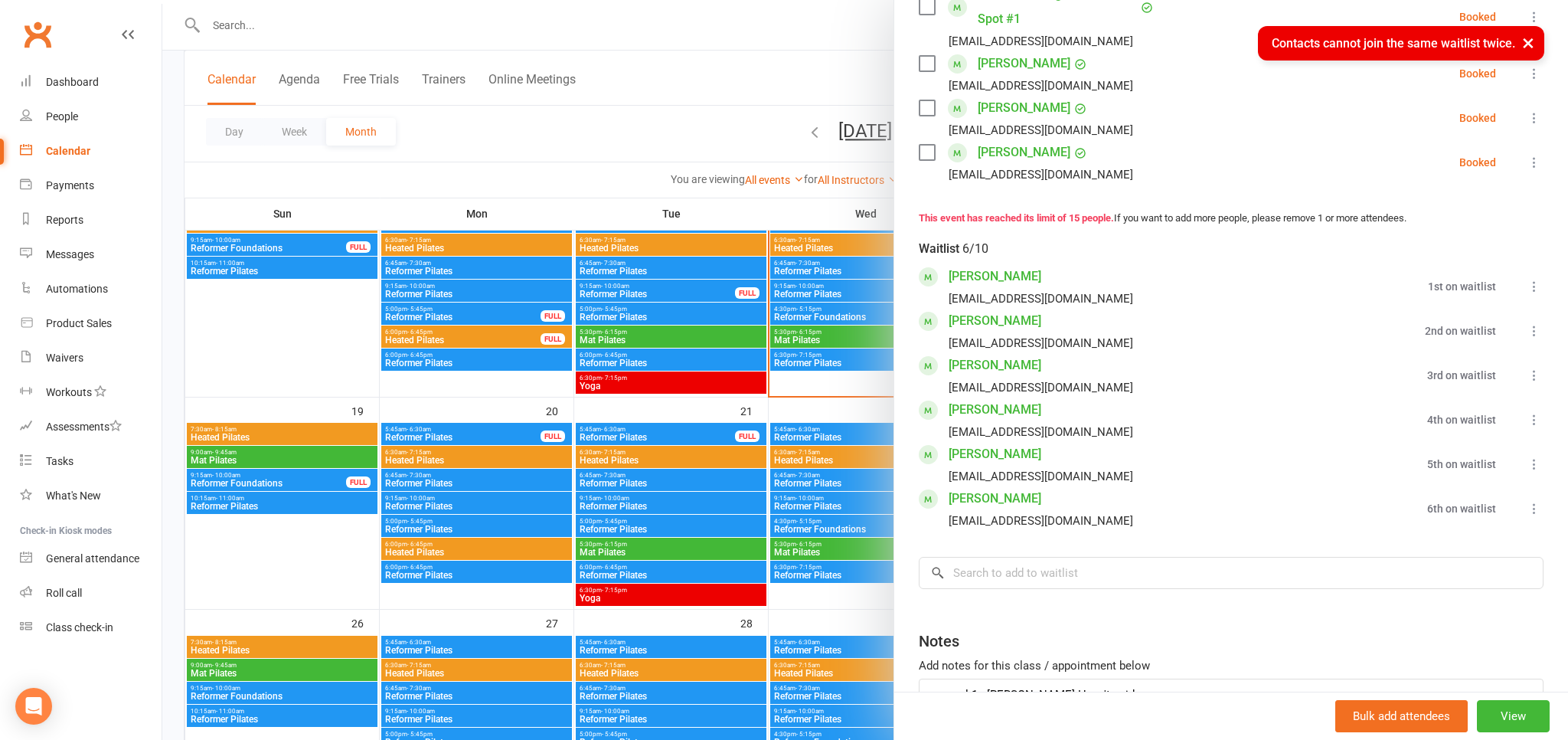
scroll to position [760, 0]
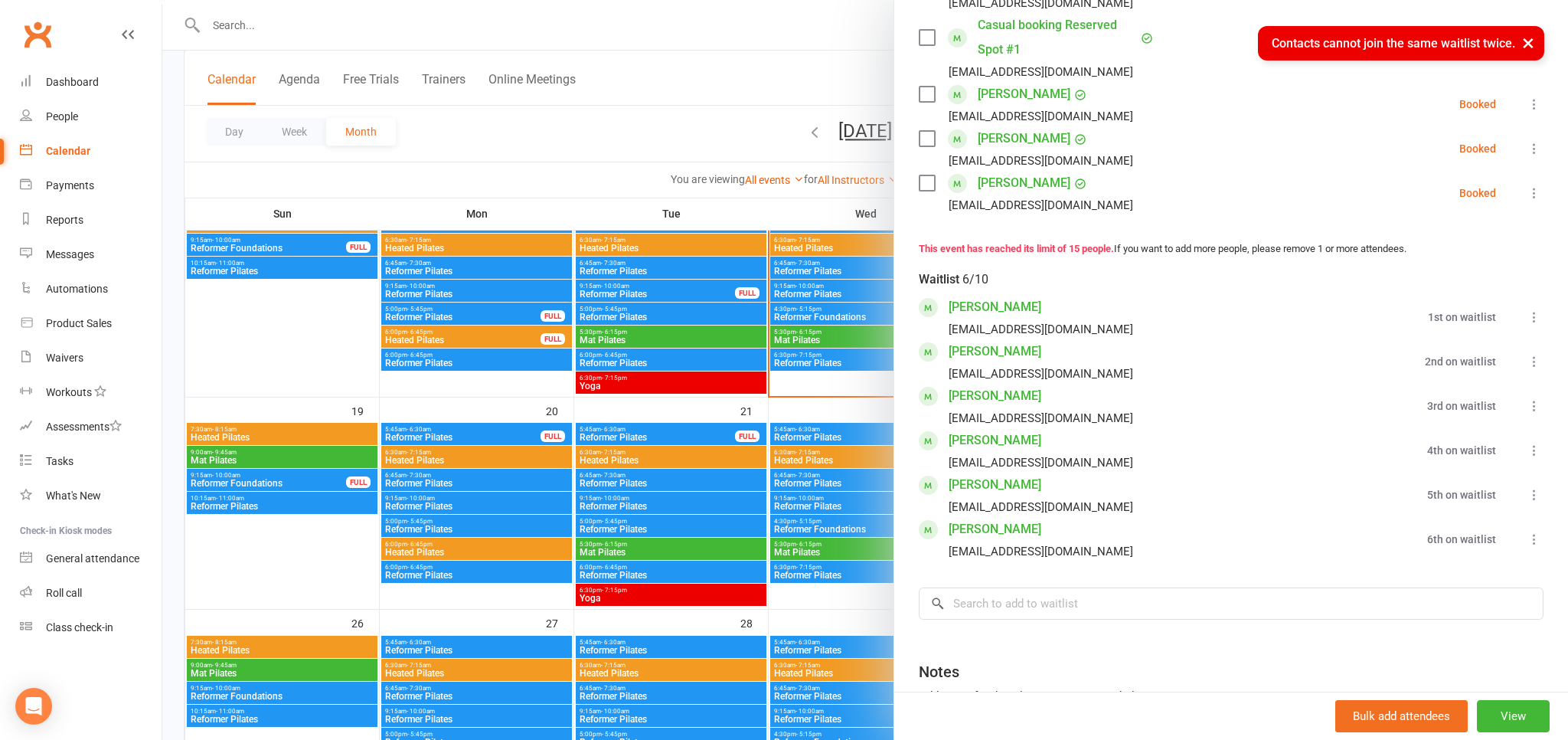
click at [844, 79] on div at bounding box center [865, 370] width 1406 height 740
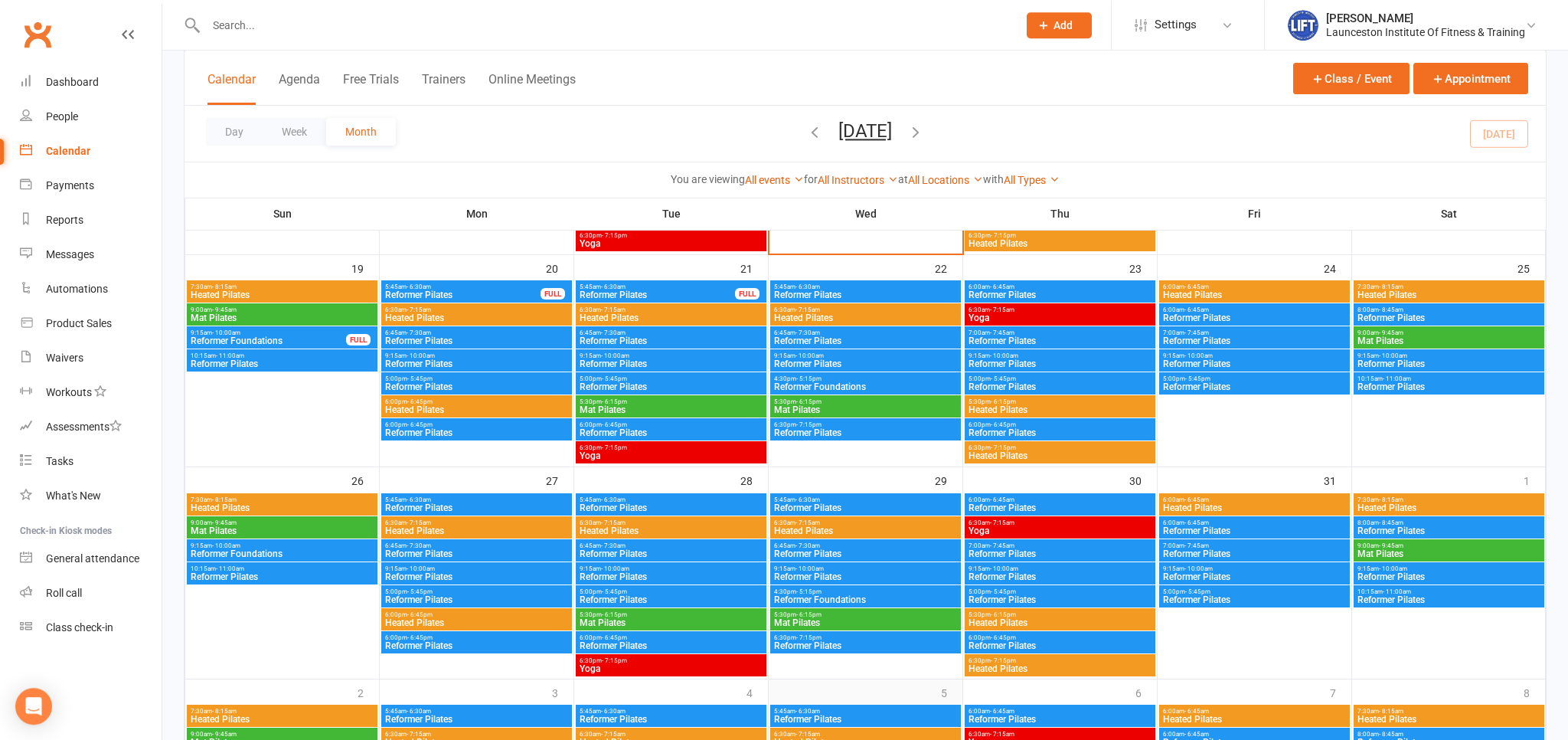
scroll to position [740, 0]
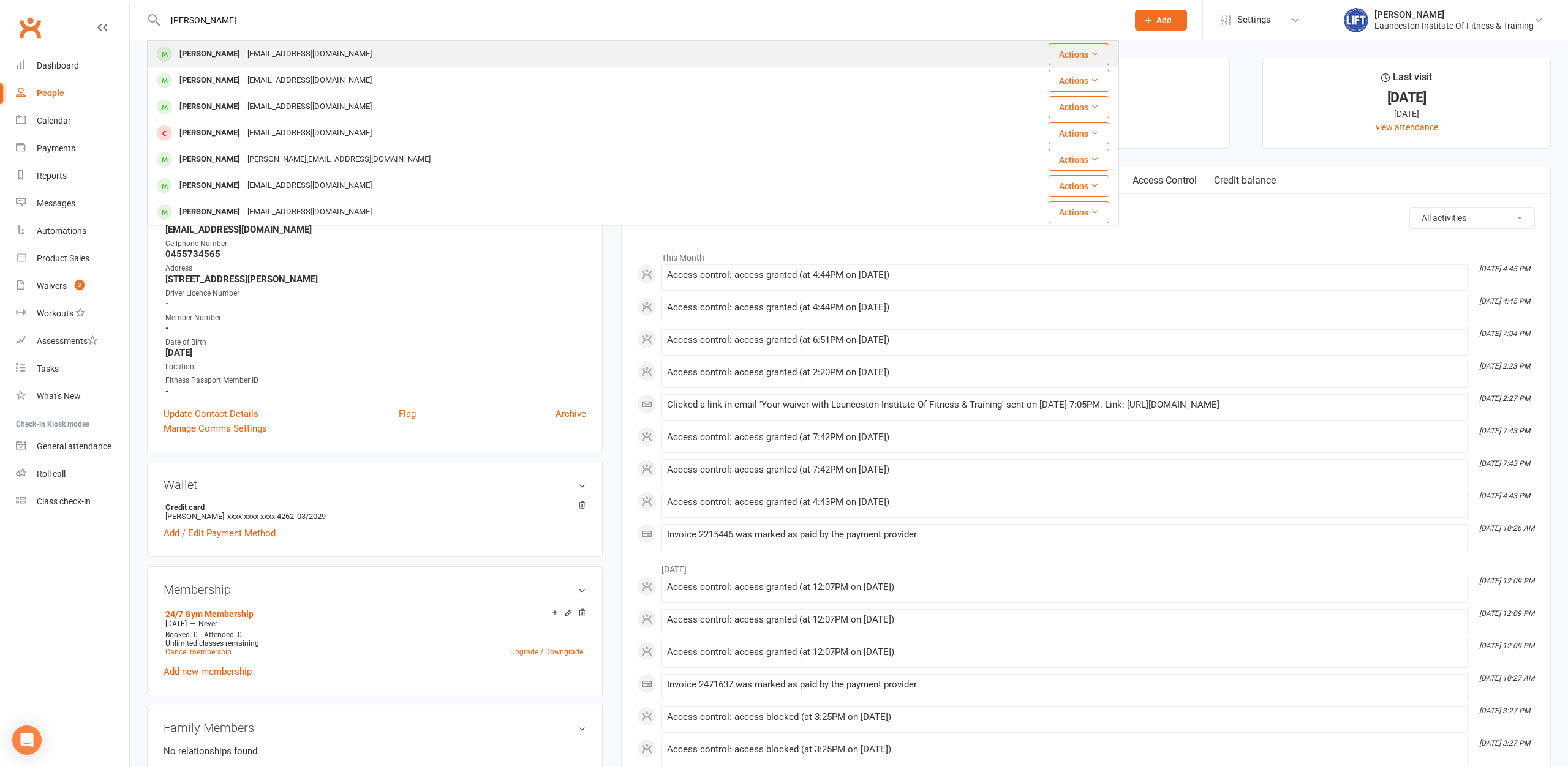
type input "[PERSON_NAME]"
click at [244, 56] on div "[EMAIL_ADDRESS][DOMAIN_NAME]" at bounding box center [309, 54] width 131 height 18
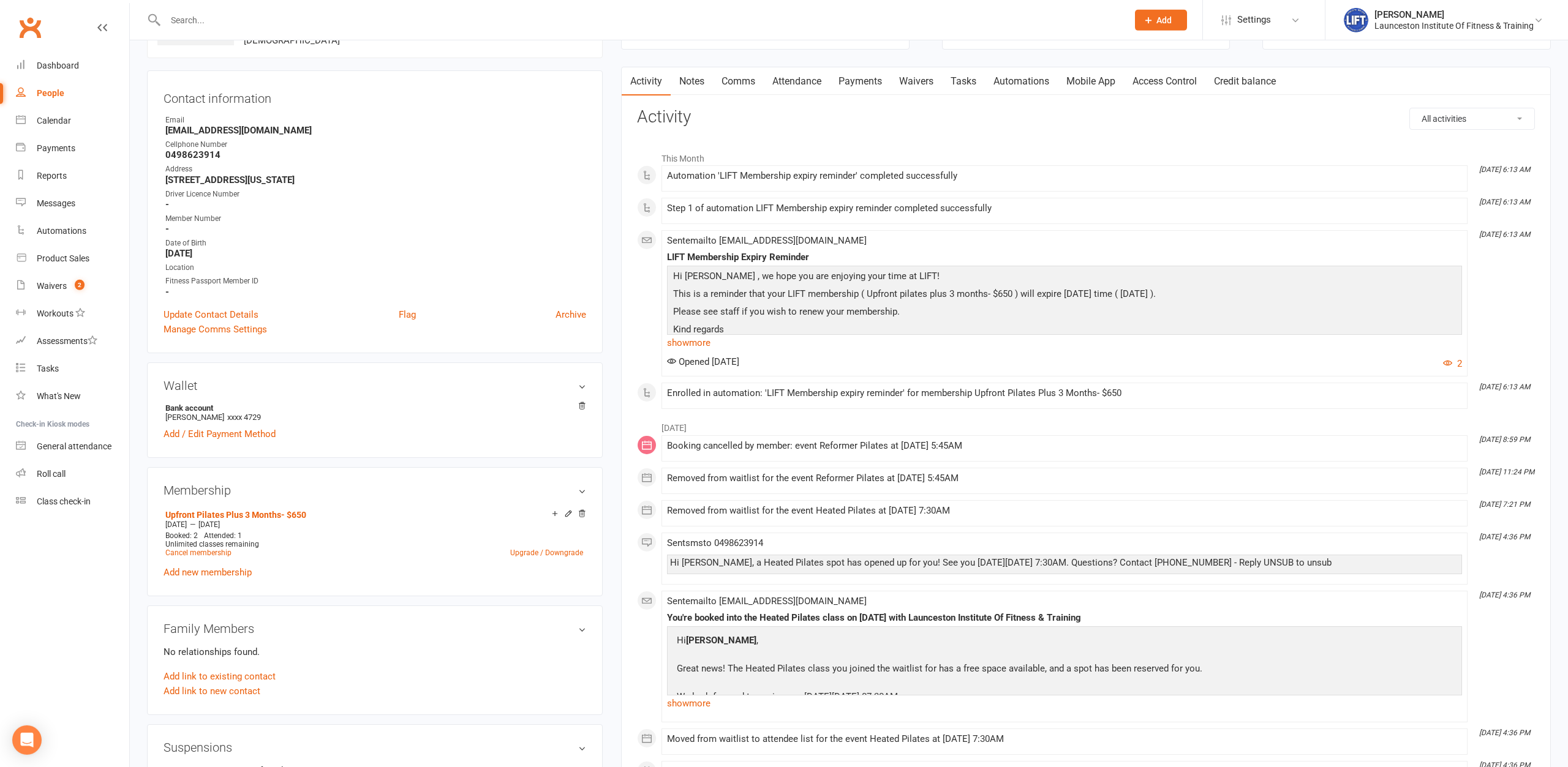
scroll to position [125, 0]
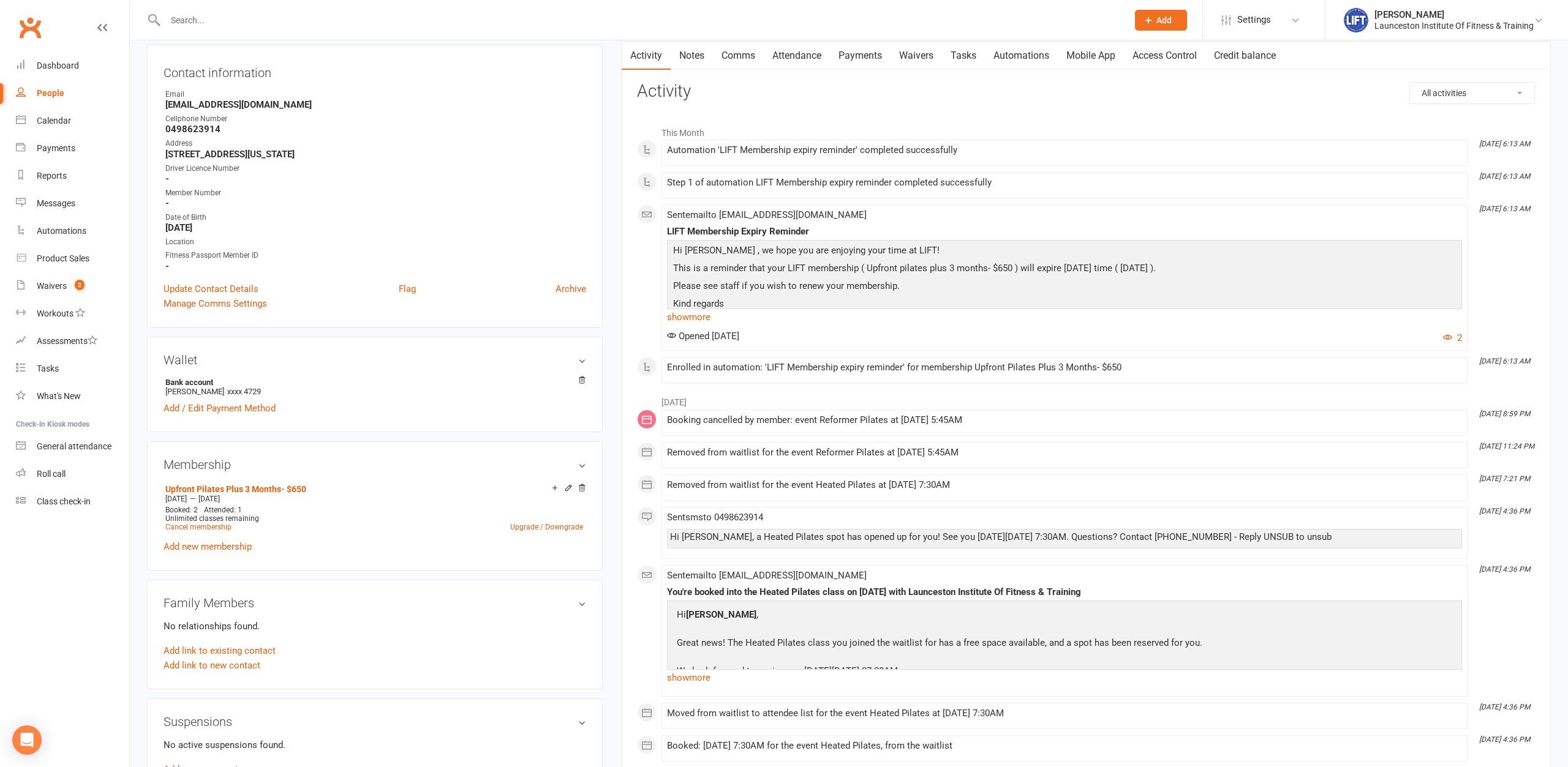
click at [138, 527] on div "upload photo [PERSON_NAME] Activated [DATE] Added [DATE] Active member [DEMOGRA…" at bounding box center [375, 627] width 474 height 1391
click at [206, 546] on link "Add new membership" at bounding box center [207, 546] width 88 height 11
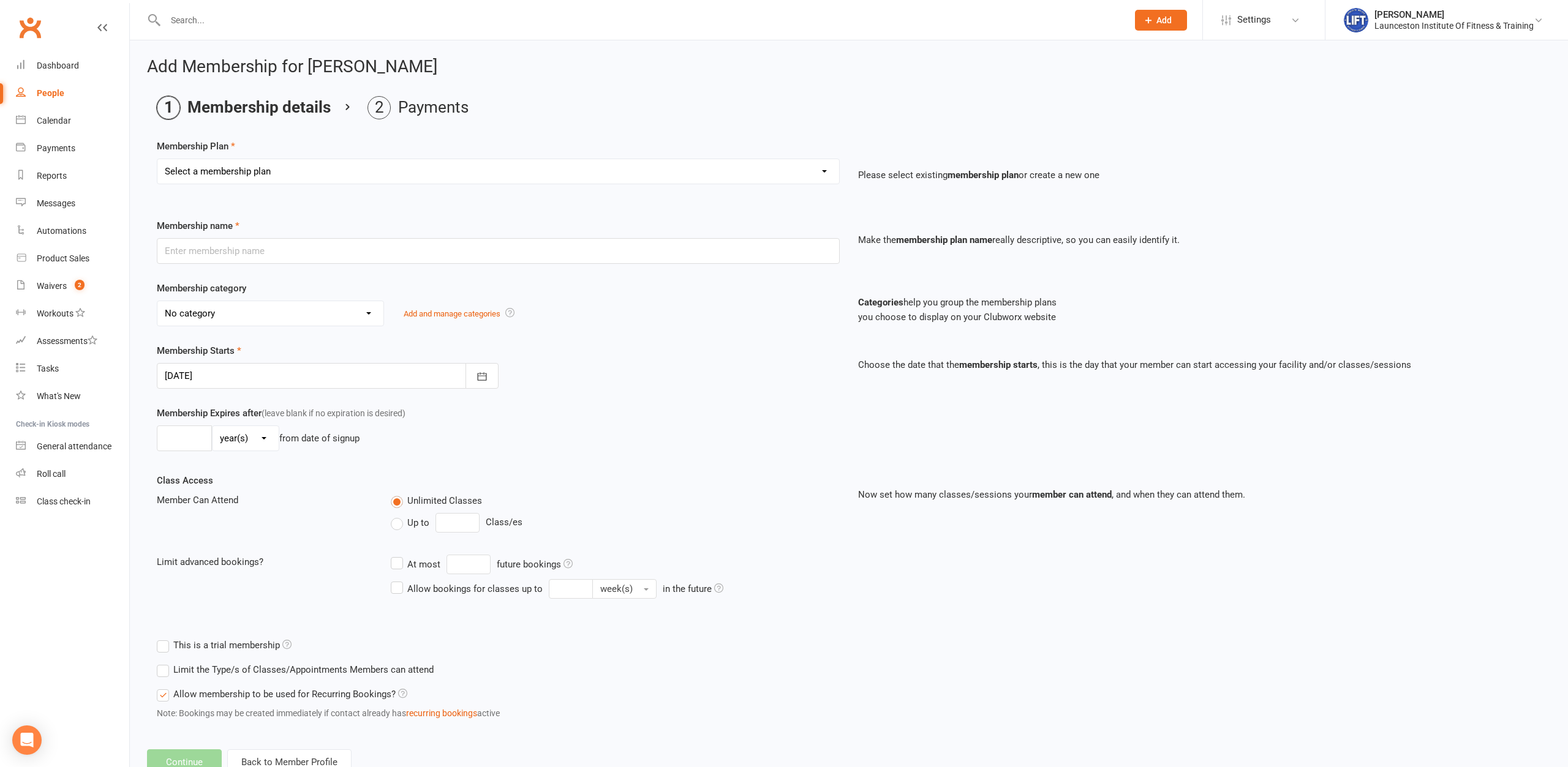
click at [157, 159] on select "Select a membership plan Create new Membership Plan 24/7 Gym Membership Pilates…" at bounding box center [498, 171] width 682 height 25
select select "26"
click option "Upfront Pilates Plus 3 Months- $650" at bounding box center [0, 0] width 0 height 0
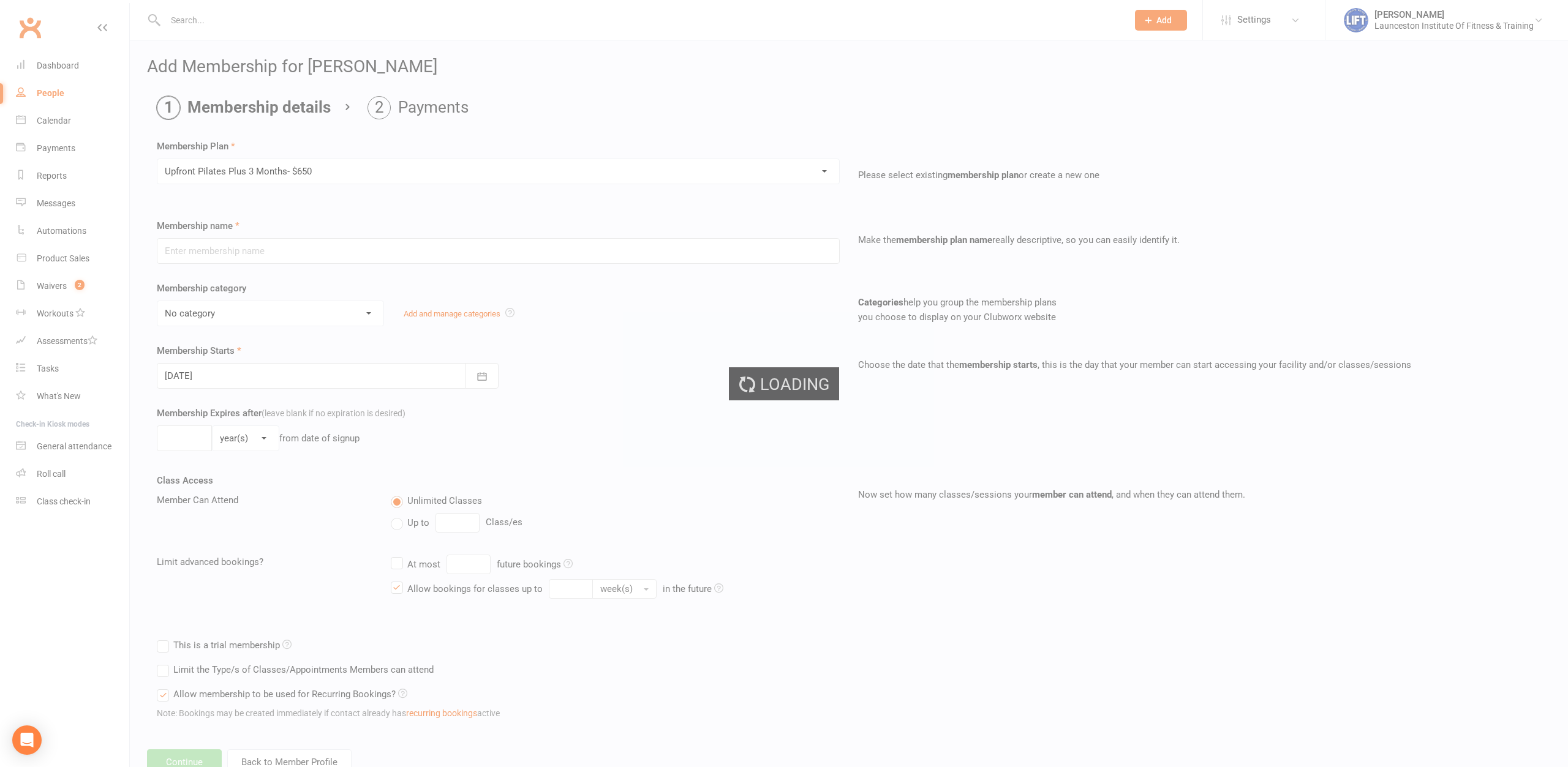
type input "Upfront Pilates Plus 3 Months- $650"
select select "44"
type input "3"
select select "2"
type input "1"
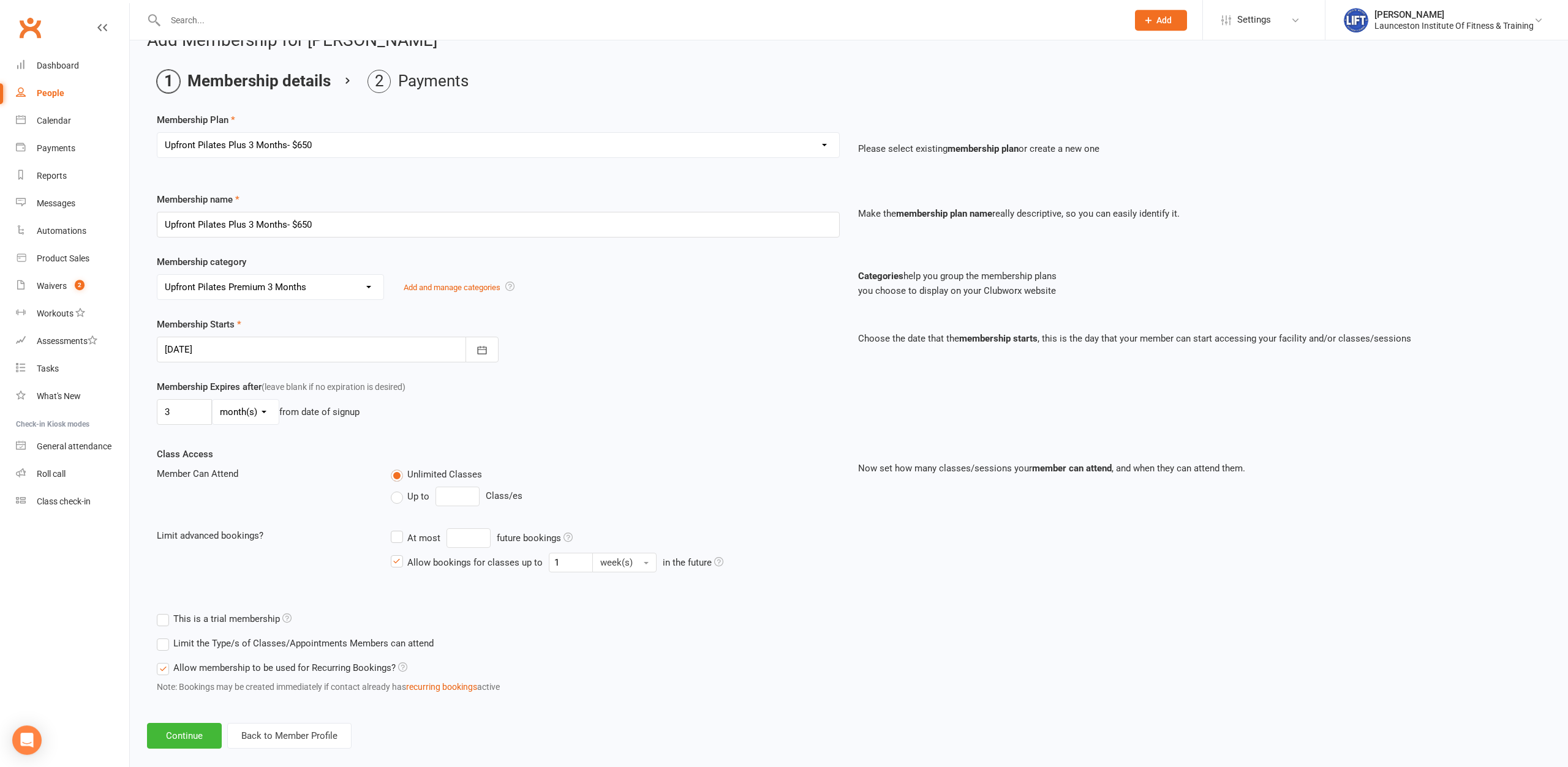
scroll to position [42, 0]
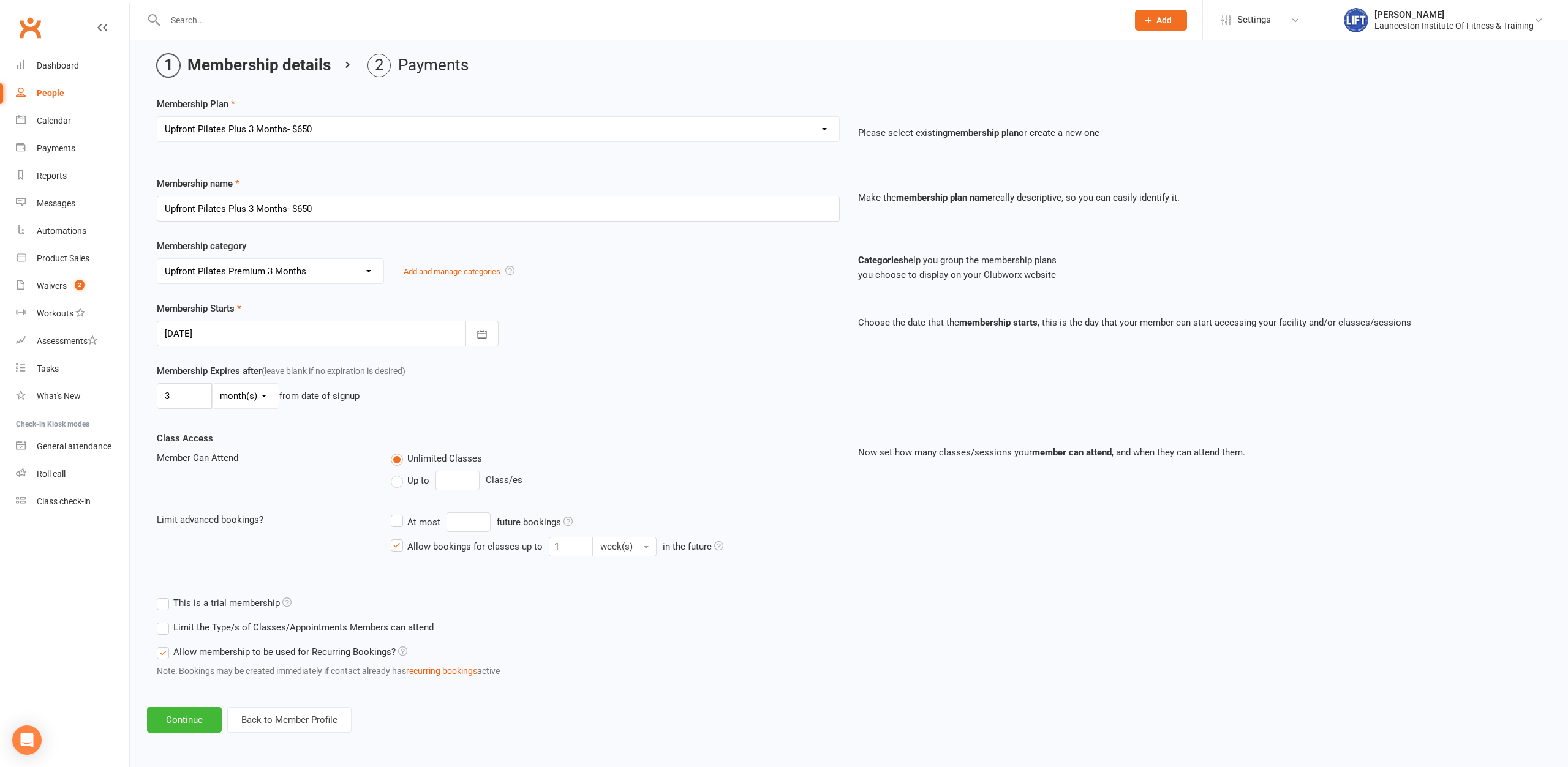
click at [221, 326] on div at bounding box center [328, 333] width 342 height 26
click at [290, 484] on span "22" at bounding box center [287, 481] width 10 height 10
type input "[DATE]"
click at [192, 721] on button "Continue" at bounding box center [184, 720] width 75 height 26
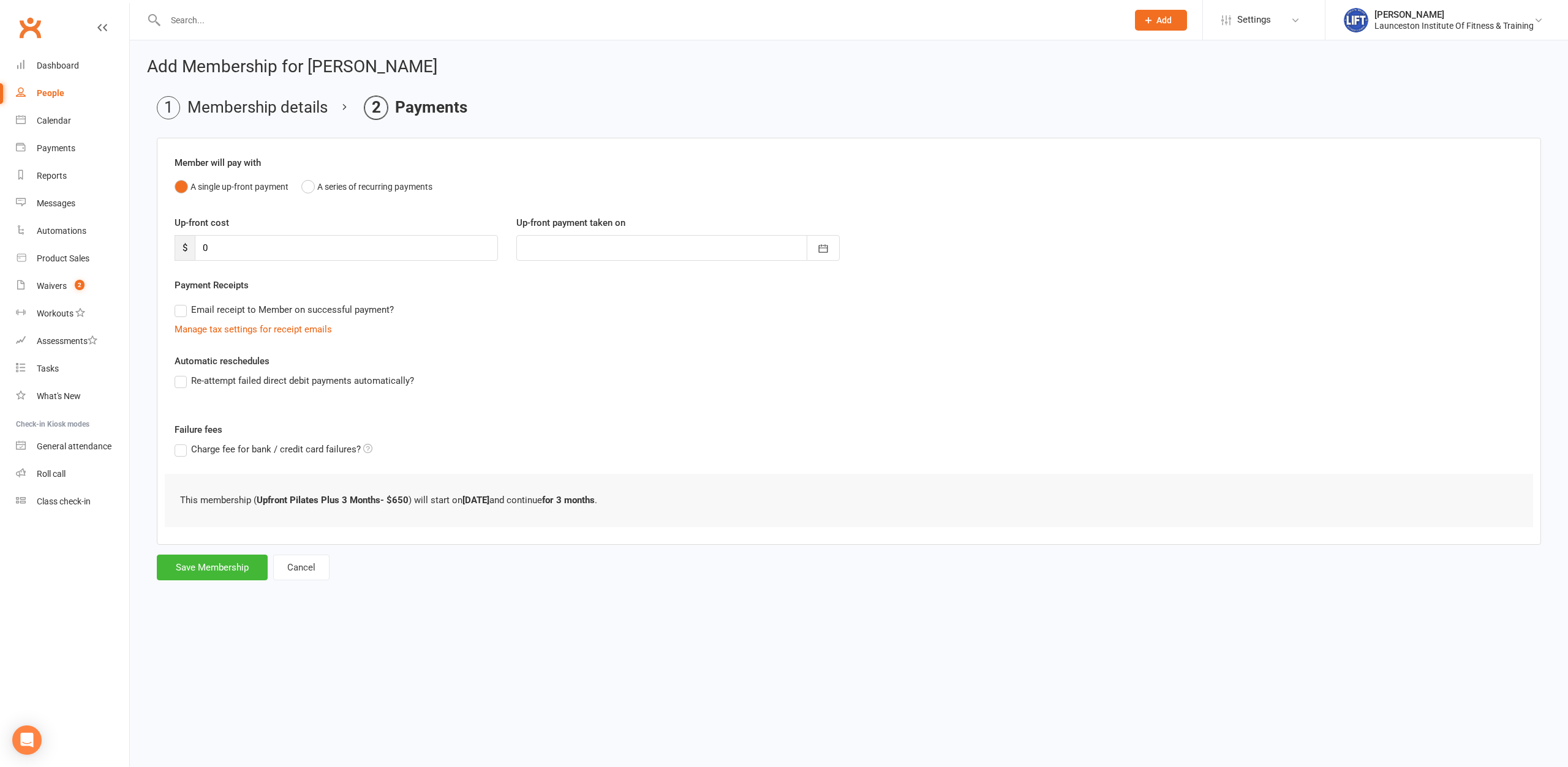
scroll to position [0, 0]
click at [185, 571] on button "Save Membership" at bounding box center [212, 567] width 111 height 26
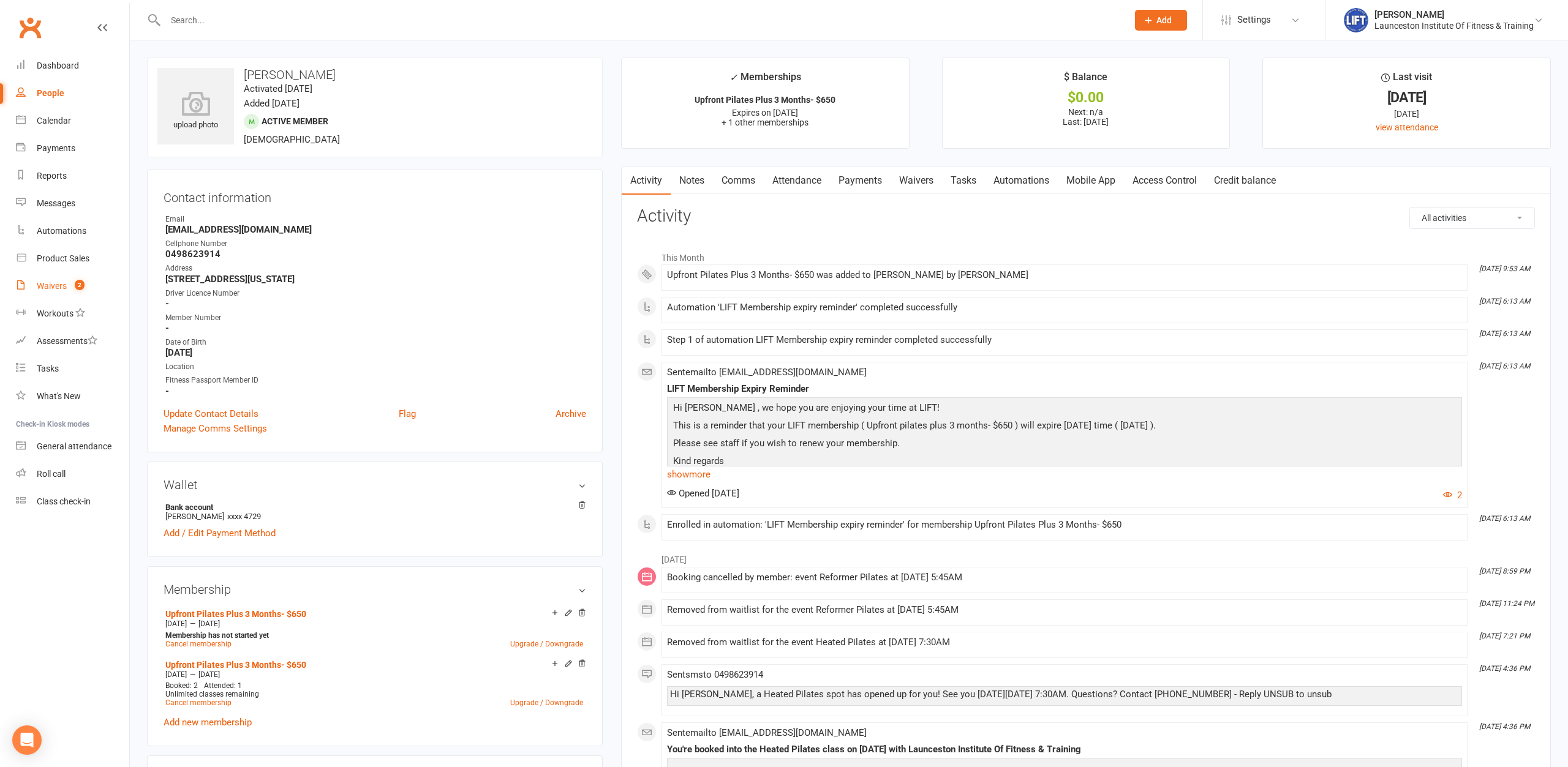
click at [60, 285] on div "Waivers" at bounding box center [51, 286] width 30 height 10
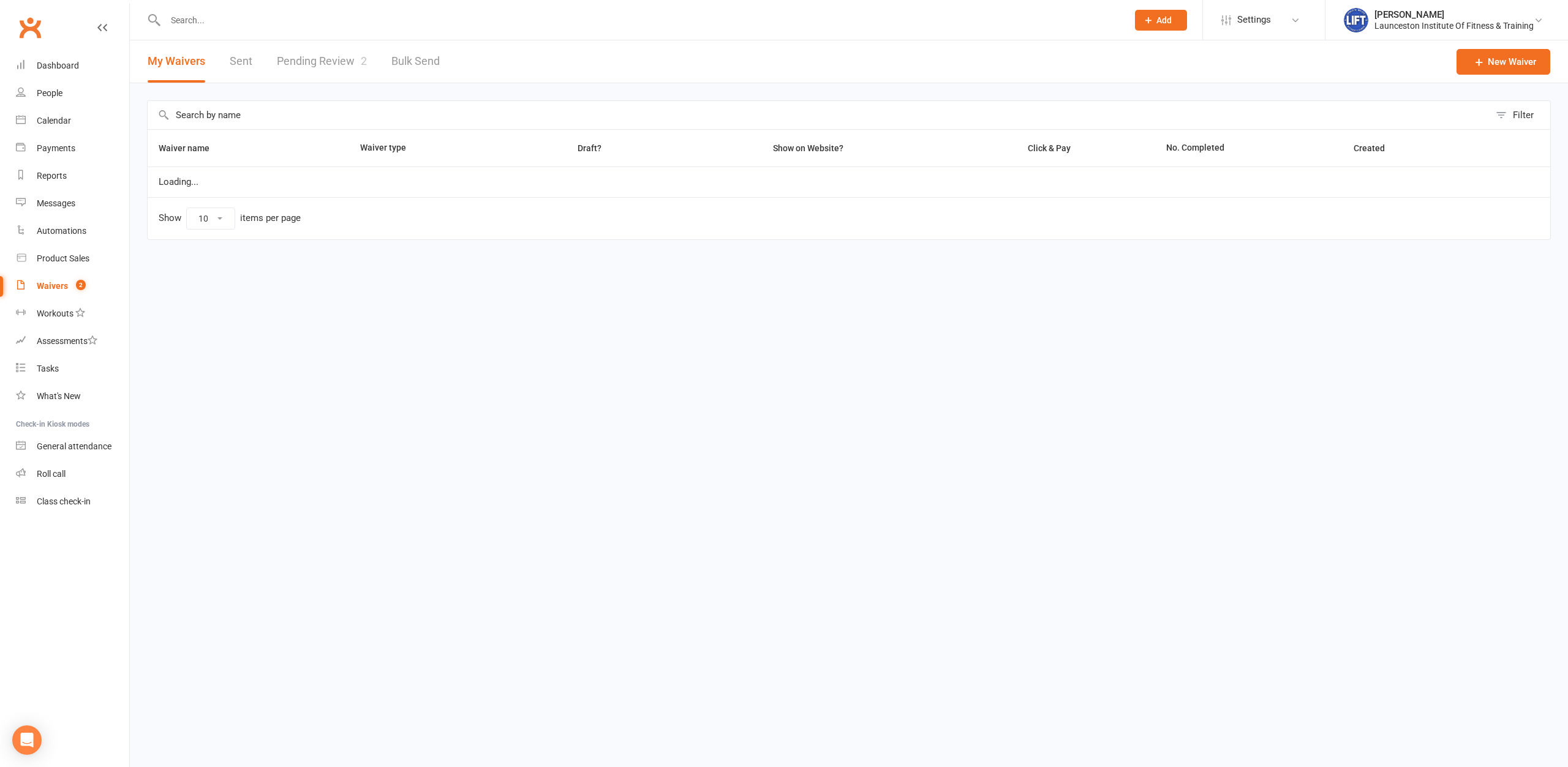
select select "100"
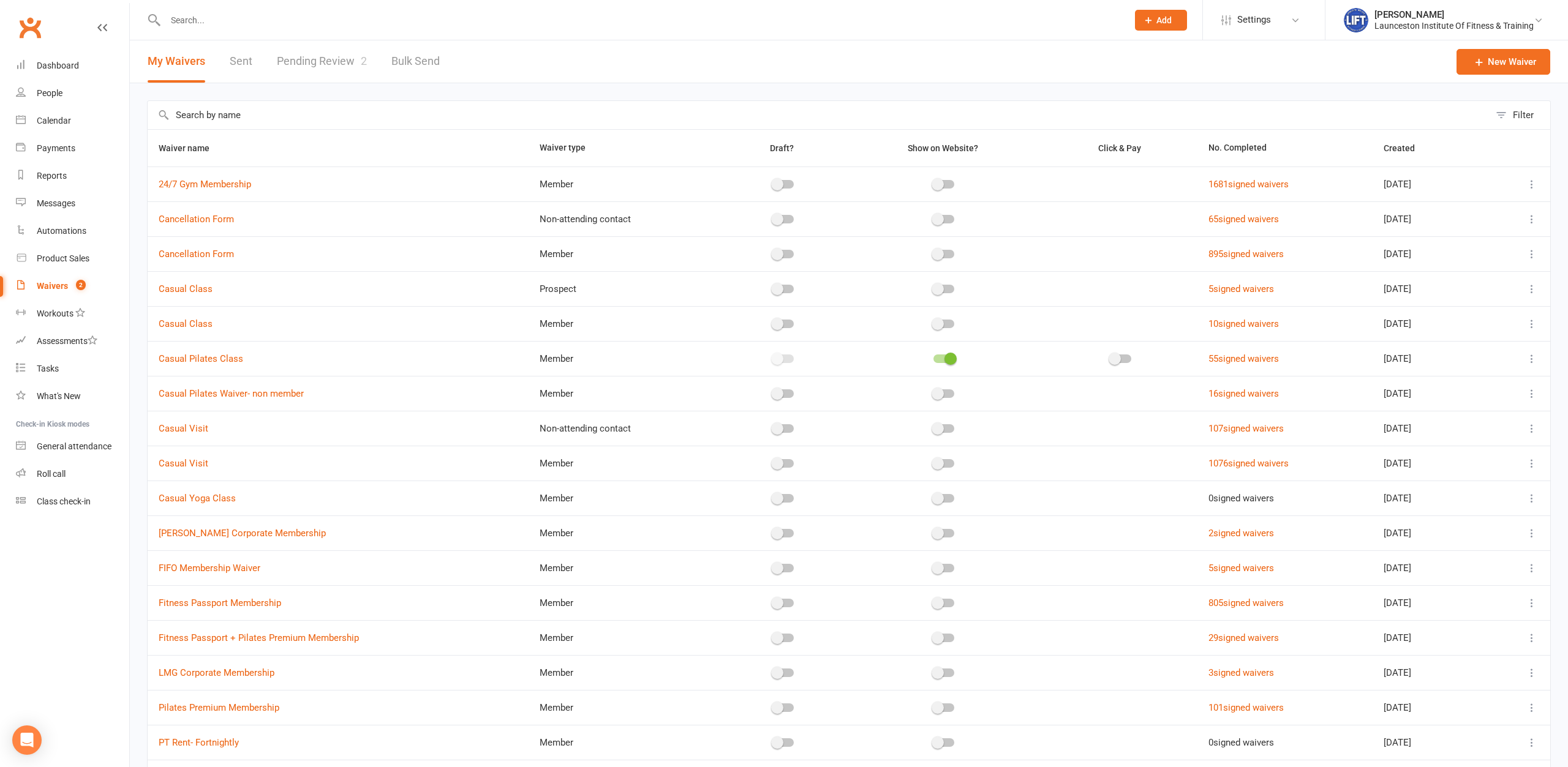
click at [318, 51] on link "Pending Review 2" at bounding box center [322, 61] width 90 height 42
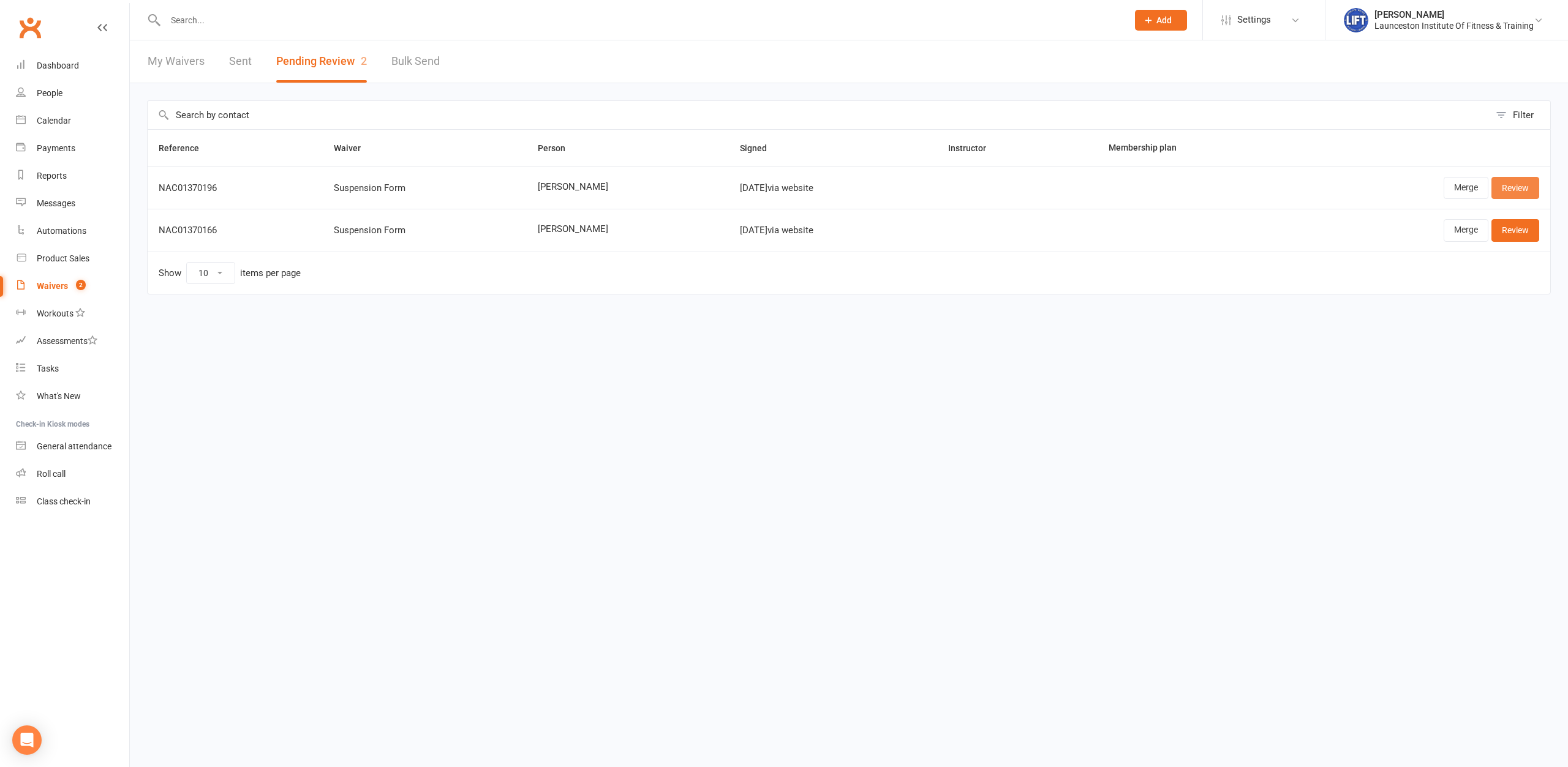
drag, startPoint x: 1509, startPoint y: 180, endPoint x: 1498, endPoint y: 197, distance: 20.2
click at [1509, 180] on link "Review" at bounding box center [1515, 188] width 48 height 22
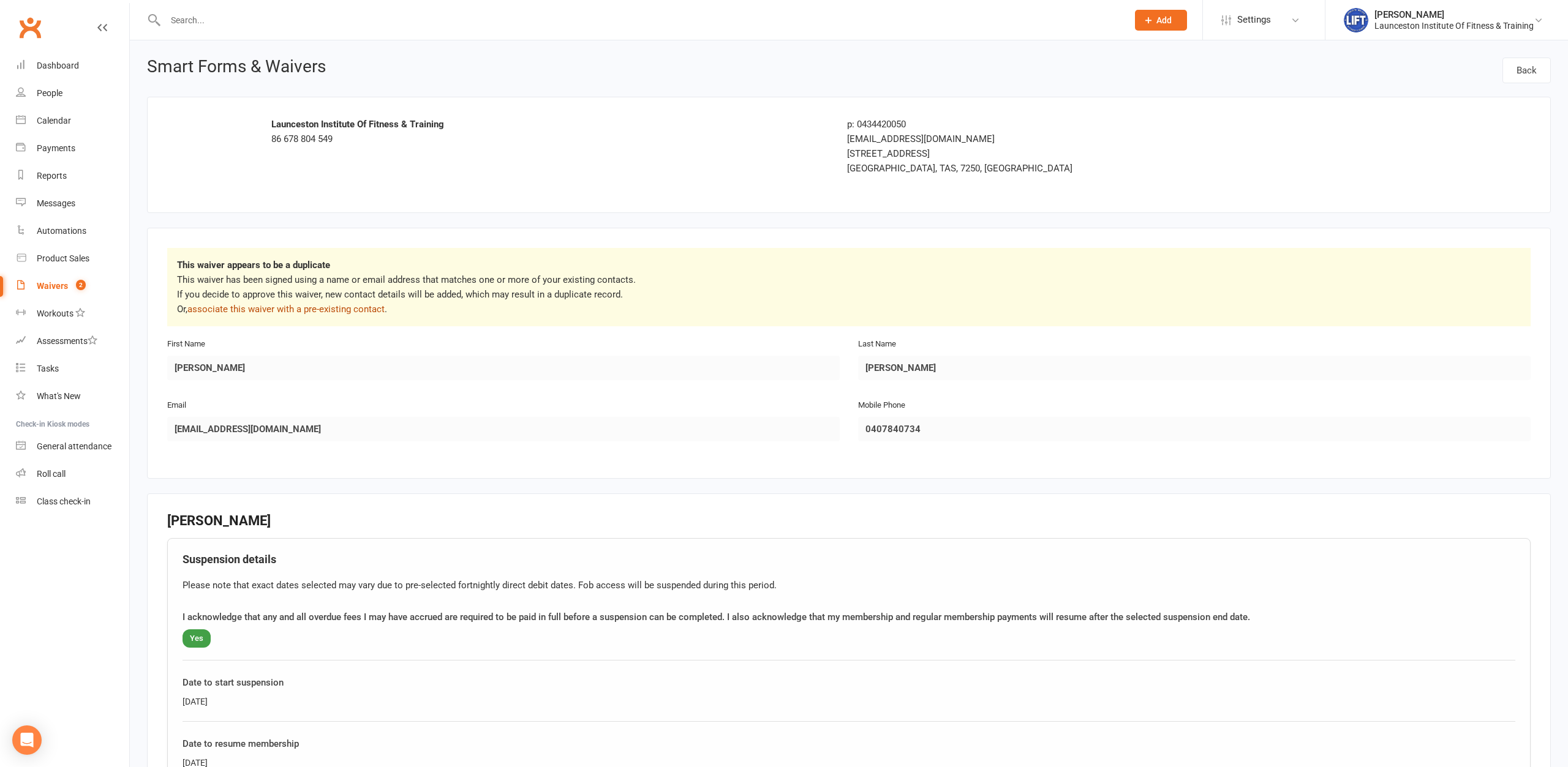
click at [328, 310] on link "associate this waiver with a pre-existing contact" at bounding box center [286, 309] width 198 height 11
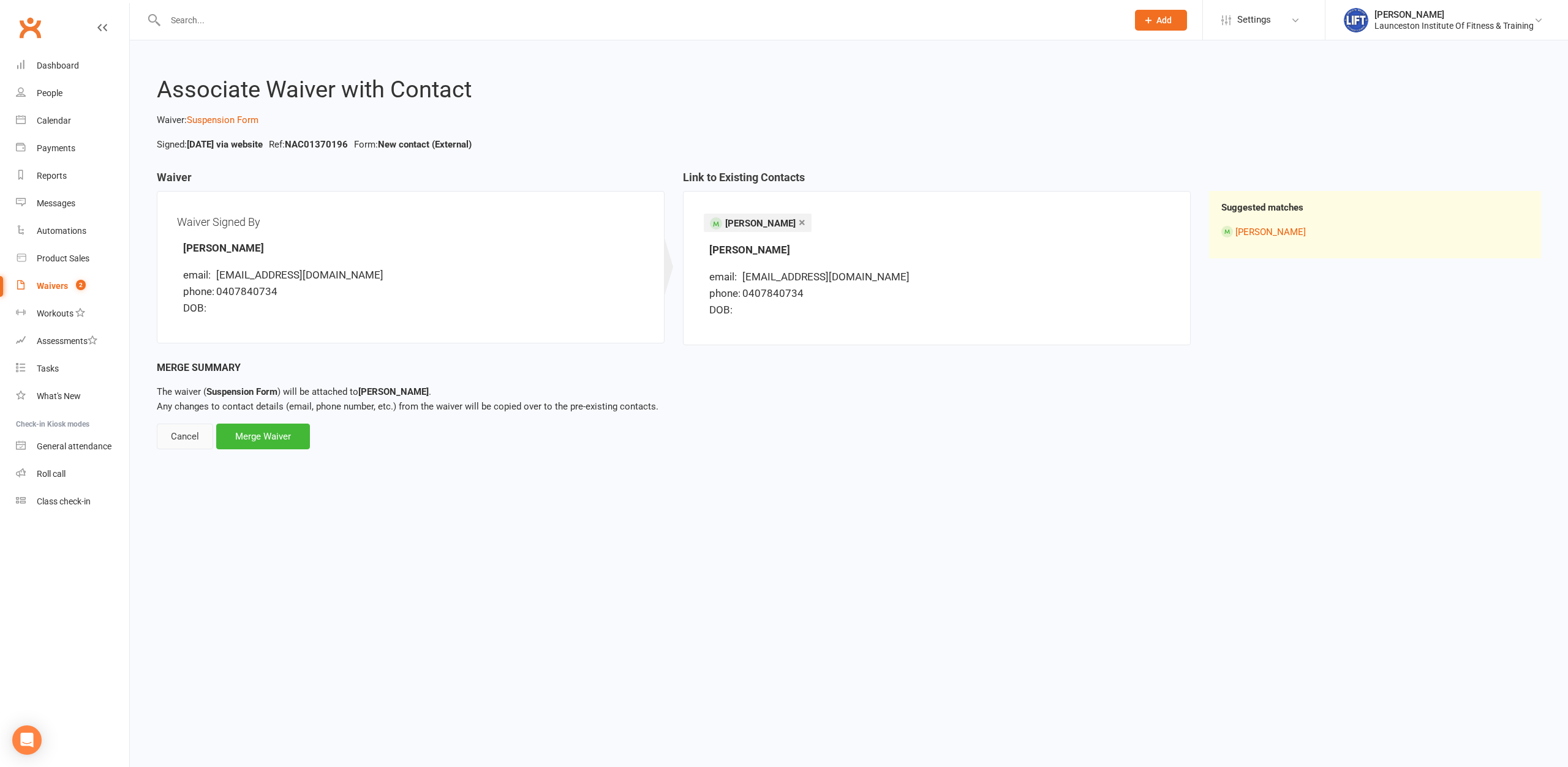
click at [189, 442] on div "Cancel" at bounding box center [185, 437] width 56 height 26
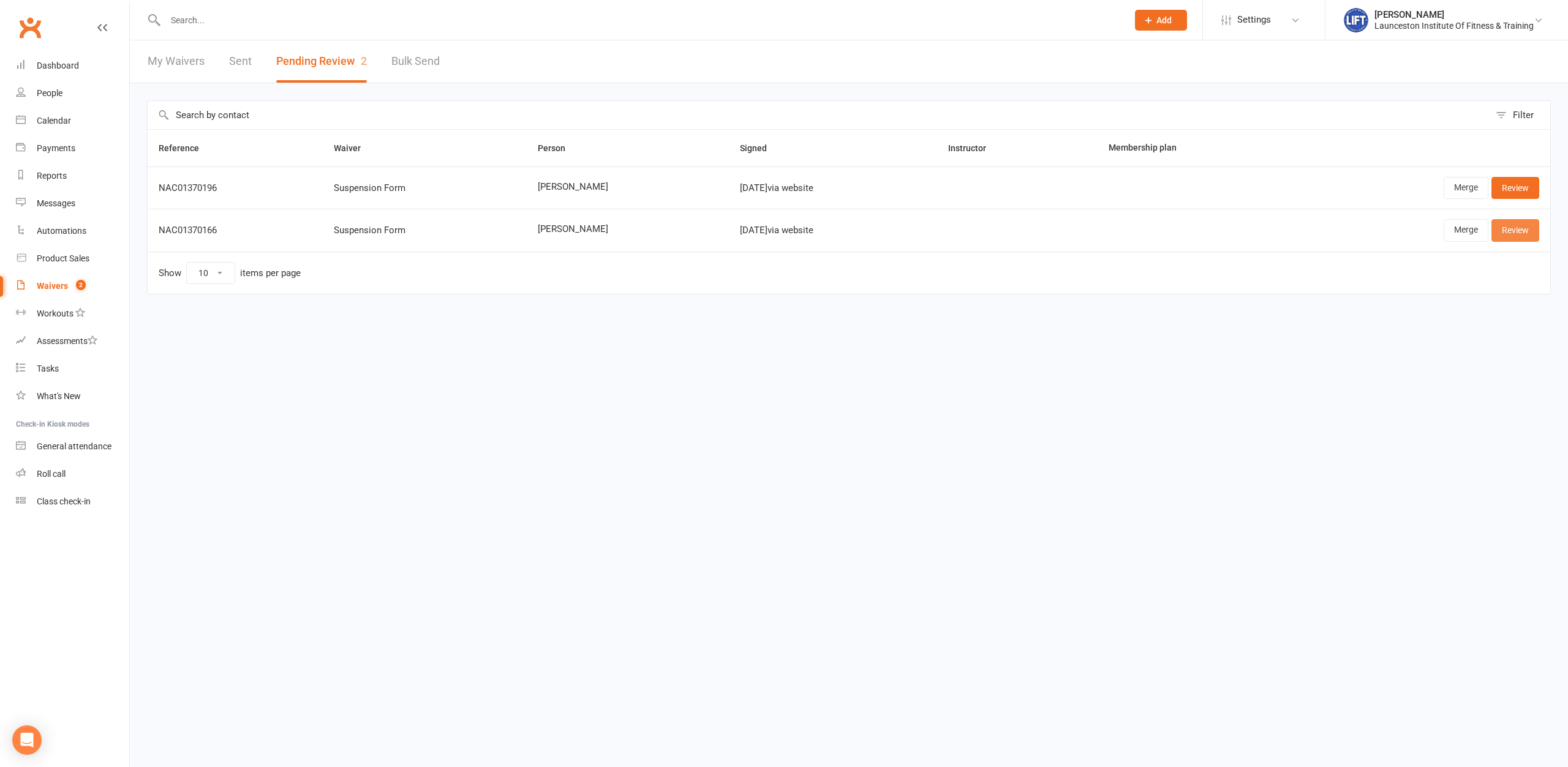
click at [1512, 229] on link "Review" at bounding box center [1515, 230] width 48 height 22
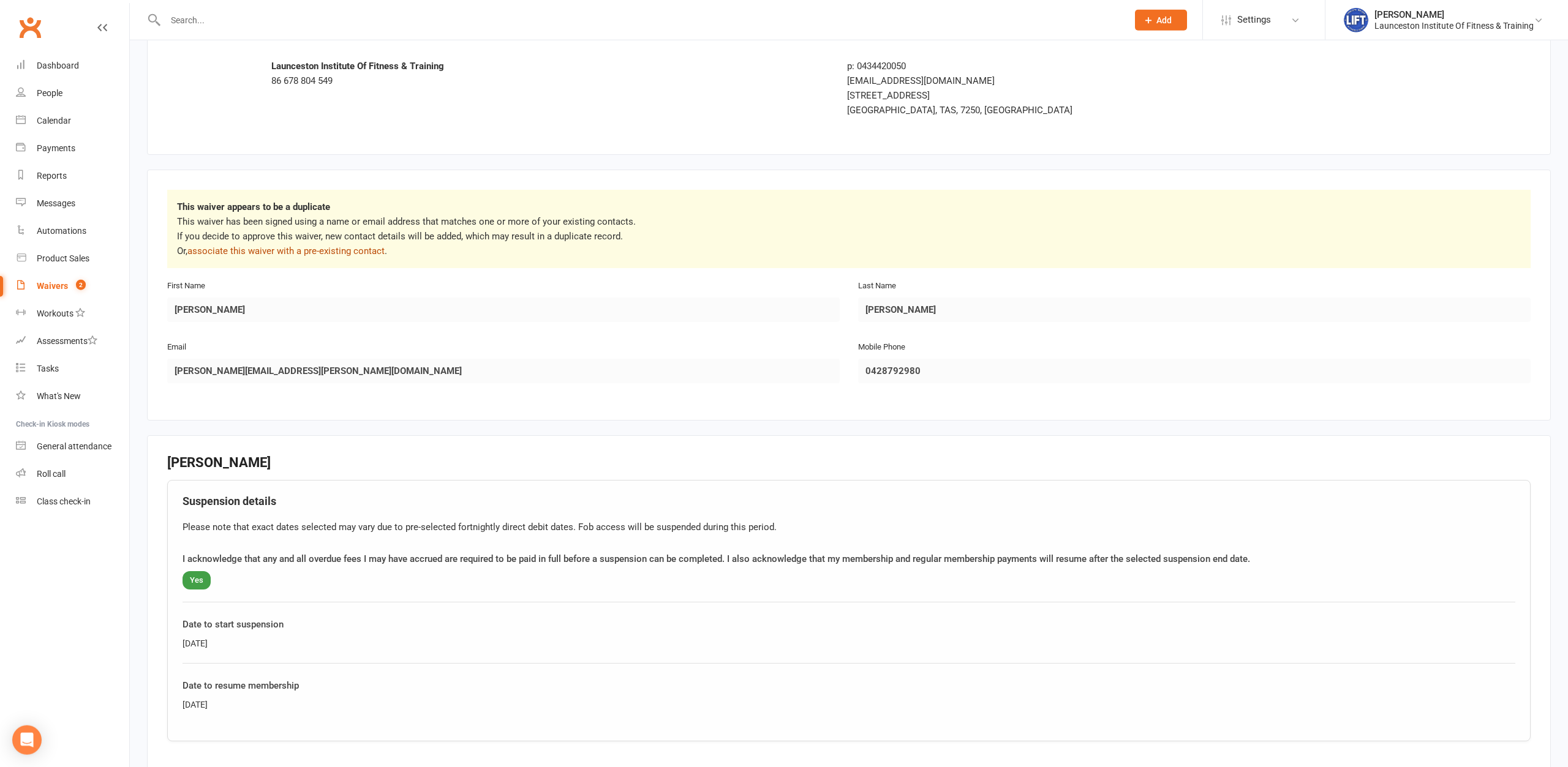
scroll to position [62, 0]
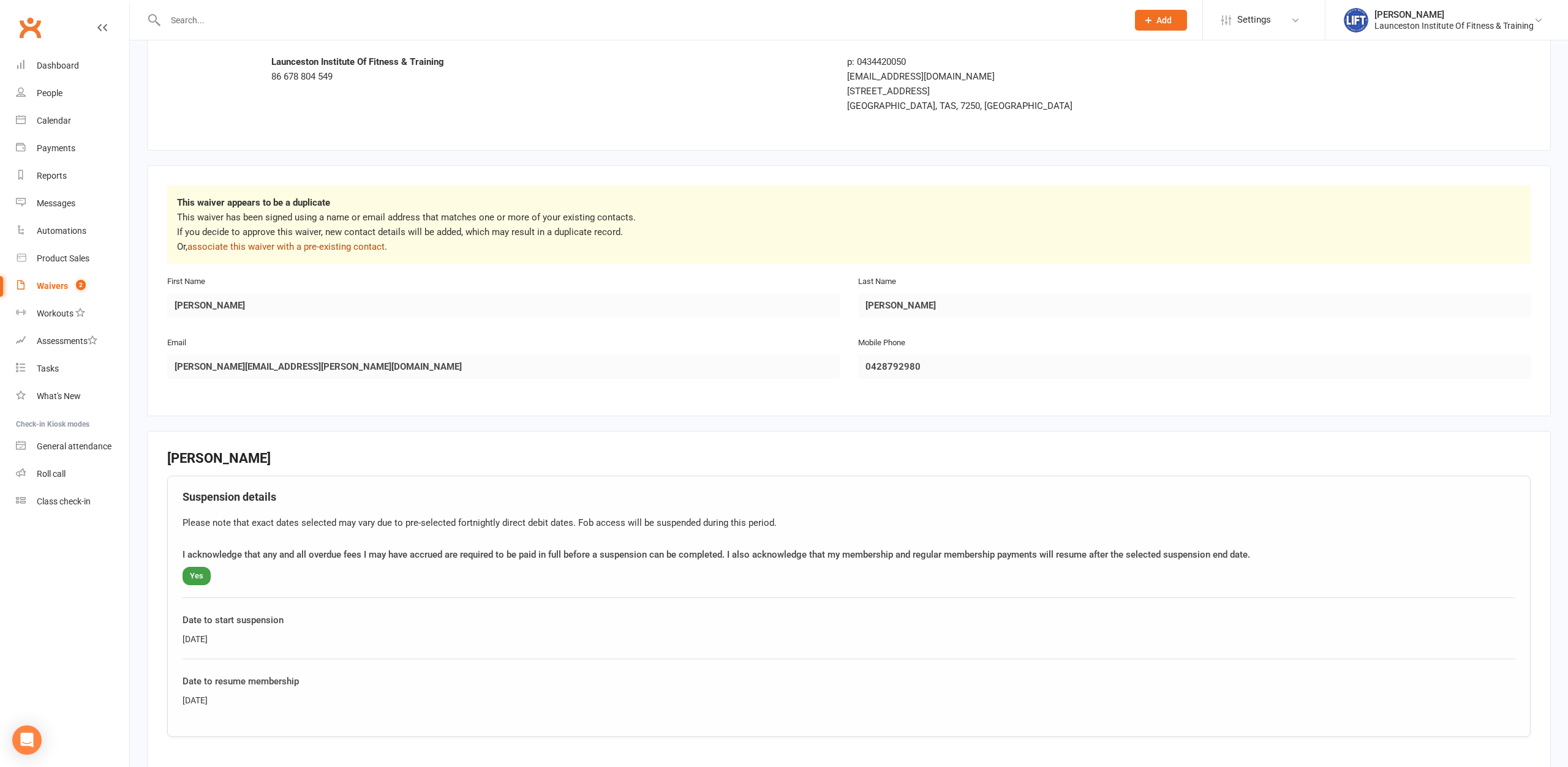
click at [365, 248] on link "associate this waiver with a pre-existing contact" at bounding box center [286, 247] width 198 height 11
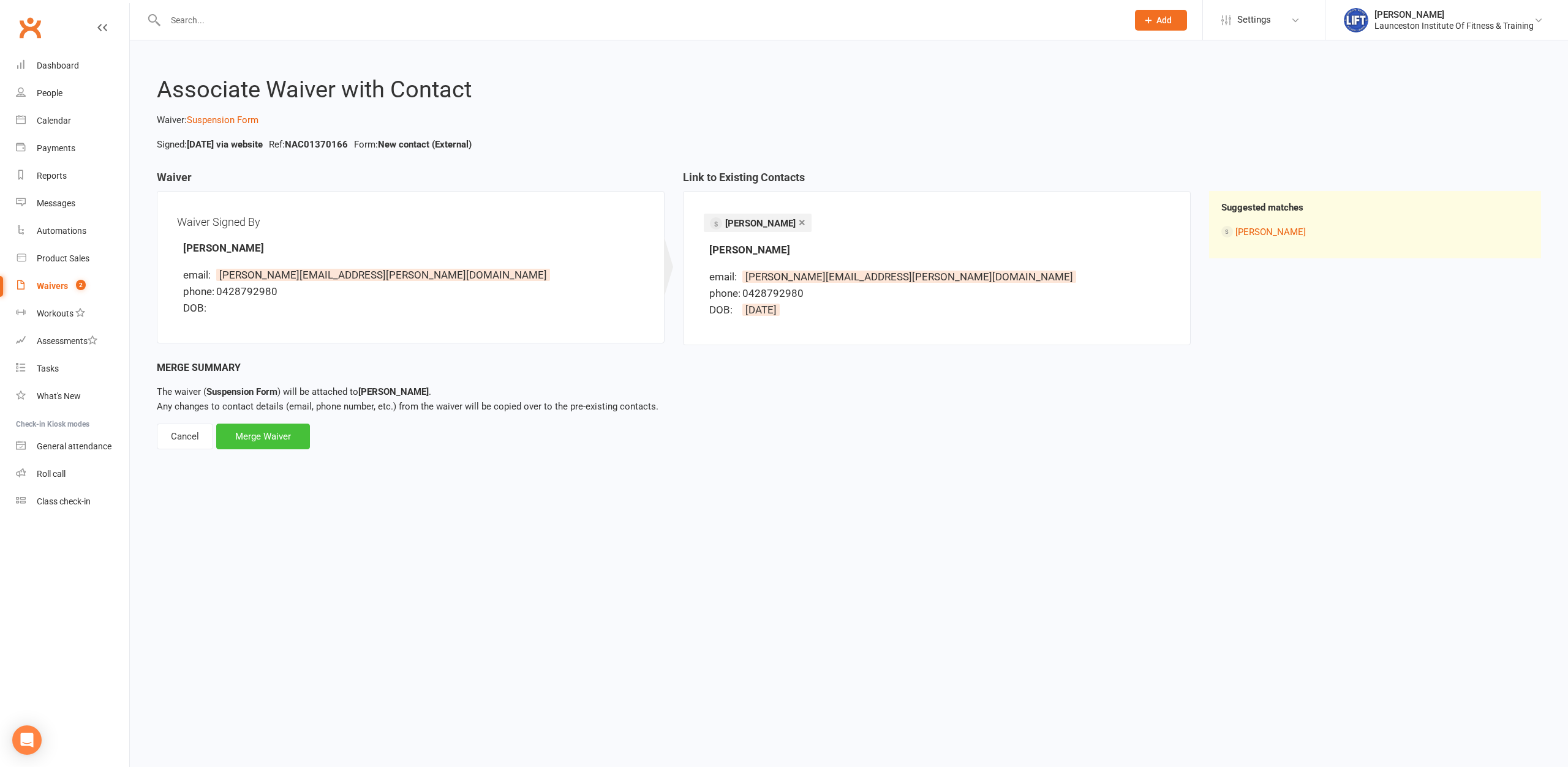
click at [273, 434] on div "Merge Waiver" at bounding box center [263, 437] width 94 height 26
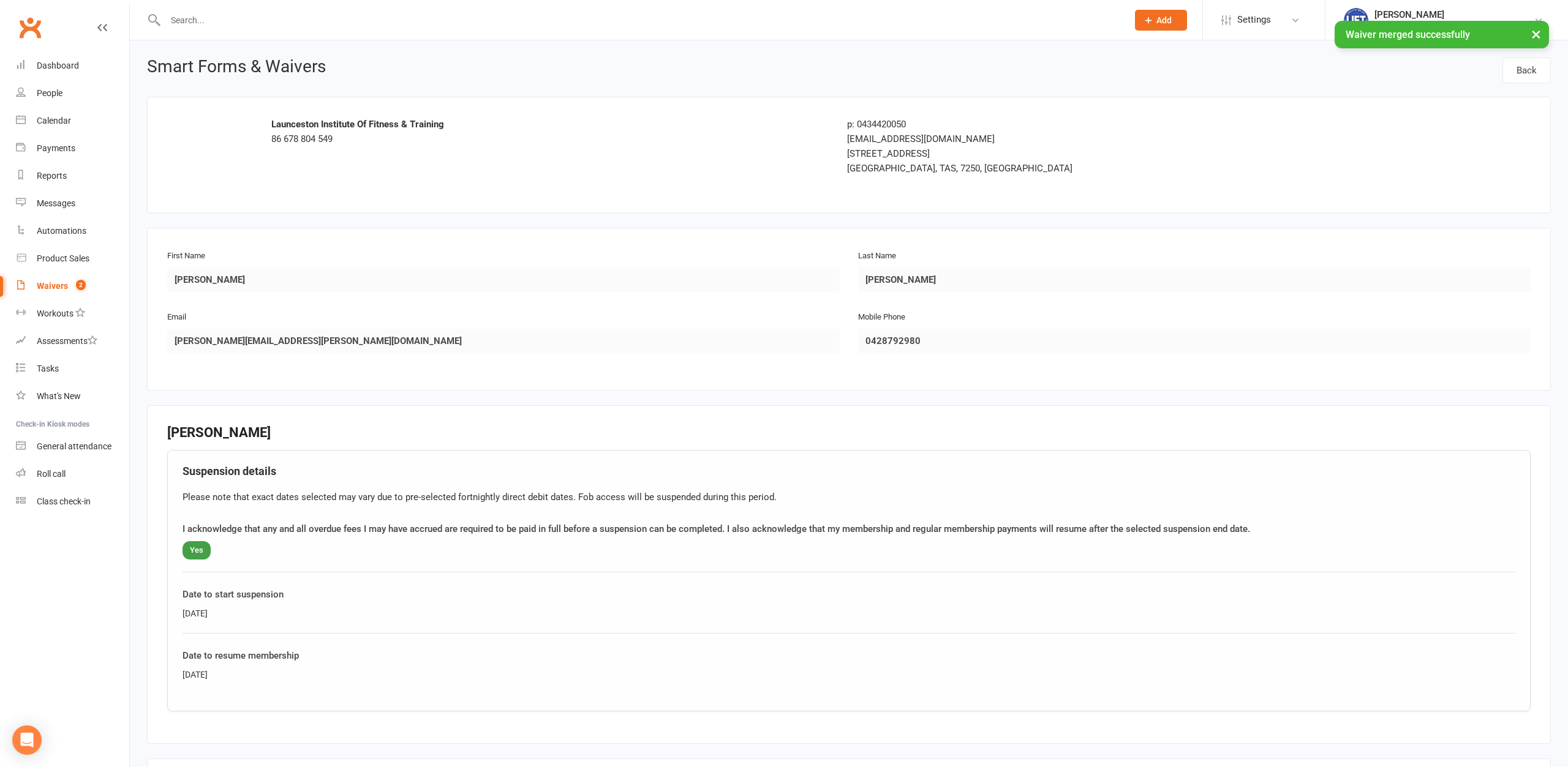
scroll to position [221, 0]
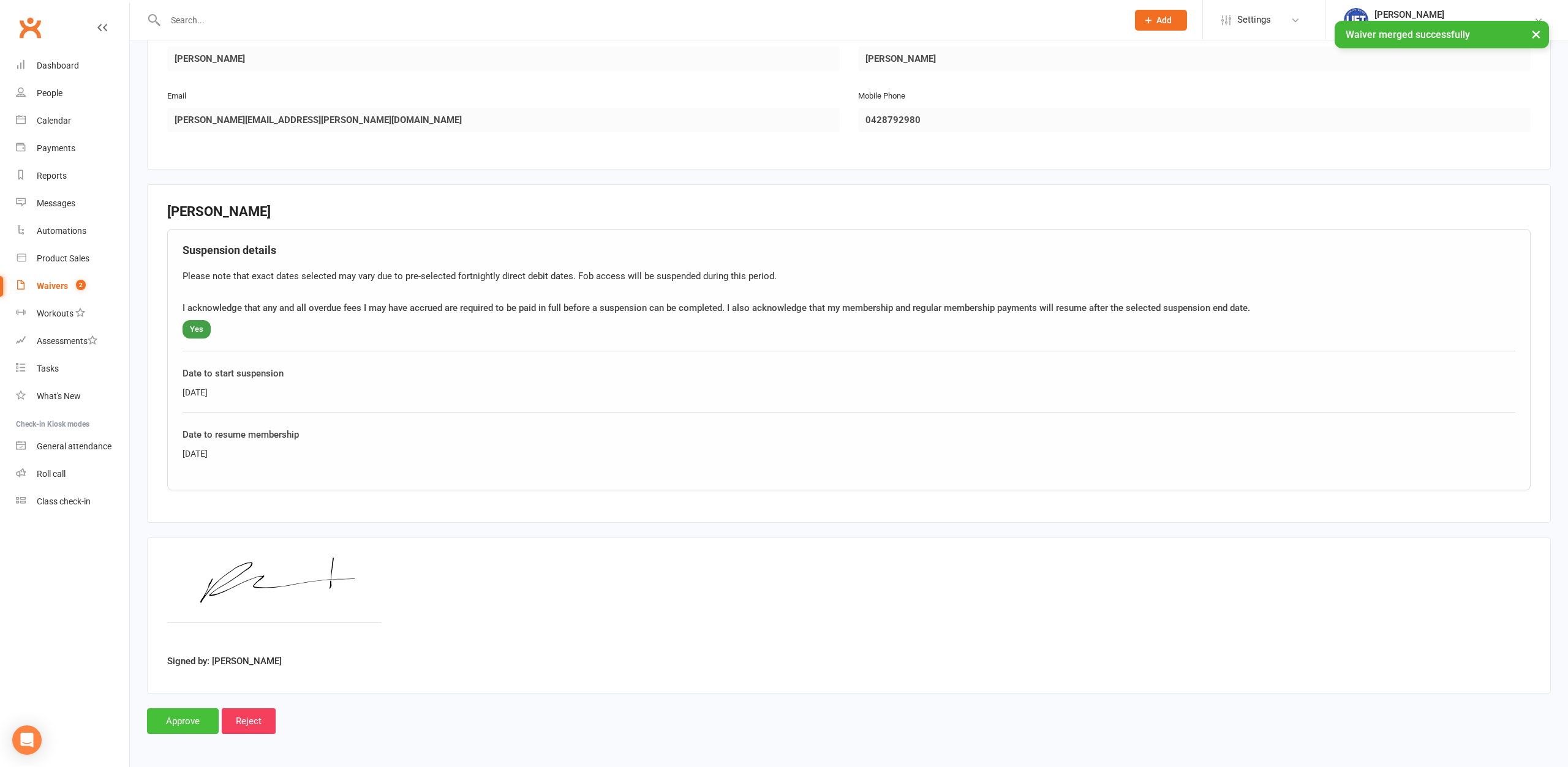
drag, startPoint x: 189, startPoint y: 720, endPoint x: 426, endPoint y: 717, distance: 237.0
click at [189, 719] on input "Approve" at bounding box center [183, 721] width 71 height 26
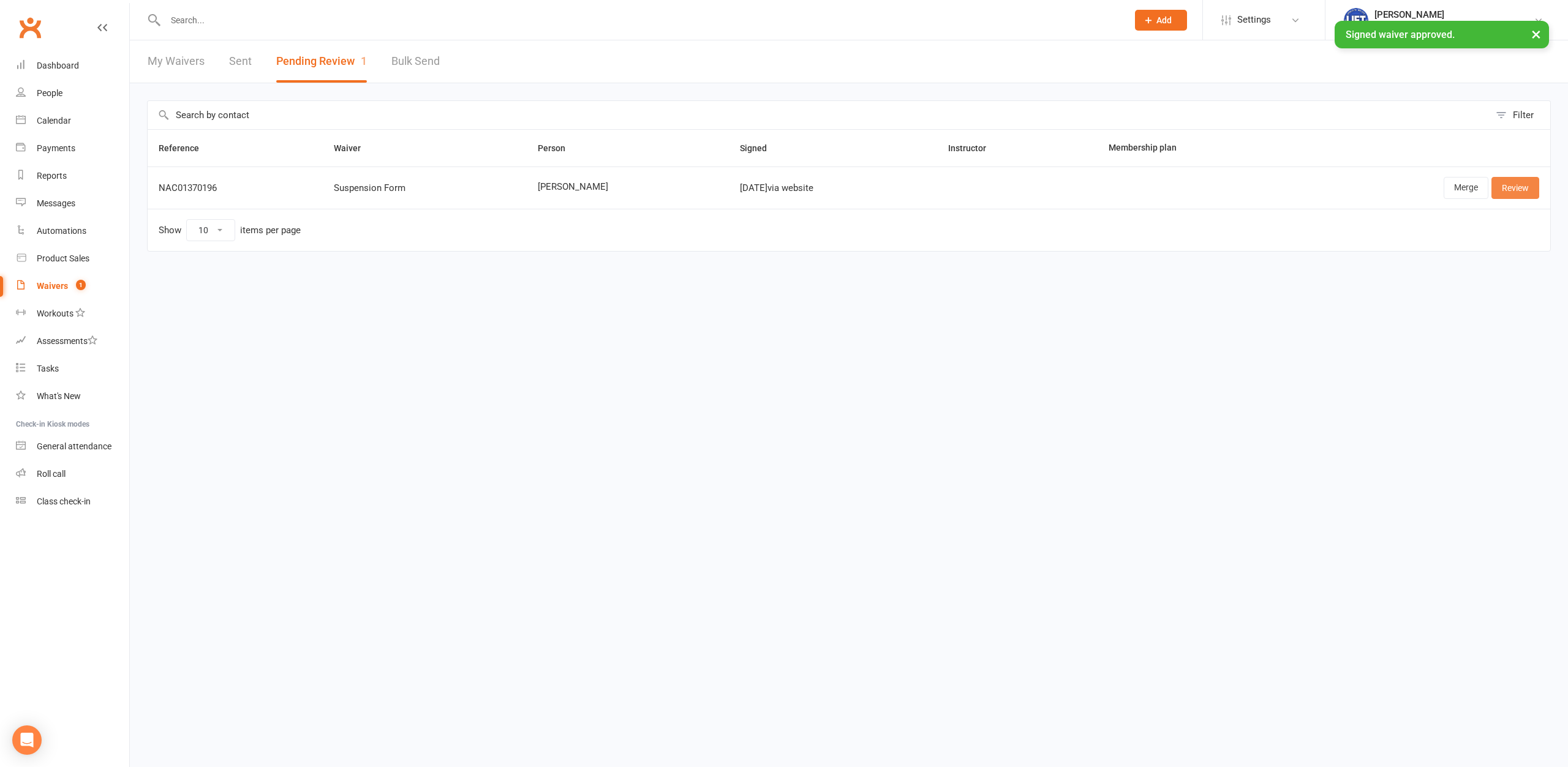
click at [1515, 184] on link "Review" at bounding box center [1515, 188] width 48 height 22
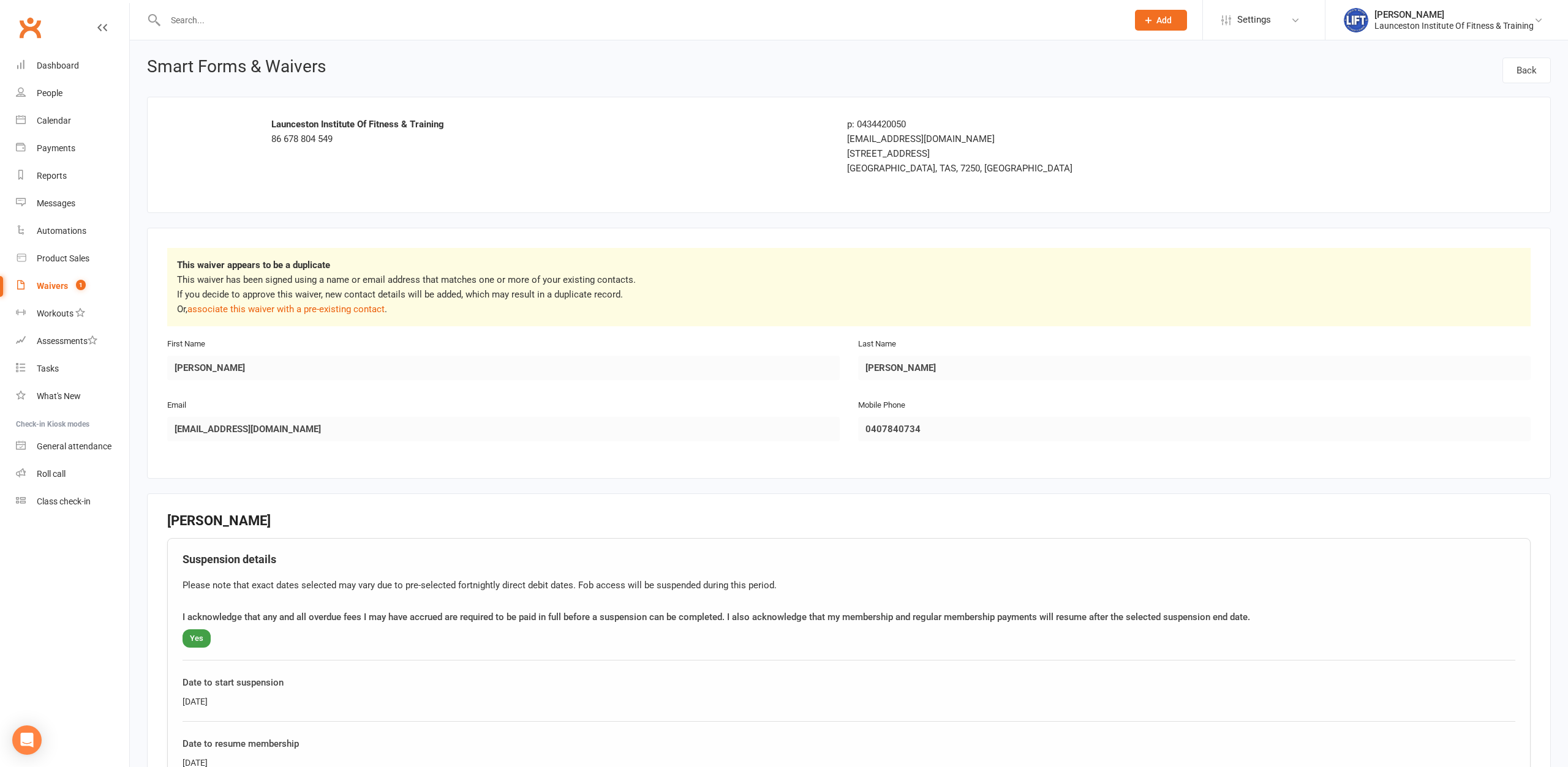
click at [360, 14] on input "text" at bounding box center [640, 20] width 957 height 17
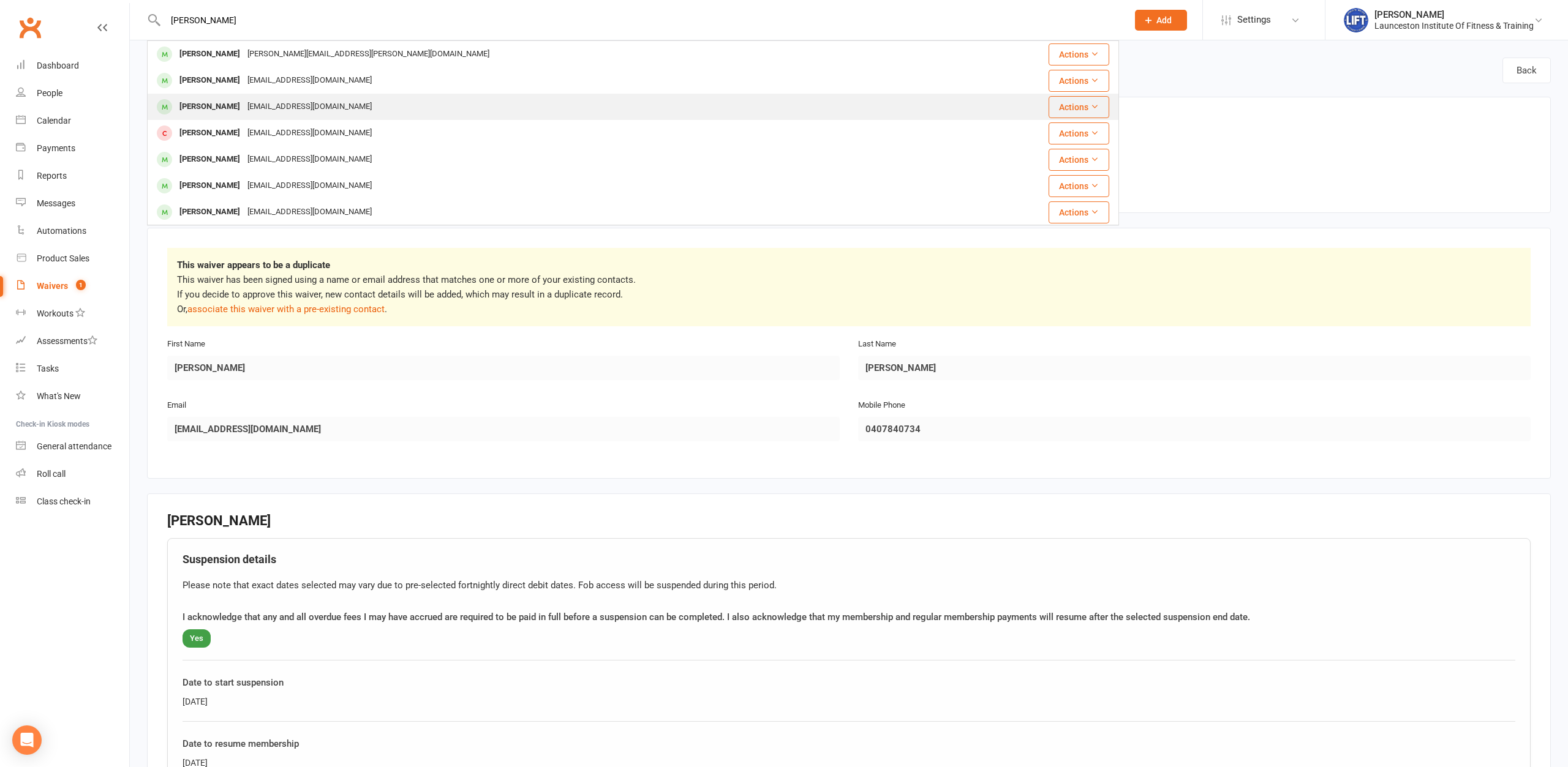
type input "lockwood"
click at [430, 96] on div "Phil Lockwood lockwoodcycle@gmail.com" at bounding box center [552, 107] width 807 height 25
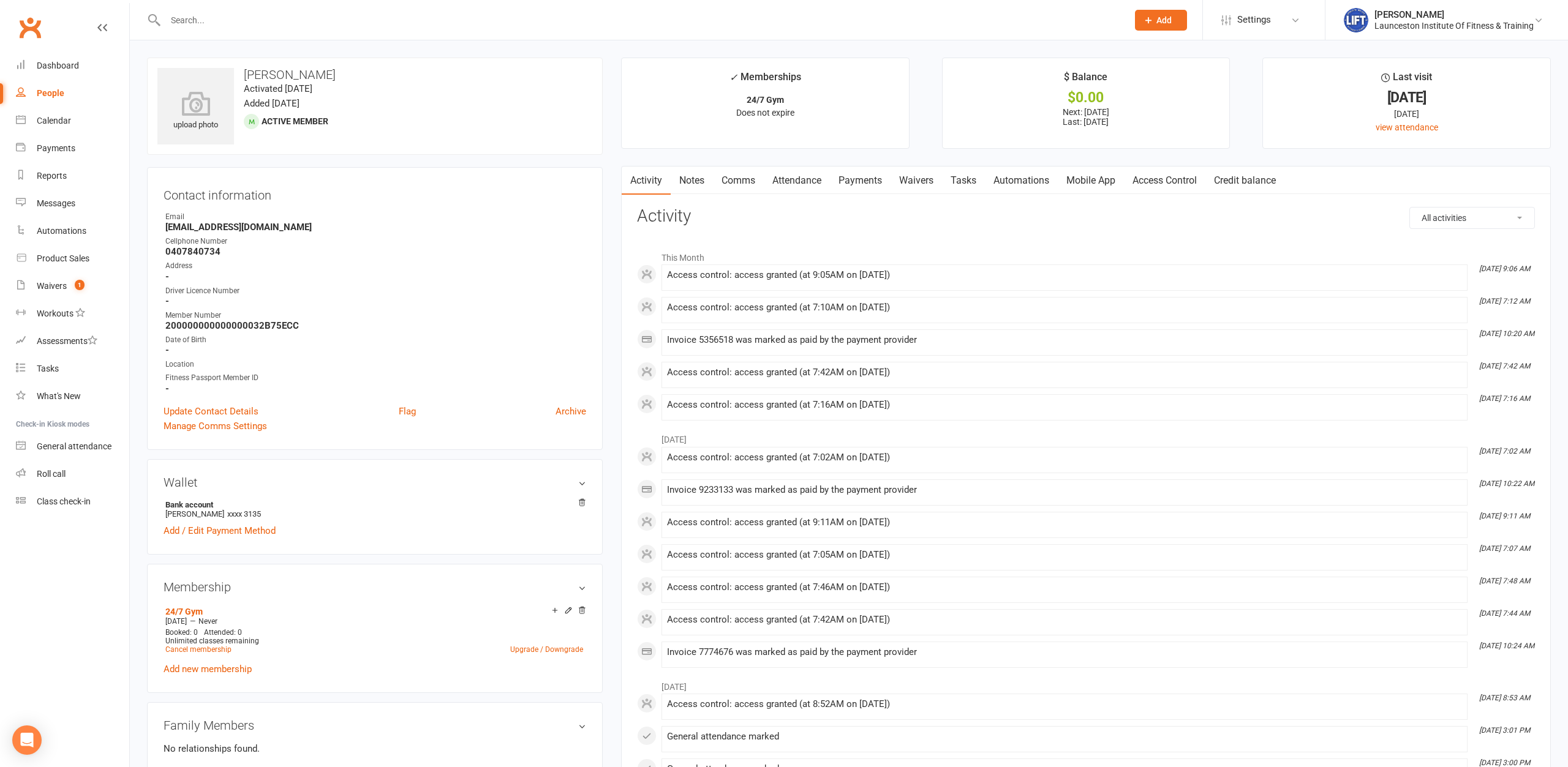
drag, startPoint x: 859, startPoint y: 183, endPoint x: 836, endPoint y: 230, distance: 52.3
click at [858, 183] on link "Payments" at bounding box center [860, 180] width 61 height 28
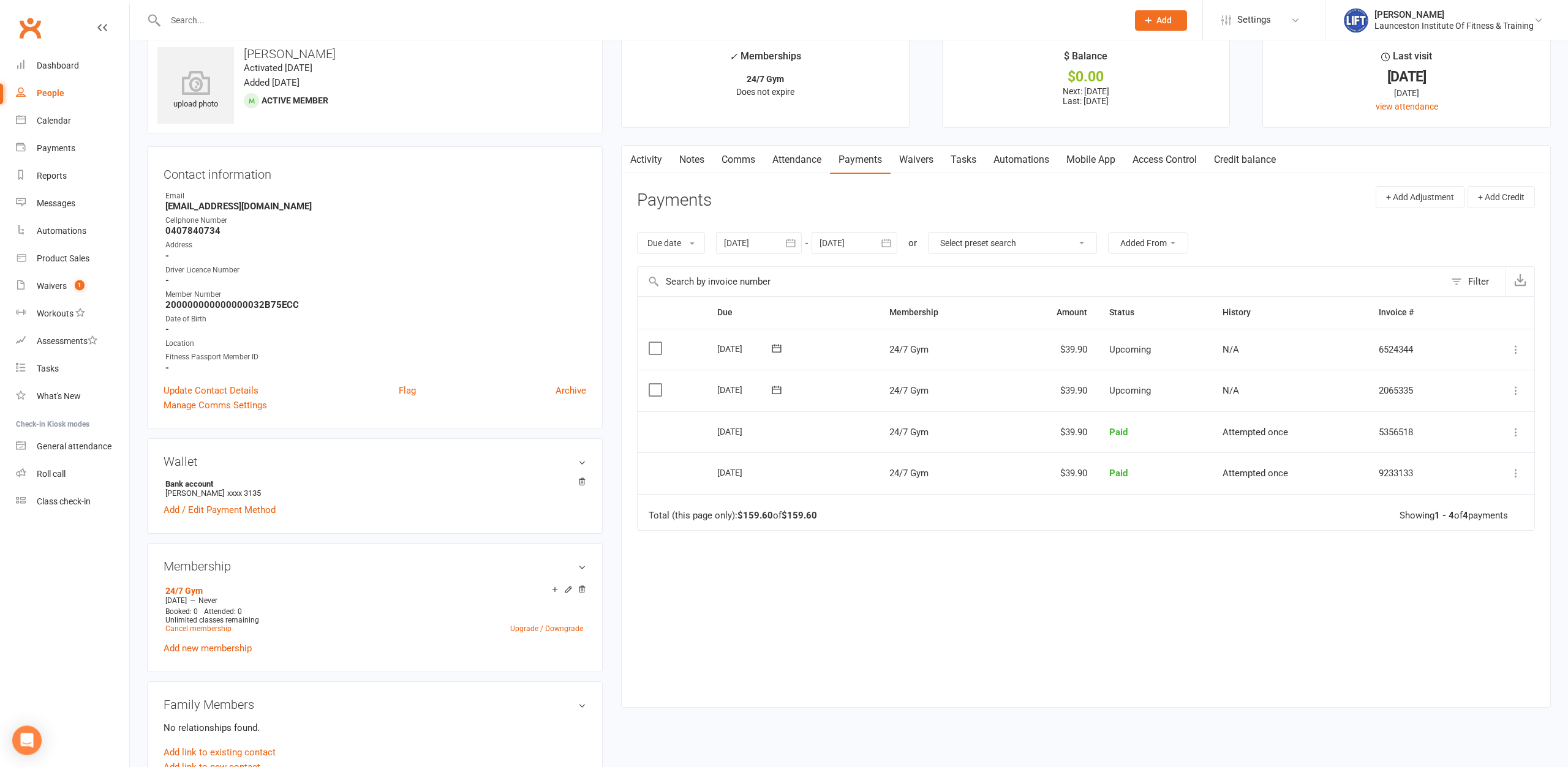
scroll to position [62, 0]
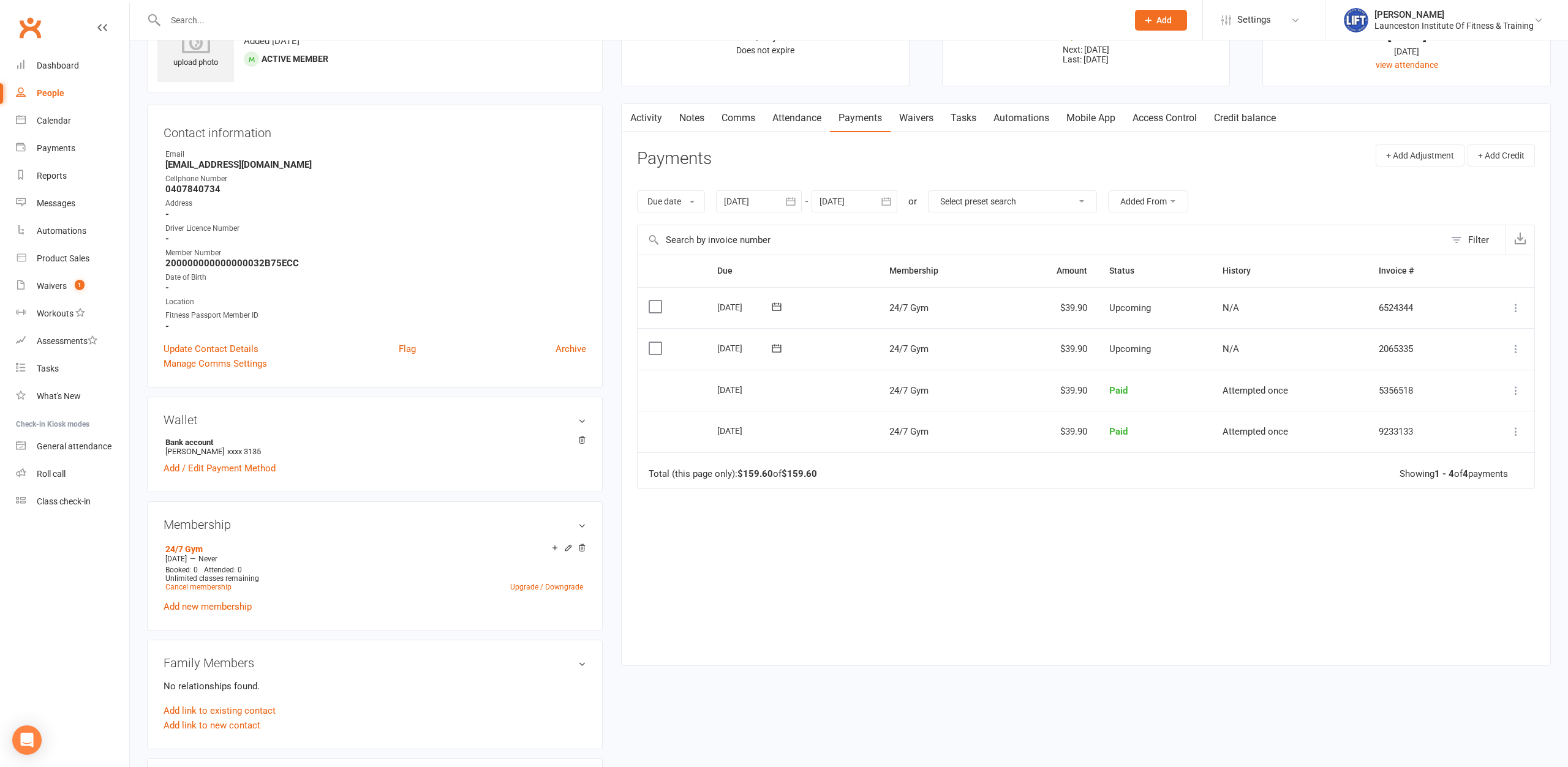
click at [891, 203] on icon "button" at bounding box center [886, 201] width 9 height 8
click at [1027, 228] on icon "button" at bounding box center [1025, 230] width 9 height 10
click at [918, 284] on button "02" at bounding box center [915, 278] width 26 height 22
type input "02 Dec 2025"
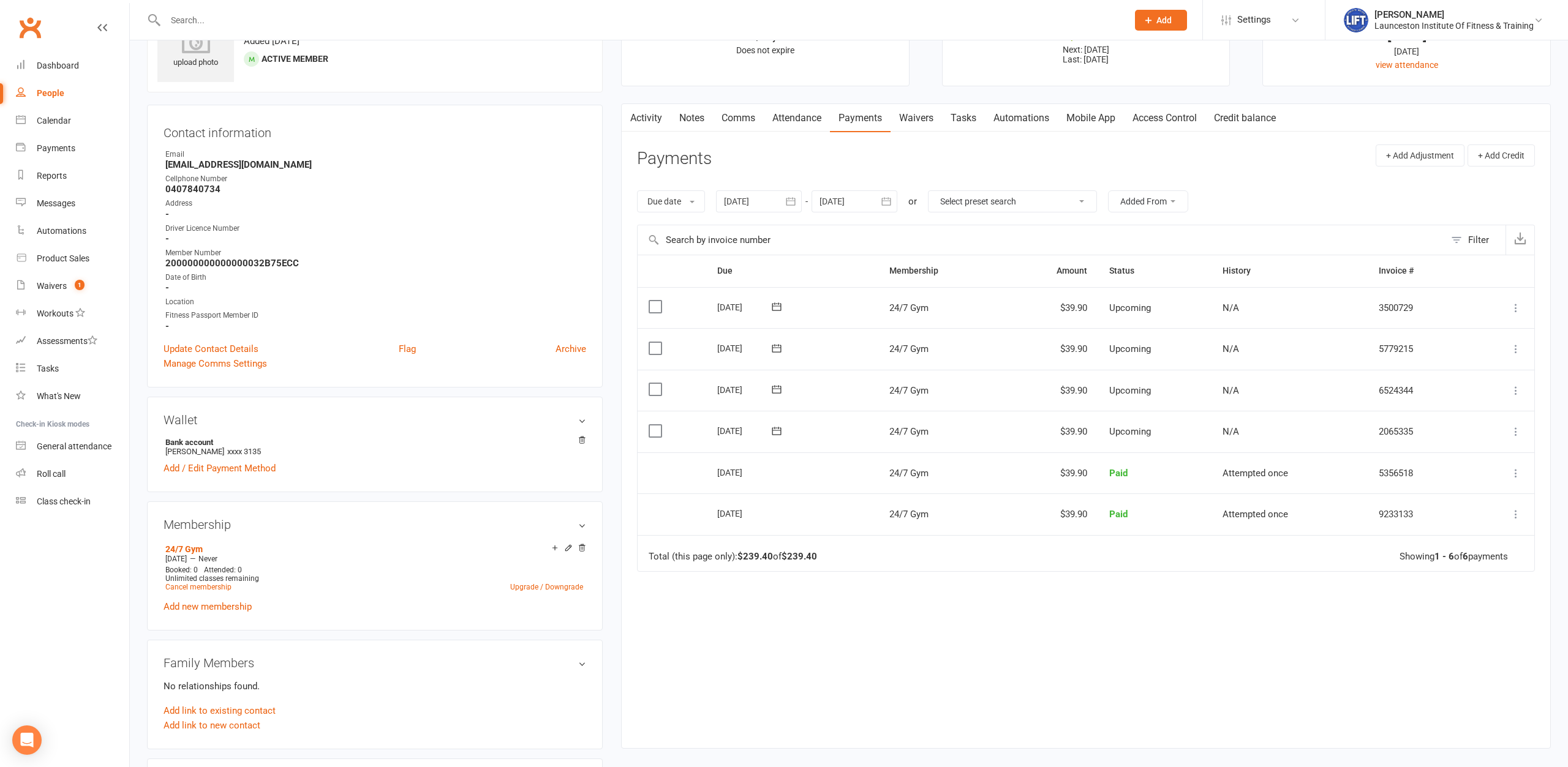
scroll to position [0, 0]
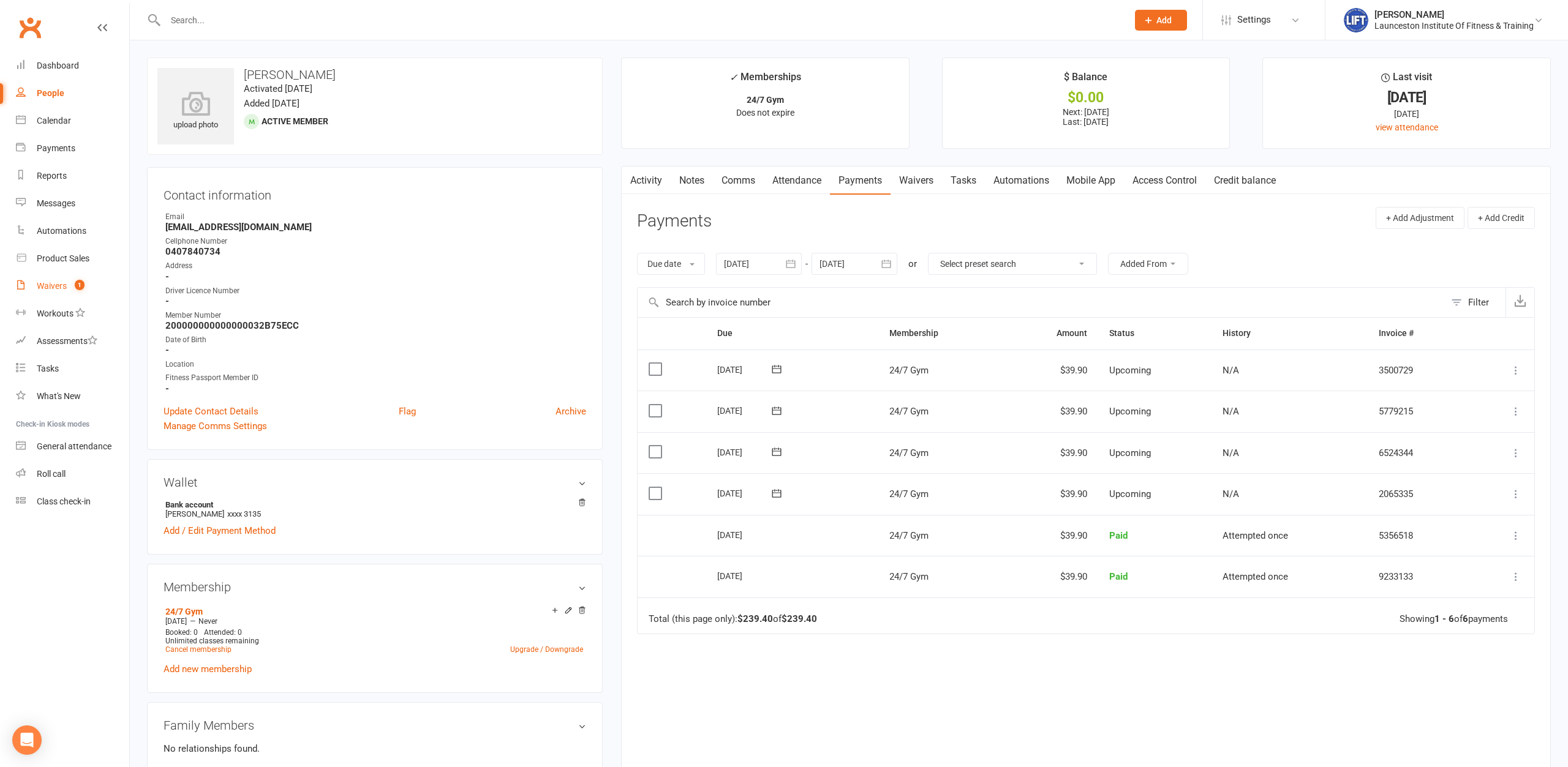
click at [77, 280] on link "Waivers 1" at bounding box center [72, 286] width 114 height 27
select select "100"
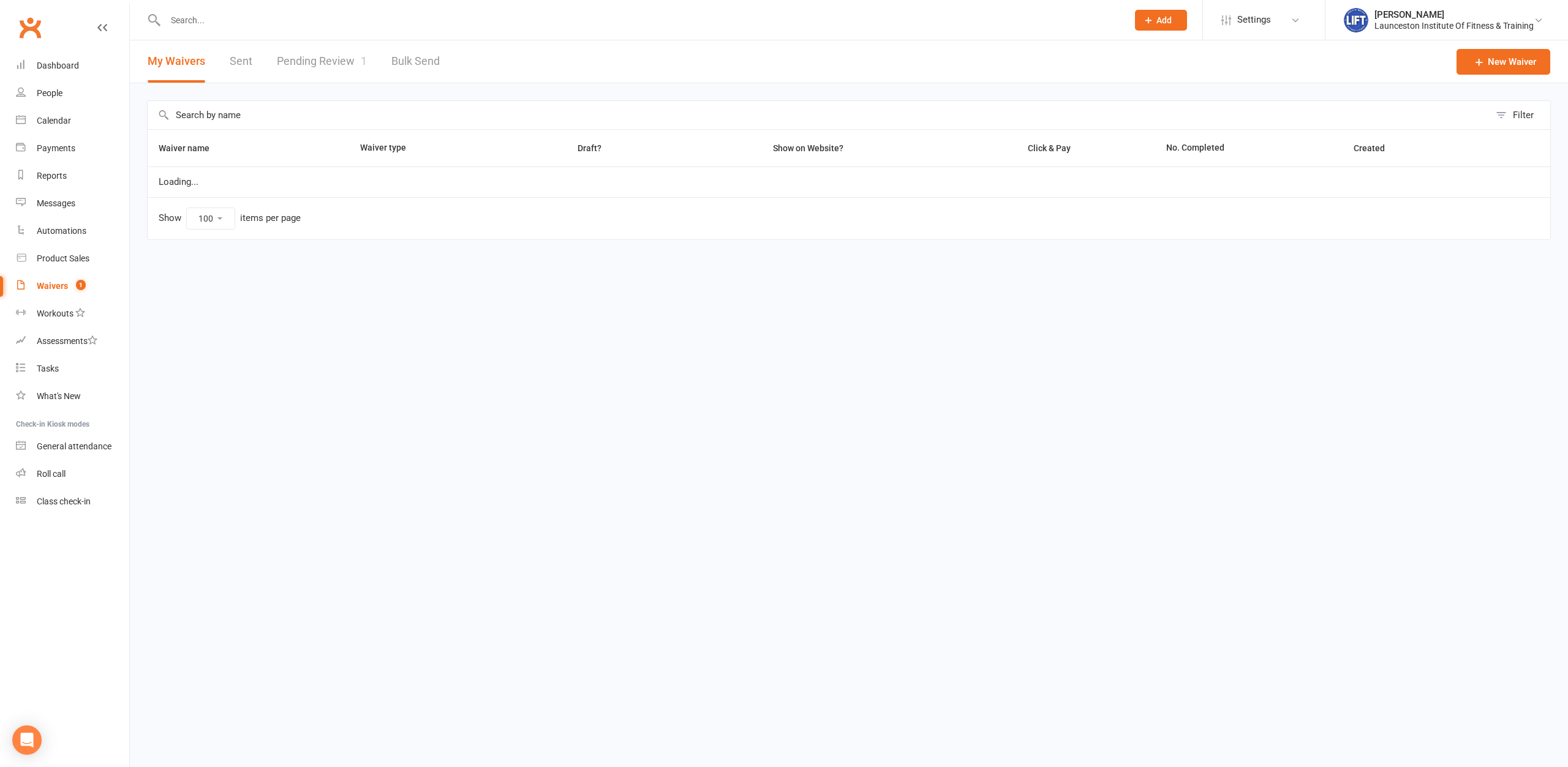
click at [342, 60] on link "Pending Review 1" at bounding box center [322, 61] width 90 height 42
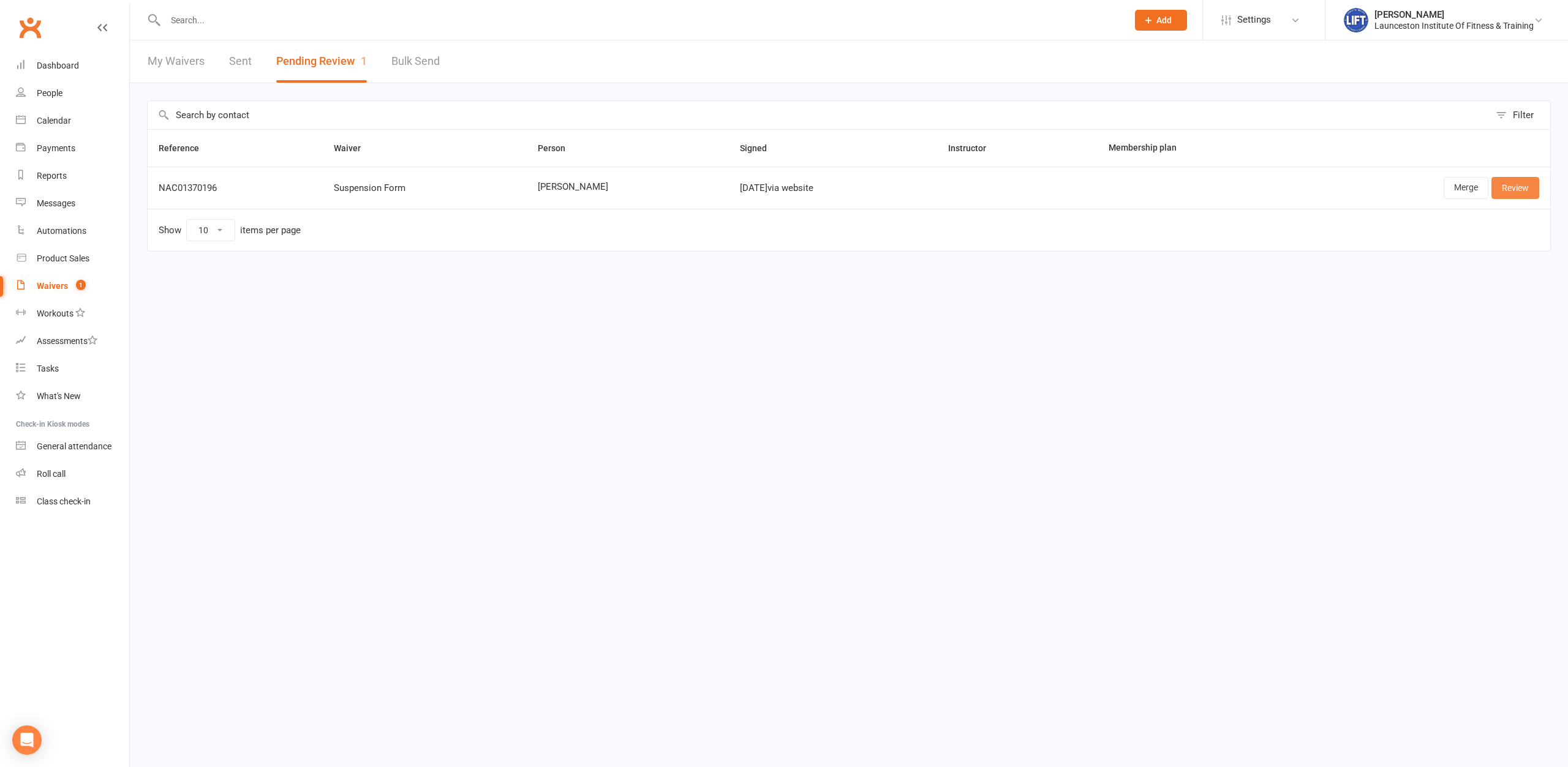
click at [1532, 189] on link "Review" at bounding box center [1515, 188] width 48 height 22
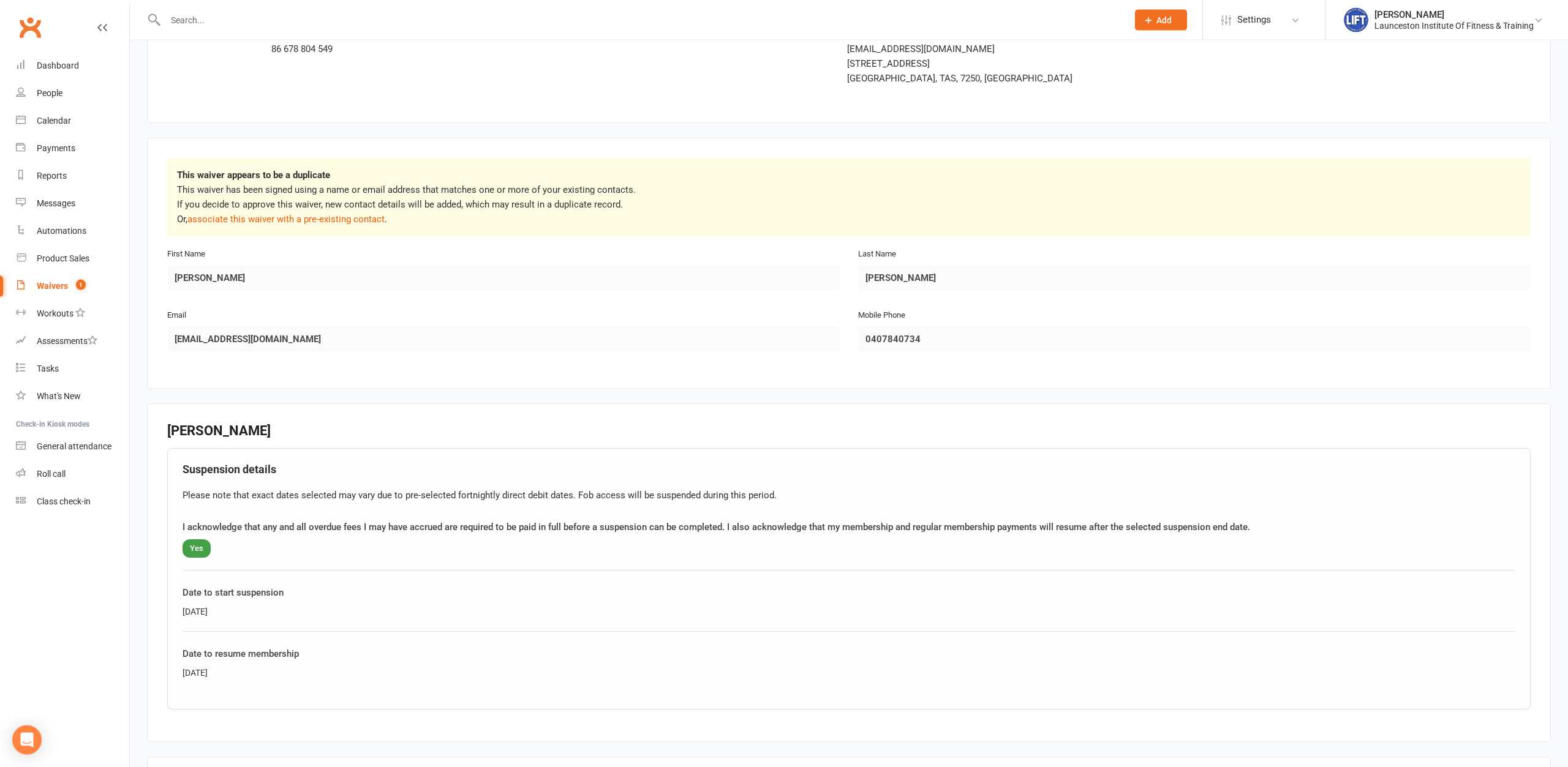
scroll to position [125, 0]
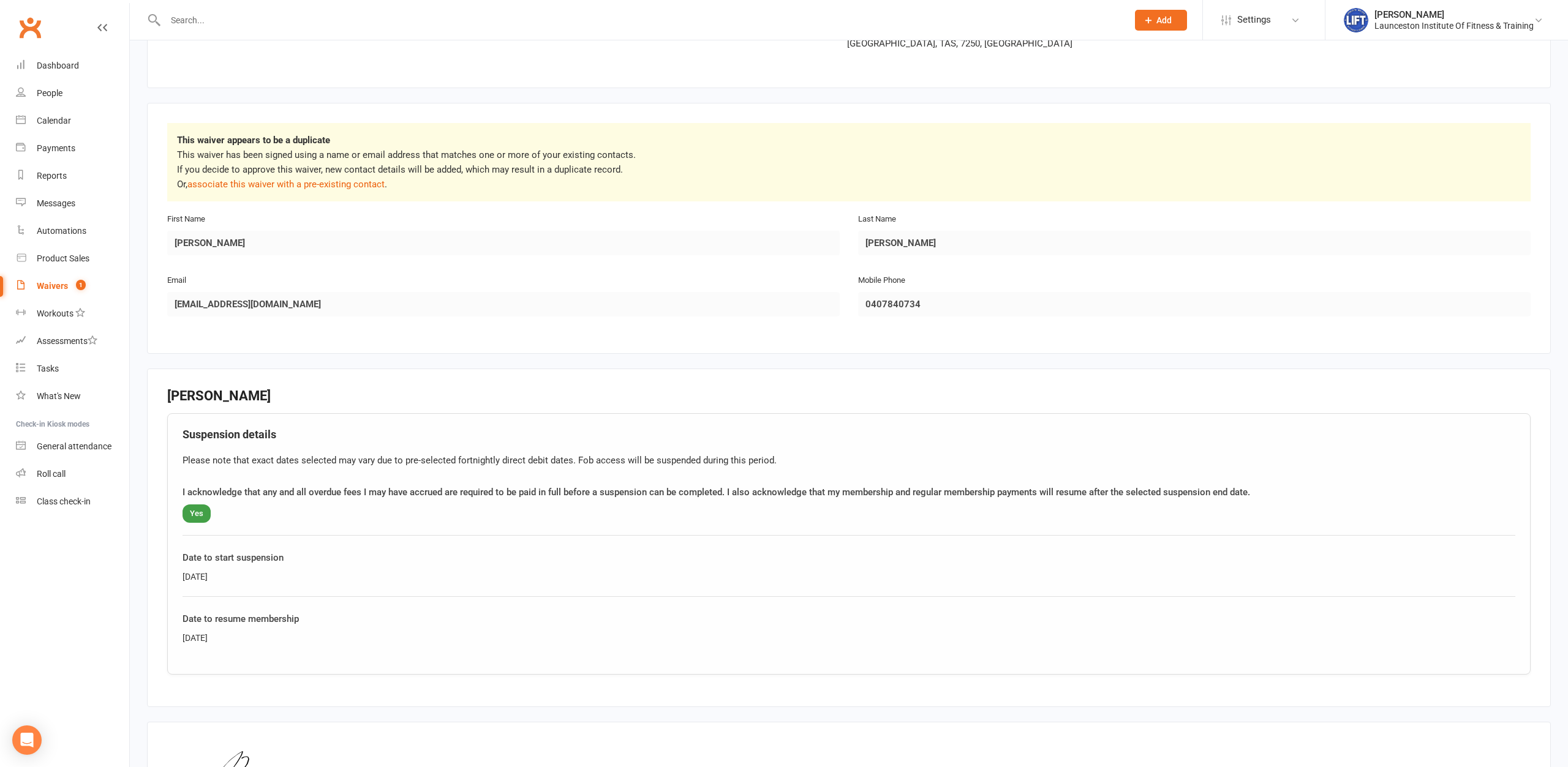
click at [309, 202] on div "This waiver appears to be a duplicate This waiver has been signed using a name …" at bounding box center [849, 229] width 1404 height 251
drag, startPoint x: 325, startPoint y: 180, endPoint x: 336, endPoint y: 197, distance: 20.2
click at [325, 183] on link "associate this waiver with a pre-existing contact" at bounding box center [286, 184] width 198 height 11
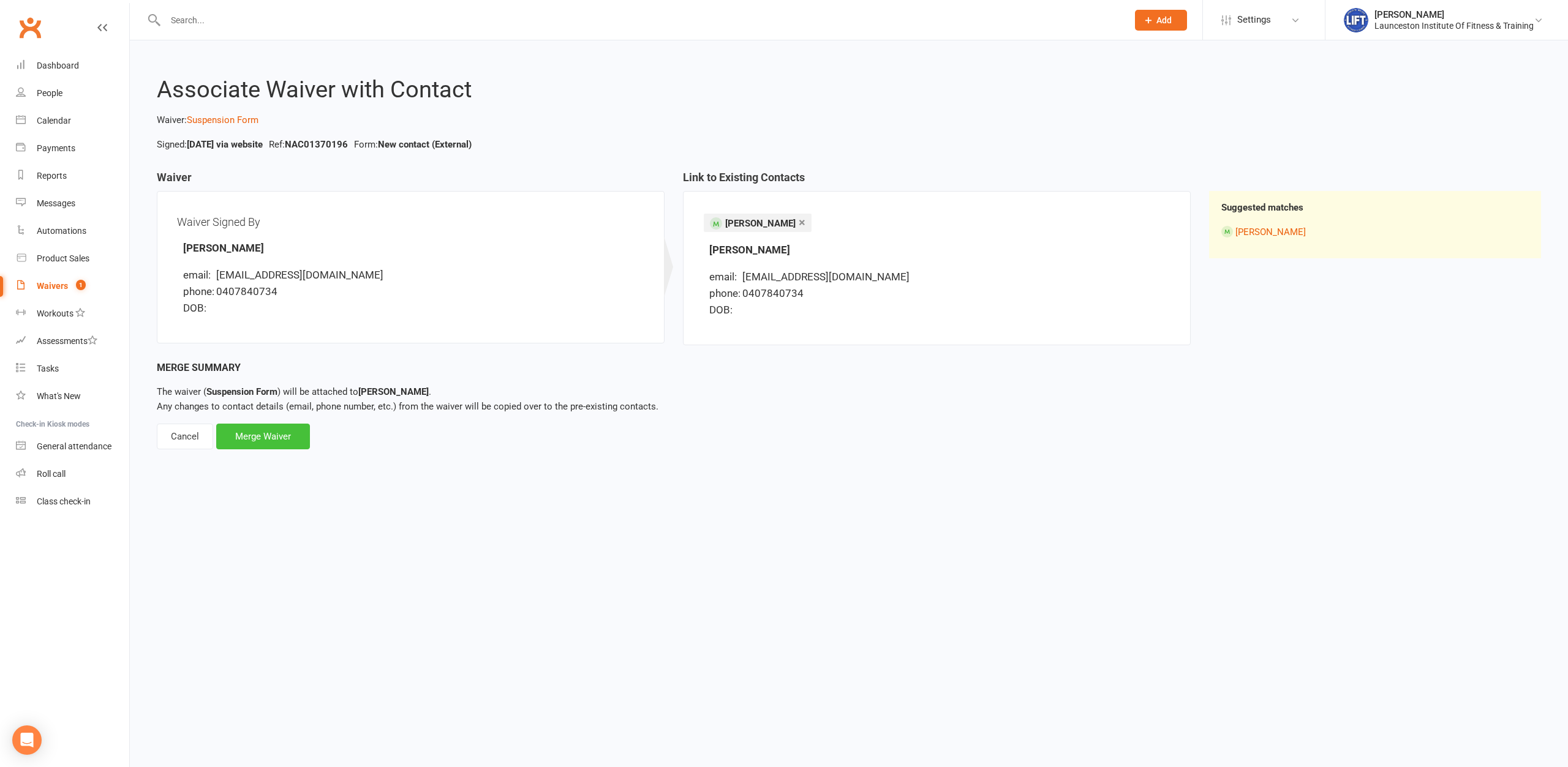
click at [264, 438] on div "Merge Waiver" at bounding box center [263, 437] width 94 height 26
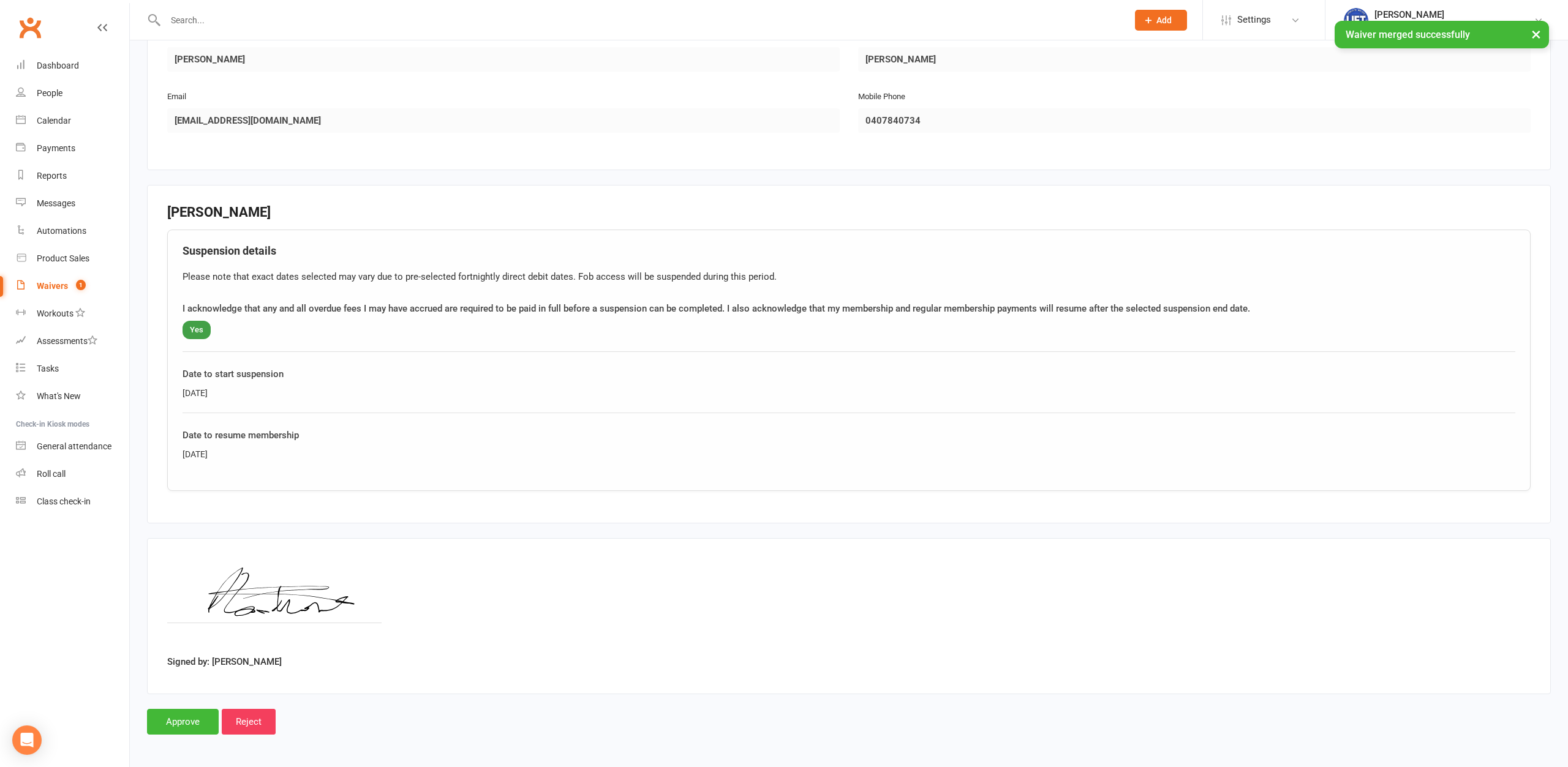
scroll to position [221, 0]
click at [186, 721] on input "Approve" at bounding box center [183, 721] width 71 height 26
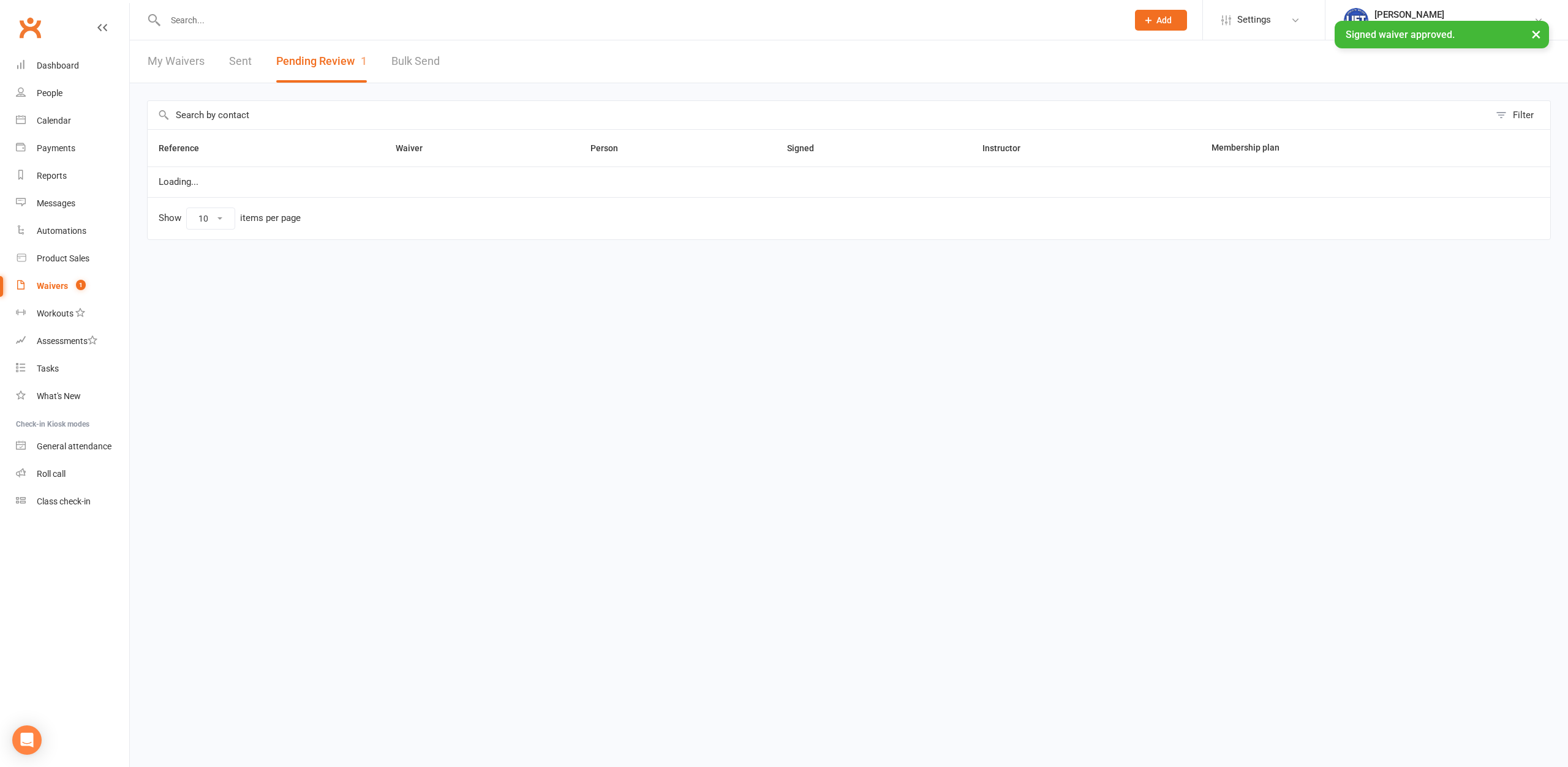
click at [283, 30] on div at bounding box center [633, 20] width 972 height 40
click at [287, 13] on input "text" at bounding box center [640, 20] width 957 height 17
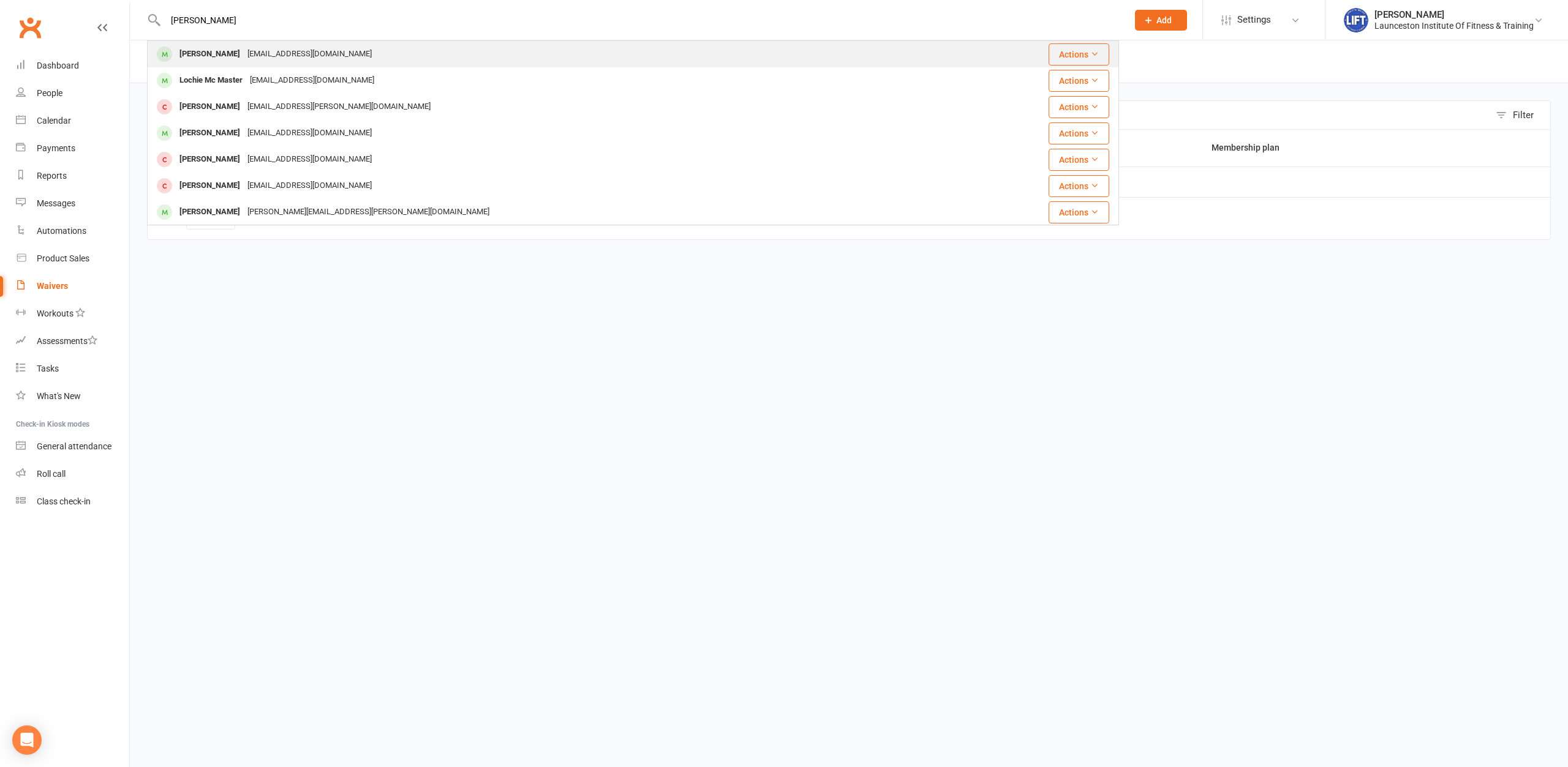
type input "phil locxk"
click at [268, 61] on div "lockwoodcycle@gmail.com" at bounding box center [309, 54] width 131 height 18
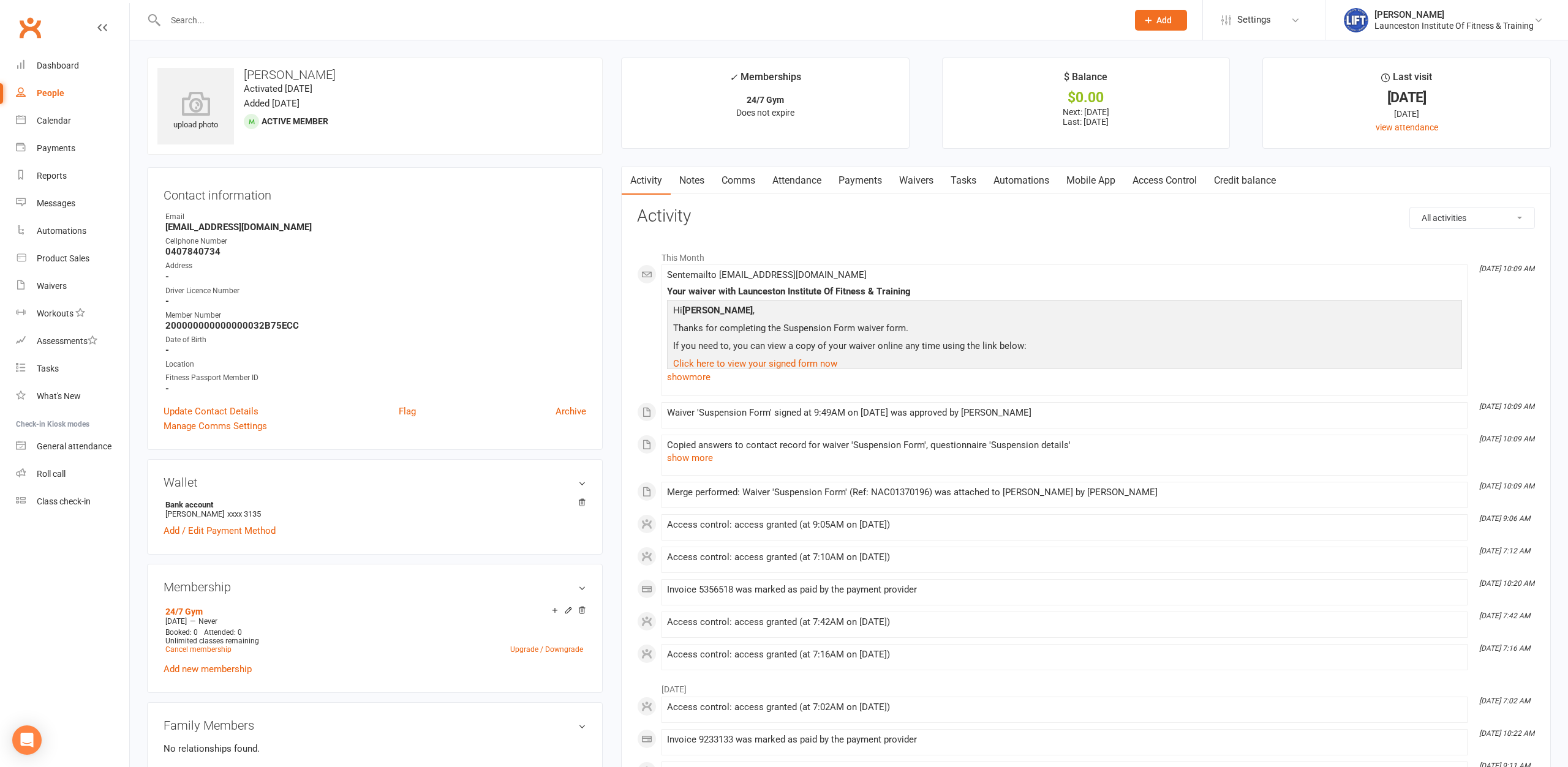
click at [859, 180] on link "Payments" at bounding box center [860, 180] width 61 height 28
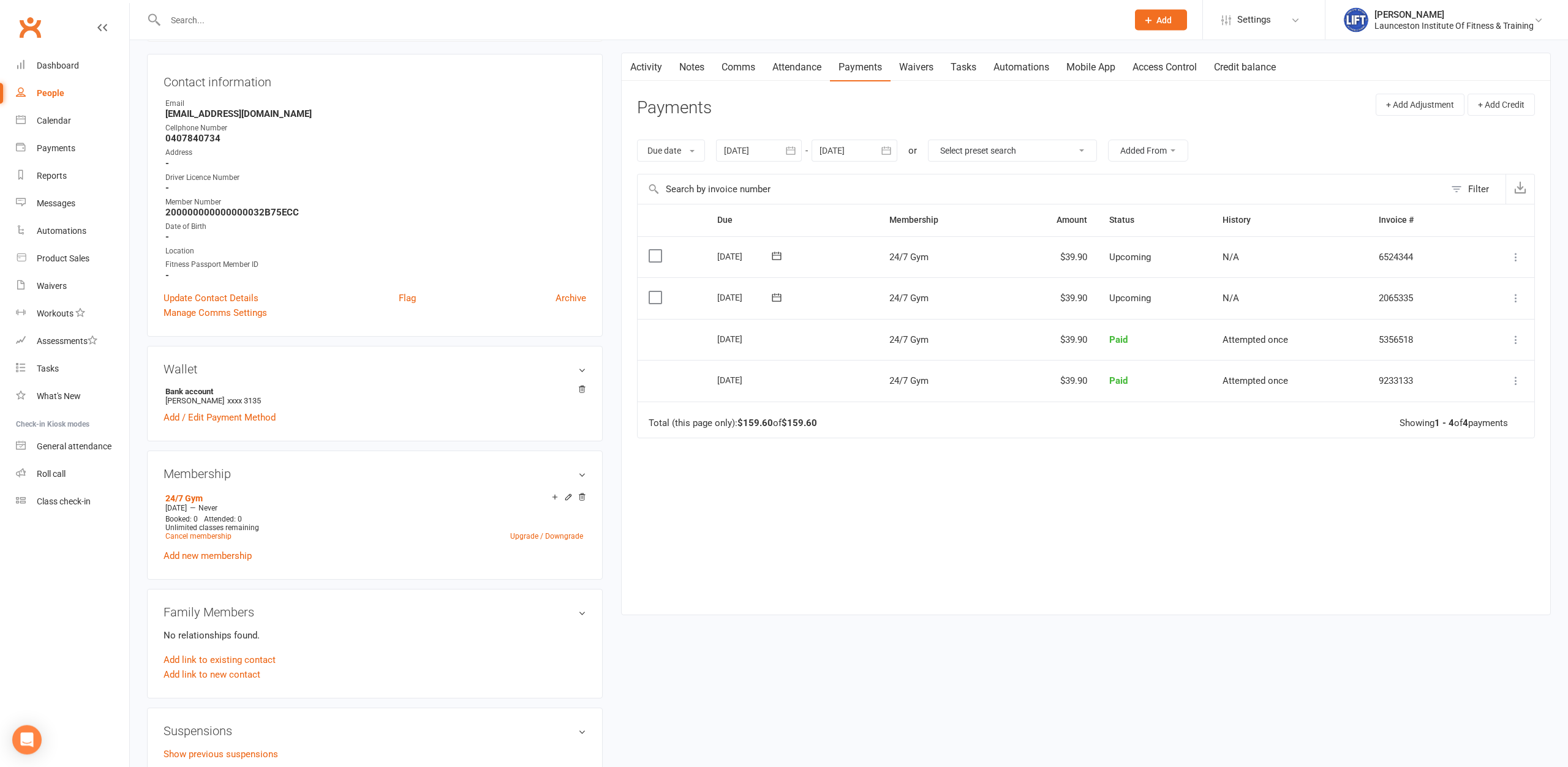
scroll to position [187, 0]
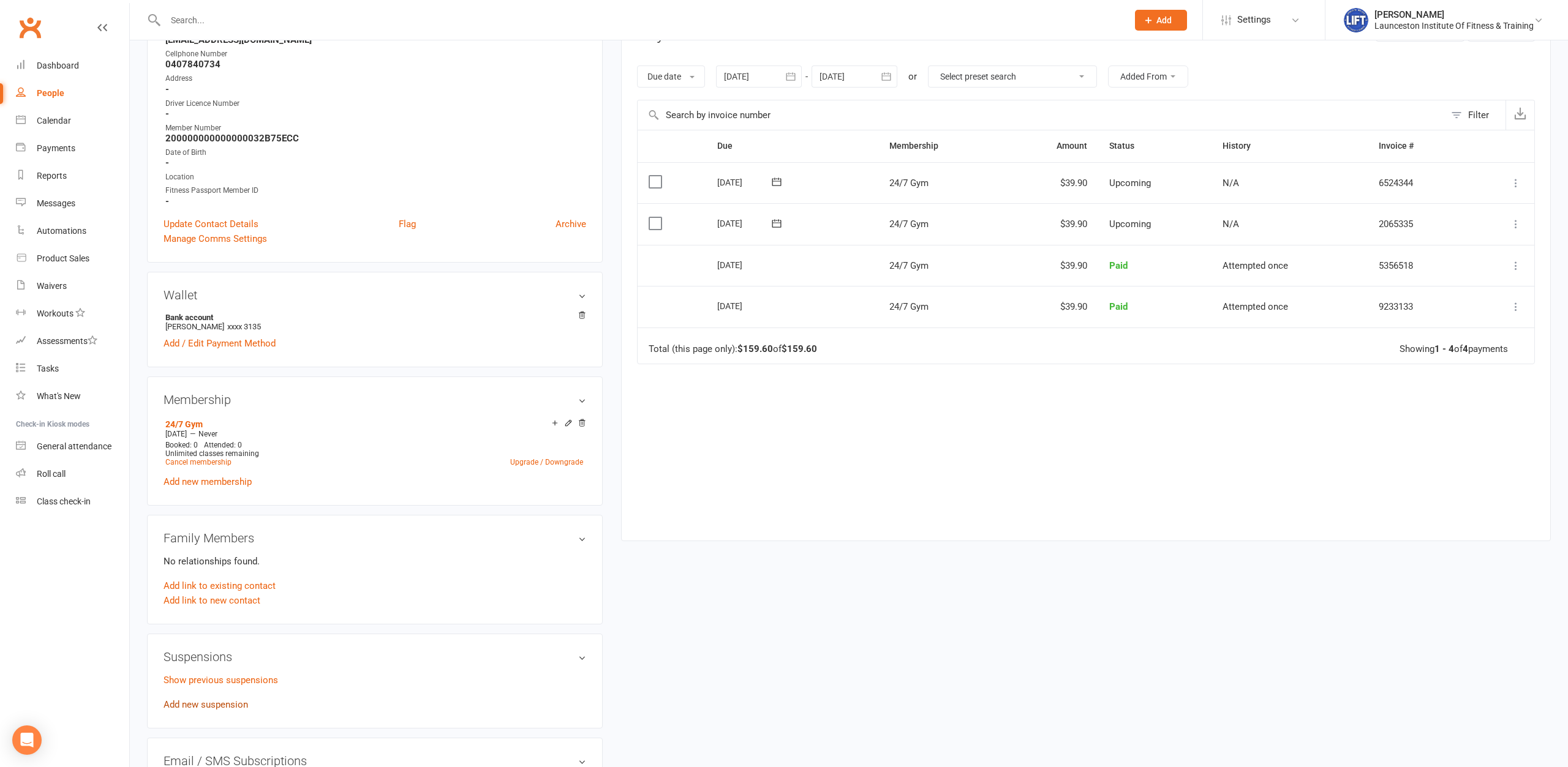
click at [221, 699] on link "Add new suspension" at bounding box center [206, 705] width 85 height 11
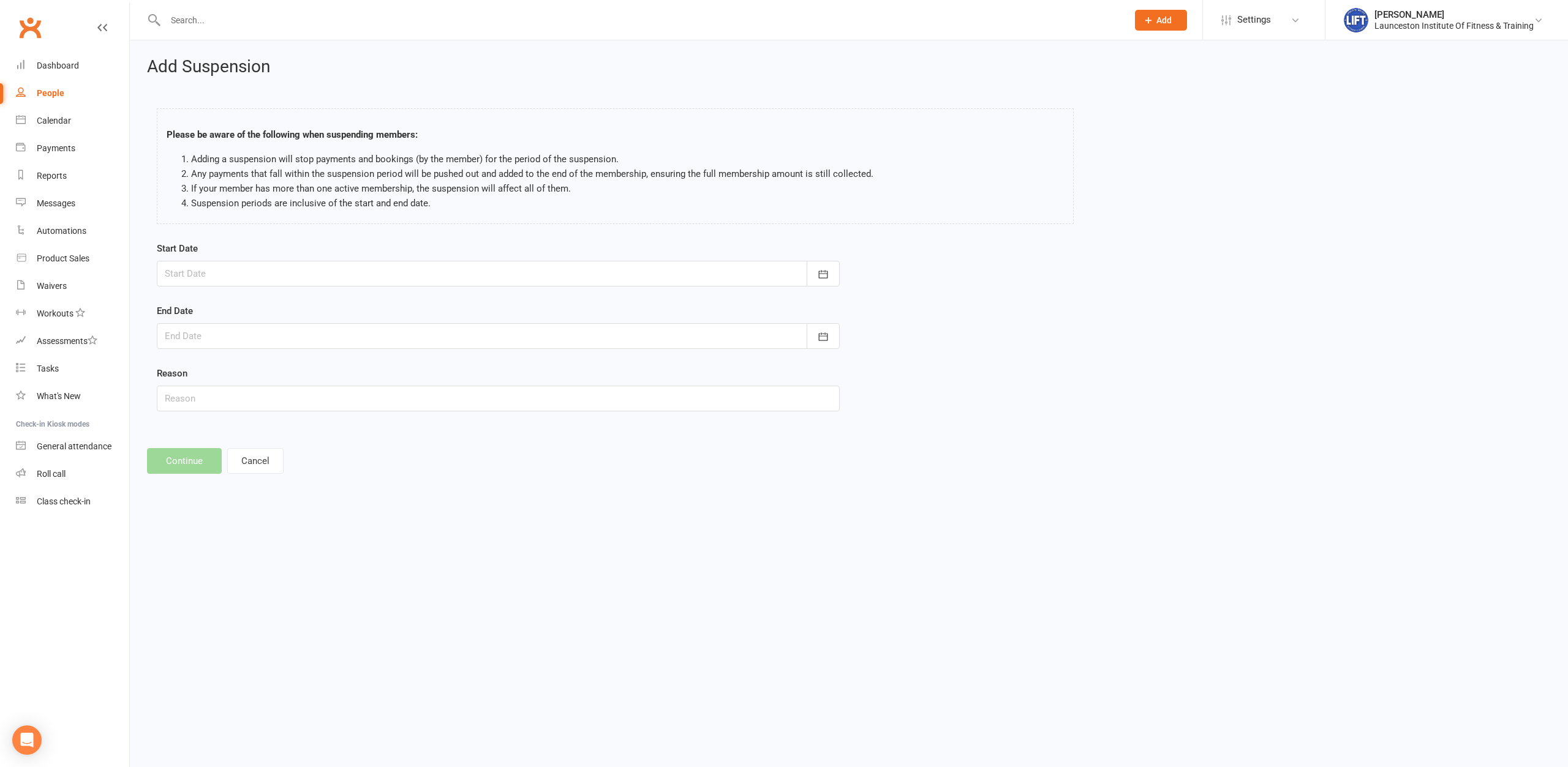
click at [486, 278] on div at bounding box center [498, 273] width 683 height 26
click at [306, 396] on button "16" at bounding box center [314, 398] width 26 height 22
type input "[DATE]"
click at [311, 323] on div "End Date October 2025 Sun Mon Tue Wed Thu Fri Sat 40 28 29 30 01 02 03 04 41 05…" at bounding box center [498, 326] width 683 height 45
click at [332, 339] on div at bounding box center [498, 336] width 683 height 26
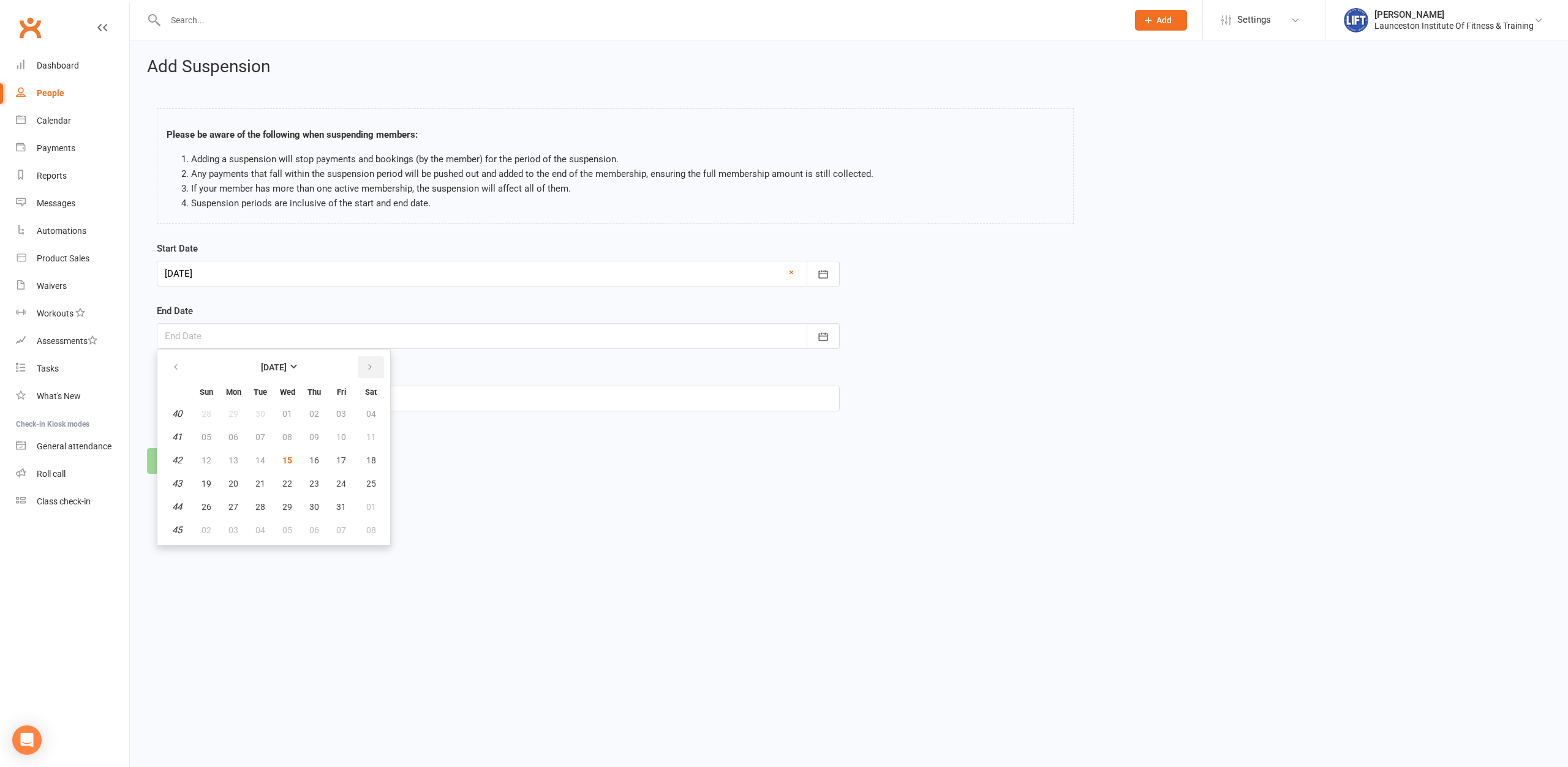
click at [372, 365] on icon "button" at bounding box center [370, 367] width 9 height 10
click at [175, 362] on button "button" at bounding box center [176, 368] width 26 height 22
click at [336, 503] on span "31" at bounding box center [341, 506] width 10 height 10
click at [269, 323] on div at bounding box center [498, 336] width 683 height 26
click at [308, 501] on button "30" at bounding box center [314, 507] width 26 height 22
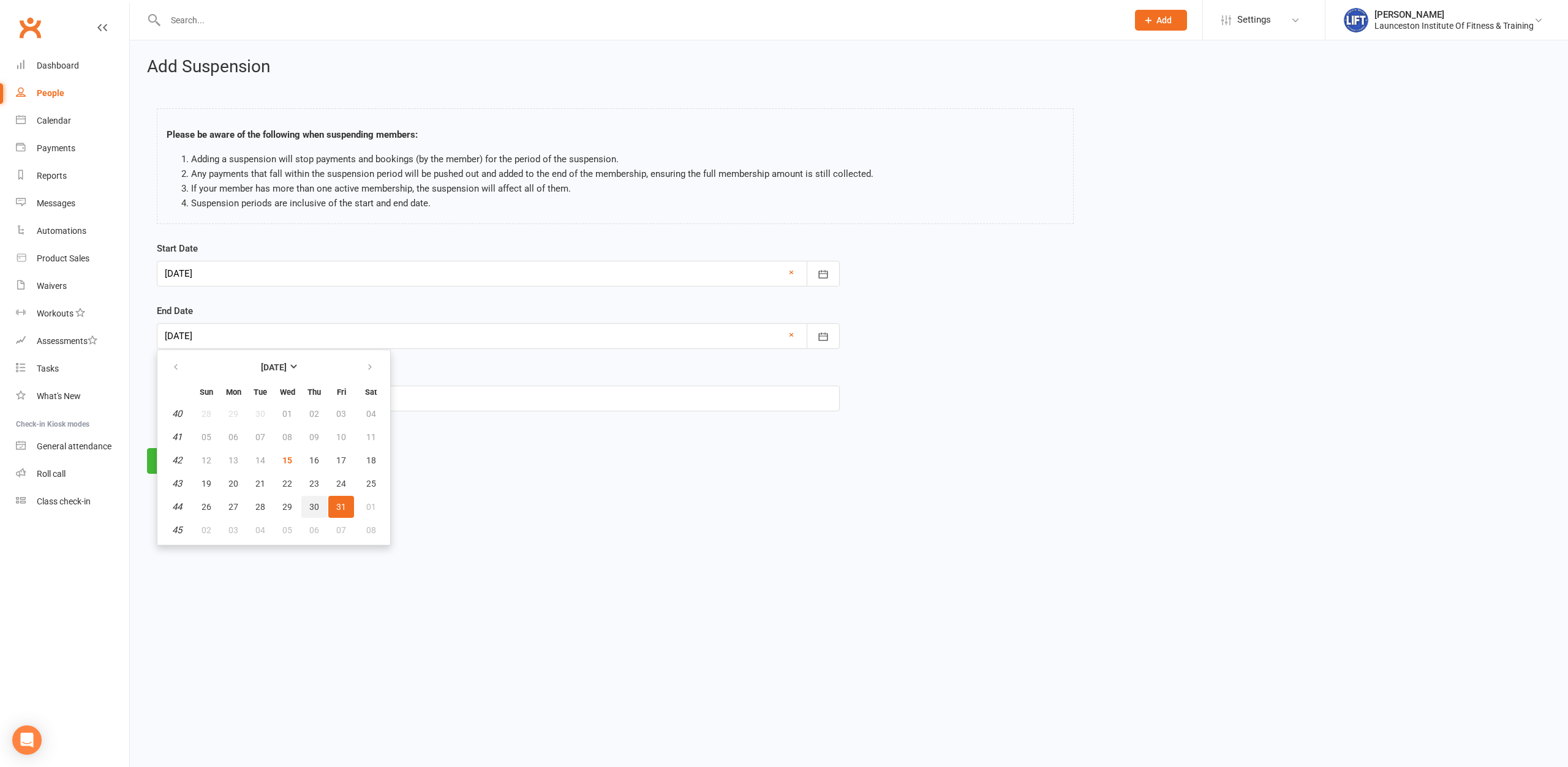
type input "[DATE]"
click at [204, 466] on button "Continue" at bounding box center [184, 461] width 75 height 26
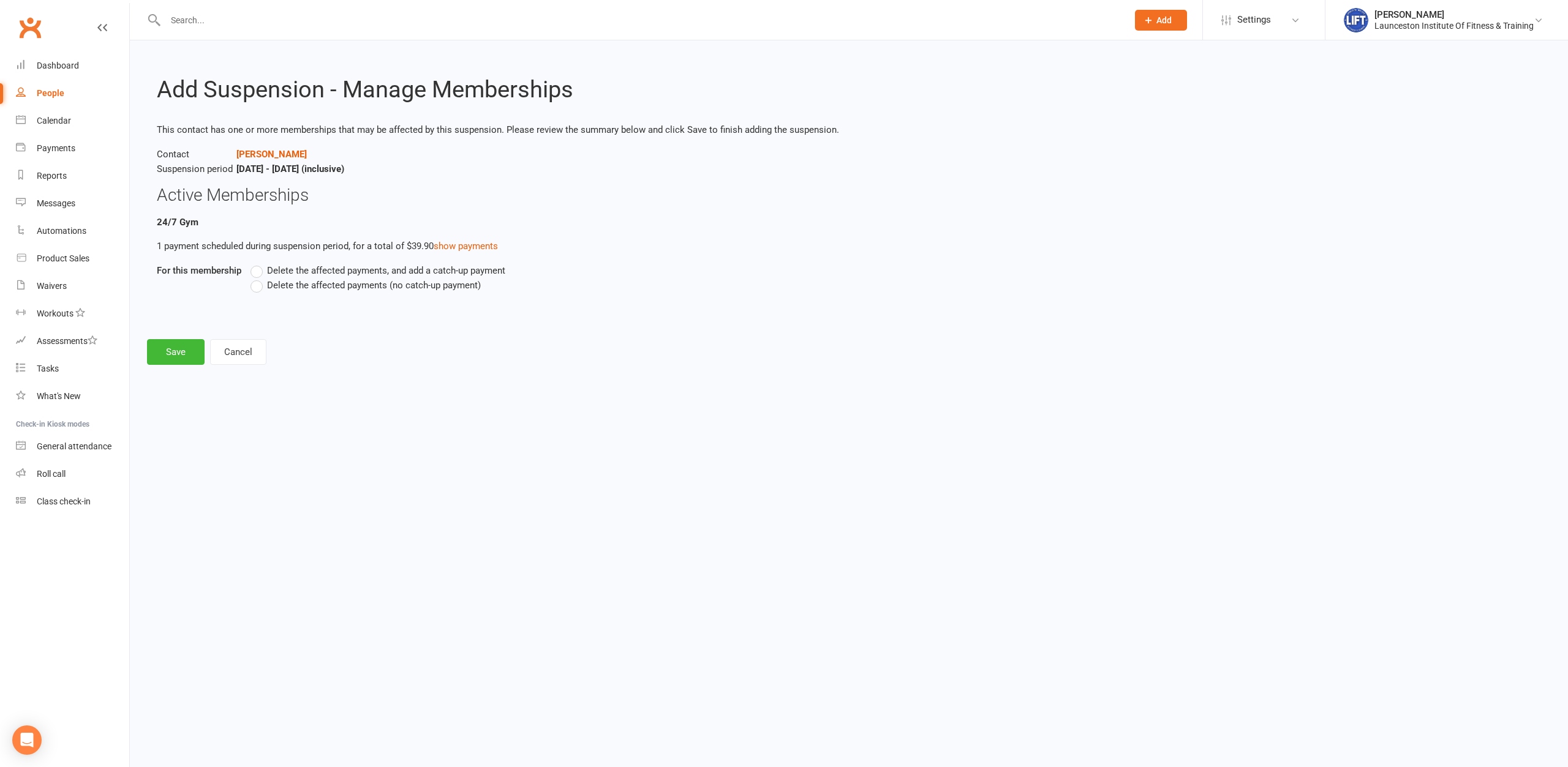
click at [253, 287] on label "Delete the affected payments (no catch-up payment)" at bounding box center [365, 285] width 230 height 15
click at [253, 278] on input "Delete the affected payments (no catch-up payment)" at bounding box center [254, 278] width 8 height 0
click at [169, 358] on button "Save" at bounding box center [176, 352] width 58 height 26
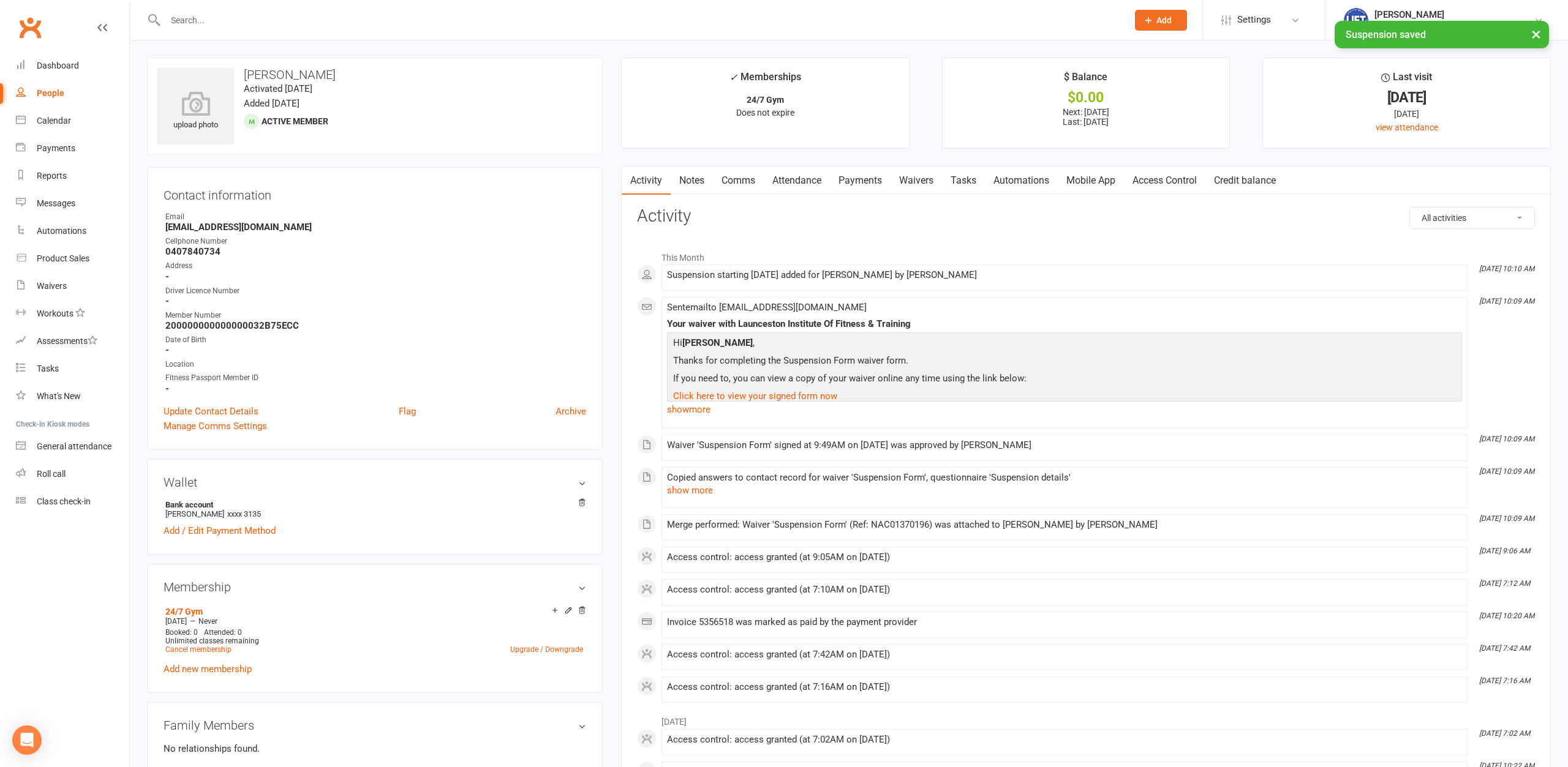
click at [847, 177] on link "Payments" at bounding box center [860, 180] width 61 height 28
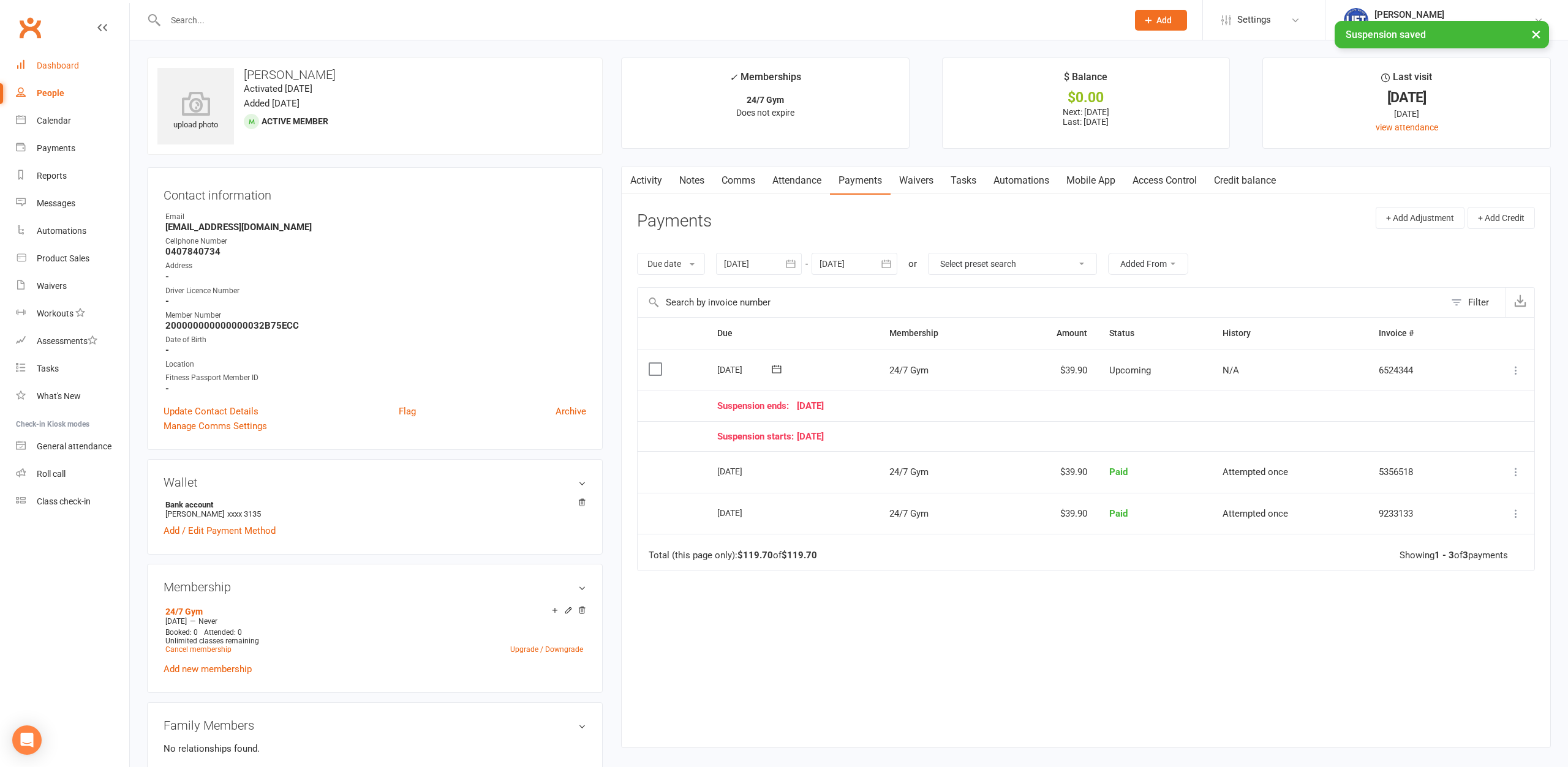
click at [61, 64] on div "Dashboard" at bounding box center [57, 65] width 42 height 10
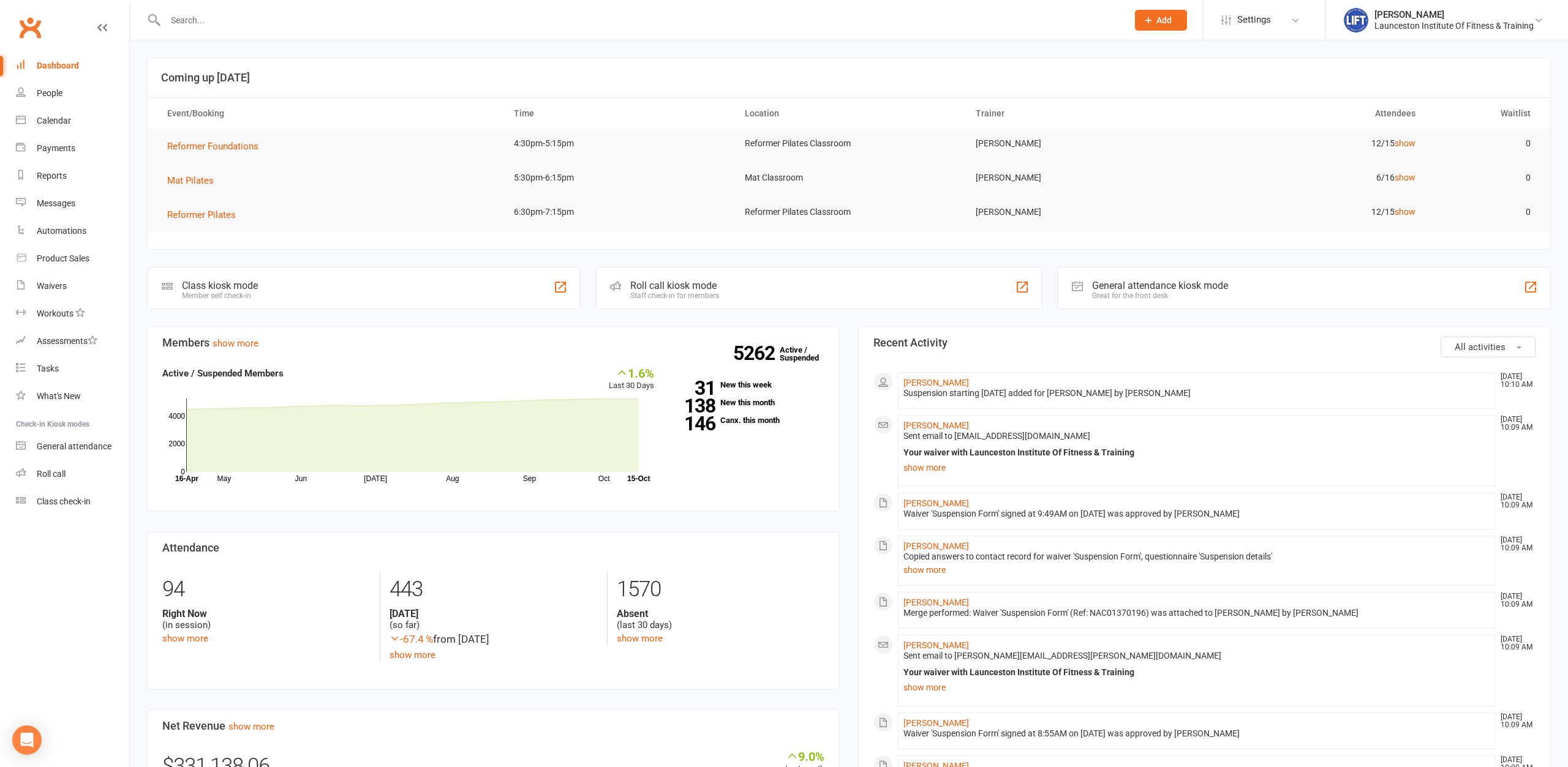
click at [508, 22] on input "text" at bounding box center [640, 20] width 957 height 17
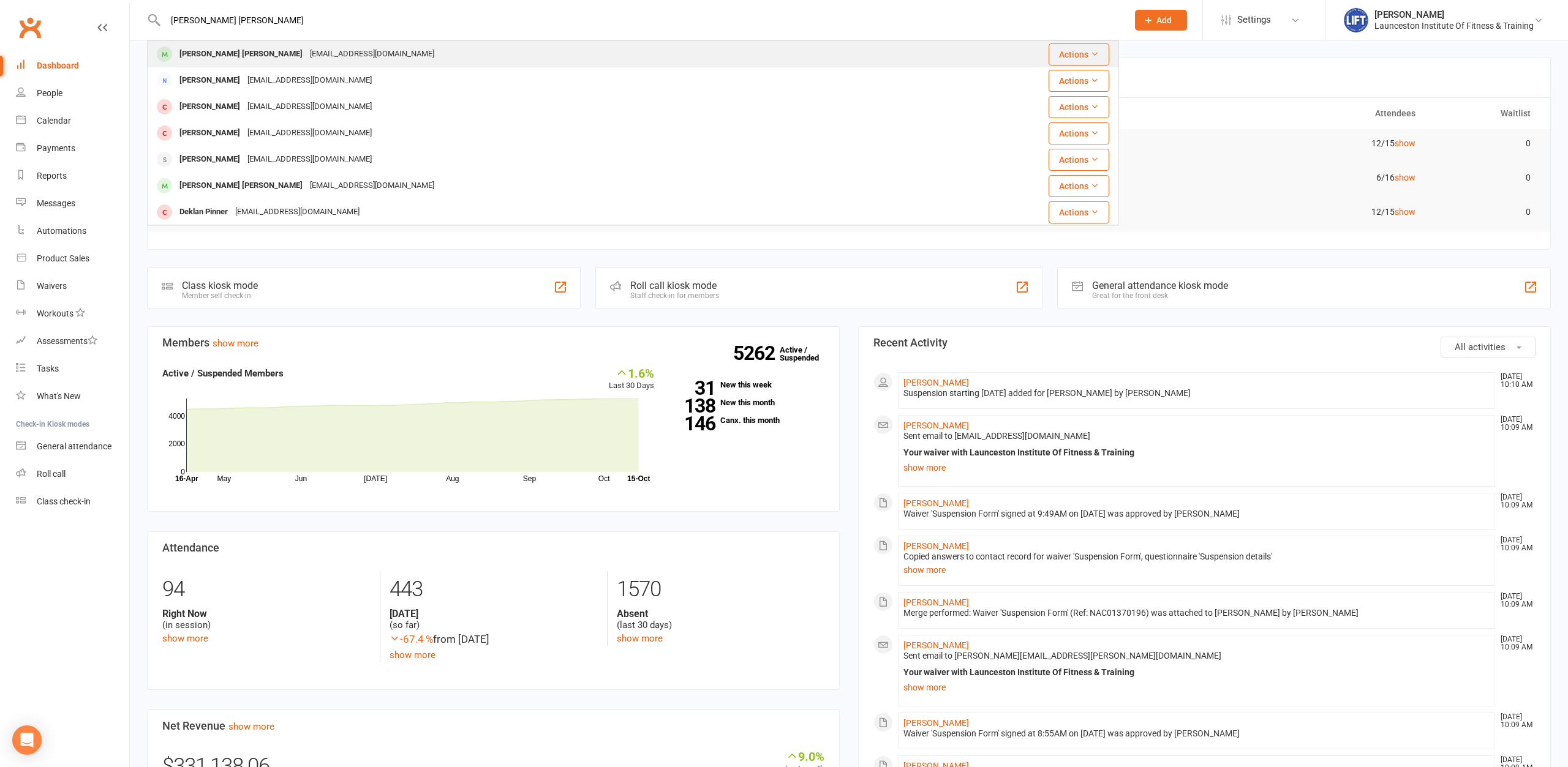
type input "kane pinner"
click at [413, 45] on div "Kane Pinner boontslife@gmail.com" at bounding box center [562, 54] width 828 height 25
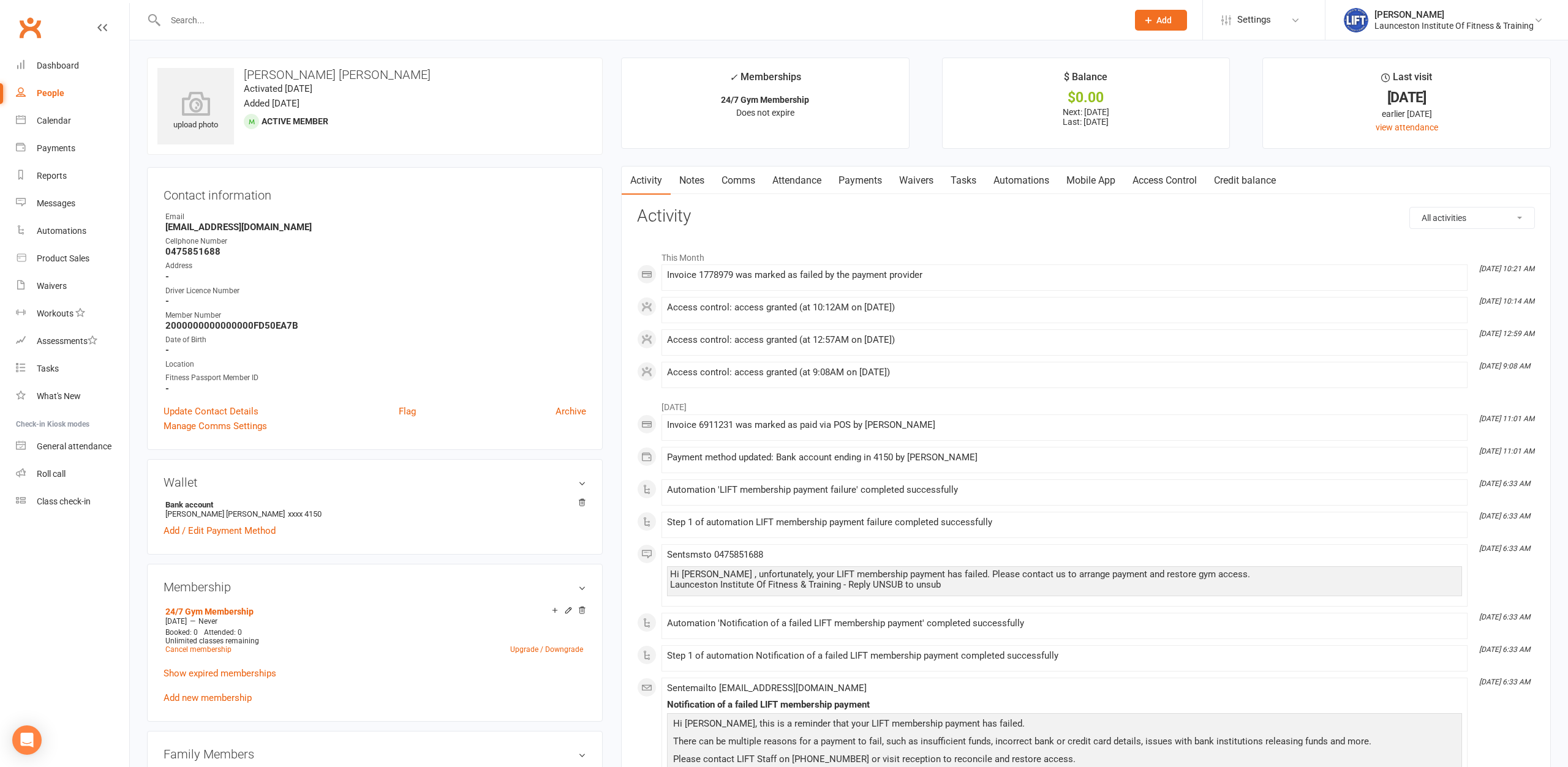
click at [866, 177] on link "Payments" at bounding box center [860, 180] width 61 height 28
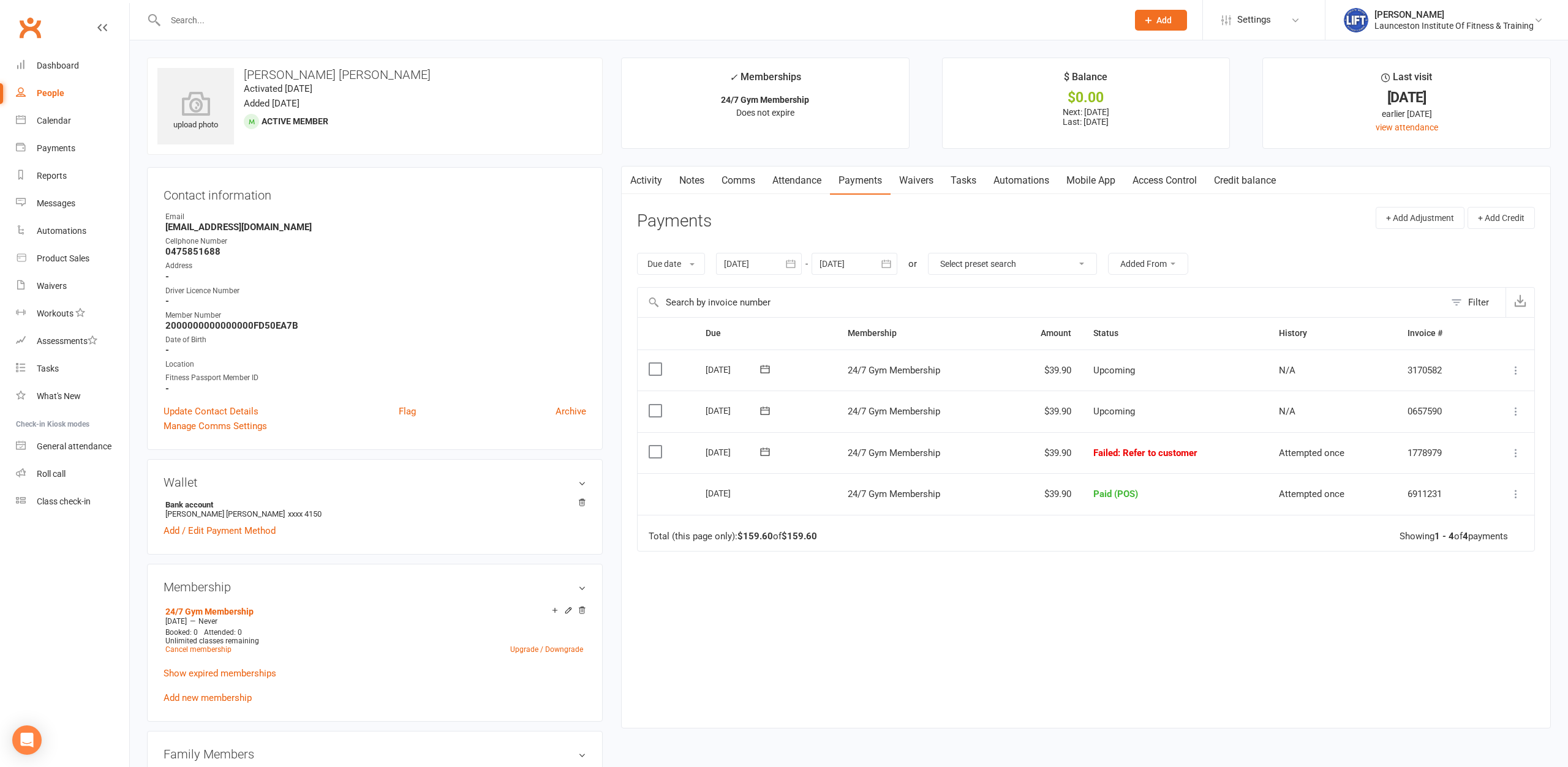
click at [793, 258] on icon "button" at bounding box center [790, 264] width 12 height 12
click at [740, 288] on button "button" at bounding box center [735, 293] width 26 height 22
click at [816, 358] on button "10" at bounding box center [819, 363] width 26 height 22
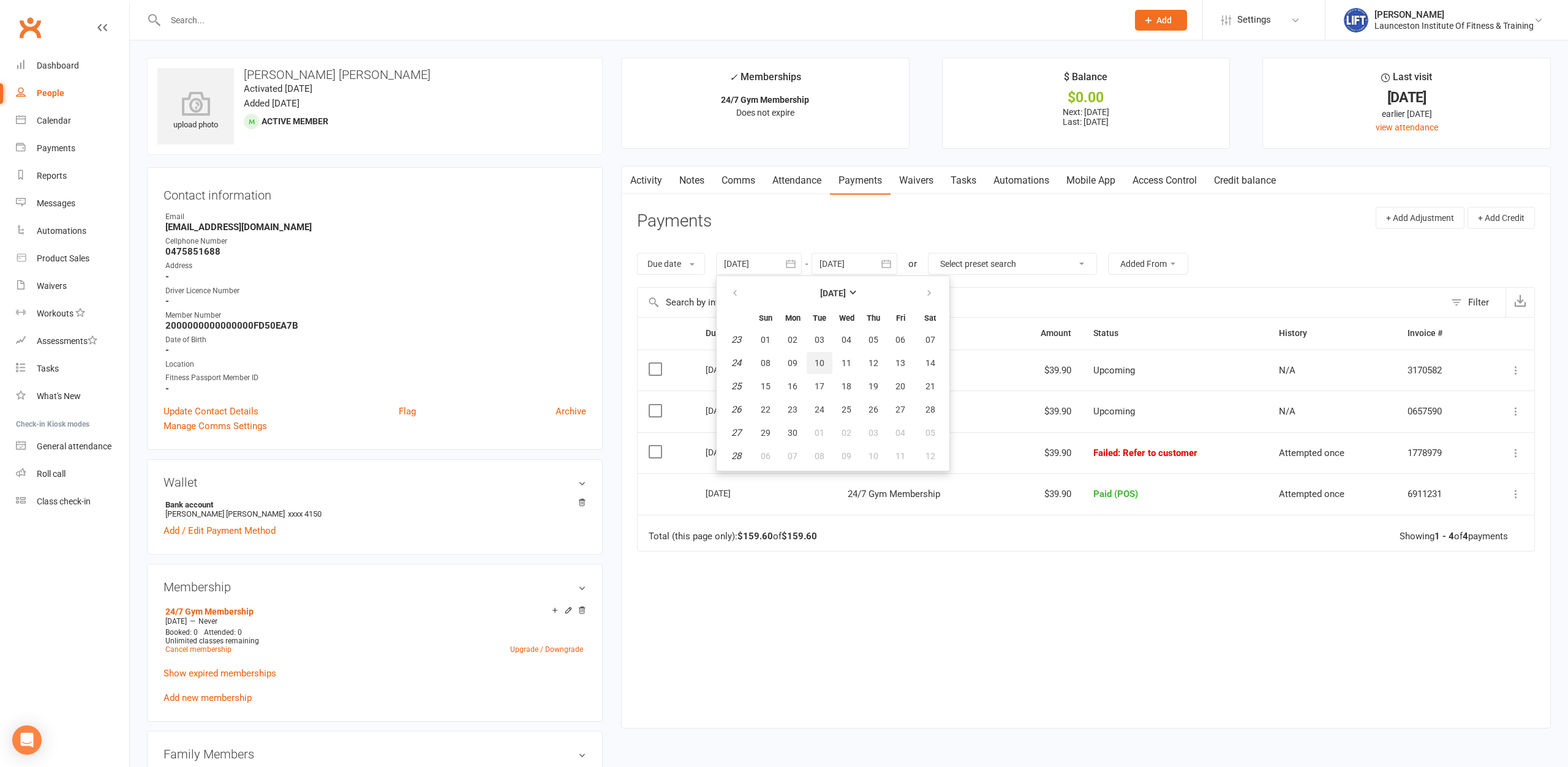
type input "10 Jun 2025"
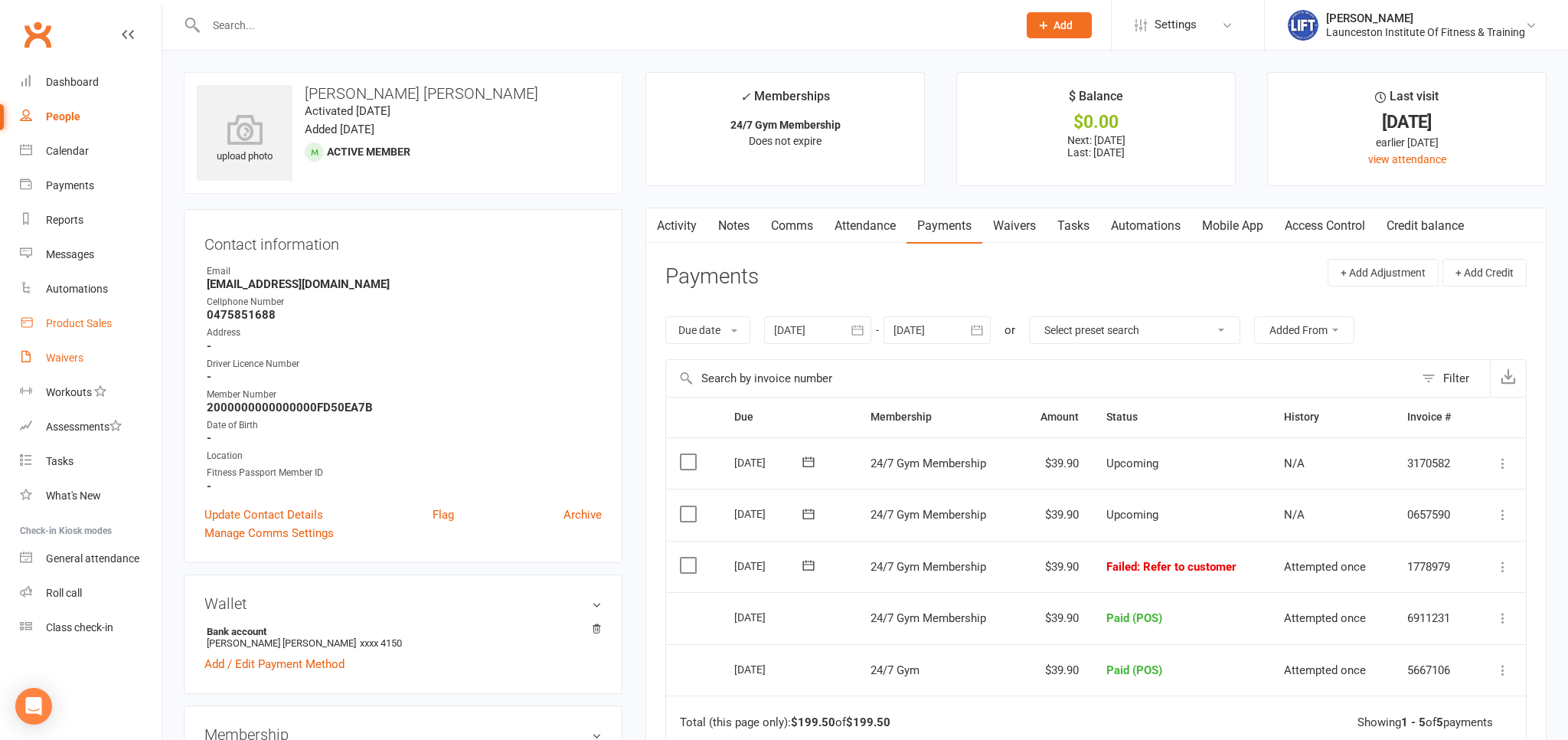
click at [75, 354] on div "Waivers" at bounding box center [64, 357] width 37 height 12
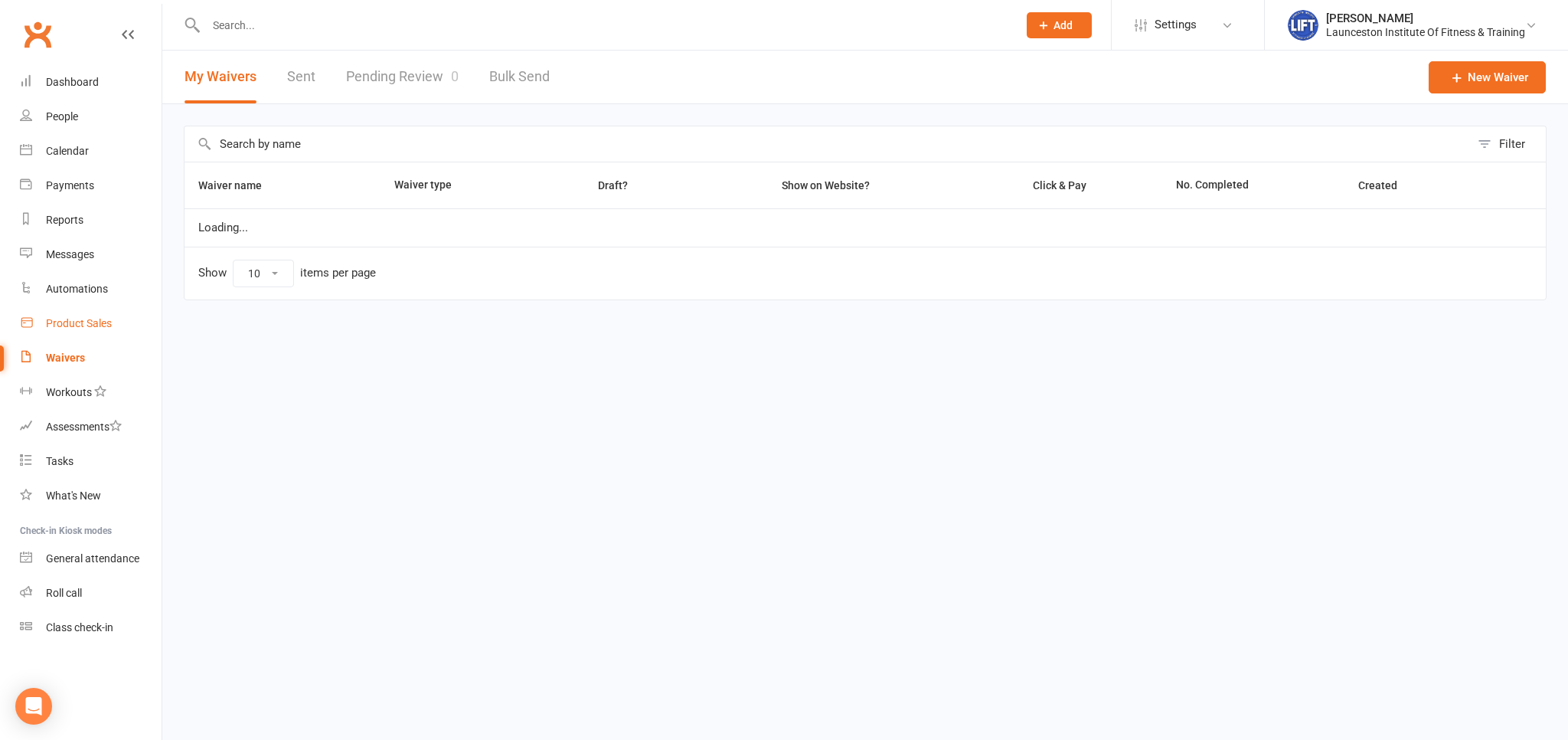
select select "100"
click at [403, 85] on link "Pending Review 0" at bounding box center [402, 76] width 112 height 53
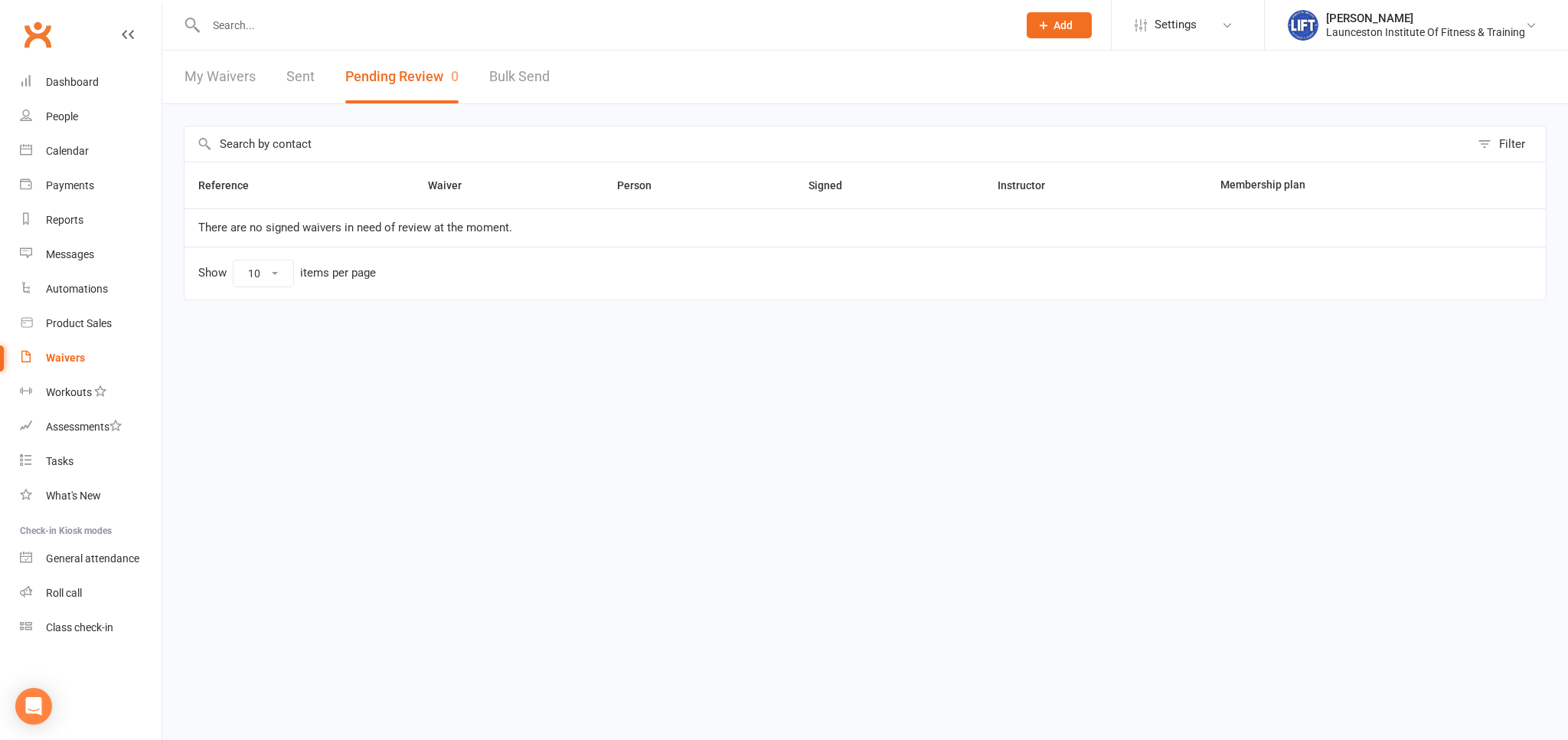
click at [277, 26] on input "text" at bounding box center [604, 25] width 806 height 21
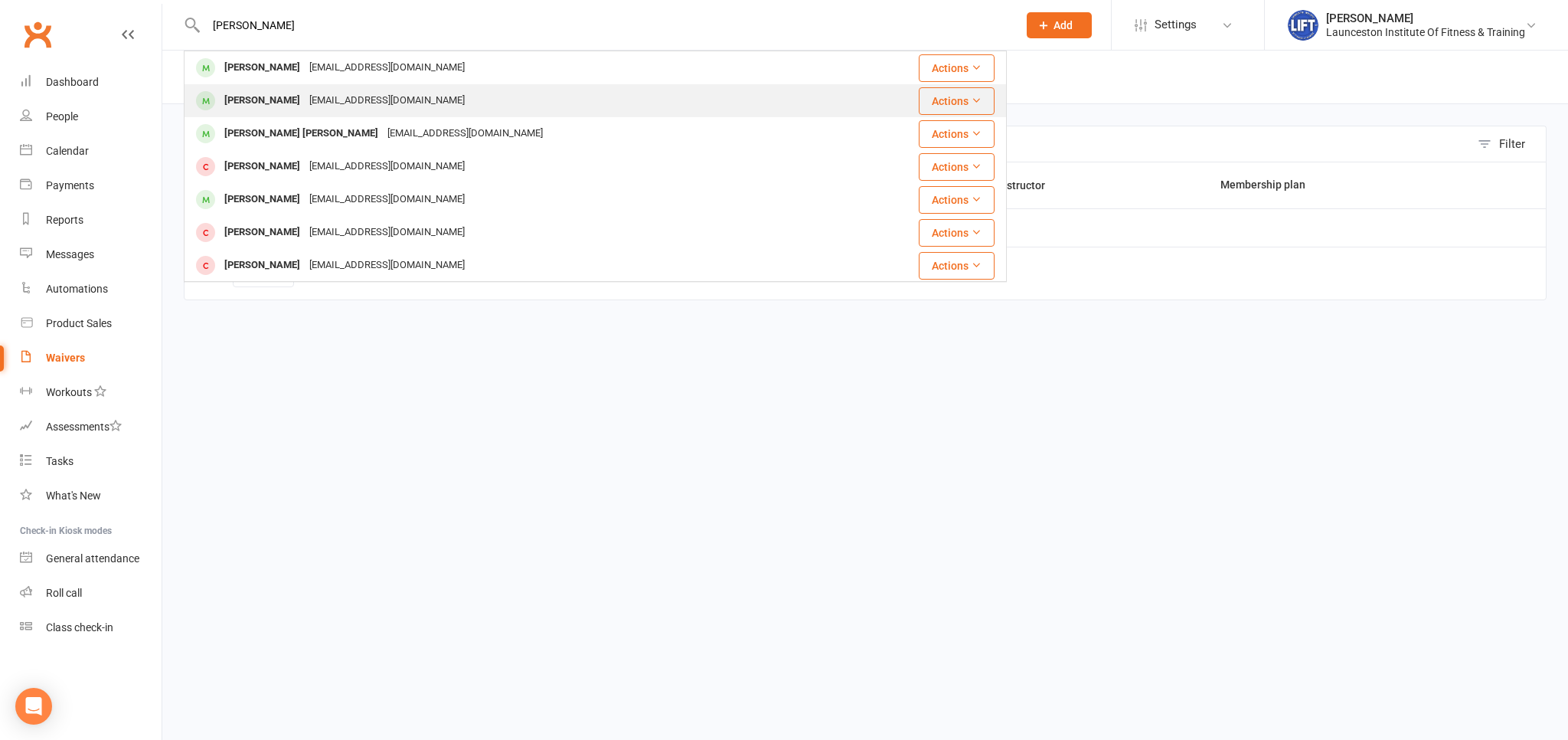
type input "valentina"
click at [457, 99] on div "Beneastman2020@gmail.com" at bounding box center [386, 100] width 164 height 22
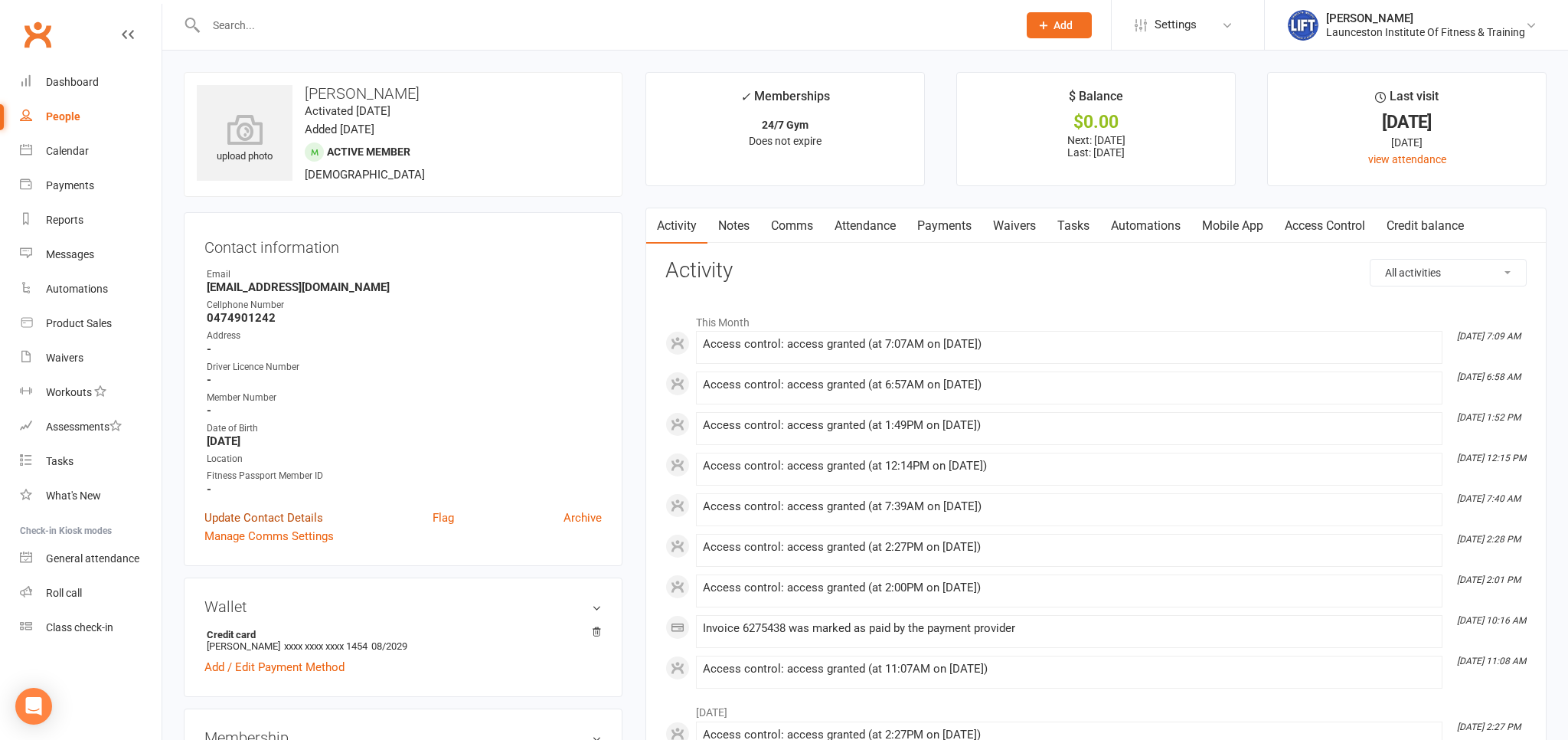
click at [275, 521] on link "Update Contact Details" at bounding box center [264, 518] width 119 height 19
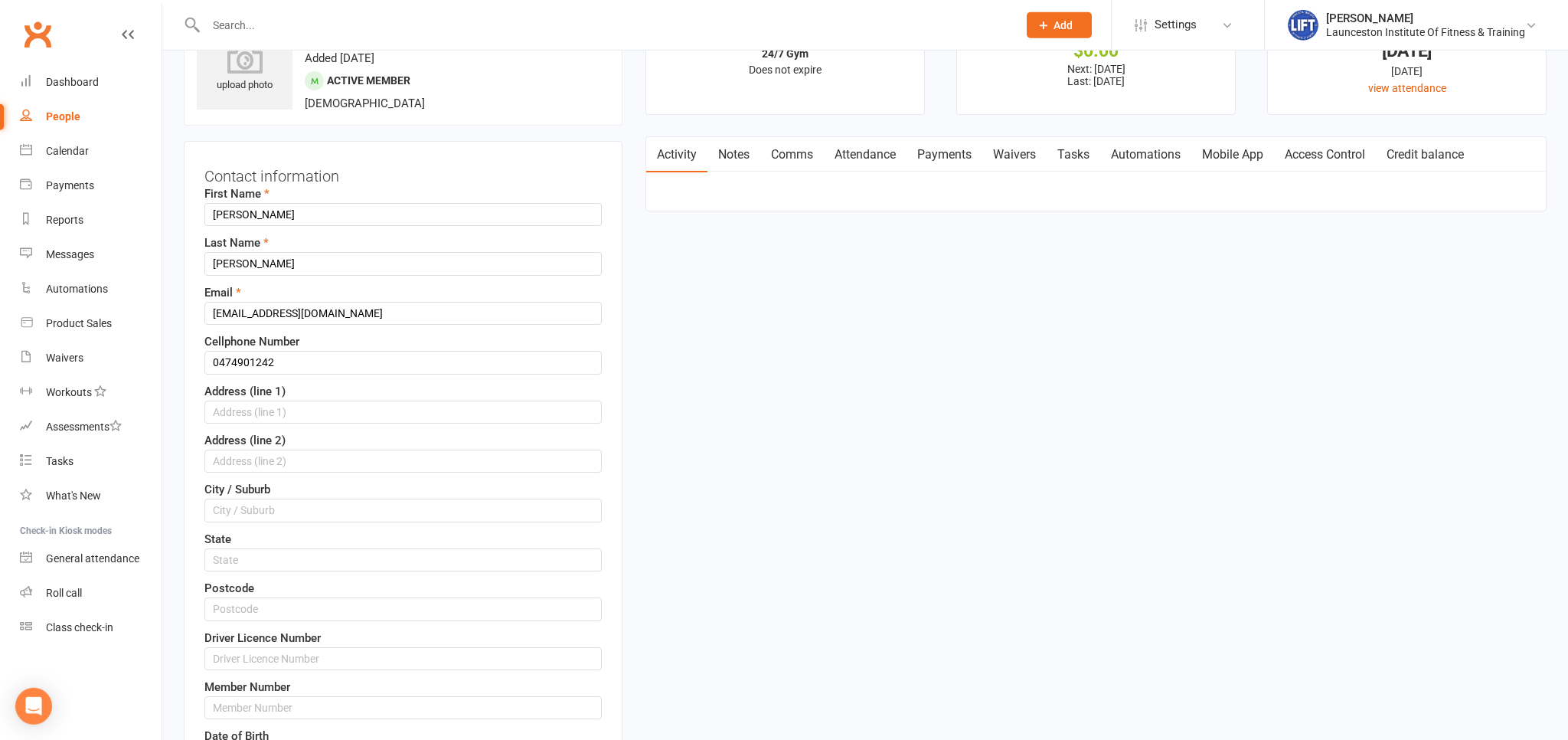
scroll to position [72, 0]
drag, startPoint x: 283, startPoint y: 220, endPoint x: -117, endPoint y: 199, distance: 400.6
click at [204, 202] on input "Valentina" at bounding box center [403, 214] width 397 height 23
type input "Ben"
drag, startPoint x: 300, startPoint y: 265, endPoint x: 111, endPoint y: 260, distance: 189.1
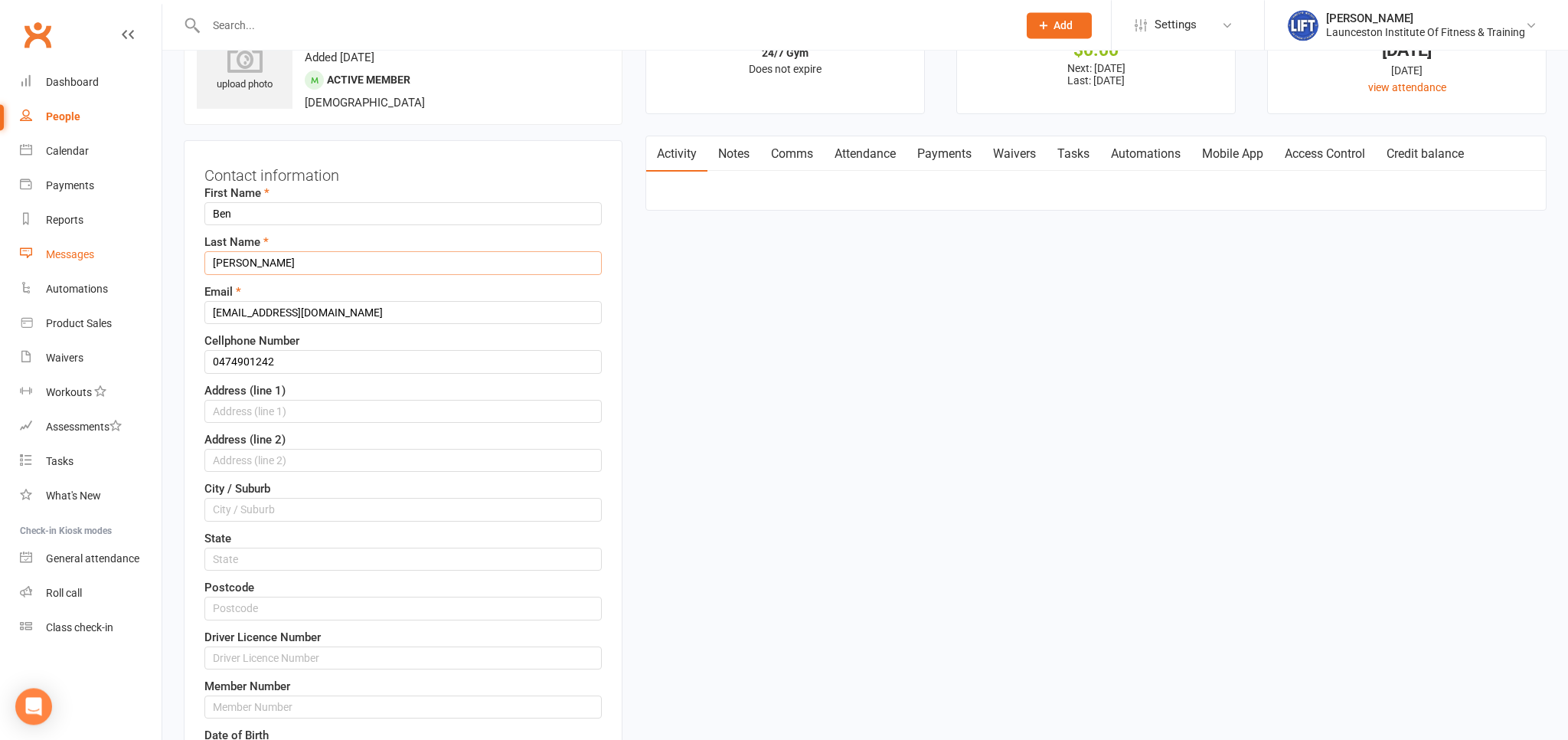
click at [204, 260] on input "Tabares zuluaga" at bounding box center [403, 262] width 397 height 23
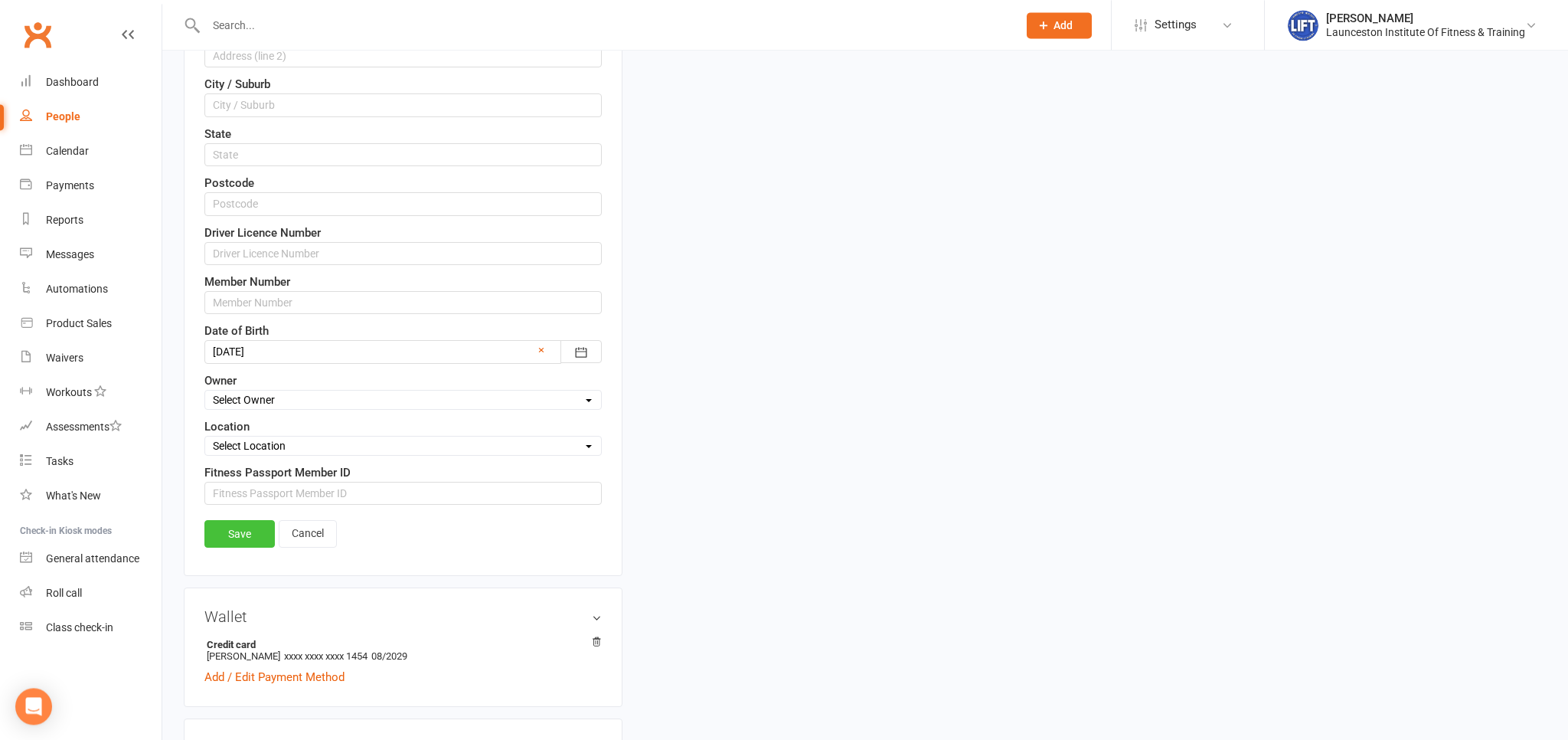
type input "Eastman"
click at [243, 537] on link "Save" at bounding box center [240, 534] width 71 height 28
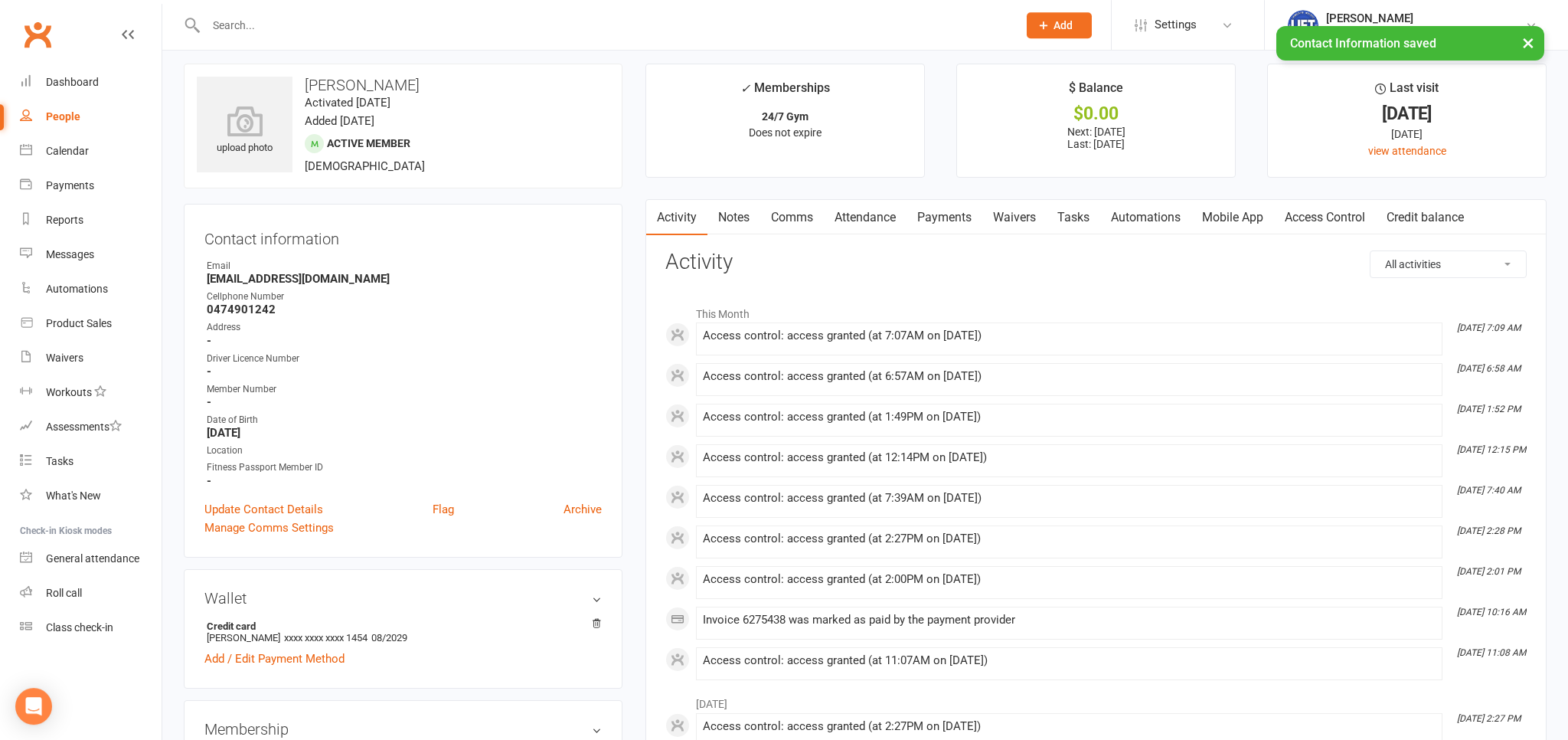
scroll to position [0, 0]
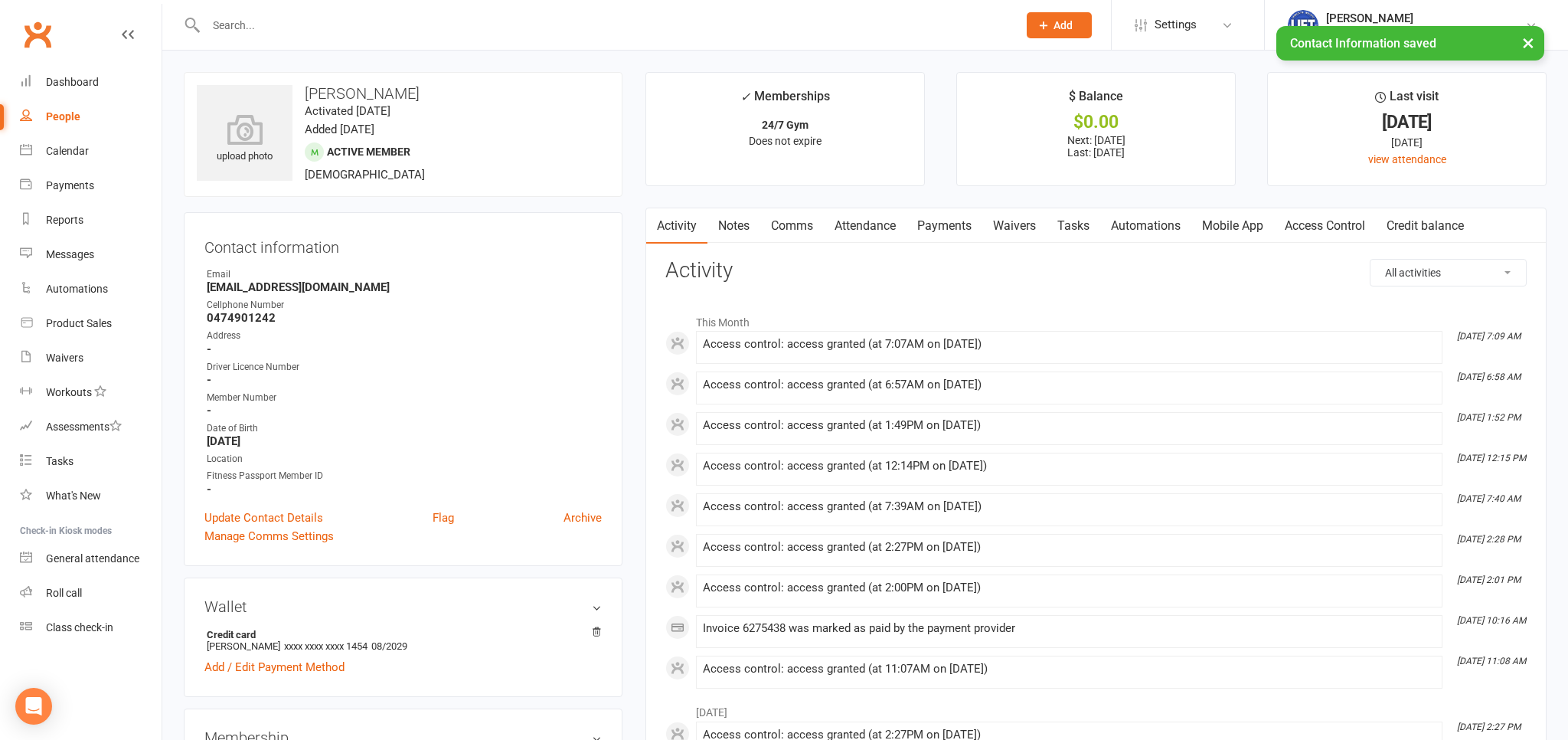
click at [940, 230] on link "Payments" at bounding box center [944, 226] width 76 height 35
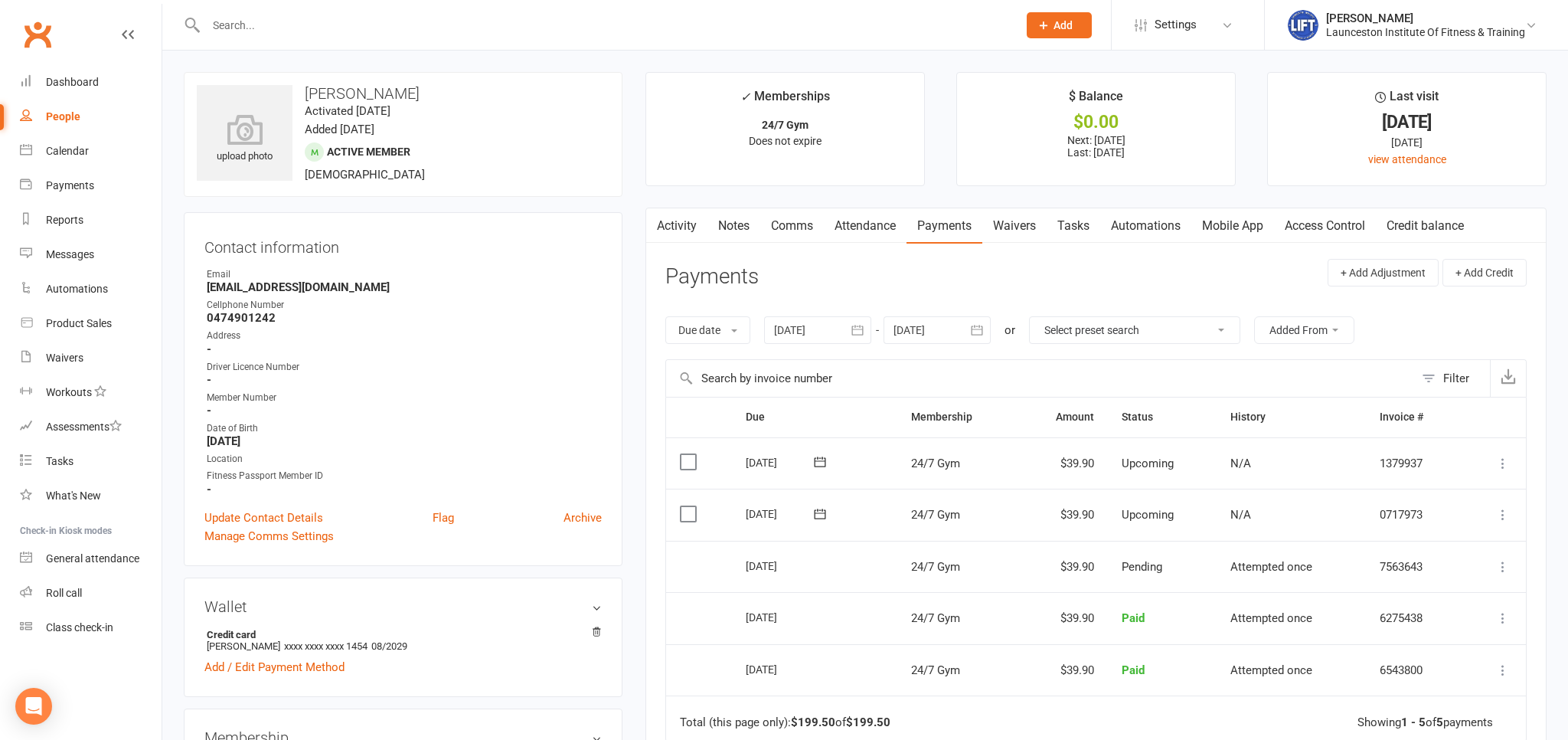
click at [297, 32] on input "text" at bounding box center [604, 25] width 806 height 21
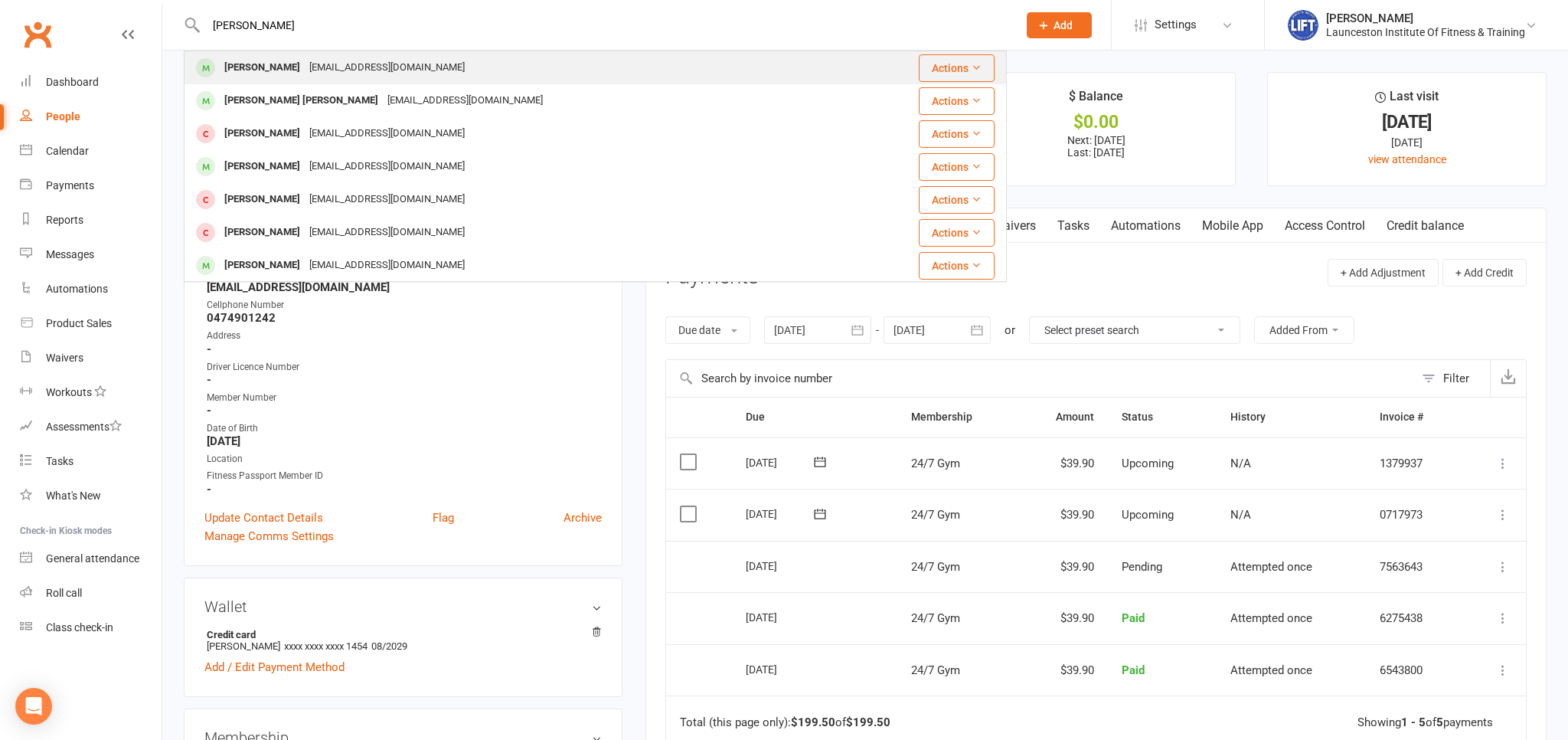
type input "Valentina"
click at [305, 66] on div "Valentina Tabares Zuluaga" at bounding box center [263, 68] width 85 height 22
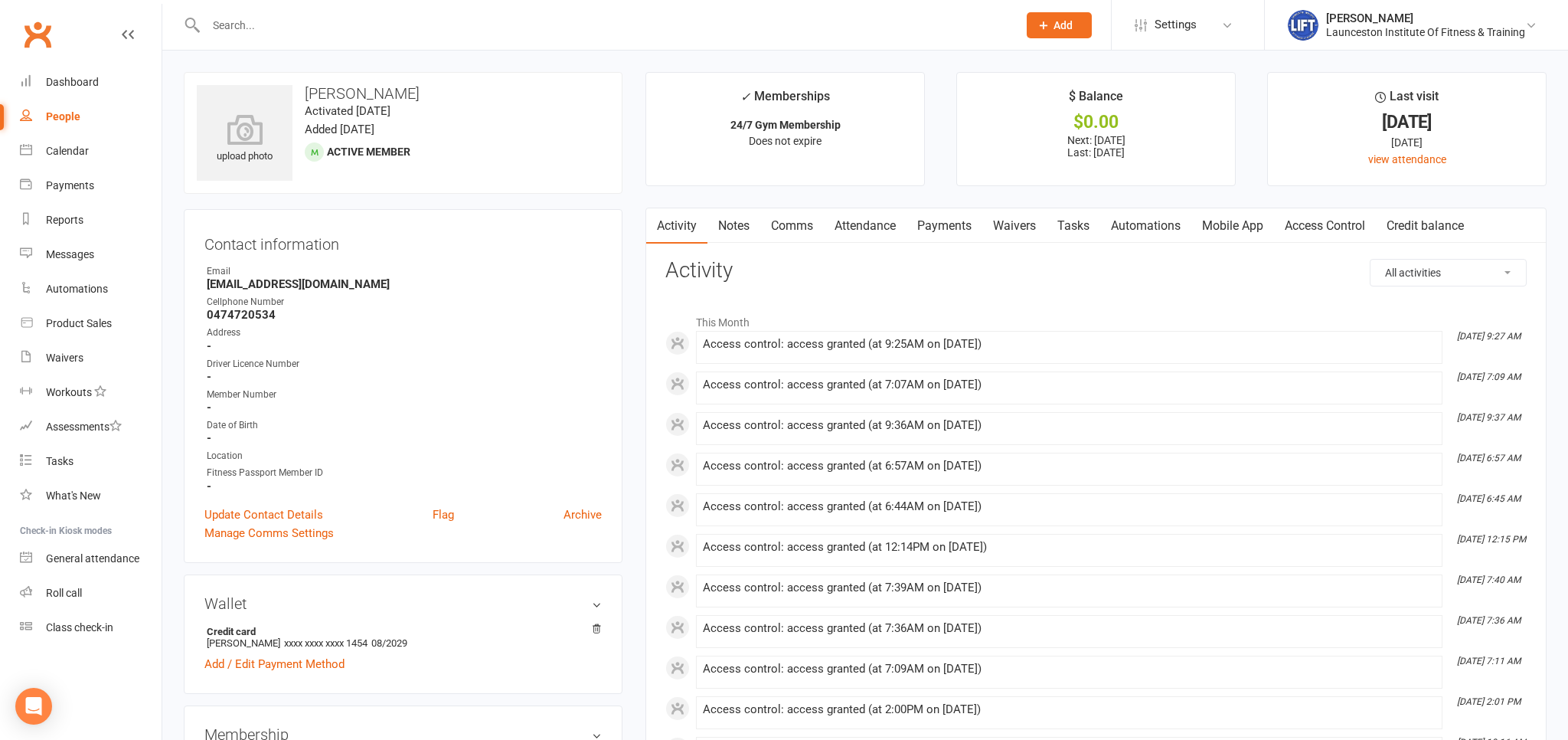
click at [957, 229] on link "Payments" at bounding box center [944, 226] width 76 height 35
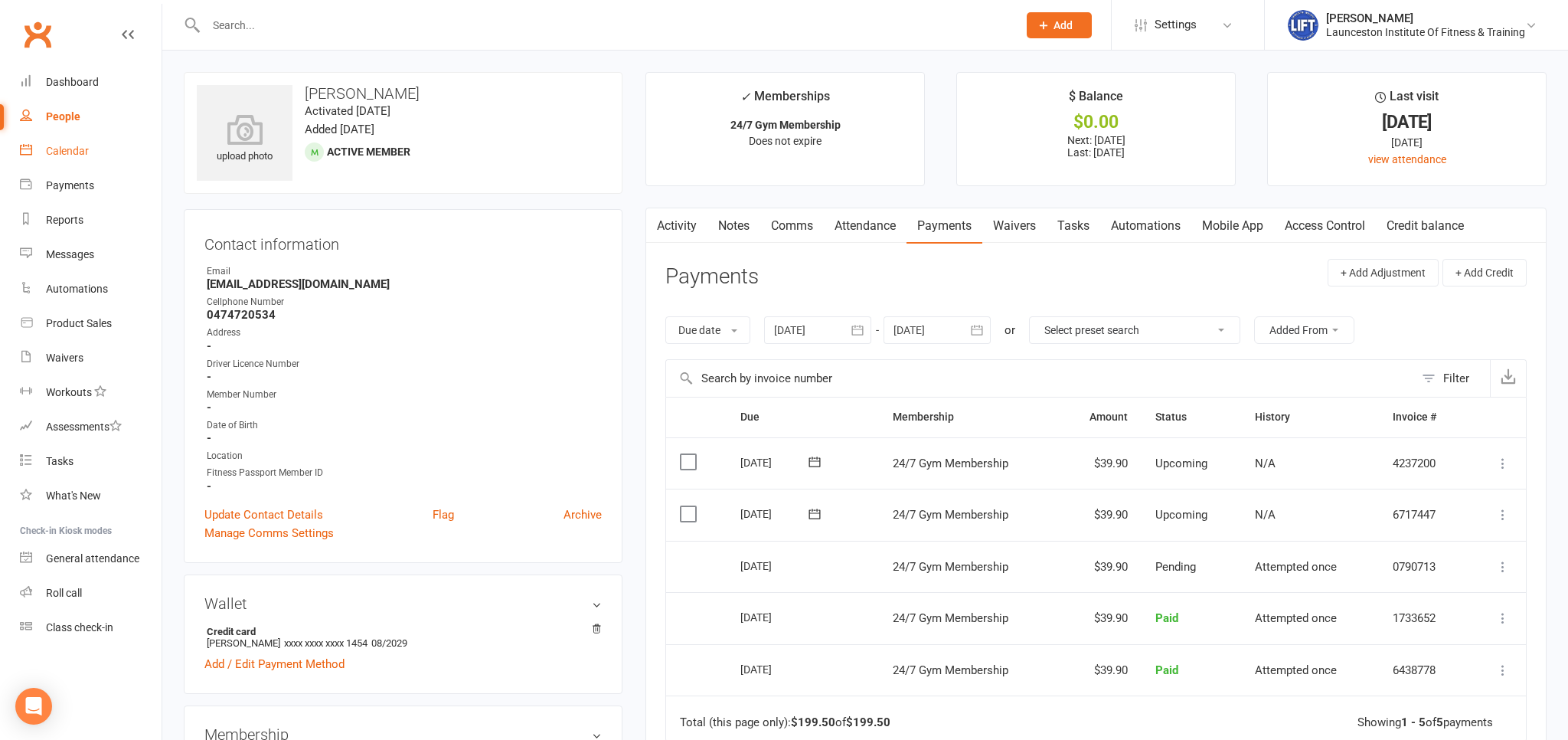
click at [76, 147] on div "Calendar" at bounding box center [67, 150] width 43 height 12
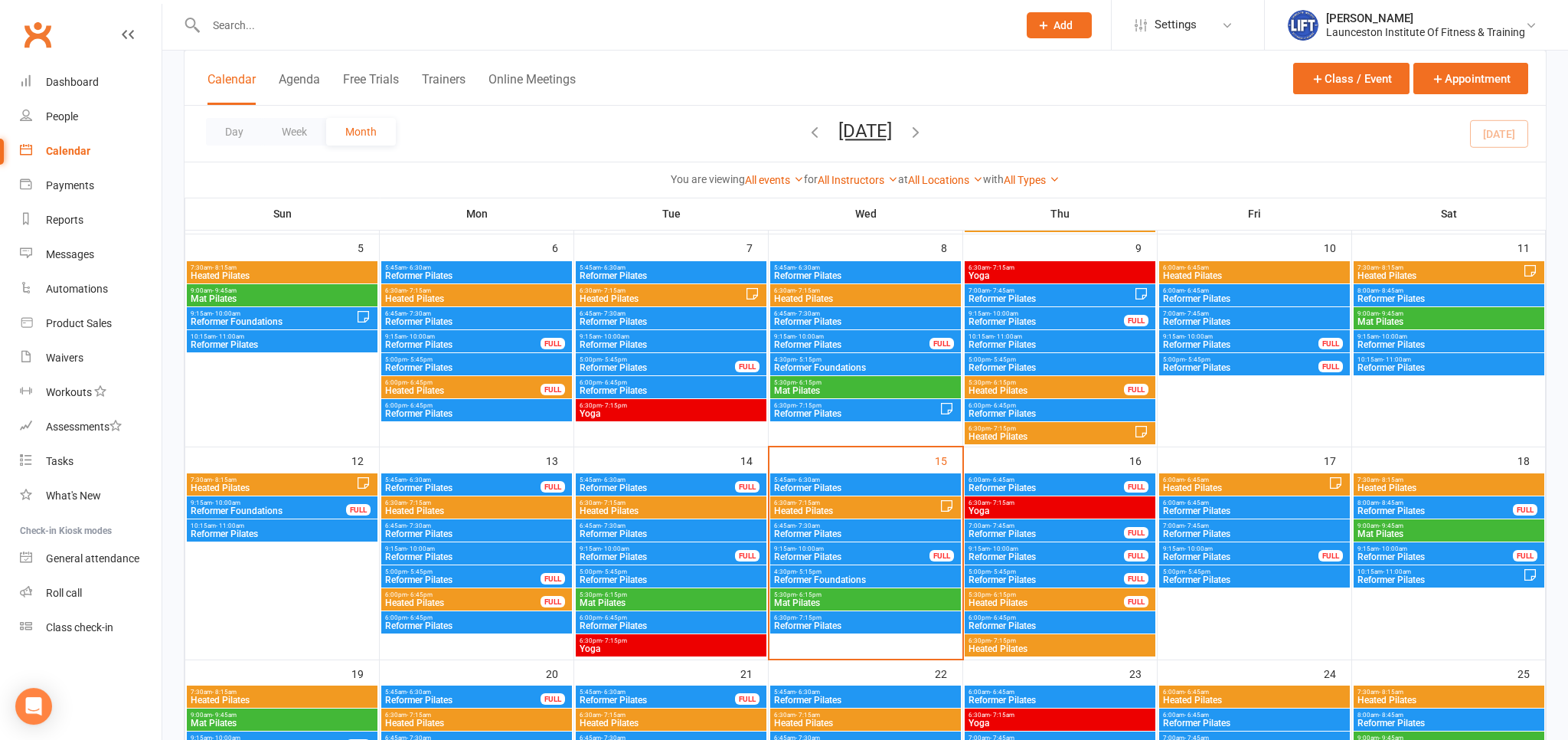
scroll to position [323, 0]
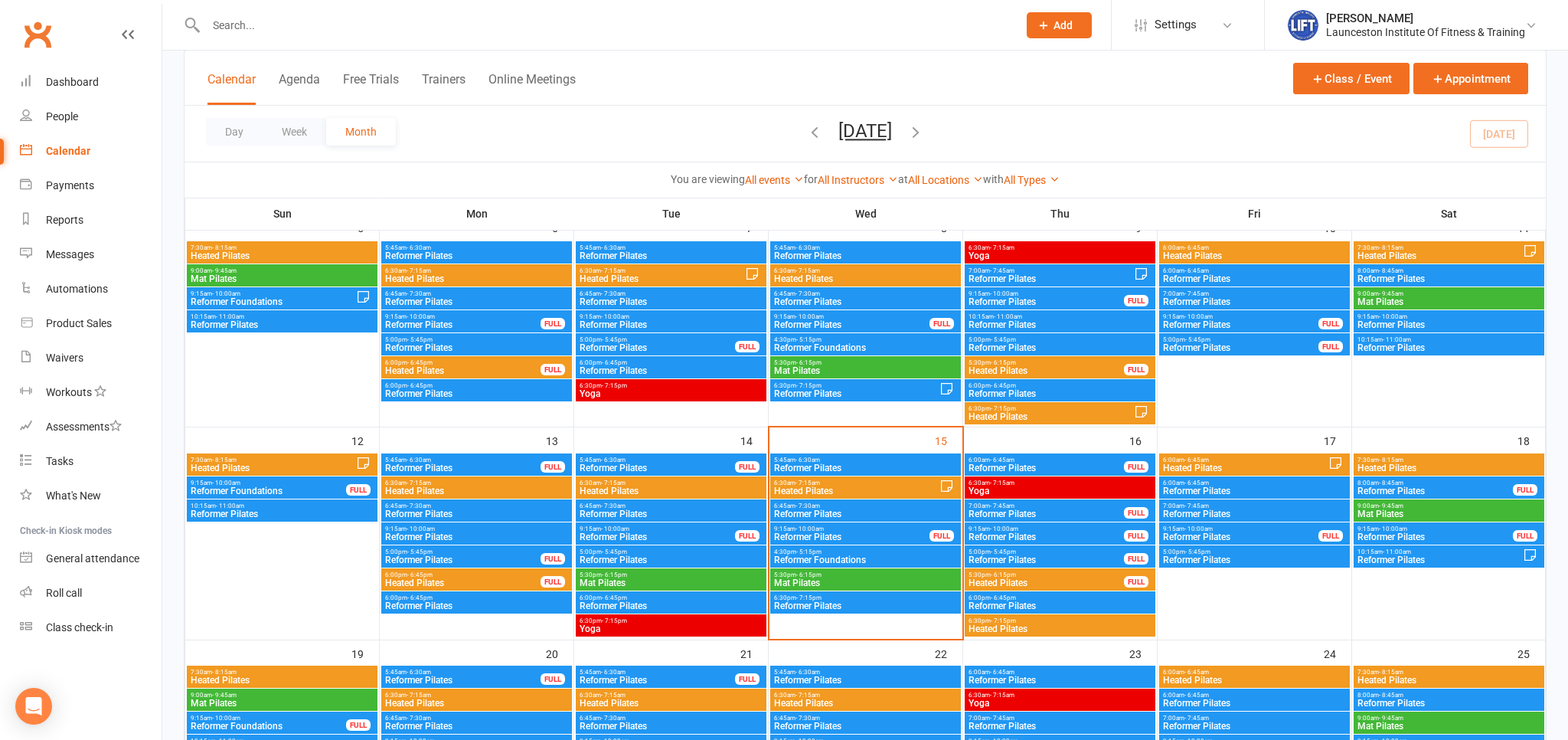
click at [877, 561] on span "Reformer Foundations" at bounding box center [865, 560] width 185 height 9
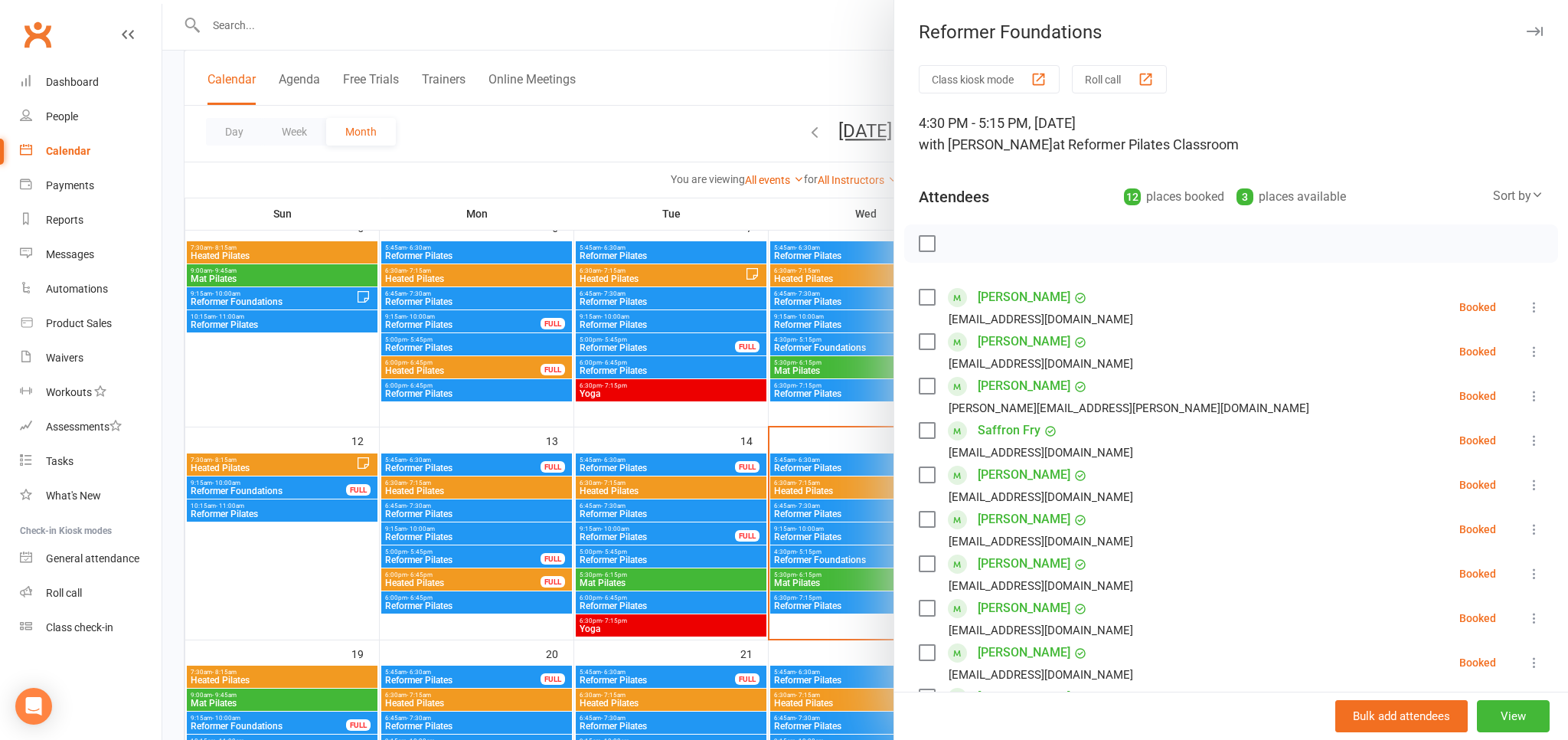
click at [894, 76] on div "Class kiosk mode Roll call 4:30 PM - 5:15 PM, Wednesday, October, 15, 2025 with…" at bounding box center [1231, 578] width 674 height 1028
click at [888, 83] on div at bounding box center [865, 370] width 1406 height 740
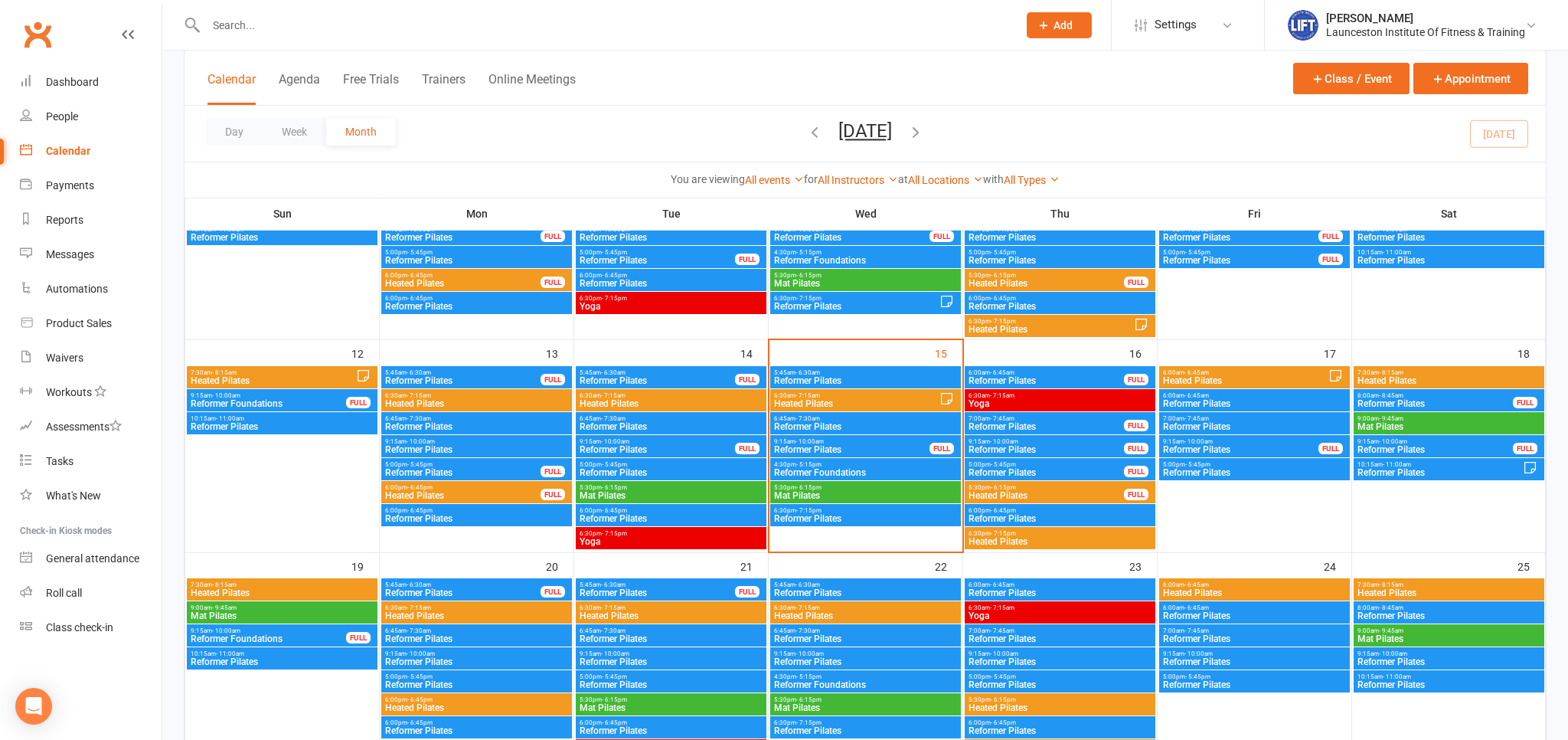
scroll to position [485, 0]
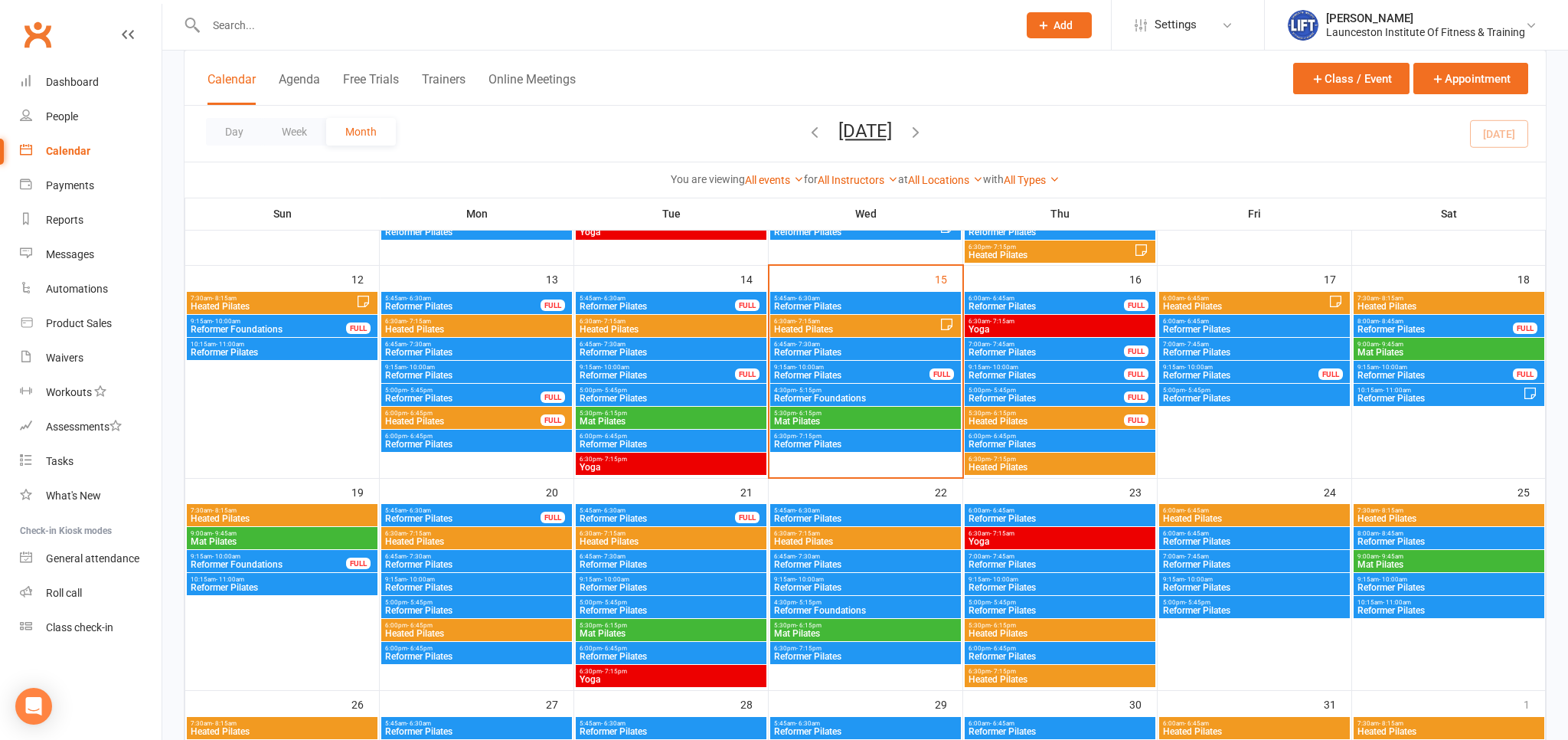
click at [285, 557] on span "9:15am - 10:00am" at bounding box center [268, 555] width 157 height 6
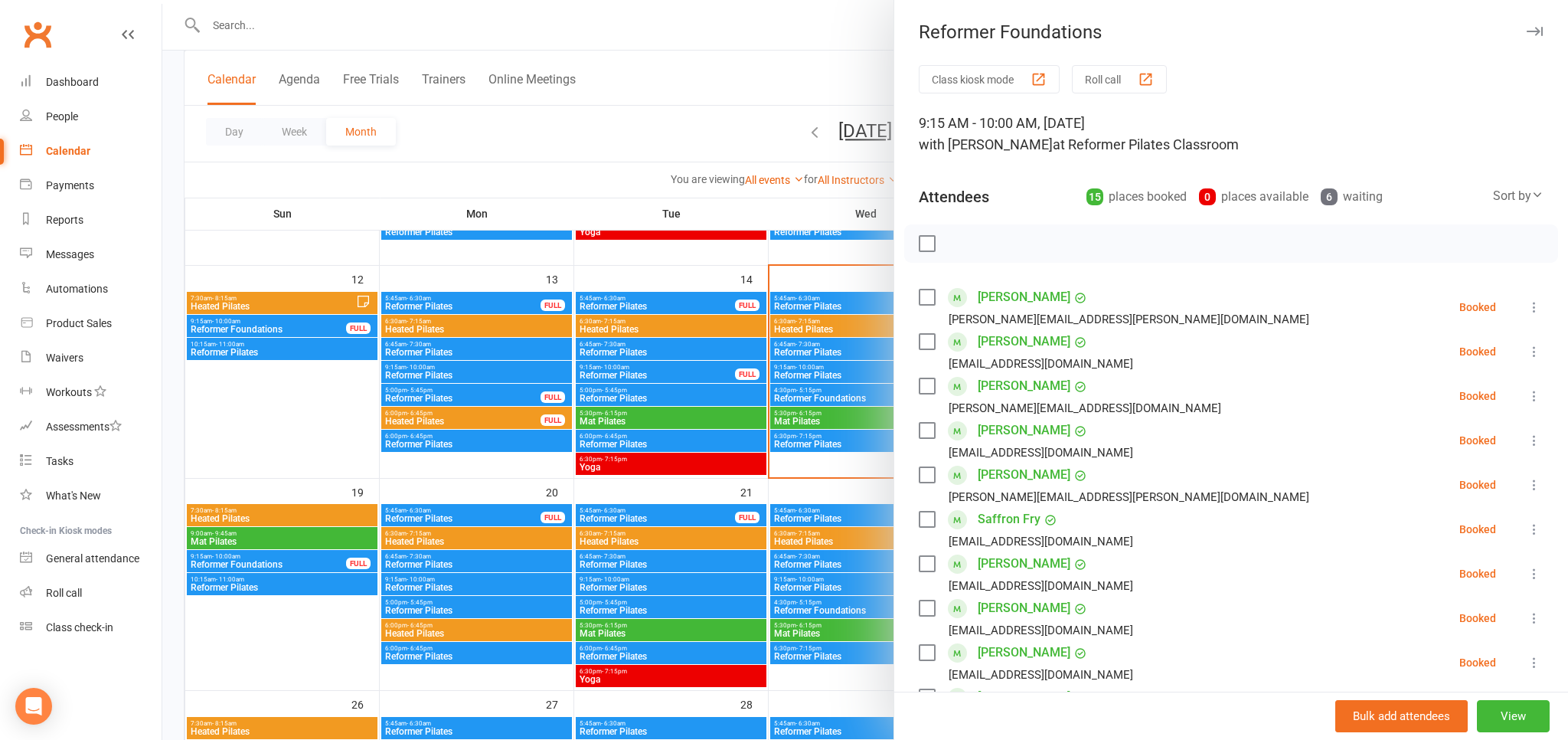
click at [848, 64] on div at bounding box center [865, 370] width 1406 height 740
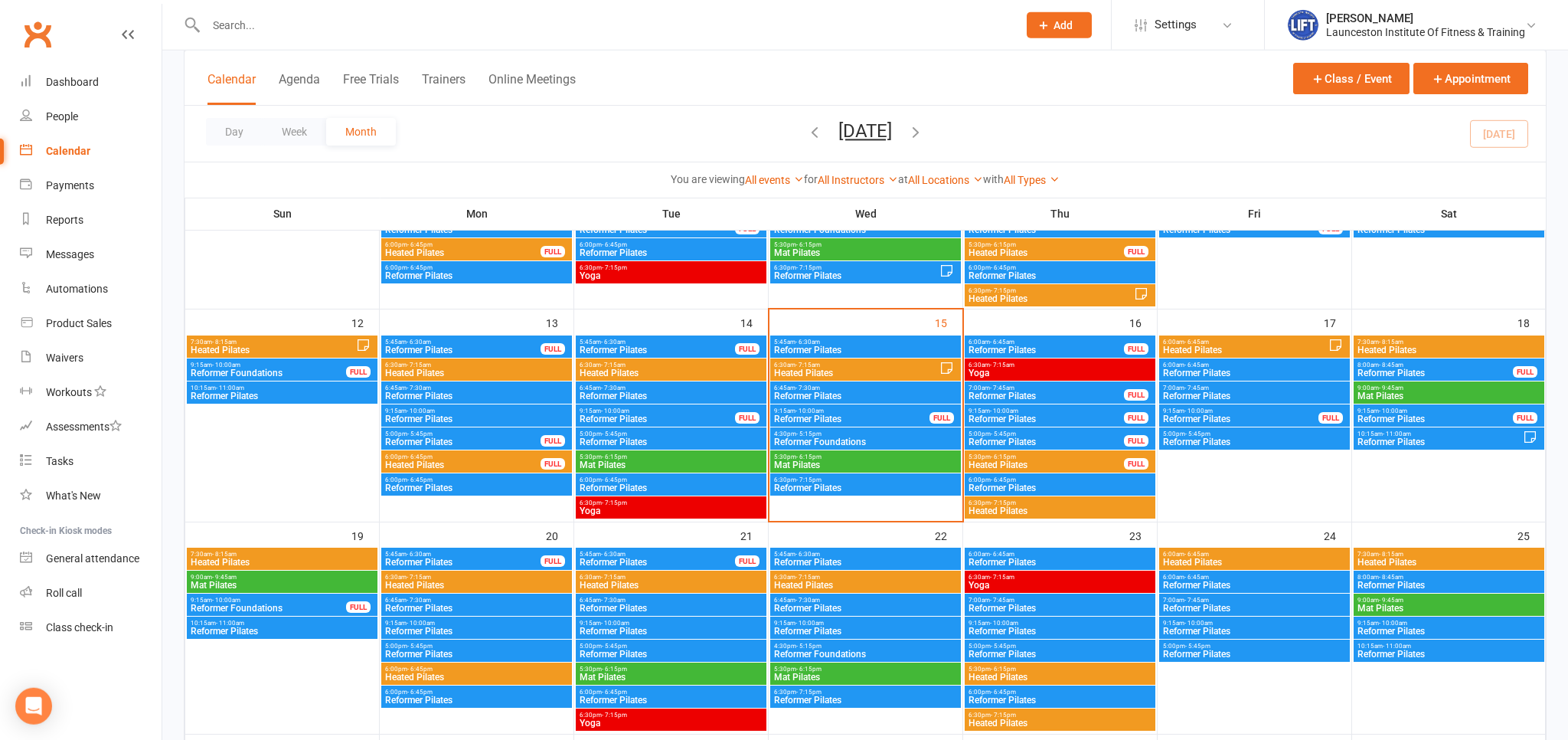
scroll to position [404, 0]
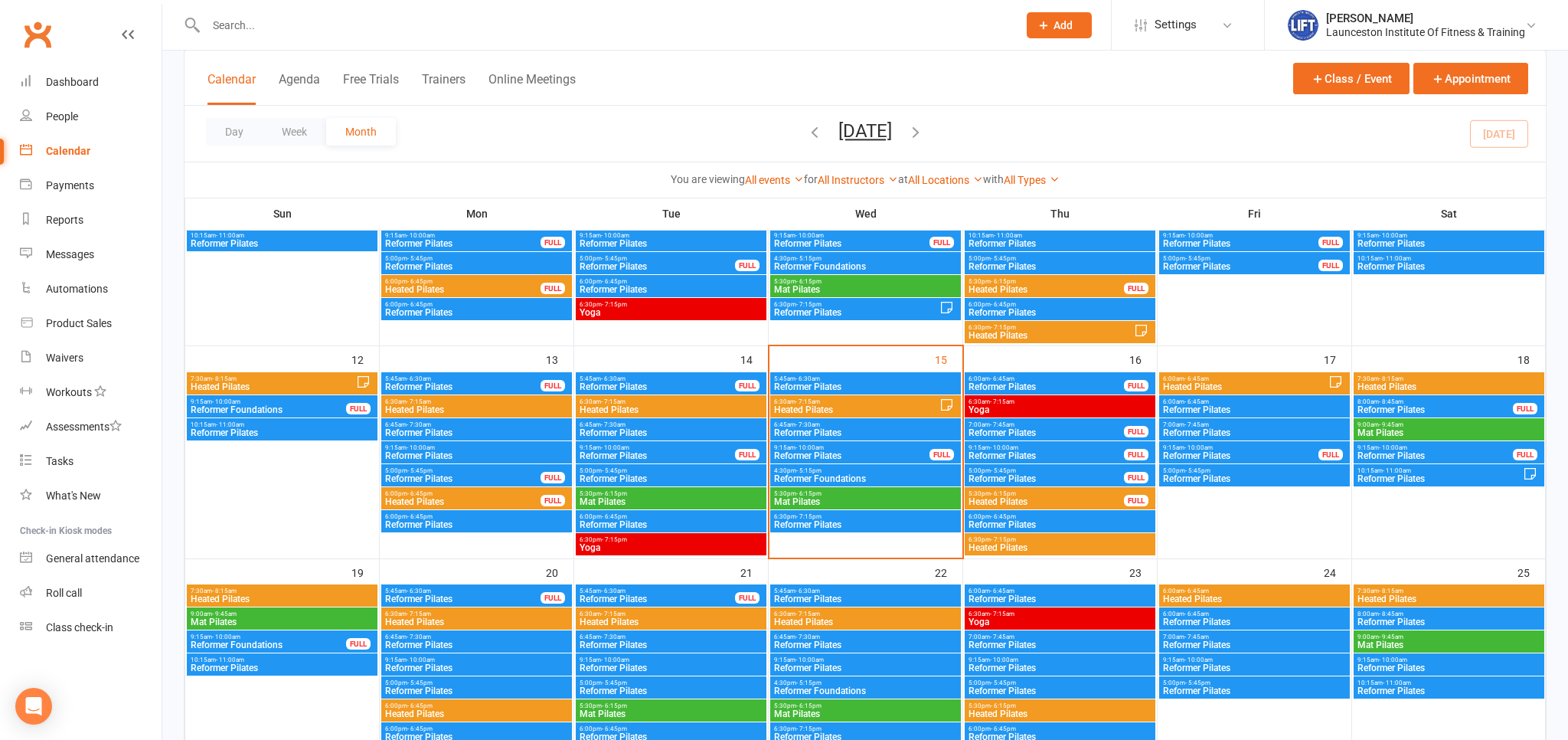
click at [867, 479] on span "Reformer Foundations" at bounding box center [865, 478] width 185 height 9
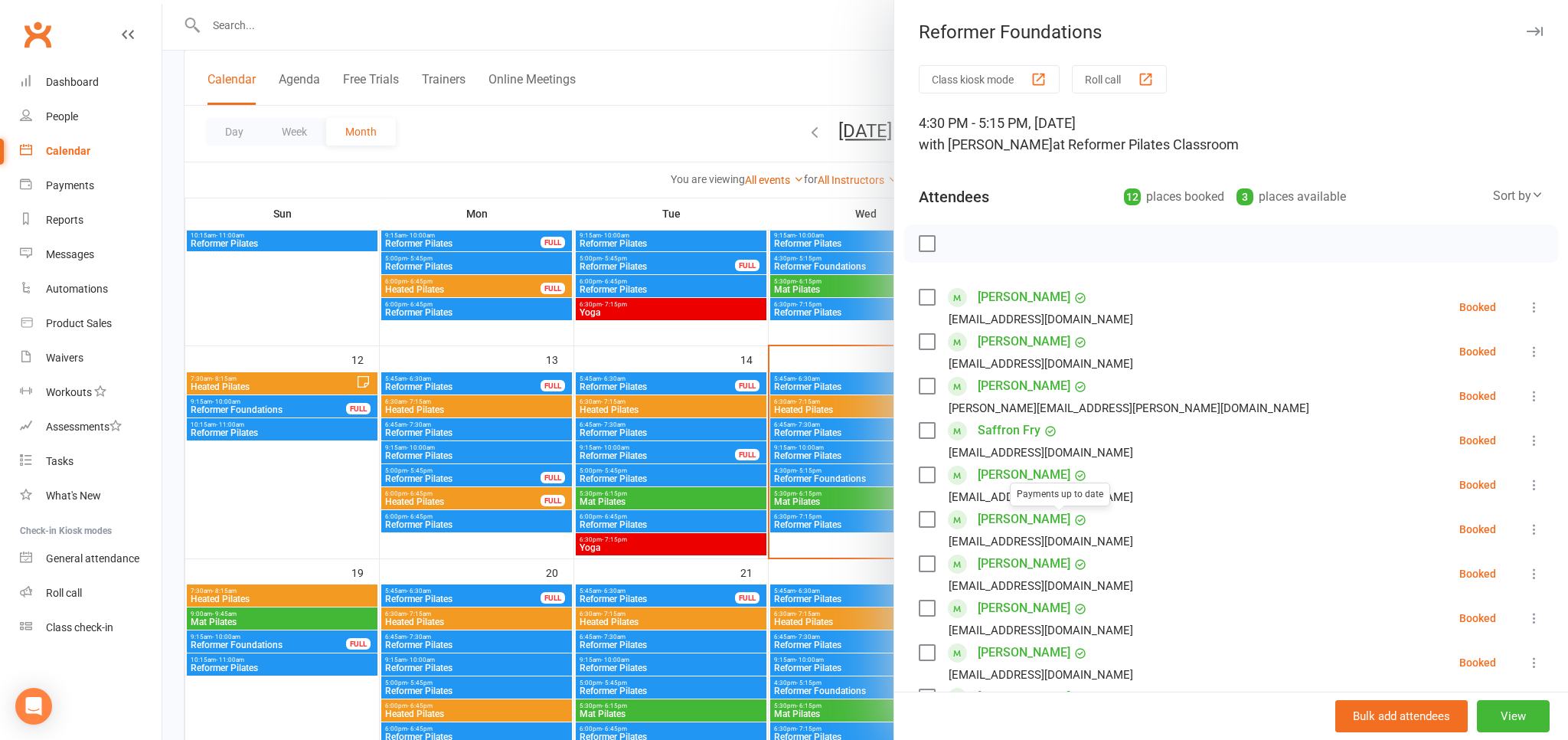
scroll to position [338, 0]
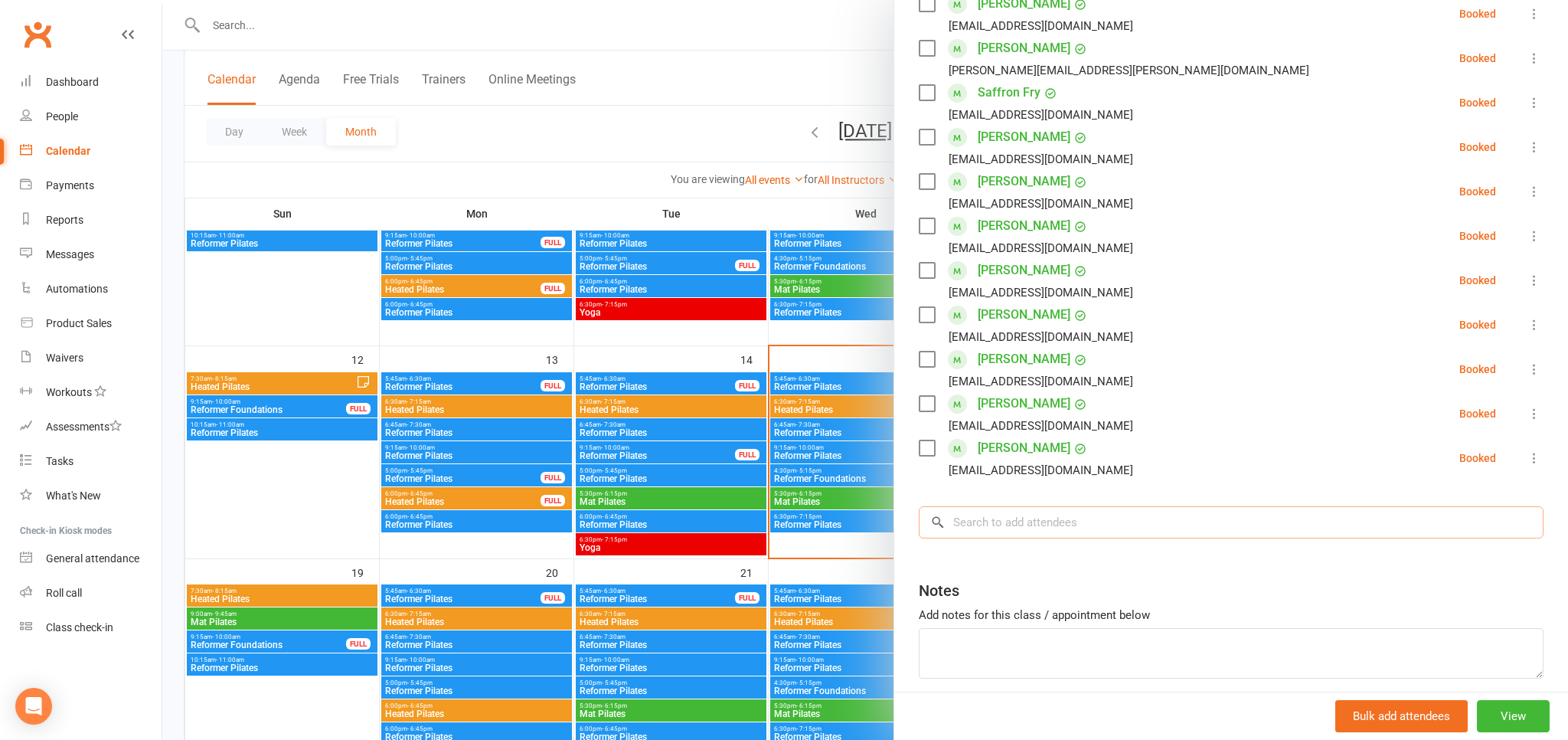
click at [989, 507] on input "search" at bounding box center [1231, 522] width 625 height 32
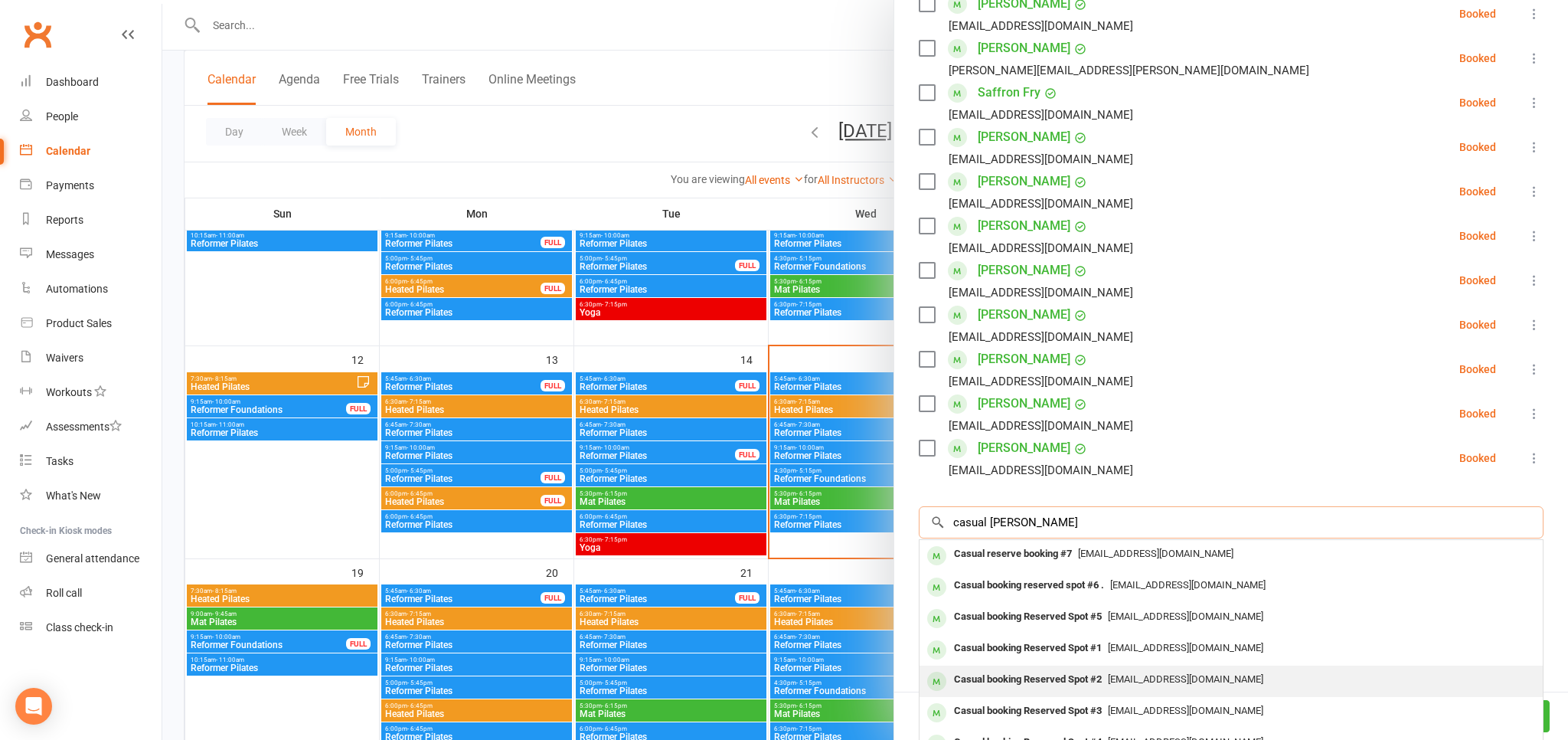
type input "casual reser"
click at [1137, 672] on div "pilates@liftcentre.com.au" at bounding box center [1231, 680] width 611 height 22
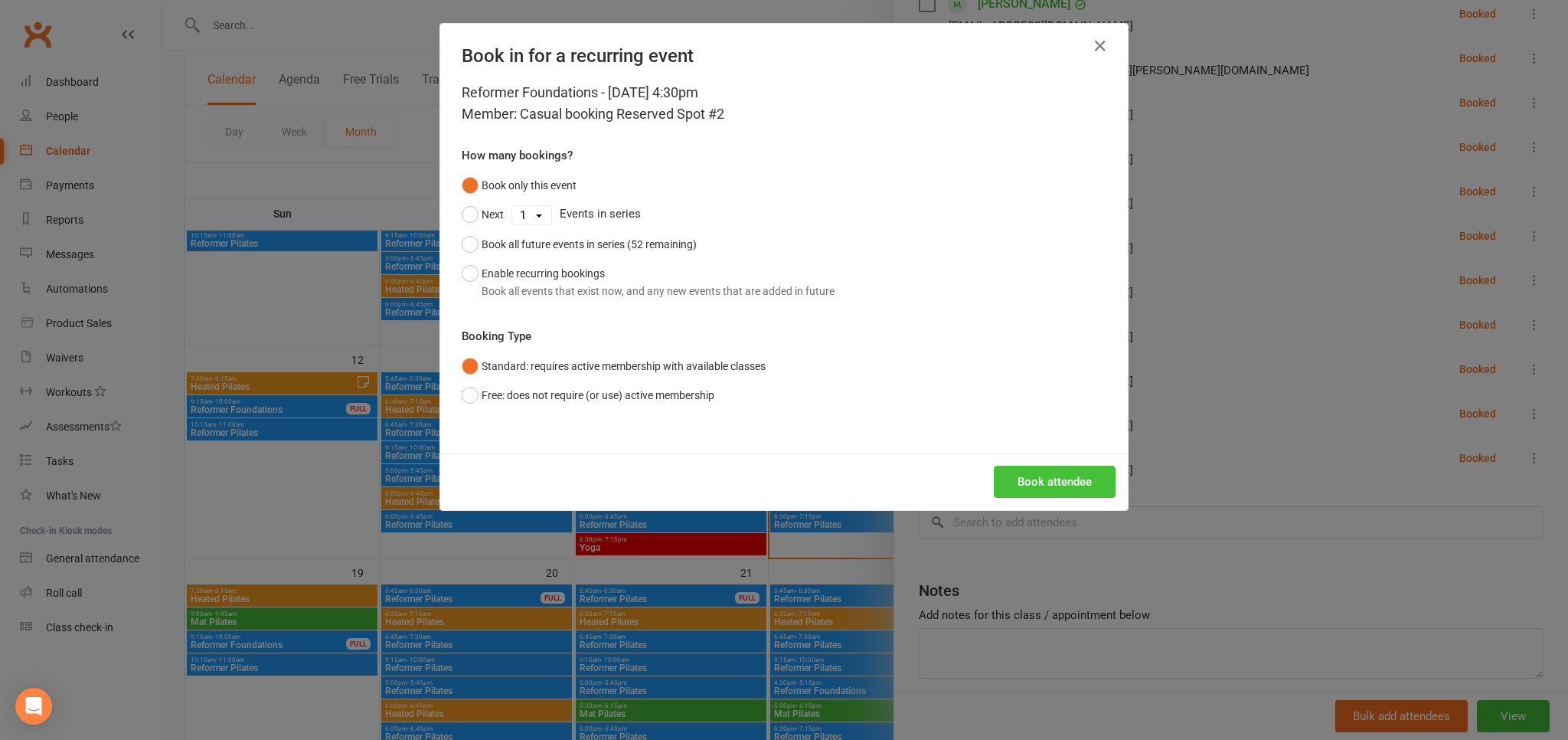
click at [1111, 487] on button "Book attendee" at bounding box center [1054, 481] width 122 height 32
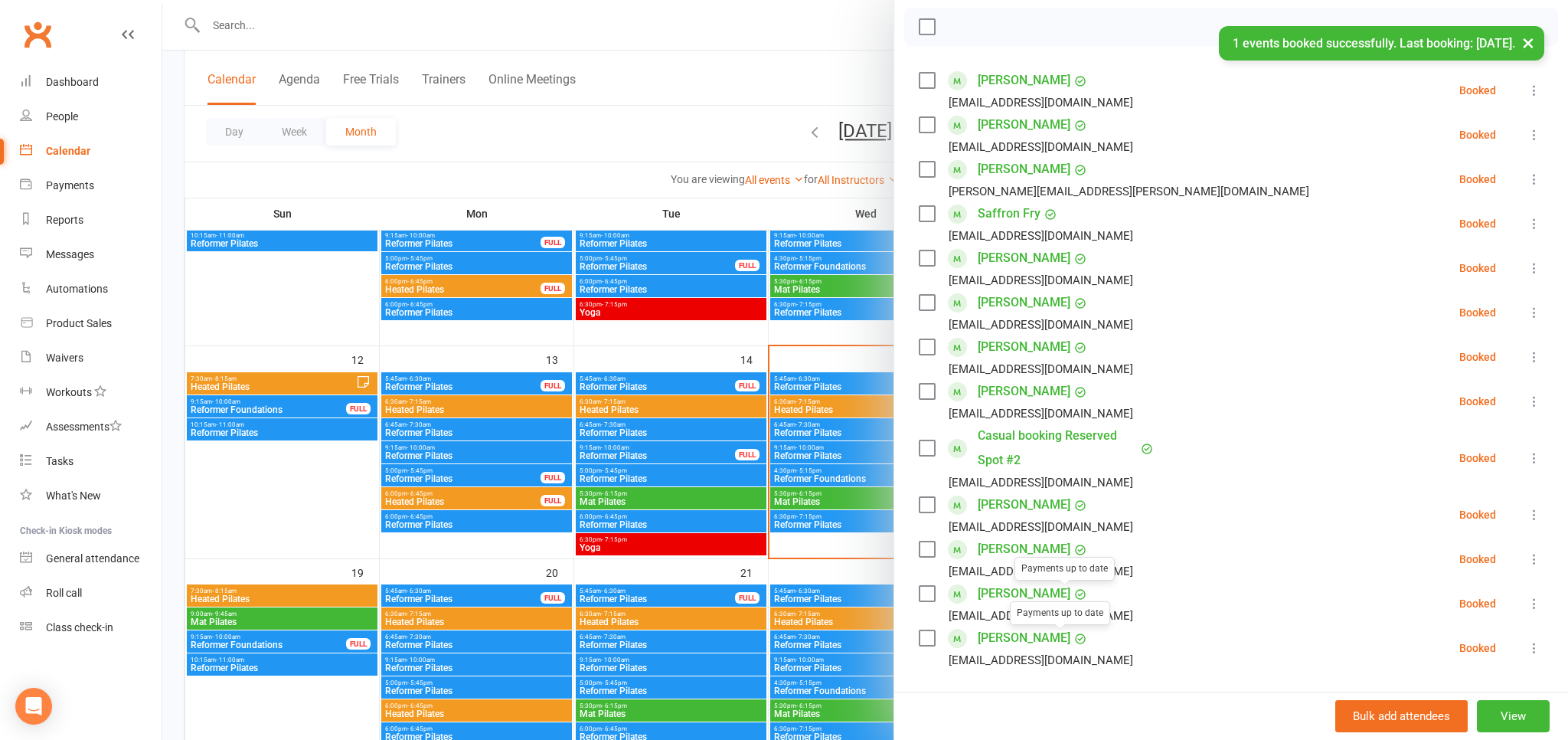
scroll to position [470, 0]
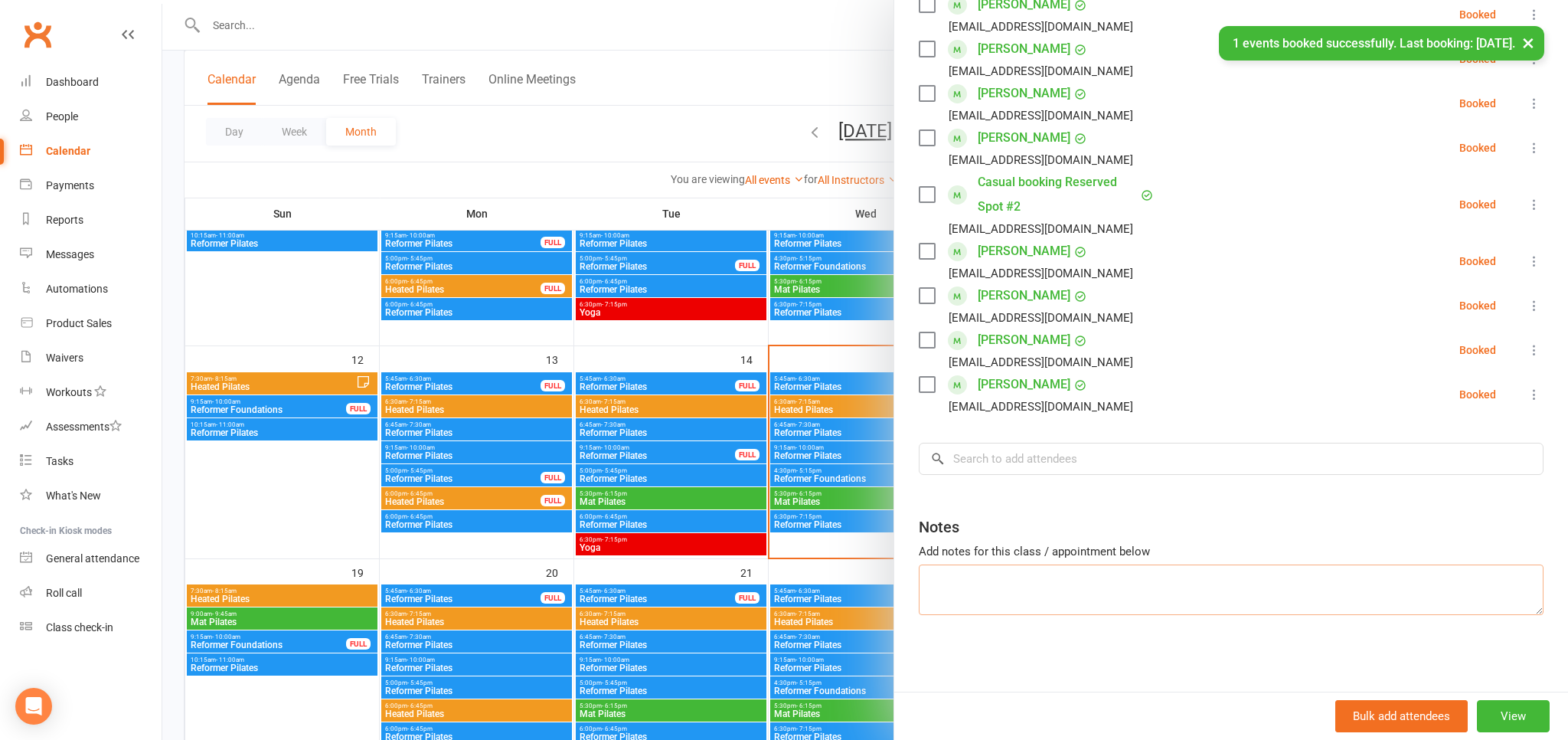
click at [973, 597] on textarea at bounding box center [1231, 590] width 625 height 50
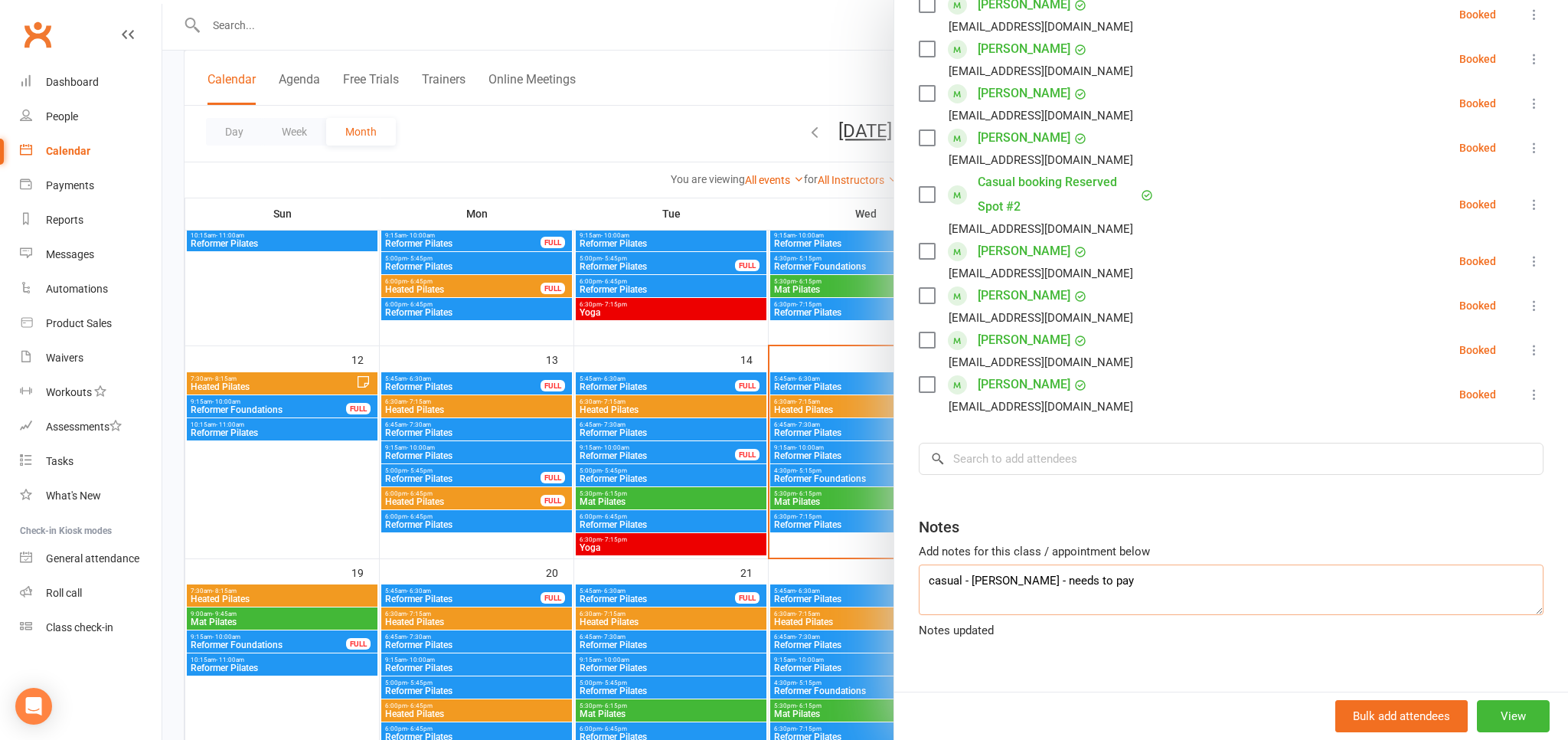
click at [1018, 580] on textarea "casual - anita leanard - needs to pay" at bounding box center [1231, 590] width 625 height 50
click at [1051, 579] on textarea "casual - anita leanard - needs to pay" at bounding box center [1231, 590] width 625 height 50
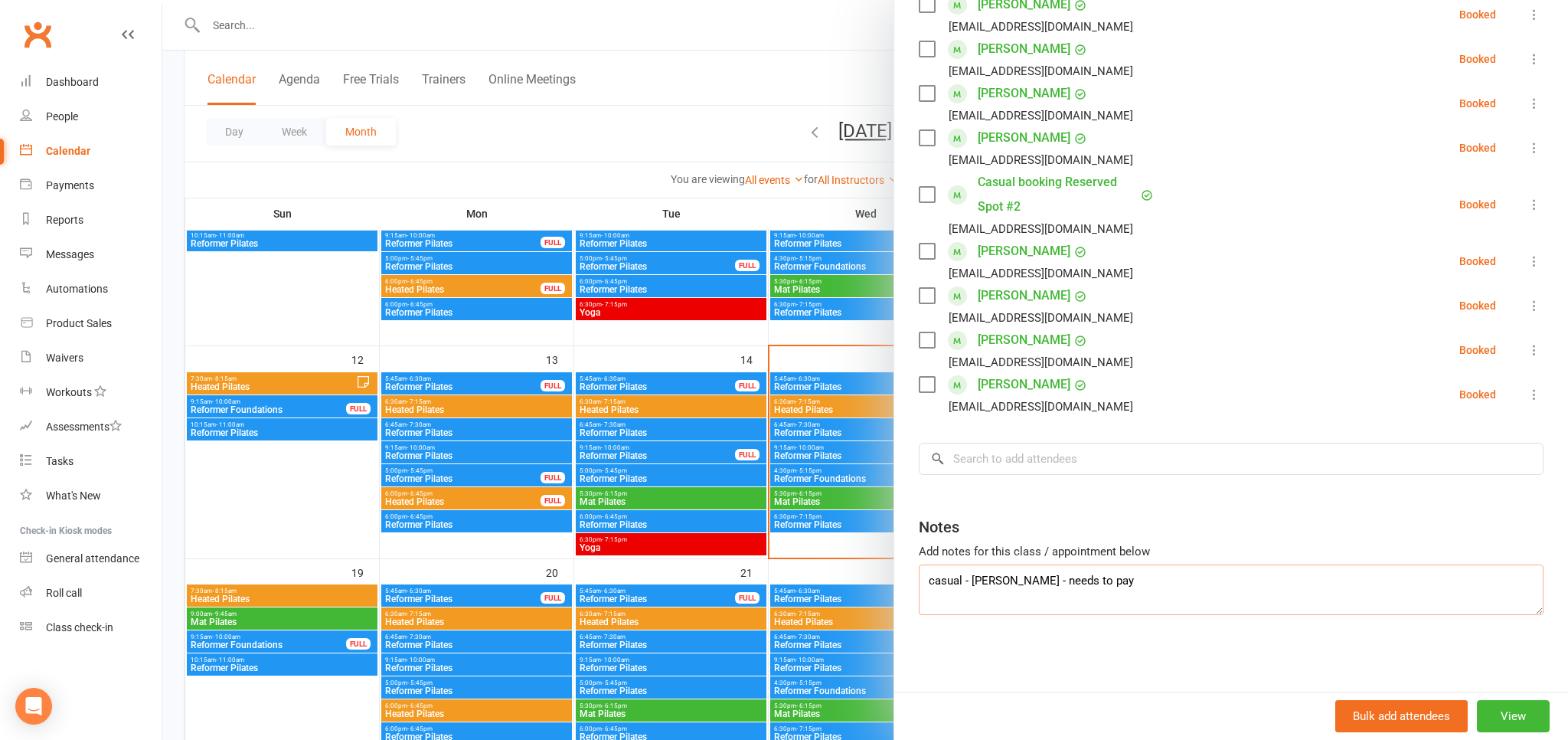
click at [1028, 583] on textarea "casual - anita leanard - needs to pay" at bounding box center [1231, 590] width 625 height 50
click at [965, 578] on textarea "casual - anita leanord - needs to pay" at bounding box center [1231, 590] width 625 height 50
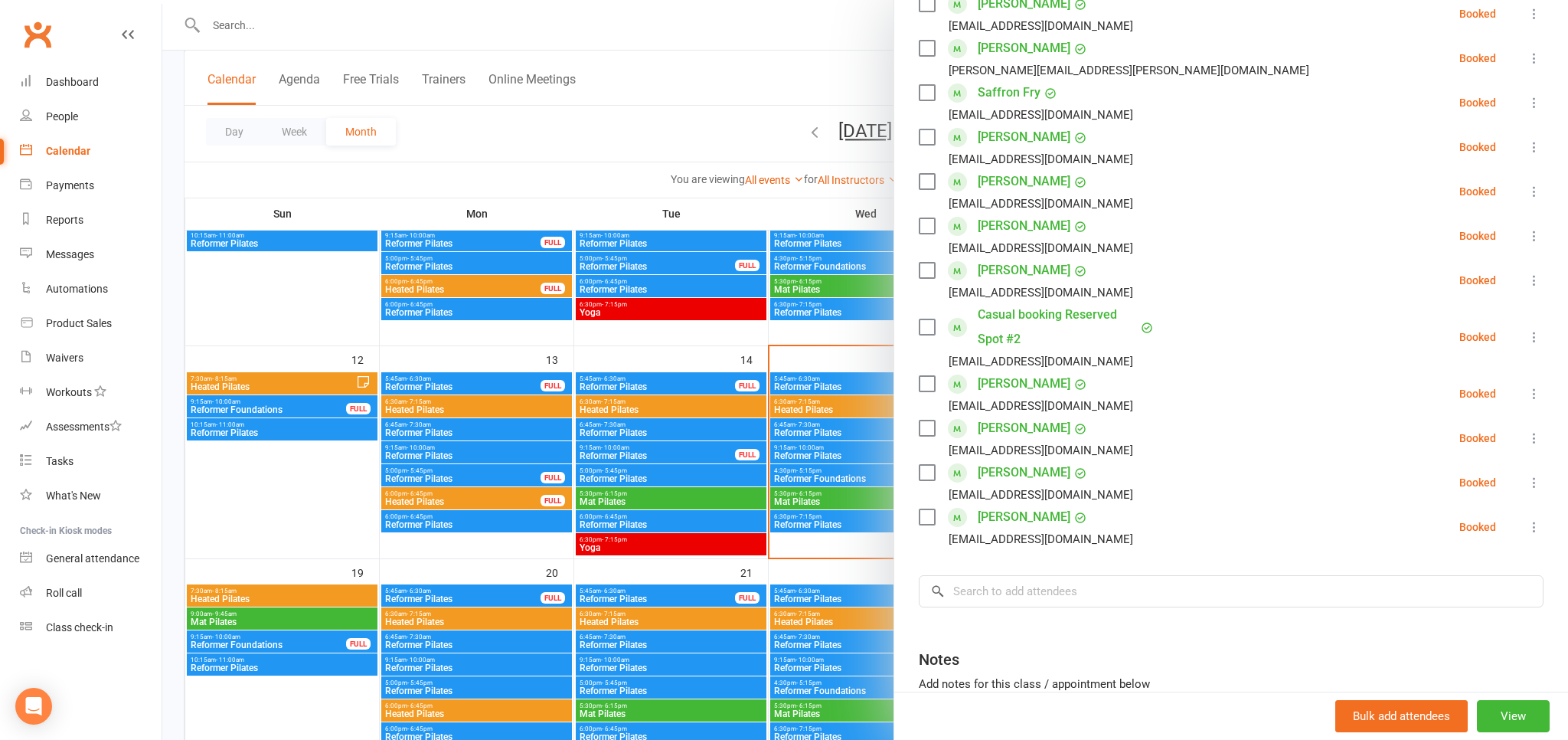
scroll to position [0, 0]
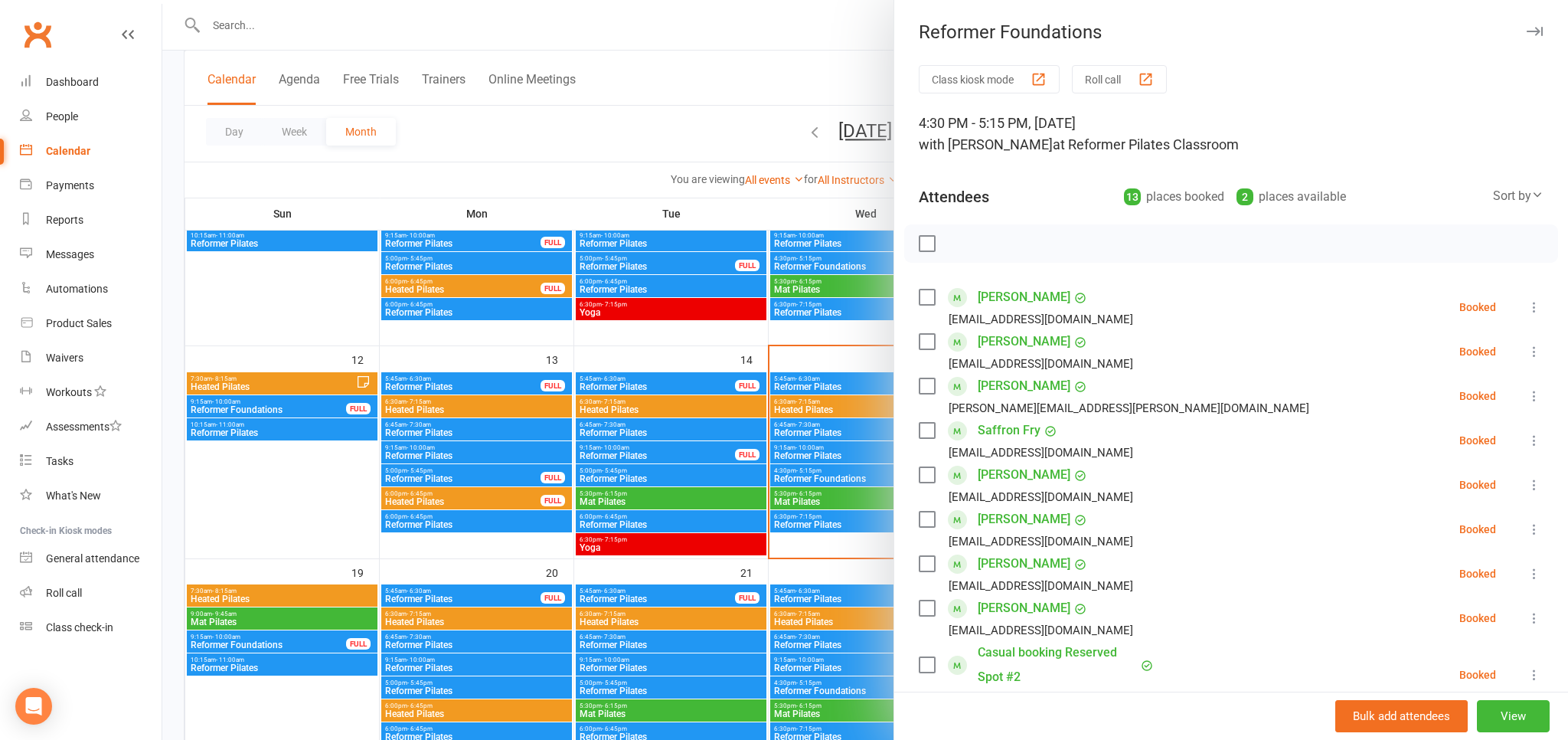
type textarea "casual 1 - anita leanord - needs to pay"
click at [856, 71] on div at bounding box center [865, 370] width 1406 height 740
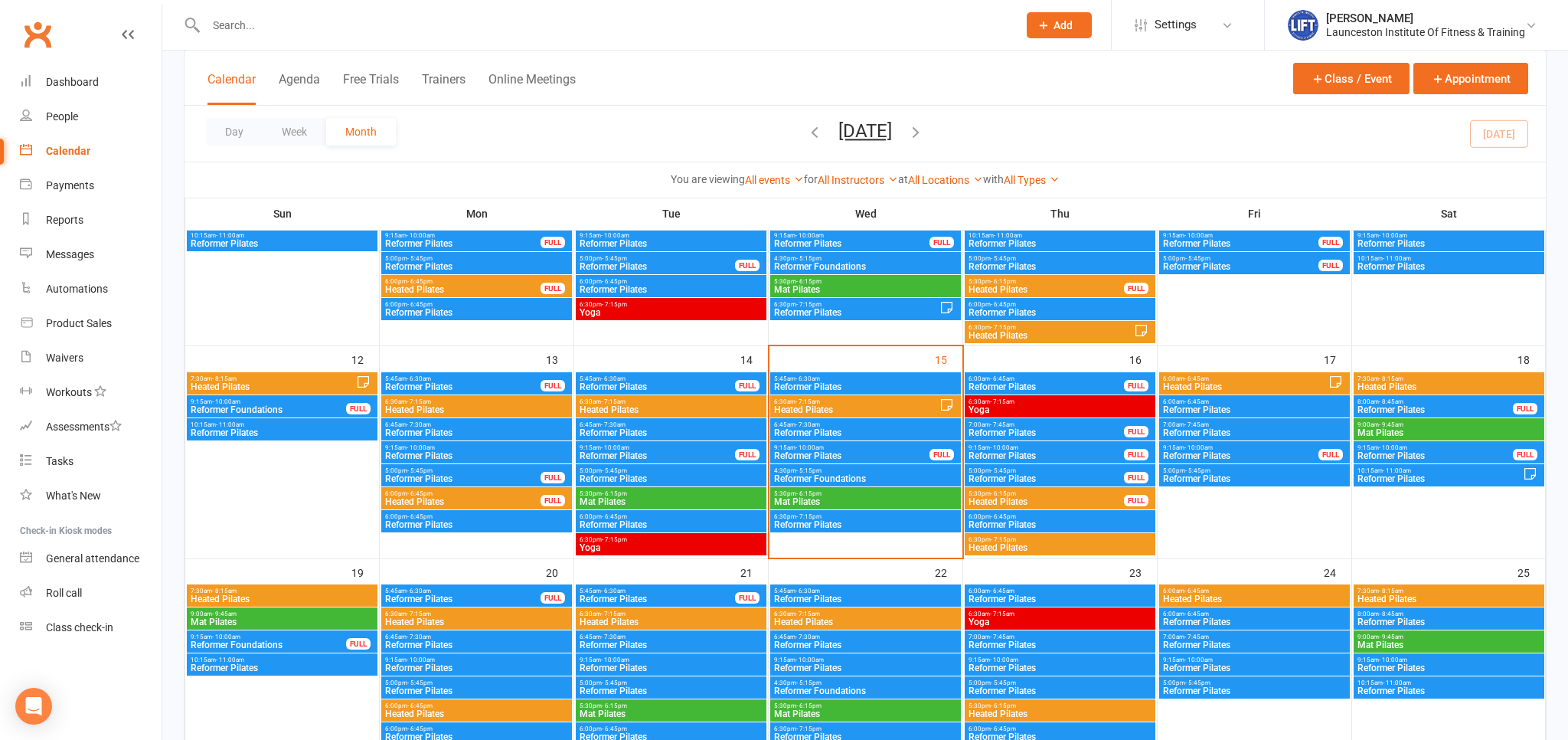
click at [852, 478] on span "Reformer Foundations" at bounding box center [865, 478] width 185 height 9
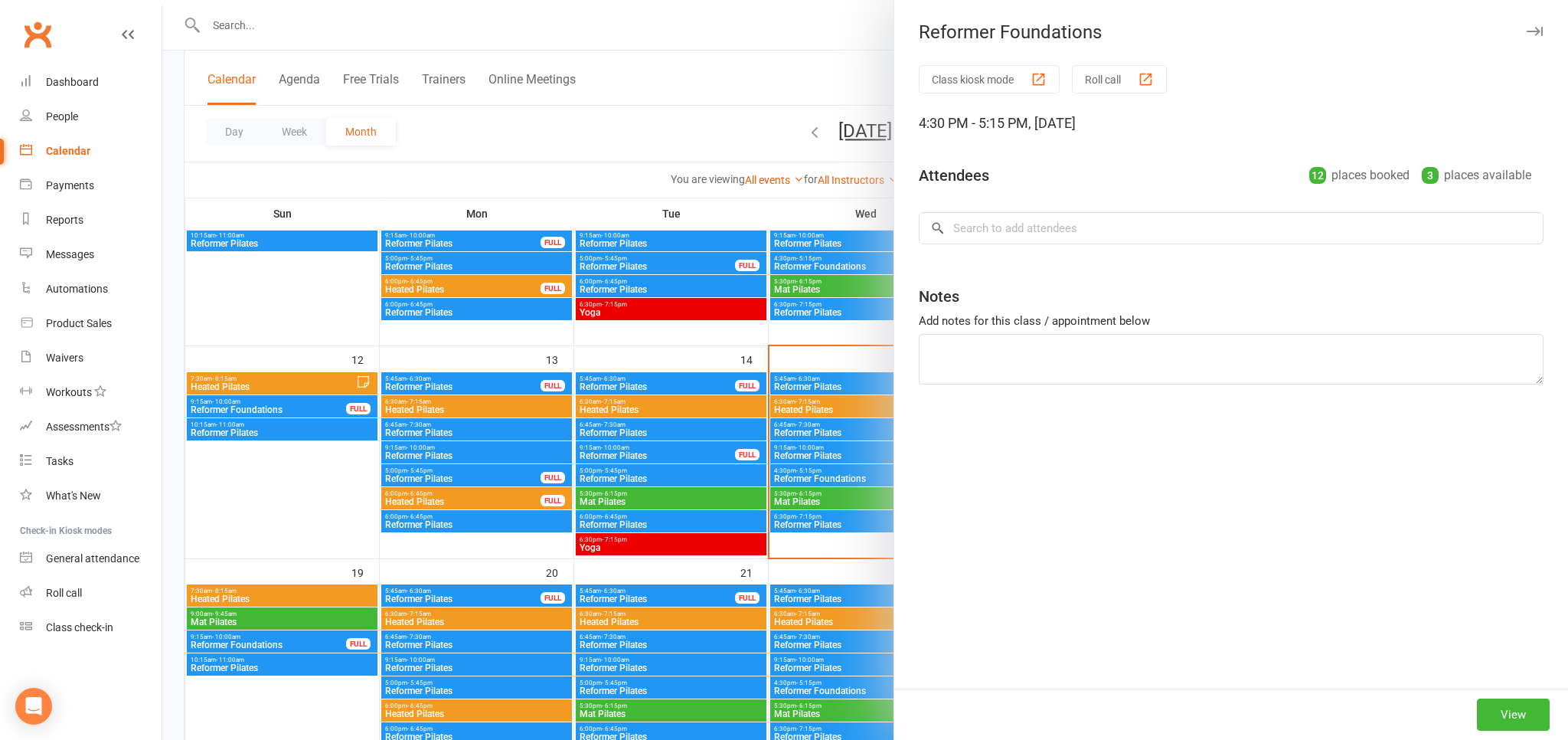
type textarea "casual 1 - anita leanord - needs to pay"
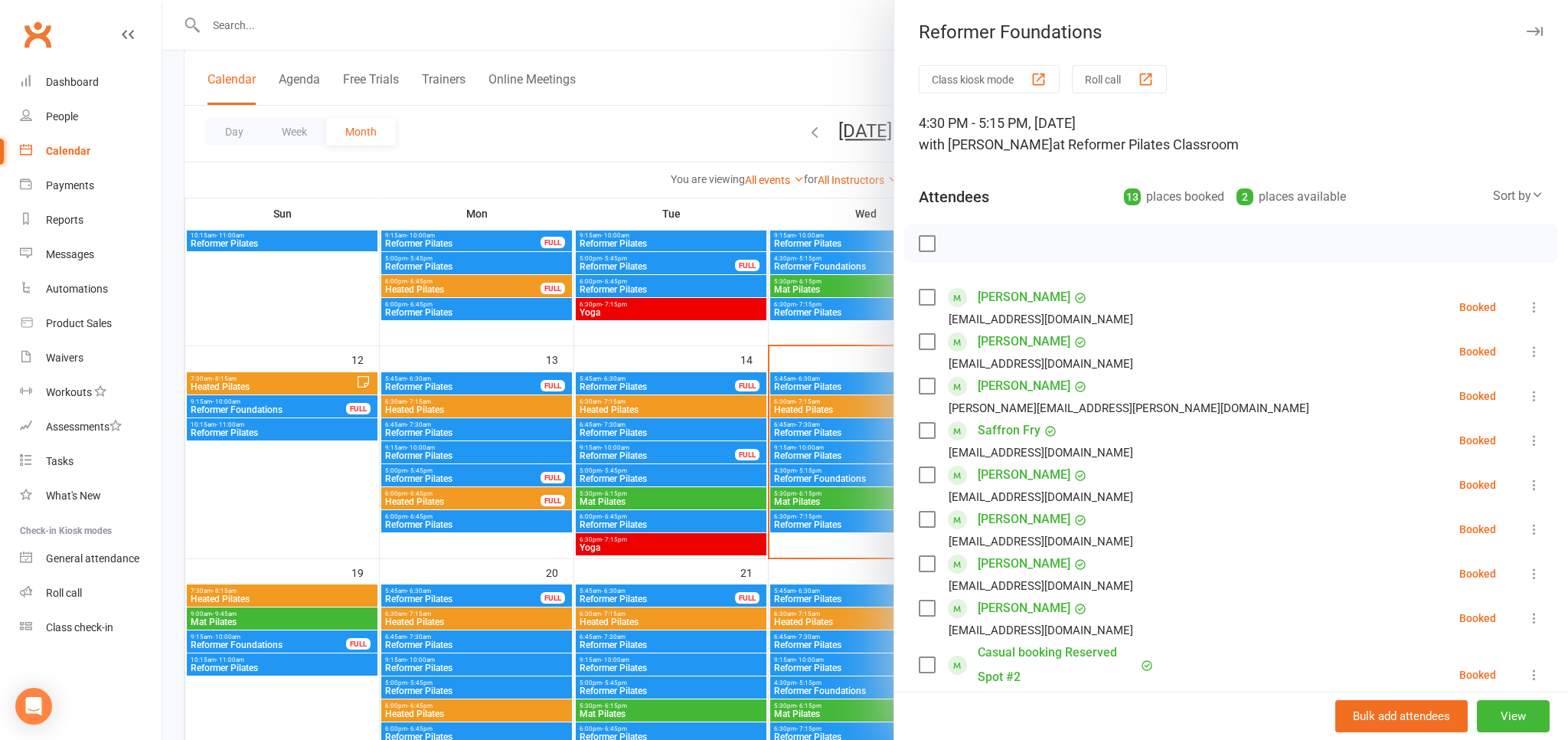
click at [864, 71] on div at bounding box center [865, 370] width 1406 height 740
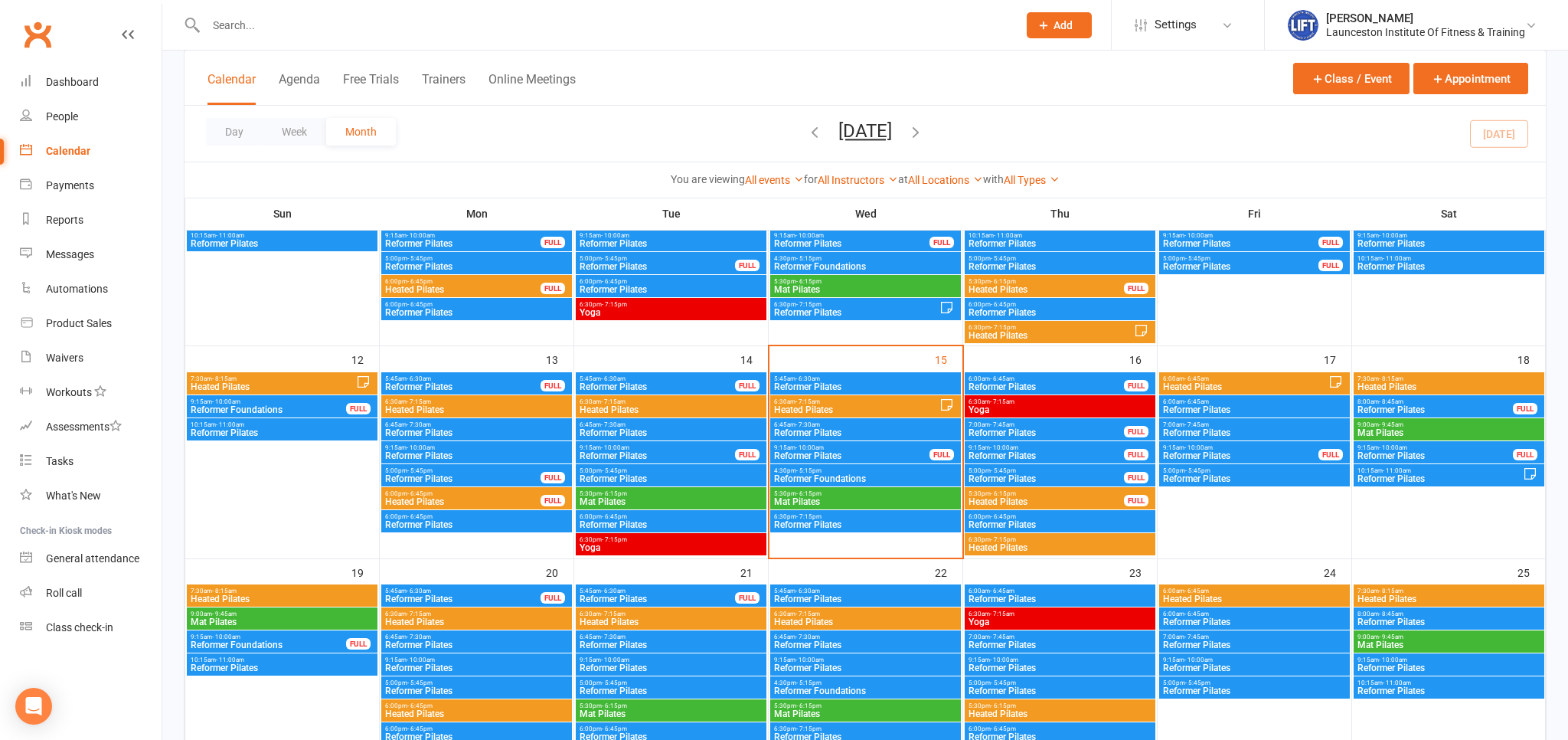
click at [847, 476] on span "Reformer Foundations" at bounding box center [865, 478] width 185 height 9
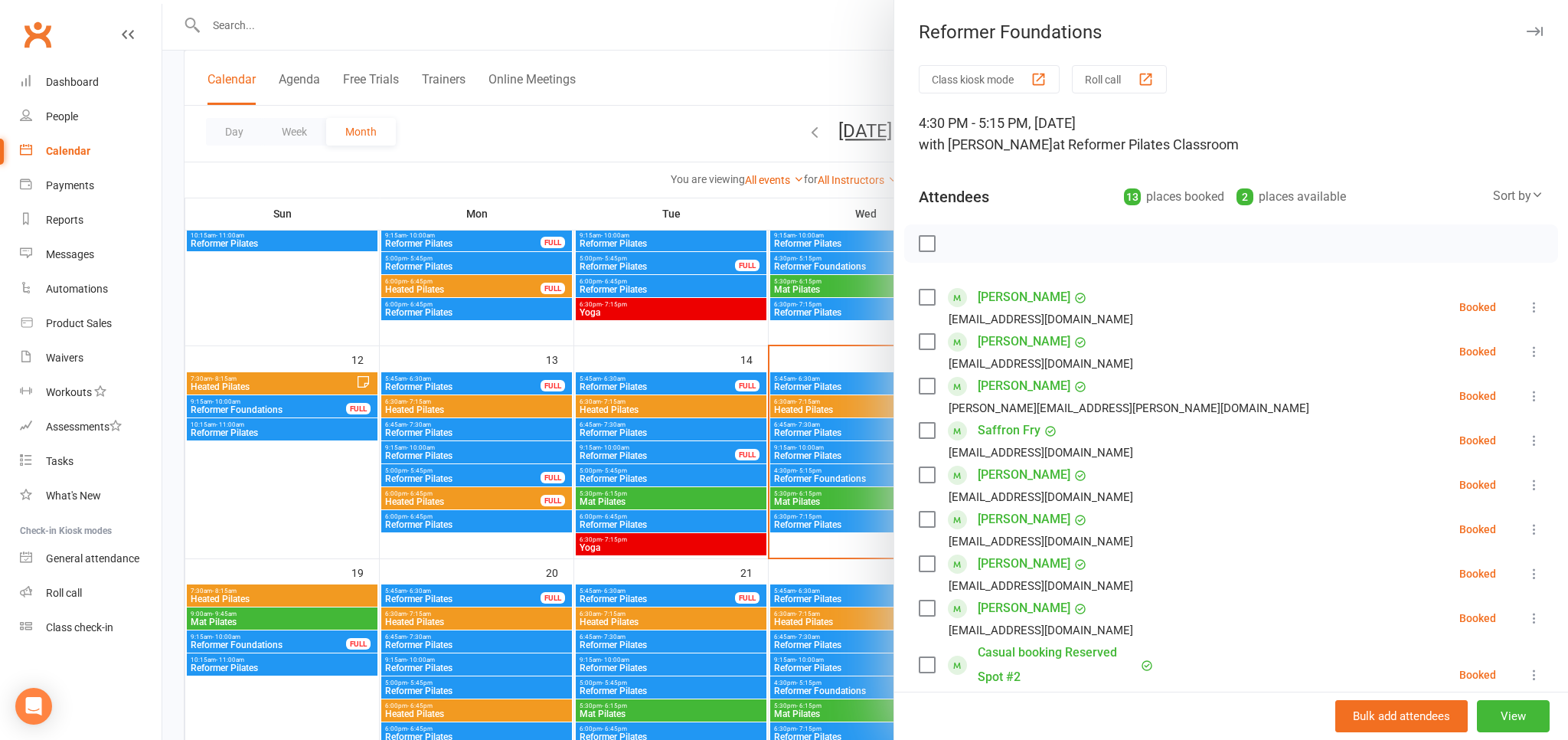
type textarea "casual 1 - anita leanord - needs to pay"
click at [851, 79] on div at bounding box center [865, 370] width 1406 height 740
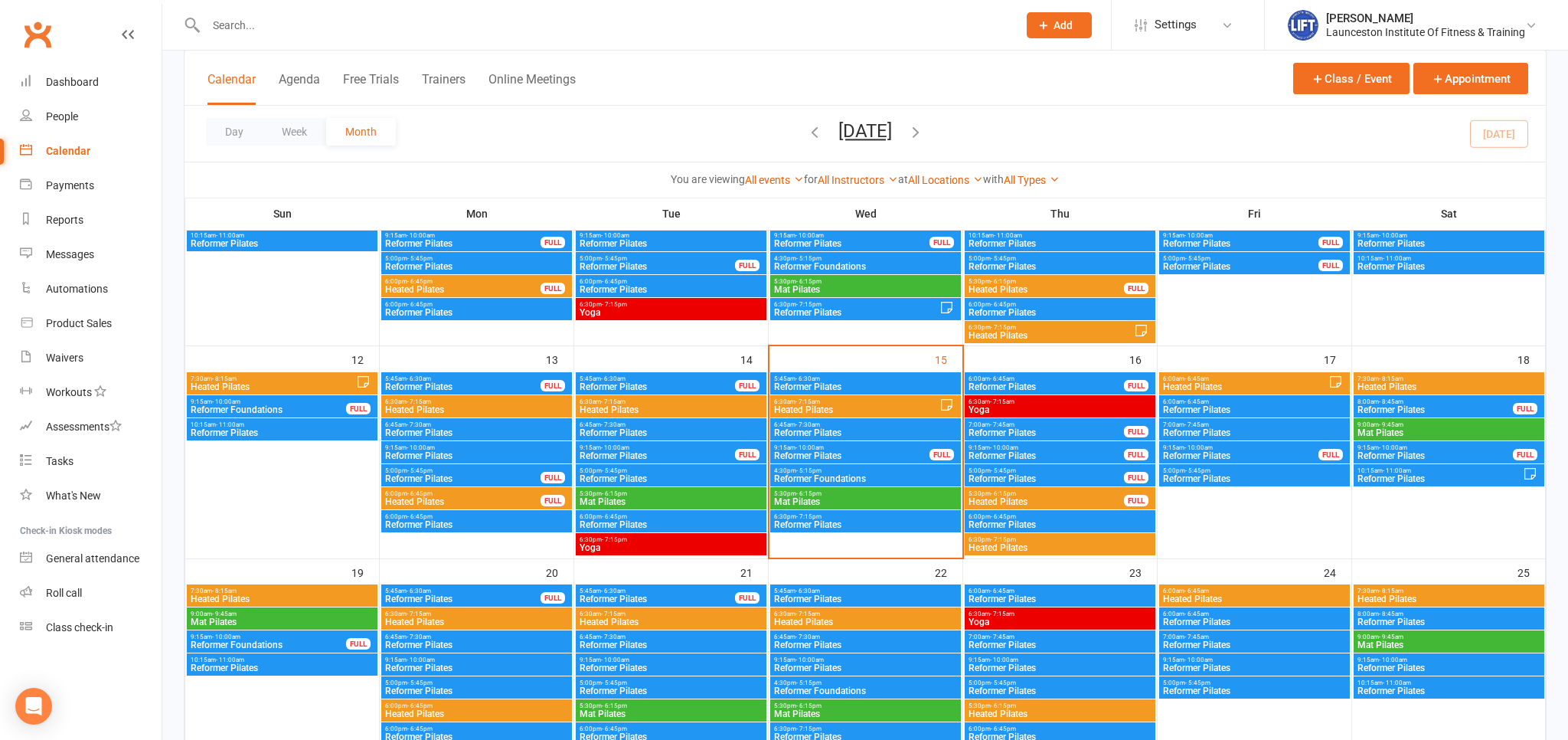
click at [875, 474] on span "Reformer Foundations" at bounding box center [865, 478] width 185 height 9
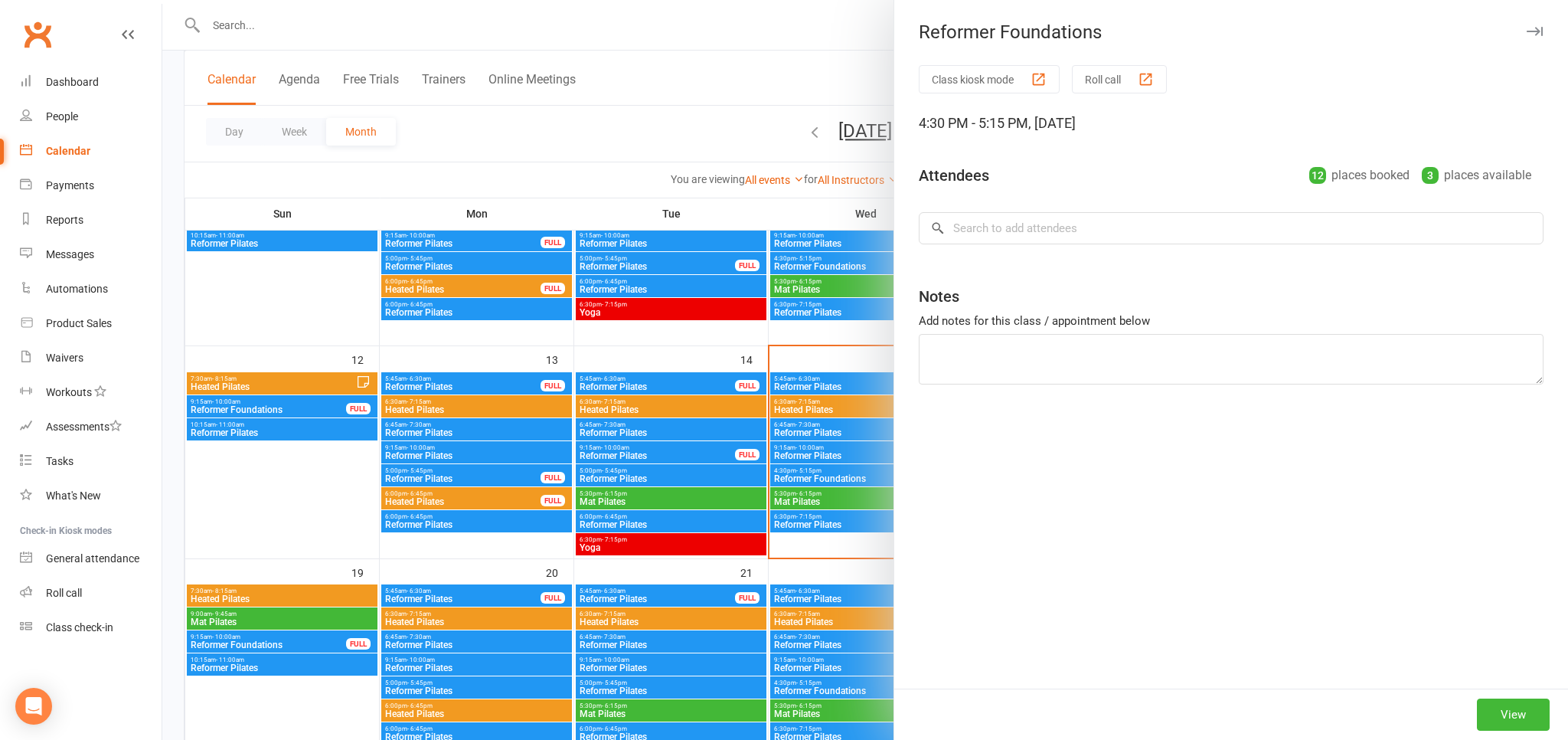
type textarea "casual 1 - anita leanord - needs to pay"
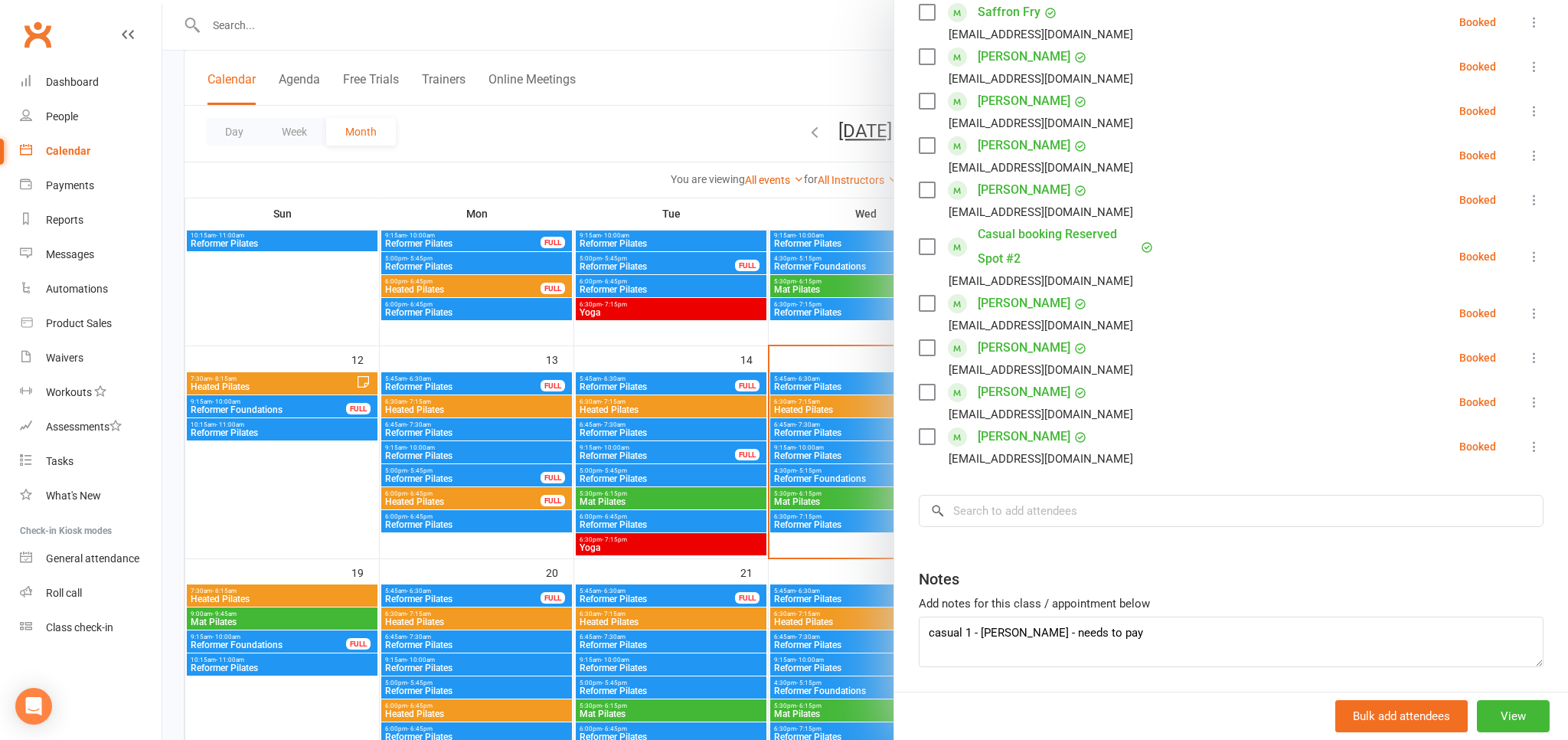
scroll to position [470, 0]
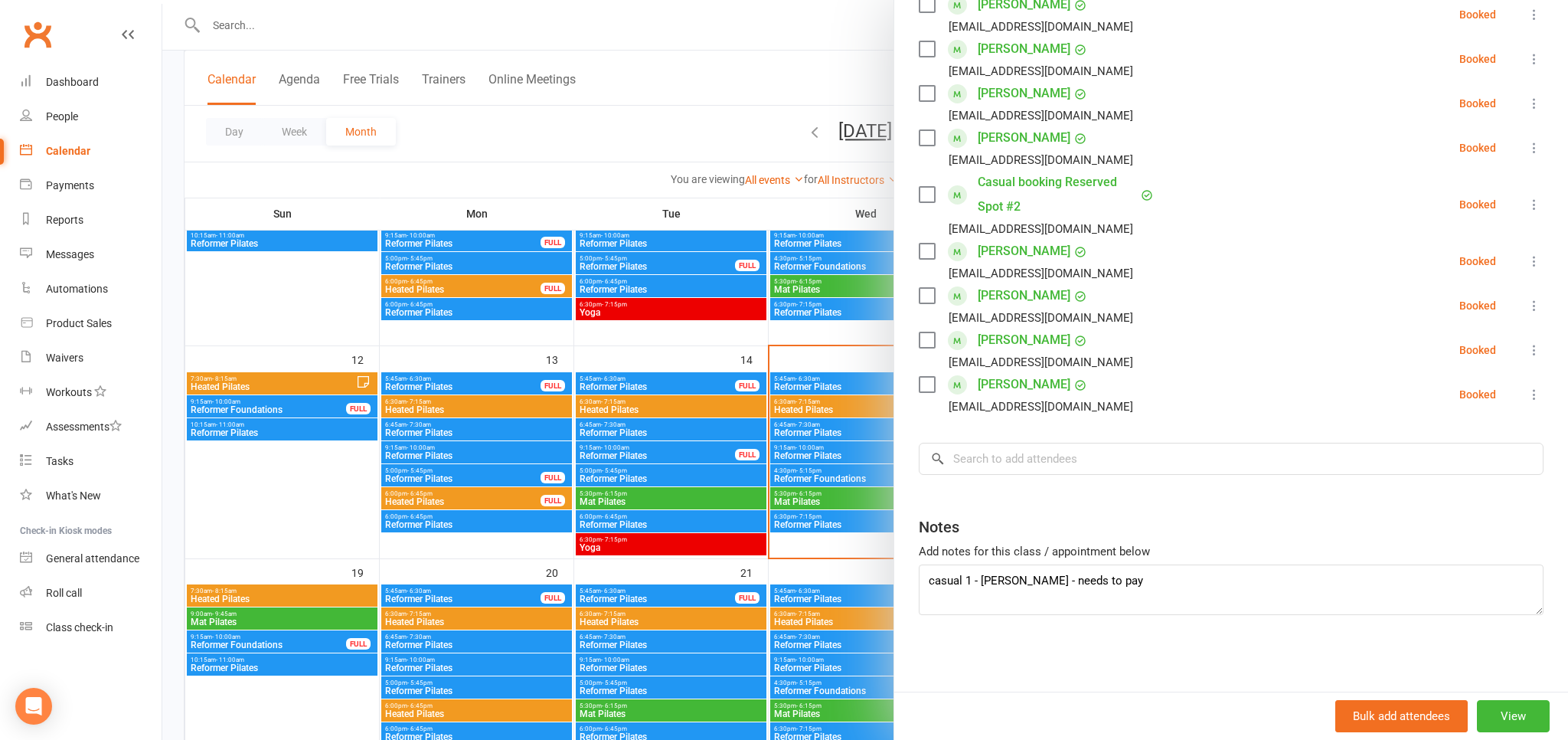
click at [656, 77] on div at bounding box center [865, 370] width 1406 height 740
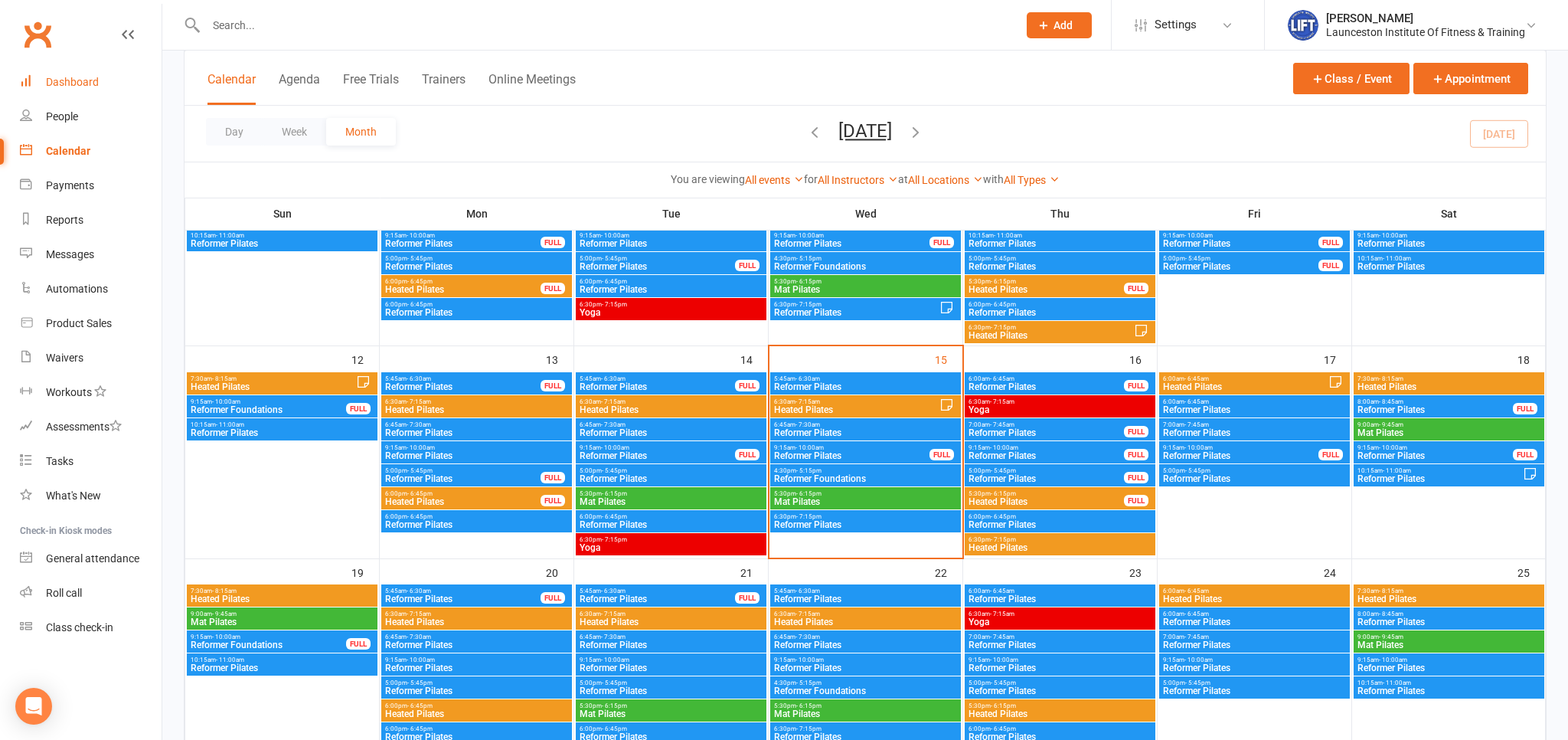
click at [81, 84] on div "Dashboard" at bounding box center [71, 82] width 53 height 12
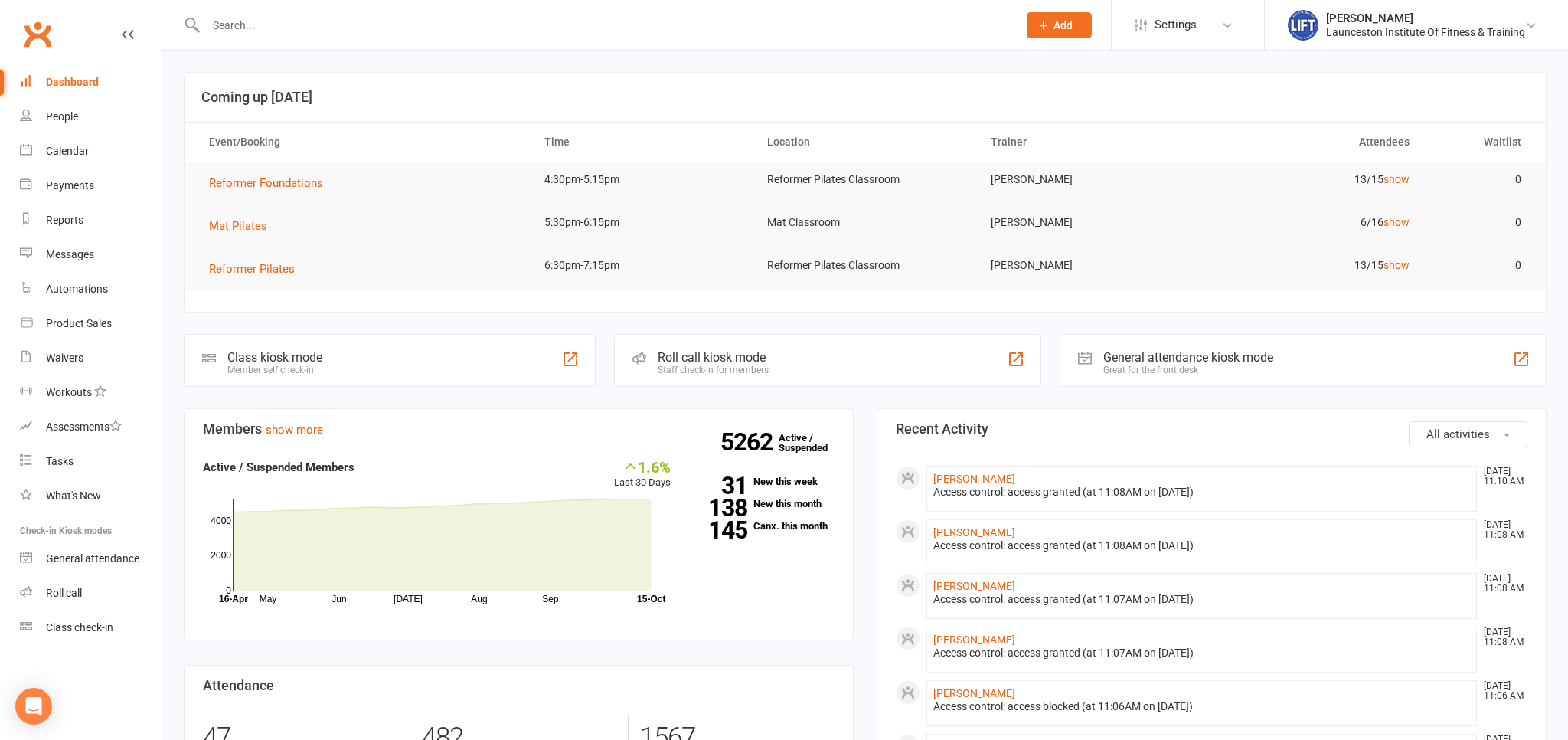
click at [422, 35] on input "text" at bounding box center [604, 25] width 806 height 21
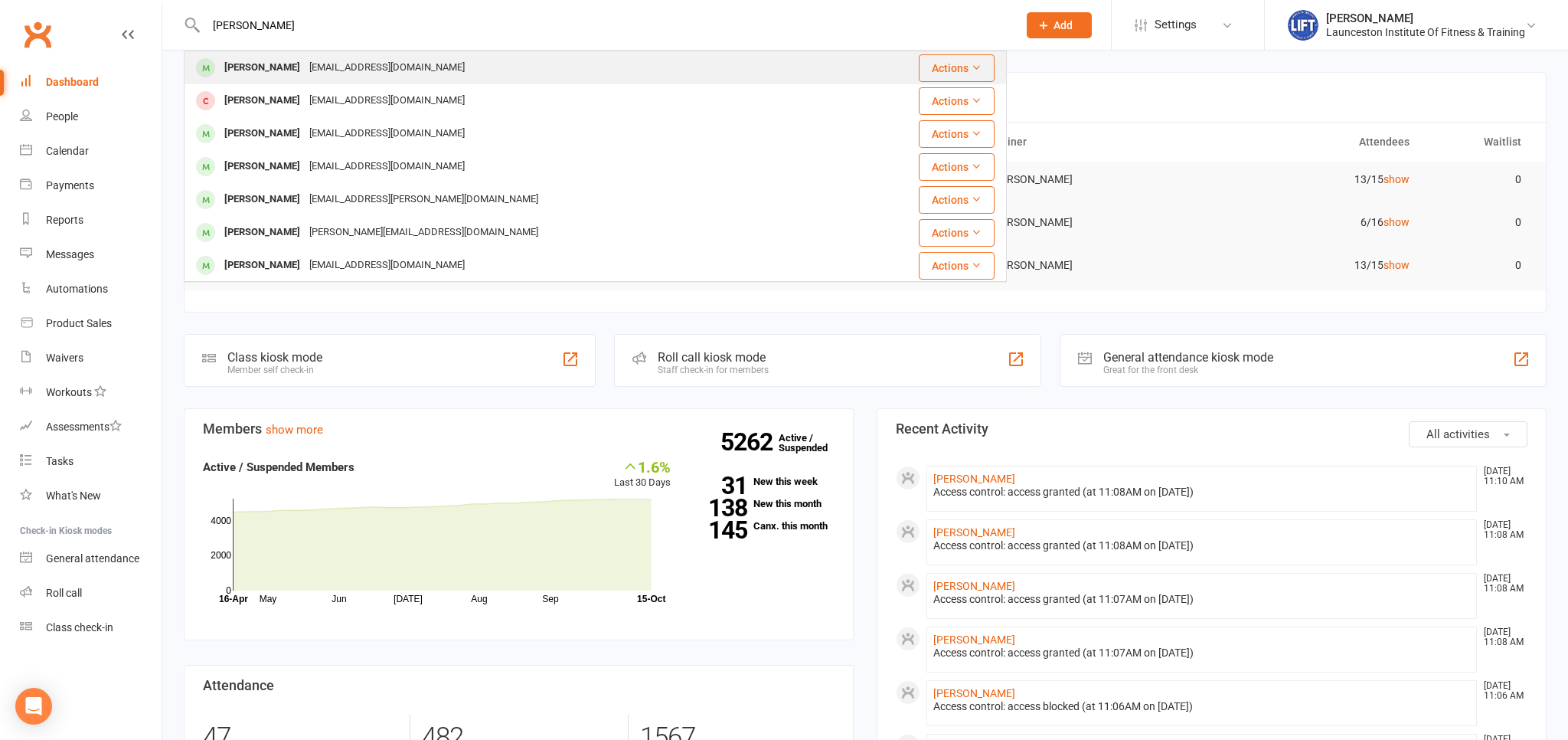
type input "derik benh"
click at [379, 63] on div "Ddbenham95@gmail.com" at bounding box center [386, 68] width 164 height 22
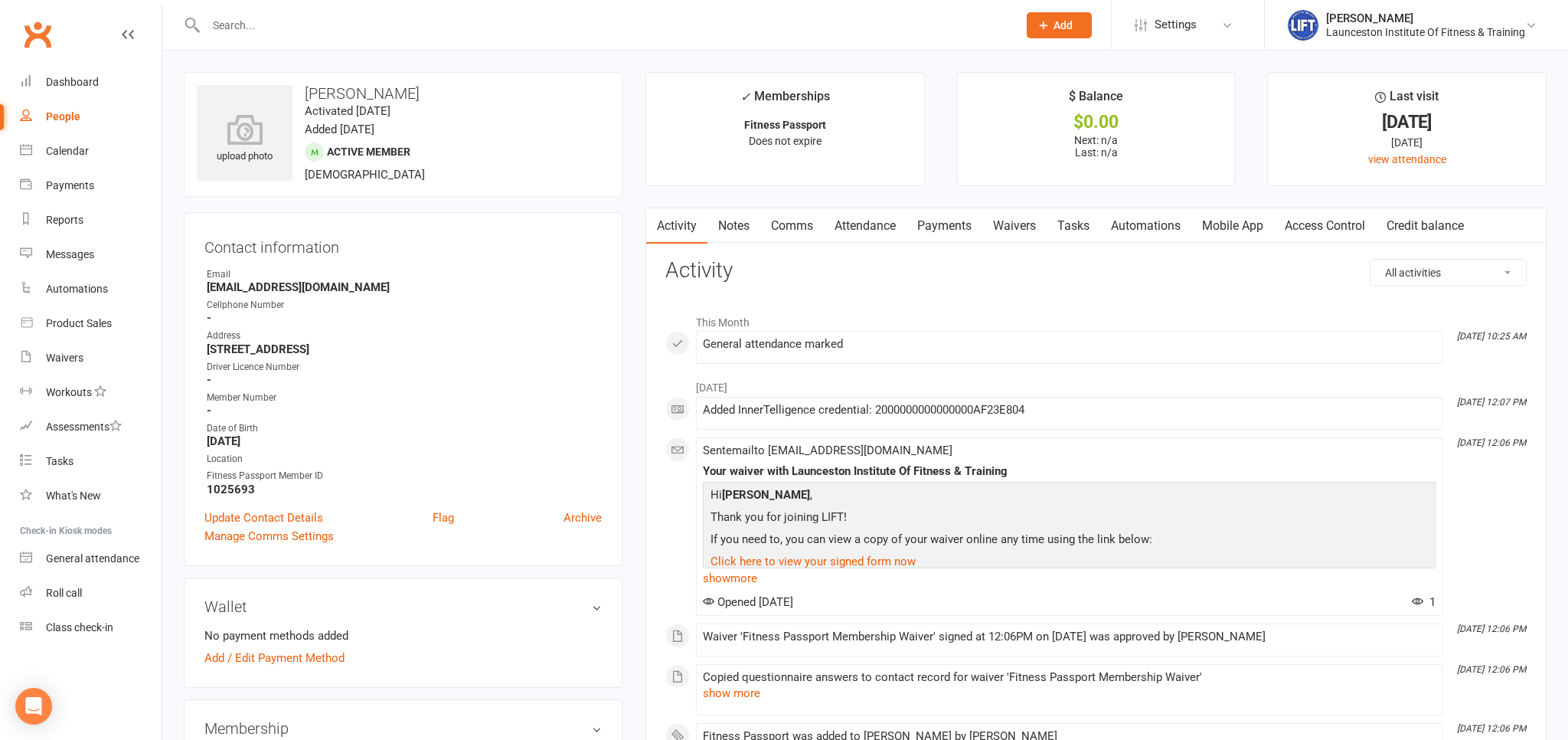
click at [1340, 227] on link "Access Control" at bounding box center [1325, 226] width 102 height 35
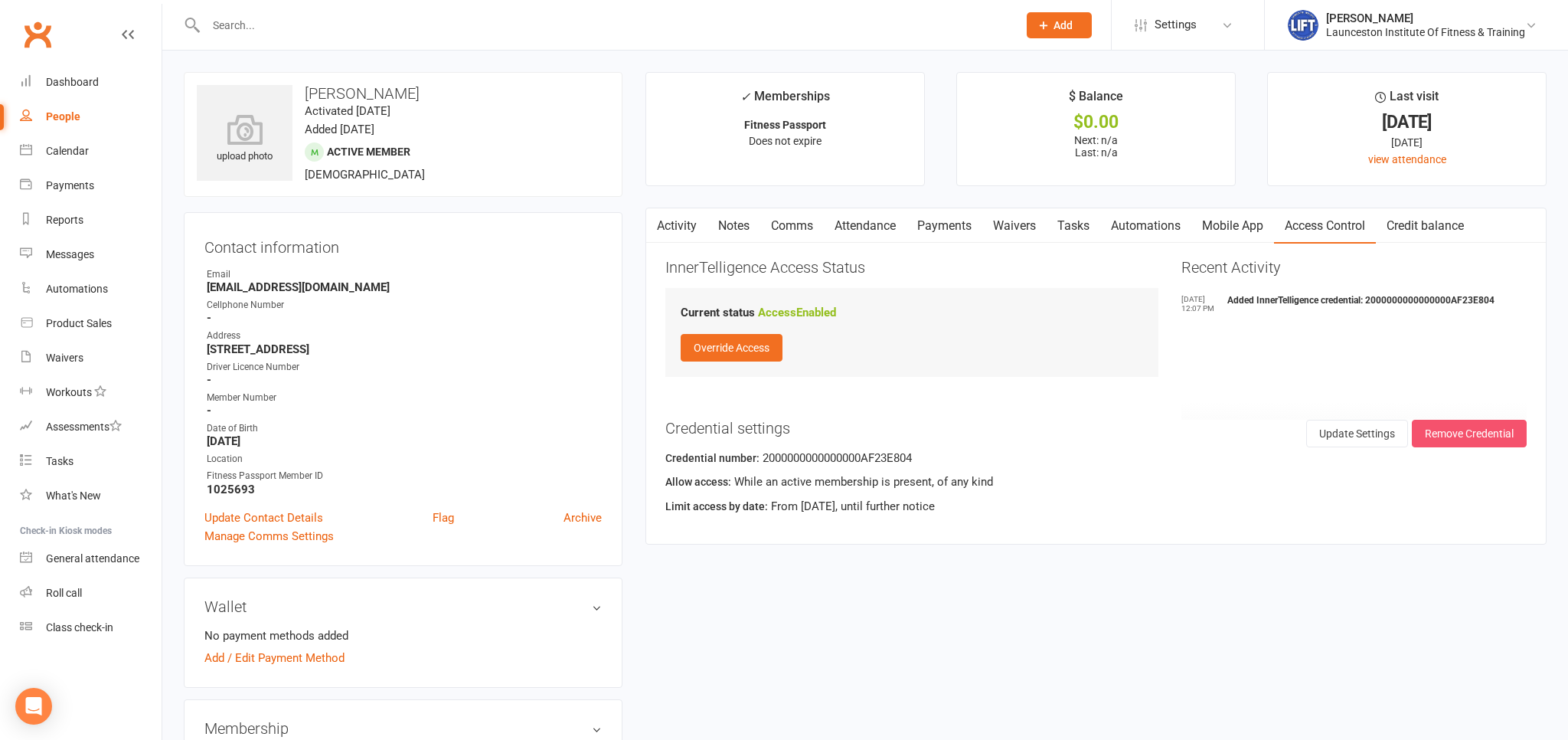
click at [1454, 430] on button "Remove Credential" at bounding box center [1470, 434] width 115 height 28
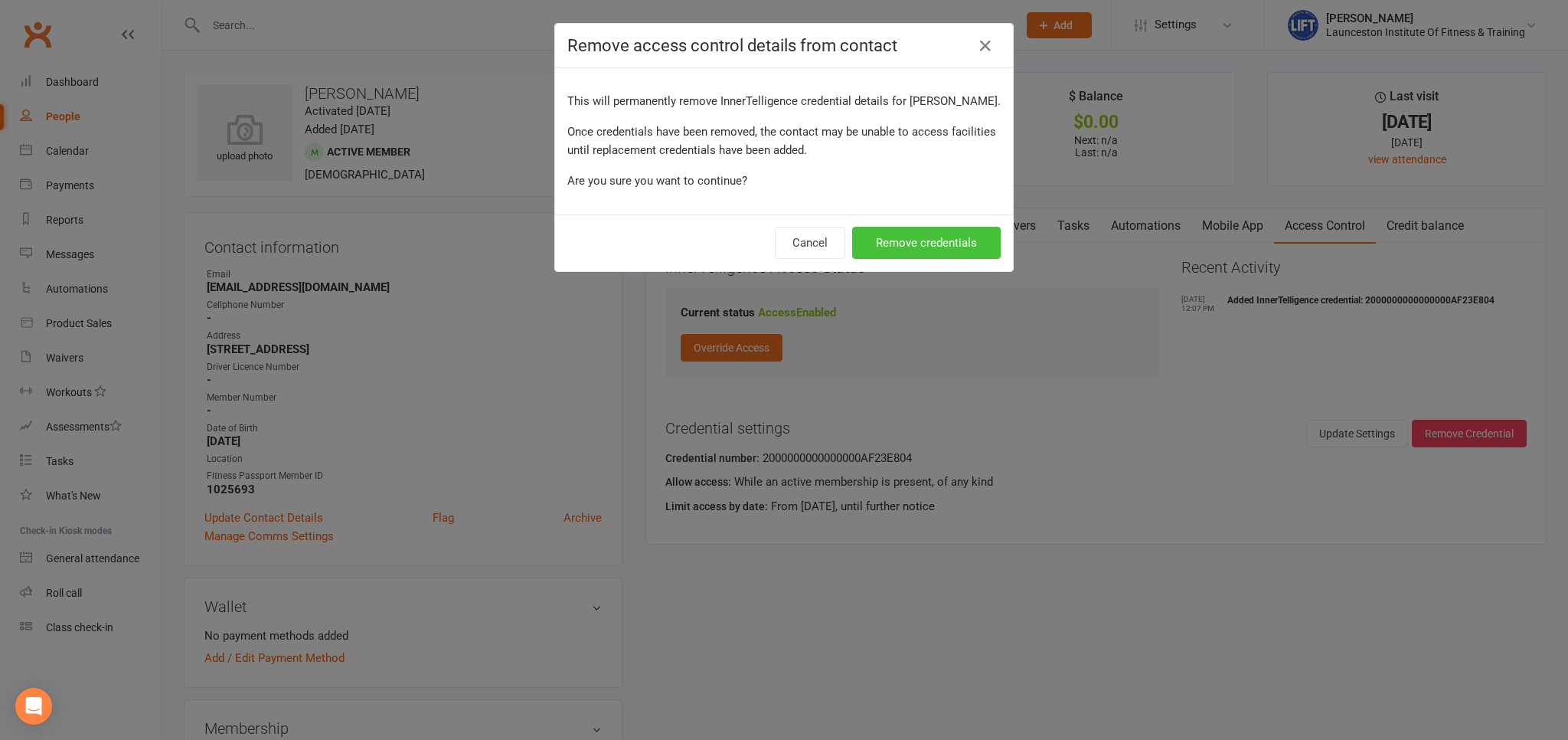
click at [926, 241] on button "Remove credentials" at bounding box center [927, 242] width 149 height 32
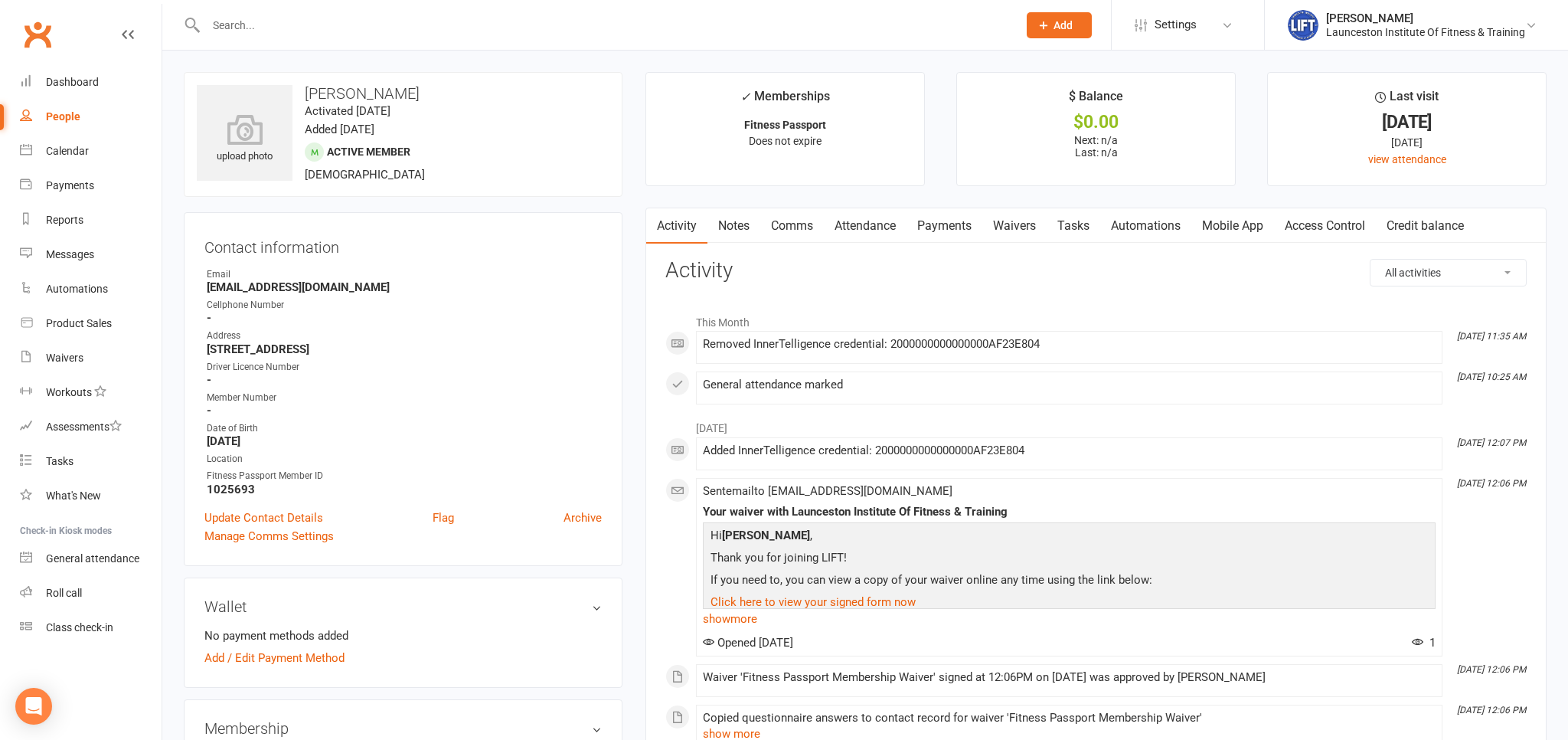
click at [1341, 225] on link "Access Control" at bounding box center [1325, 226] width 102 height 35
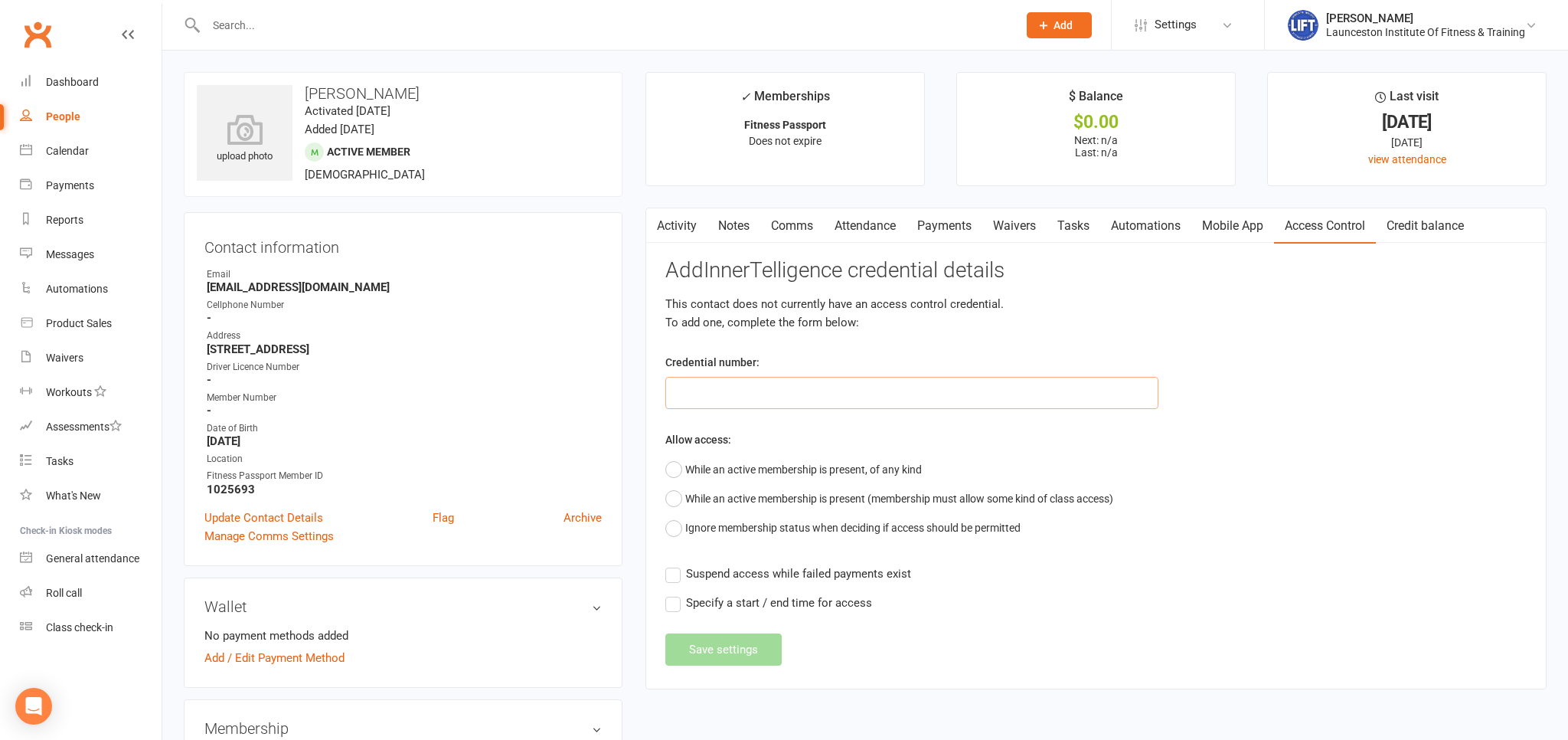
paste input "2000000000000000DB4EDA4E"
type input "2000000000000000DB4EDA4E"
click at [793, 461] on button "While an active membership is present, of any kind" at bounding box center [794, 469] width 256 height 29
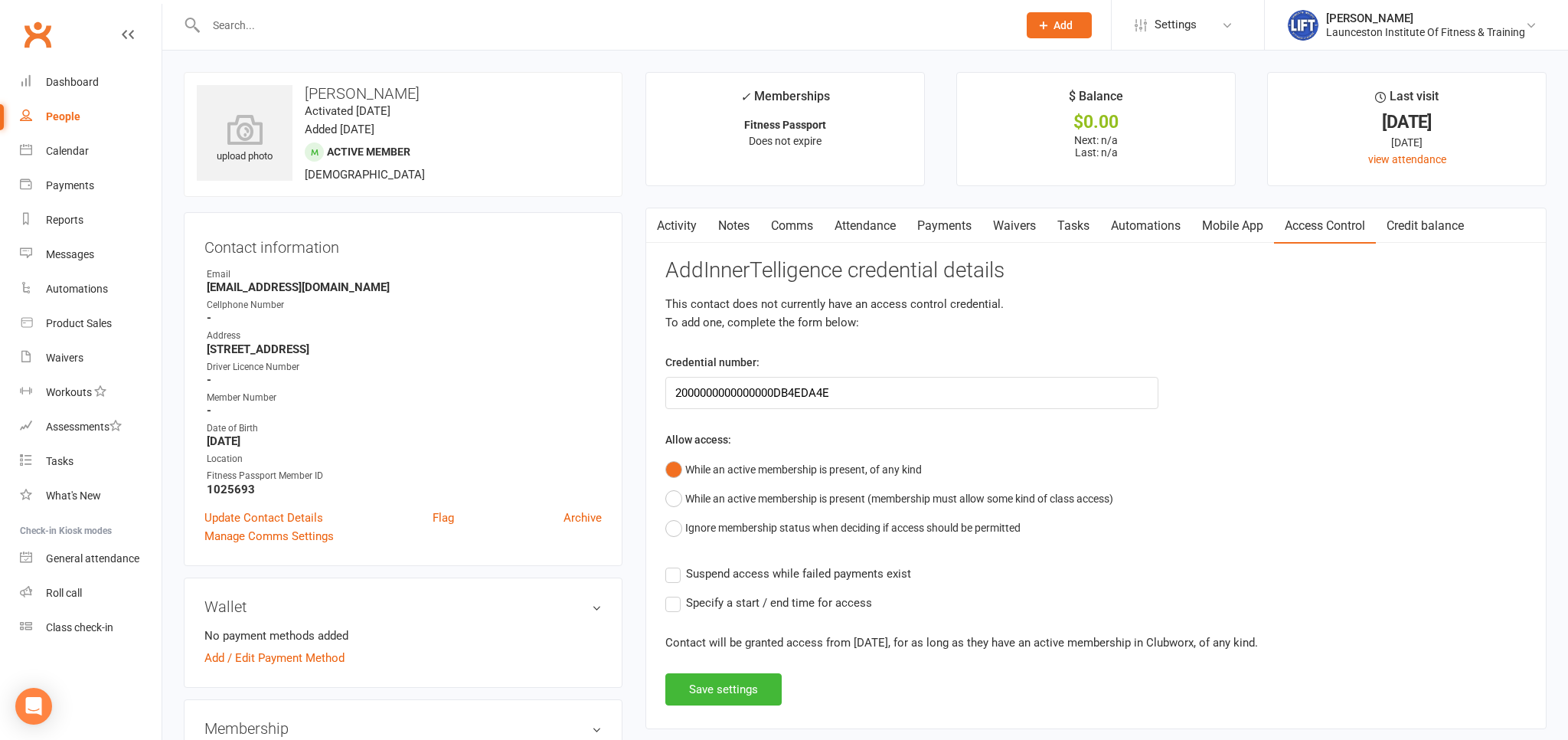
click at [819, 569] on span "Suspend access while failed payments exist" at bounding box center [798, 572] width 225 height 16
click at [819, 565] on input "Suspend access while failed payments exist" at bounding box center [788, 565] width 246 height 0
click at [719, 683] on button "Save settings" at bounding box center [723, 689] width 116 height 32
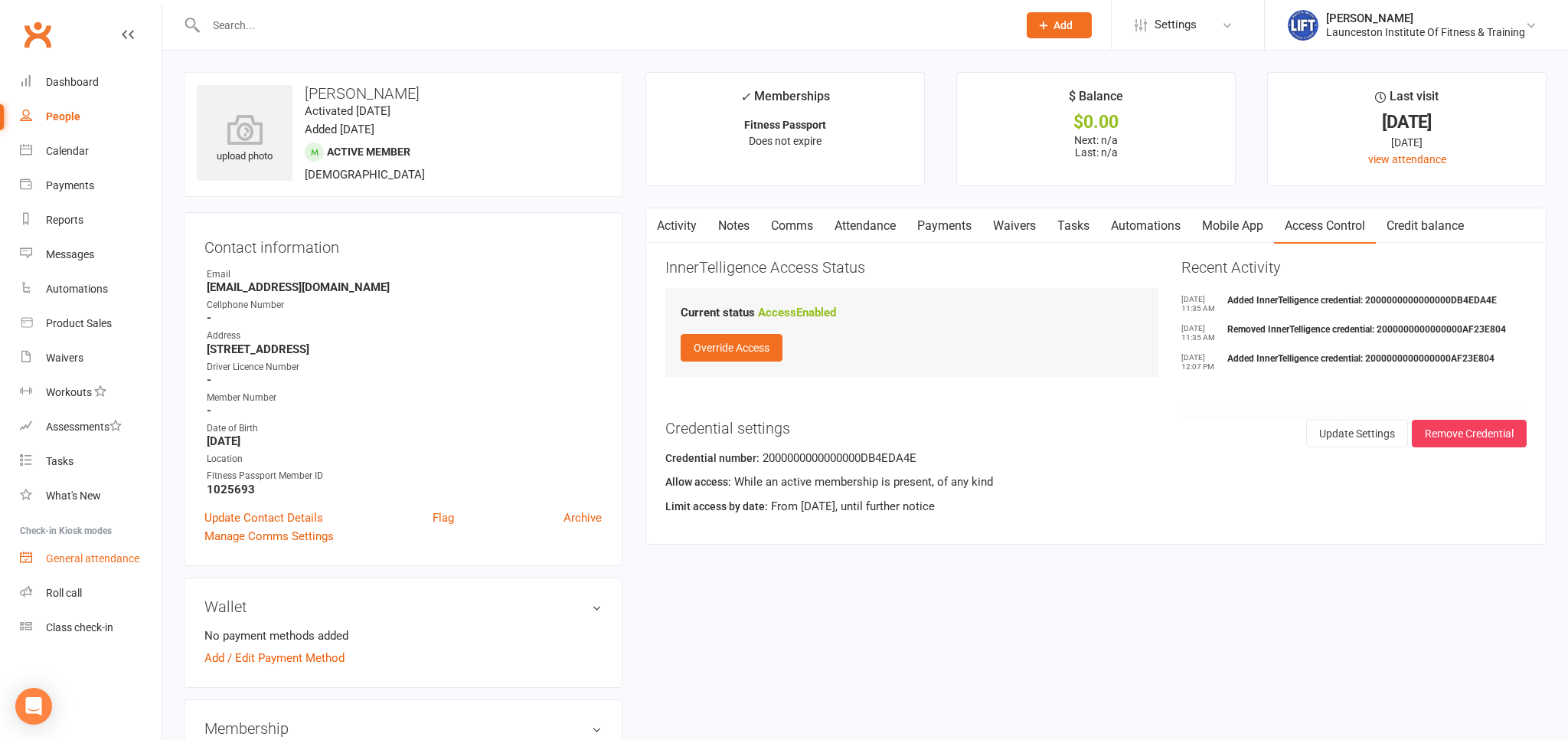
click at [105, 564] on div "General attendance" at bounding box center [92, 558] width 94 height 12
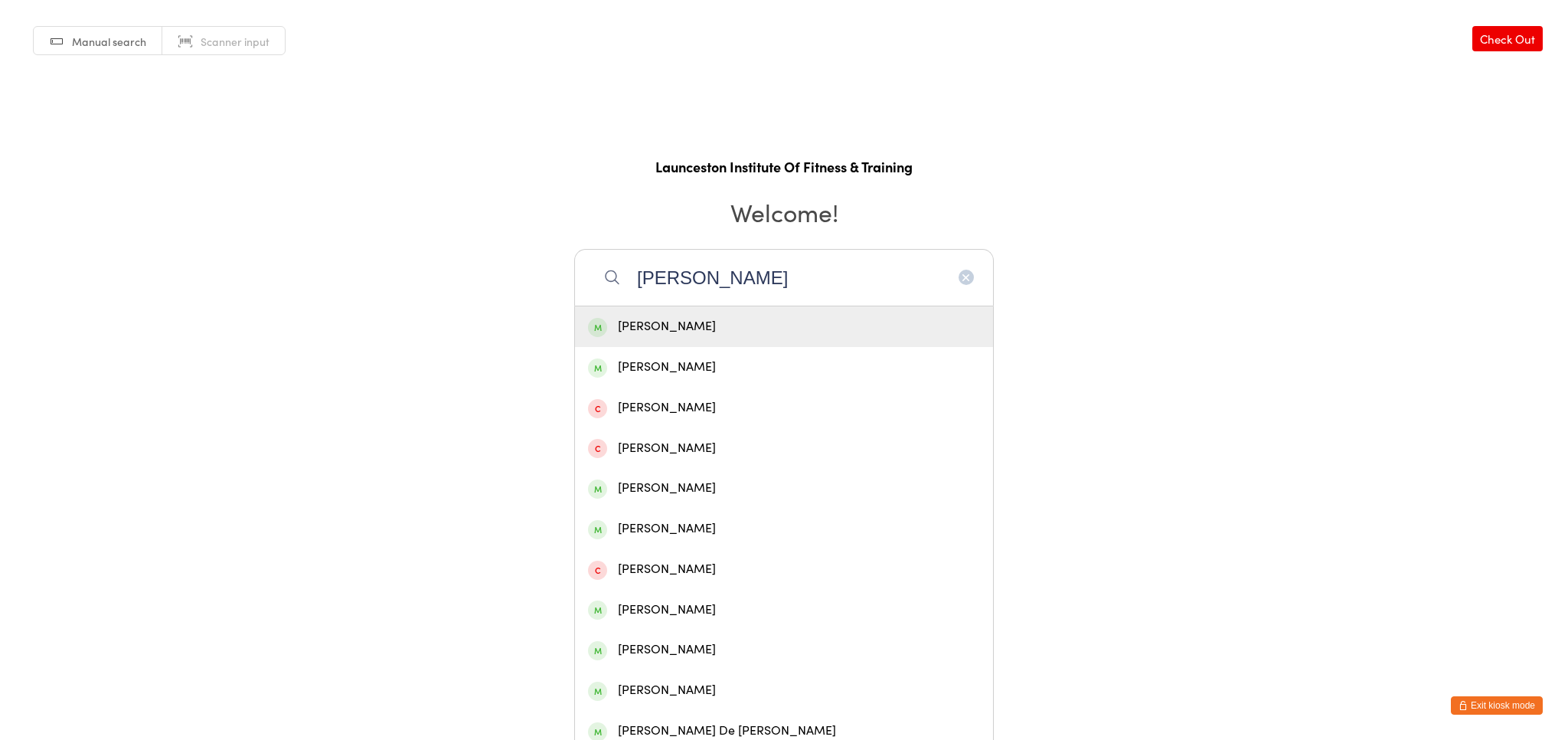
type input "[PERSON_NAME]"
click at [752, 318] on div "[PERSON_NAME]" at bounding box center [784, 327] width 392 height 20
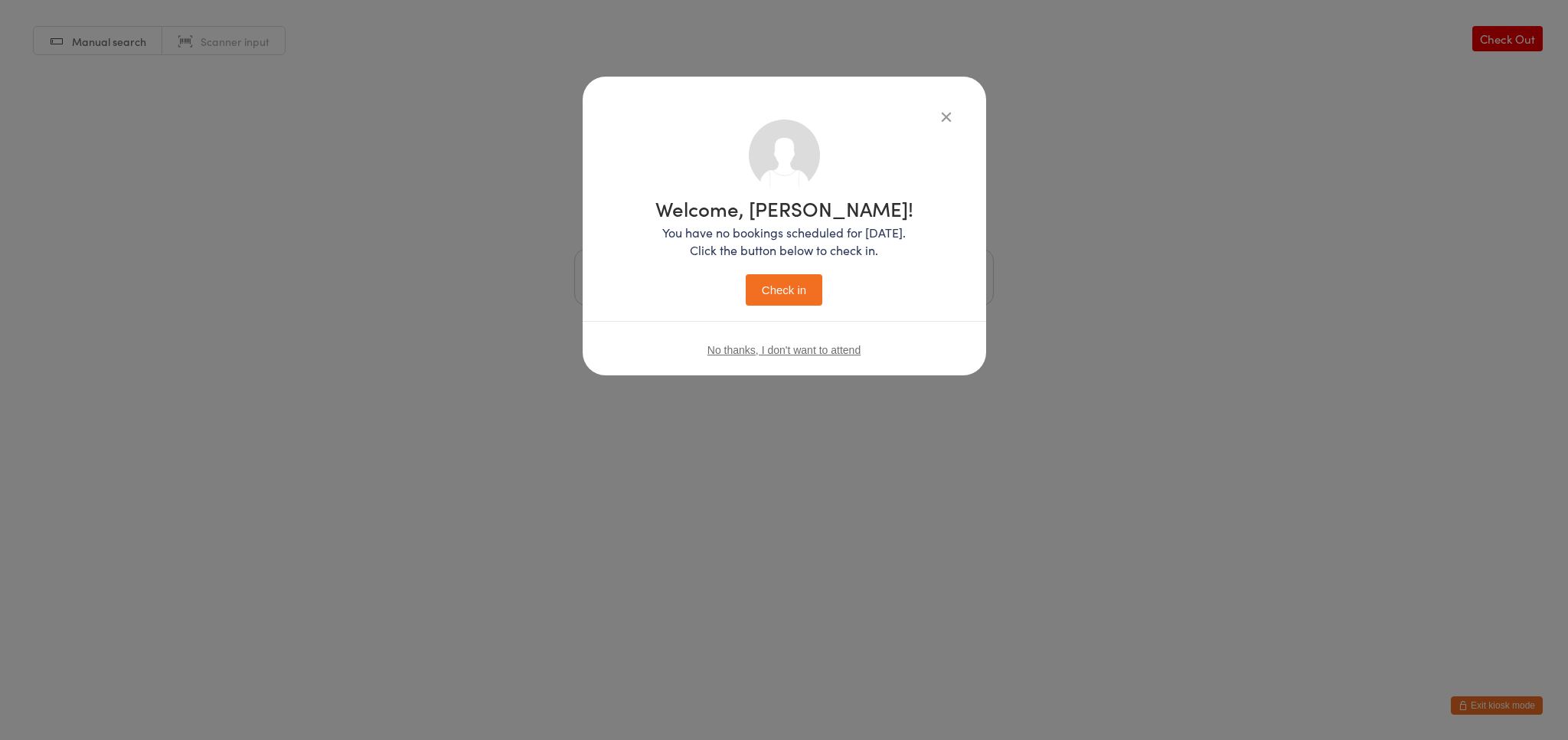
click at [808, 295] on button "Check in" at bounding box center [784, 290] width 76 height 32
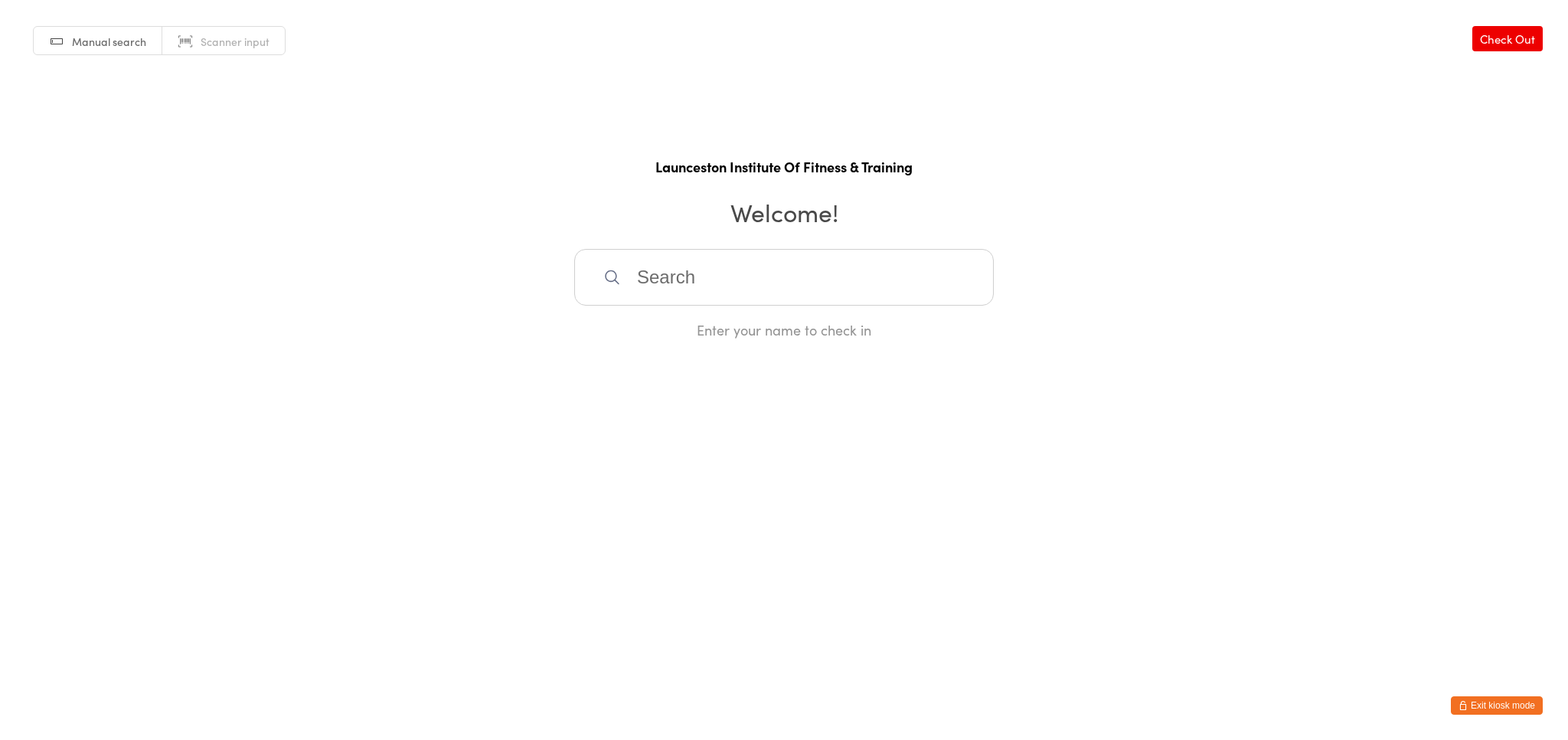
click at [1502, 706] on button "Exit kiosk mode" at bounding box center [1497, 706] width 92 height 19
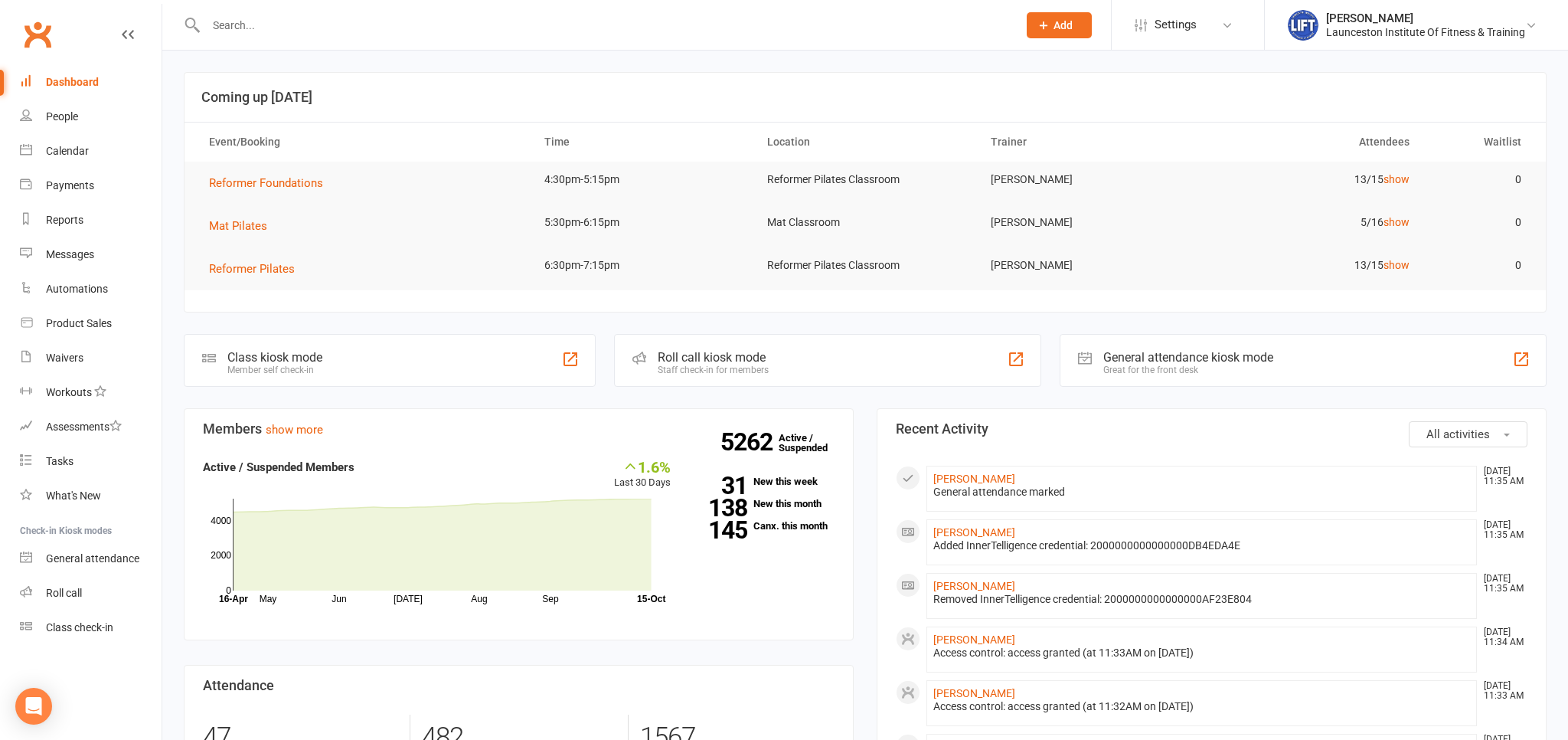
drag, startPoint x: 308, startPoint y: 39, endPoint x: 300, endPoint y: 25, distance: 16.1
click at [305, 34] on div at bounding box center [595, 25] width 823 height 50
click at [300, 25] on input "text" at bounding box center [604, 25] width 806 height 21
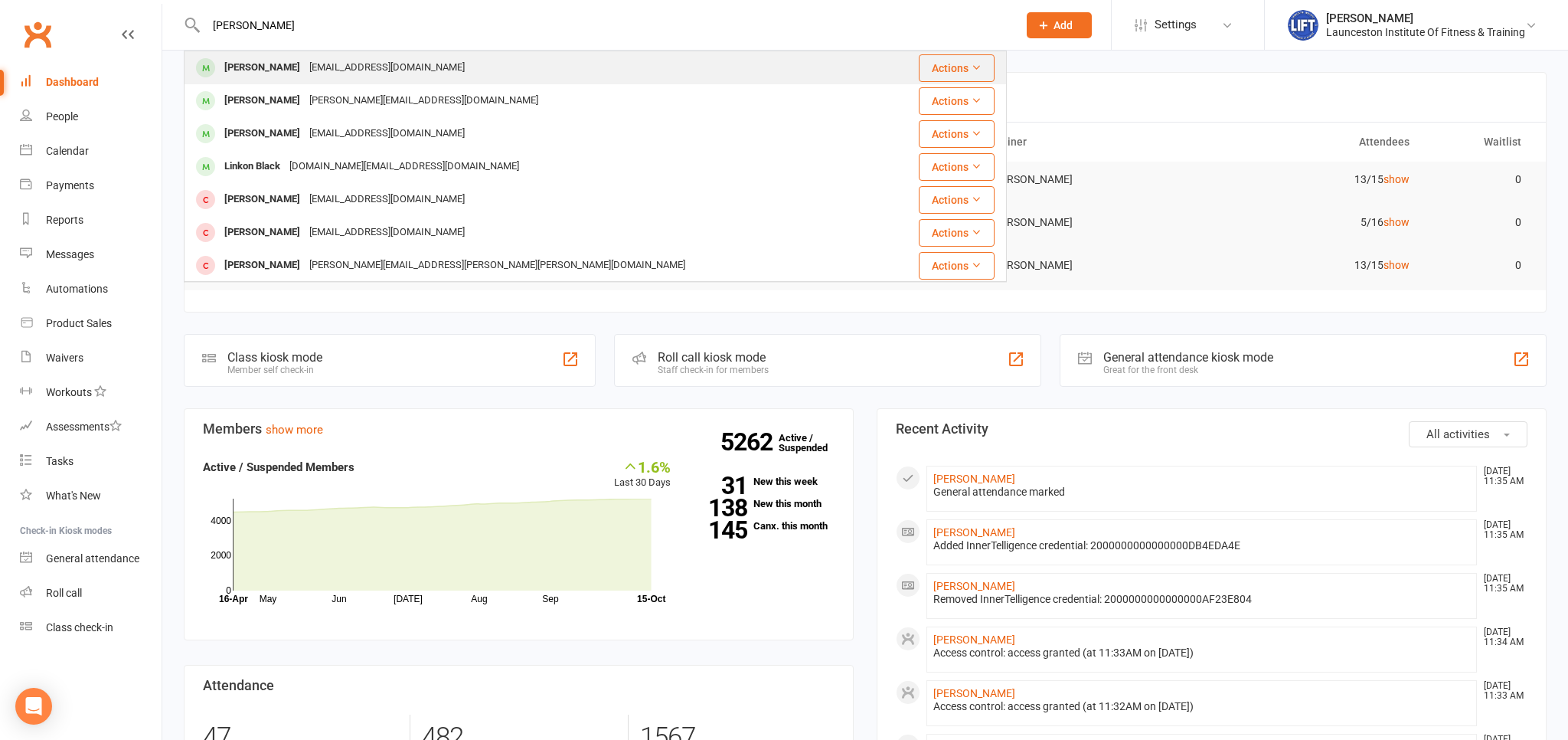
type input "[PERSON_NAME]"
click at [271, 75] on div "[PERSON_NAME]" at bounding box center [263, 68] width 85 height 22
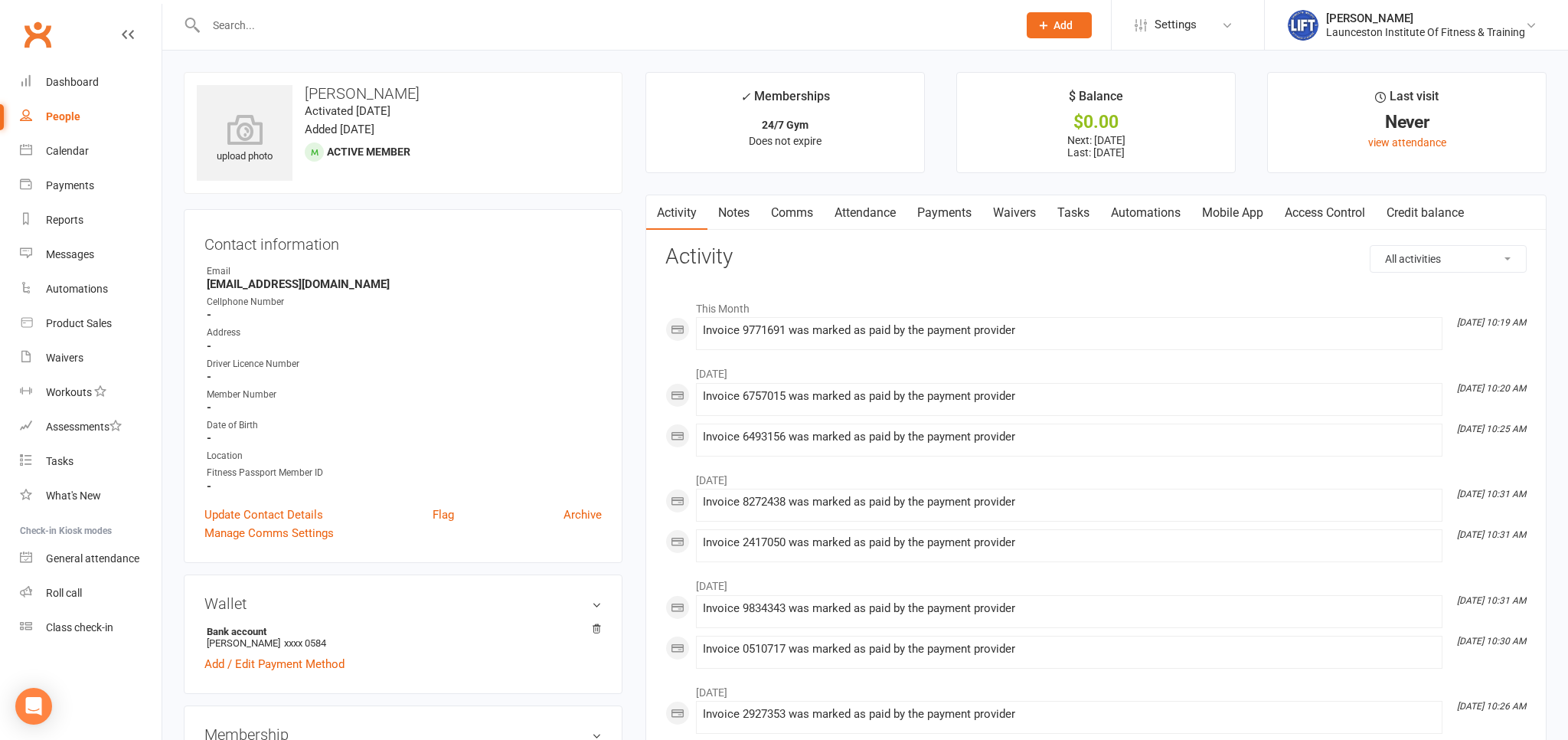
click at [851, 223] on link "Attendance" at bounding box center [864, 213] width 83 height 35
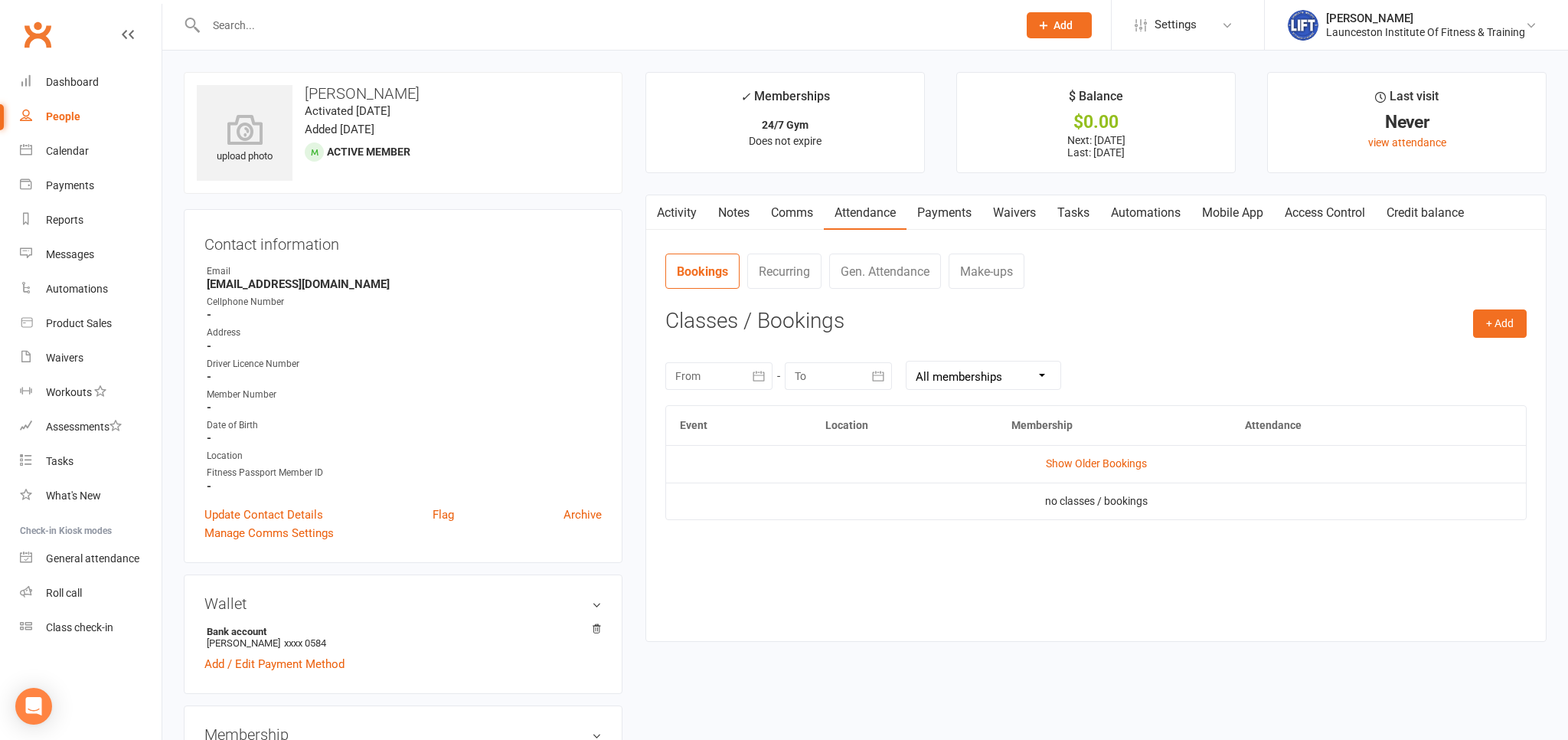
click at [927, 225] on link "Payments" at bounding box center [944, 213] width 76 height 35
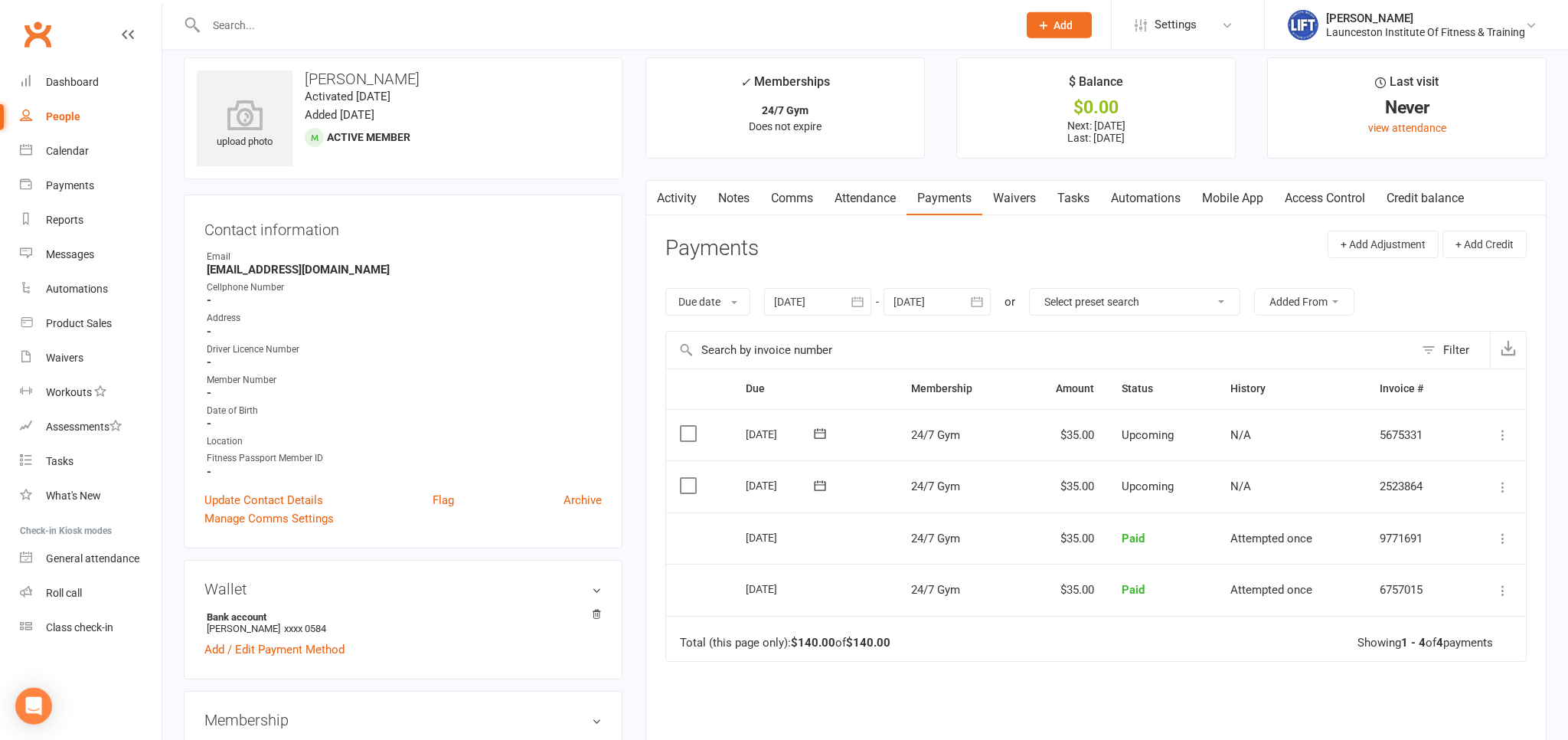
scroll to position [242, 0]
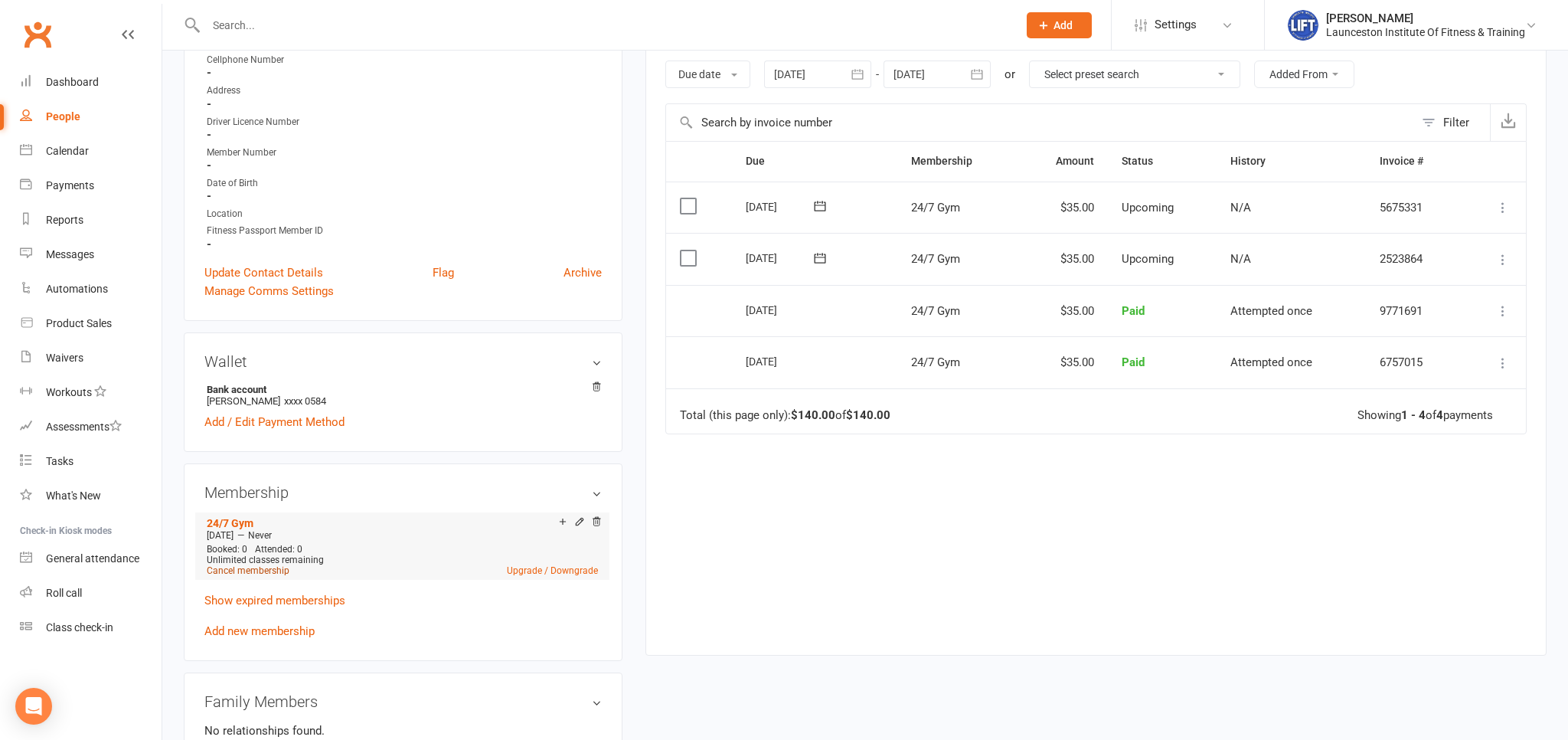
click at [253, 573] on link "Cancel membership" at bounding box center [248, 571] width 83 height 11
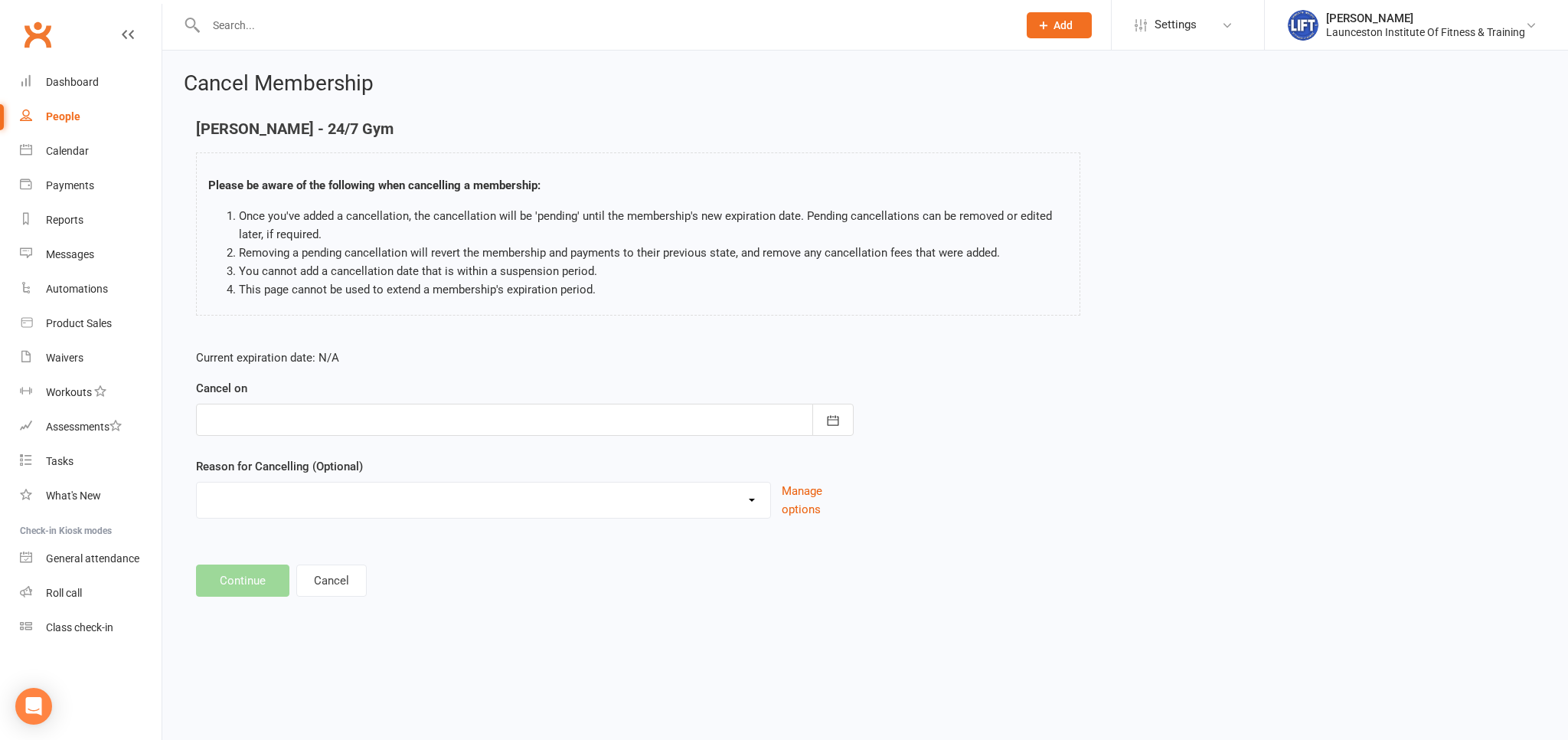
click at [304, 409] on div at bounding box center [525, 420] width 657 height 32
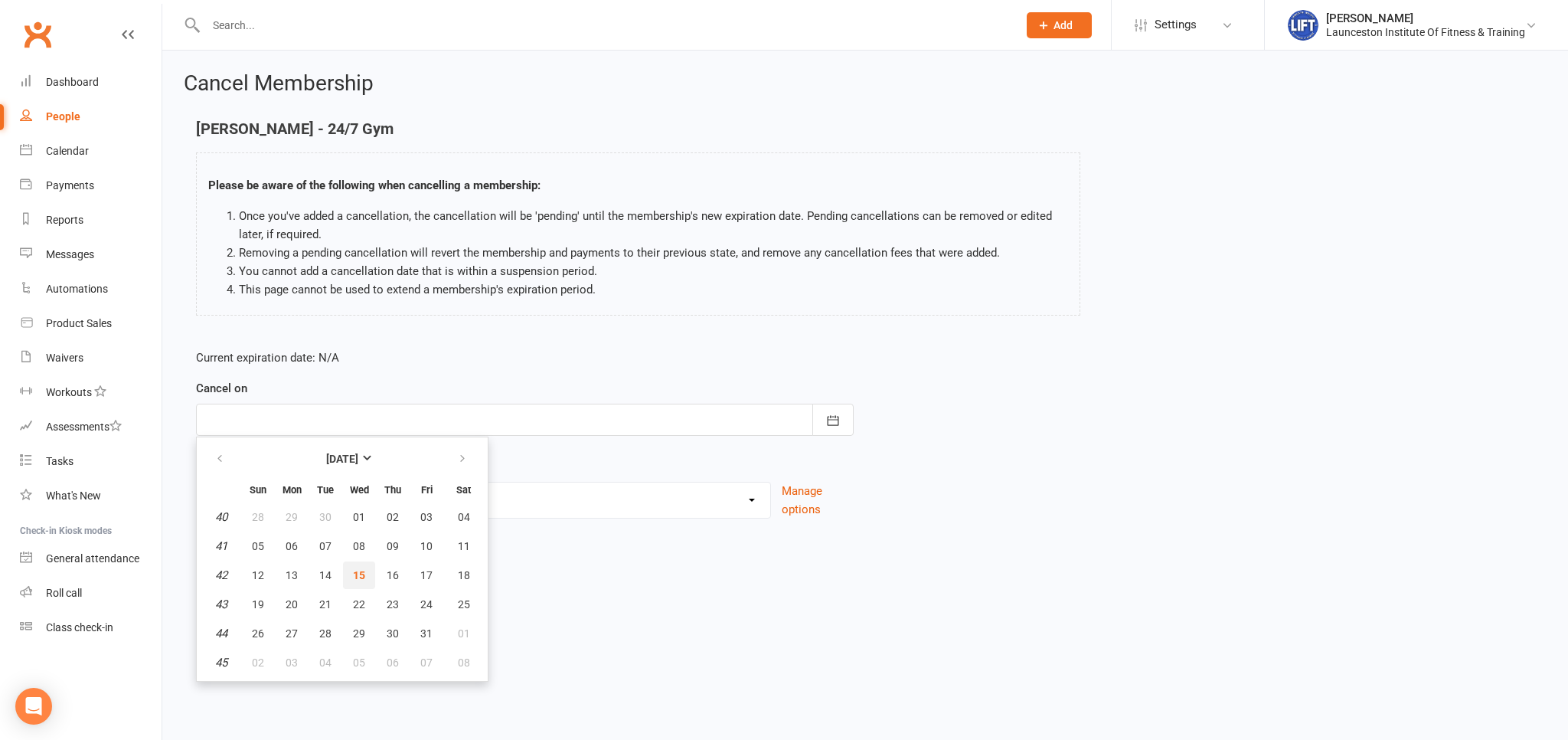
click at [356, 570] on span "15" at bounding box center [358, 575] width 12 height 12
type input "[DATE]"
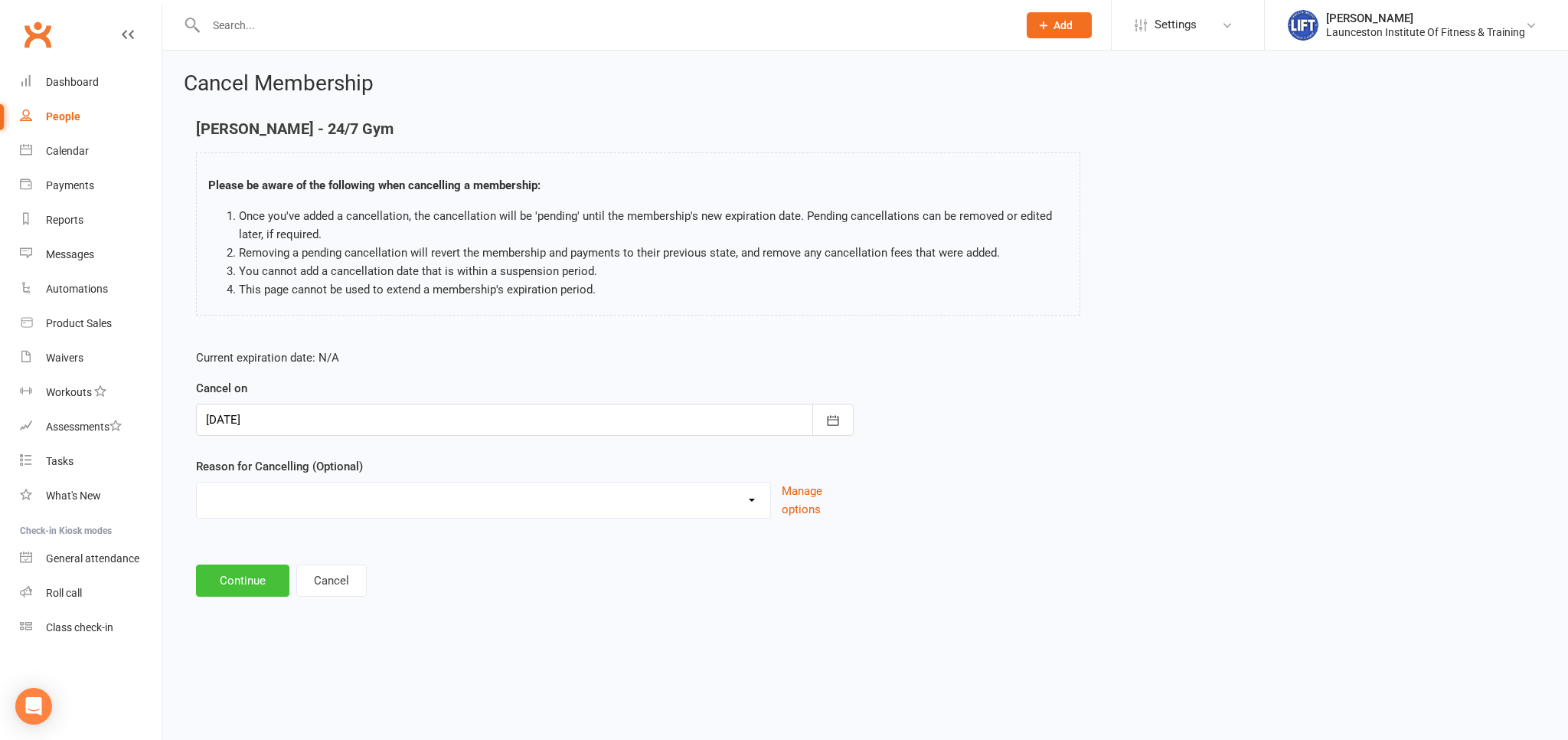
click at [258, 570] on button "Continue" at bounding box center [242, 580] width 94 height 32
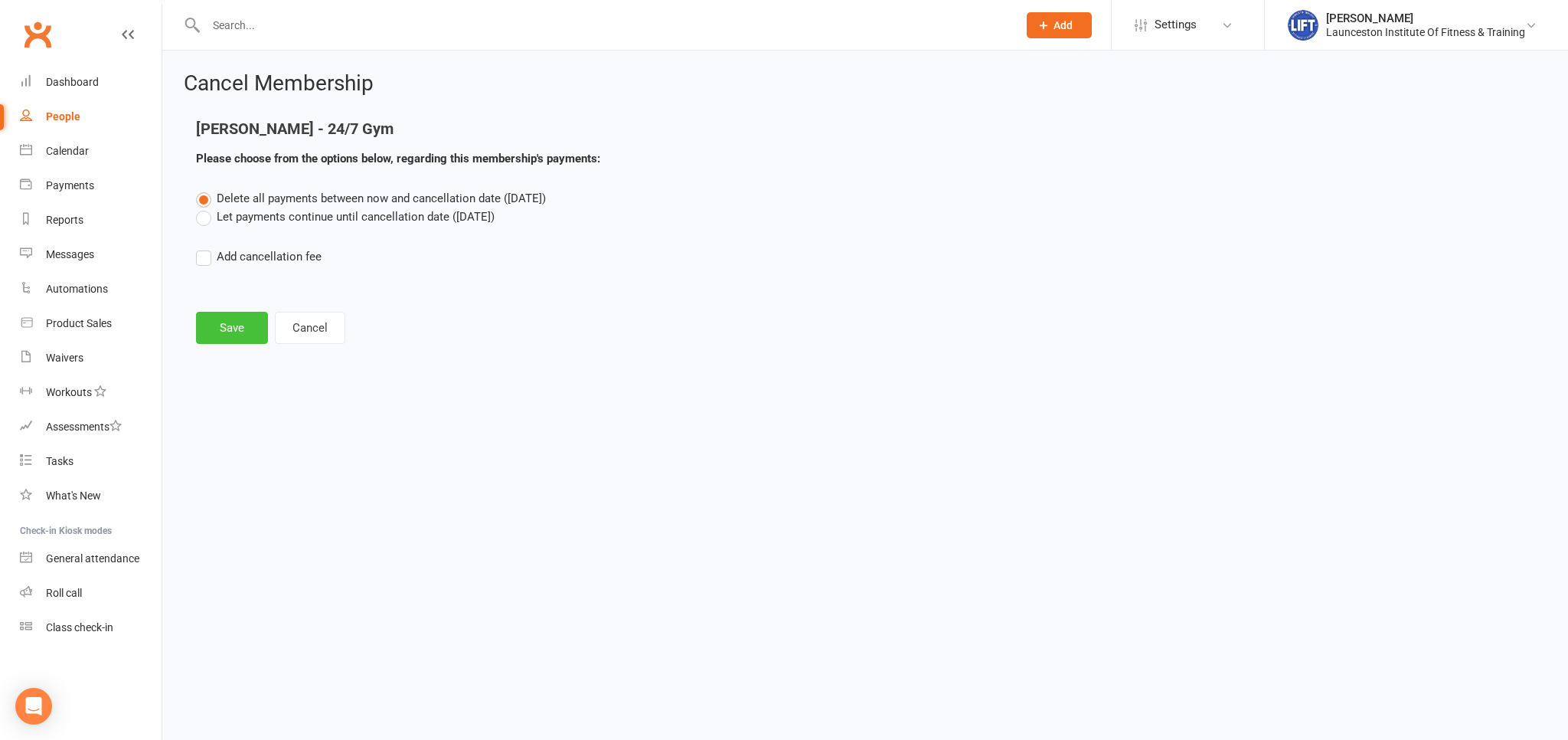
click at [227, 316] on button "Save" at bounding box center [232, 328] width 72 height 32
